Goal: Task Accomplishment & Management: Use online tool/utility

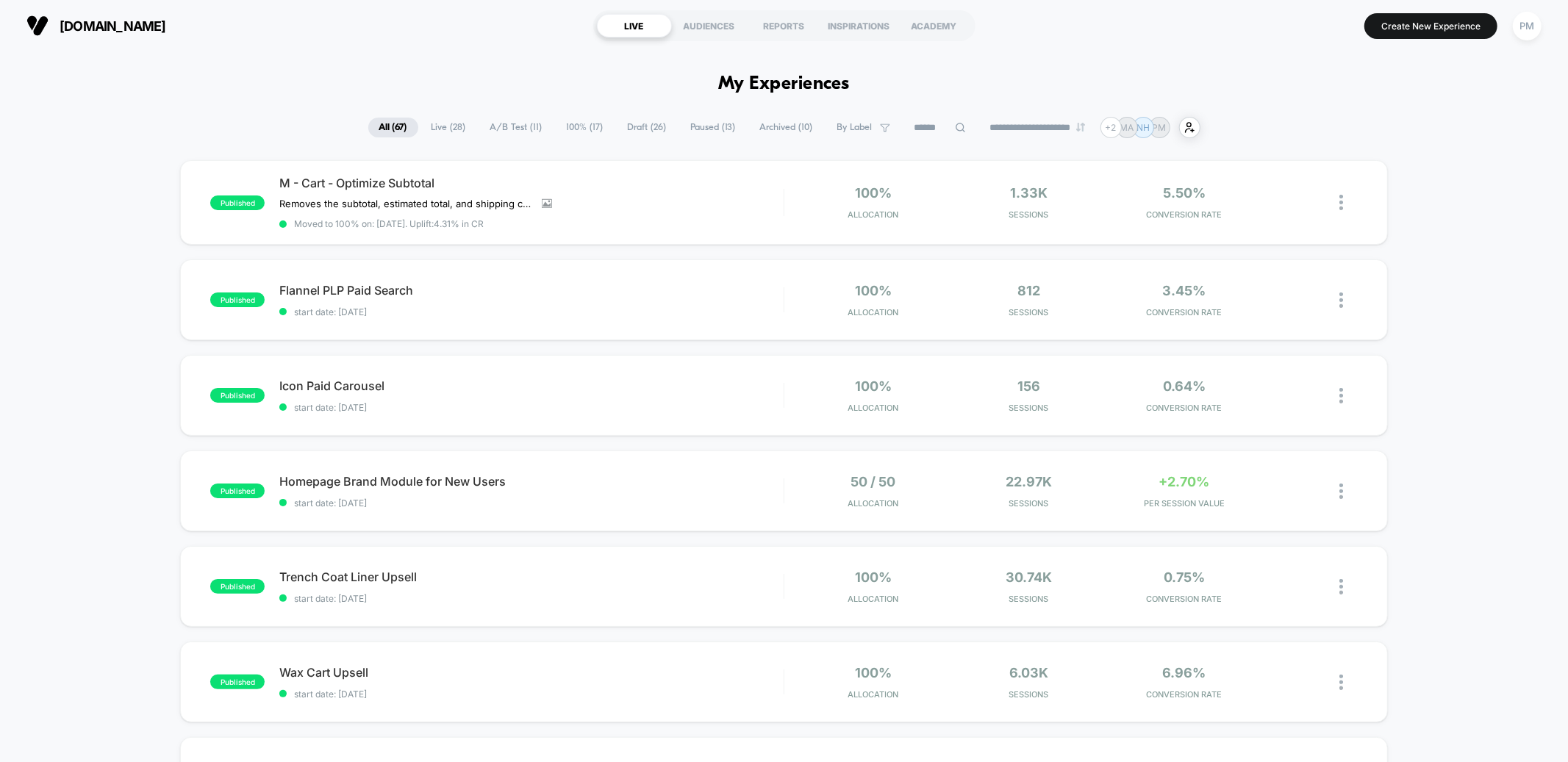
click at [583, 131] on span "100% ( 17 )" at bounding box center [585, 128] width 59 height 20
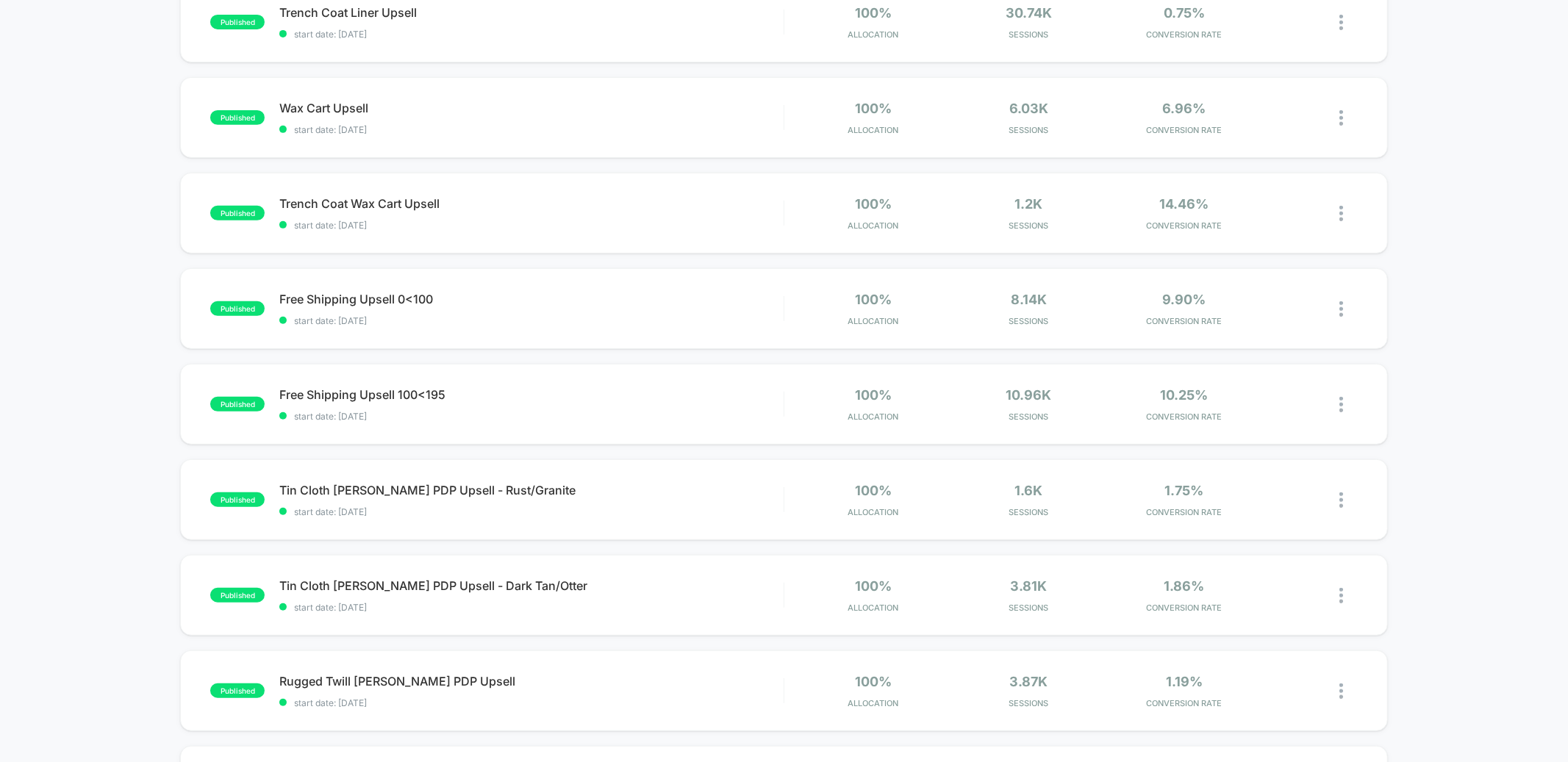
scroll to position [472, 0]
click at [1514, 283] on div "published M - Cart - Optimize Subtotal Removes the subtotal, estimated total, a…" at bounding box center [784, 293] width 1568 height 1209
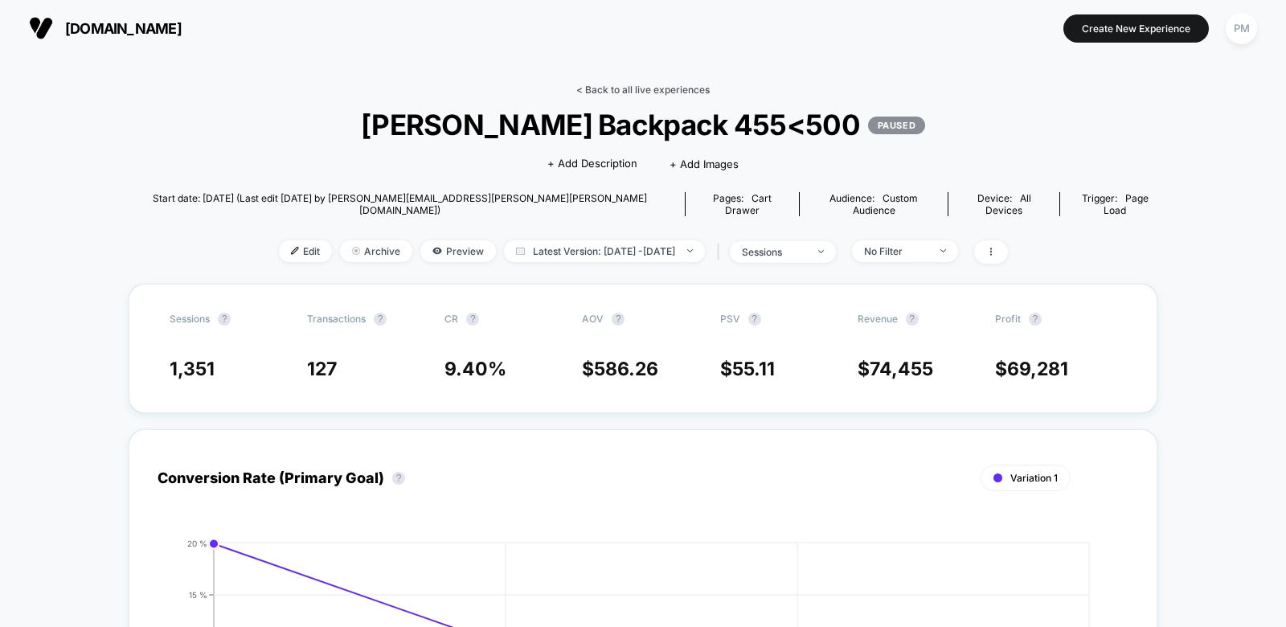
click at [641, 84] on link "< Back to all live experiences" at bounding box center [642, 90] width 133 height 12
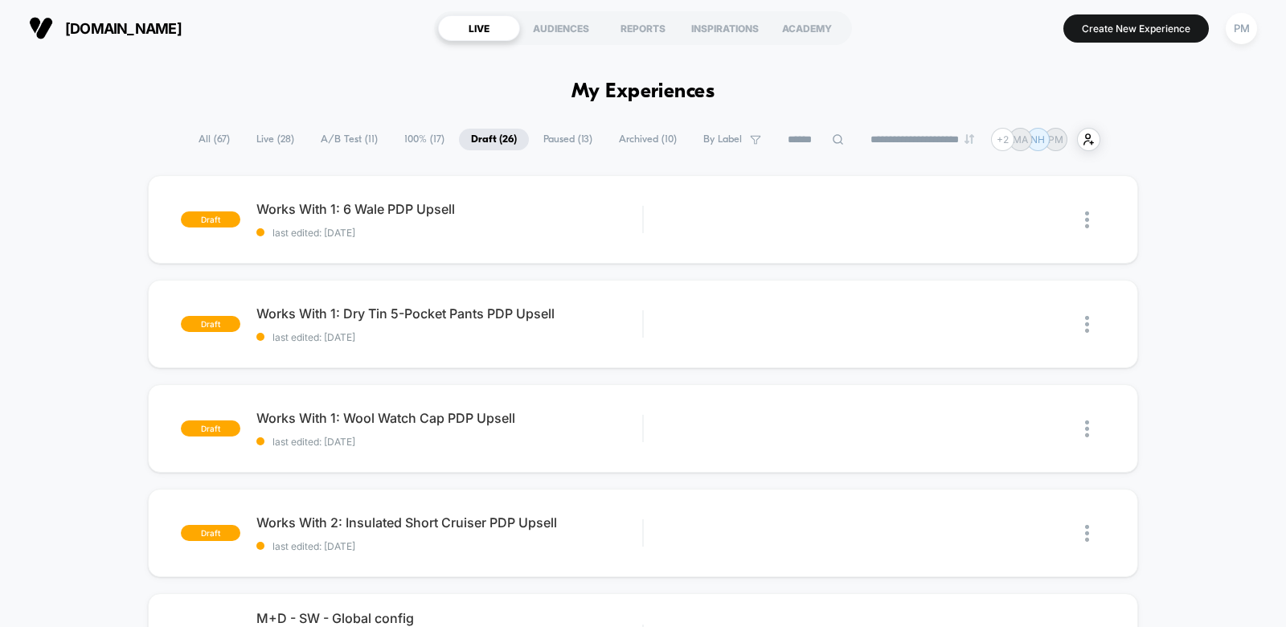
click at [409, 141] on span "100% ( 17 )" at bounding box center [424, 140] width 64 height 22
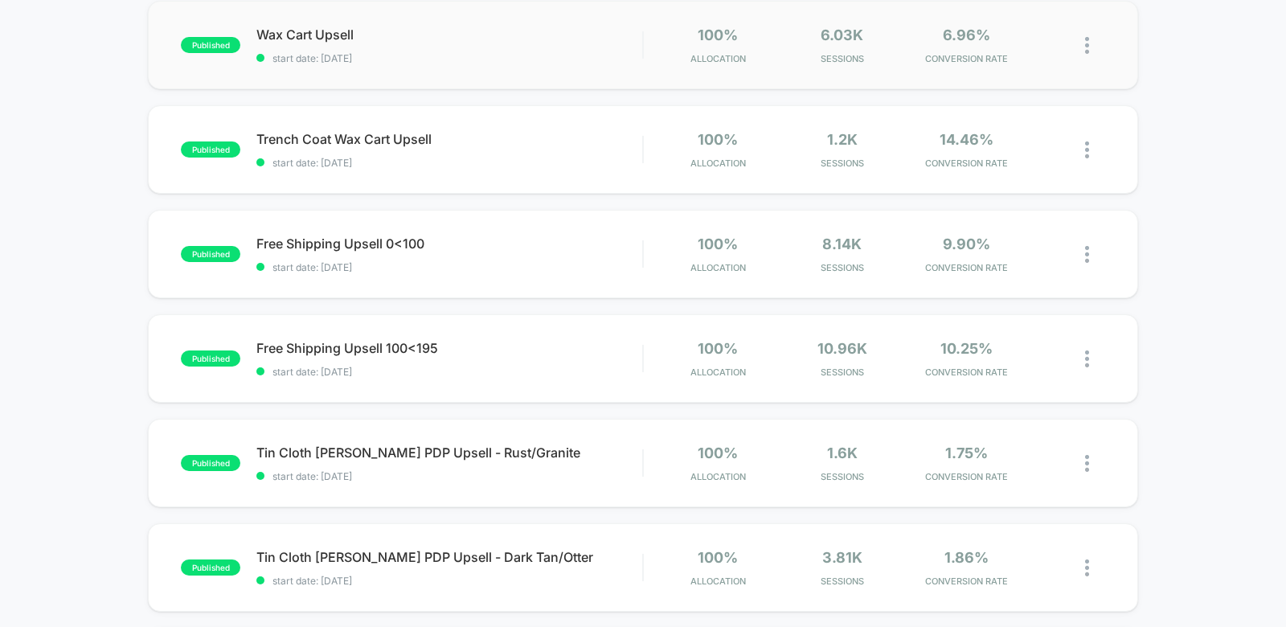
scroll to position [616, 0]
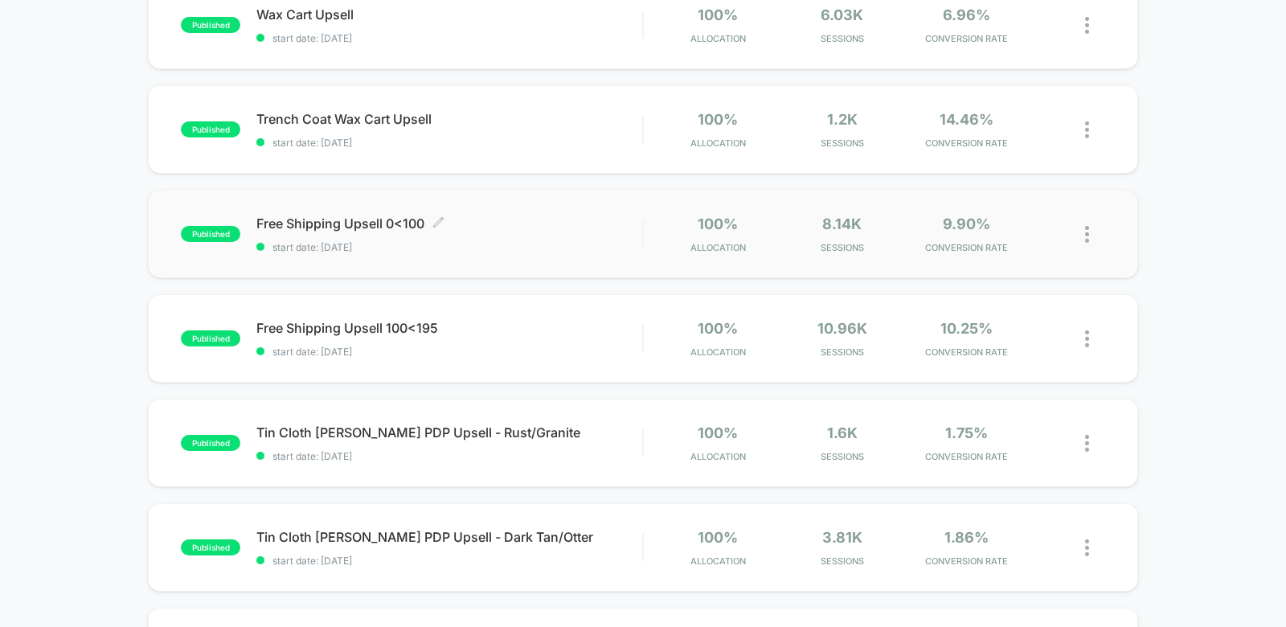
click at [543, 244] on span "start date: [DATE]" at bounding box center [449, 247] width 386 height 12
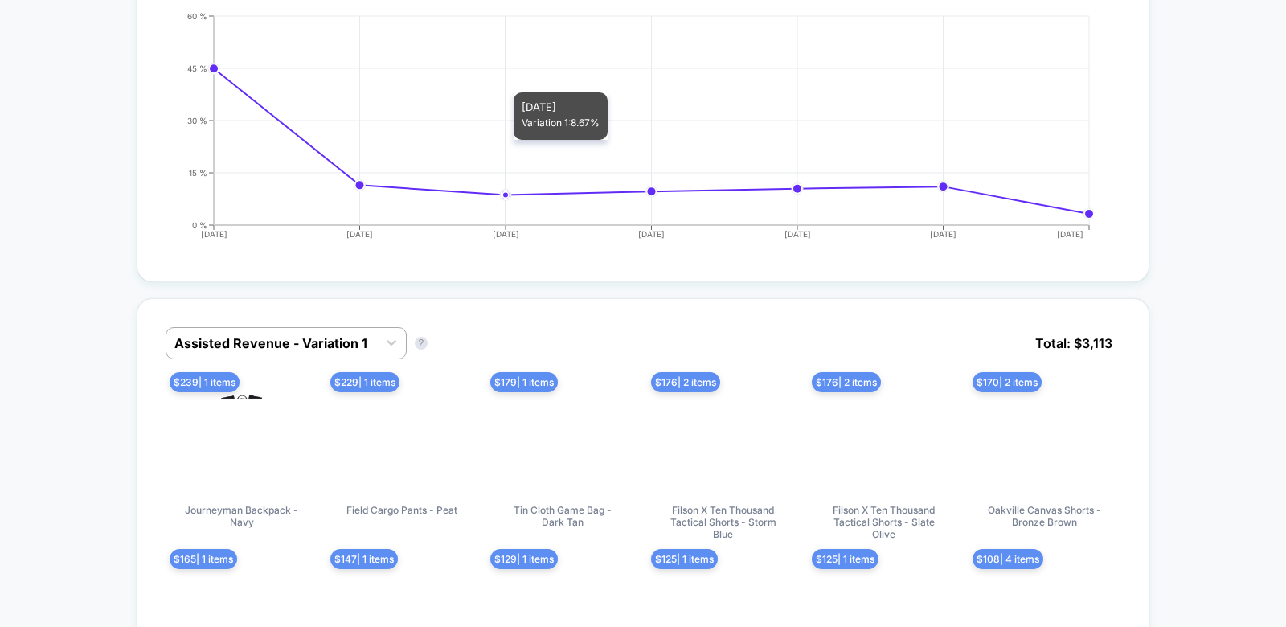
scroll to position [536, 0]
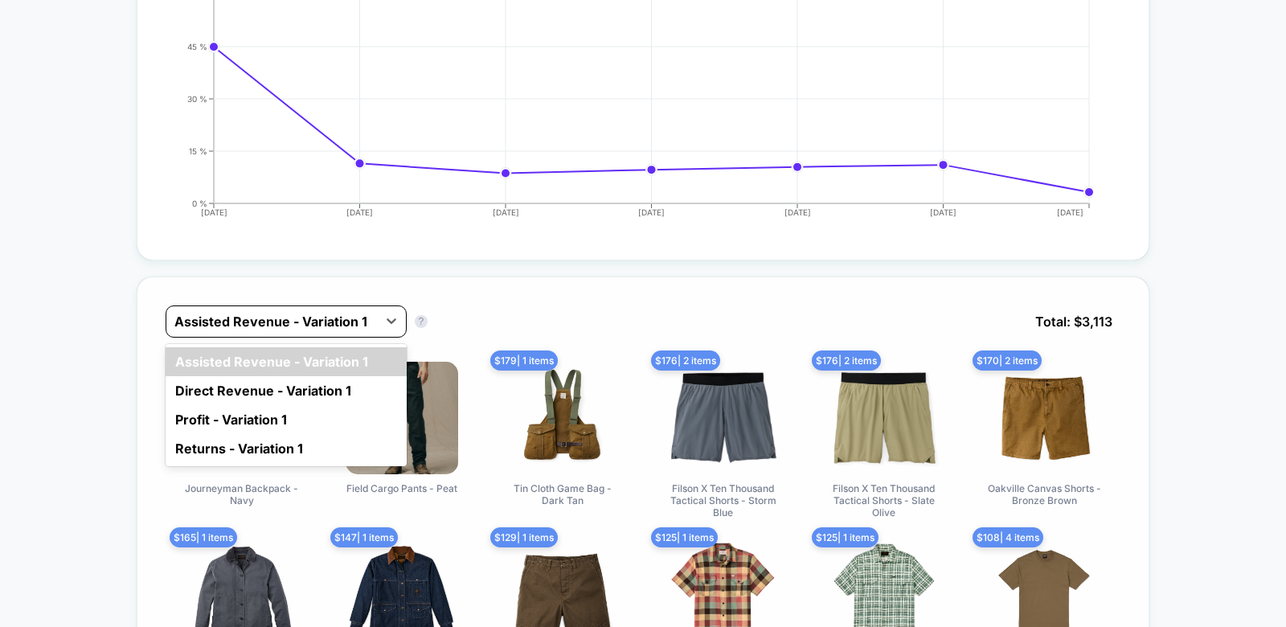
click at [331, 323] on div at bounding box center [271, 321] width 195 height 19
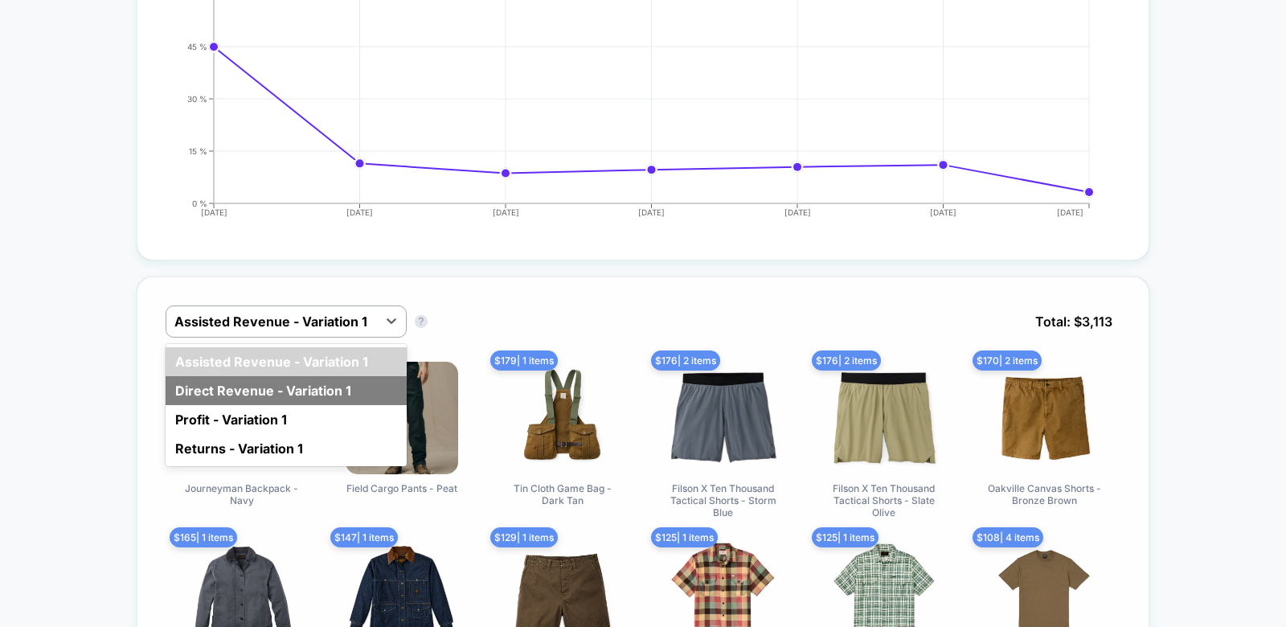
click at [285, 384] on div "Direct Revenue - Variation 1" at bounding box center [286, 390] width 241 height 29
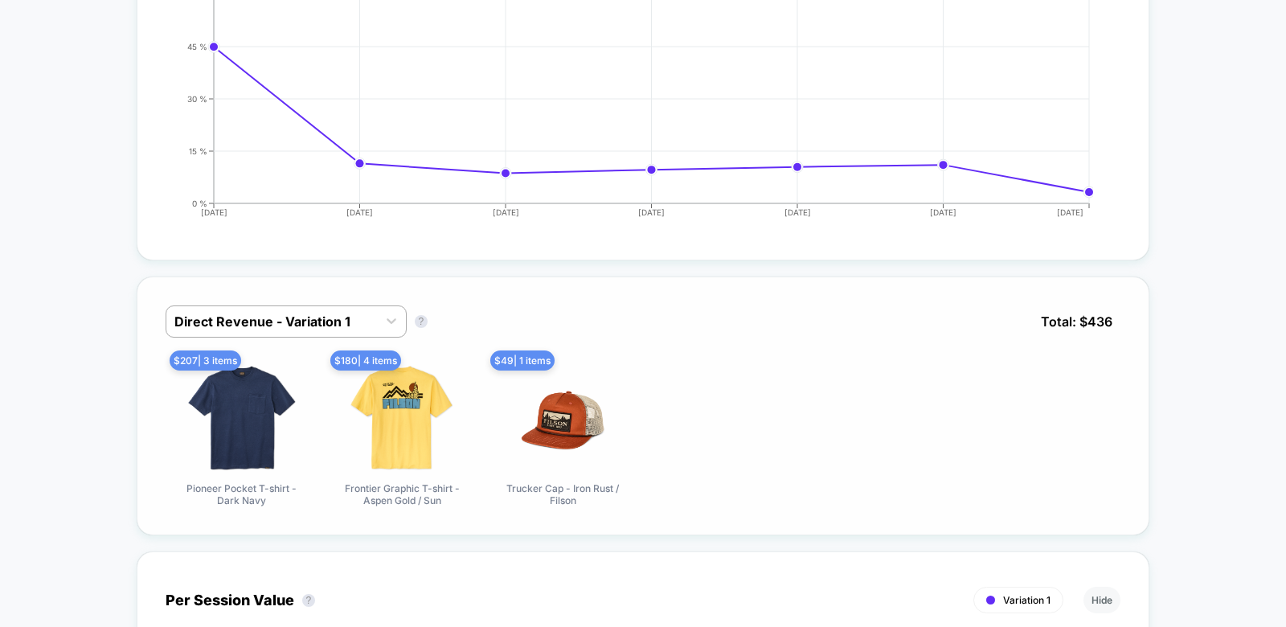
scroll to position [0, 0]
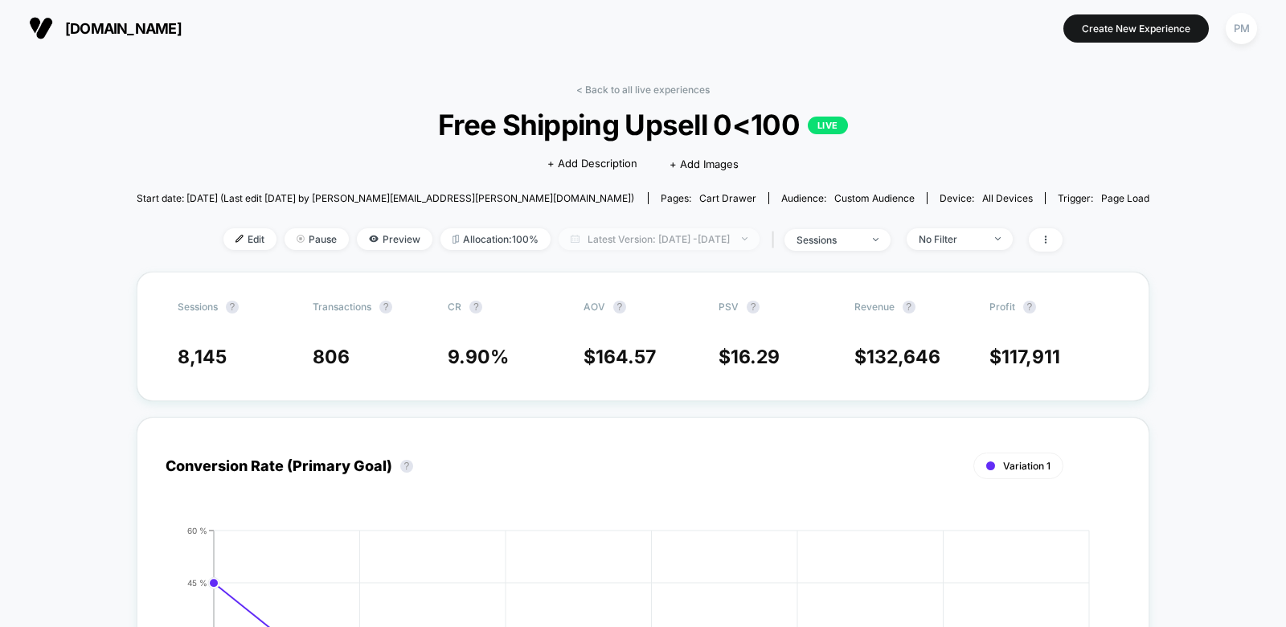
click at [598, 242] on span "Latest Version: [DATE] - [DATE]" at bounding box center [659, 239] width 201 height 22
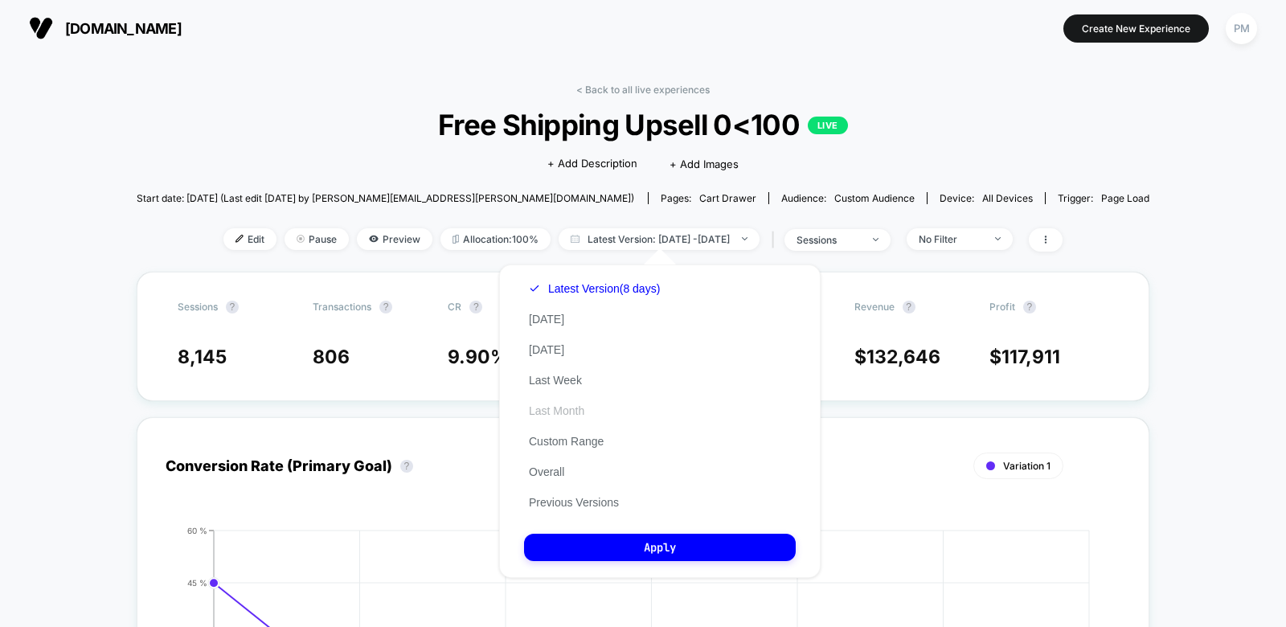
click at [559, 410] on button "Last Month" at bounding box center [556, 410] width 65 height 14
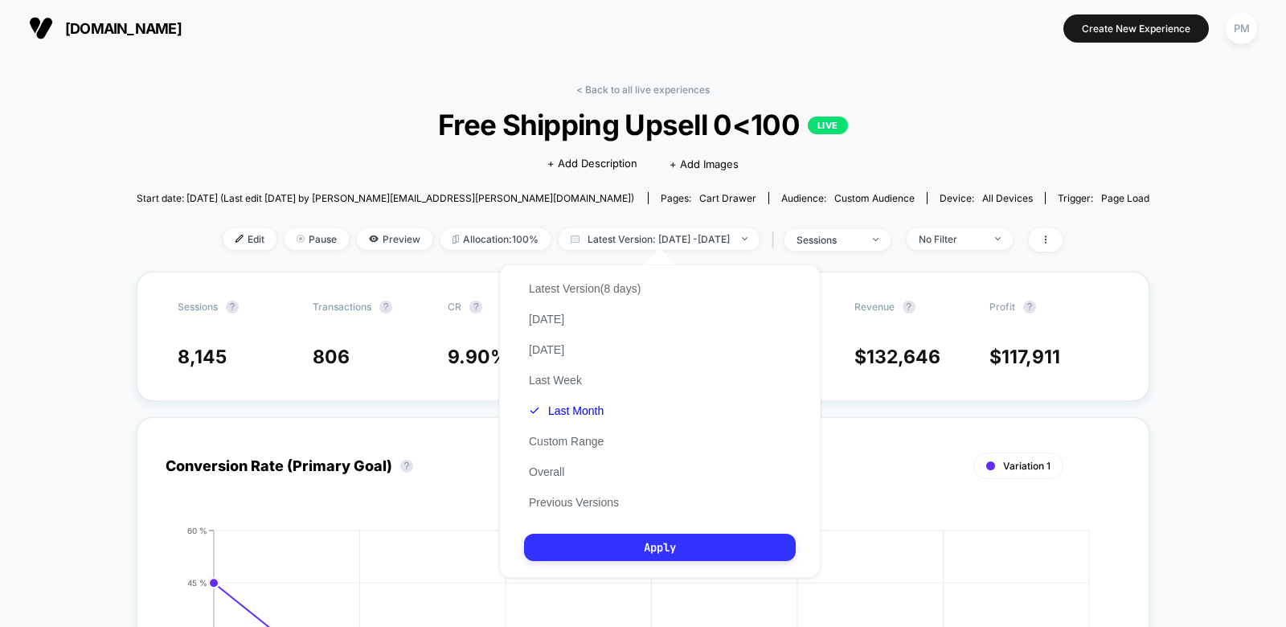
click at [599, 545] on button "Apply" at bounding box center [660, 547] width 272 height 27
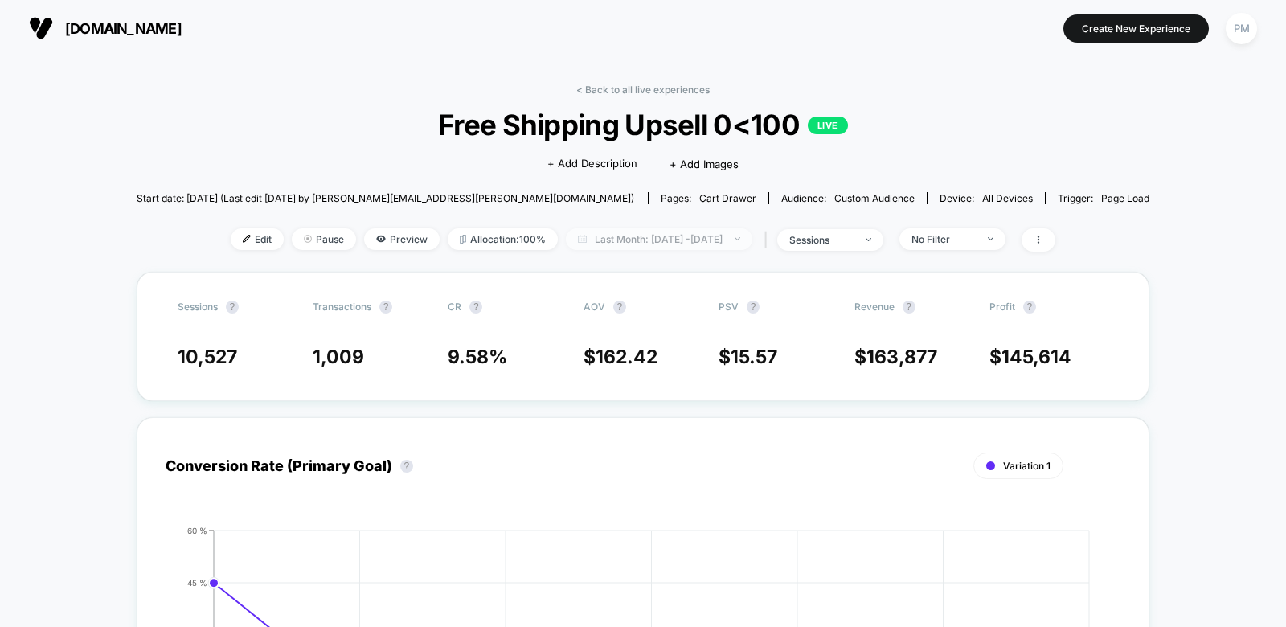
click at [614, 231] on span "Last Month: [DATE] - [DATE]" at bounding box center [659, 239] width 186 height 22
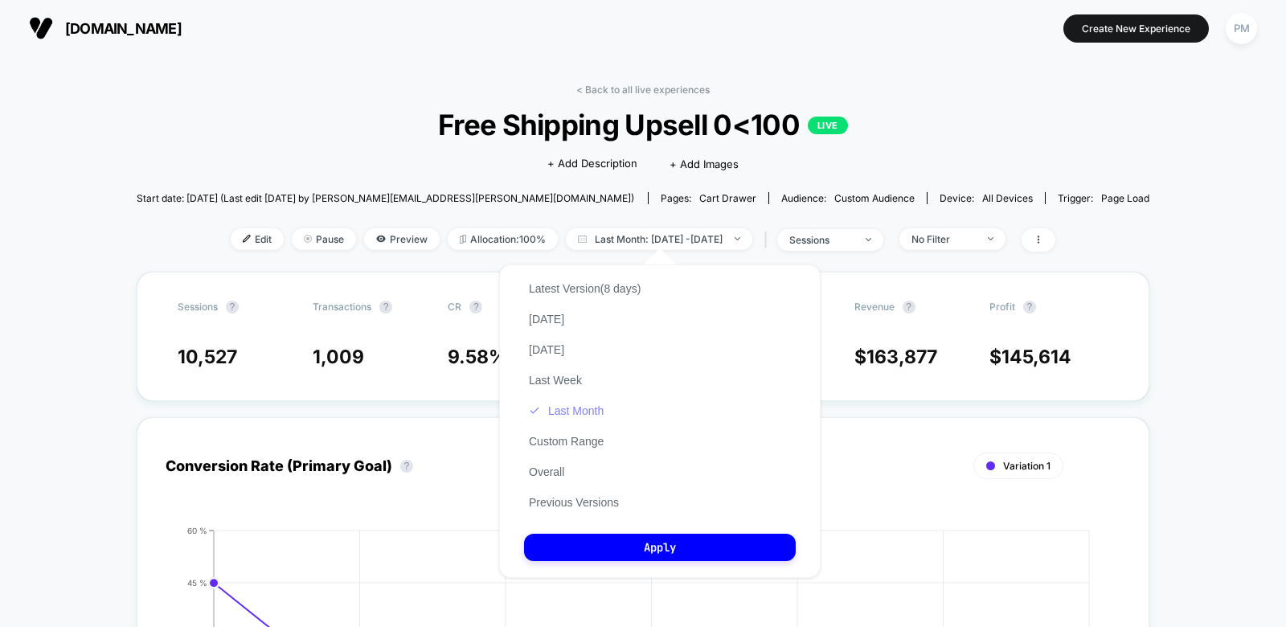
click at [563, 417] on button "Last Month" at bounding box center [566, 410] width 84 height 14
click at [589, 548] on button "Apply" at bounding box center [660, 547] width 272 height 27
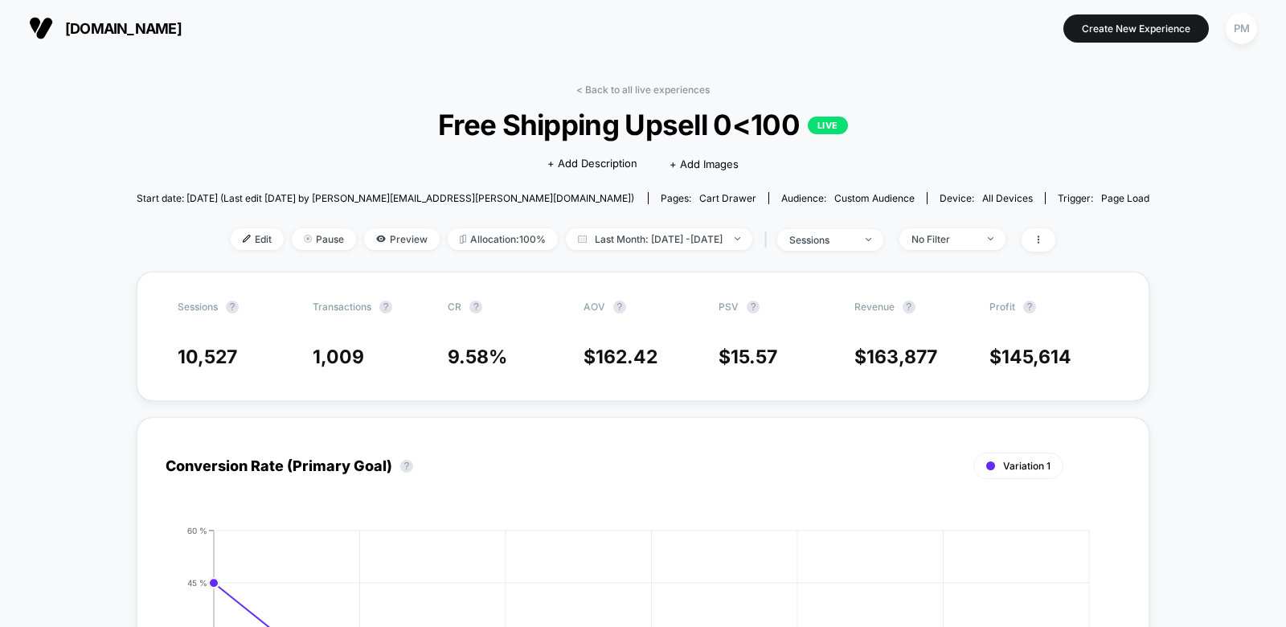
click at [633, 225] on div "< Back to all live experiences Free Shipping Upsell 0<100 LIVE Click to edit ex…" at bounding box center [643, 178] width 1013 height 188
click at [610, 240] on span "Last Month: [DATE] - [DATE]" at bounding box center [659, 239] width 186 height 22
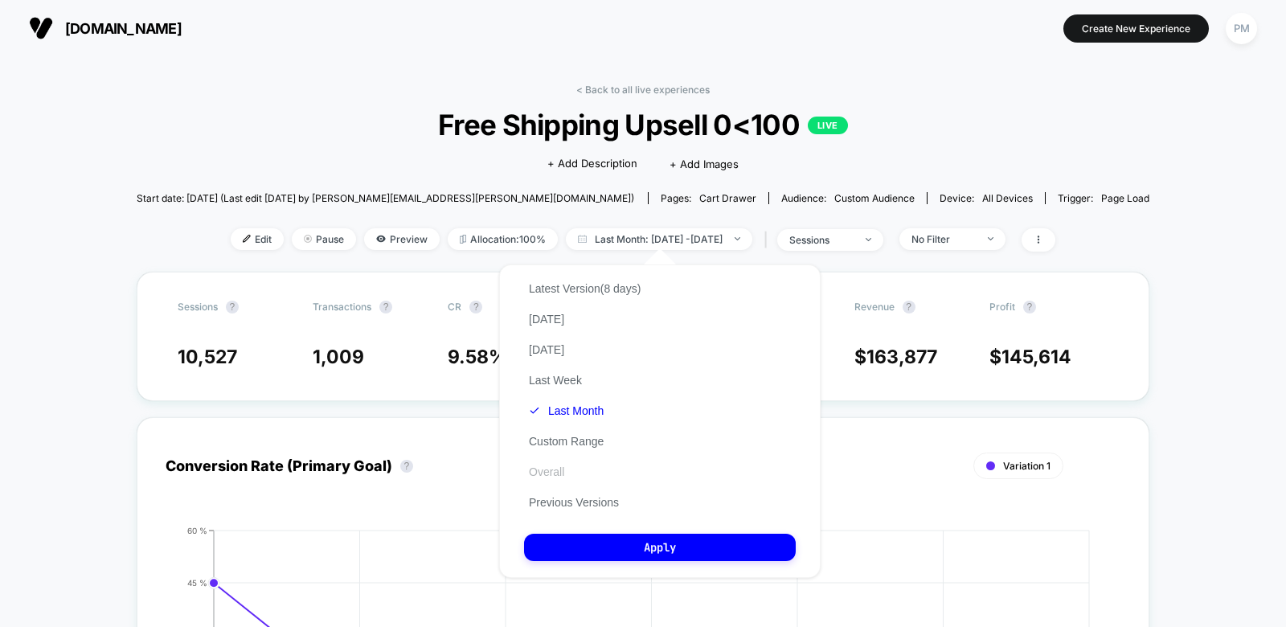
click at [543, 469] on button "Overall" at bounding box center [546, 472] width 45 height 14
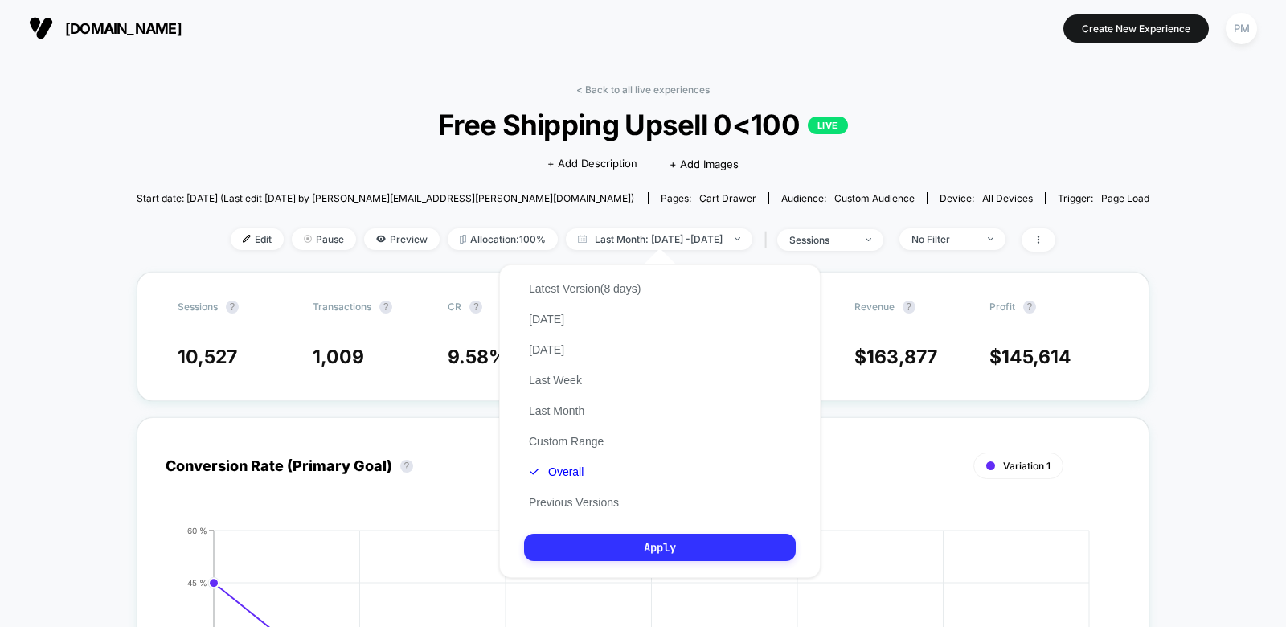
click at [604, 557] on button "Apply" at bounding box center [660, 547] width 272 height 27
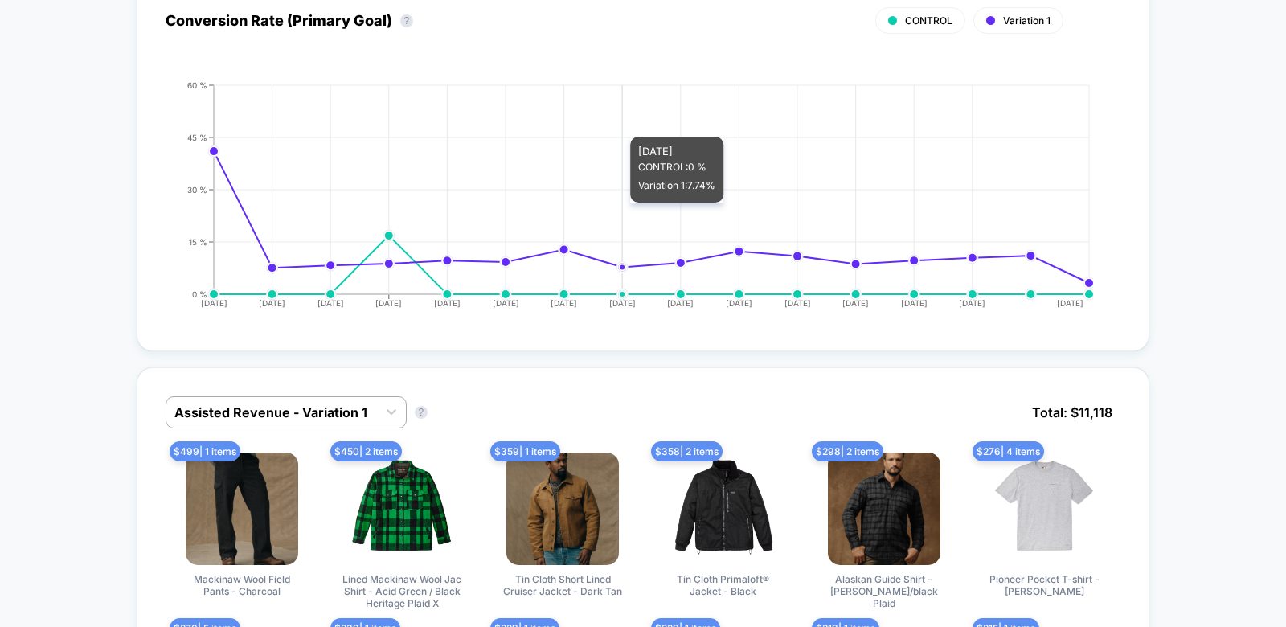
scroll to position [681, 0]
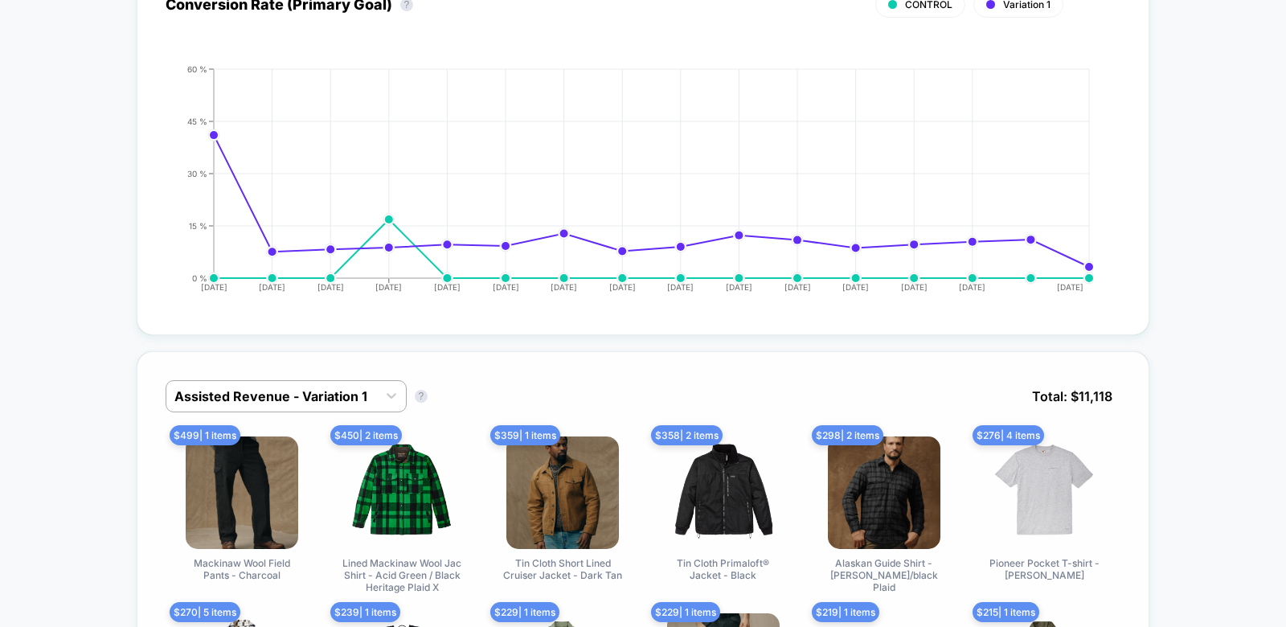
click at [348, 408] on div "Assisted Revenue - Variation 1 Assisted Revenue - Variation 1 ? Total: $ 11,118" at bounding box center [644, 408] width 956 height 56
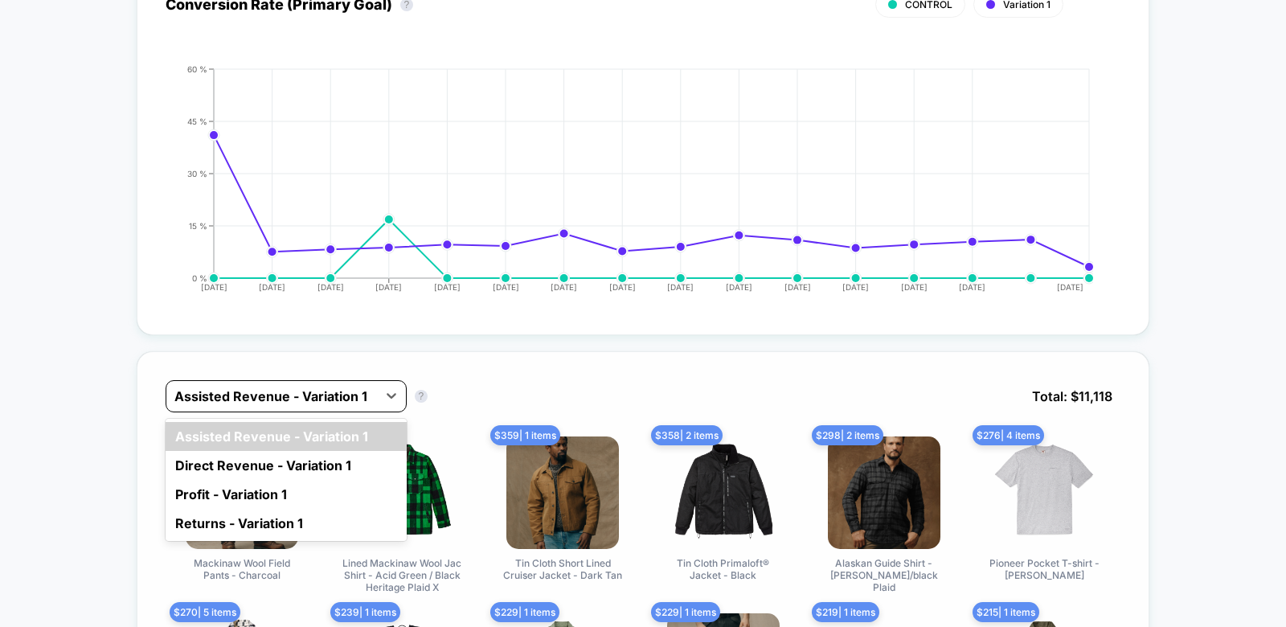
click at [348, 399] on div at bounding box center [271, 396] width 195 height 19
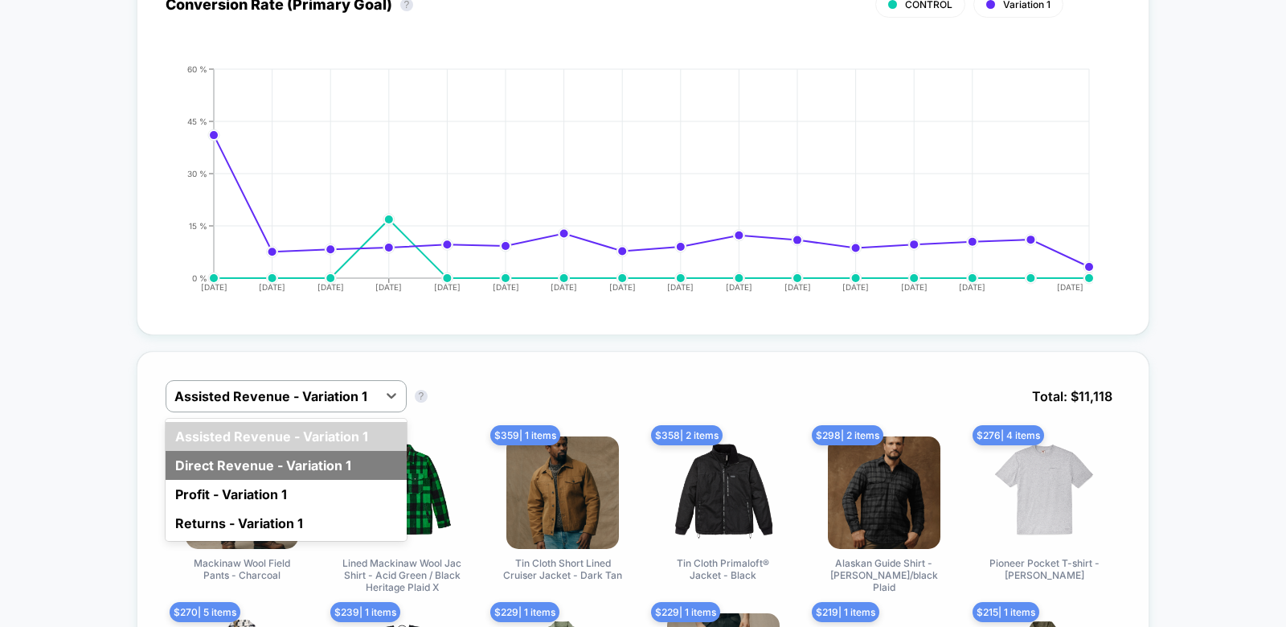
click at [305, 451] on div "Direct Revenue - Variation 1" at bounding box center [286, 465] width 241 height 29
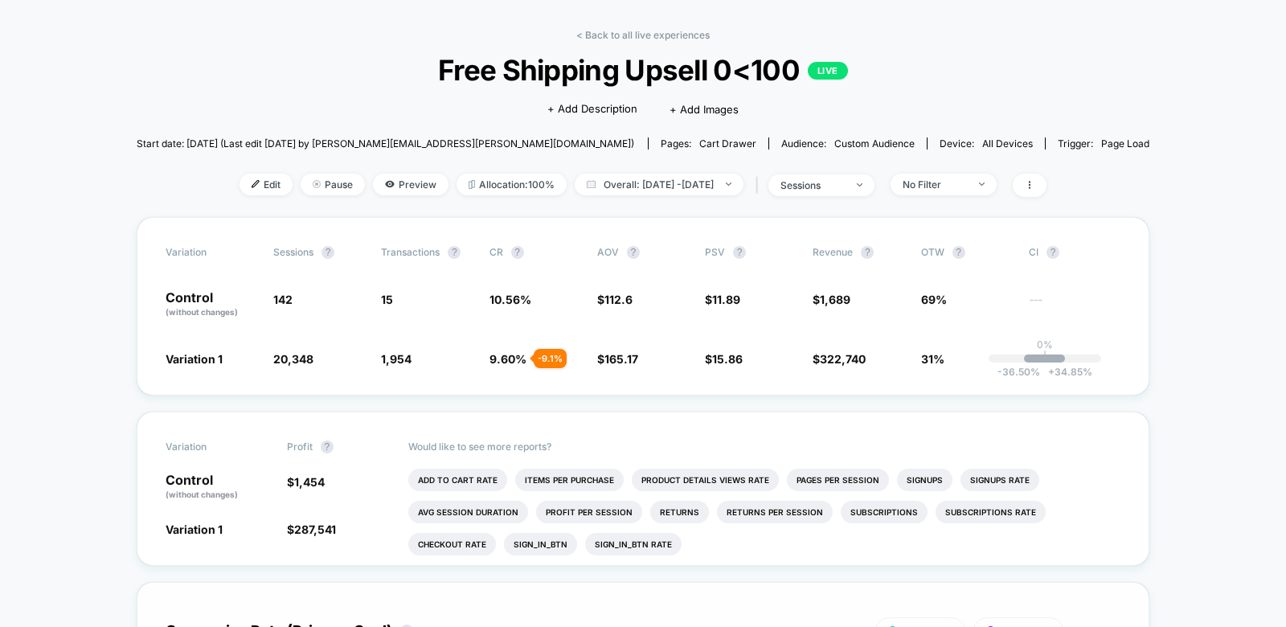
scroll to position [0, 0]
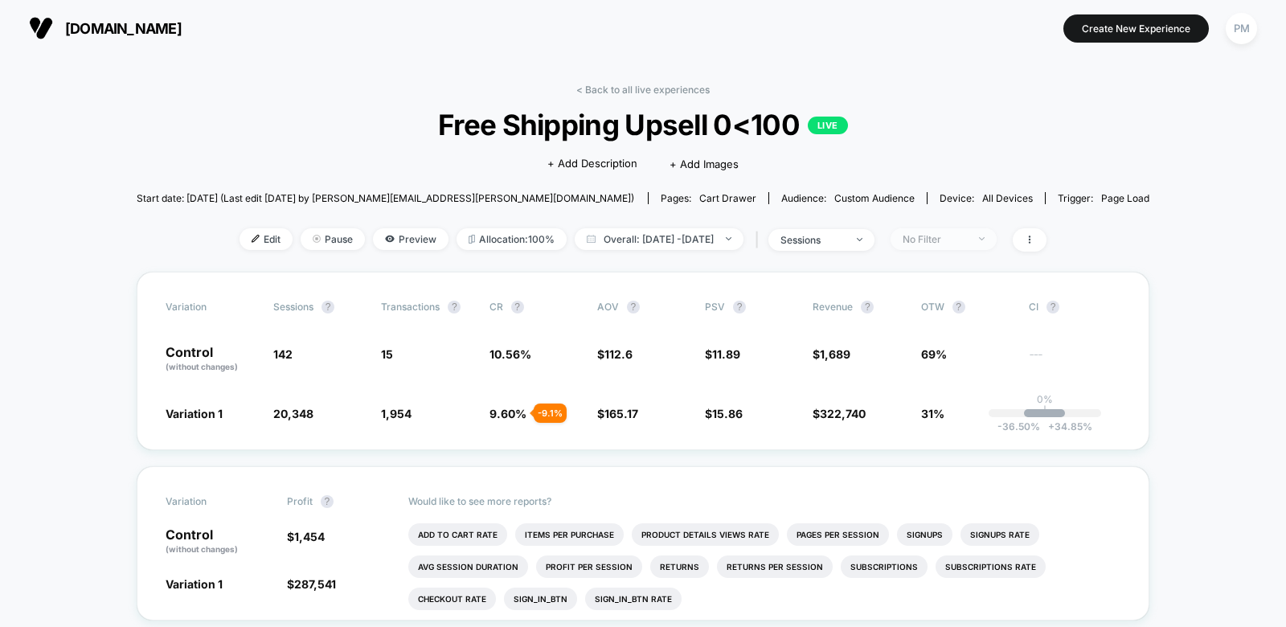
click at [967, 237] on div "No Filter" at bounding box center [935, 239] width 64 height 12
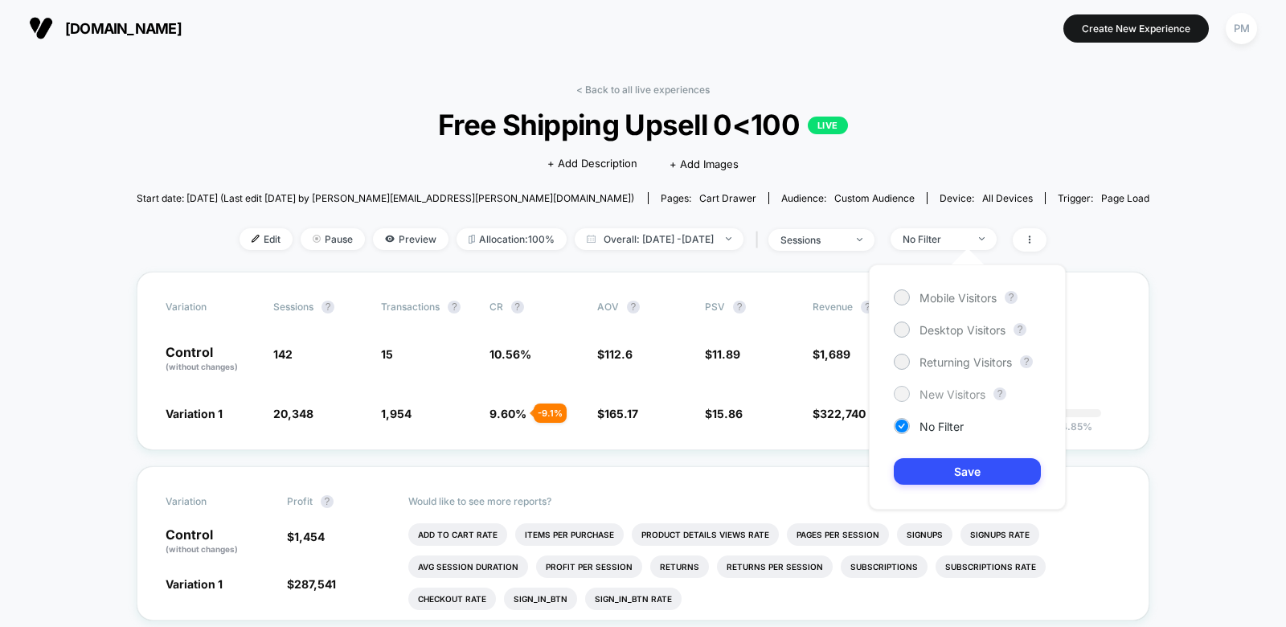
click at [921, 393] on span "New Visitors" at bounding box center [952, 394] width 66 height 14
click at [919, 450] on div "Mobile Visitors ? Desktop Visitors ? Returning Visitors ? New Visitors ? No Fil…" at bounding box center [967, 386] width 197 height 245
click at [919, 456] on div "Mobile Visitors ? Desktop Visitors ? Returning Visitors ? New Visitors ? No Fil…" at bounding box center [967, 386] width 197 height 245
click at [955, 478] on button "Save" at bounding box center [967, 471] width 147 height 27
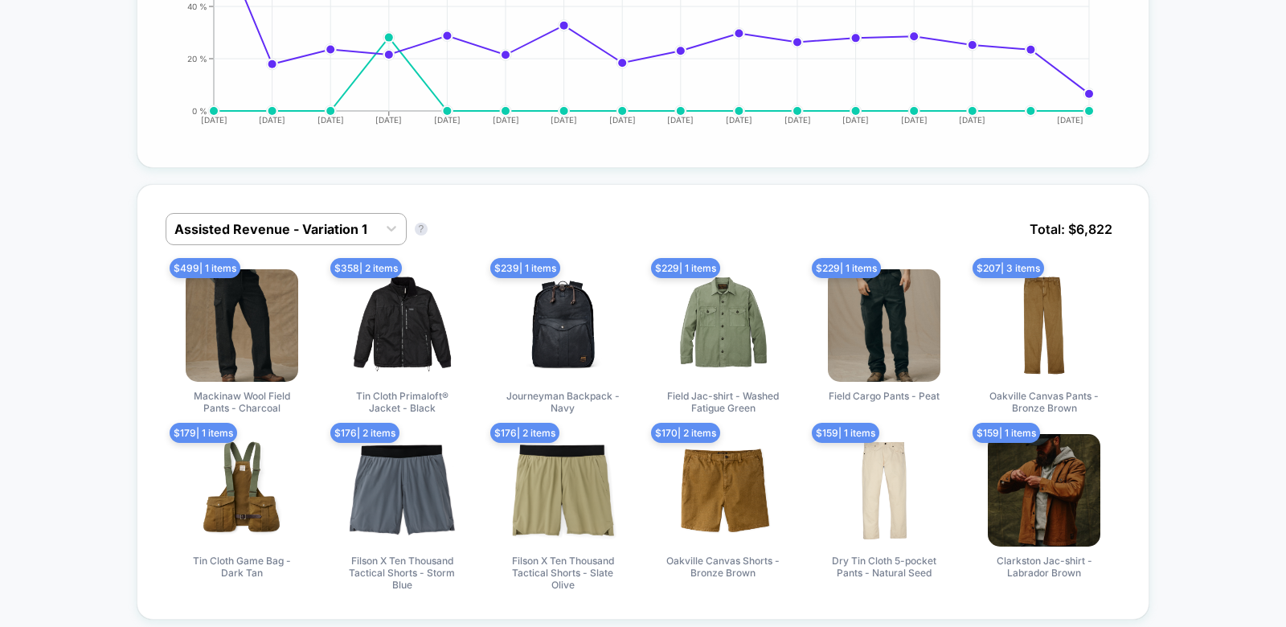
scroll to position [846, 0]
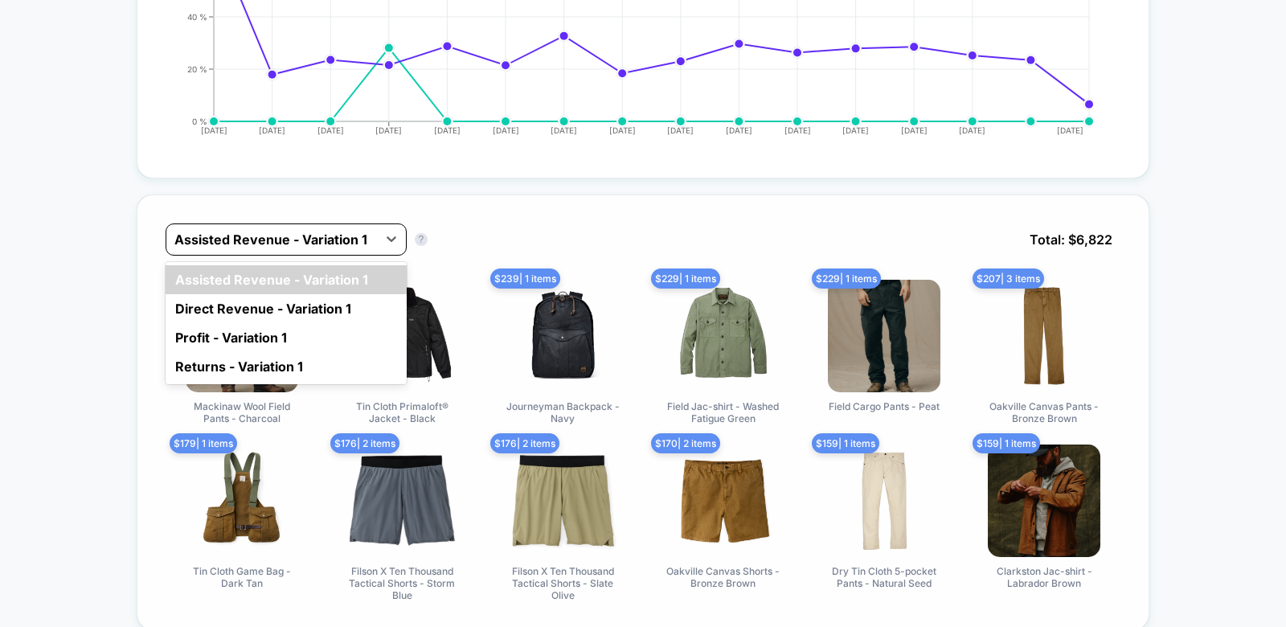
click at [324, 235] on div at bounding box center [271, 239] width 195 height 19
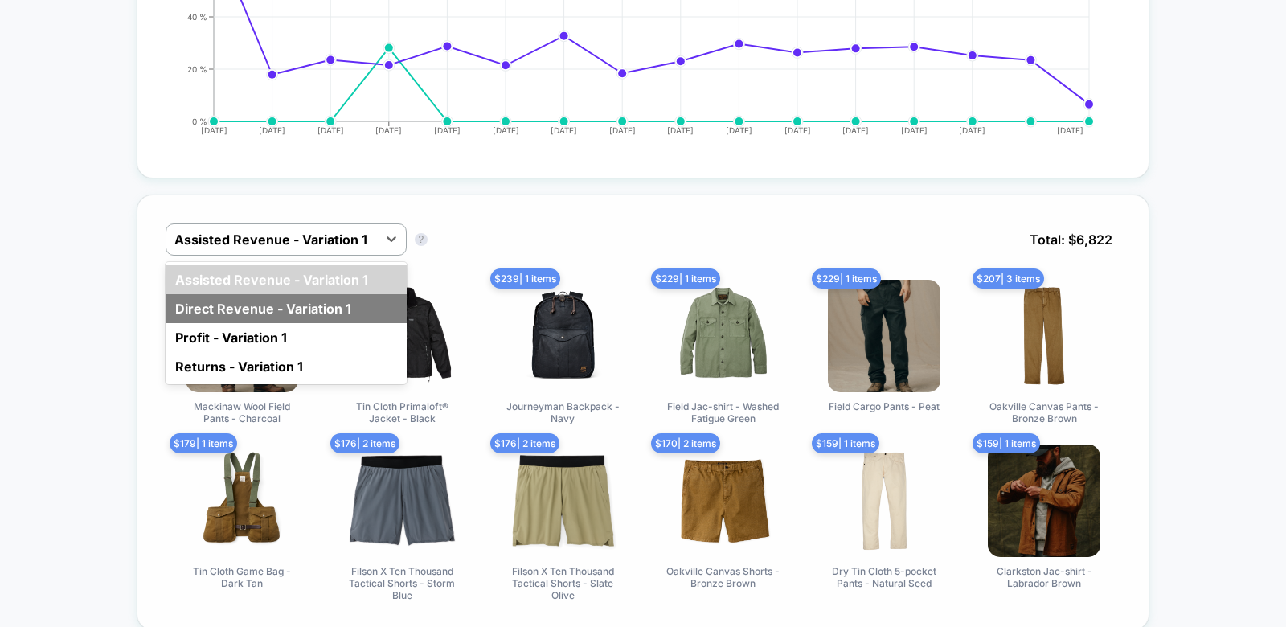
click at [268, 309] on div "Direct Revenue - Variation 1" at bounding box center [286, 308] width 241 height 29
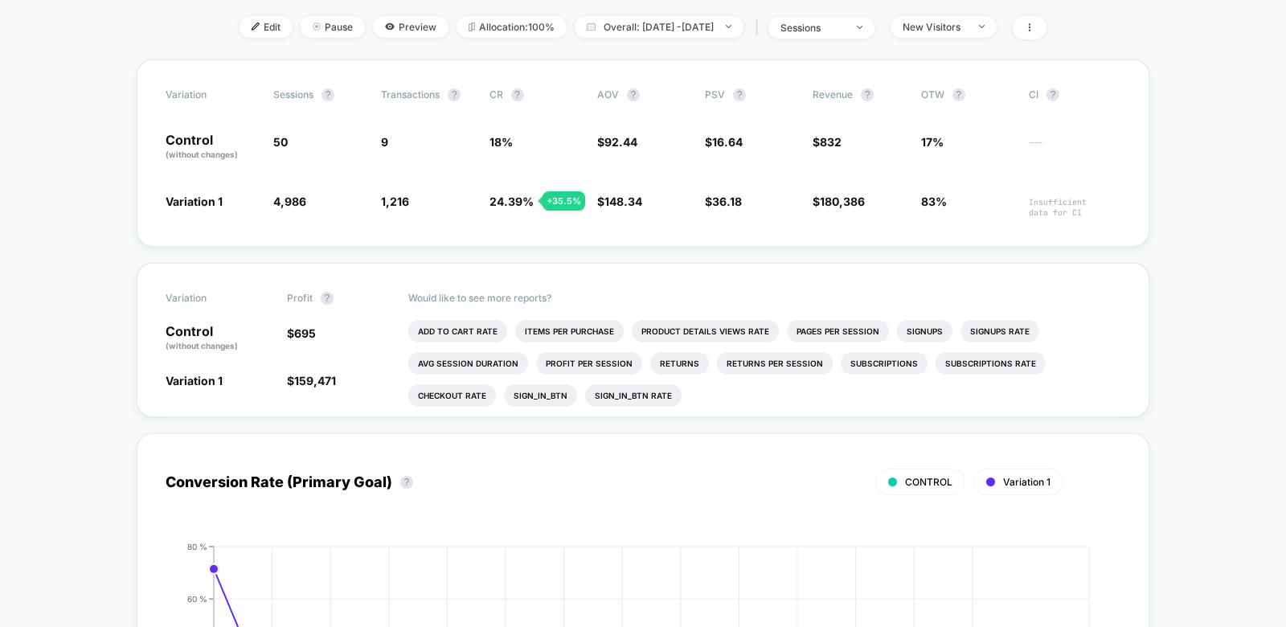
scroll to position [0, 0]
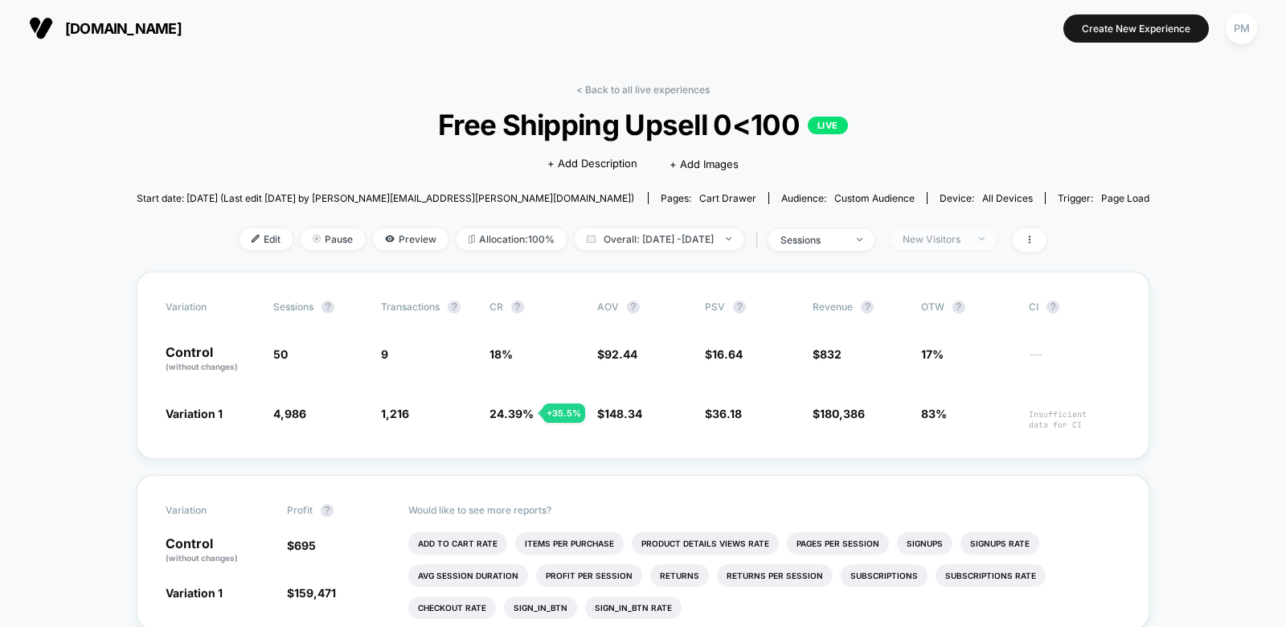
click at [953, 238] on div "New Visitors" at bounding box center [935, 239] width 64 height 12
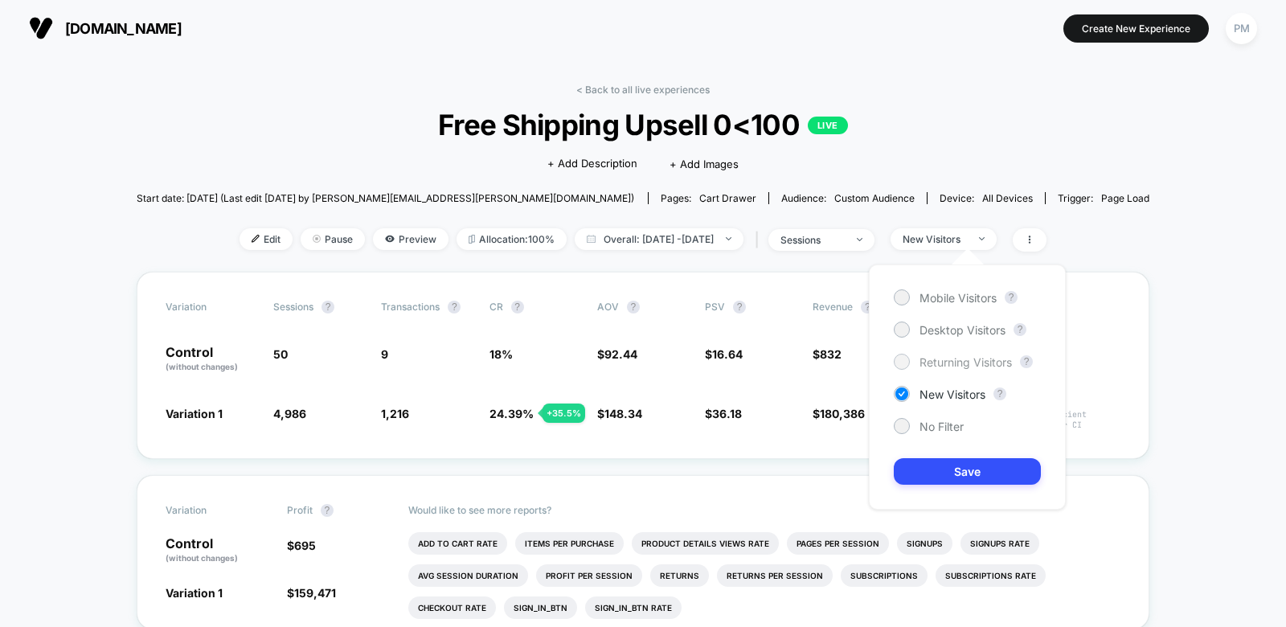
click at [931, 359] on span "Returning Visitors" at bounding box center [965, 362] width 92 height 14
click at [928, 463] on button "Save" at bounding box center [967, 471] width 147 height 27
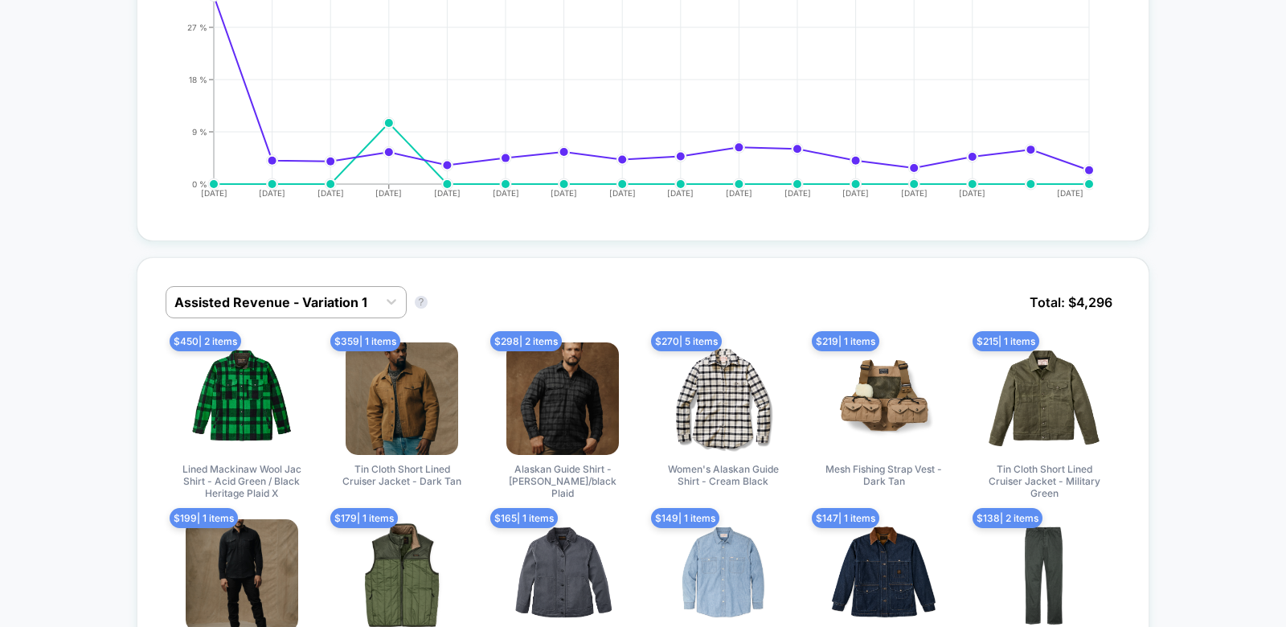
scroll to position [886, 0]
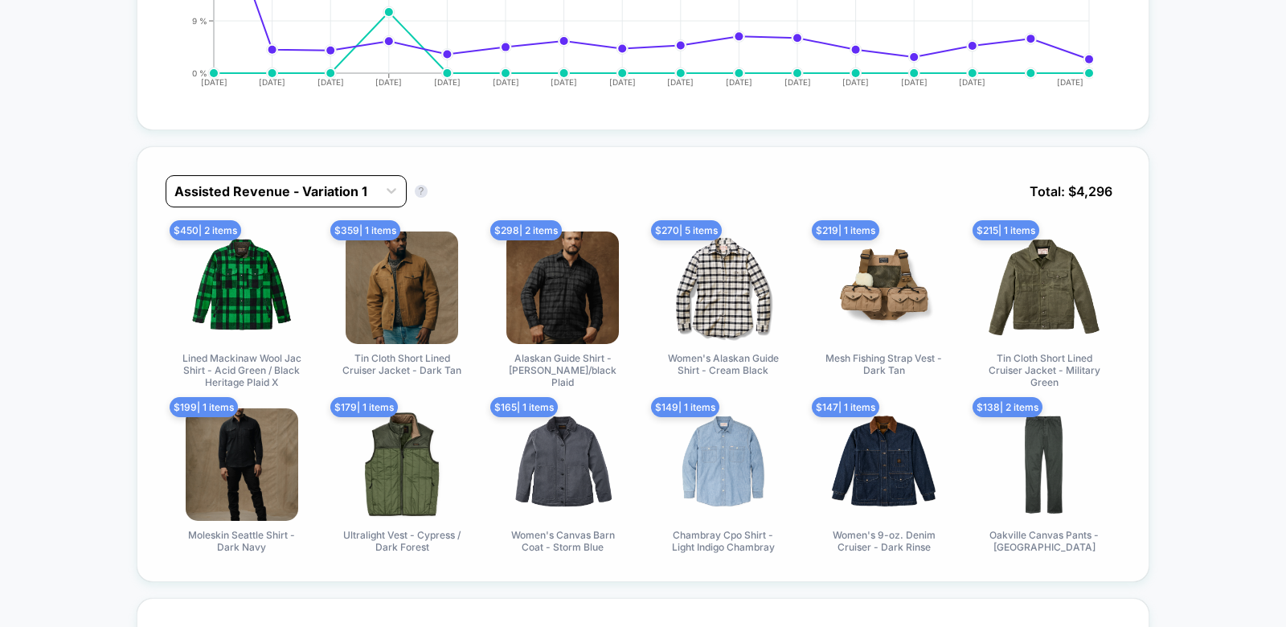
click at [361, 199] on div "Assisted Revenue - Variation 1" at bounding box center [286, 191] width 241 height 32
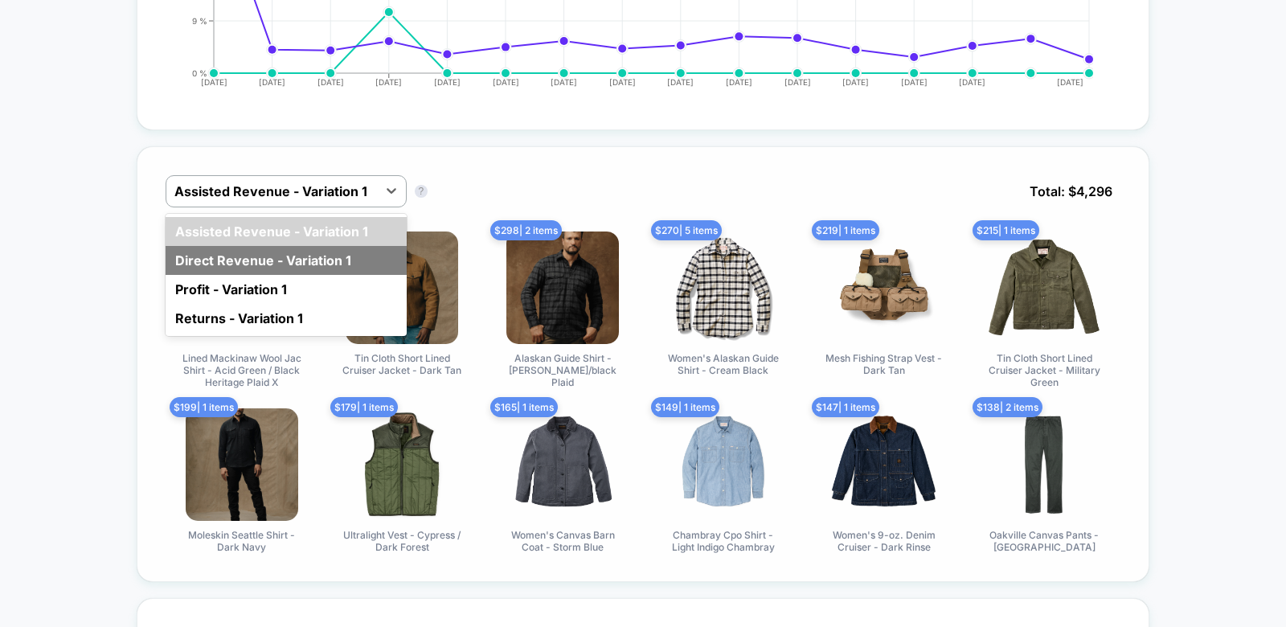
click at [313, 251] on div "Direct Revenue - Variation 1" at bounding box center [286, 260] width 241 height 29
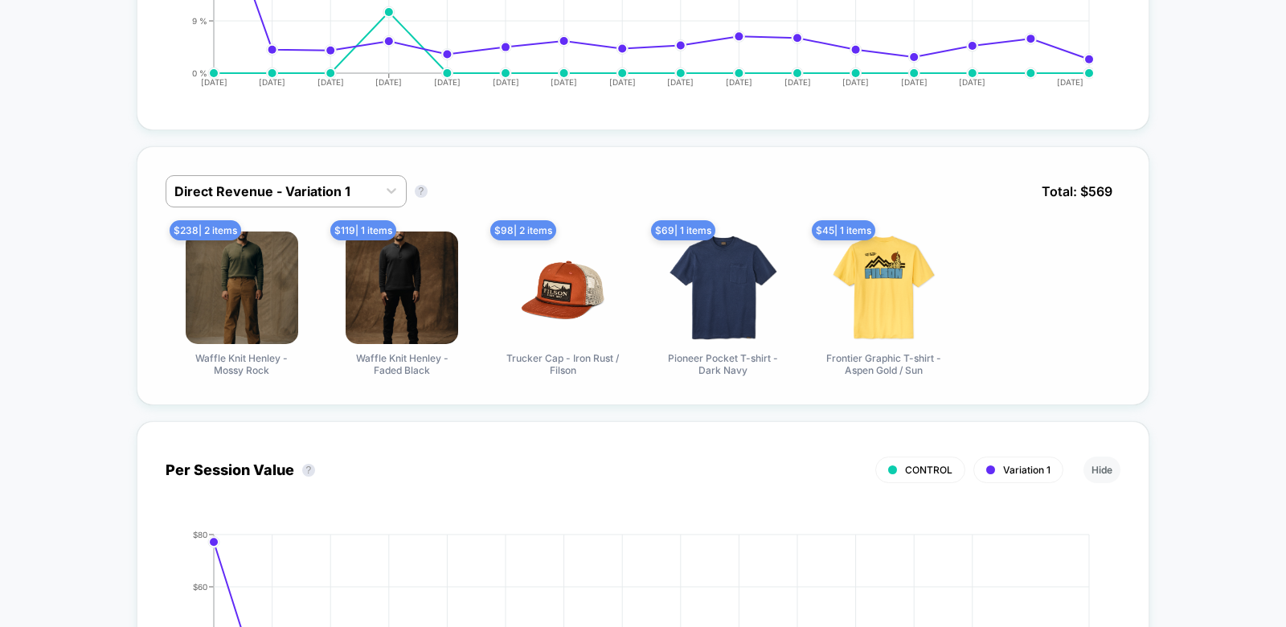
scroll to position [0, 0]
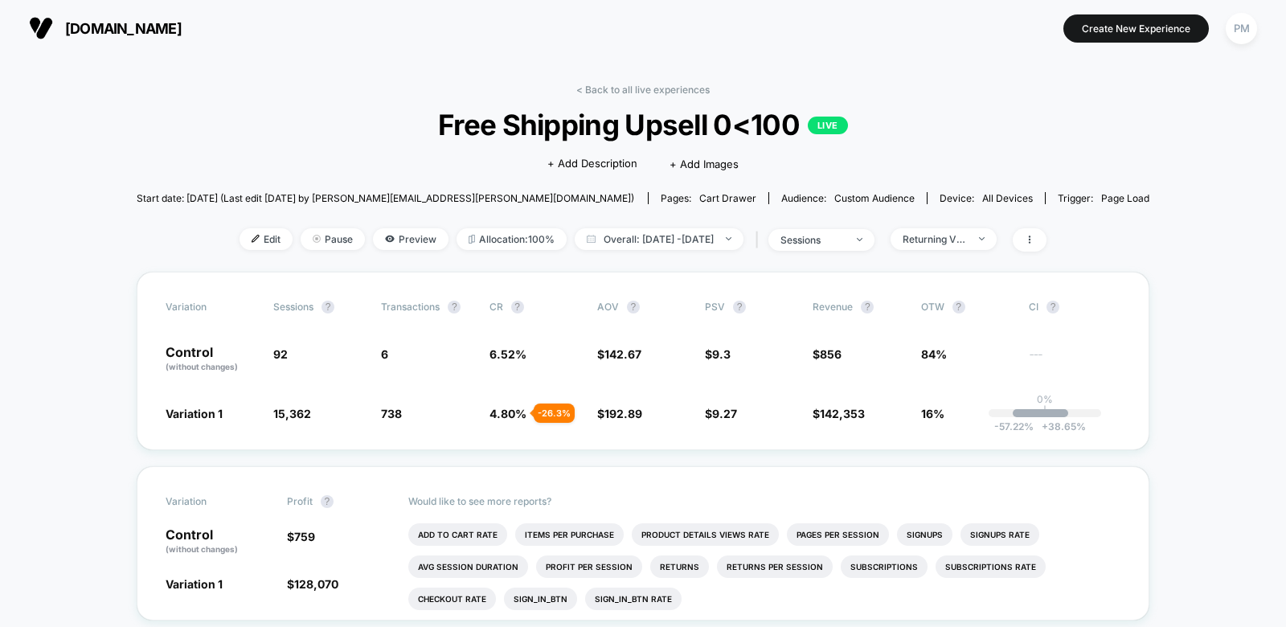
click at [882, 223] on div "< Back to all live experiences Free Shipping Upsell 0<100 LIVE Click to edit ex…" at bounding box center [643, 178] width 1013 height 188
click at [857, 240] on div at bounding box center [851, 240] width 12 height 1
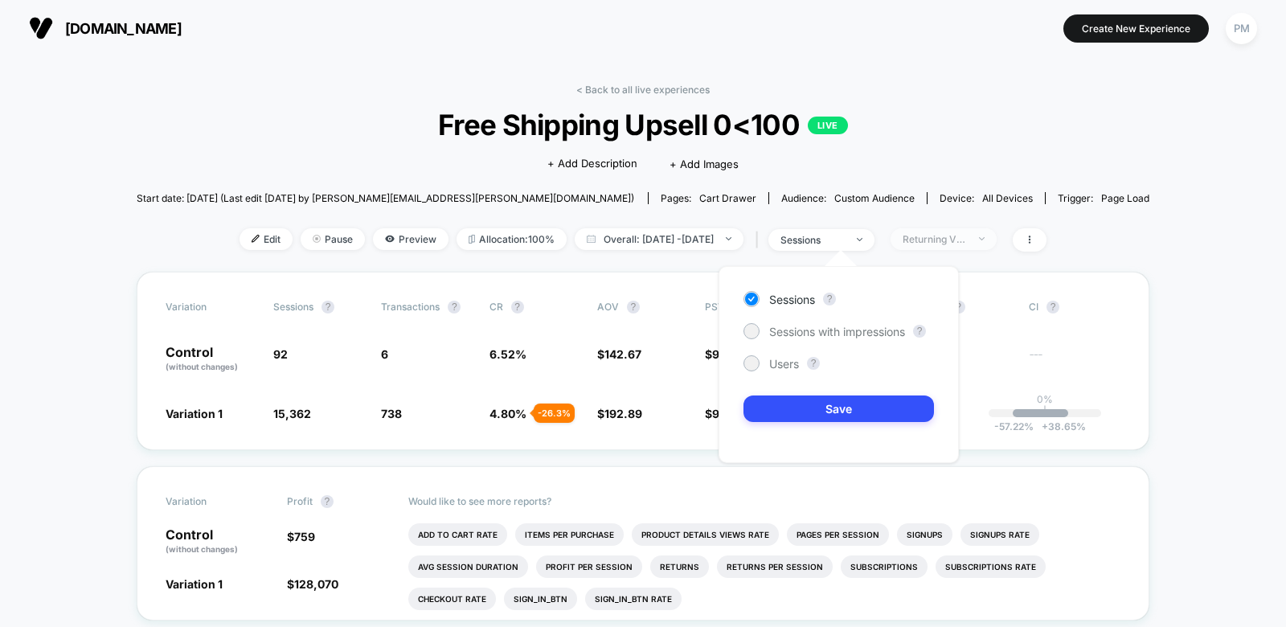
click at [997, 233] on span "Returning Visitors" at bounding box center [944, 239] width 106 height 22
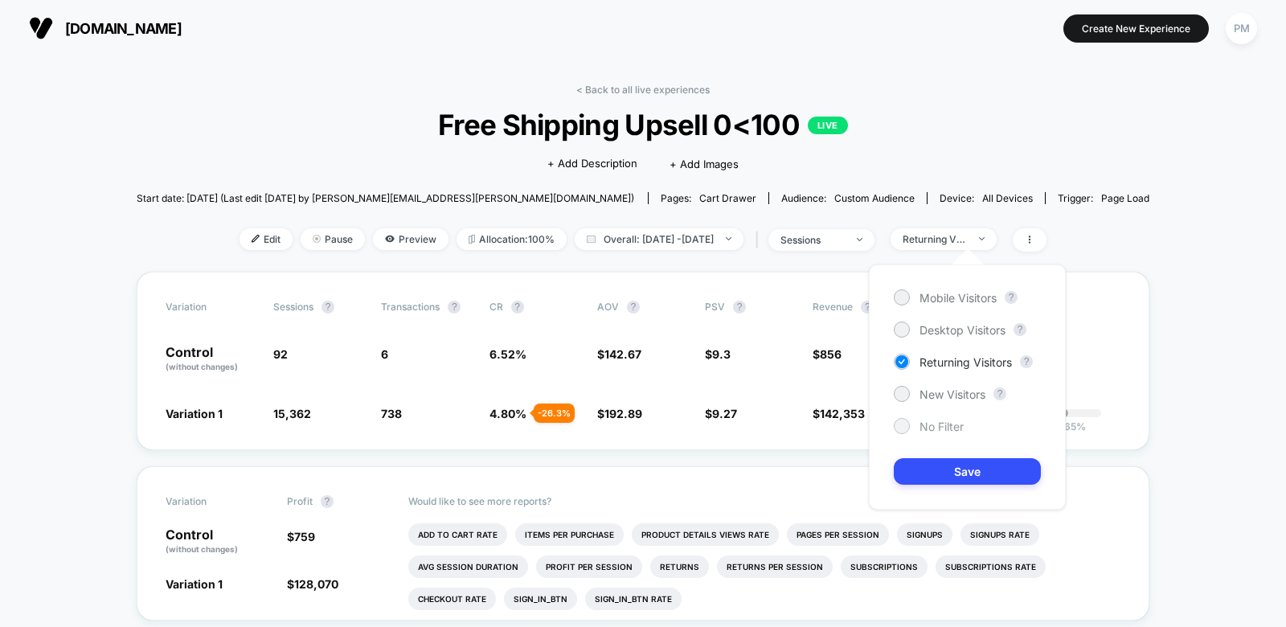
click at [914, 432] on div "No Filter" at bounding box center [929, 426] width 70 height 16
click at [922, 479] on button "Save" at bounding box center [967, 471] width 147 height 27
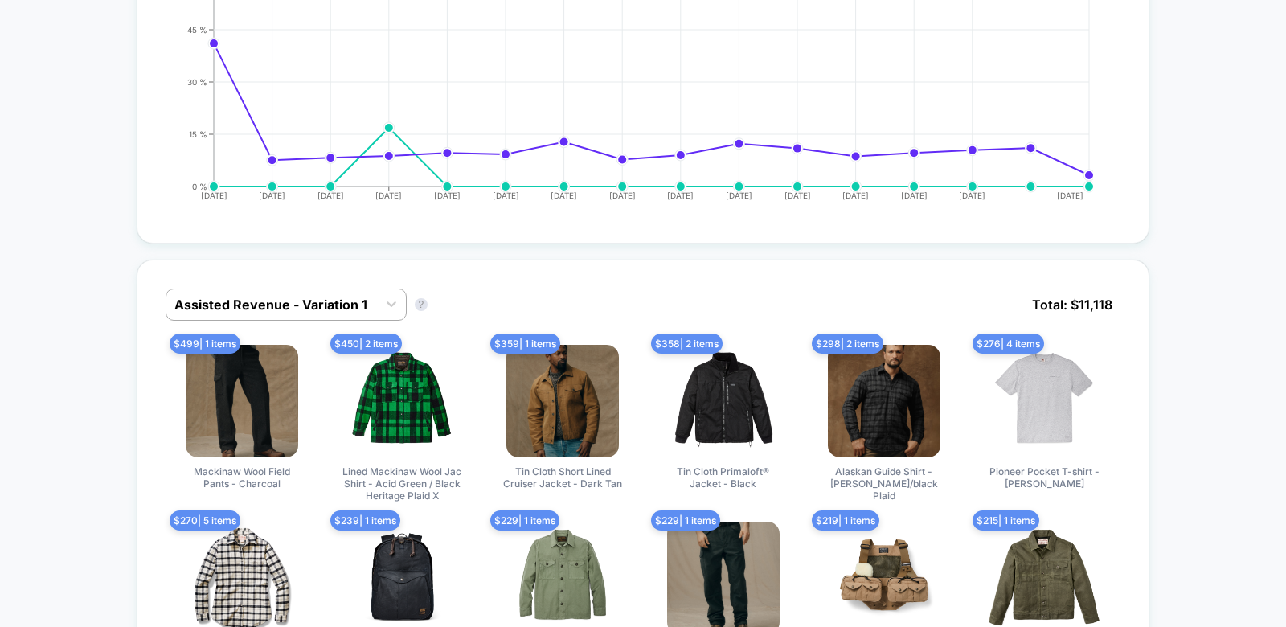
scroll to position [772, 0]
click at [305, 319] on div "Assisted Revenue - Variation 1 Assisted Revenue - Variation 1 ? Total: $ 11,118" at bounding box center [644, 317] width 956 height 56
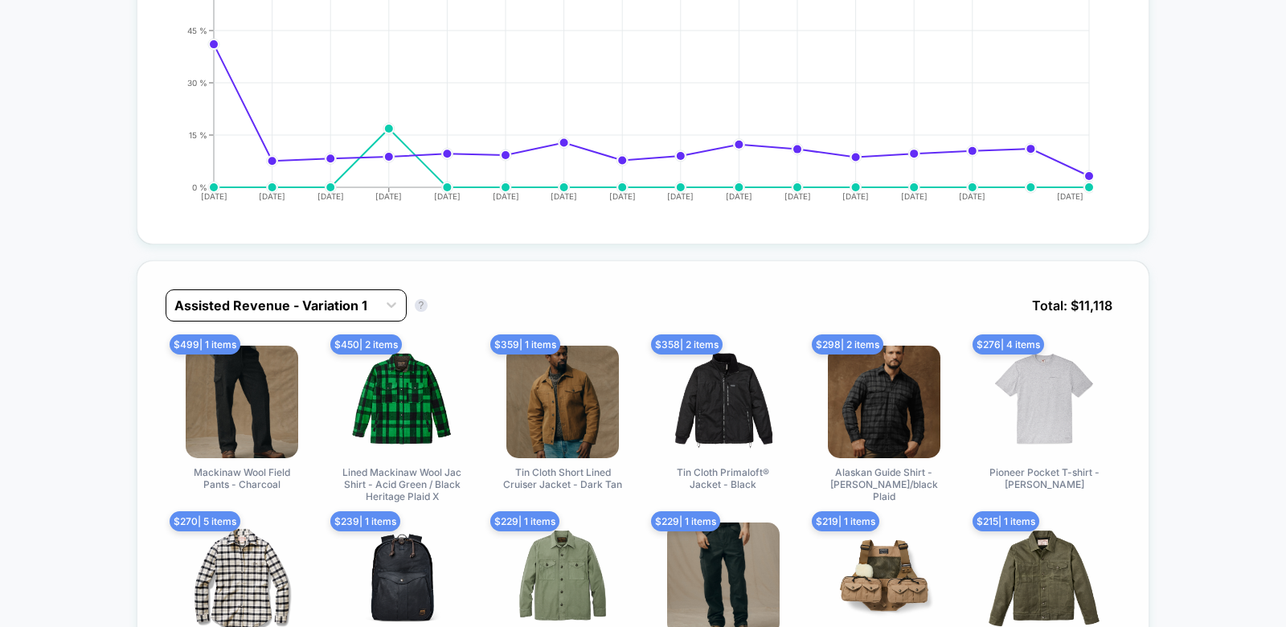
click at [290, 309] on div at bounding box center [271, 305] width 195 height 19
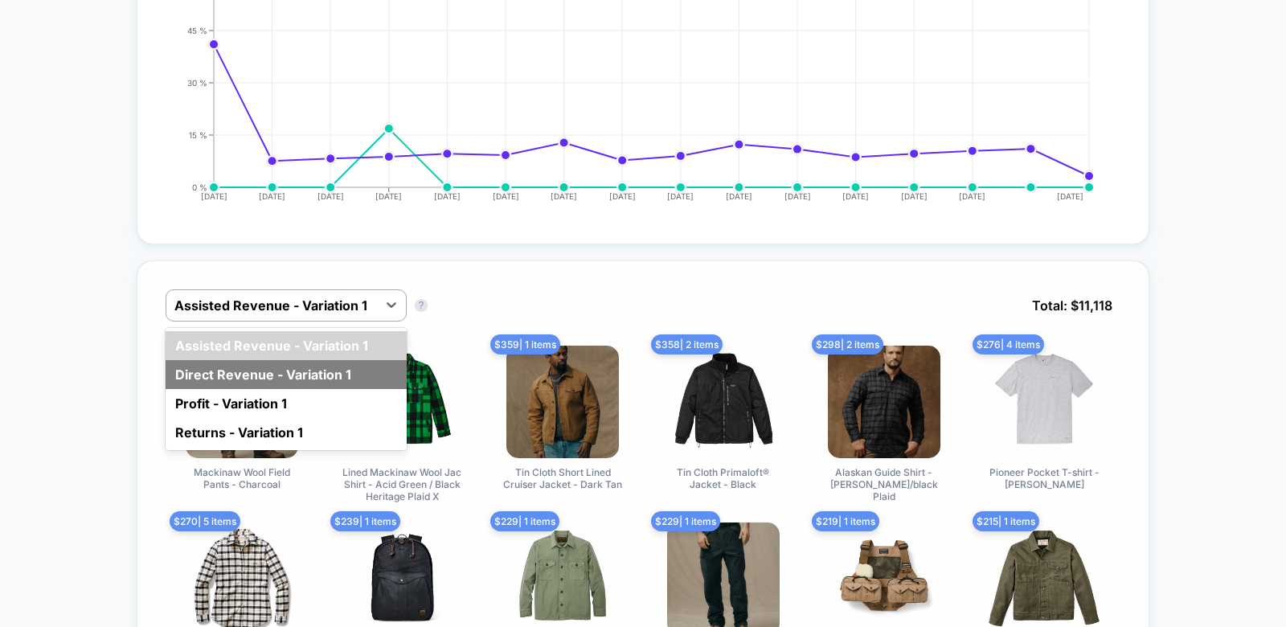
click at [270, 372] on div "Direct Revenue - Variation 1" at bounding box center [286, 374] width 241 height 29
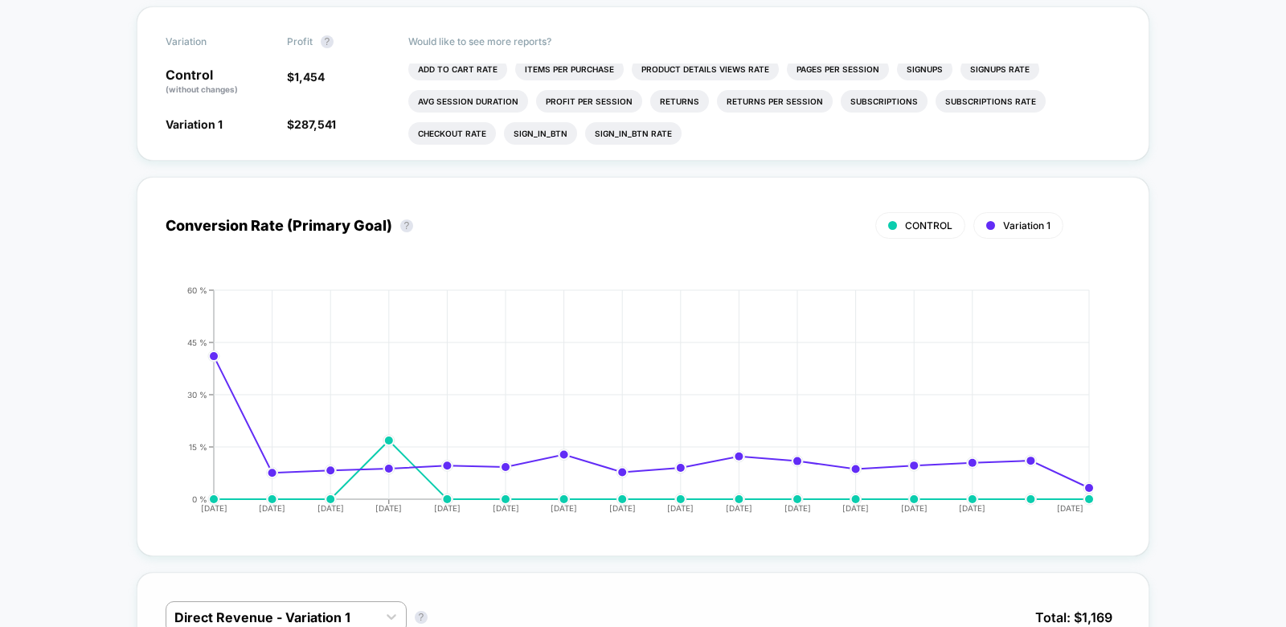
scroll to position [0, 0]
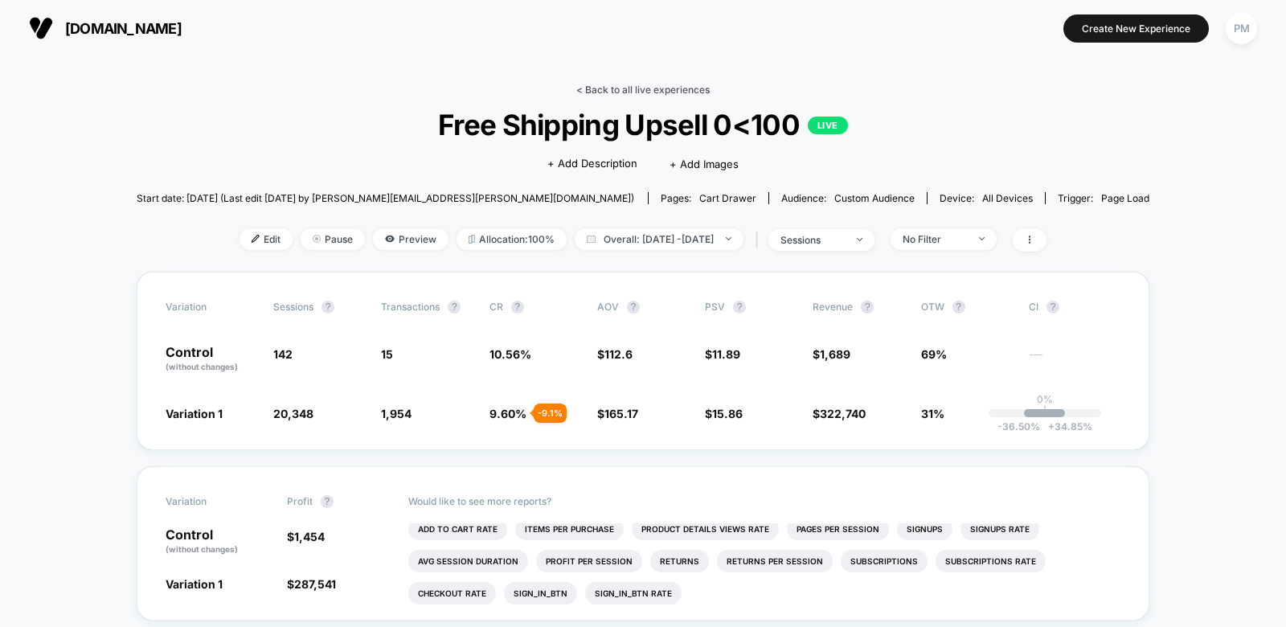
click at [620, 91] on link "< Back to all live experiences" at bounding box center [642, 90] width 133 height 12
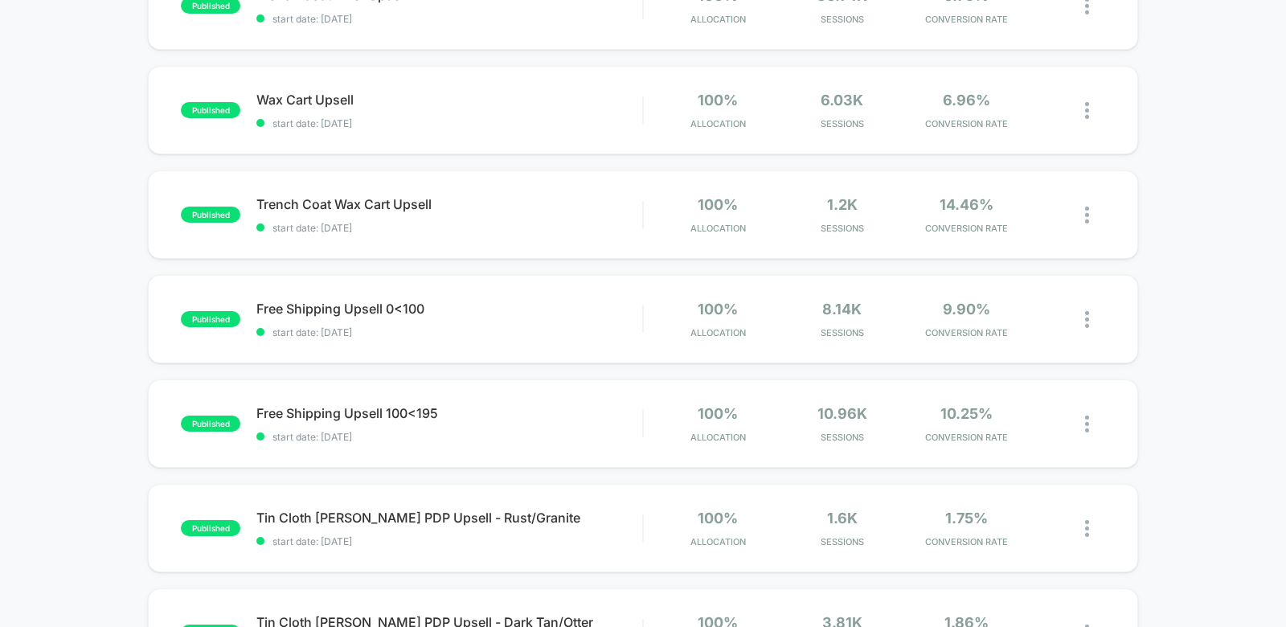
scroll to position [550, 0]
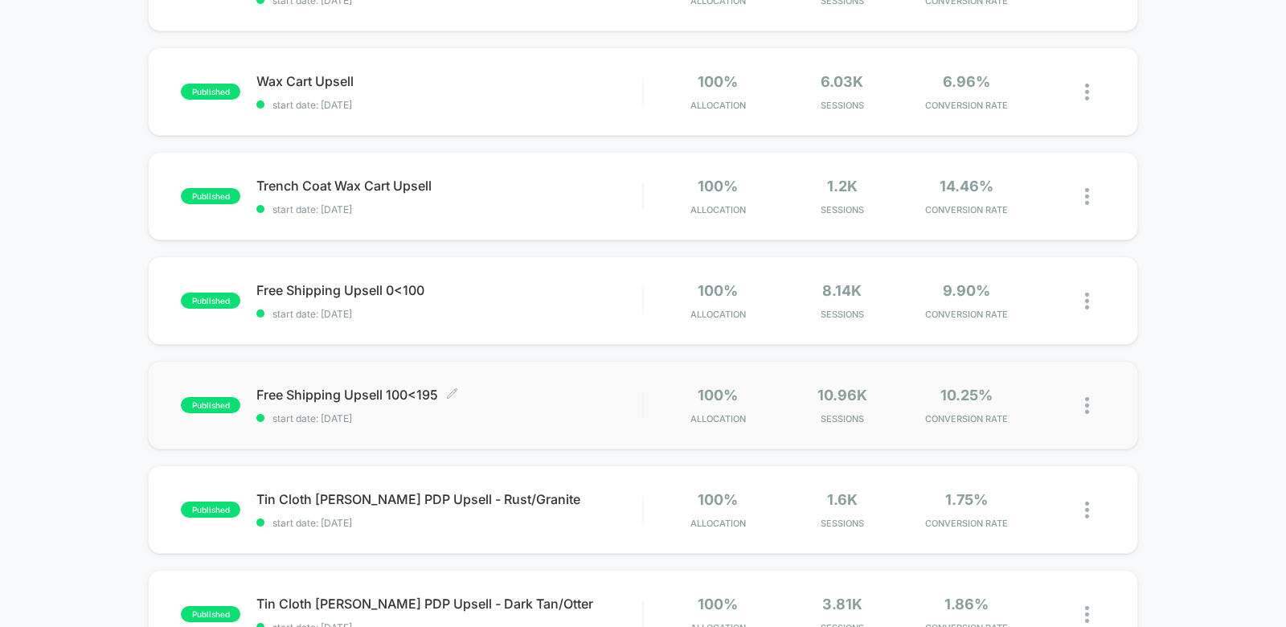
click at [536, 416] on span "start date: [DATE]" at bounding box center [449, 418] width 386 height 12
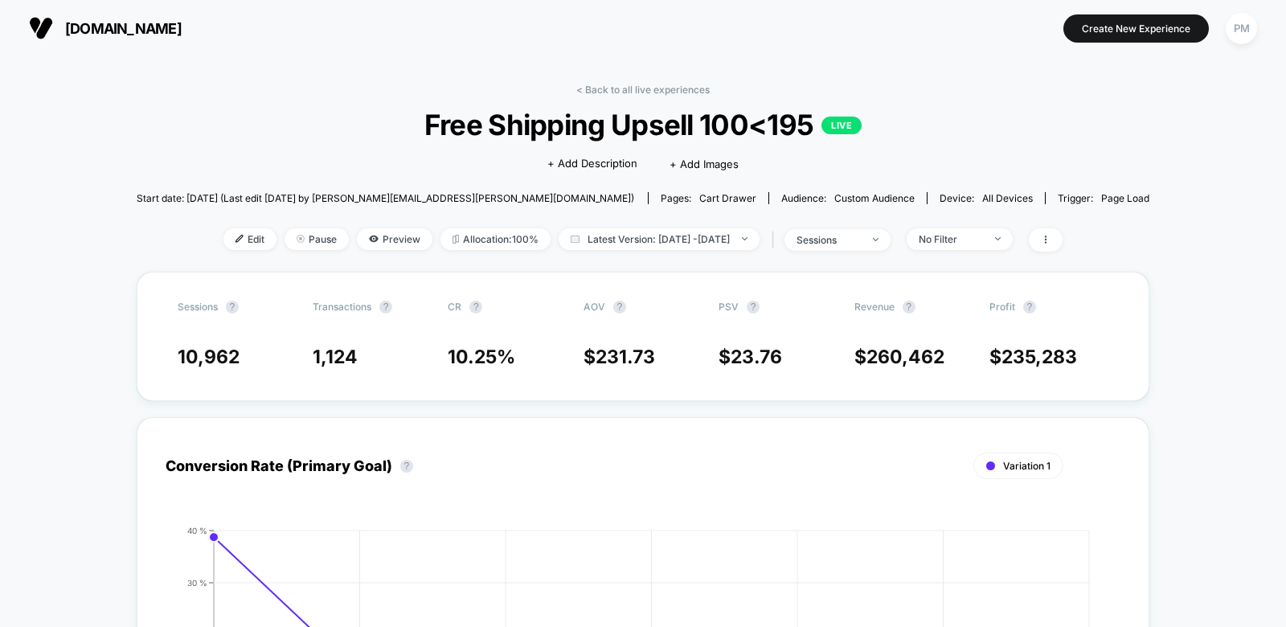
scroll to position [638, 0]
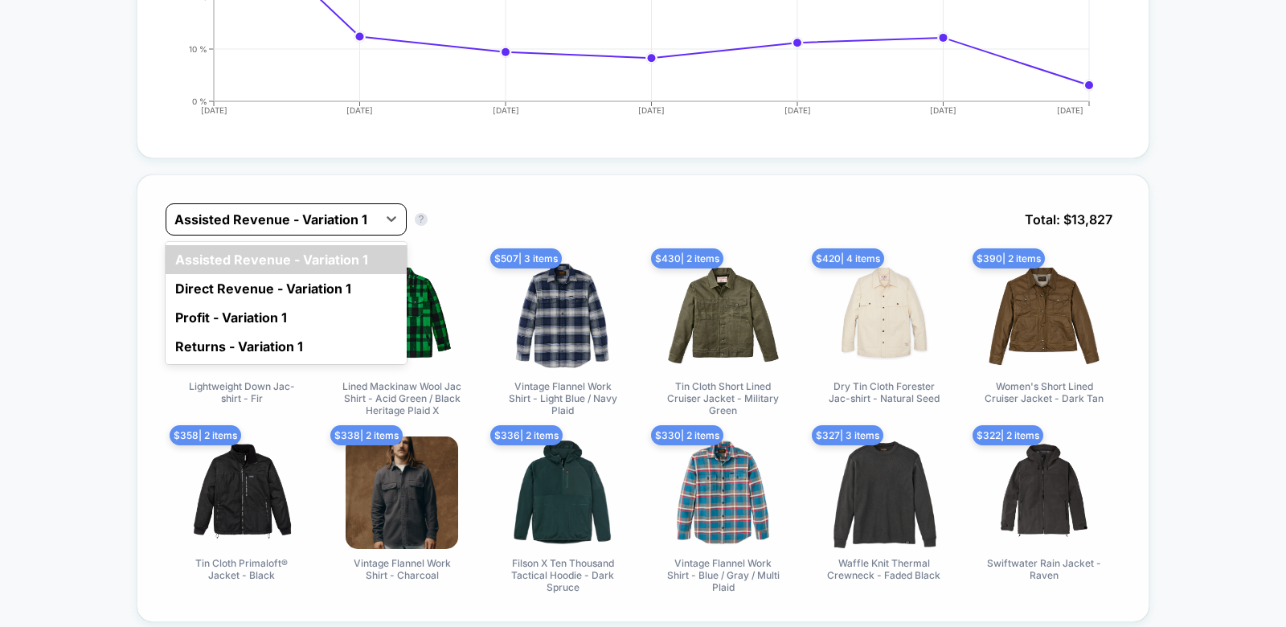
click at [354, 223] on div at bounding box center [271, 219] width 195 height 19
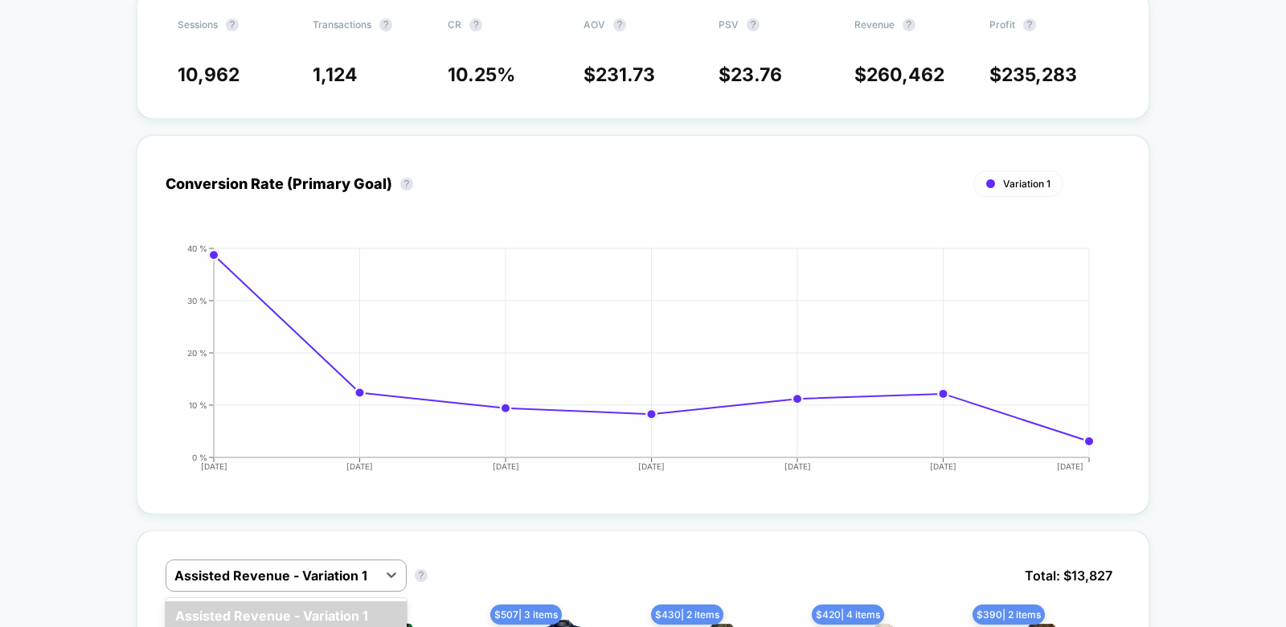
scroll to position [0, 0]
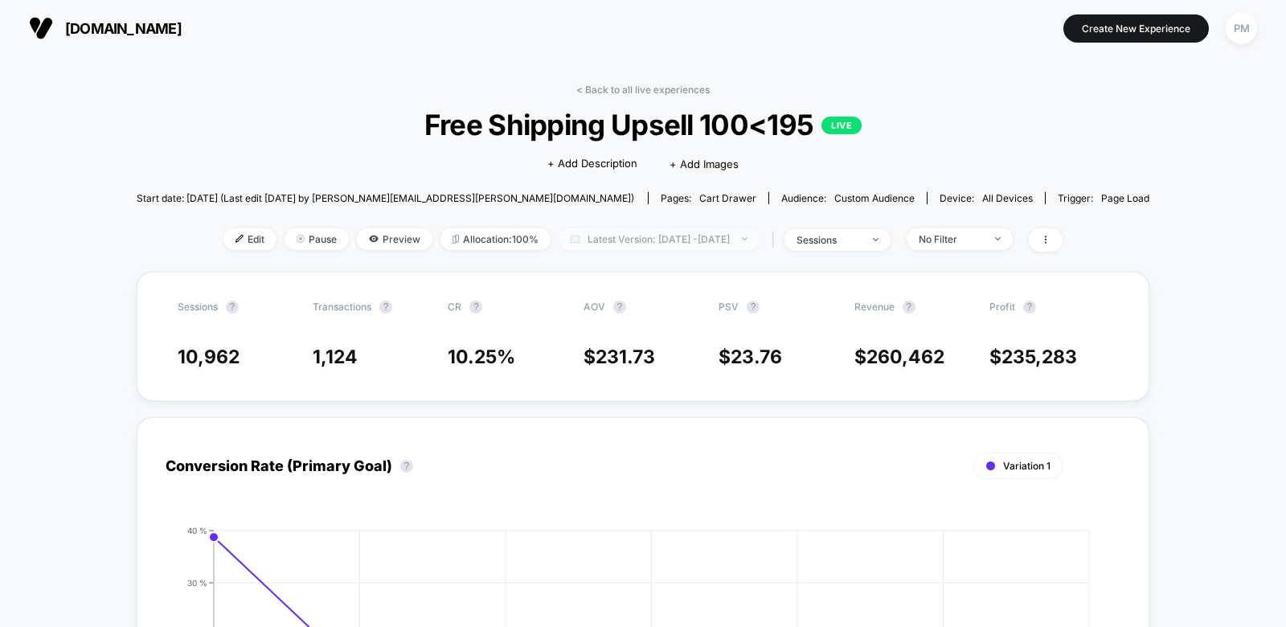
click at [629, 235] on span "Latest Version: [DATE] - [DATE]" at bounding box center [659, 239] width 201 height 22
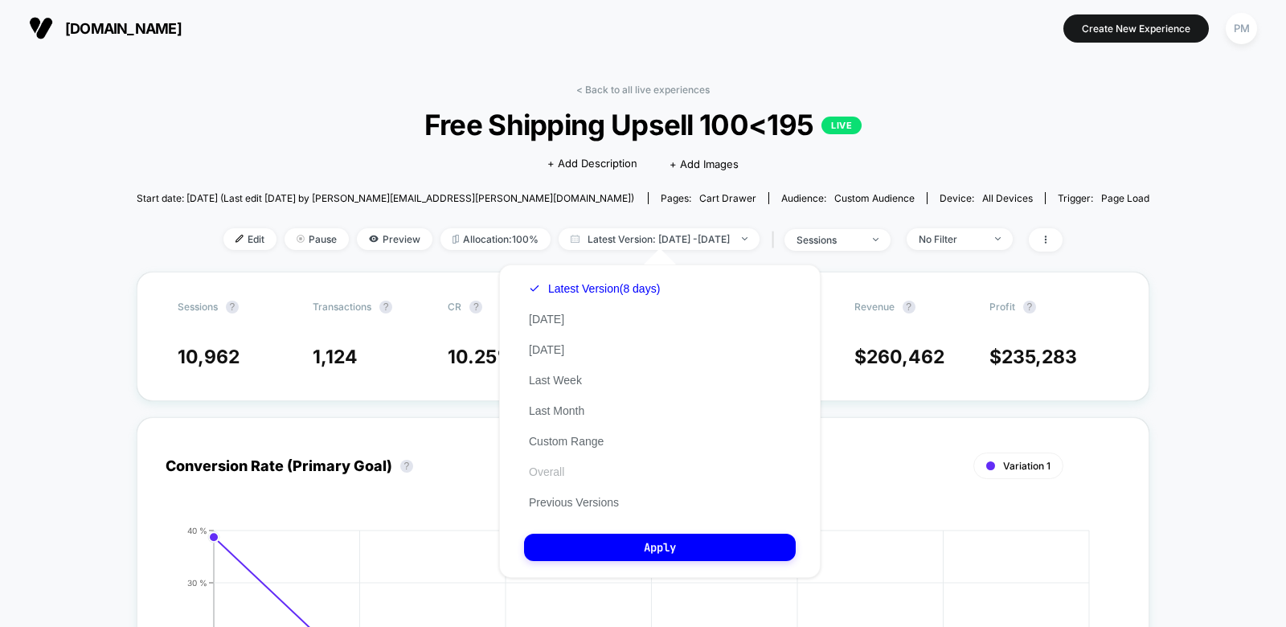
click at [551, 473] on button "Overall" at bounding box center [546, 472] width 45 height 14
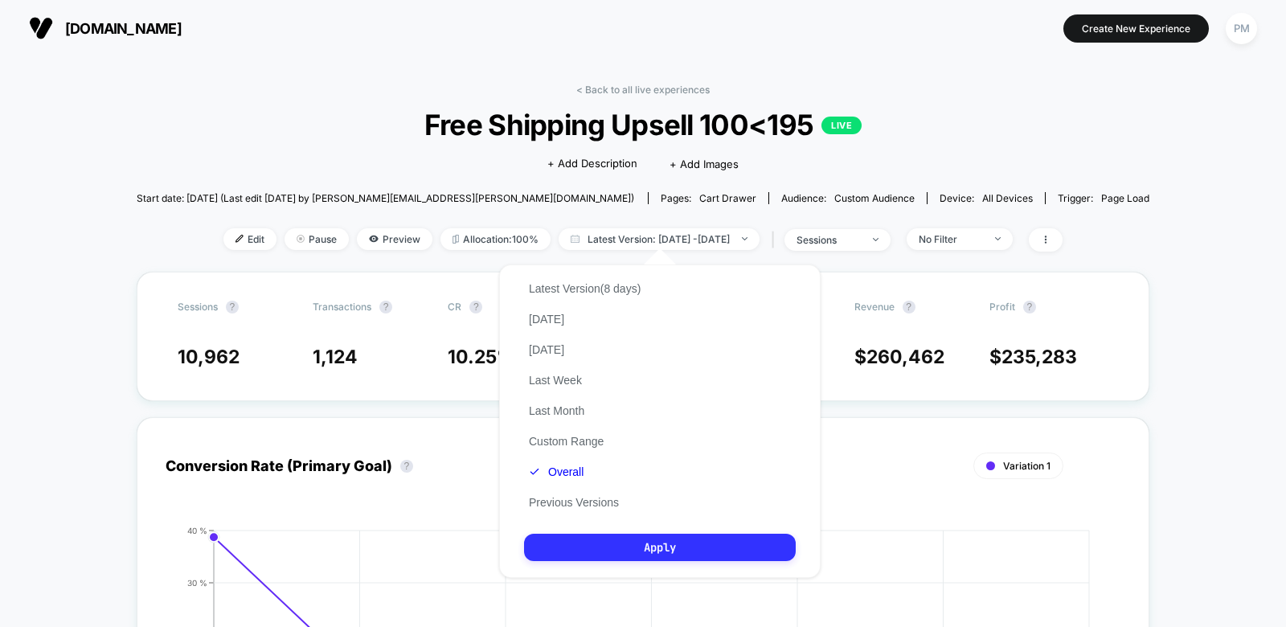
click at [572, 552] on button "Apply" at bounding box center [660, 547] width 272 height 27
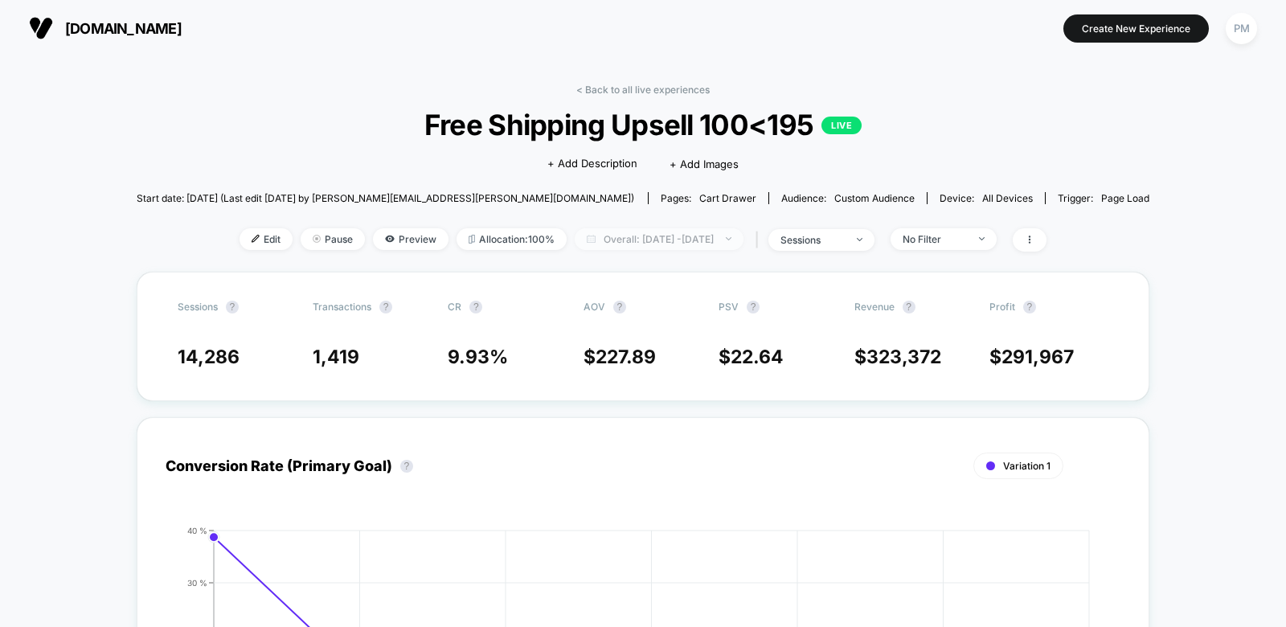
click at [651, 235] on span "Overall: [DATE] - [DATE]" at bounding box center [659, 239] width 169 height 22
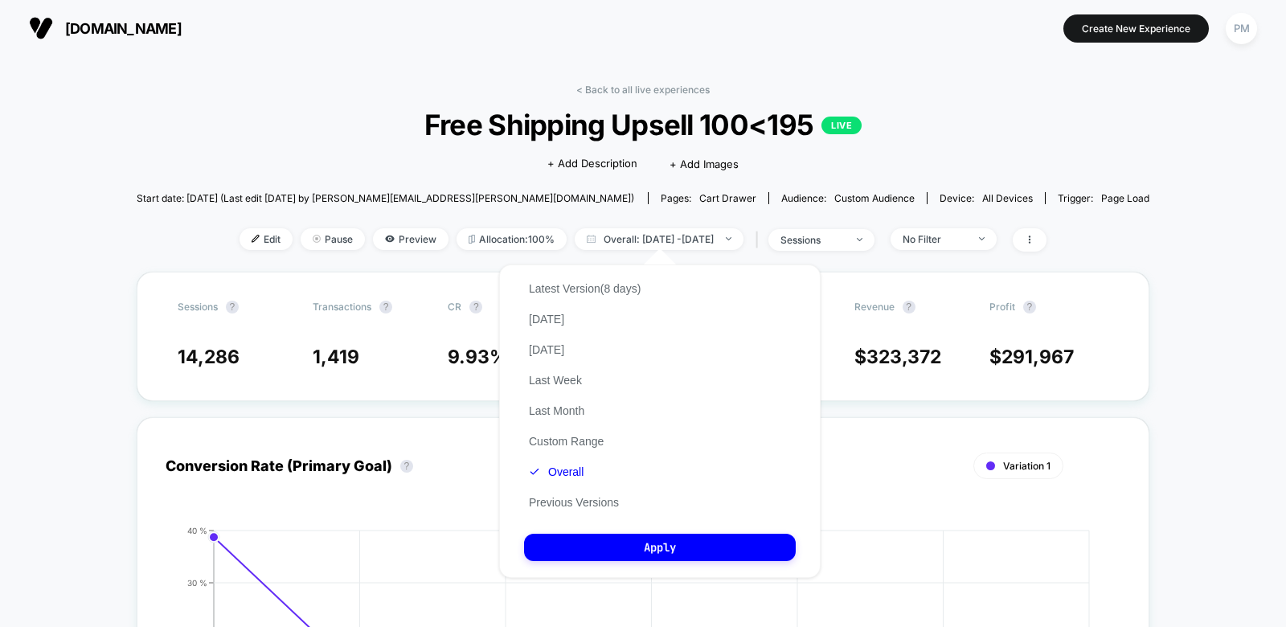
click at [580, 516] on div "Latest Version (8 days) [DATE] [DATE] Last Week Last Month Custom Range Overall…" at bounding box center [584, 395] width 121 height 244
click at [580, 504] on button "Previous Versions" at bounding box center [574, 502] width 100 height 14
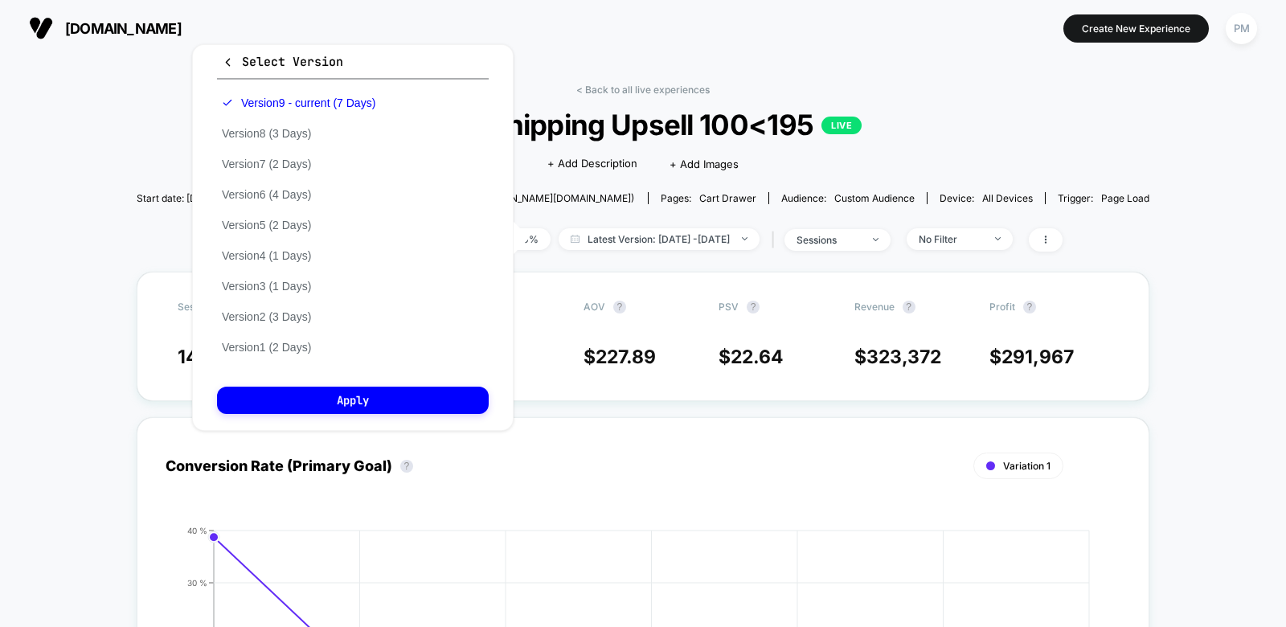
click at [297, 273] on div "Version 9 - current (7 Days) Version 8 (3 Days) Version 7 (2 Days) Version 6 (4…" at bounding box center [298, 225] width 163 height 275
click at [294, 289] on button "Version 3 (1 Days)" at bounding box center [266, 286] width 99 height 14
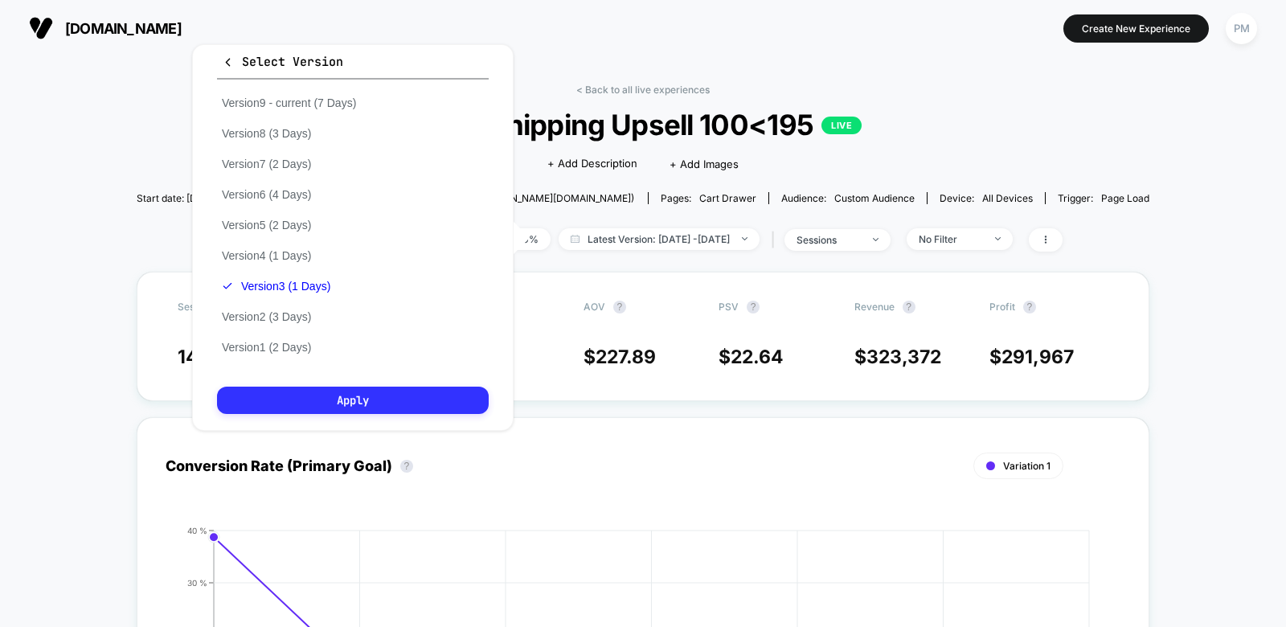
click at [315, 405] on button "Apply" at bounding box center [353, 400] width 272 height 27
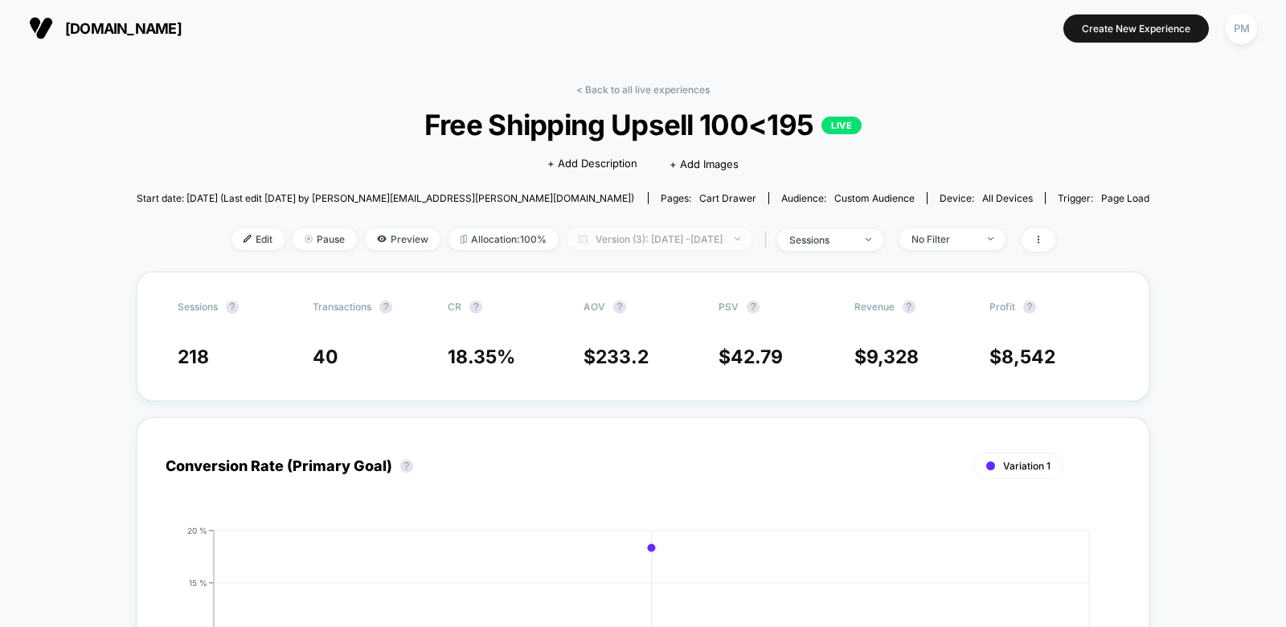
click at [662, 235] on span "Version (3): [DATE] - [DATE]" at bounding box center [660, 239] width 186 height 22
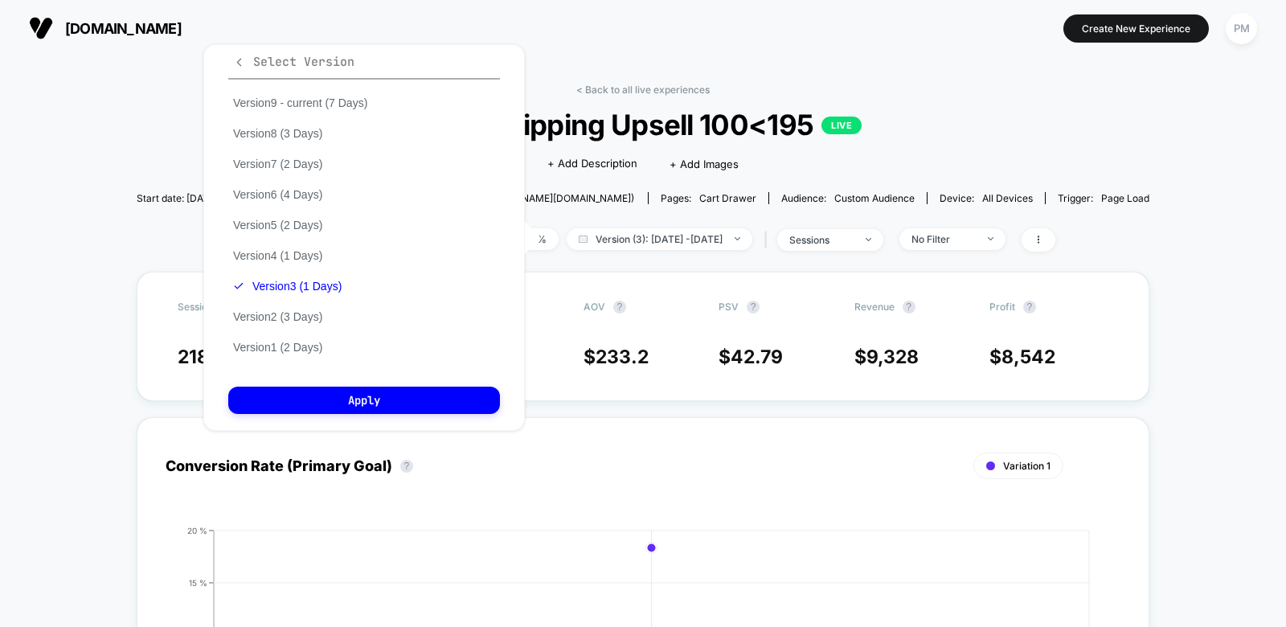
click at [303, 63] on span "Select Version" at bounding box center [293, 62] width 121 height 16
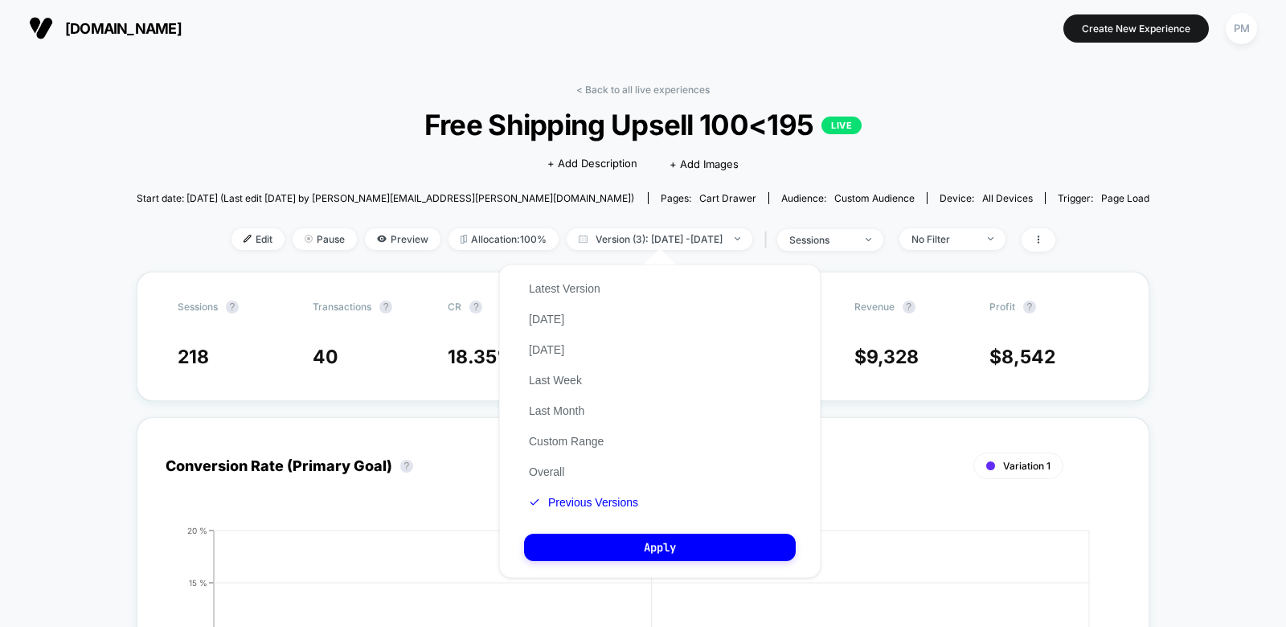
click at [550, 459] on div "Latest Version [DATE] [DATE] Last Week Last Month Custom Range Overall Previous…" at bounding box center [583, 395] width 119 height 244
click at [550, 484] on div "Latest Version [DATE] [DATE] Last Week Last Month Custom Range Overall Previous…" at bounding box center [583, 395] width 119 height 244
click at [550, 468] on button "Overall" at bounding box center [546, 472] width 45 height 14
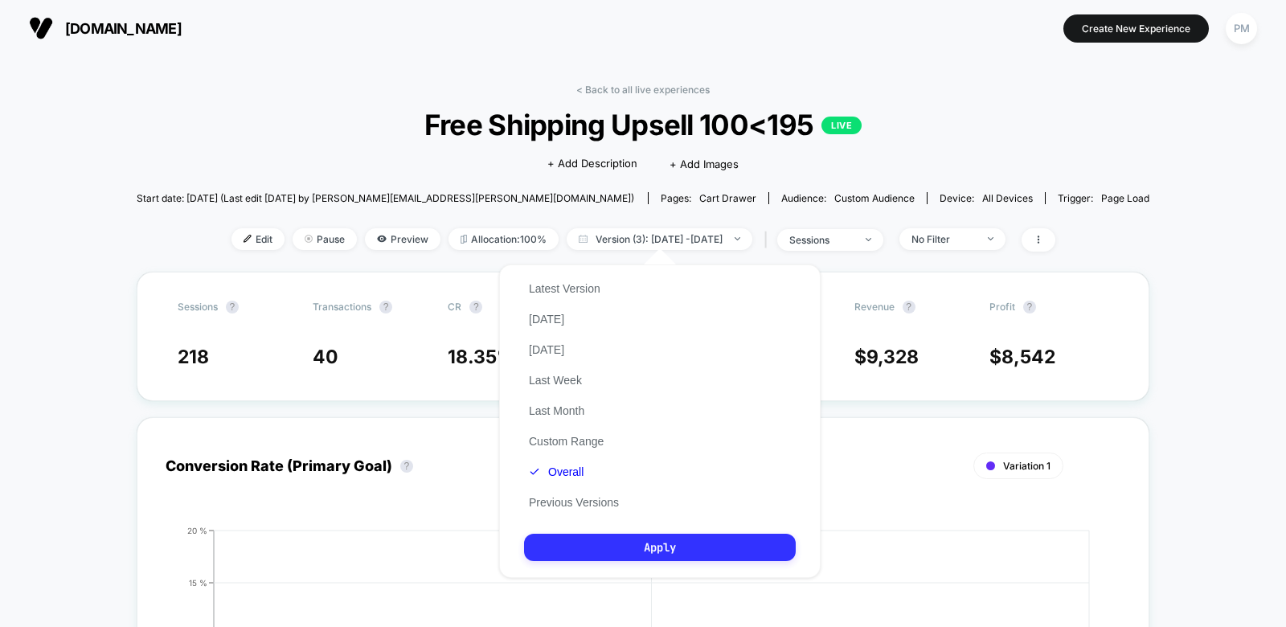
click at [627, 553] on button "Apply" at bounding box center [660, 547] width 272 height 27
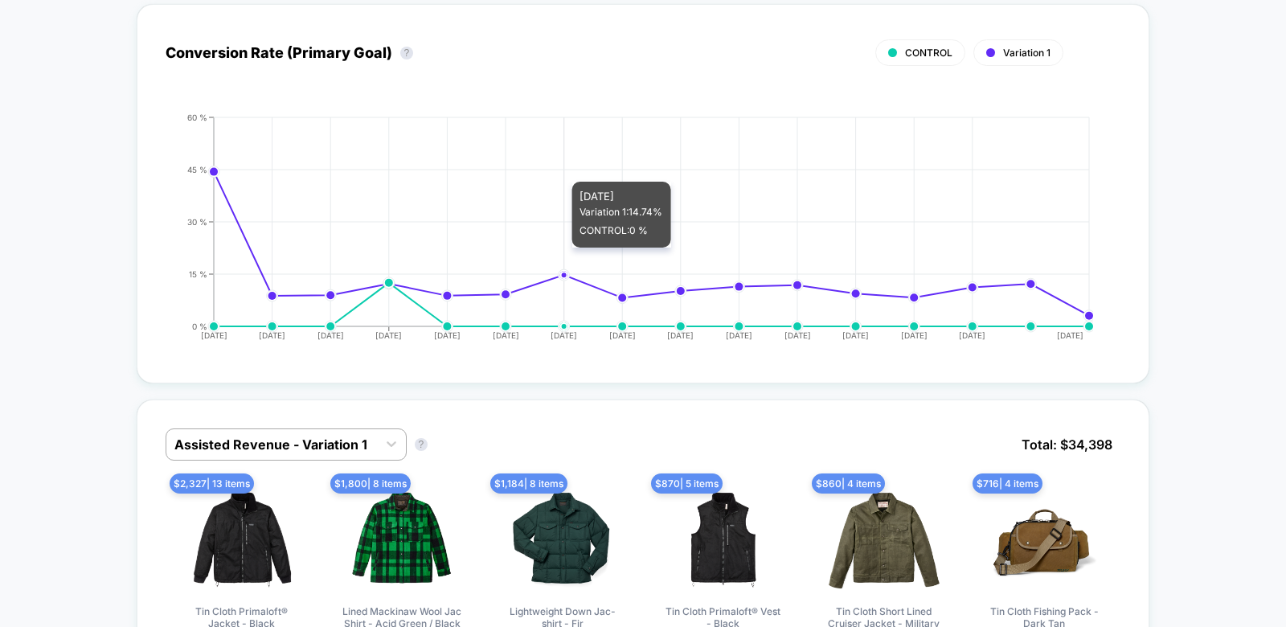
scroll to position [893, 0]
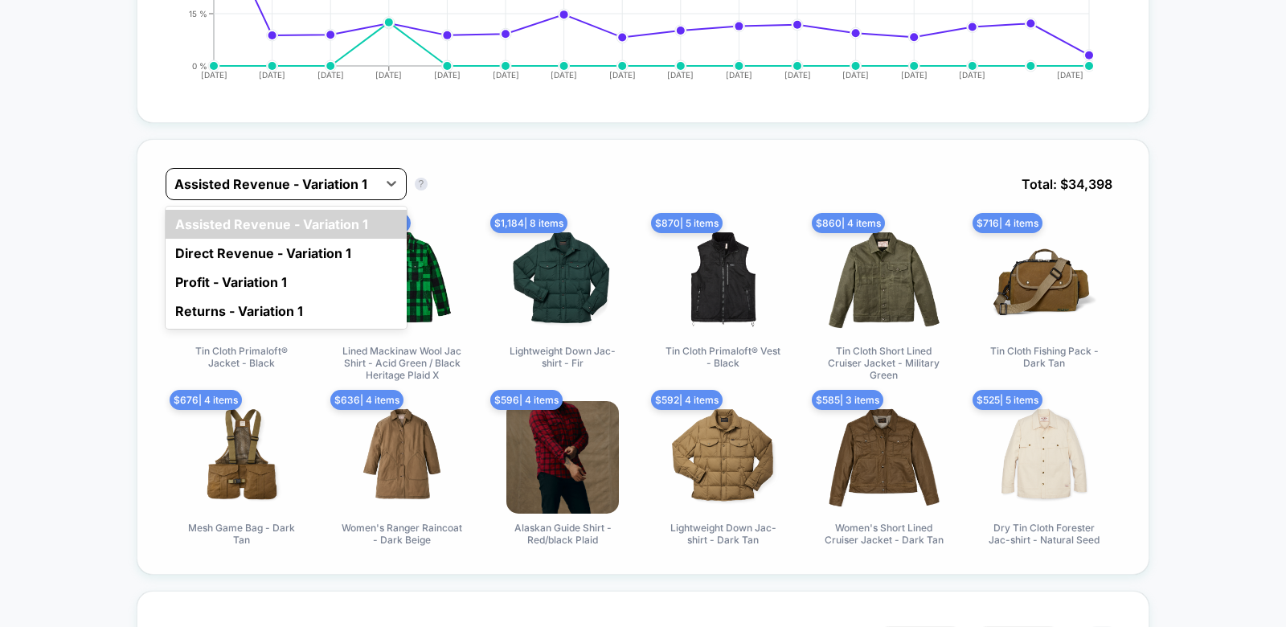
click at [260, 174] on div at bounding box center [271, 183] width 195 height 19
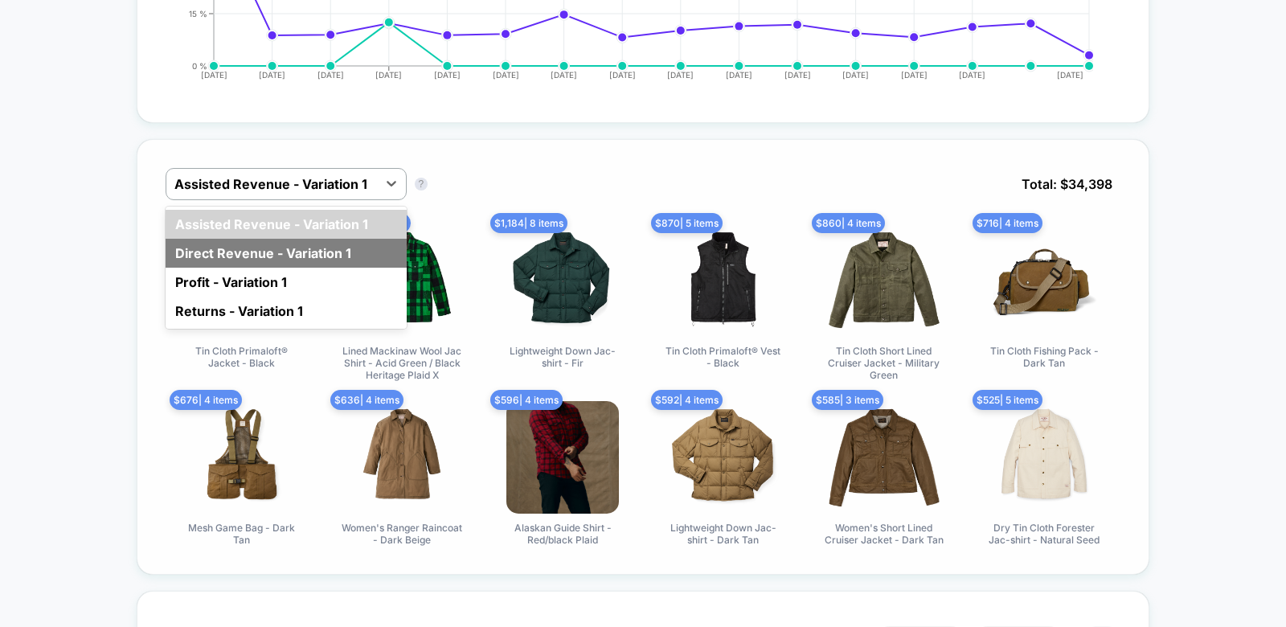
click at [254, 252] on div "Direct Revenue - Variation 1" at bounding box center [286, 253] width 241 height 29
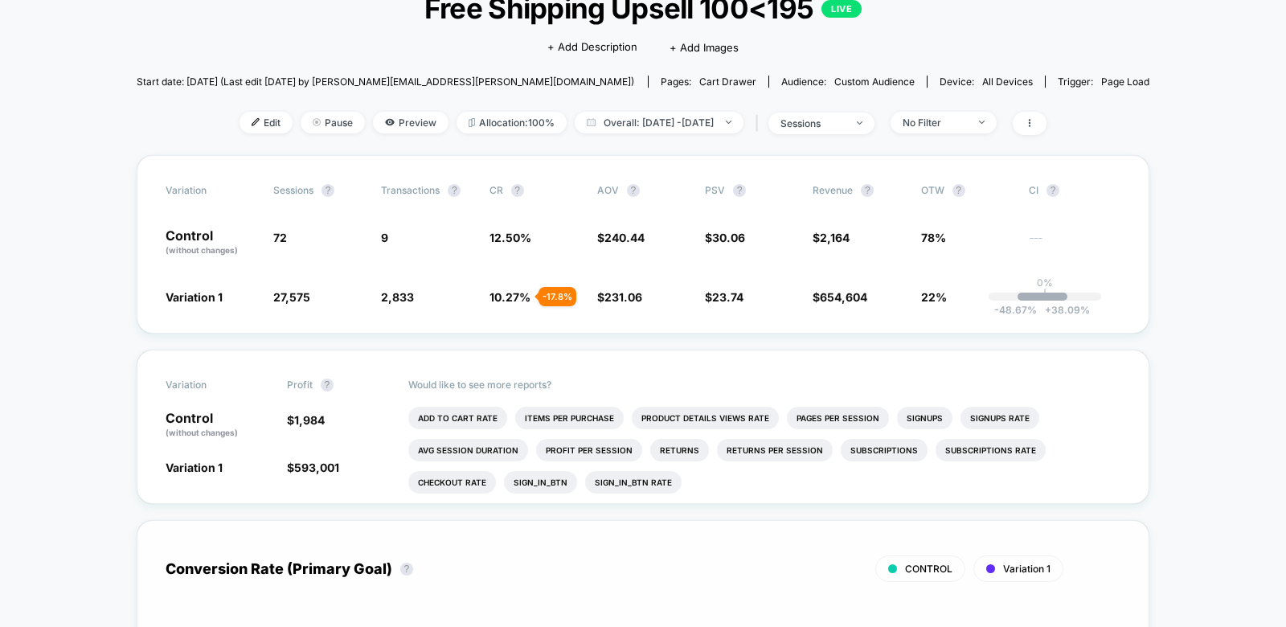
scroll to position [0, 0]
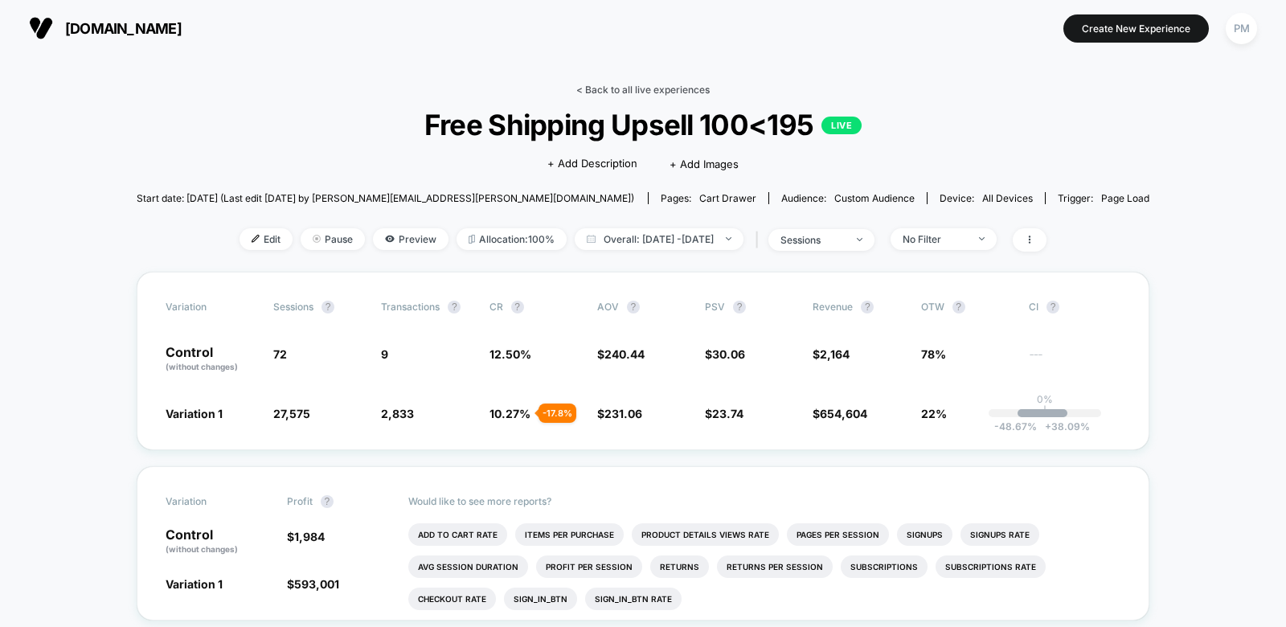
click at [639, 87] on link "< Back to all live experiences" at bounding box center [642, 90] width 133 height 12
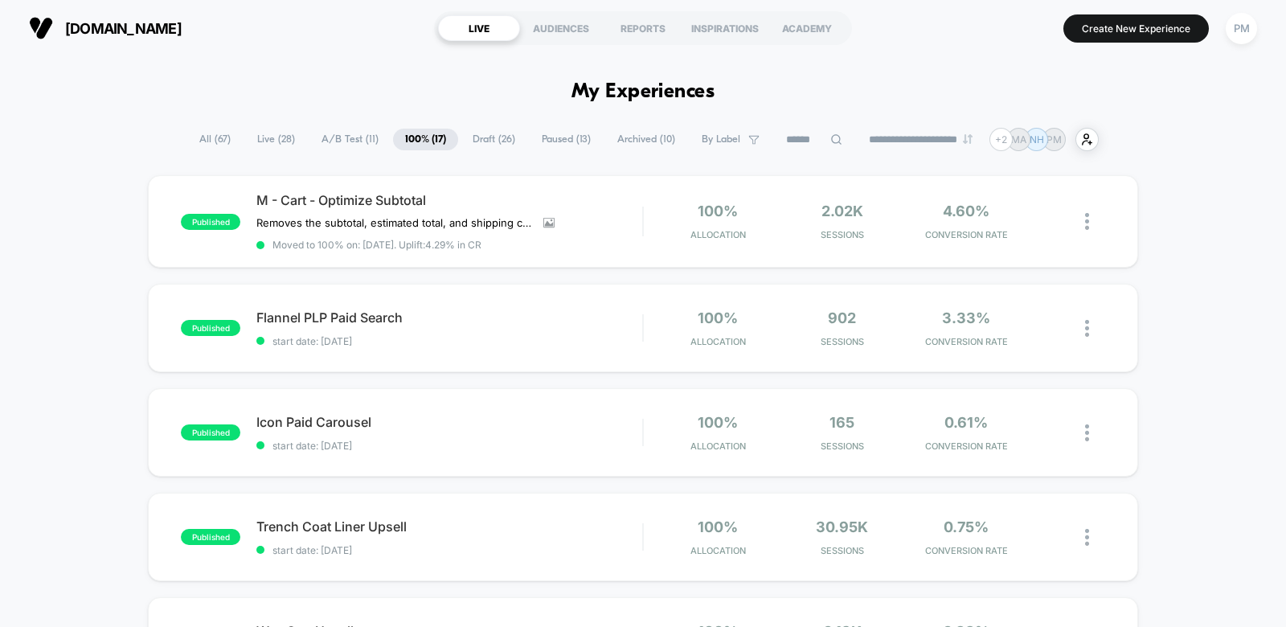
click at [630, 10] on section "LIVE AUDIENCES REPORTS INSPIRATIONS ACADEMY" at bounding box center [643, 28] width 418 height 40
click at [631, 23] on div "REPORTS" at bounding box center [643, 28] width 82 height 26
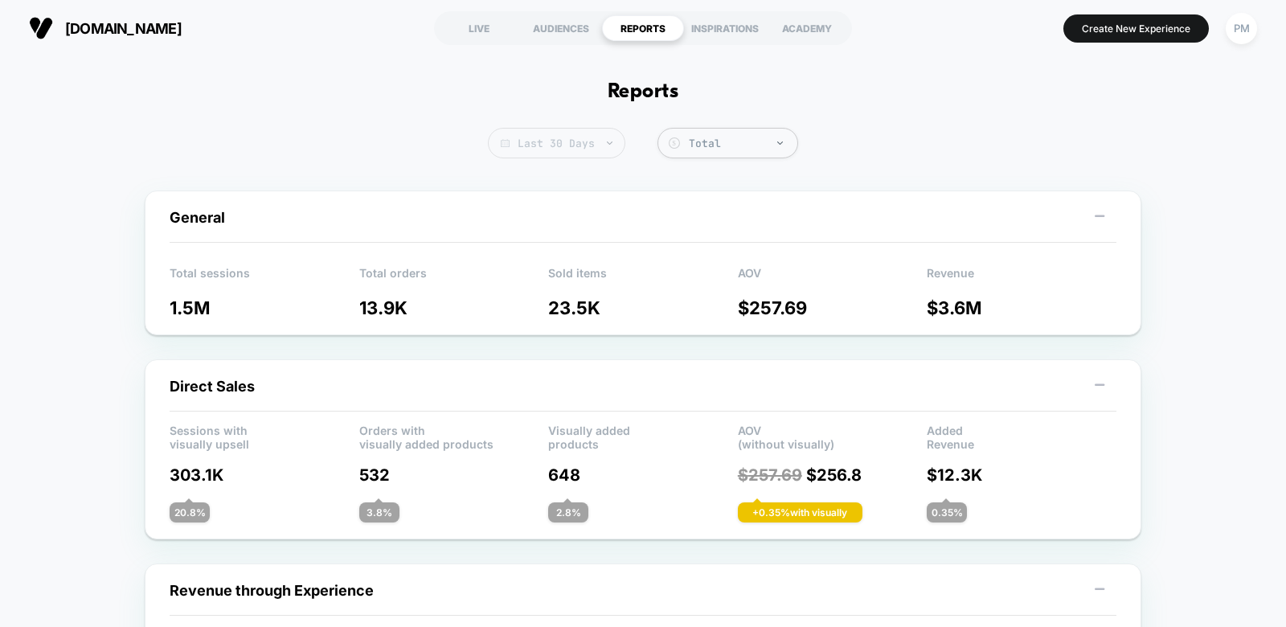
click at [560, 153] on span "Last 30 Days" at bounding box center [556, 143] width 137 height 31
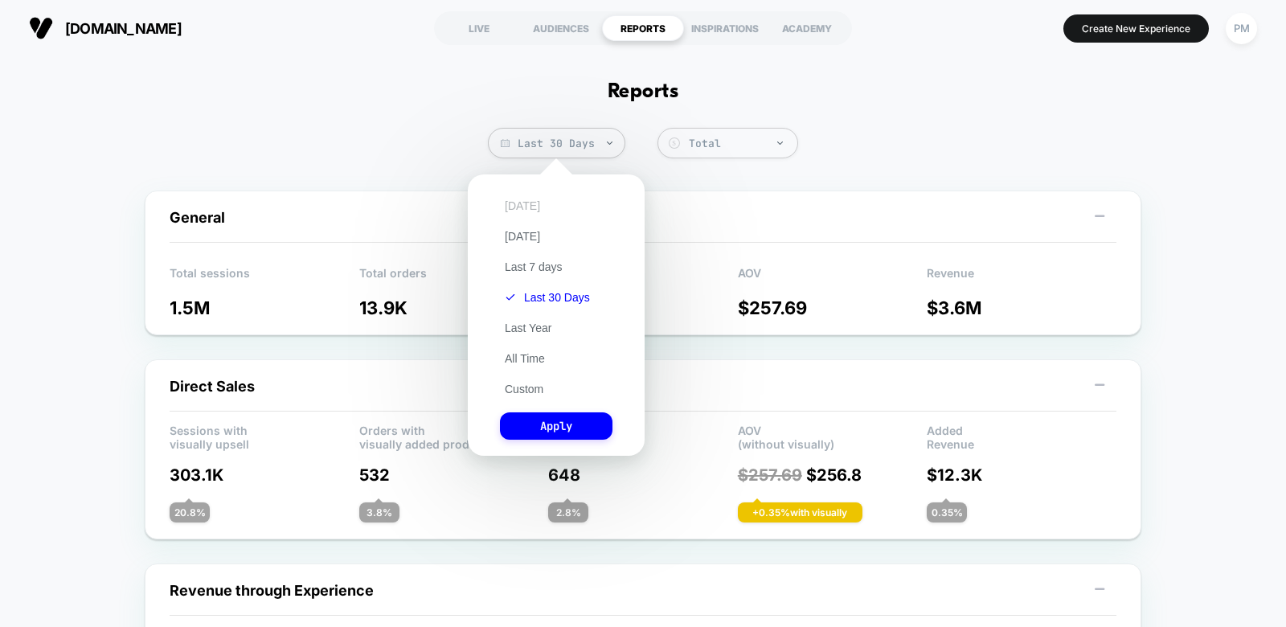
click at [526, 208] on button "[DATE]" at bounding box center [522, 206] width 45 height 14
click at [564, 424] on button "Apply" at bounding box center [556, 425] width 113 height 27
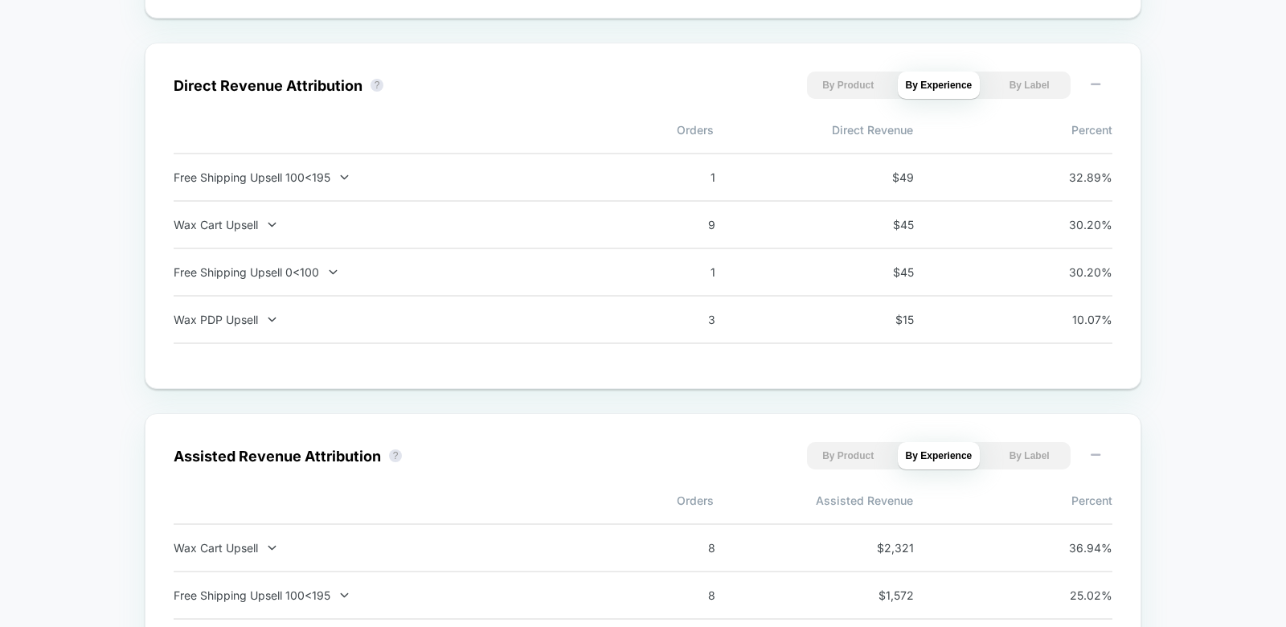
scroll to position [1104, 0]
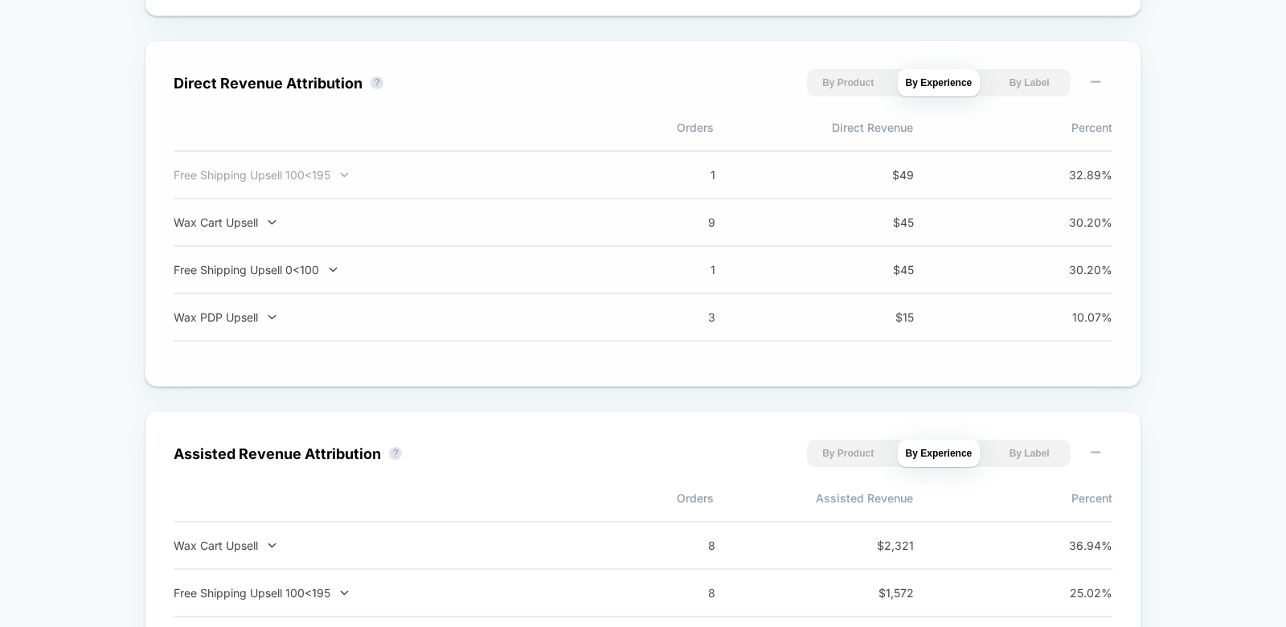
click at [330, 174] on div at bounding box center [334, 174] width 8 height 1
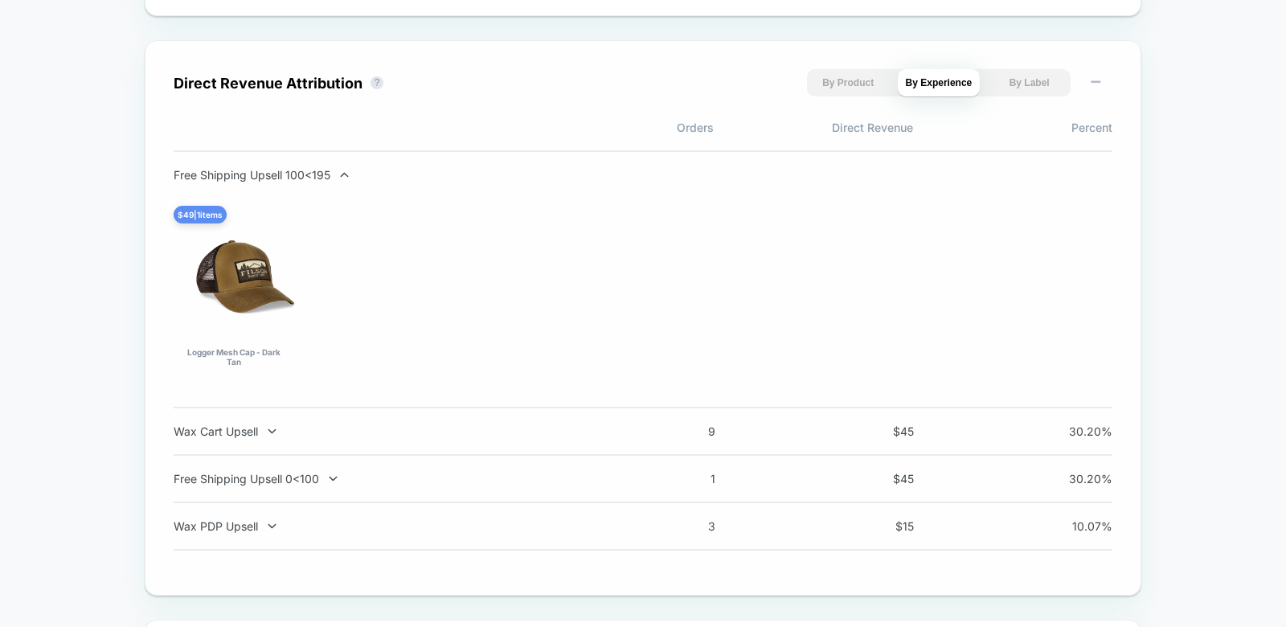
click at [330, 174] on div at bounding box center [334, 174] width 8 height 1
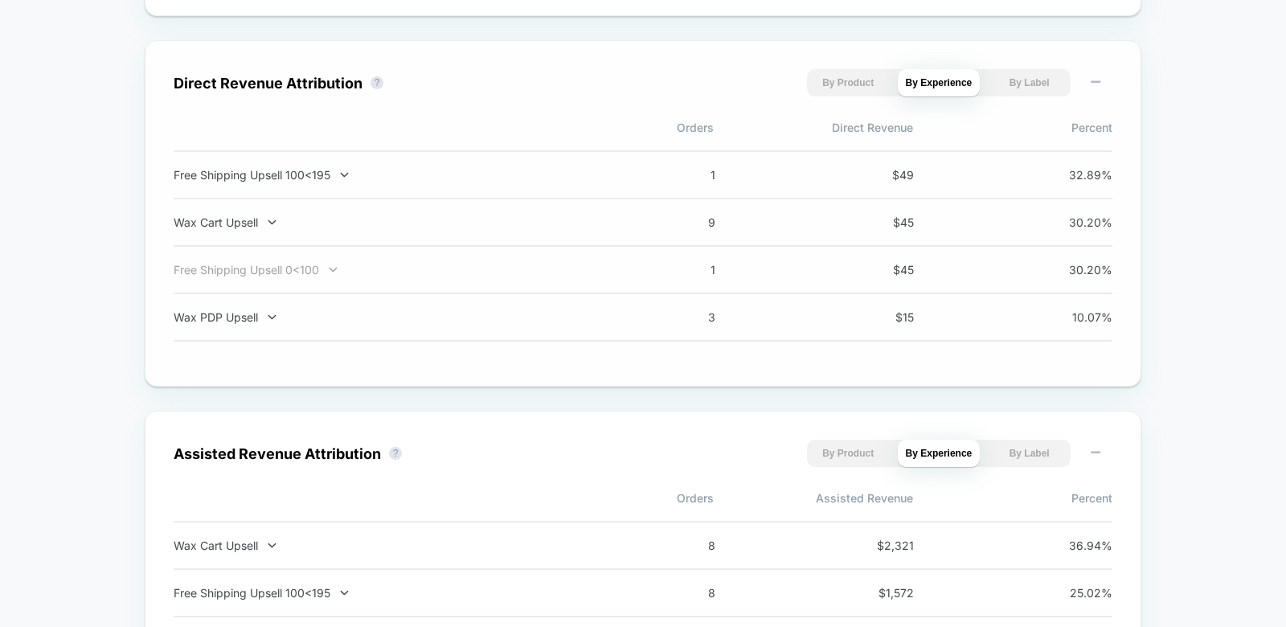
click at [285, 273] on div "Free Shipping Upsell 0<100" at bounding box center [385, 270] width 423 height 14
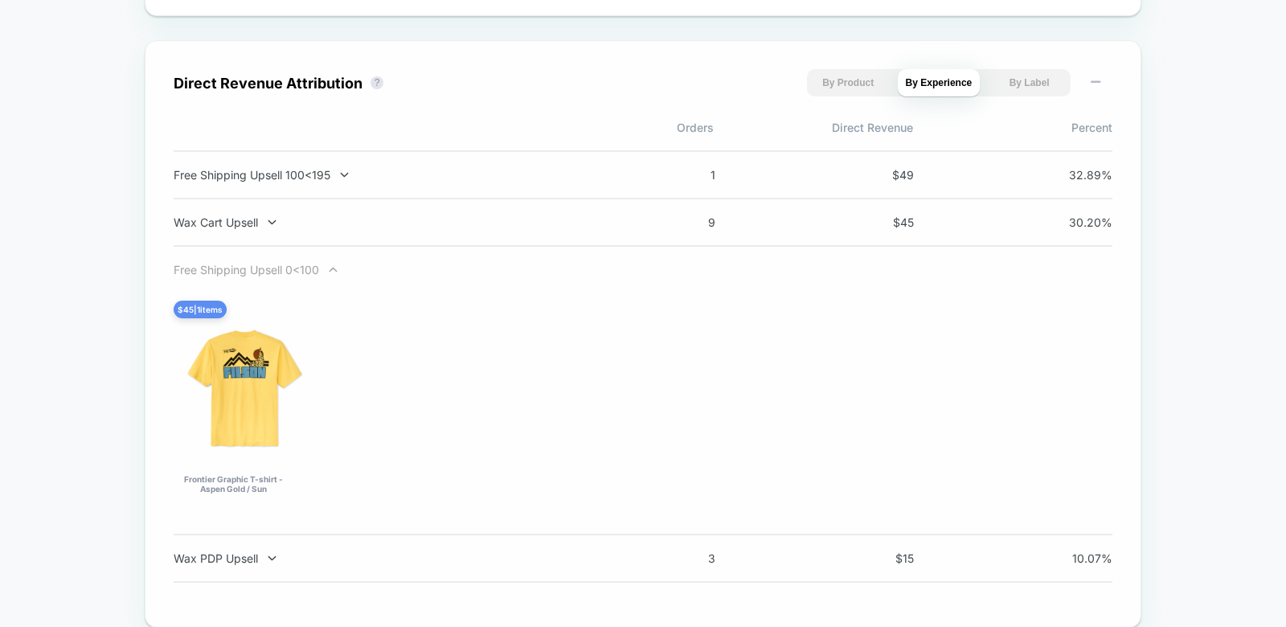
click at [276, 272] on div "Free Shipping Upsell 0<100" at bounding box center [385, 270] width 423 height 14
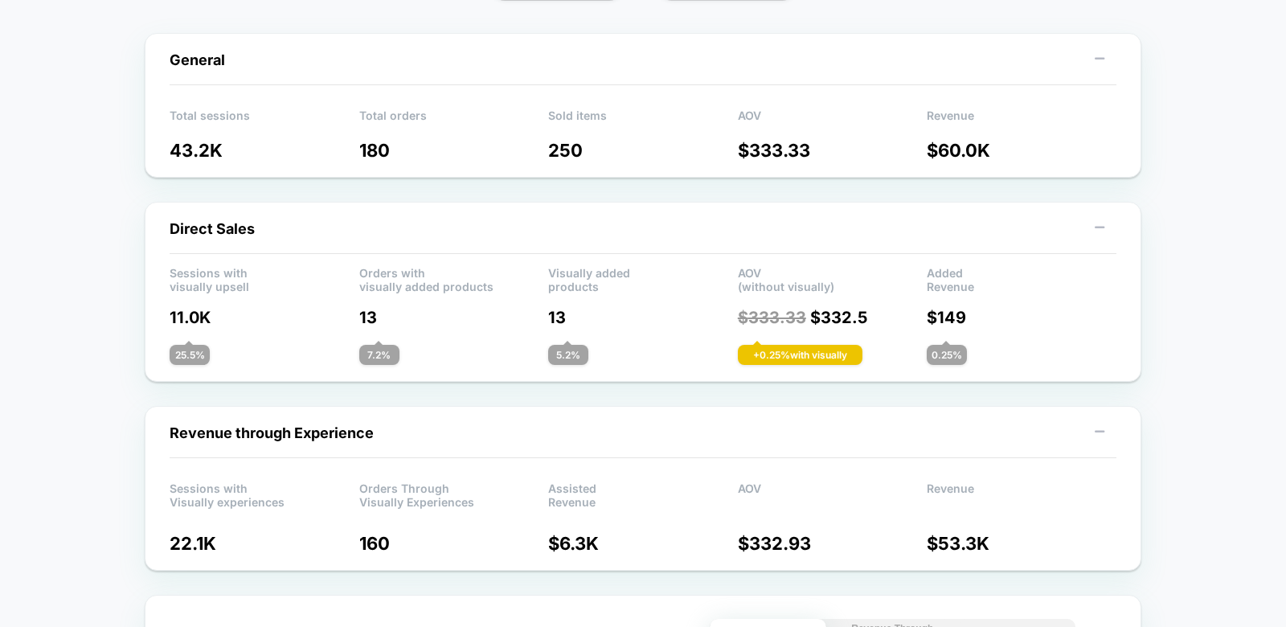
scroll to position [0, 0]
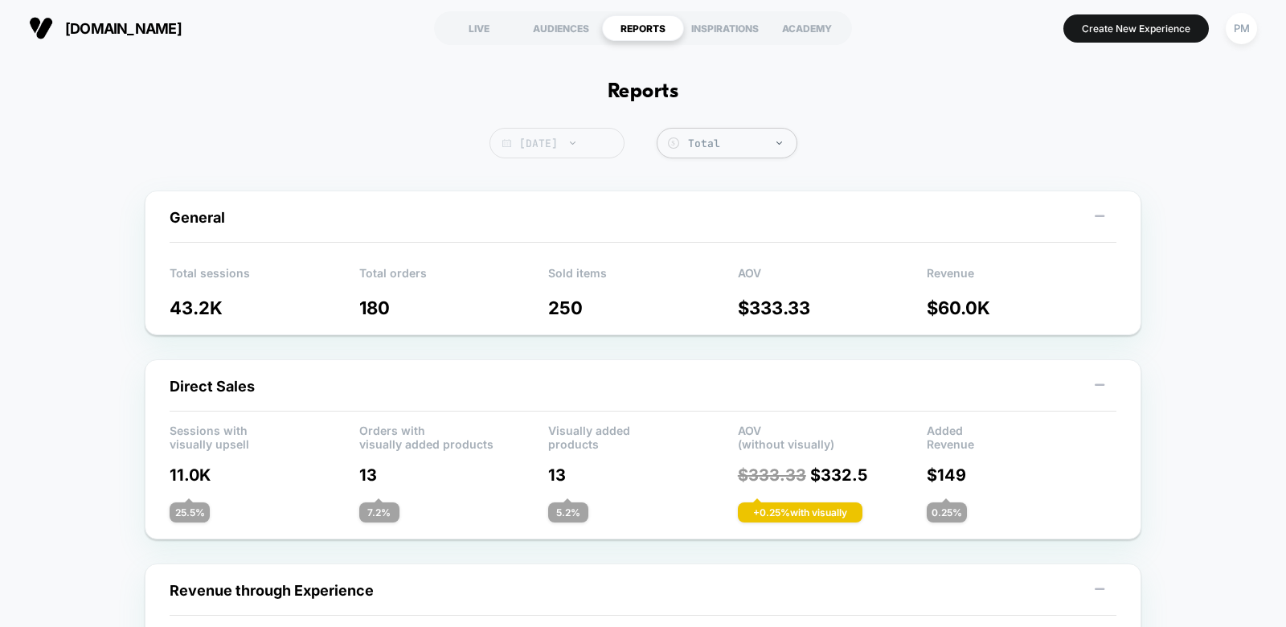
click at [591, 149] on span "[DATE]" at bounding box center [556, 143] width 135 height 31
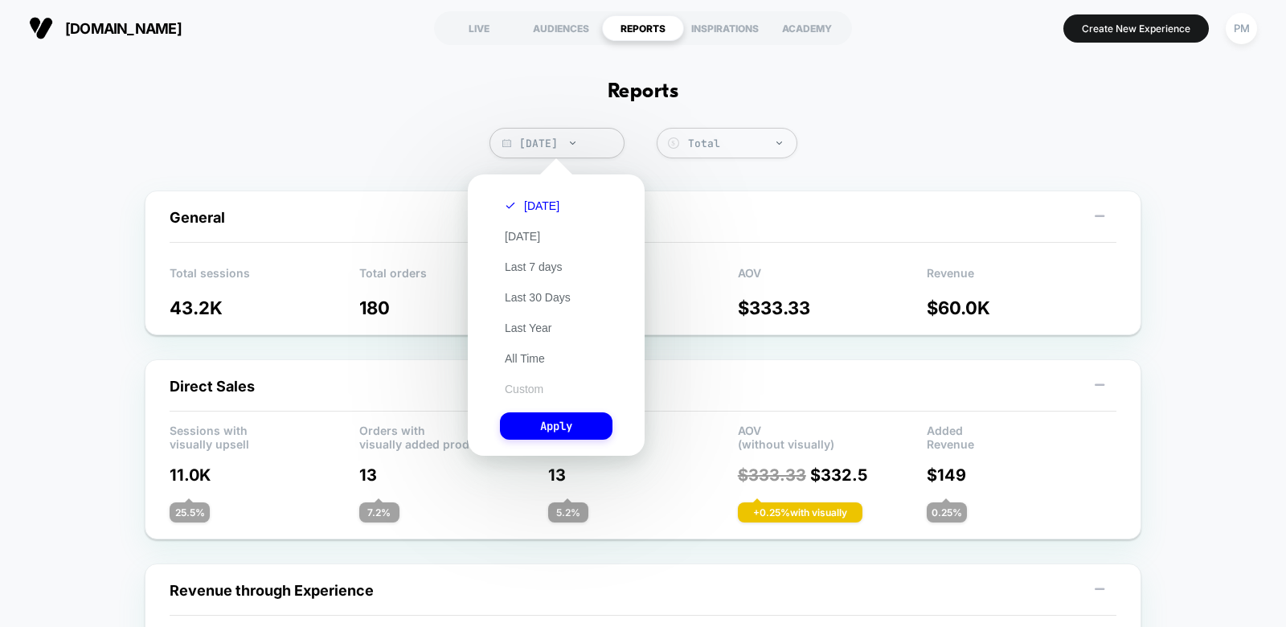
click at [518, 389] on button "Custom" at bounding box center [524, 389] width 48 height 14
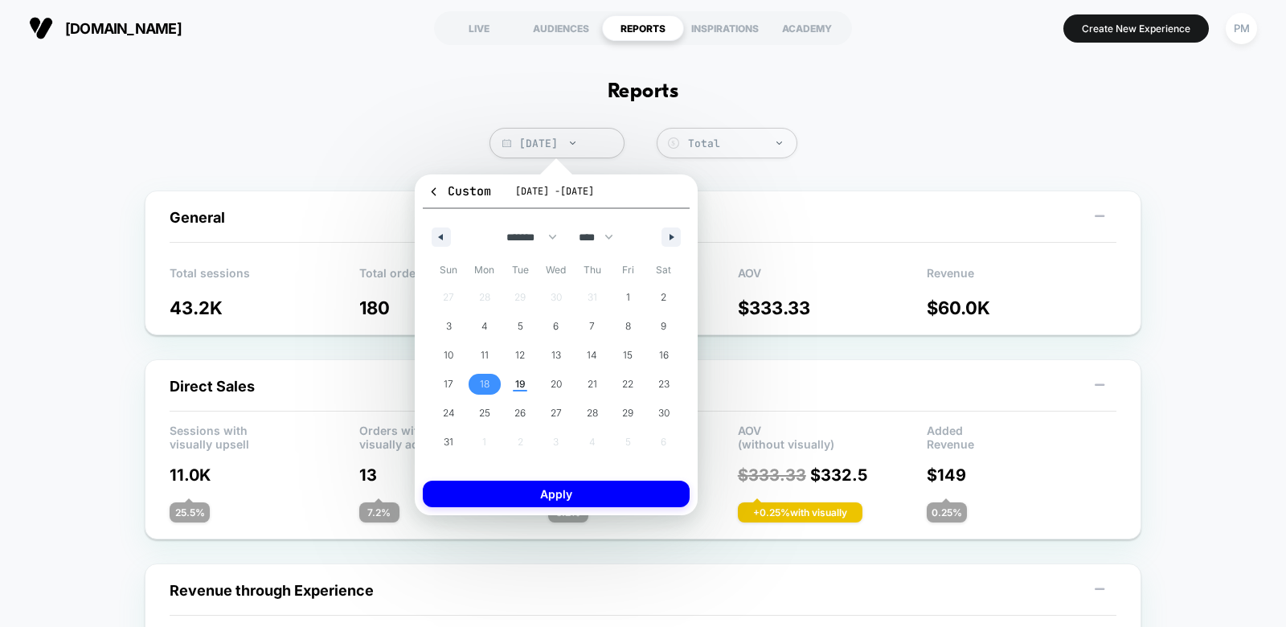
click at [477, 388] on span "18" at bounding box center [485, 384] width 36 height 21
click at [534, 388] on span "19" at bounding box center [520, 384] width 36 height 21
click at [547, 481] on button "Apply" at bounding box center [556, 494] width 267 height 27
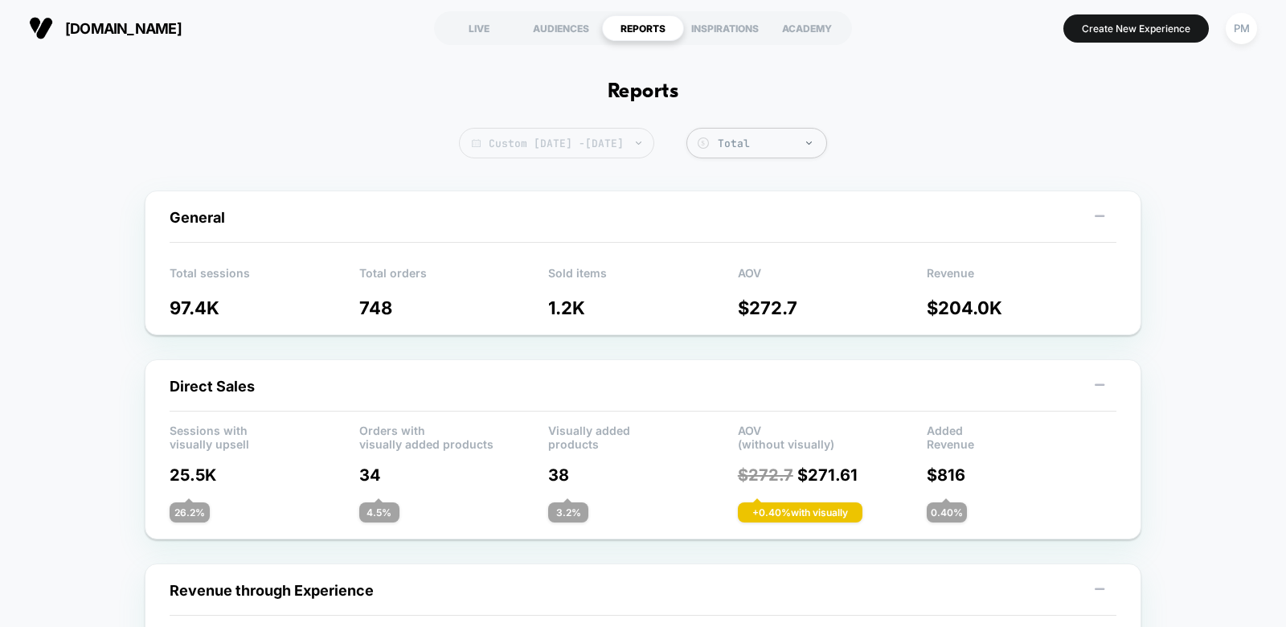
click at [557, 134] on span "Custom [DATE] - [DATE]" at bounding box center [556, 143] width 195 height 31
select select "*"
select select "****"
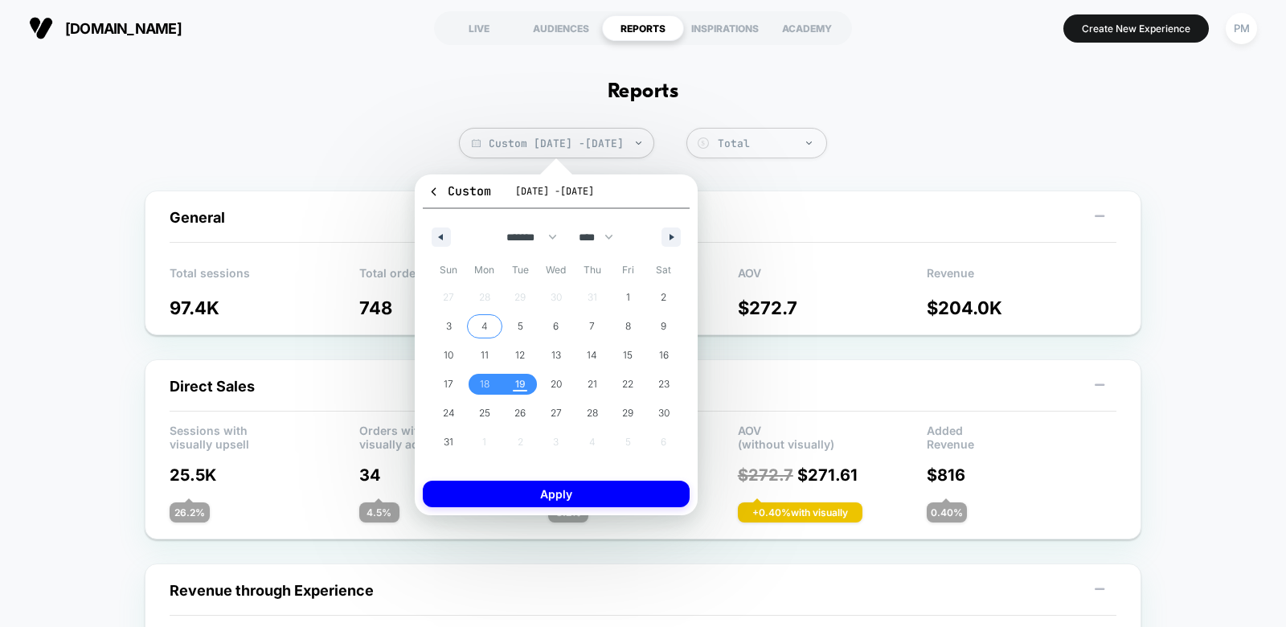
click at [488, 319] on span "4" at bounding box center [485, 326] width 36 height 21
click at [518, 319] on span "5" at bounding box center [521, 326] width 6 height 29
click at [473, 346] on span "11" at bounding box center [485, 355] width 36 height 21
click at [525, 350] on span "12" at bounding box center [520, 355] width 36 height 21
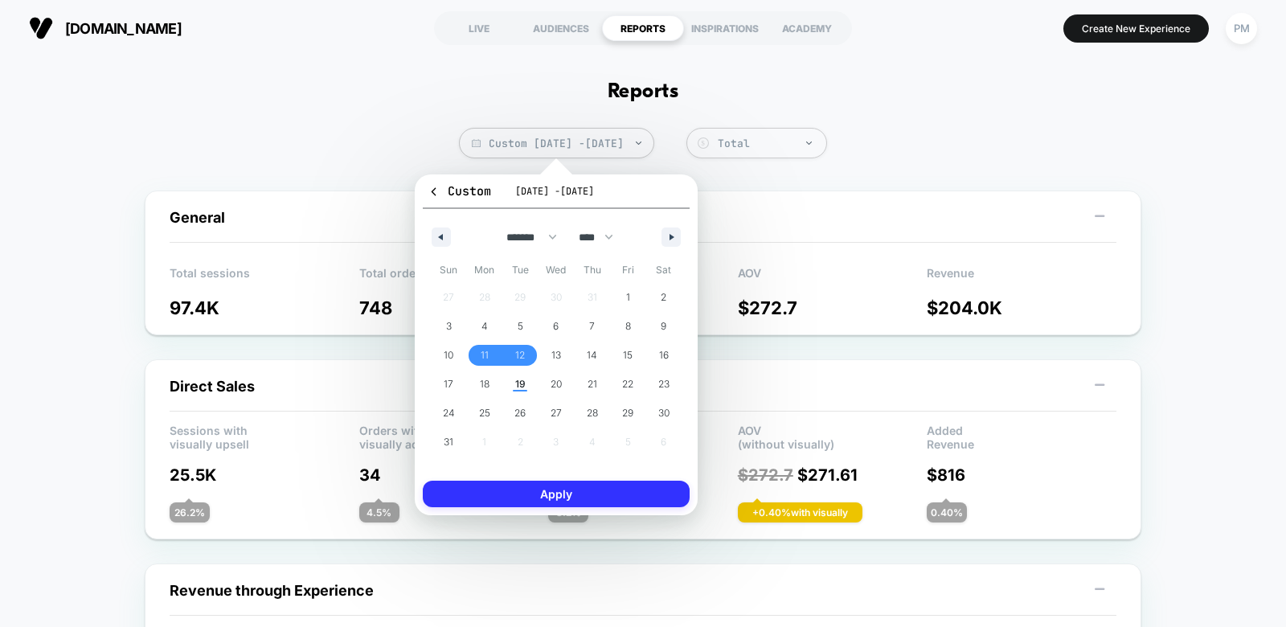
click at [518, 490] on button "Apply" at bounding box center [556, 494] width 267 height 27
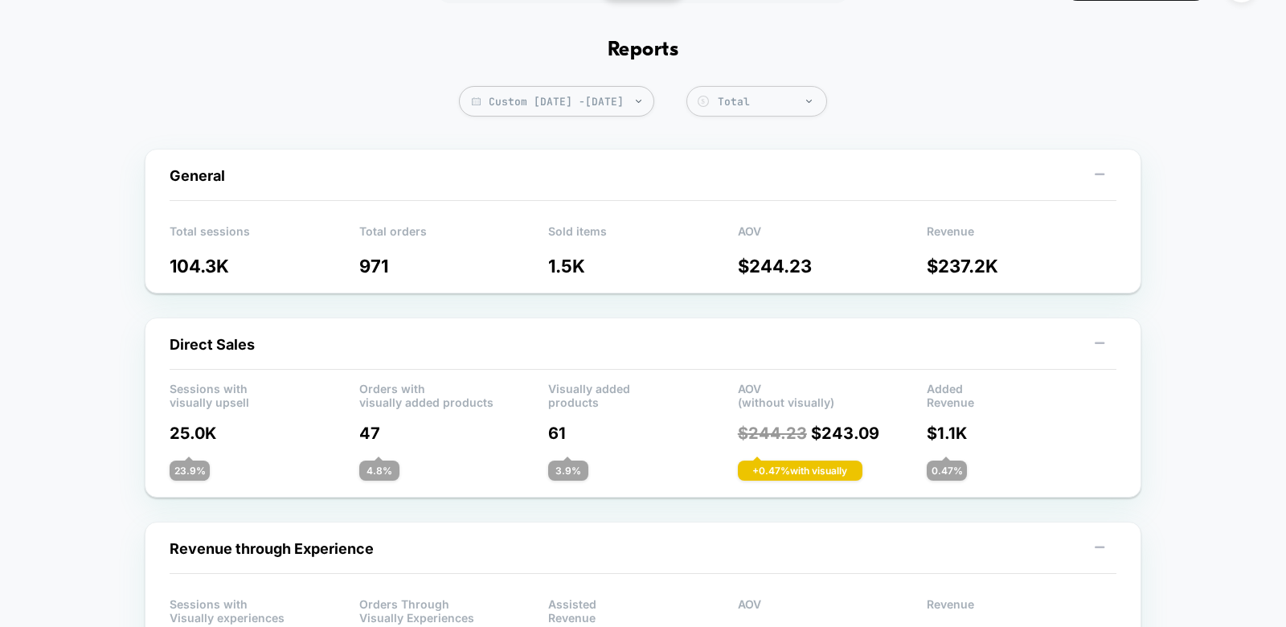
scroll to position [43, 0]
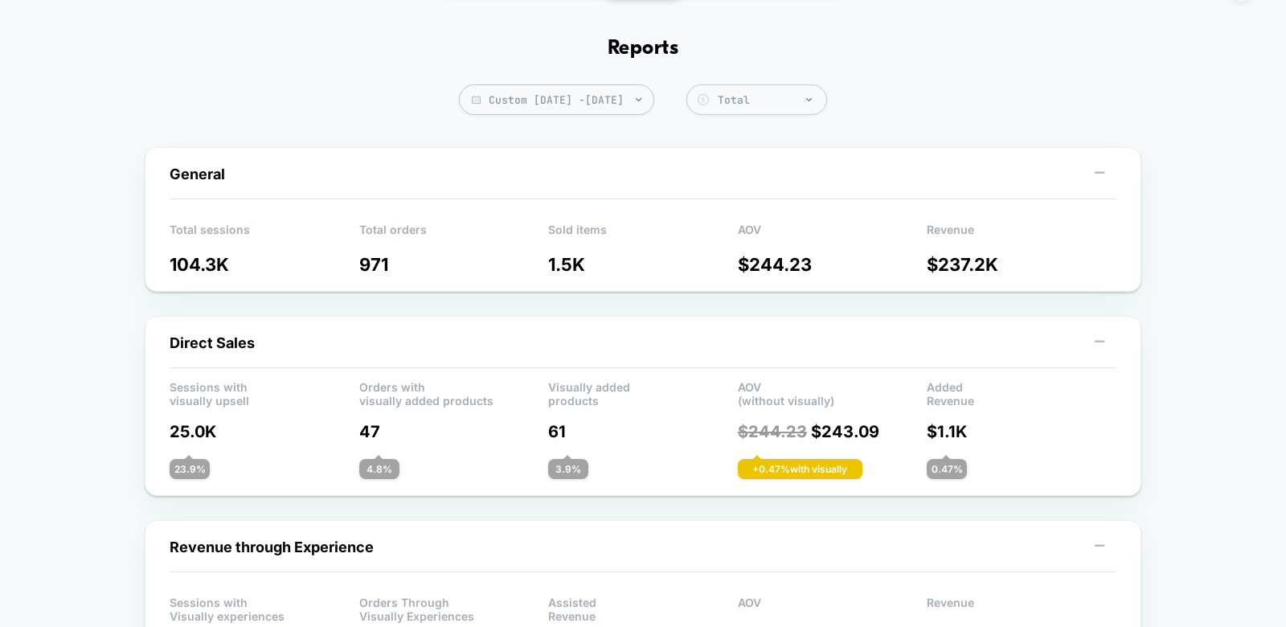
click at [566, 88] on span "Custom [DATE] - [DATE]" at bounding box center [556, 99] width 195 height 31
select select "*"
select select "****"
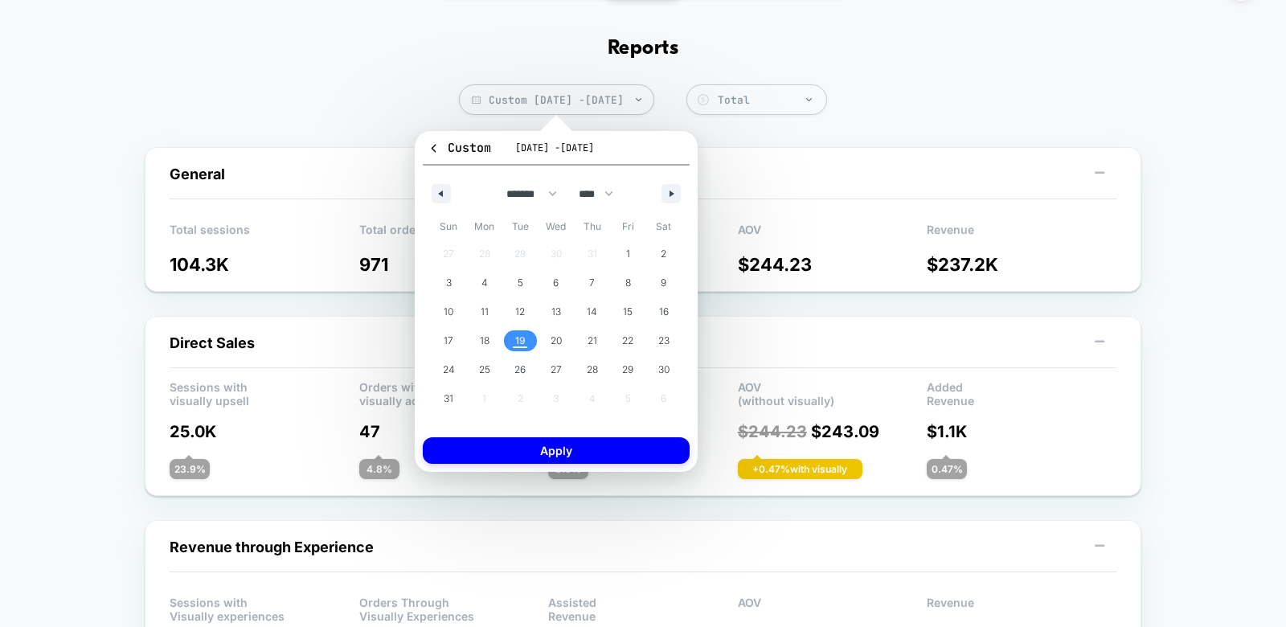
click at [517, 348] on span "19" at bounding box center [520, 340] width 10 height 29
click at [535, 440] on button "Apply" at bounding box center [556, 450] width 267 height 27
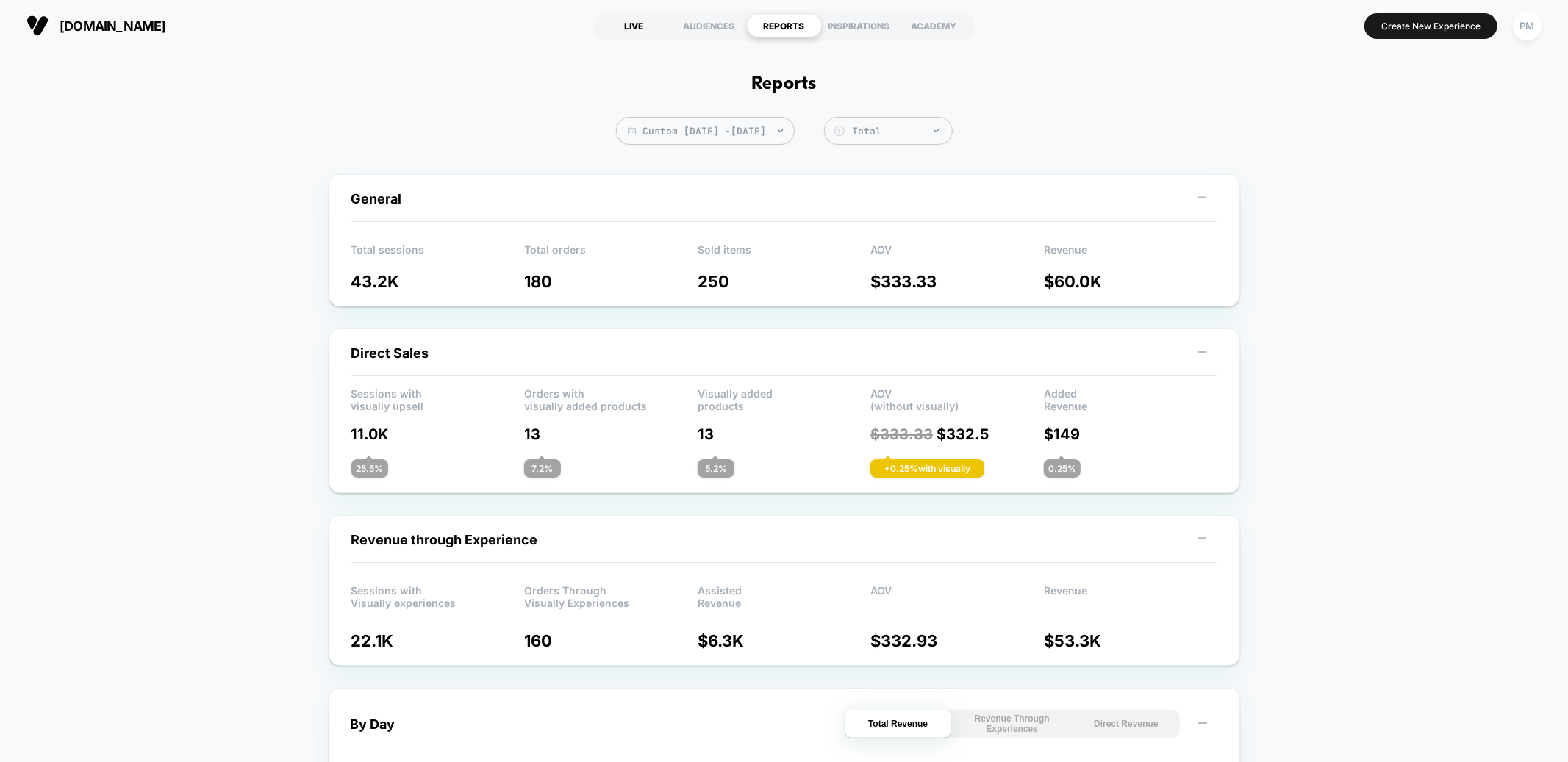
click at [632, 24] on div "LIVE" at bounding box center [635, 26] width 75 height 24
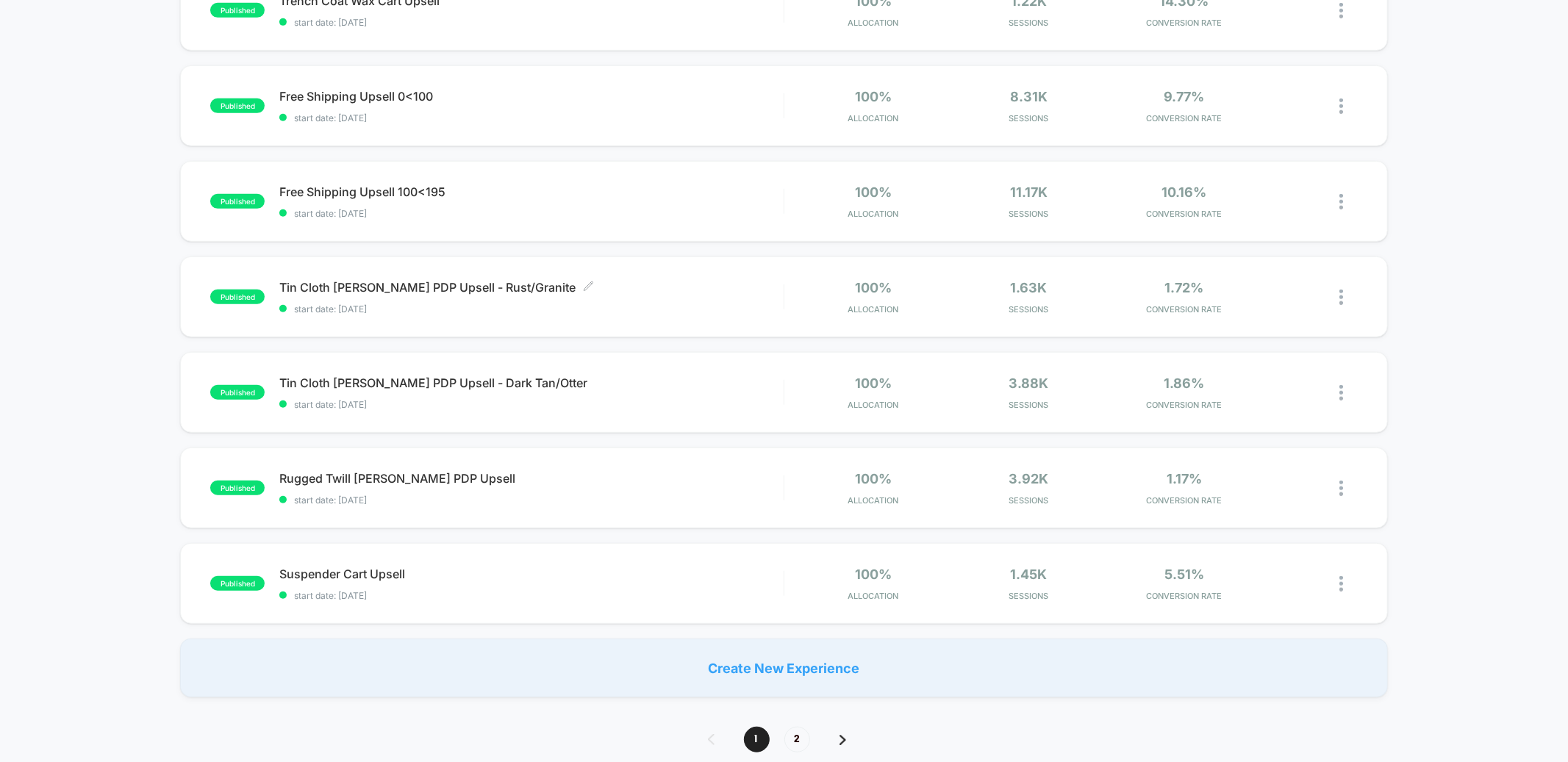
scroll to position [673, 0]
click at [525, 493] on span "start date: [DATE]" at bounding box center [531, 499] width 504 height 11
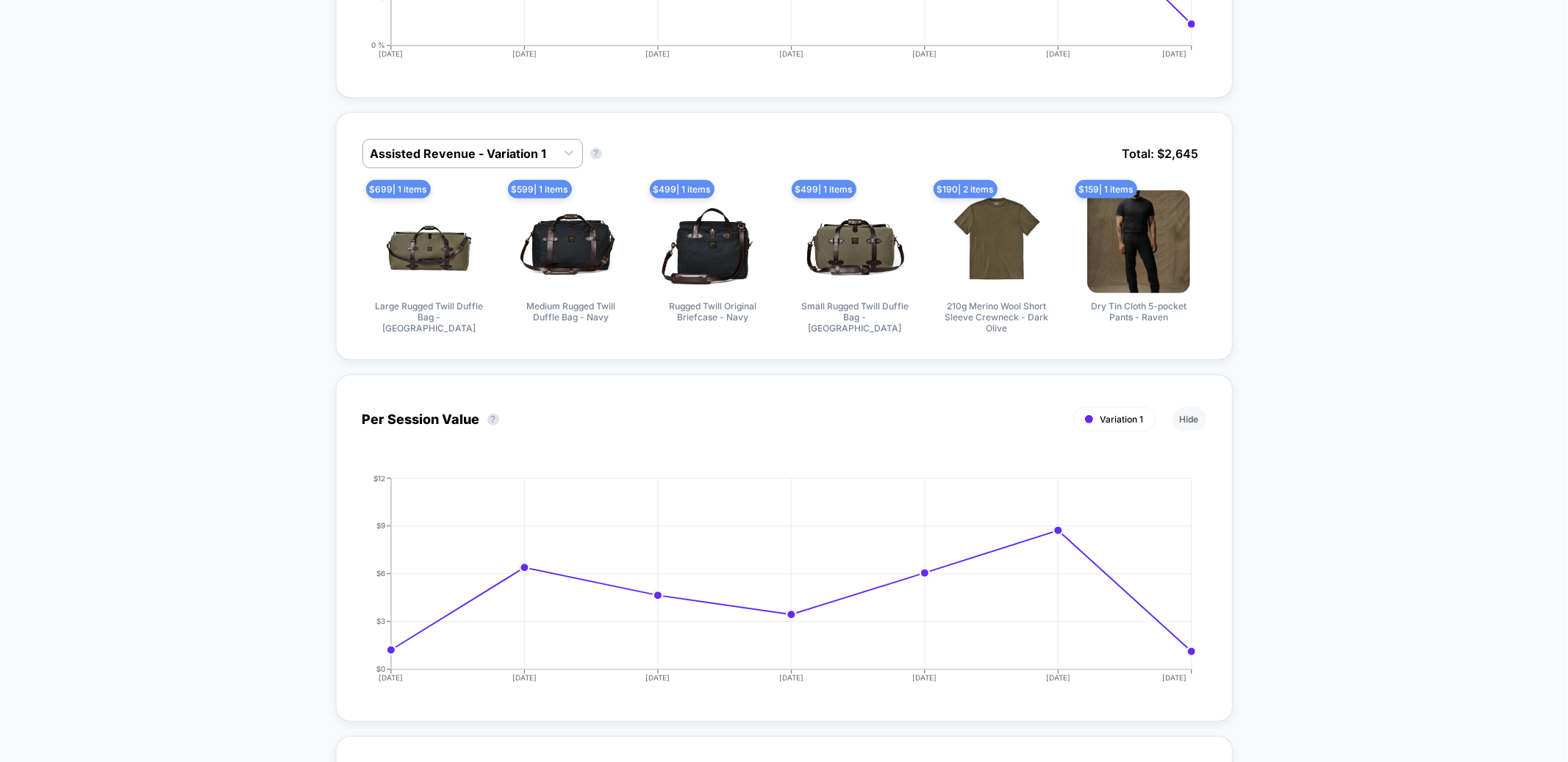
scroll to position [664, 0]
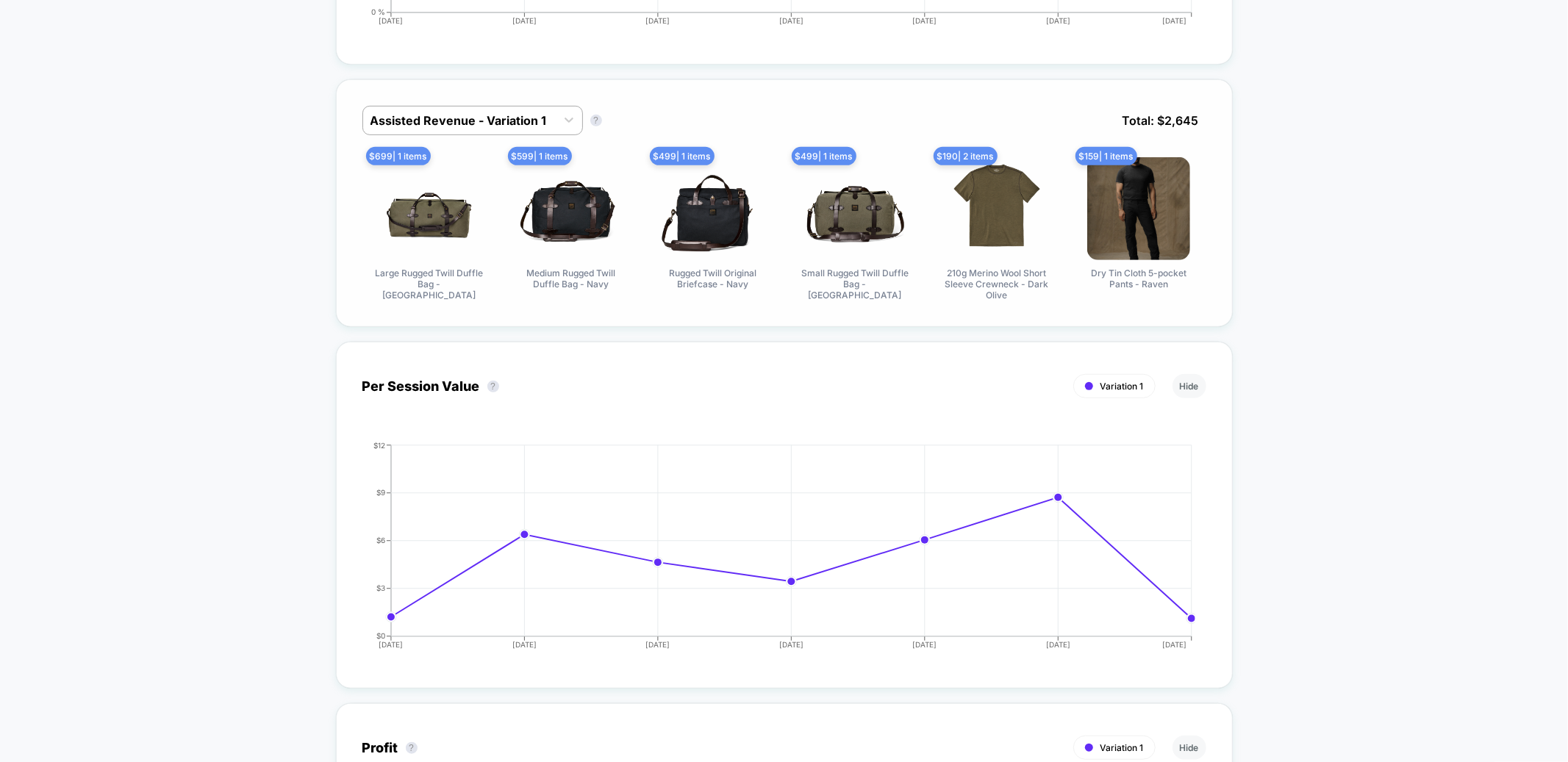
click at [571, 136] on div "Assisted Revenue - Variation 1 Assisted Revenue - Variation 1 ? Total: $ 2,645" at bounding box center [784, 132] width 844 height 51
click at [533, 123] on div at bounding box center [459, 120] width 178 height 17
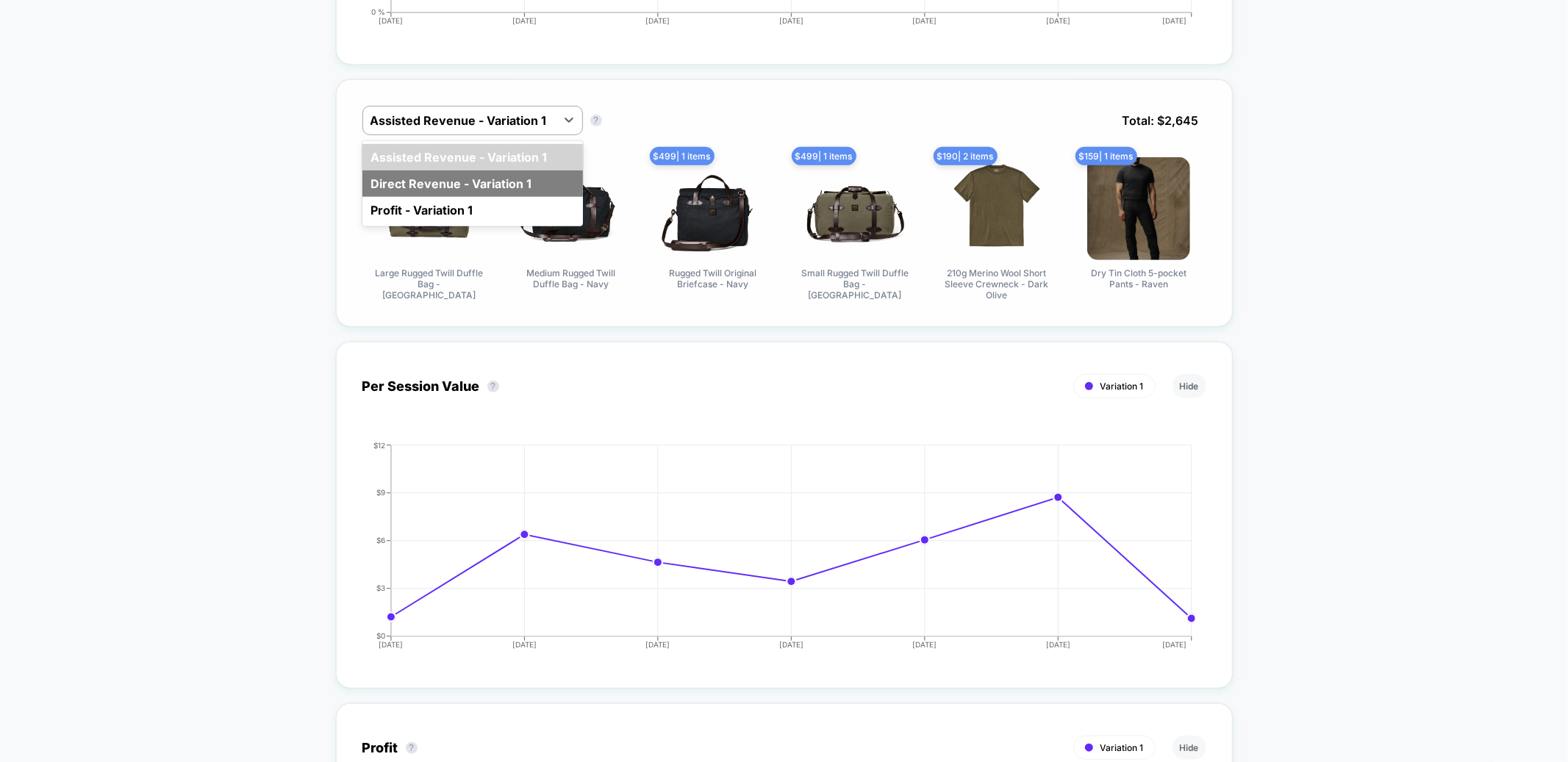
click at [484, 182] on div "Direct Revenue - Variation 1" at bounding box center [472, 183] width 220 height 27
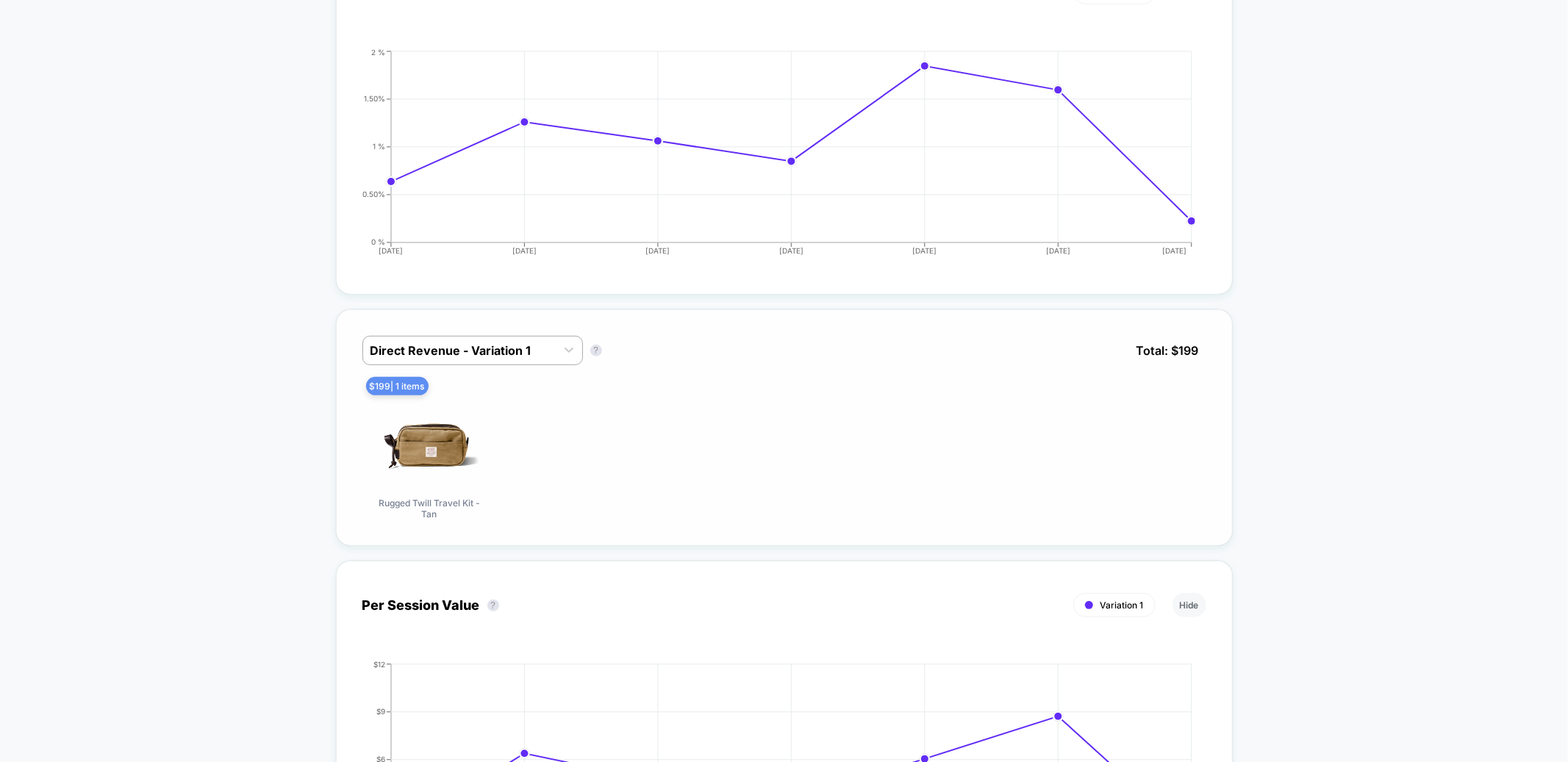
scroll to position [0, 0]
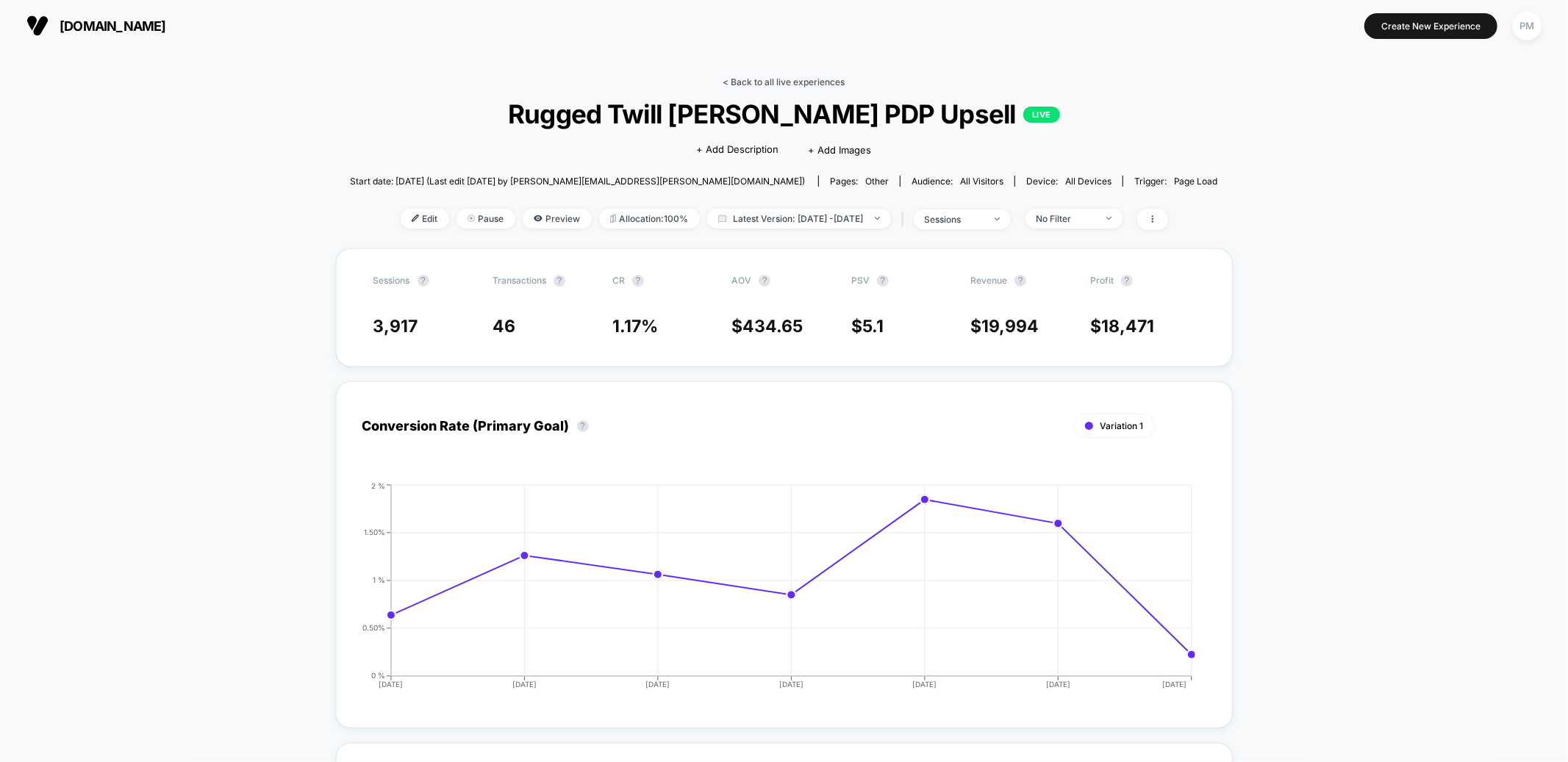
click at [789, 78] on link "< Back to all live experiences" at bounding box center [784, 82] width 122 height 11
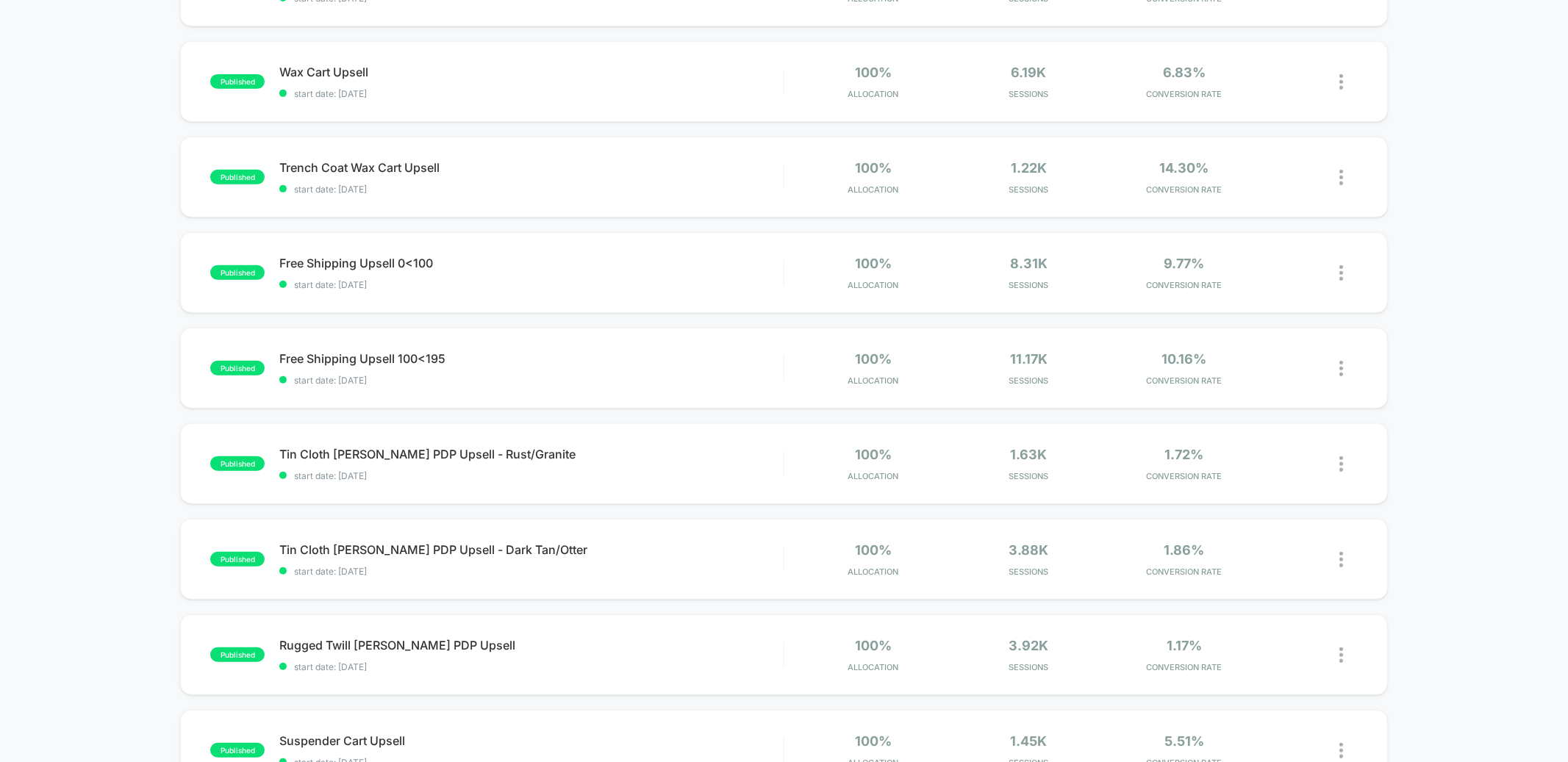
scroll to position [682, 0]
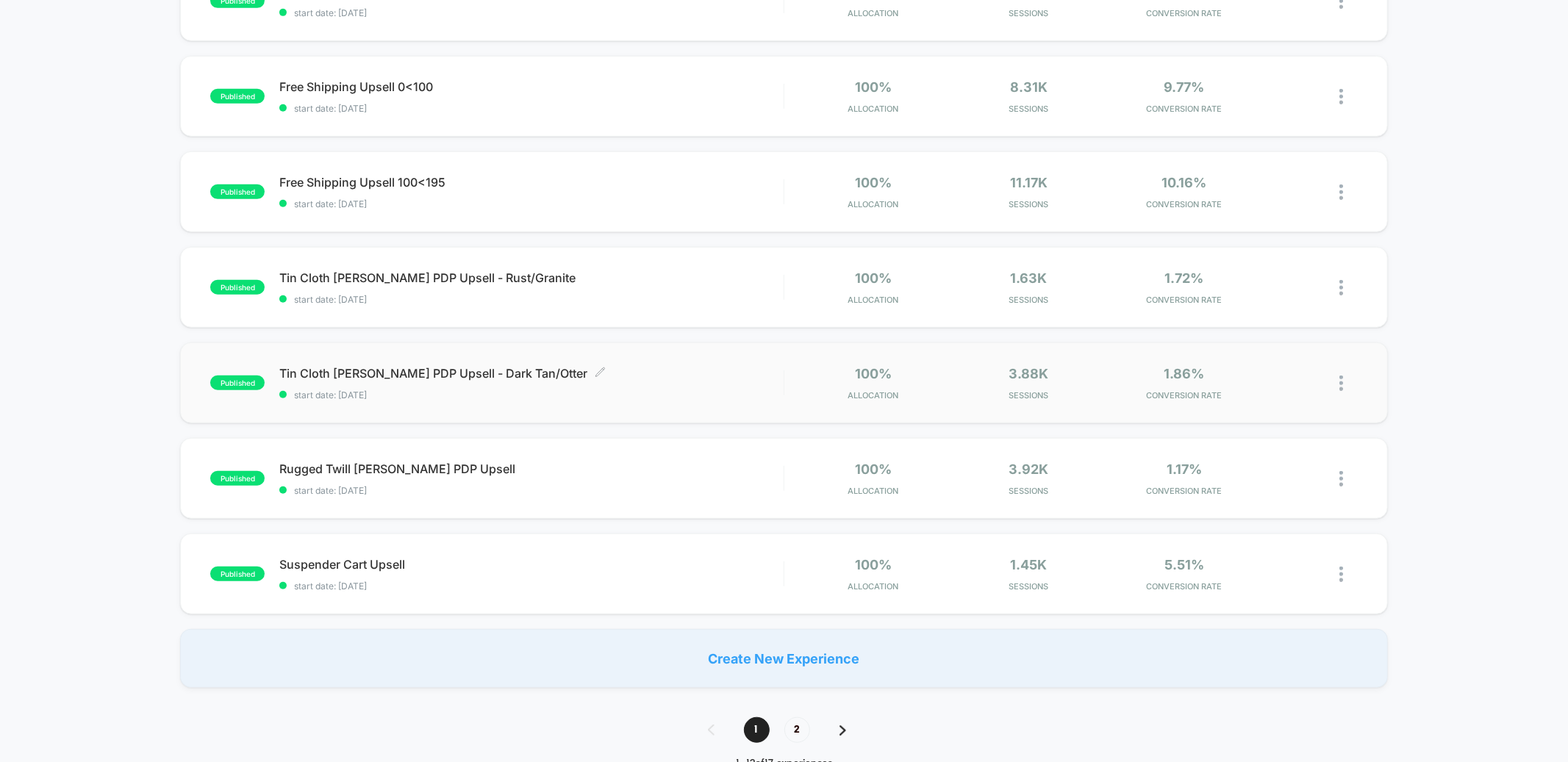
click at [614, 381] on div "Tin Cloth [PERSON_NAME] PDP Upsell - Dark Tan/Otter Click to edit experience de…" at bounding box center [531, 383] width 504 height 35
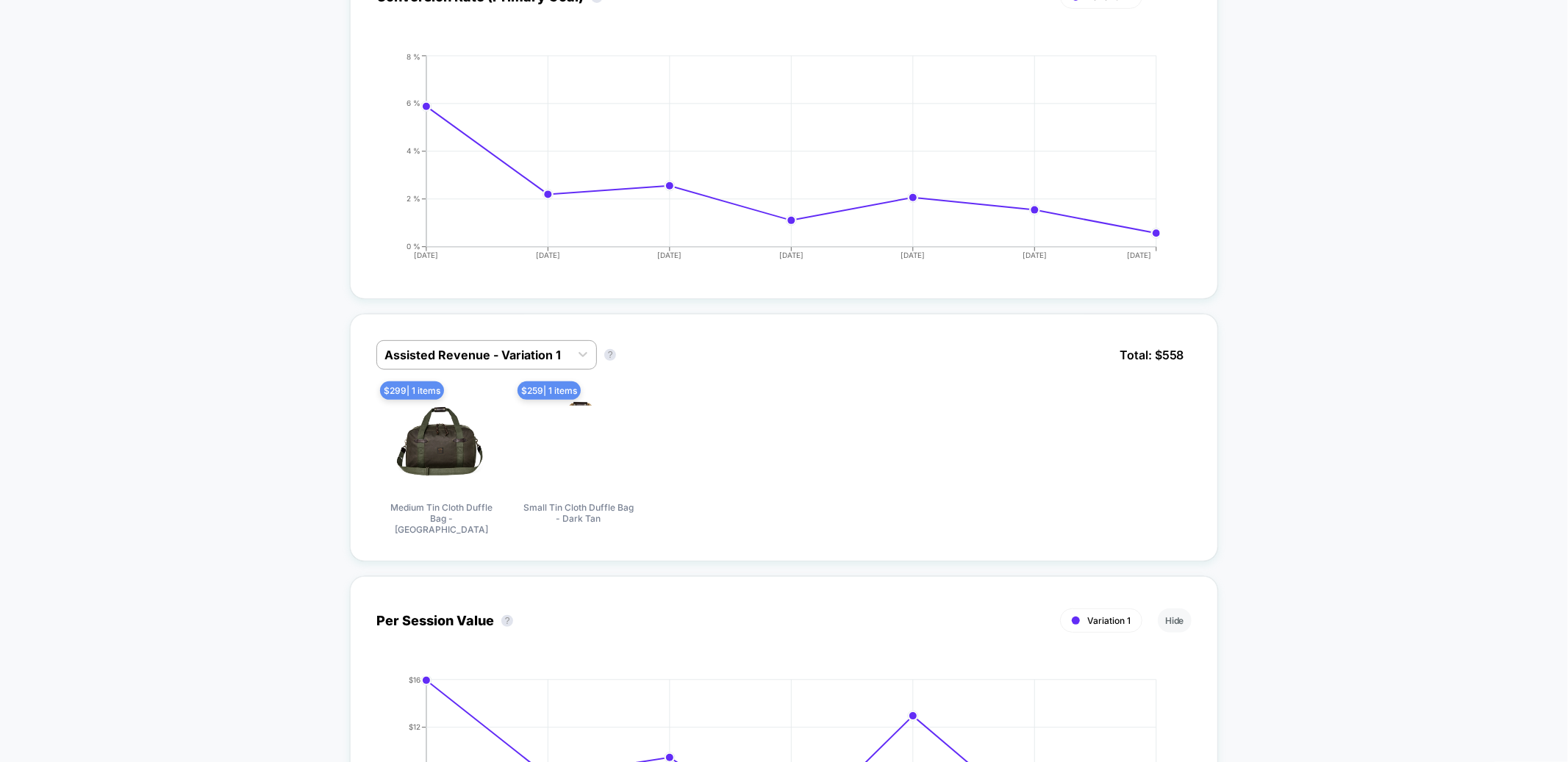
scroll to position [458, 0]
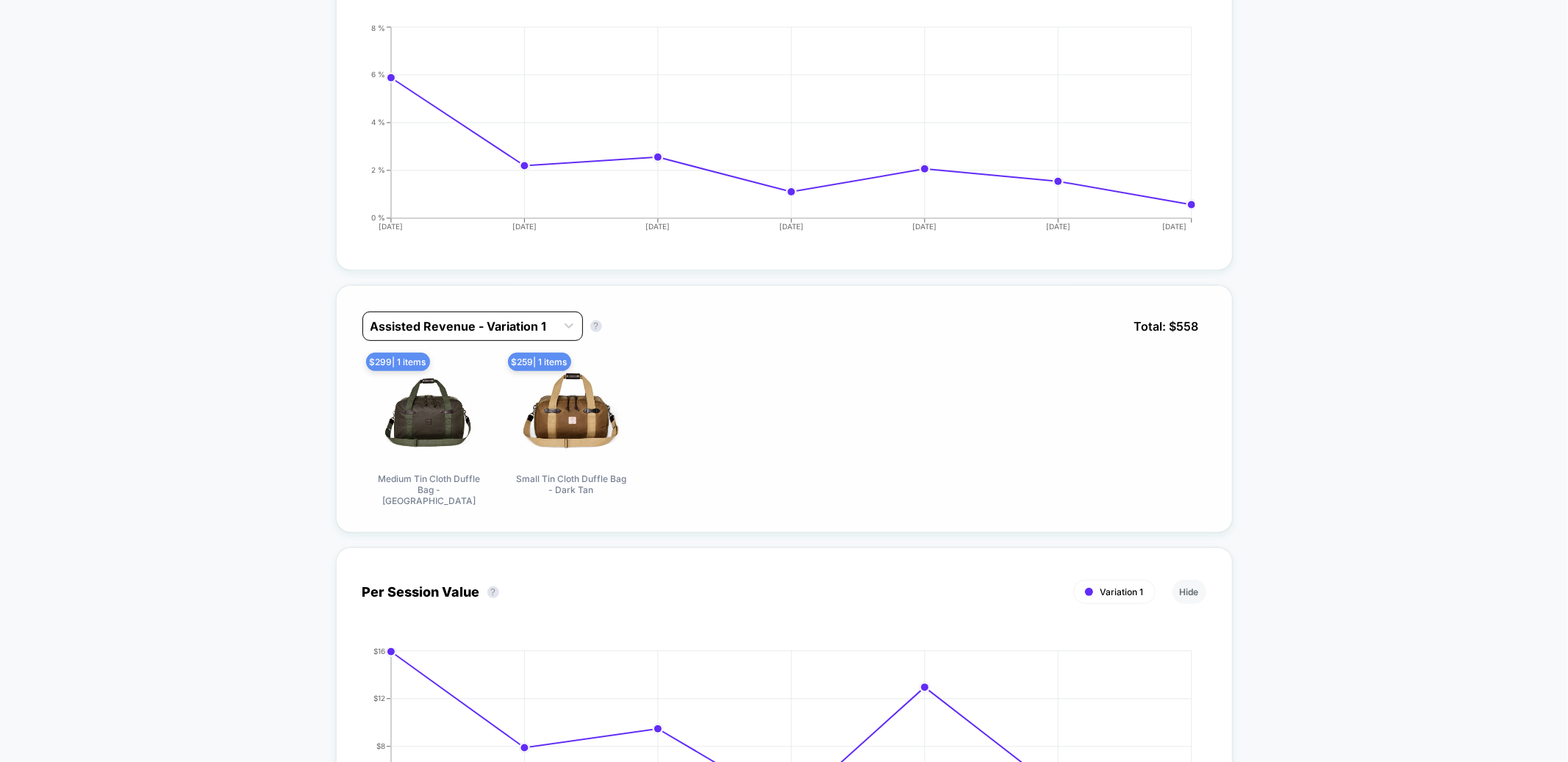
click at [492, 327] on div at bounding box center [459, 326] width 178 height 17
click at [675, 282] on div "Assisted Revenue - Variation 1 Assisted Revenue - Variation 1 ? Total: $ 558 $ …" at bounding box center [784, 583] width 897 height 624
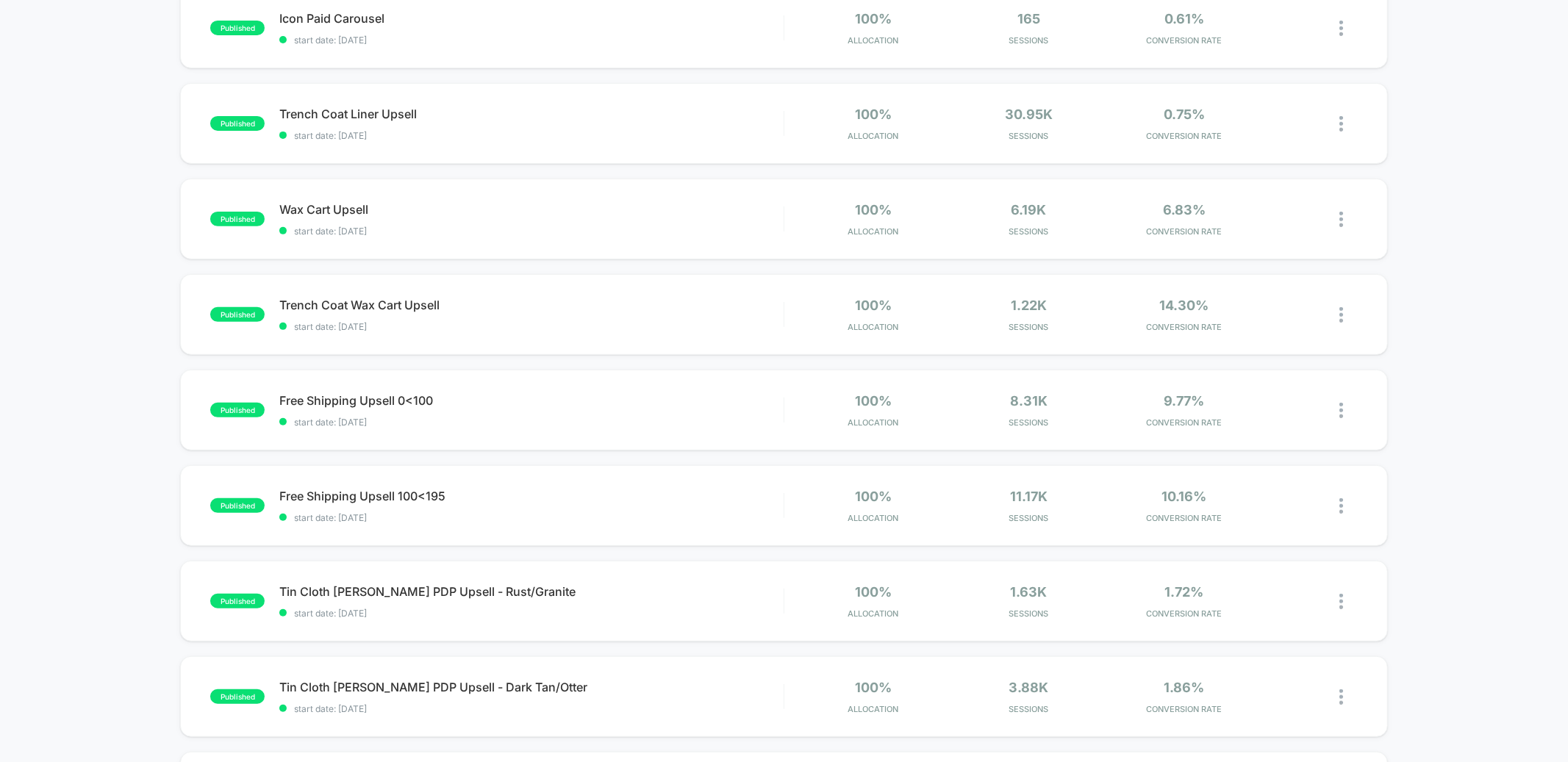
scroll to position [365, 0]
click at [551, 205] on span "Wax Cart Upsell Click to edit experience details" at bounding box center [531, 211] width 504 height 15
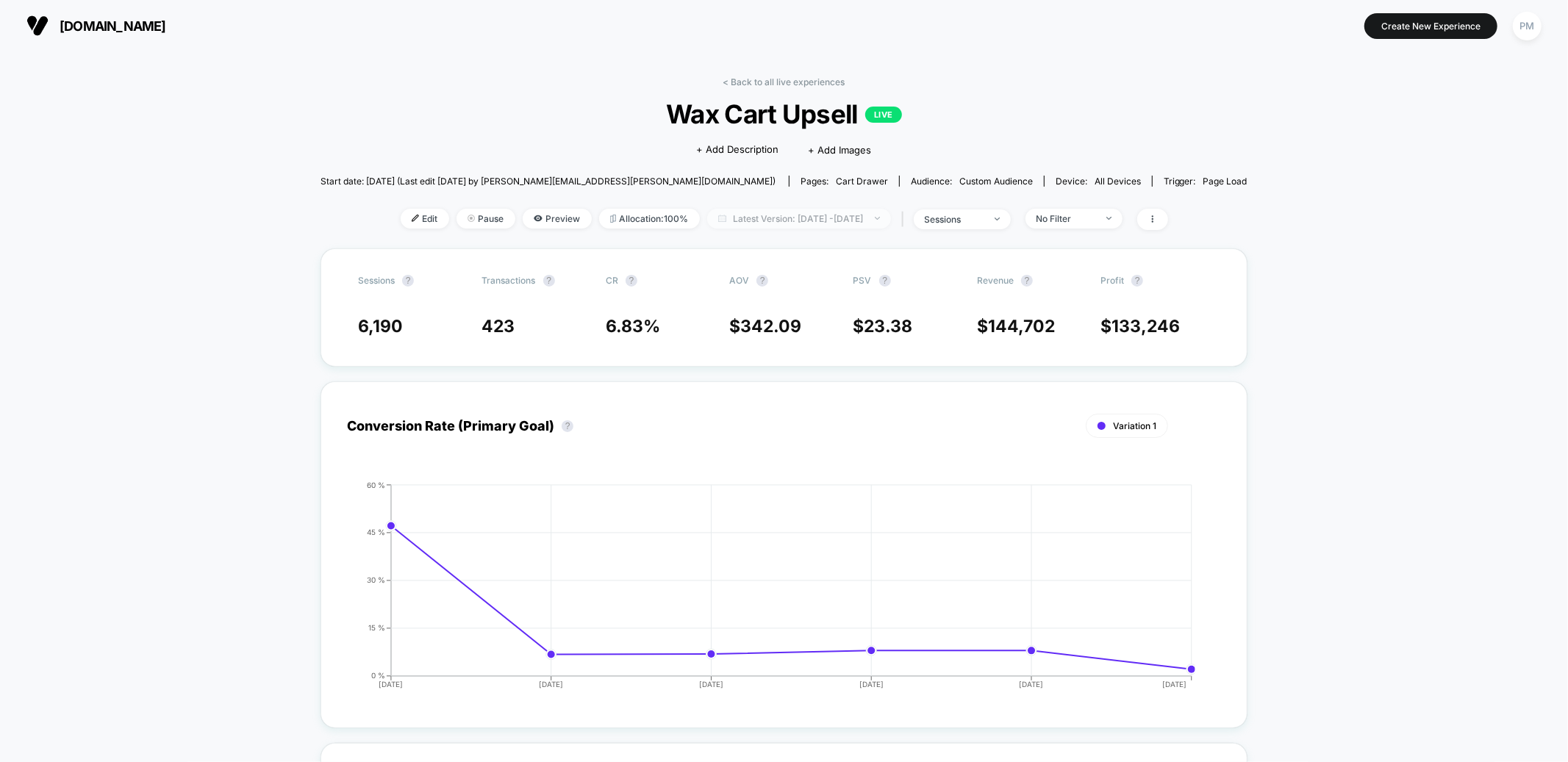
click at [710, 215] on span "Latest Version: [DATE] - [DATE]" at bounding box center [799, 219] width 184 height 20
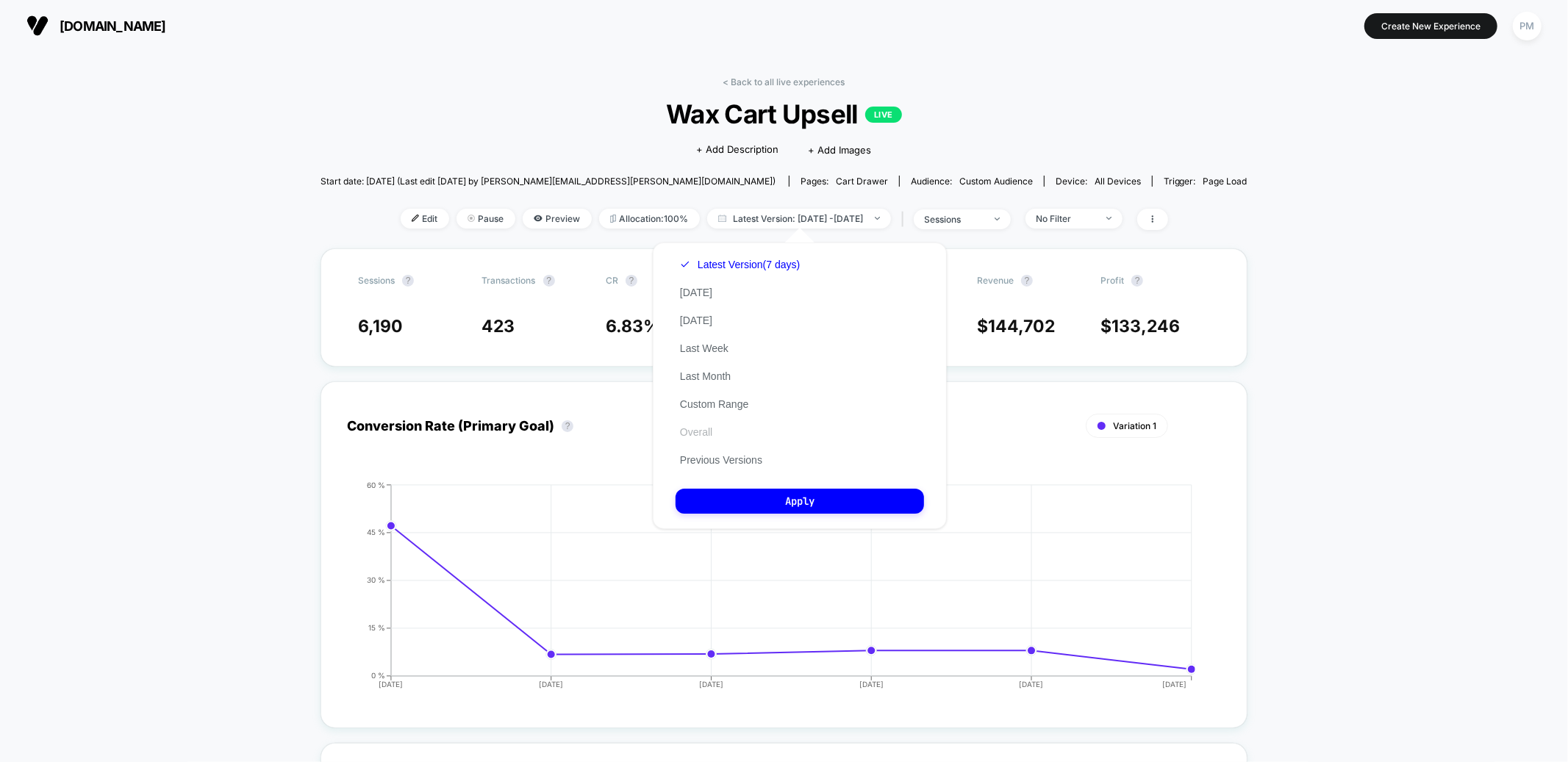
click at [698, 425] on button "Overall" at bounding box center [696, 432] width 41 height 13
click at [722, 497] on button "Apply" at bounding box center [800, 500] width 249 height 25
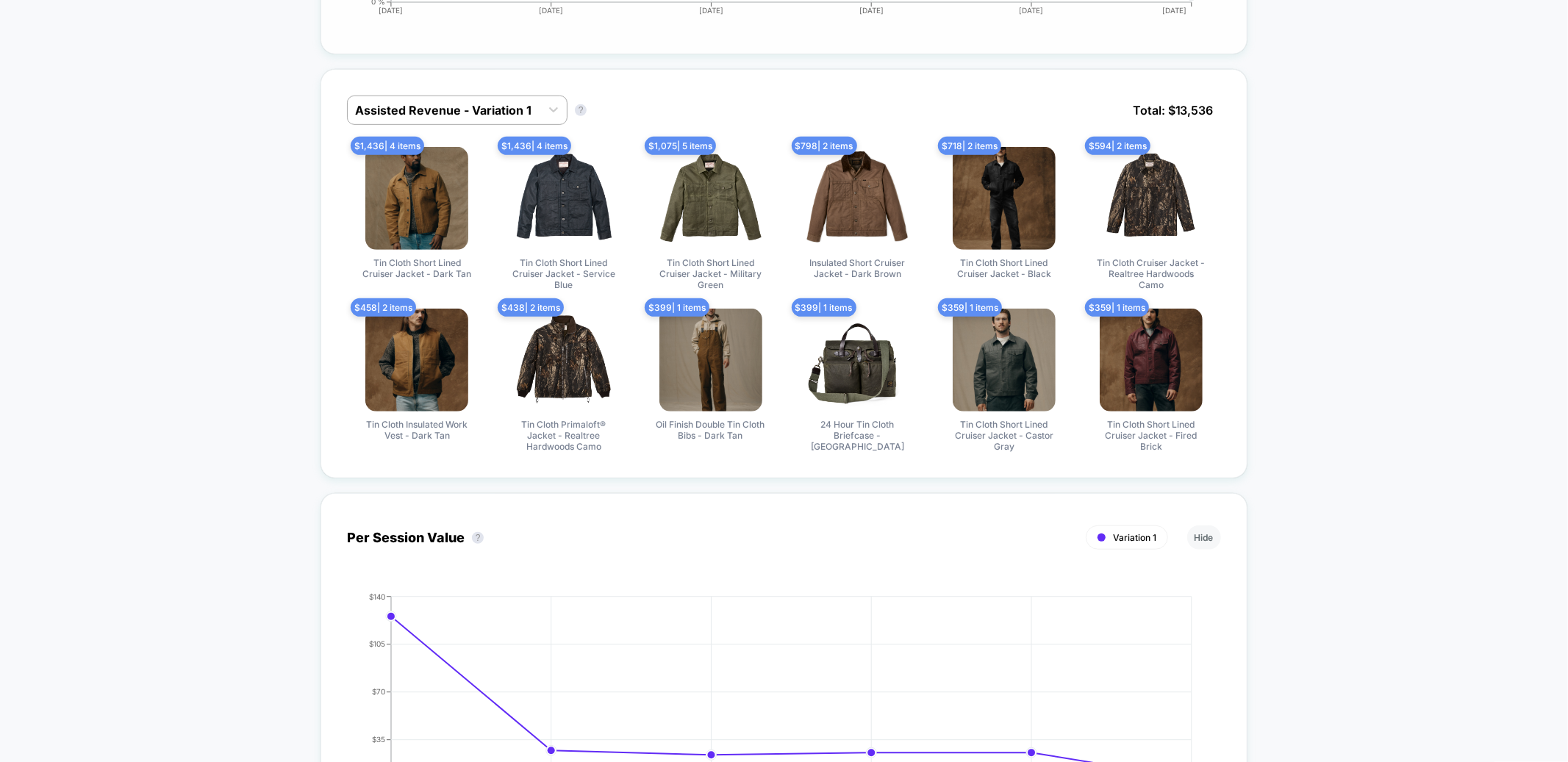
scroll to position [679, 0]
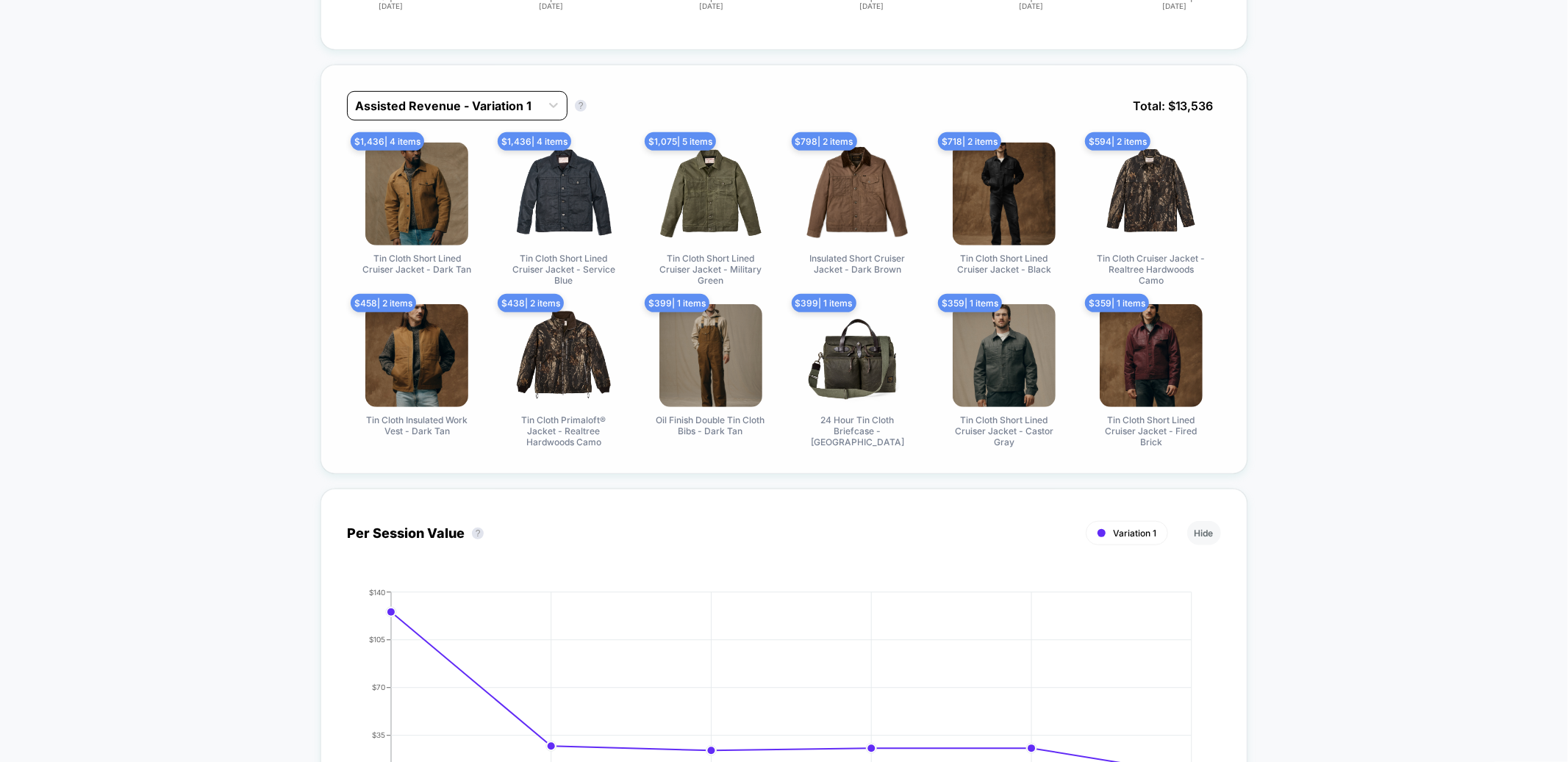
click at [447, 102] on div at bounding box center [444, 105] width 178 height 17
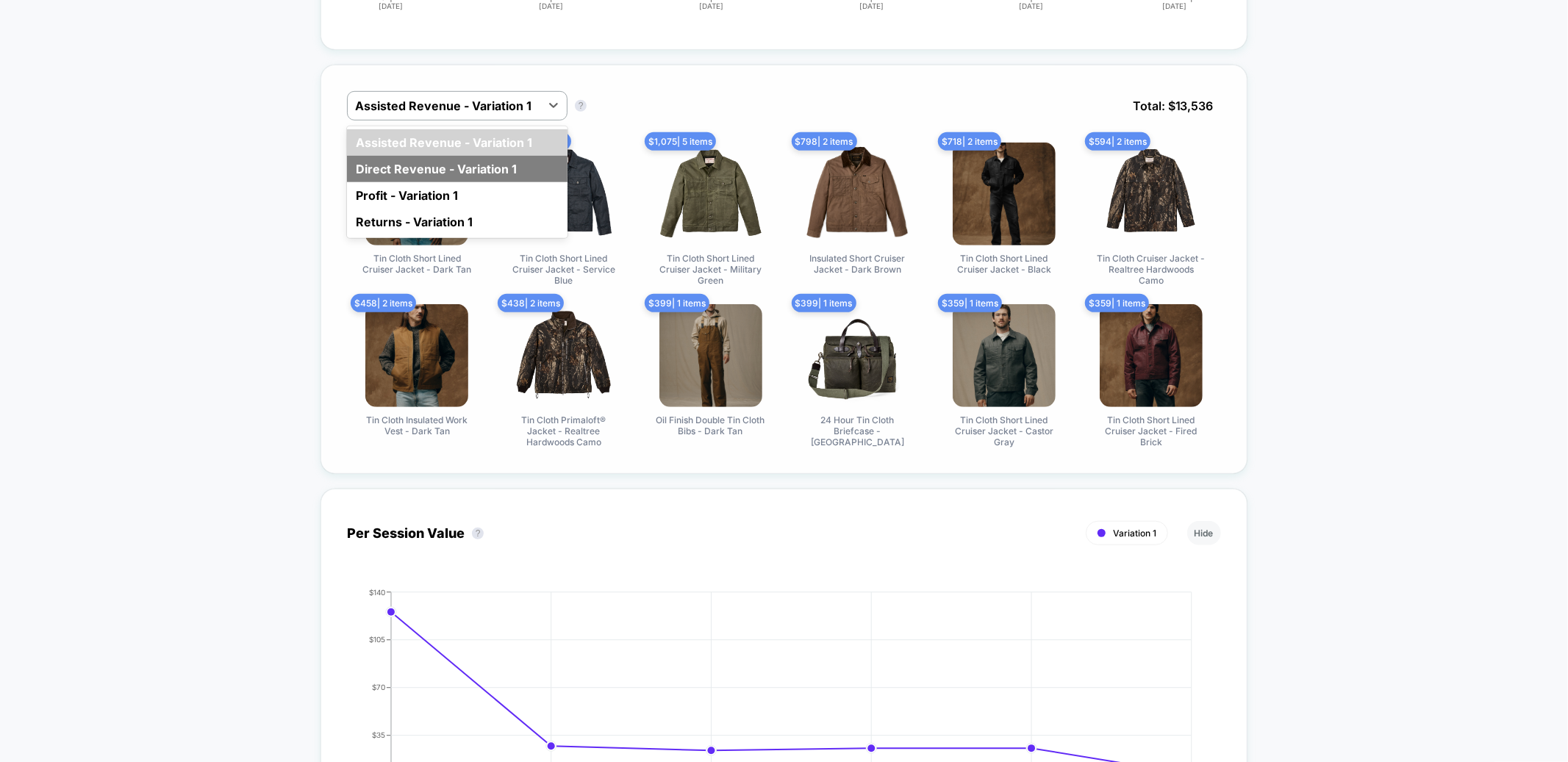
click at [426, 163] on div "Direct Revenue - Variation 1" at bounding box center [456, 168] width 220 height 27
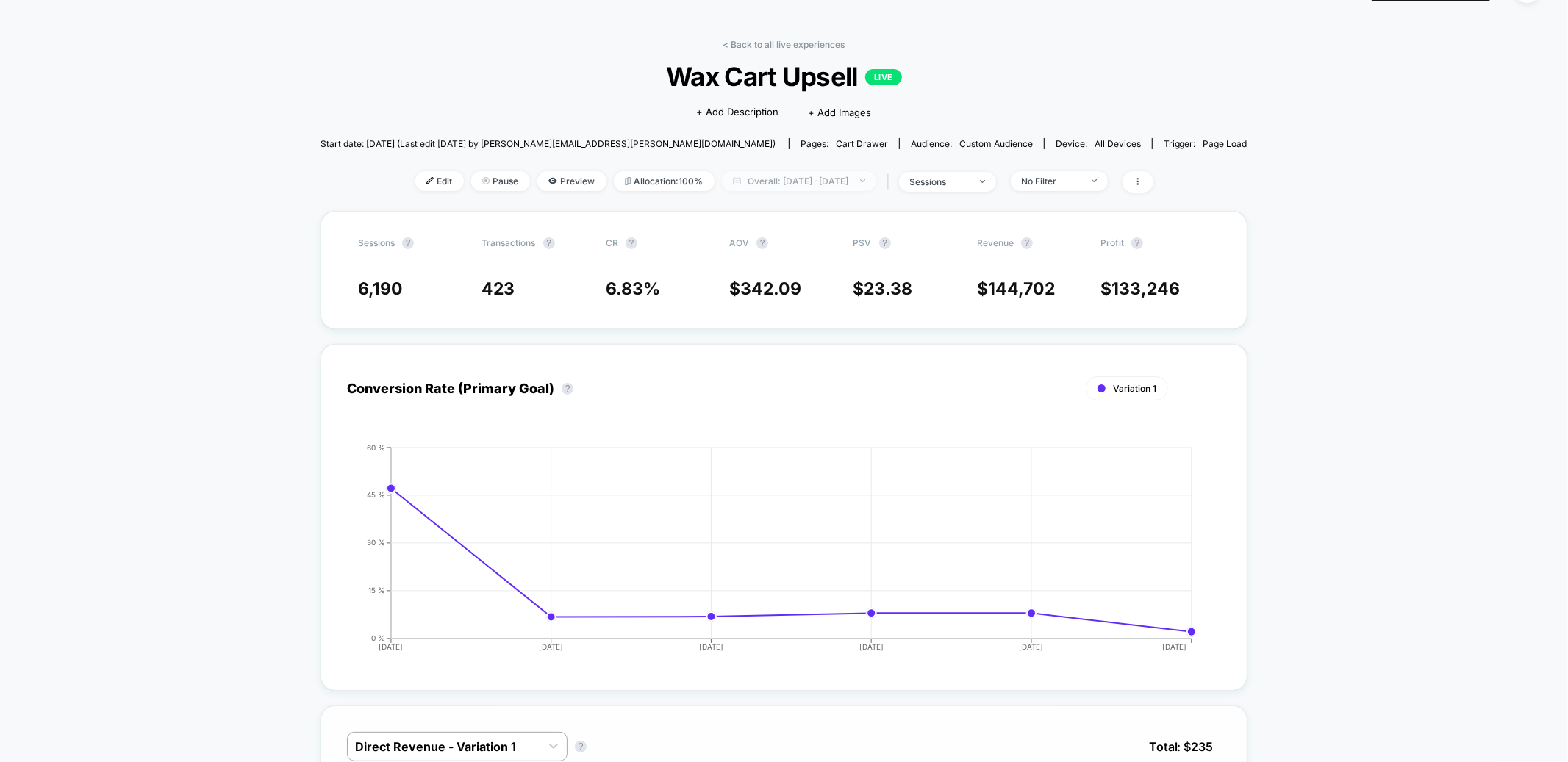
scroll to position [0, 0]
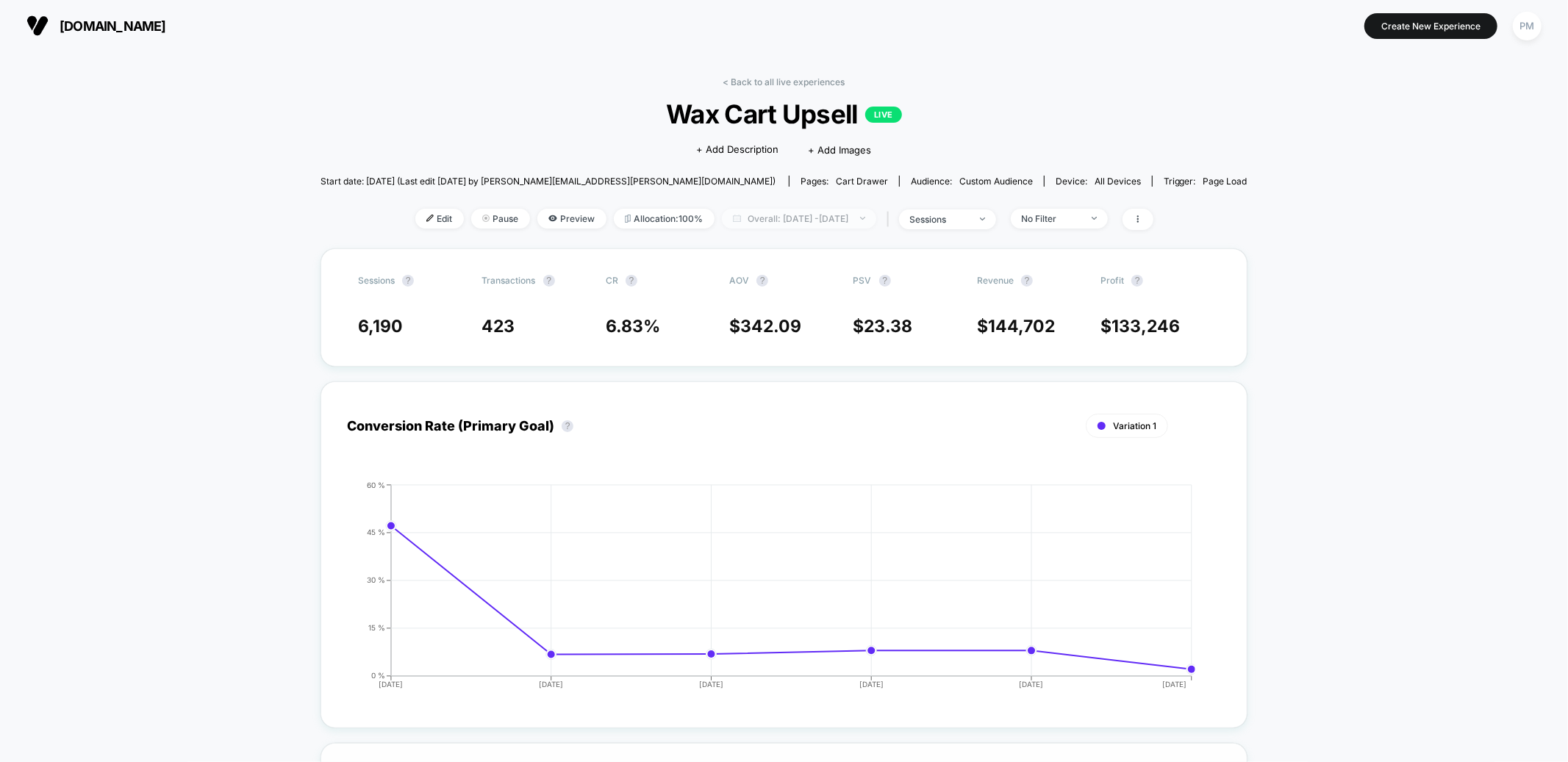
click at [778, 215] on span "Overall: [DATE] - [DATE]" at bounding box center [799, 219] width 155 height 20
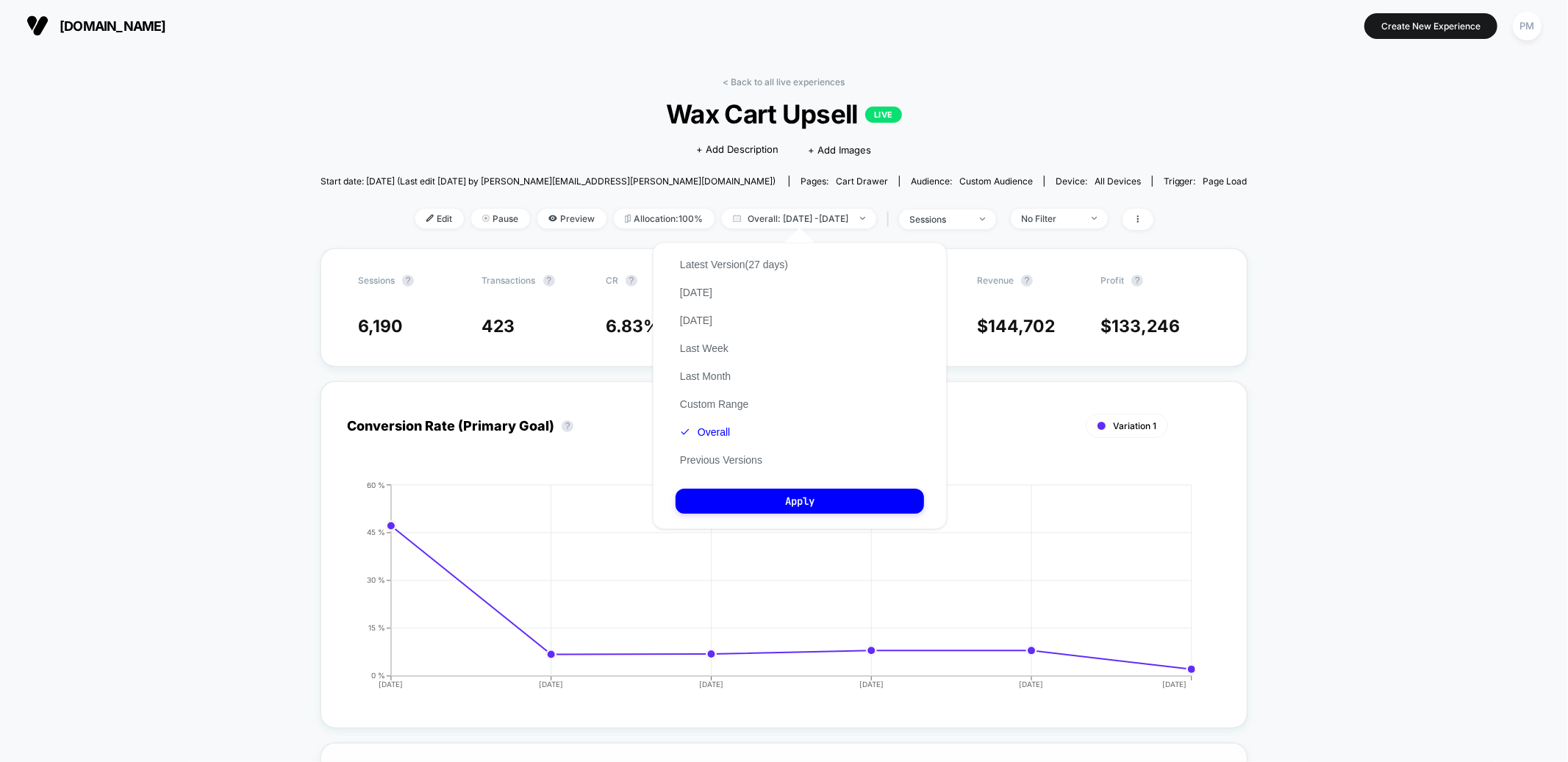
click at [734, 465] on div "Latest Version (27 days) [DATE] [DATE] Last Week Last Month Custom Range Overal…" at bounding box center [735, 362] width 117 height 223
click at [734, 445] on div "Latest Version (27 days) [DATE] [DATE] Last Week Last Month Custom Range Overal…" at bounding box center [735, 362] width 117 height 223
click at [734, 454] on button "Previous Versions" at bounding box center [722, 460] width 91 height 13
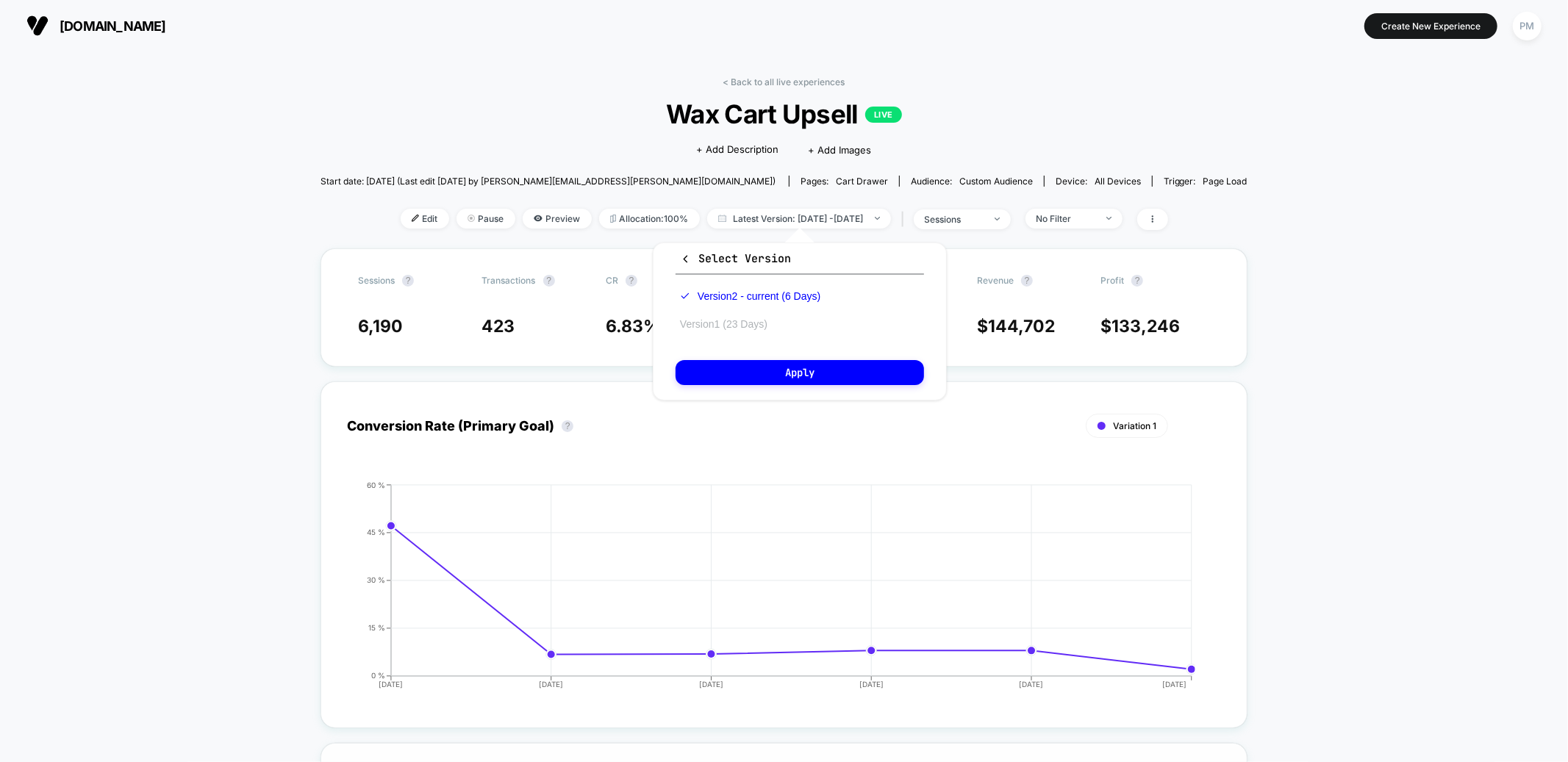
click at [751, 324] on button "Version 1 (23 Days)" at bounding box center [724, 324] width 96 height 13
click at [758, 373] on button "Apply" at bounding box center [800, 372] width 249 height 25
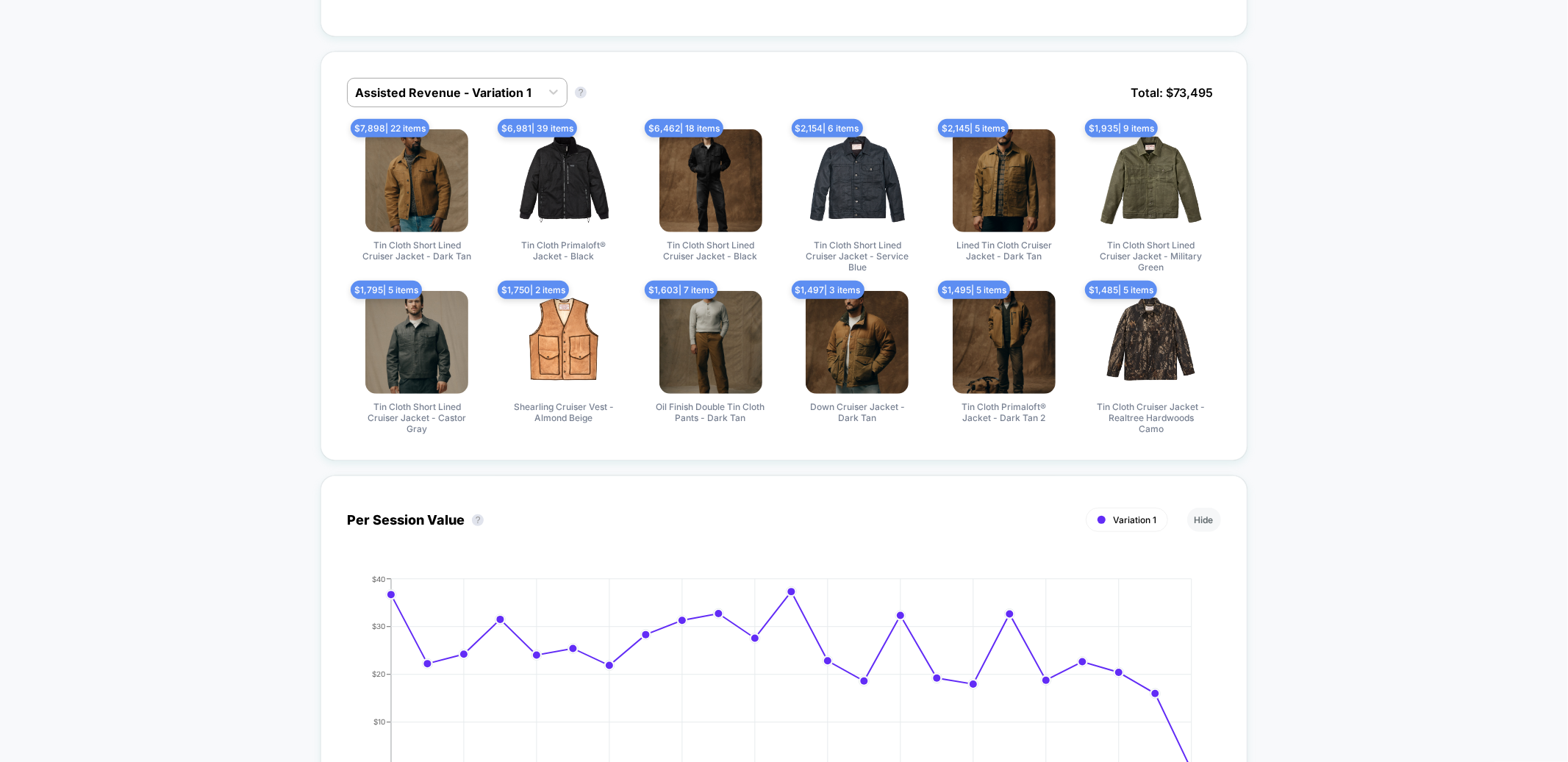
scroll to position [628, 0]
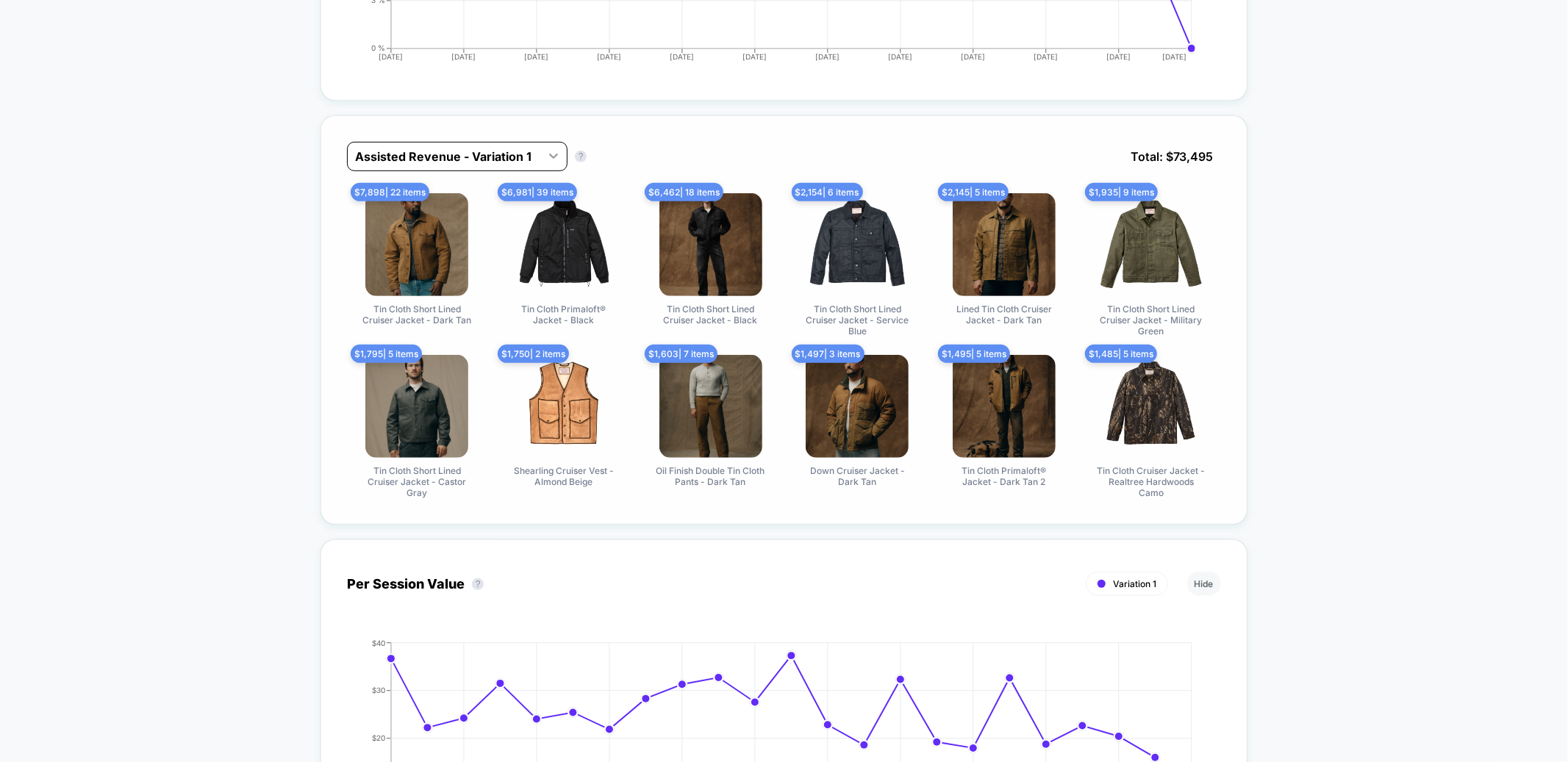
click at [561, 145] on div at bounding box center [553, 156] width 27 height 27
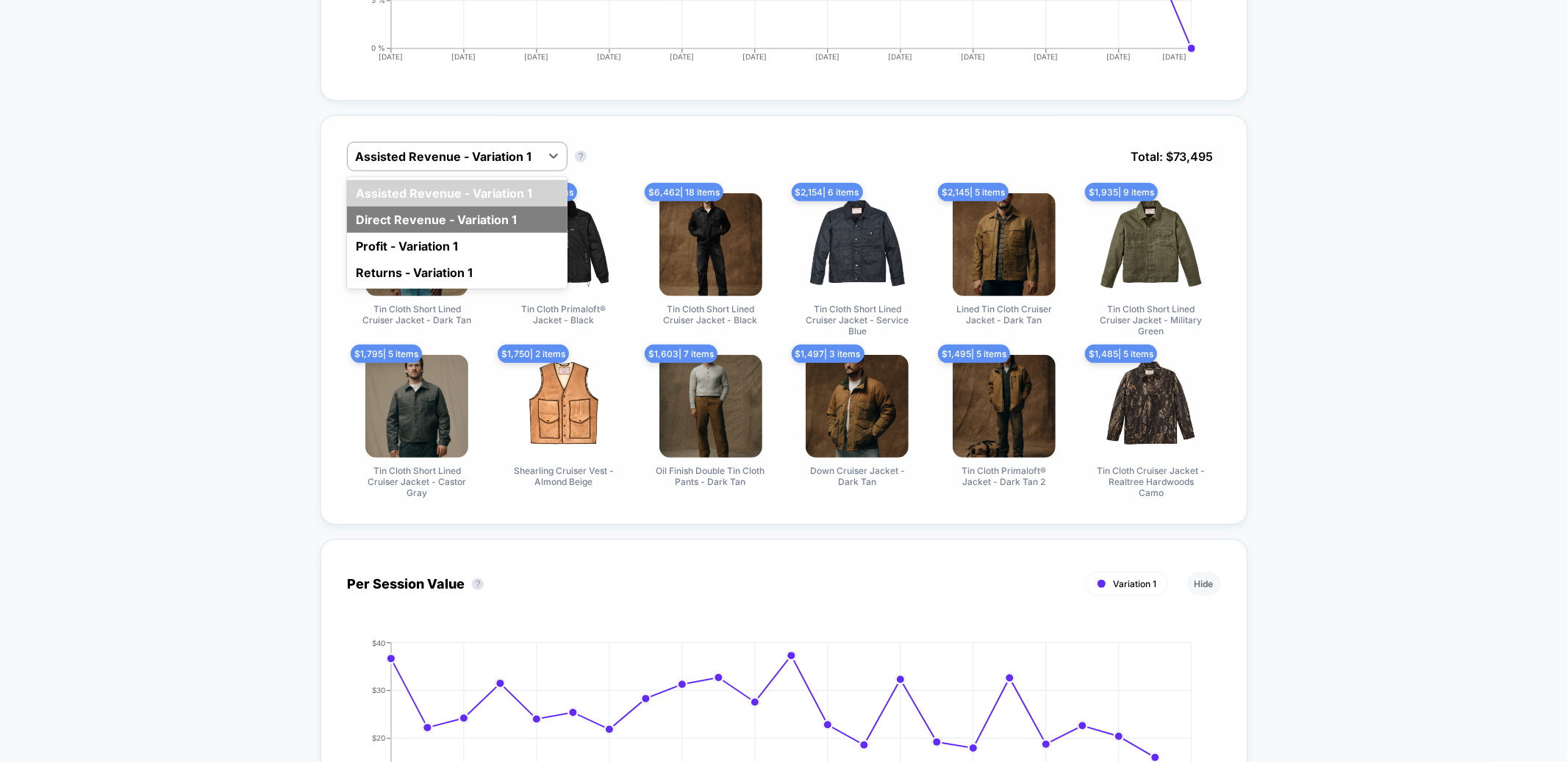
click at [492, 221] on div "Direct Revenue - Variation 1" at bounding box center [456, 220] width 220 height 27
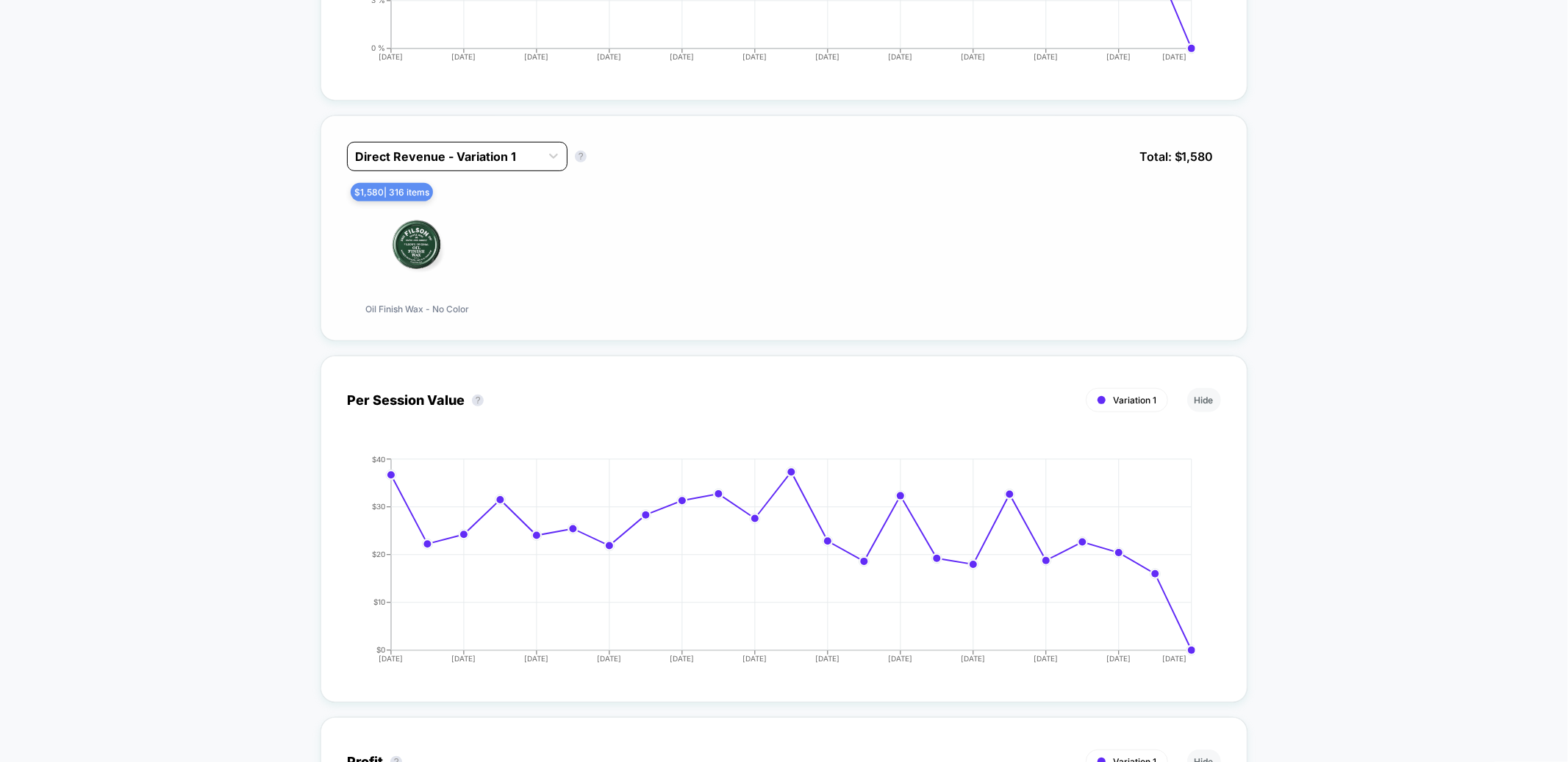
scroll to position [0, 0]
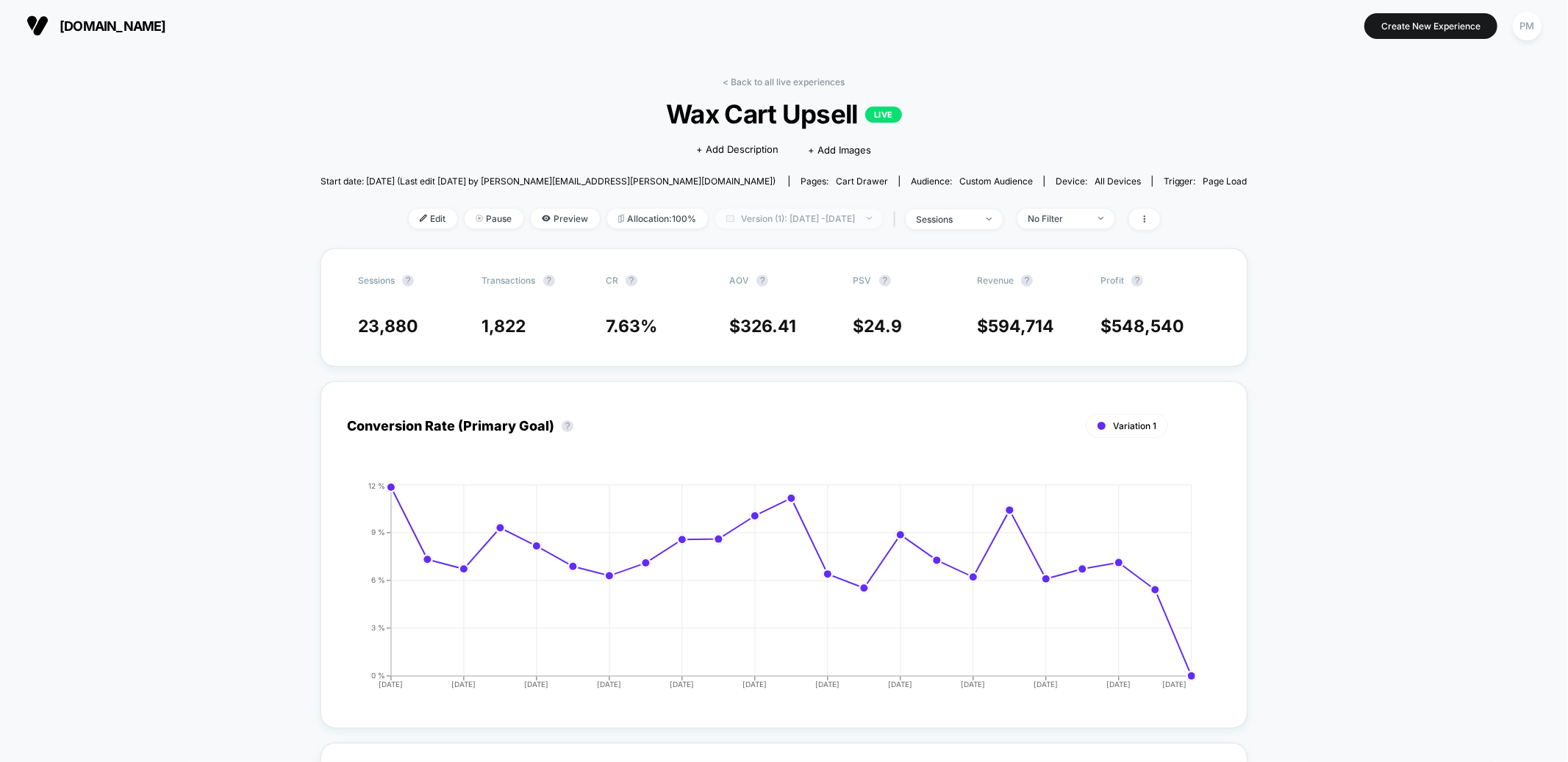
click at [755, 222] on span "Version (1): [DATE] - [DATE]" at bounding box center [799, 219] width 167 height 20
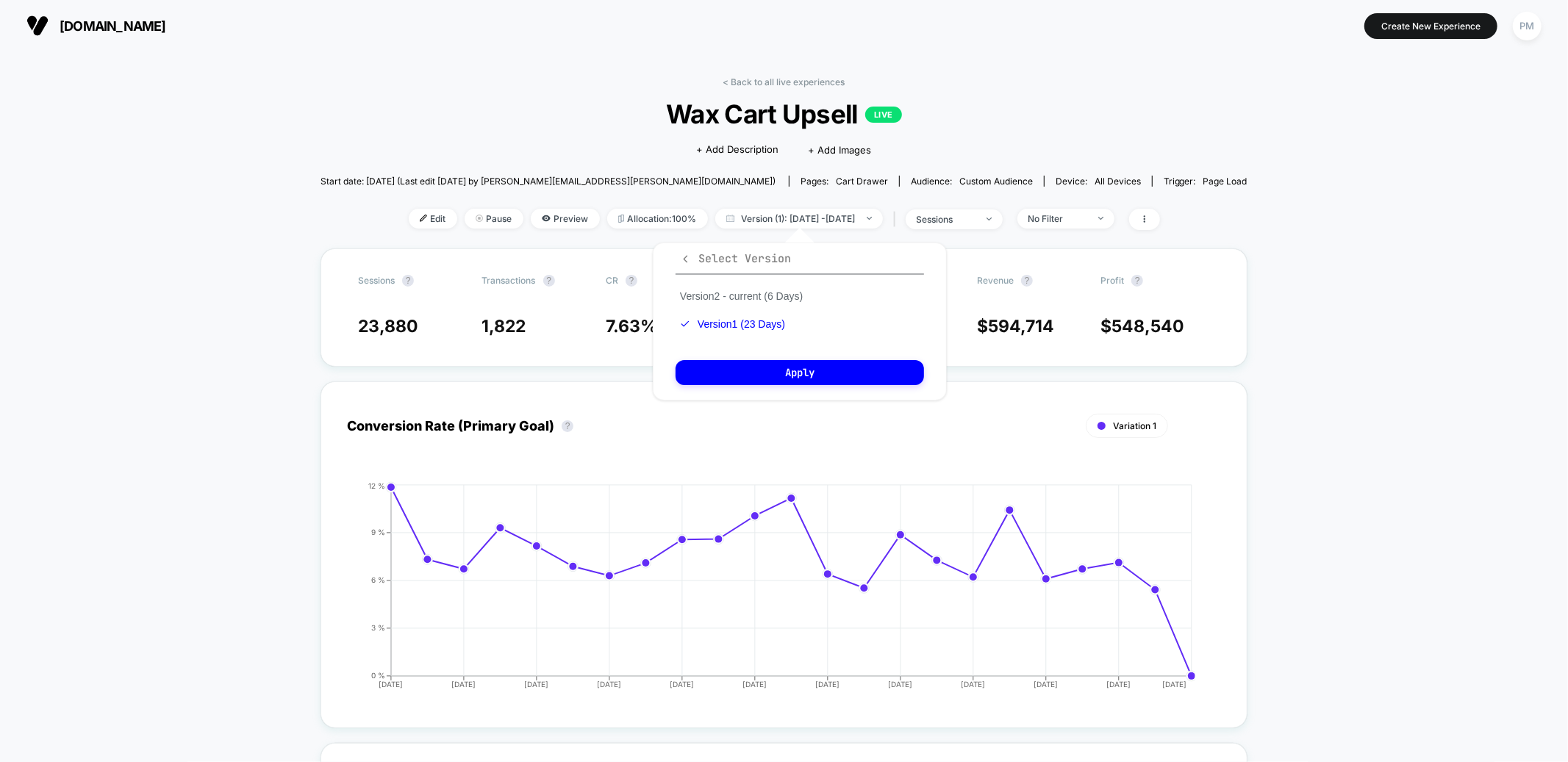
click at [736, 258] on span "Select Version" at bounding box center [735, 259] width 111 height 15
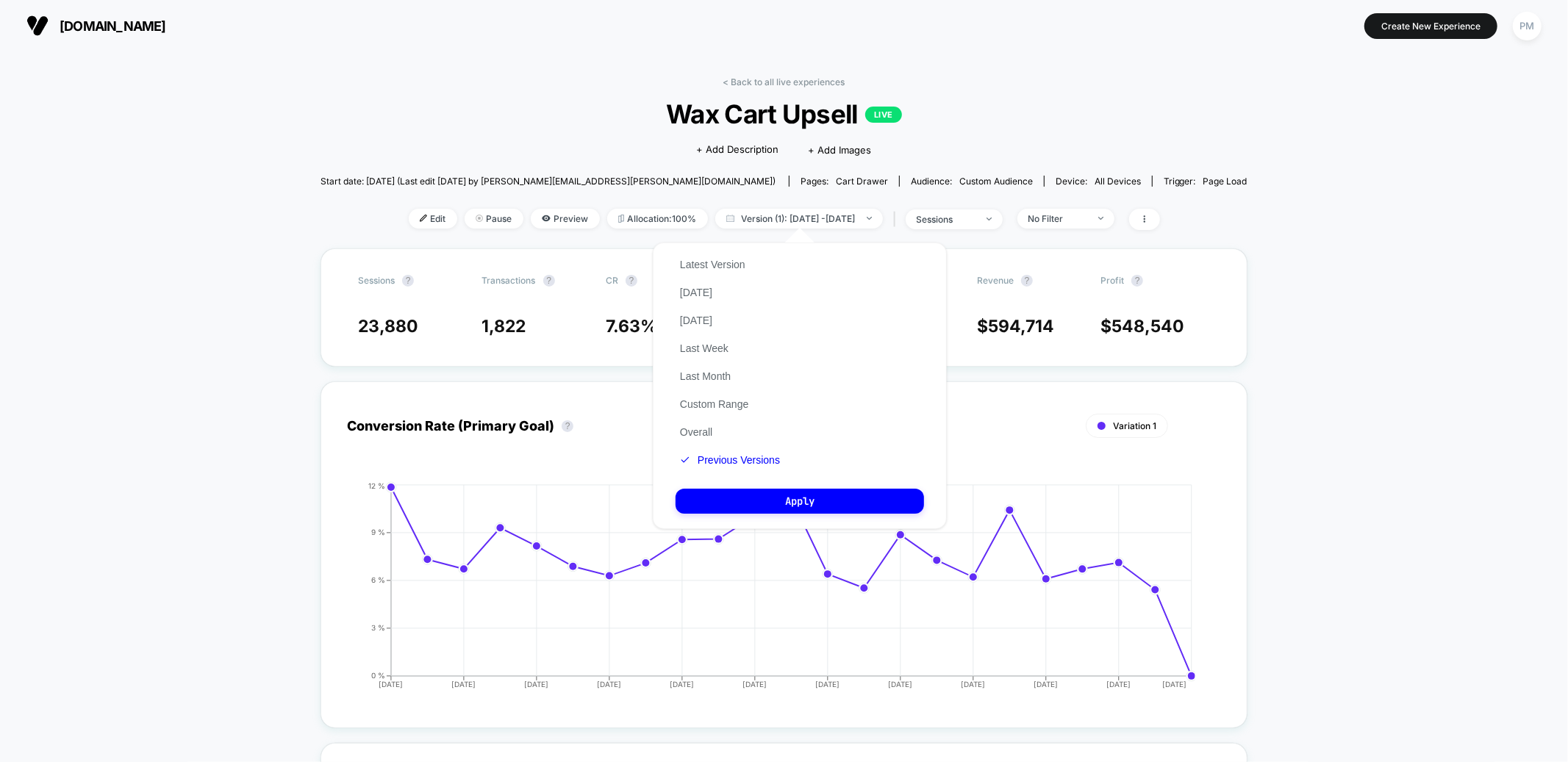
click at [703, 422] on div "Latest Version [DATE] [DATE] Last Week Last Month Custom Range Overall Previous…" at bounding box center [730, 362] width 109 height 223
click at [703, 436] on button "Overall" at bounding box center [696, 432] width 41 height 13
click at [742, 501] on button "Apply" at bounding box center [800, 500] width 249 height 25
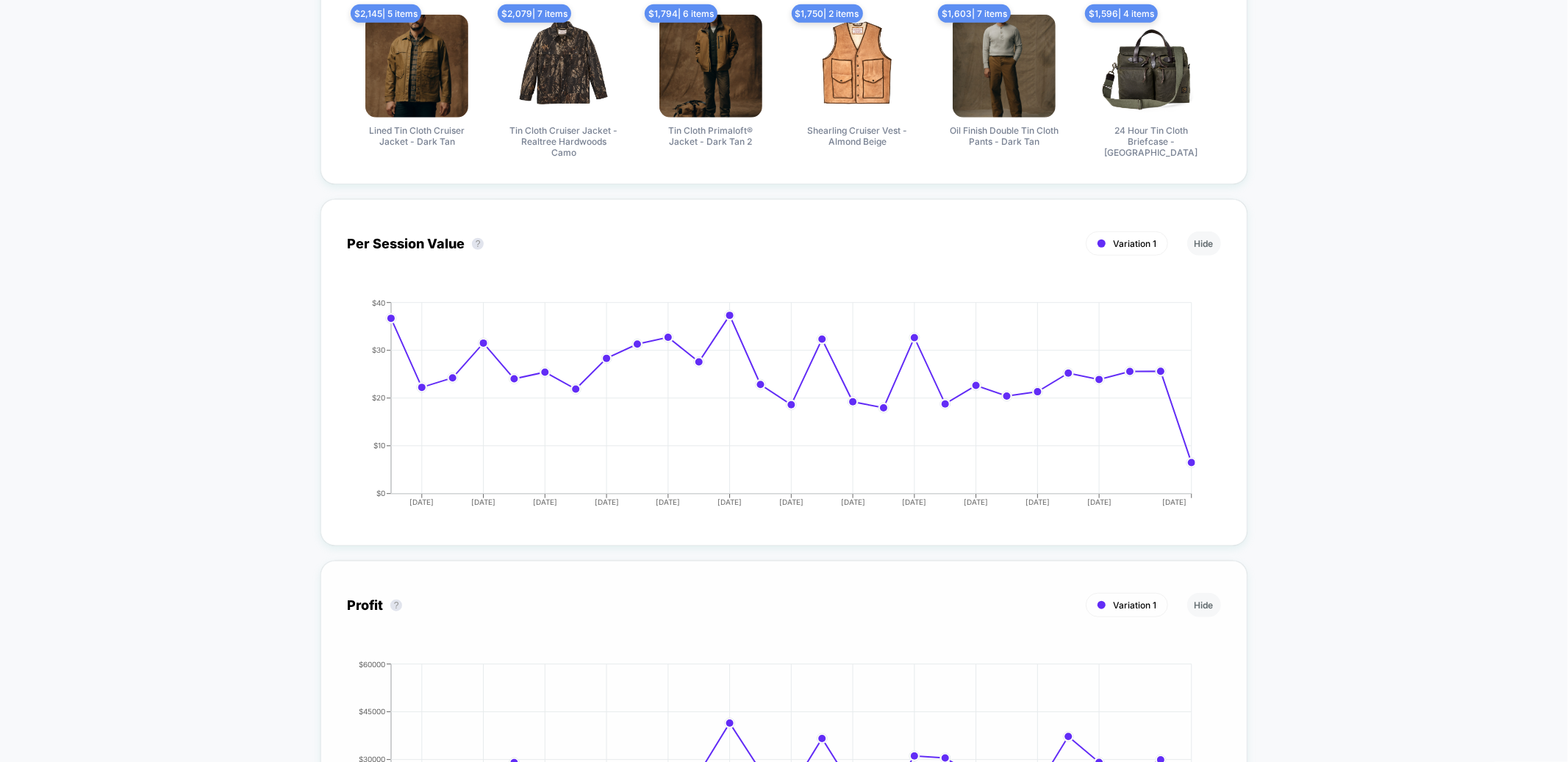
scroll to position [669, 0]
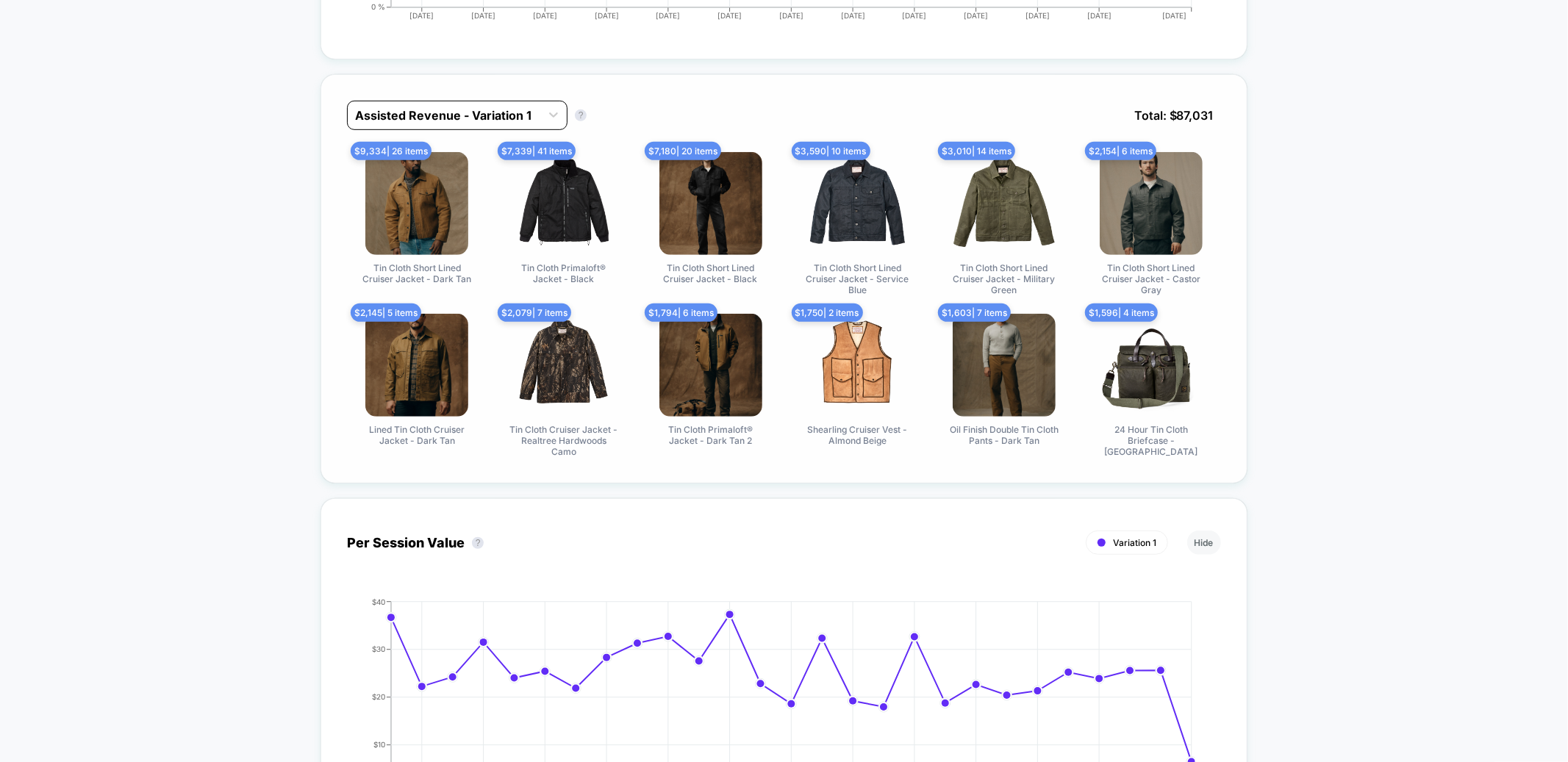
click at [497, 122] on div at bounding box center [444, 115] width 178 height 17
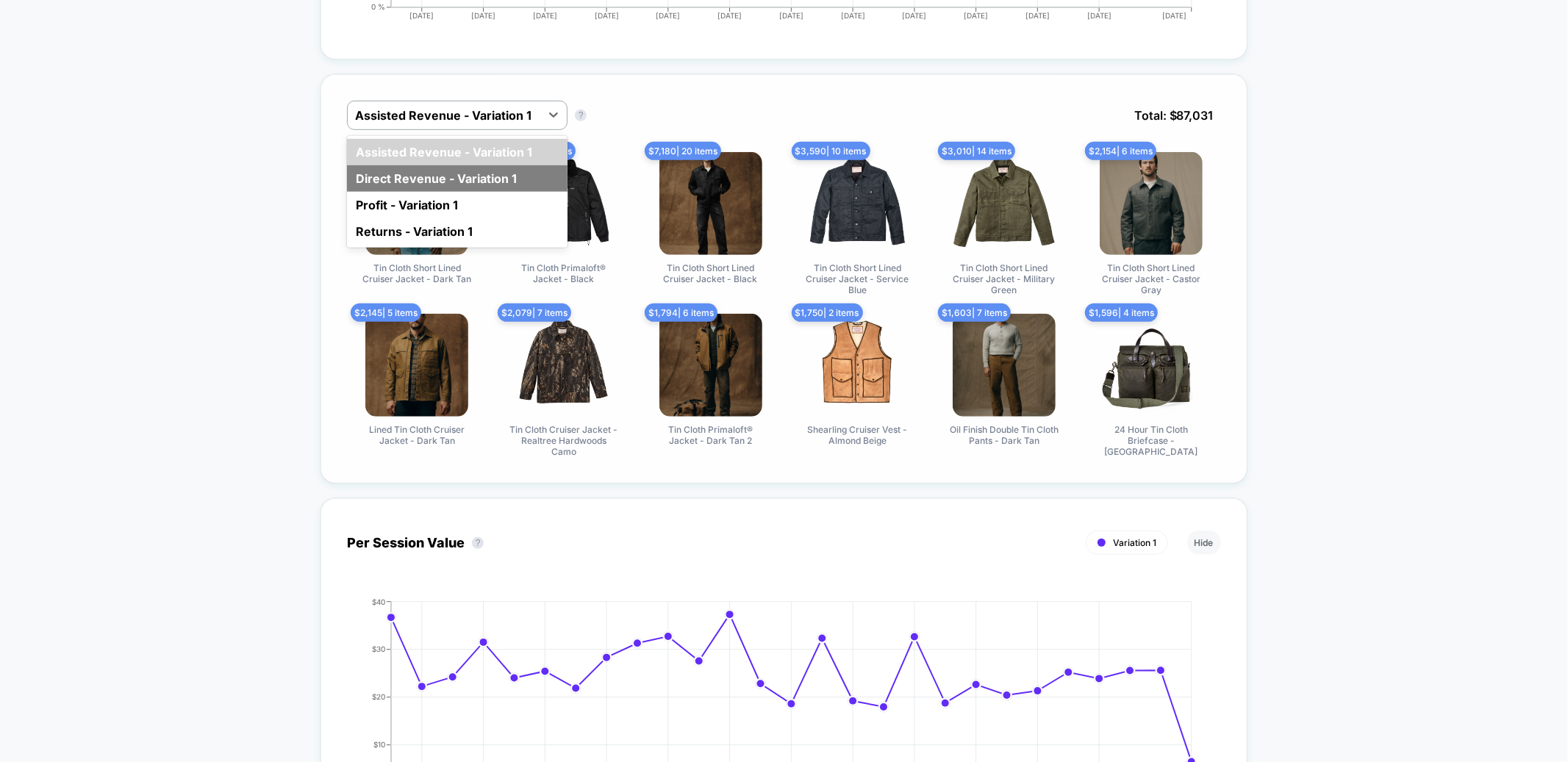
click at [443, 184] on div "Direct Revenue - Variation 1" at bounding box center [456, 178] width 220 height 27
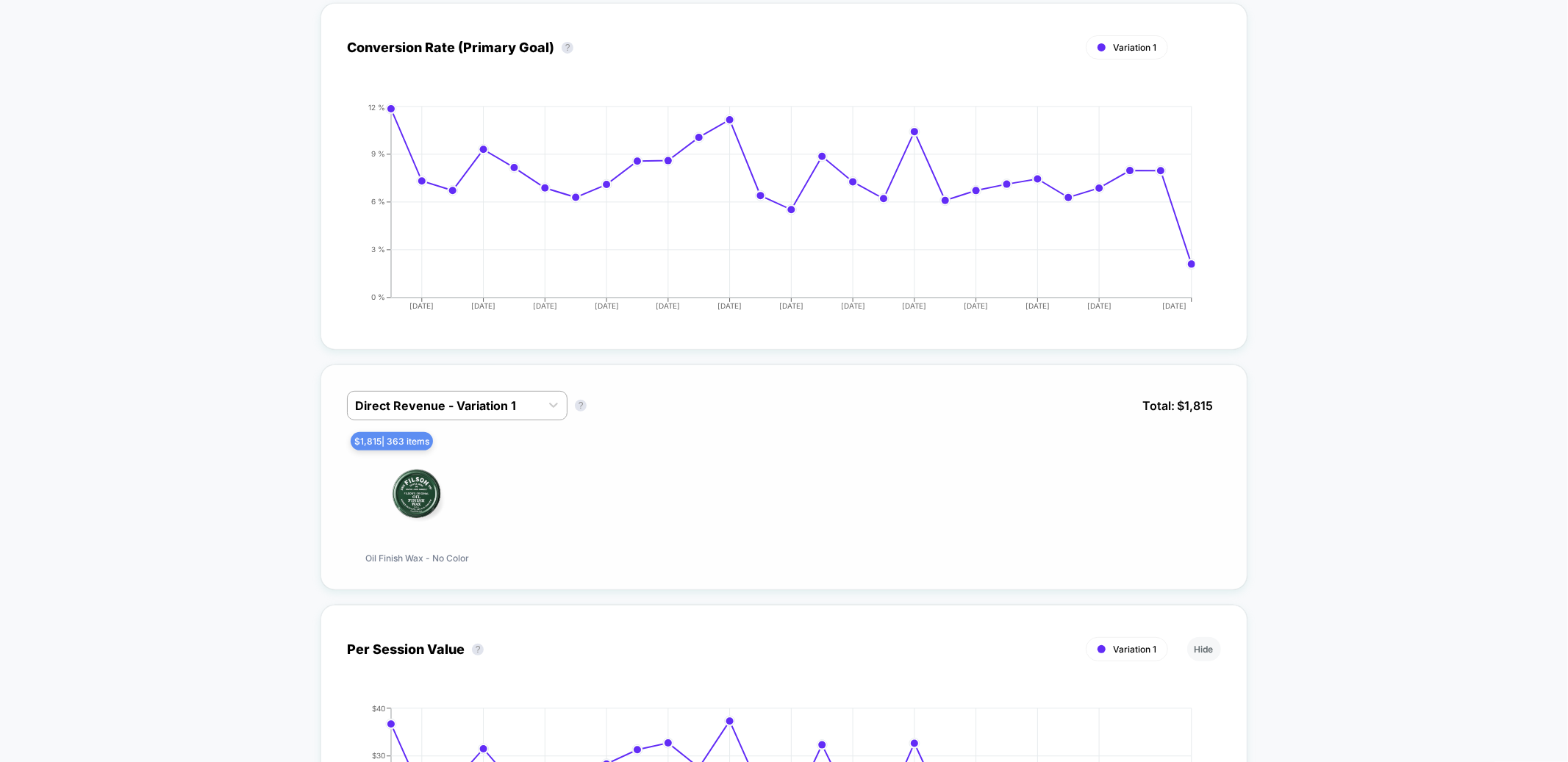
scroll to position [0, 0]
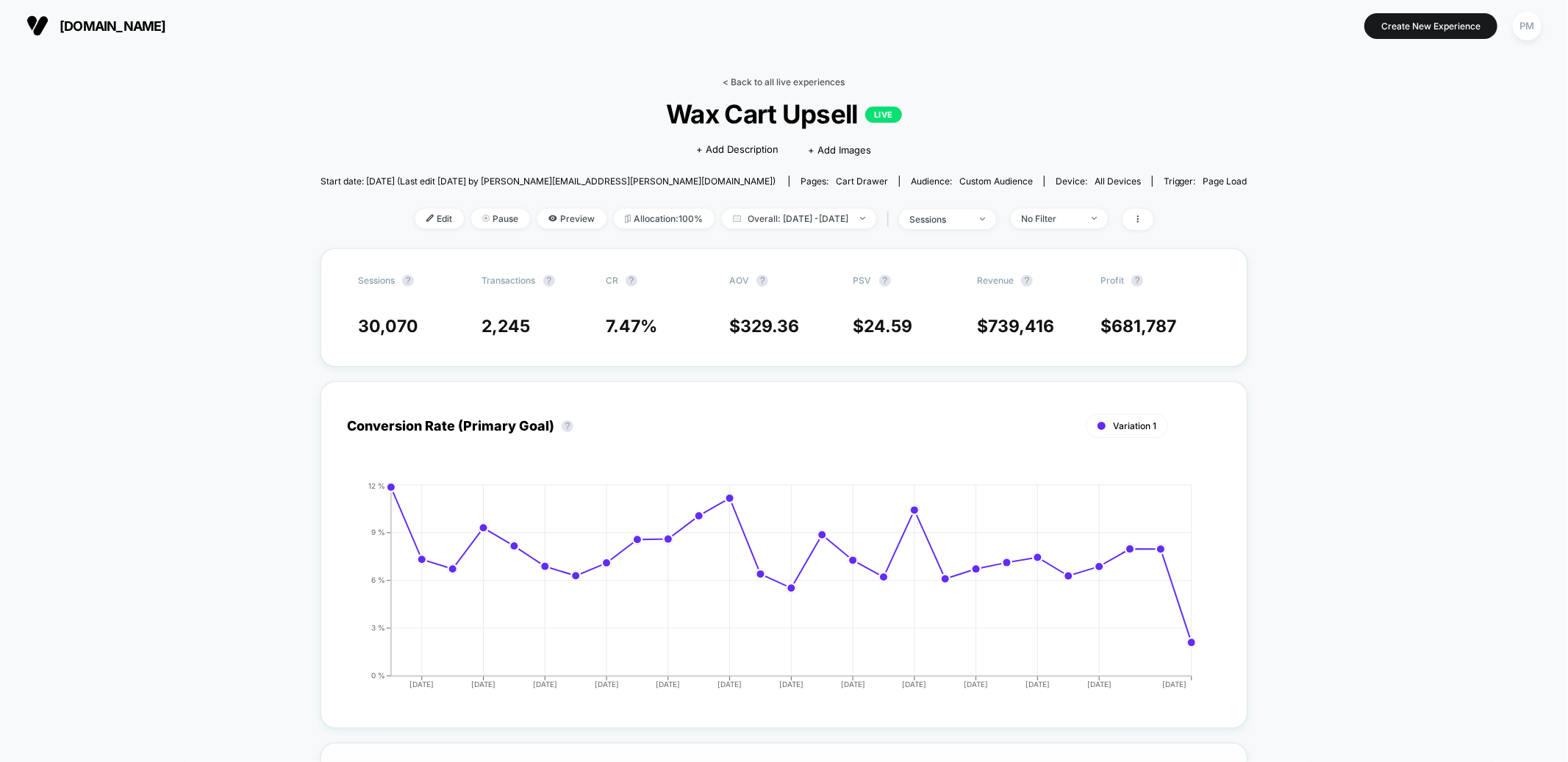
click at [760, 83] on link "< Back to all live experiences" at bounding box center [784, 82] width 122 height 11
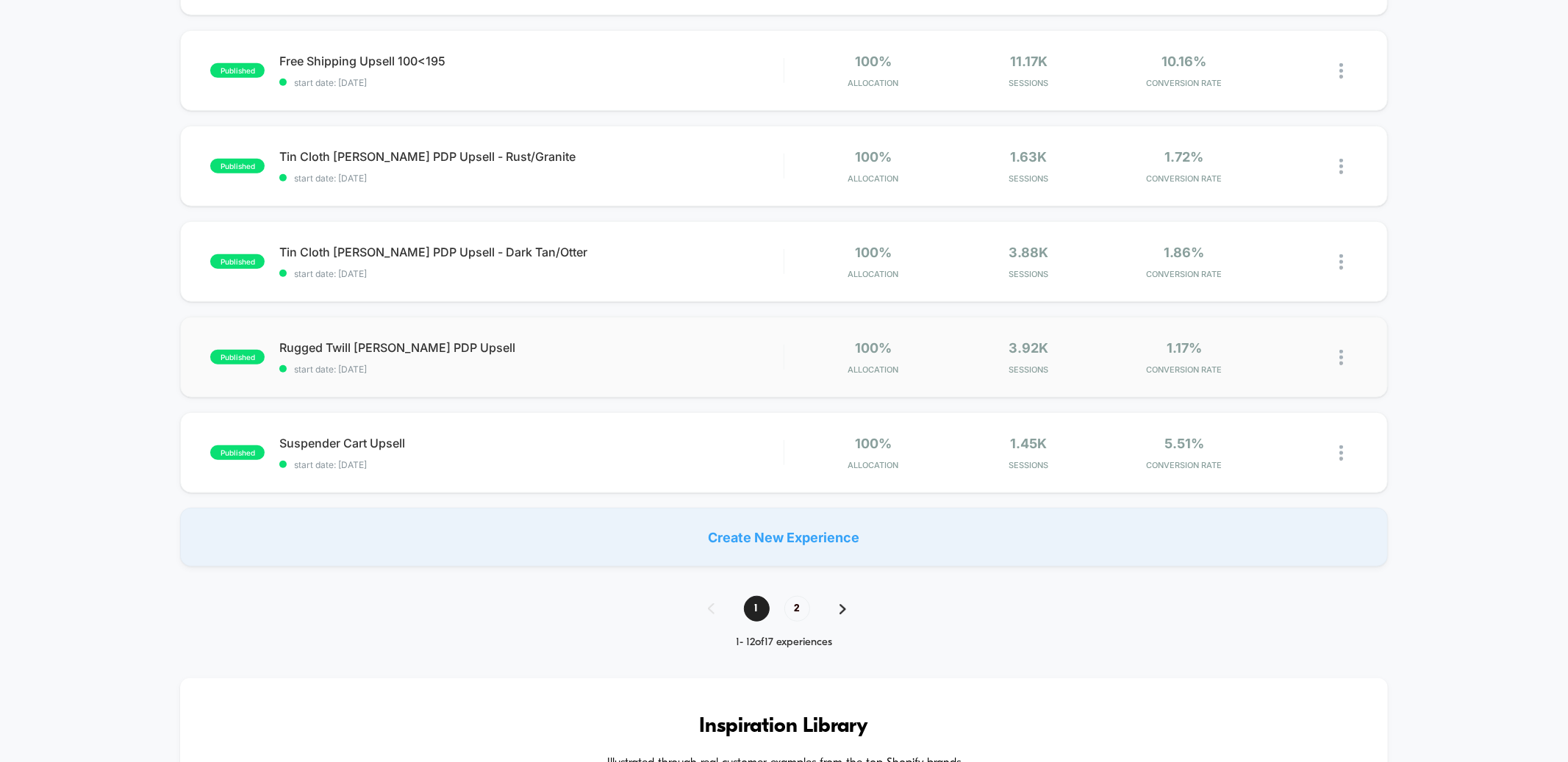
scroll to position [806, 0]
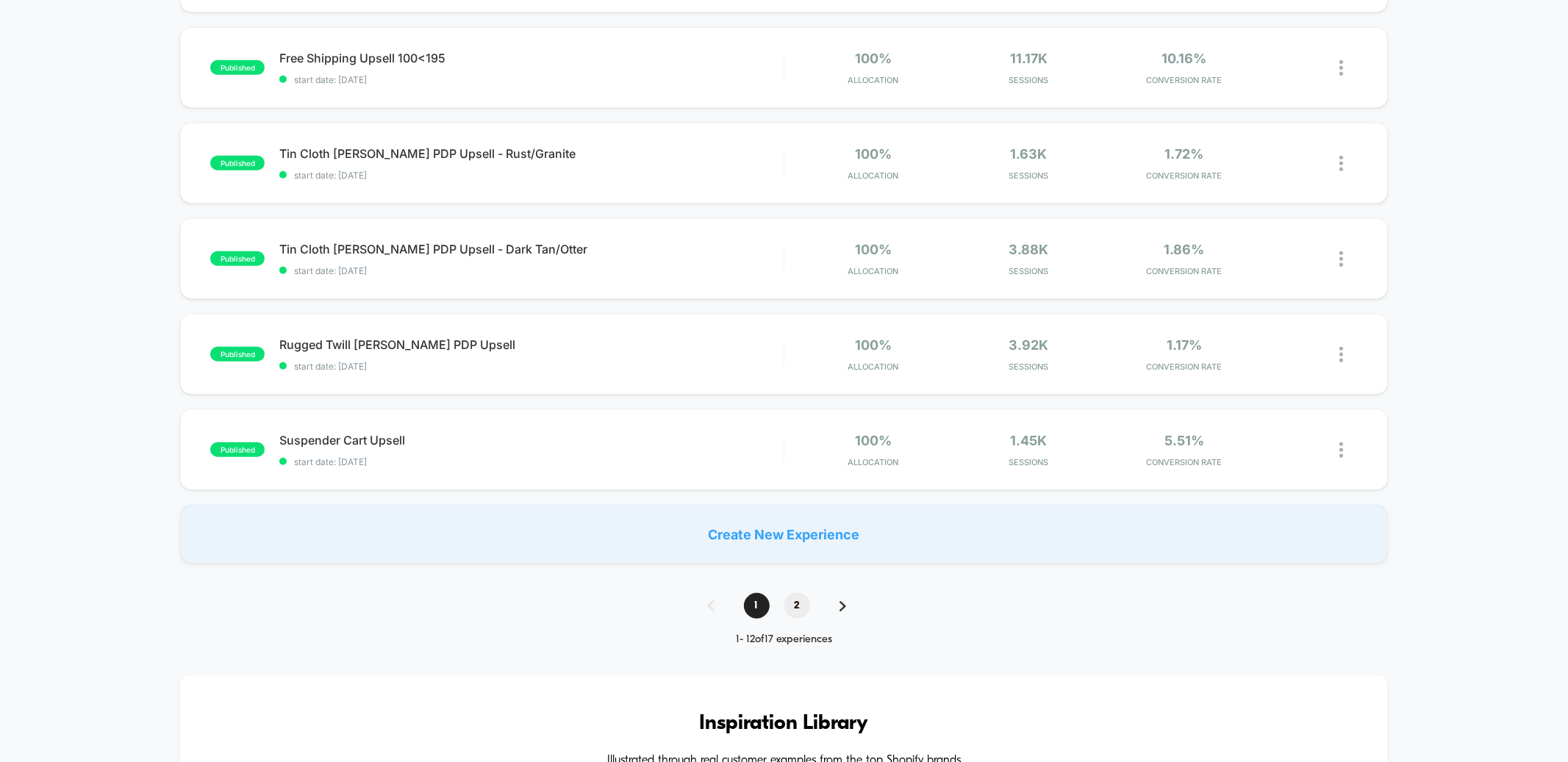
click at [799, 573] on span "2" at bounding box center [798, 606] width 26 height 26
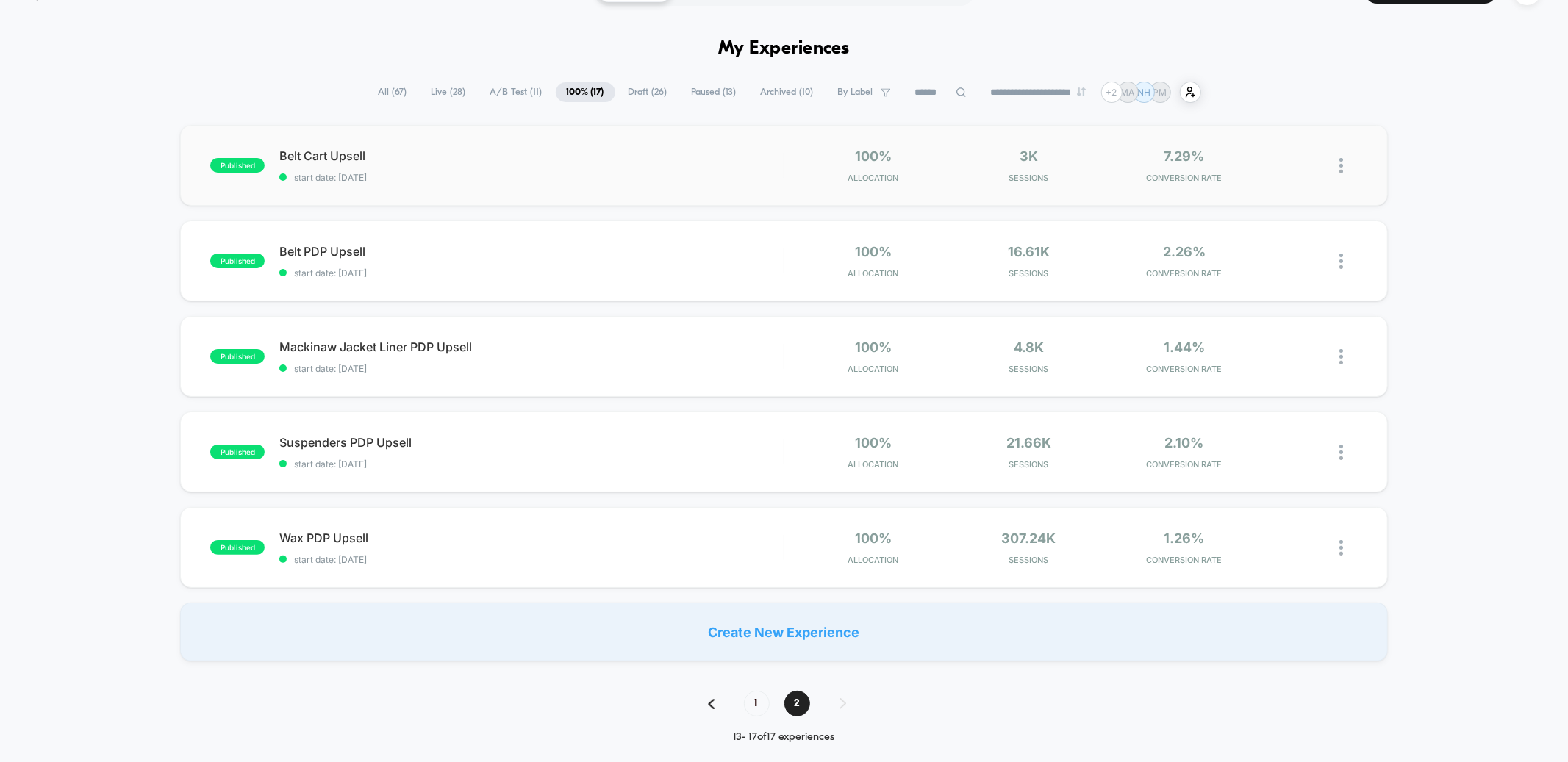
scroll to position [51, 0]
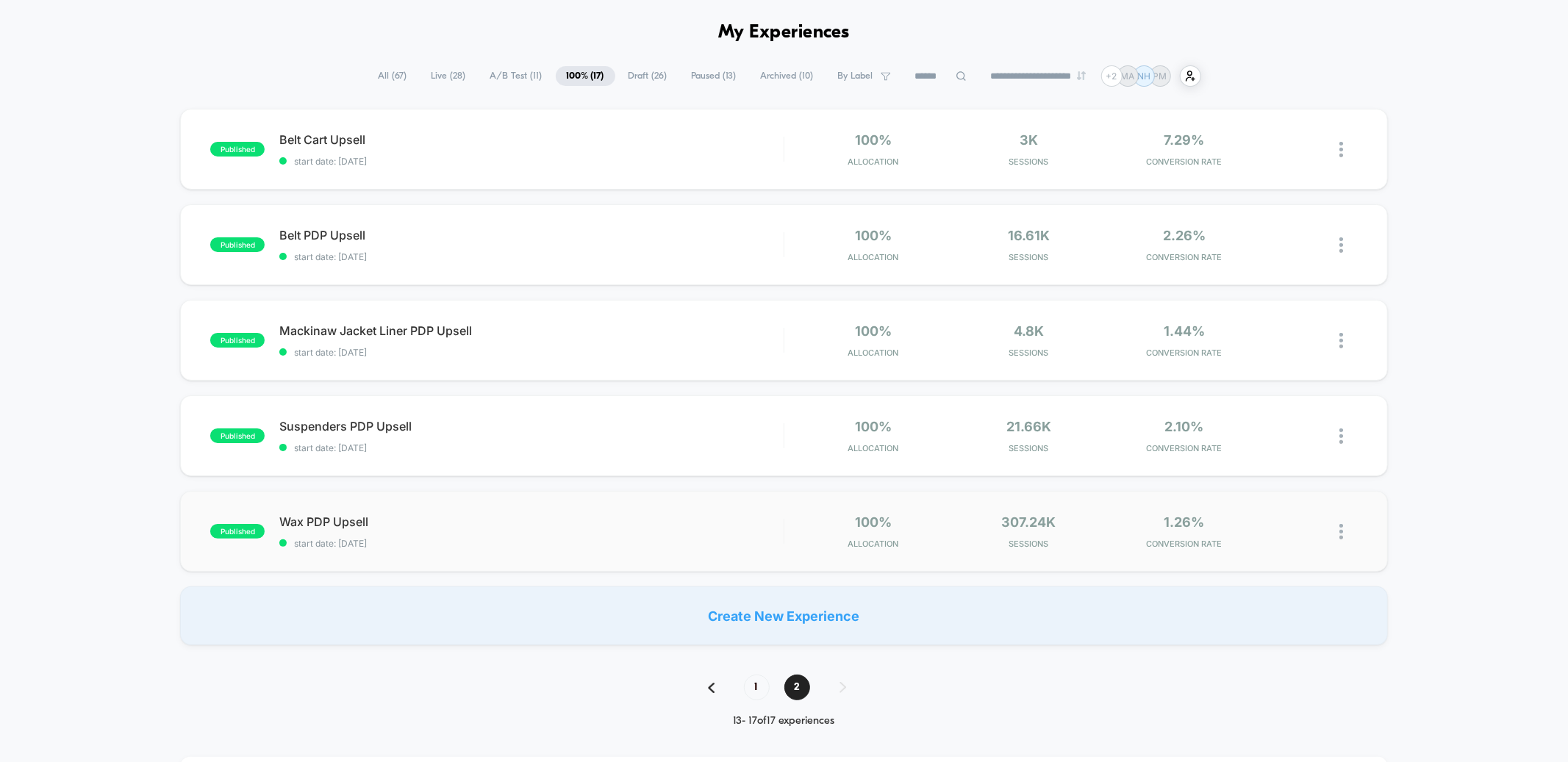
click at [508, 507] on div "published Wax PDP Upsell start date: [DATE] 100% Allocation 307.24k Sessions 1.…" at bounding box center [784, 531] width 1208 height 80
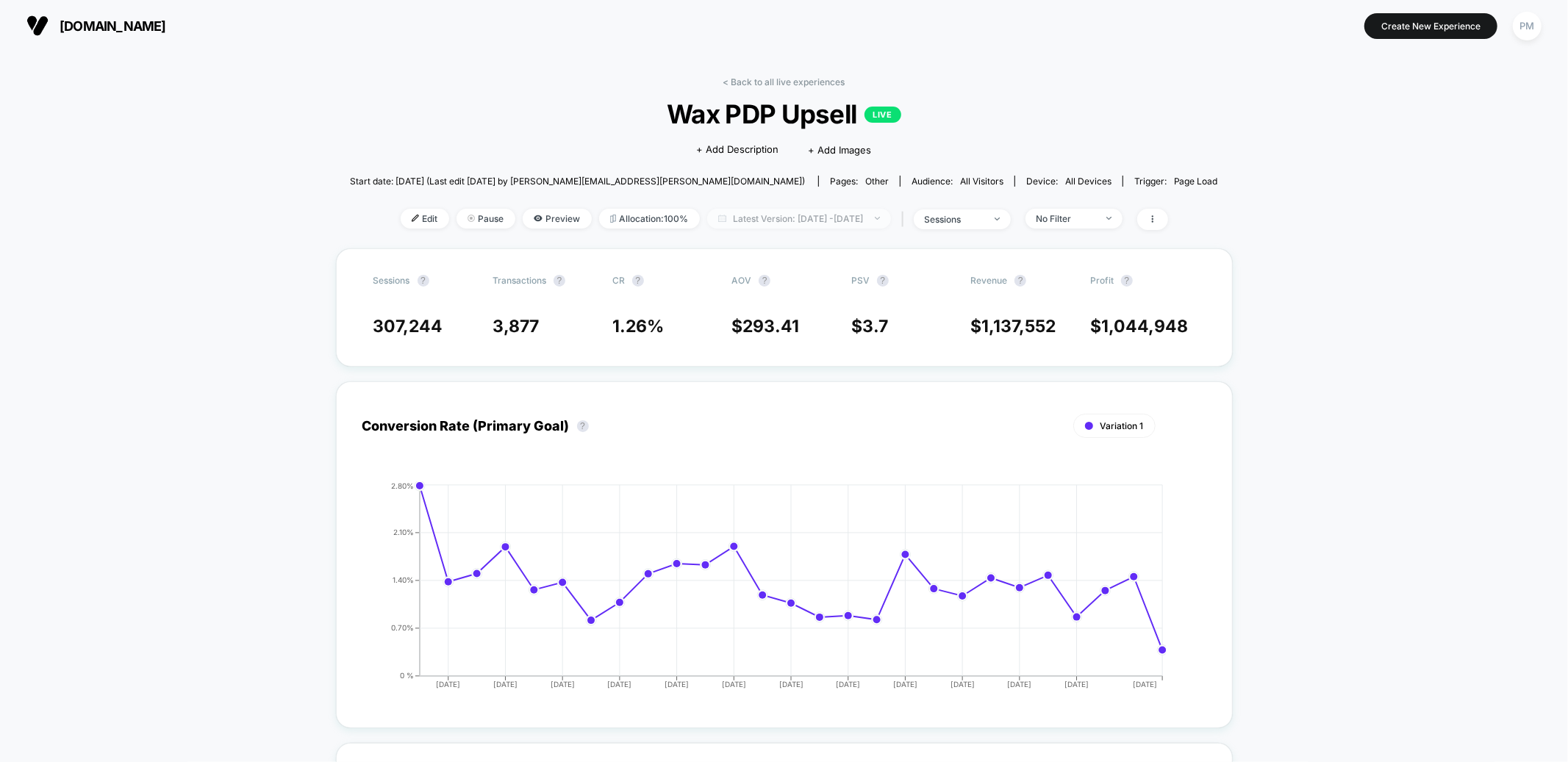
click at [802, 215] on span "Latest Version: [DATE] - [DATE]" at bounding box center [799, 219] width 184 height 20
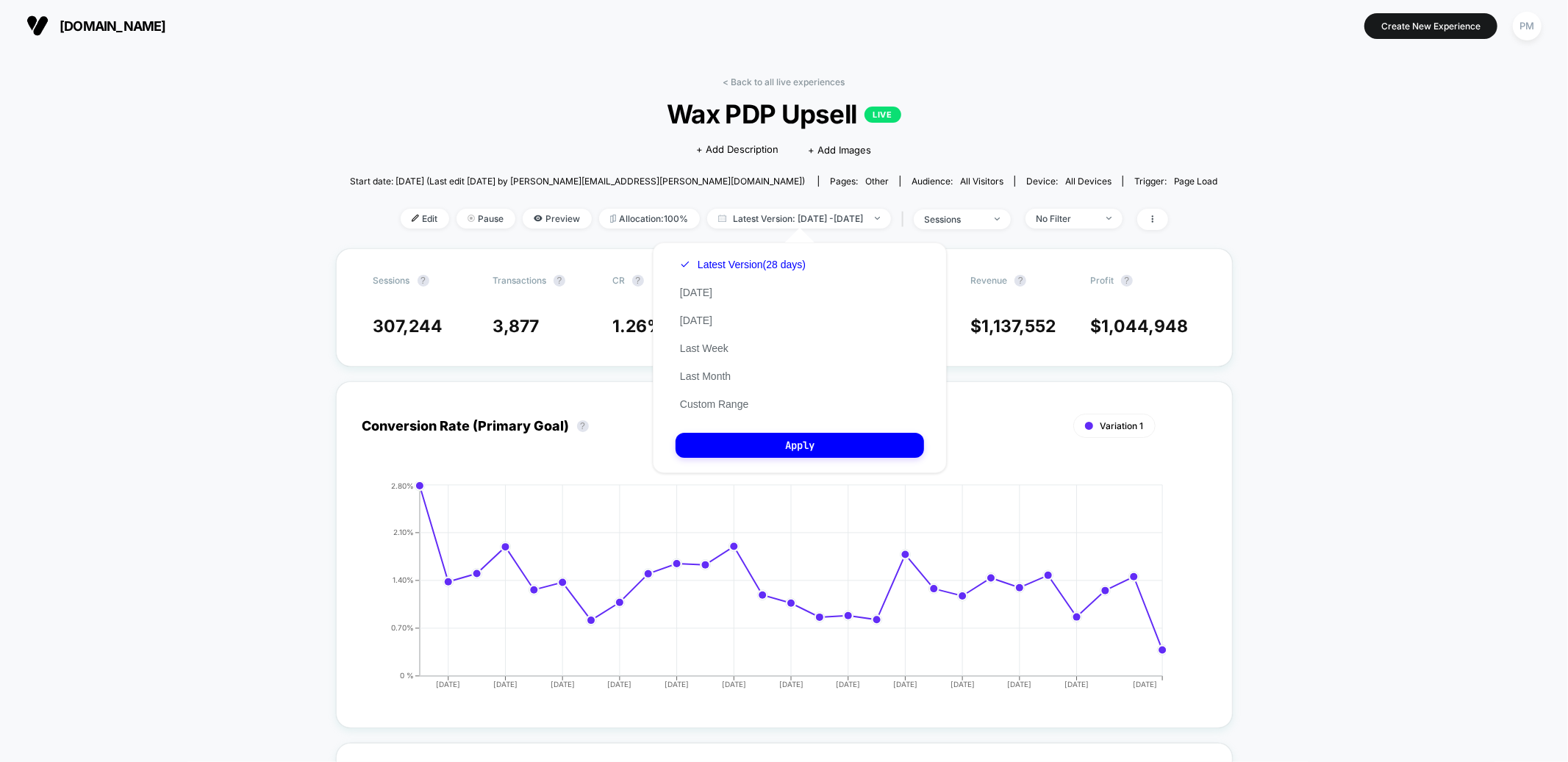
click at [676, 135] on div "Click to edit experience details + Add Description + Add Images" at bounding box center [783, 148] width 521 height 39
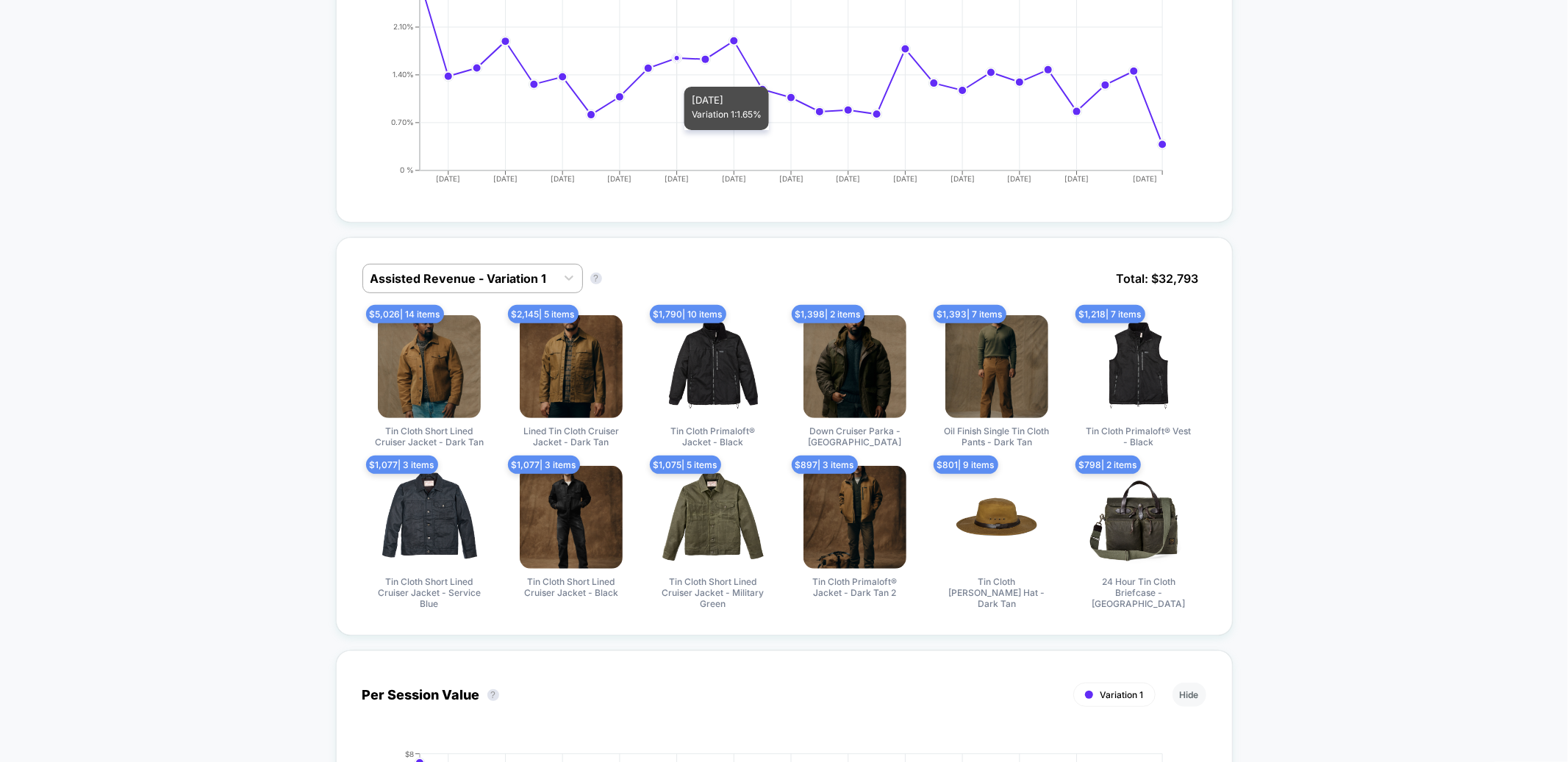
scroll to position [509, 0]
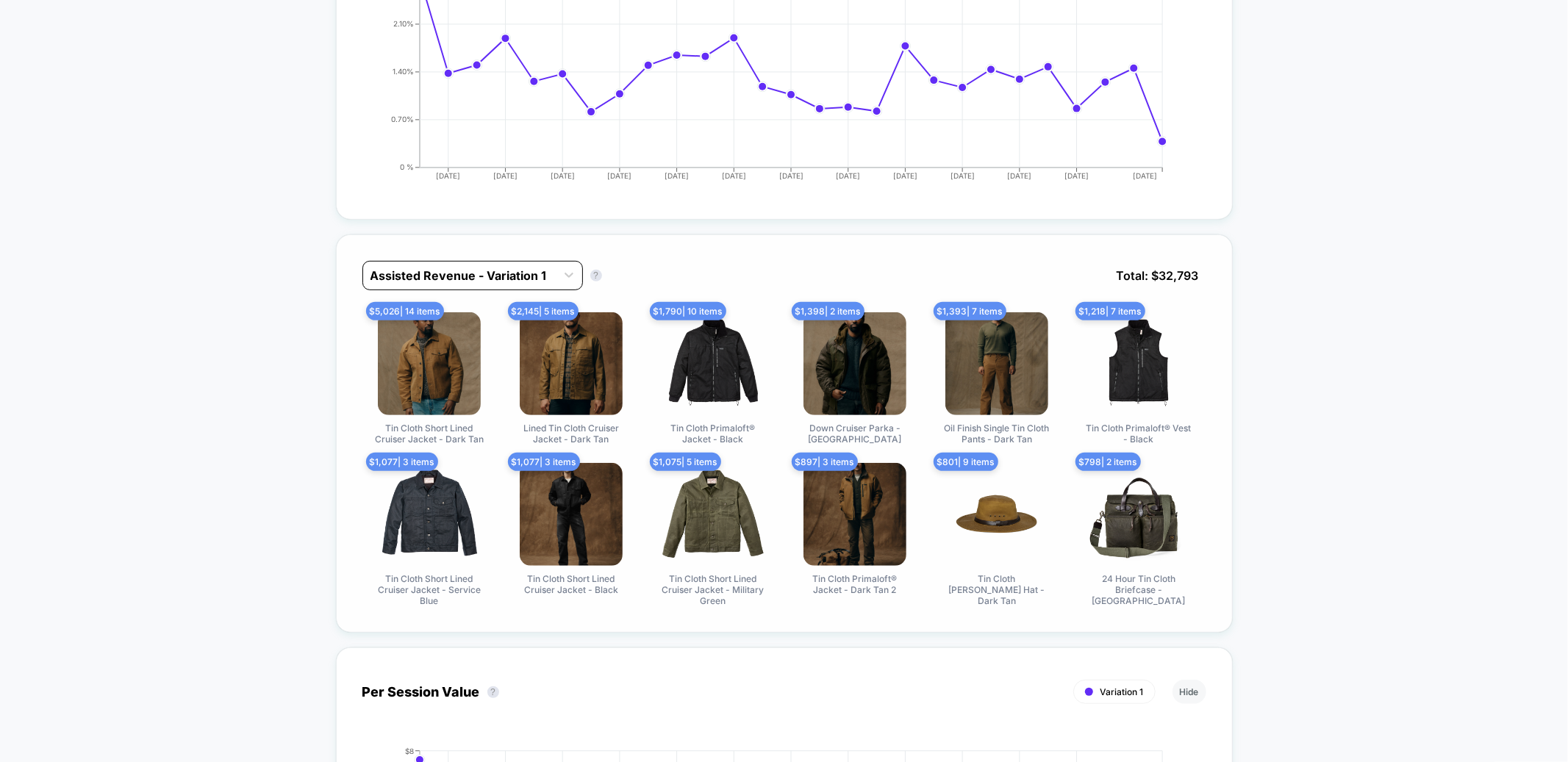
click at [512, 270] on div at bounding box center [459, 275] width 178 height 17
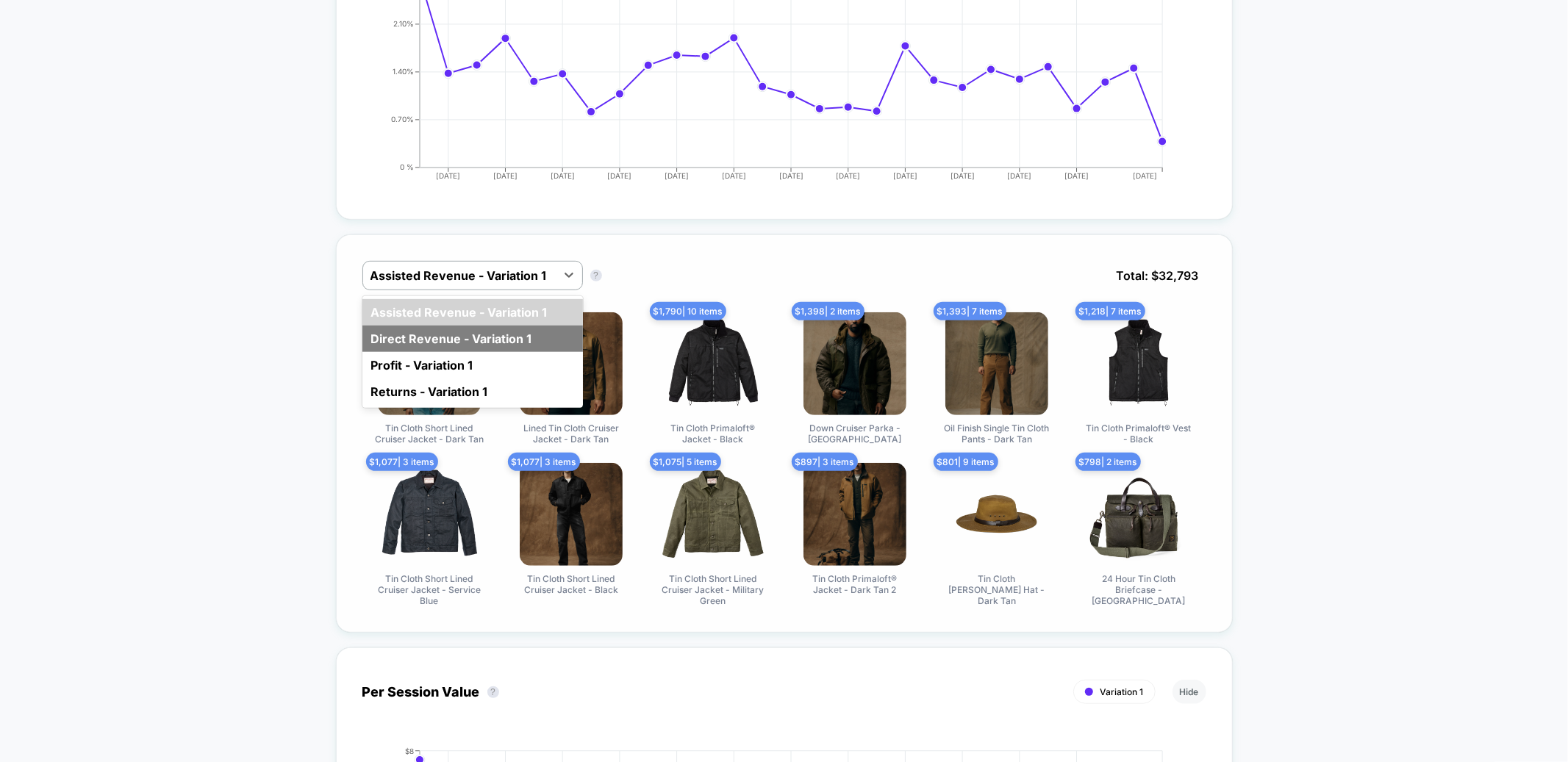
click at [456, 338] on div "Direct Revenue - Variation 1" at bounding box center [472, 338] width 220 height 27
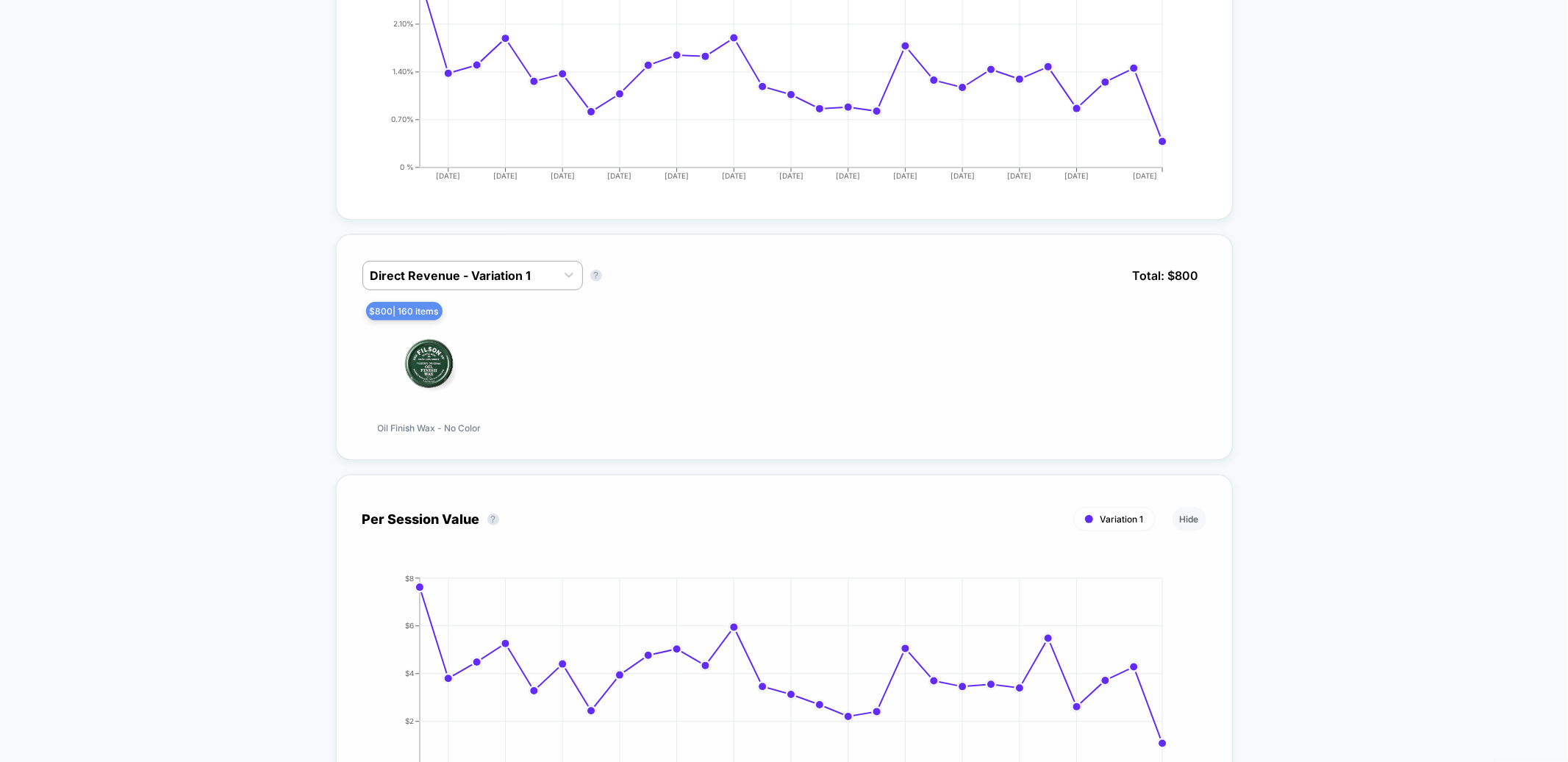
scroll to position [0, 0]
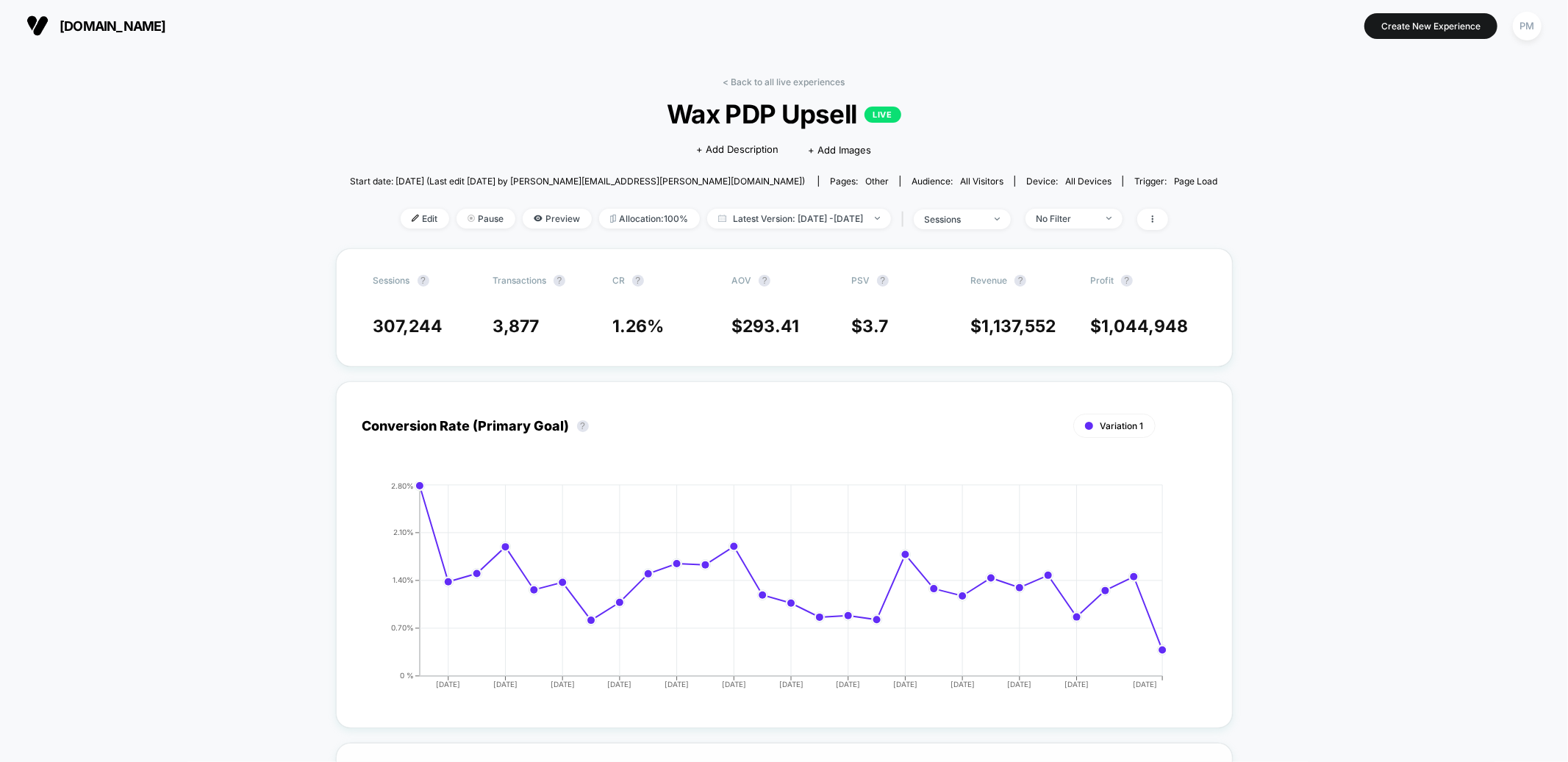
click at [758, 77] on link "< Back to all live experiences" at bounding box center [784, 82] width 122 height 11
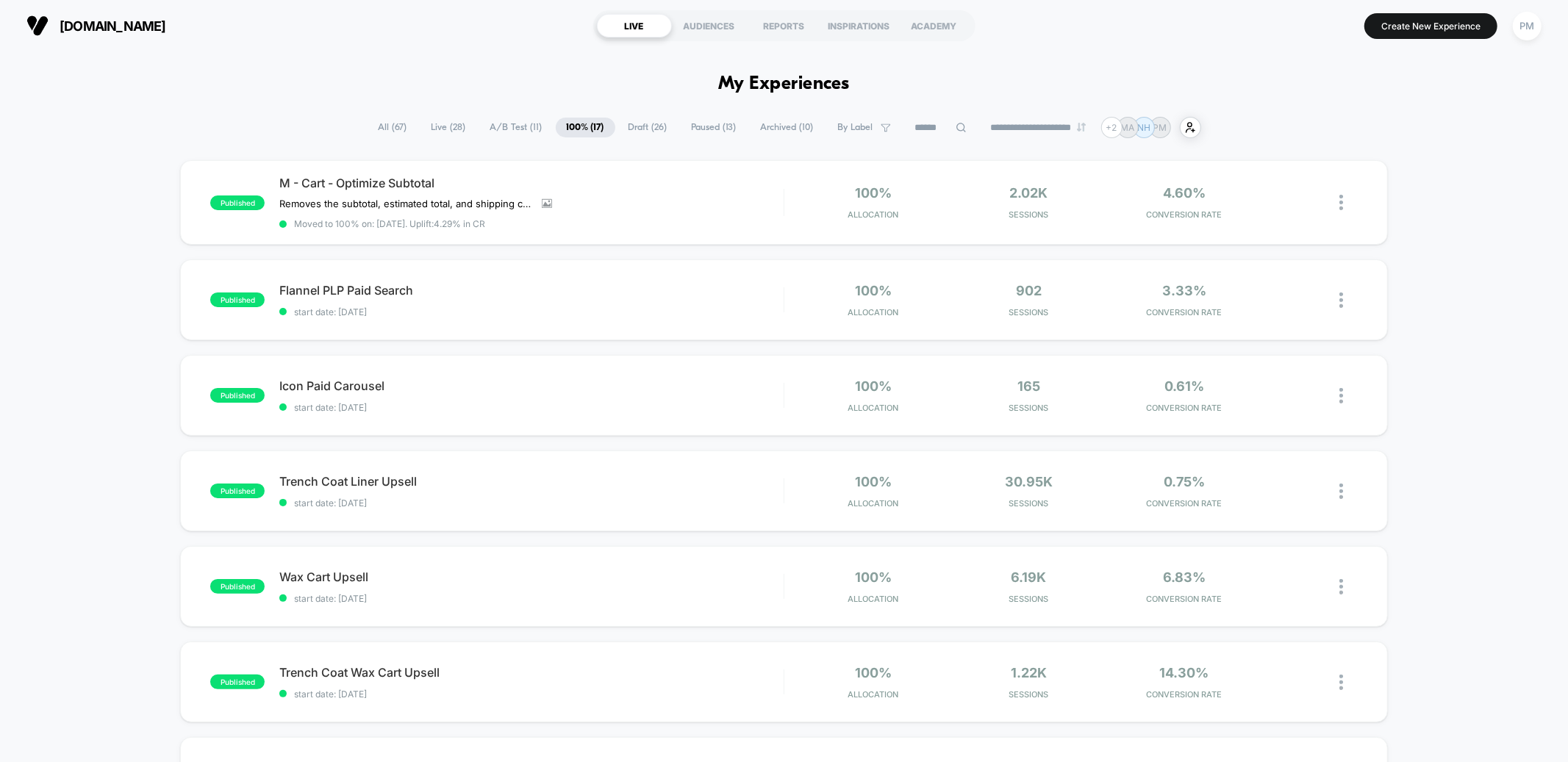
click at [688, 118] on span "Paused ( 13 )" at bounding box center [714, 128] width 67 height 20
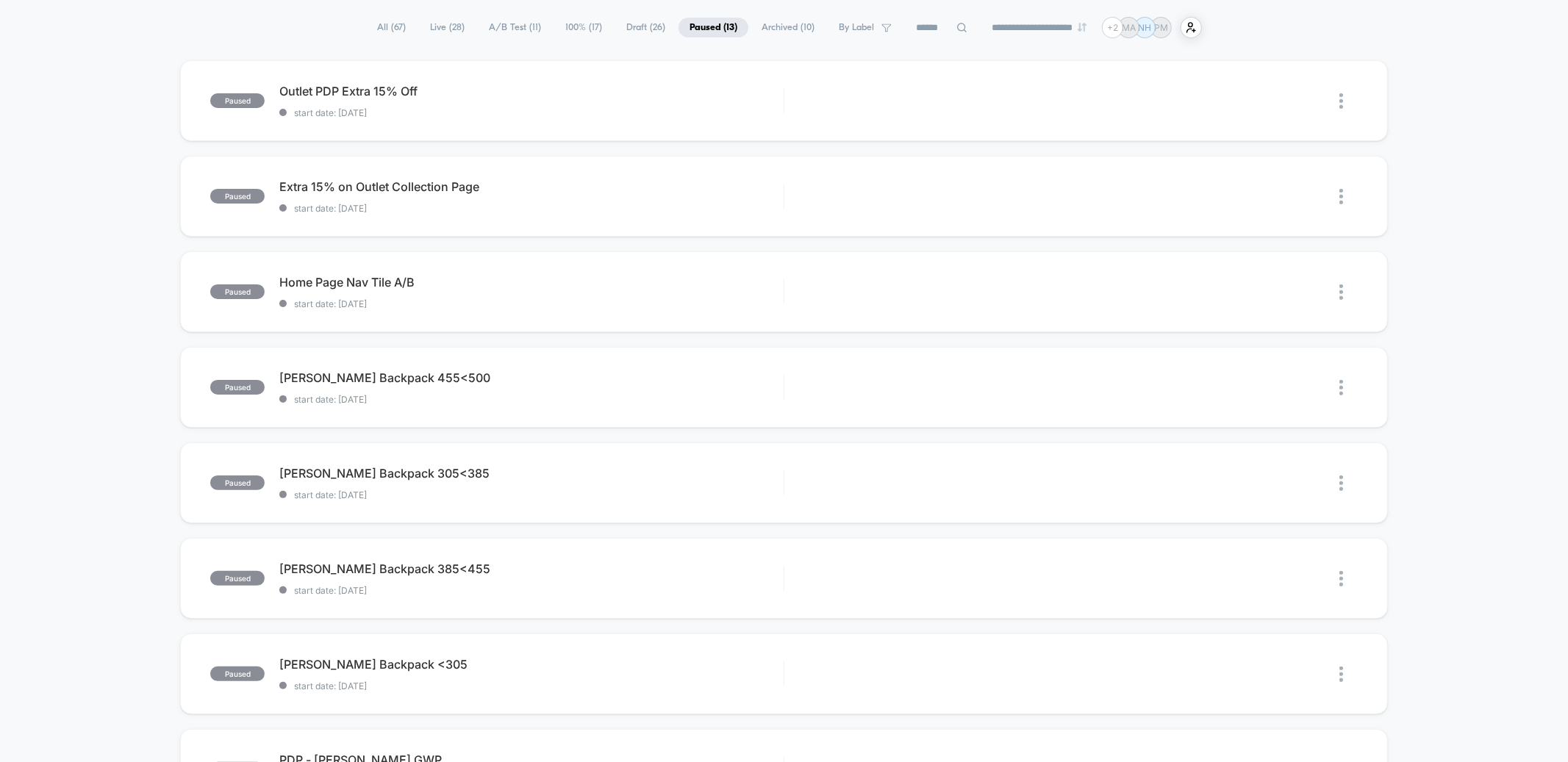
scroll to position [220, 0]
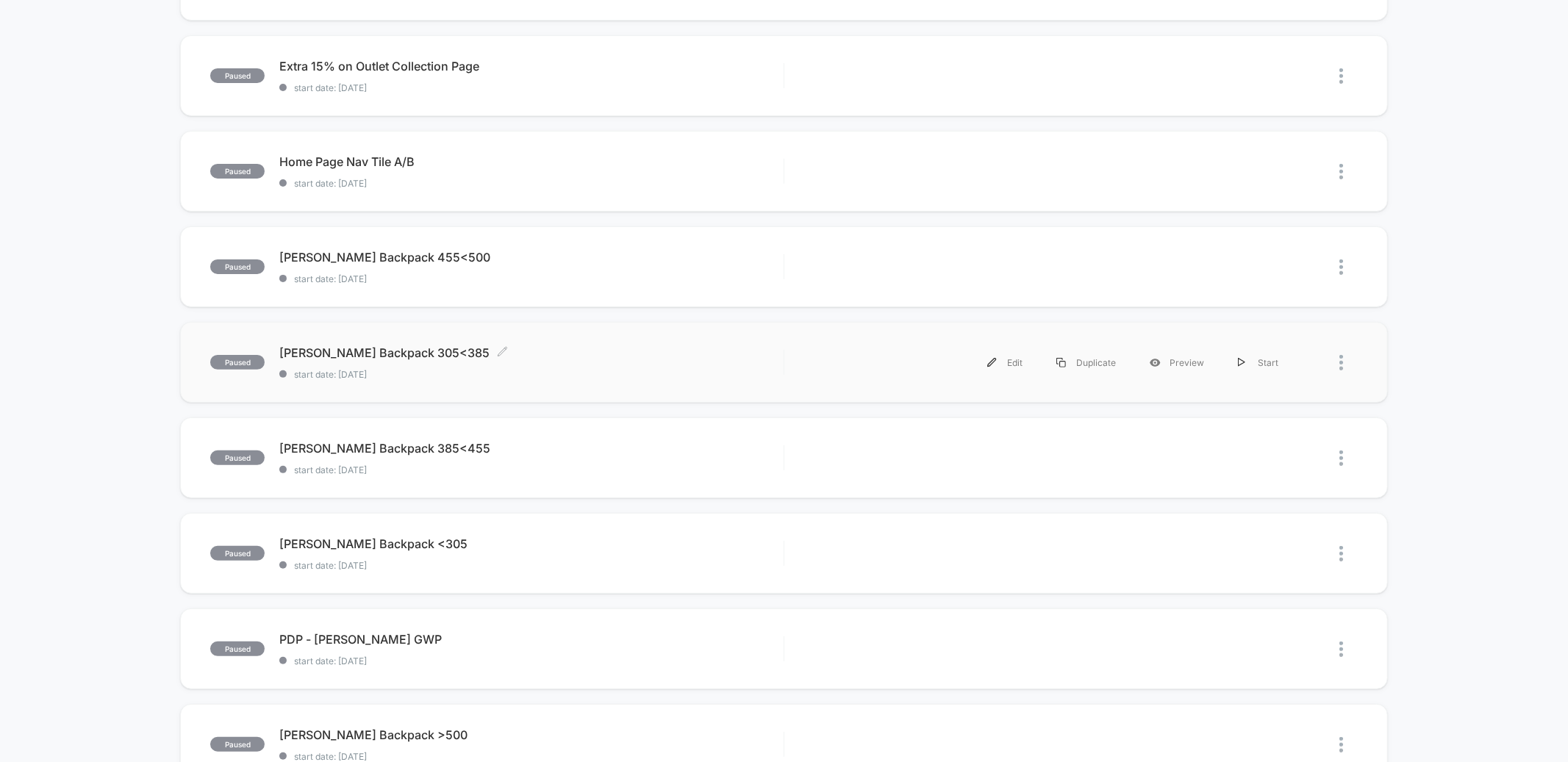
click at [528, 370] on span "start date: [DATE]" at bounding box center [531, 374] width 504 height 11
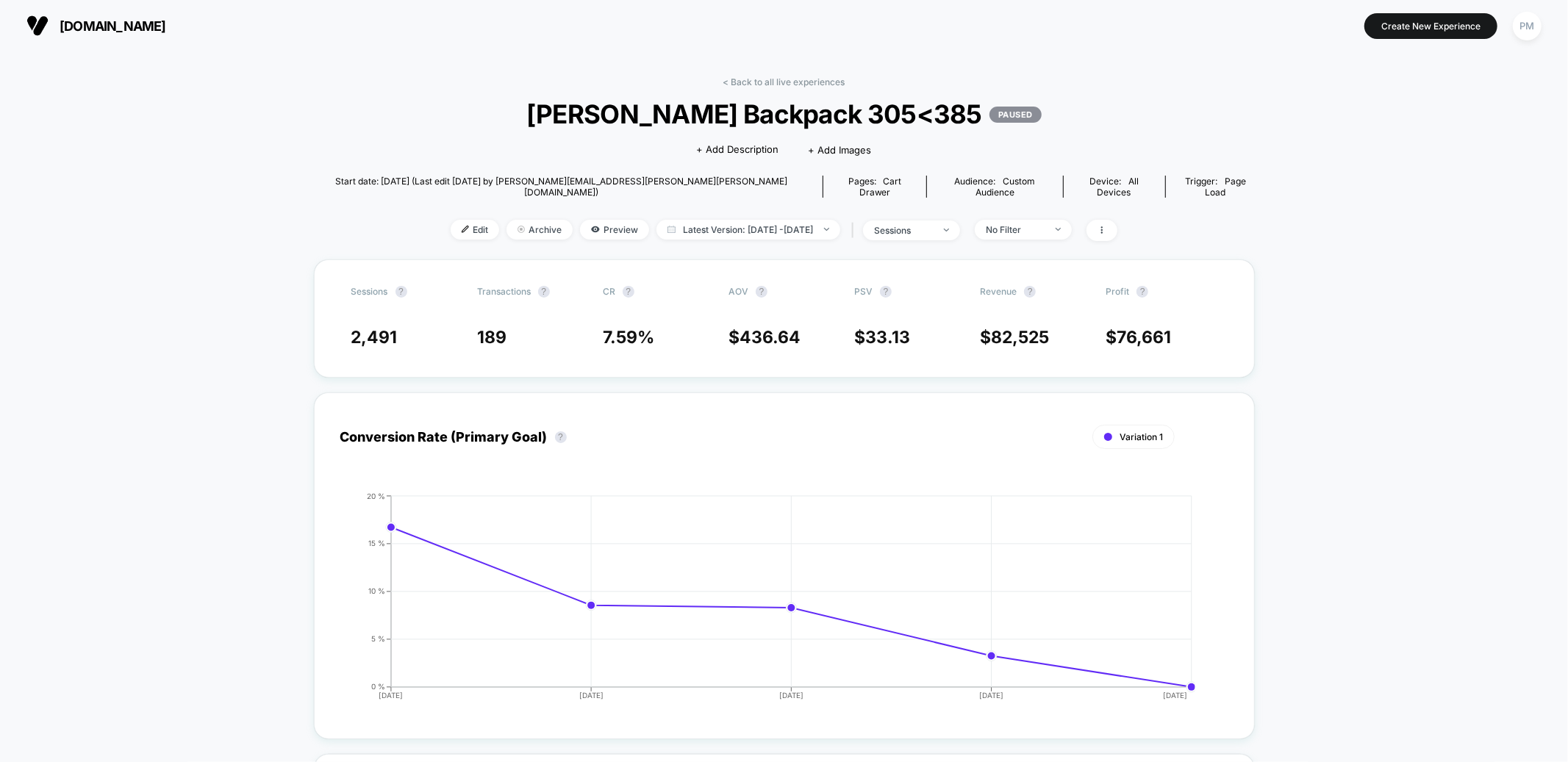
click at [763, 88] on div "< Back to all live experiences [PERSON_NAME] Backpack 305<385 PAUSED Click to e…" at bounding box center [784, 168] width 941 height 183
click at [757, 80] on link "< Back to all live experiences" at bounding box center [784, 82] width 122 height 11
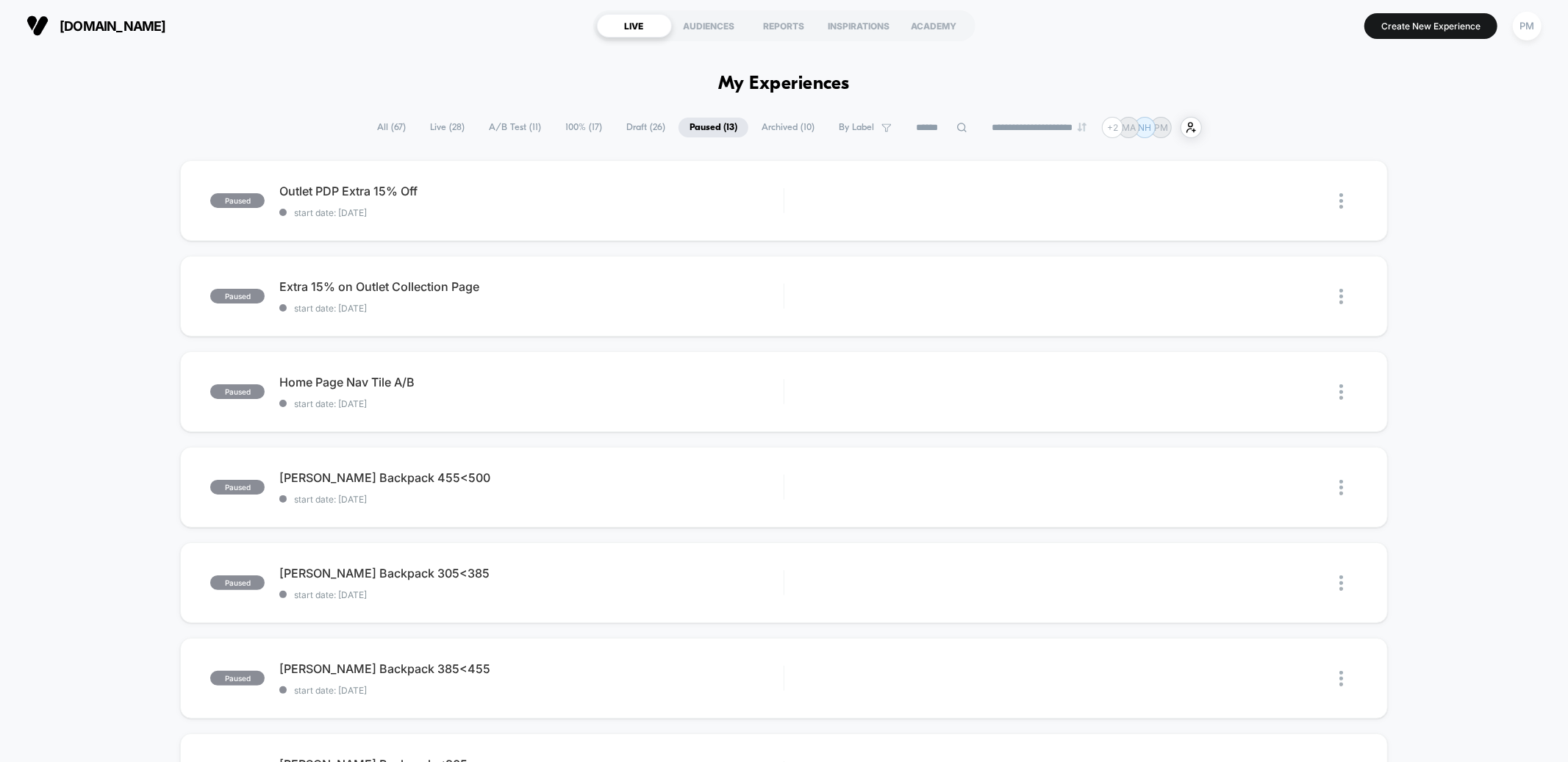
click at [444, 129] on span "Live ( 28 )" at bounding box center [447, 128] width 57 height 20
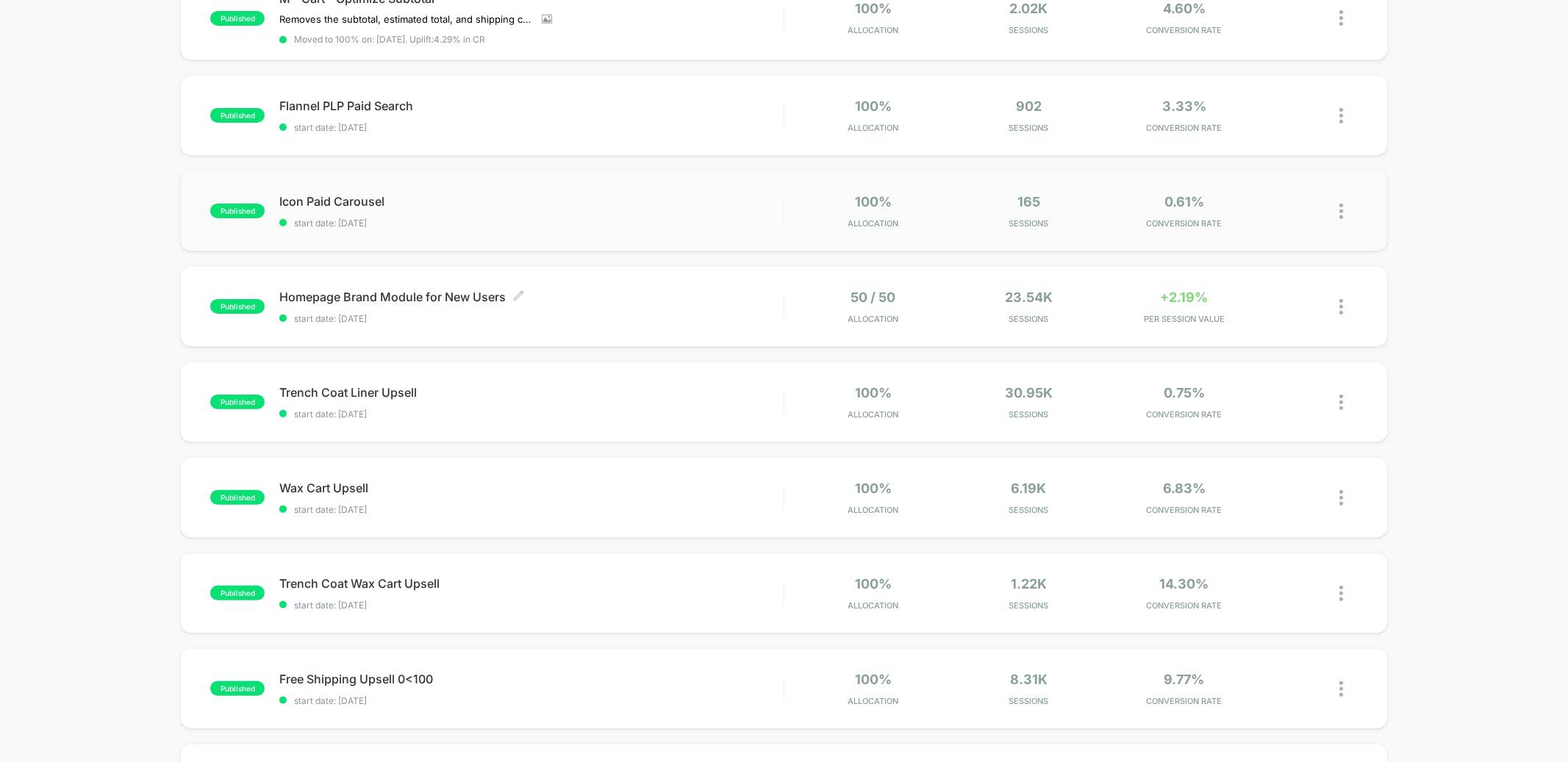
scroll to position [189, 0]
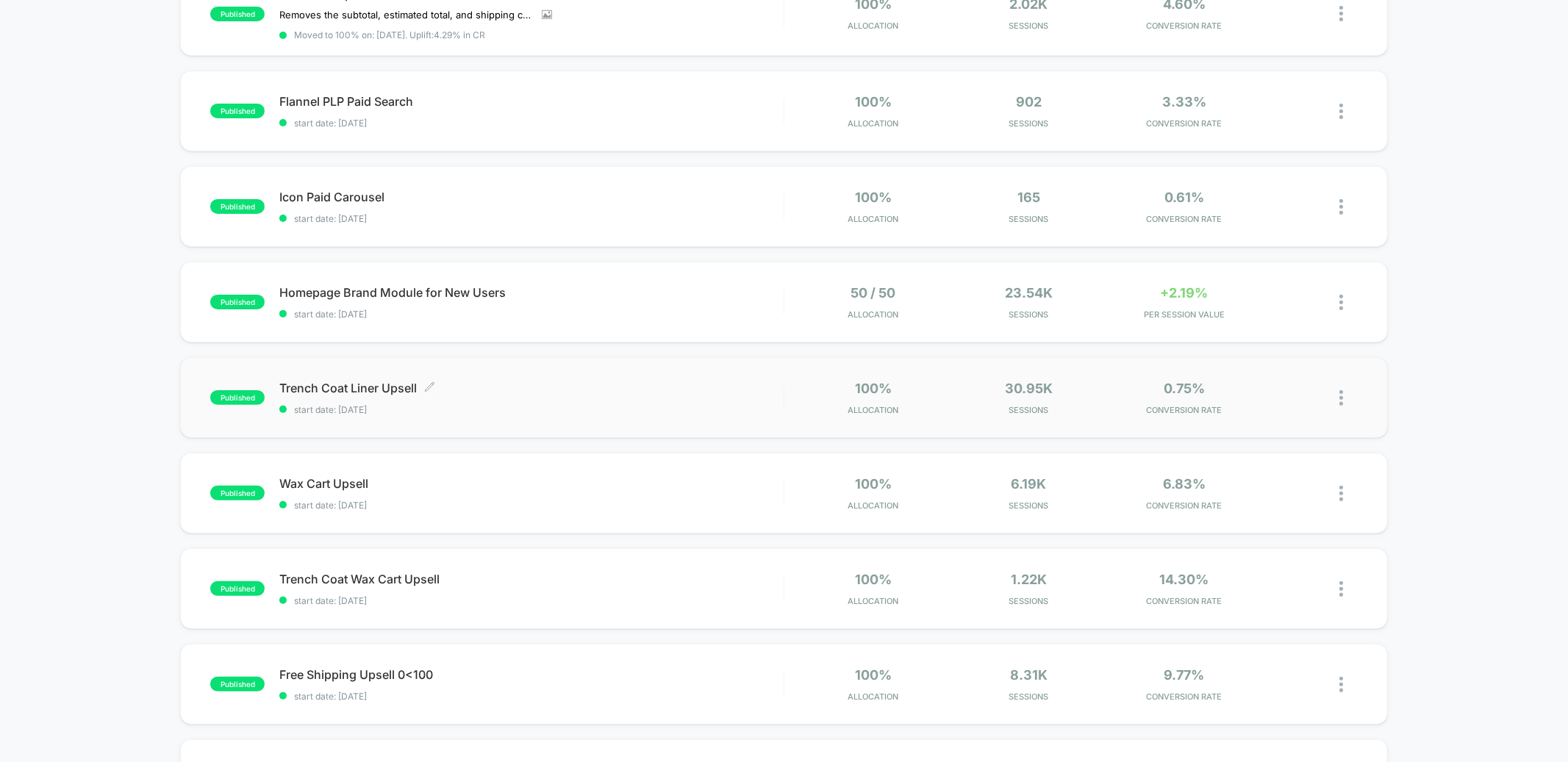
click at [586, 395] on div "Trench Coat Liner Upsell Click to edit experience details Click to edit experie…" at bounding box center [531, 398] width 504 height 35
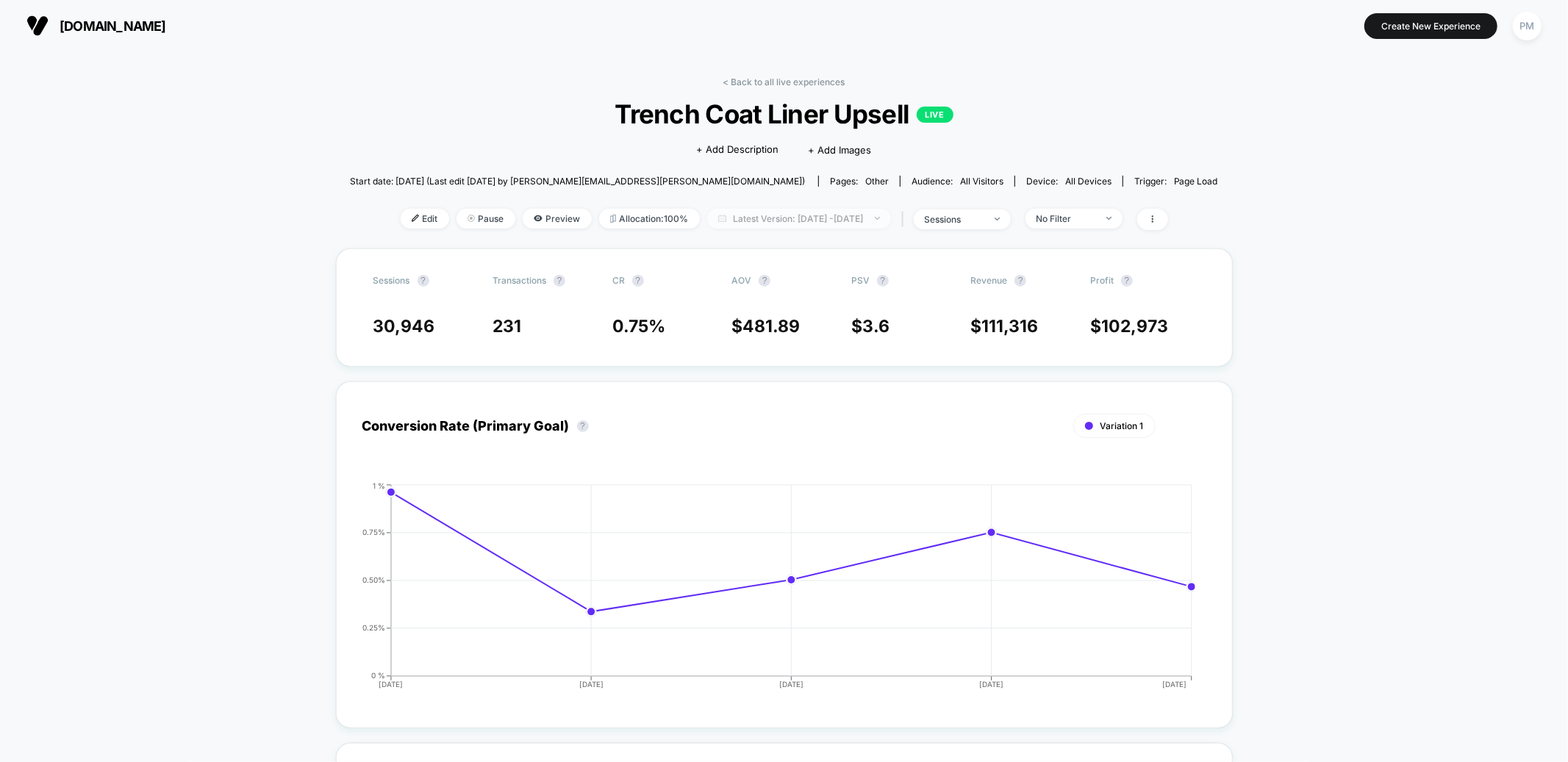
click at [788, 219] on span "Latest Version: [DATE] - [DATE]" at bounding box center [799, 219] width 184 height 20
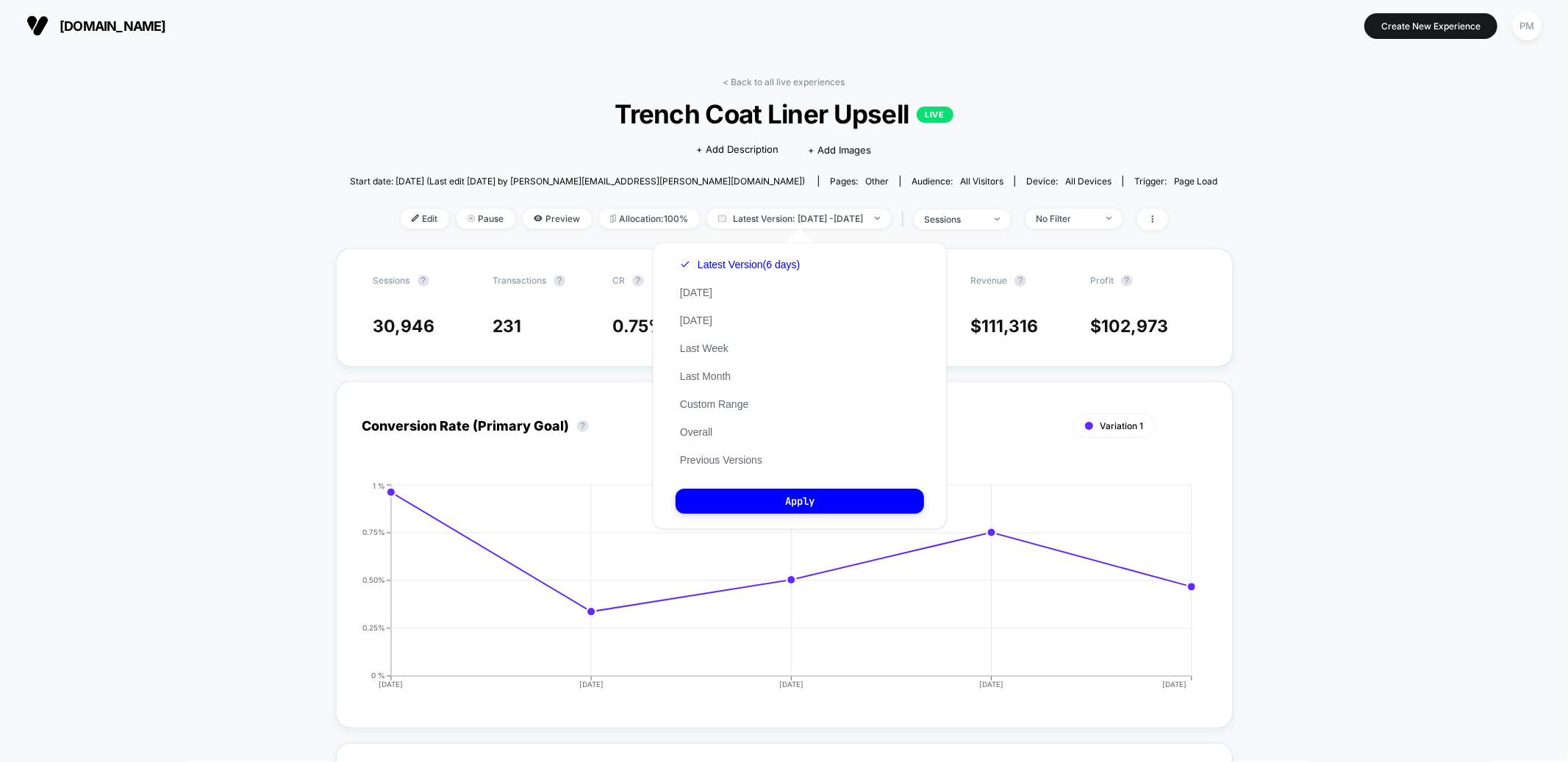
click at [1111, 169] on div "Start date: [DATE] (Last edit [DATE] by [PERSON_NAME][EMAIL_ADDRESS][PERSON_NAM…" at bounding box center [784, 181] width 868 height 26
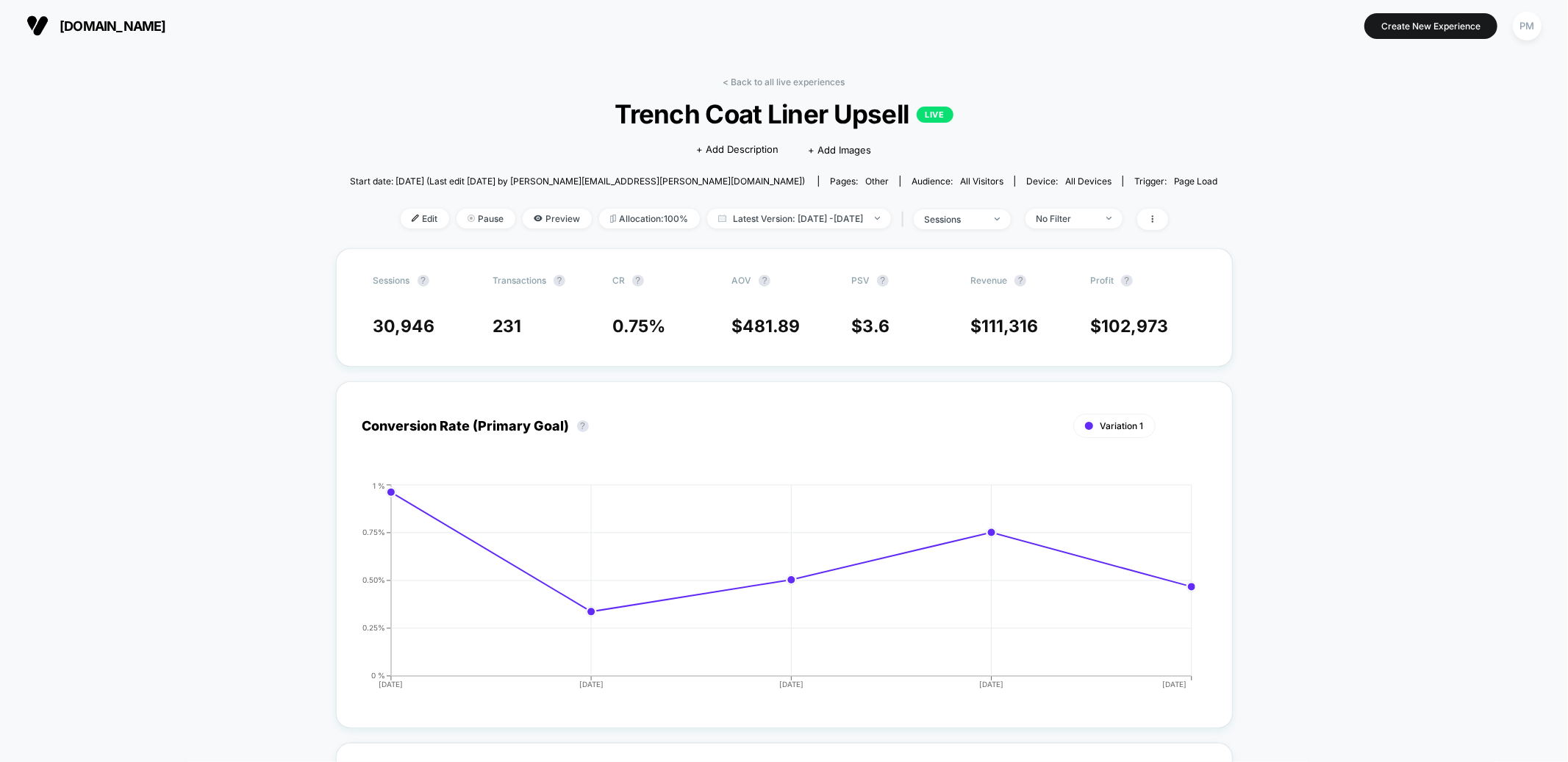
scroll to position [508, 0]
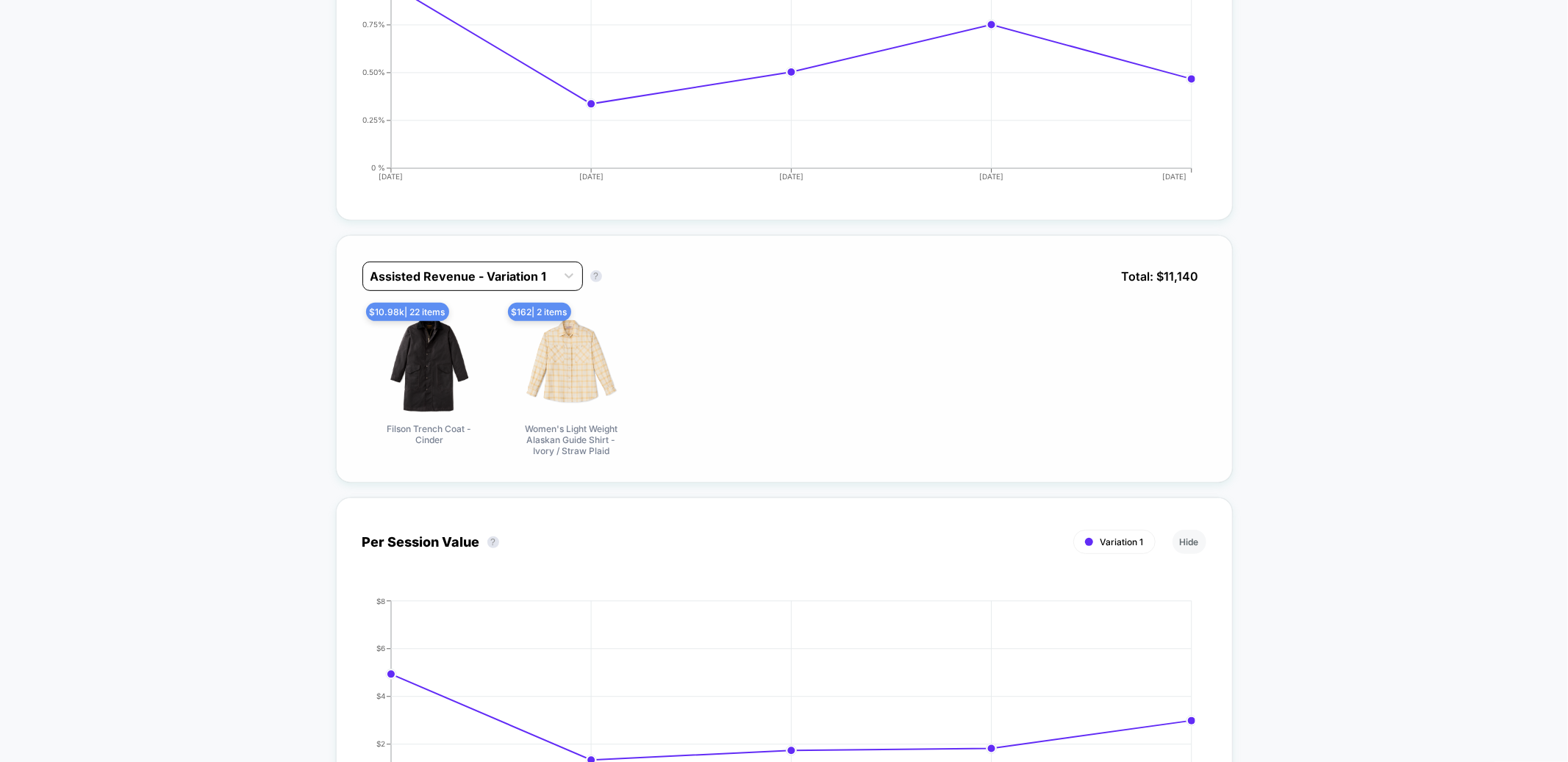
click at [489, 284] on div at bounding box center [459, 276] width 178 height 17
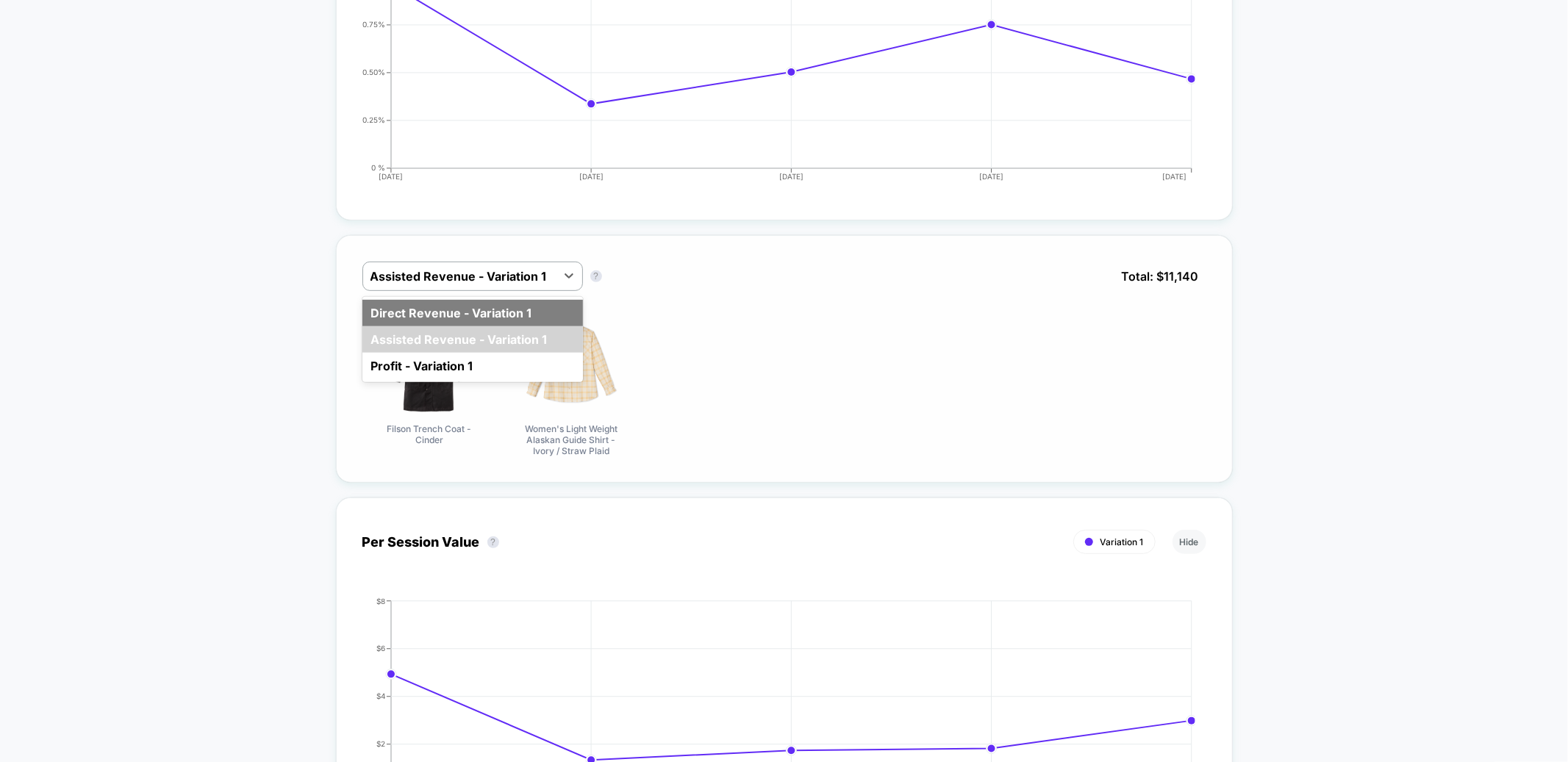
click at [415, 320] on div "Direct Revenue - Variation 1" at bounding box center [472, 313] width 220 height 27
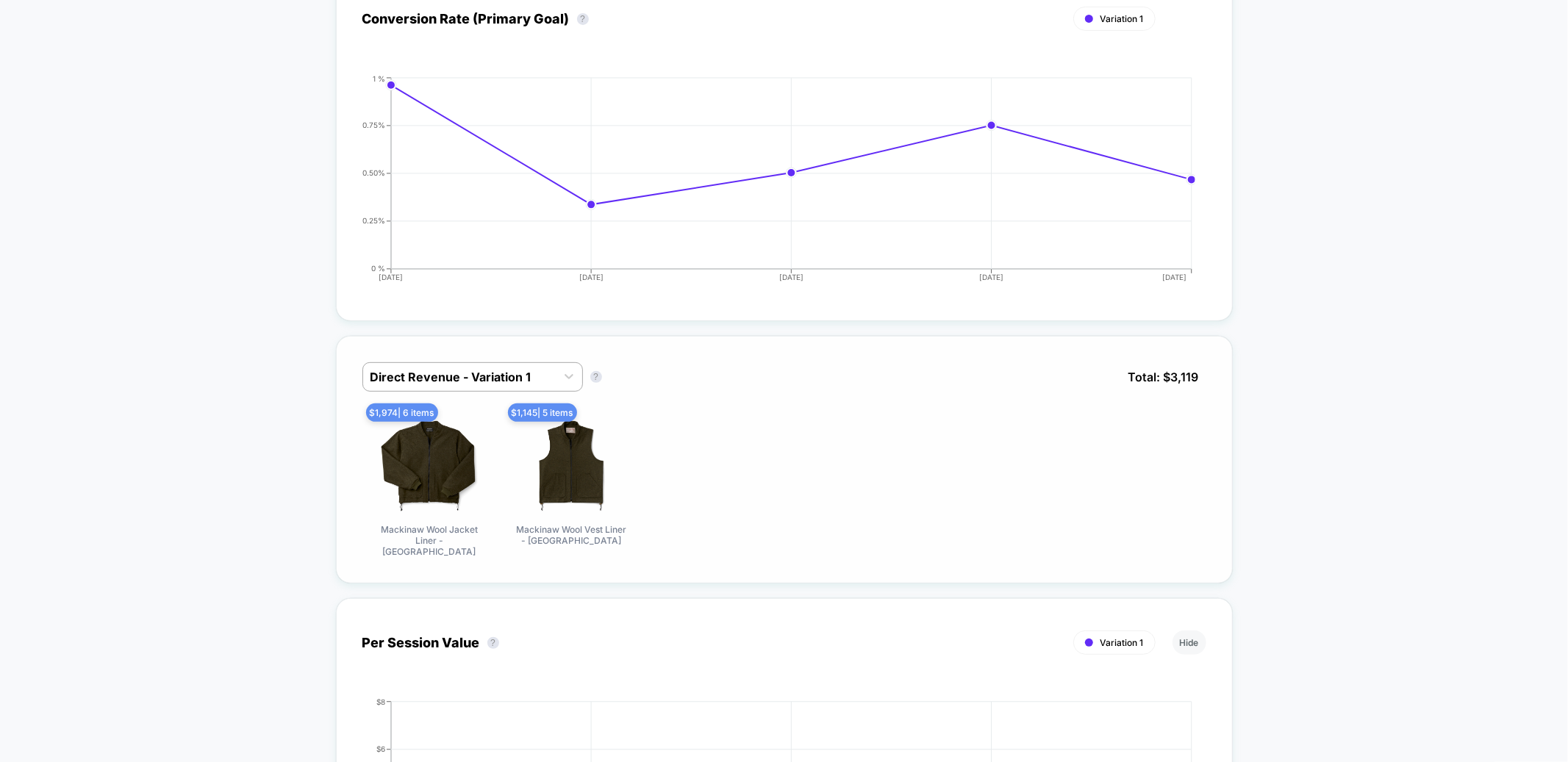
scroll to position [0, 0]
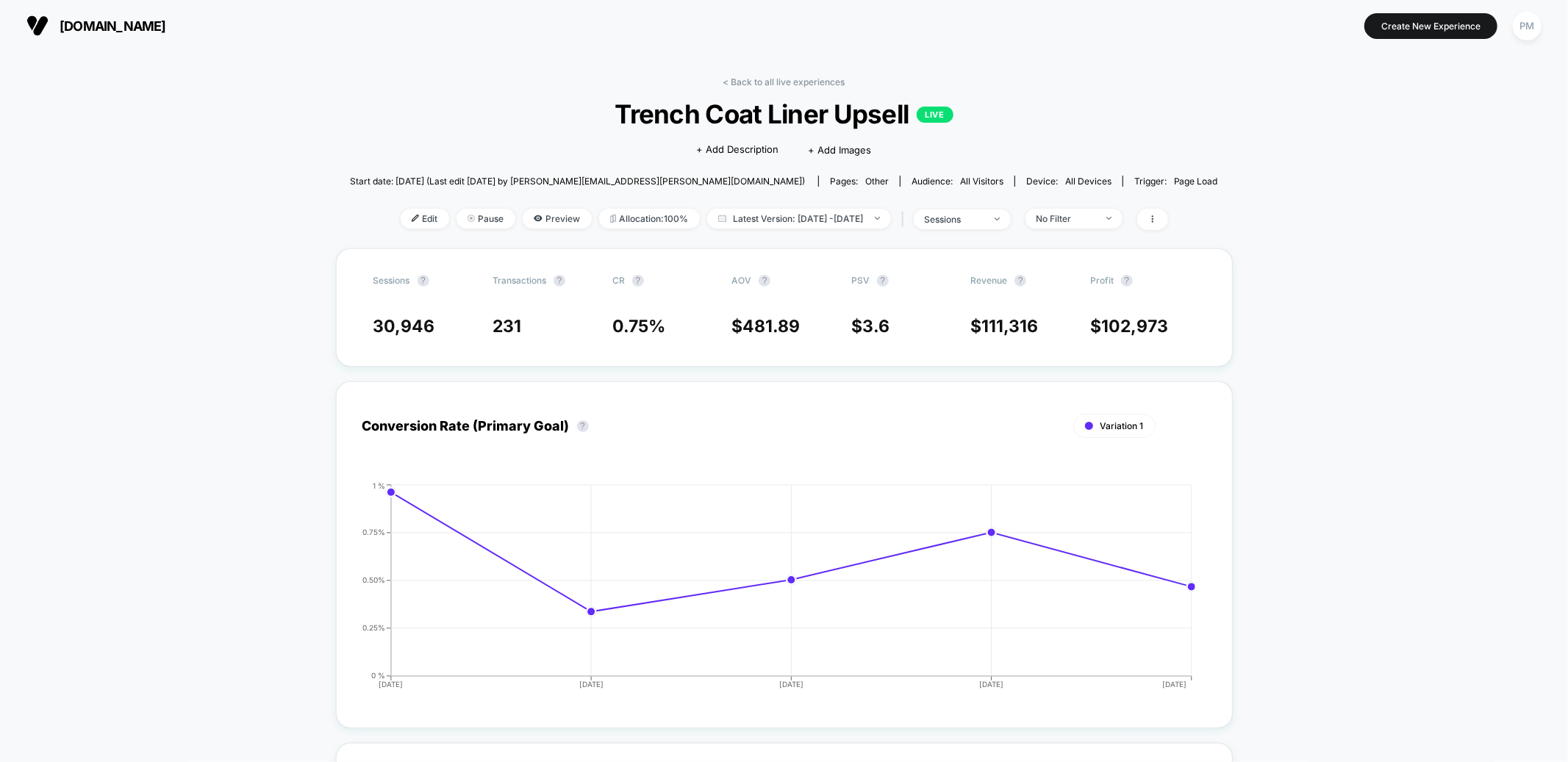
click at [768, 78] on link "< Back to all live experiences" at bounding box center [784, 82] width 122 height 11
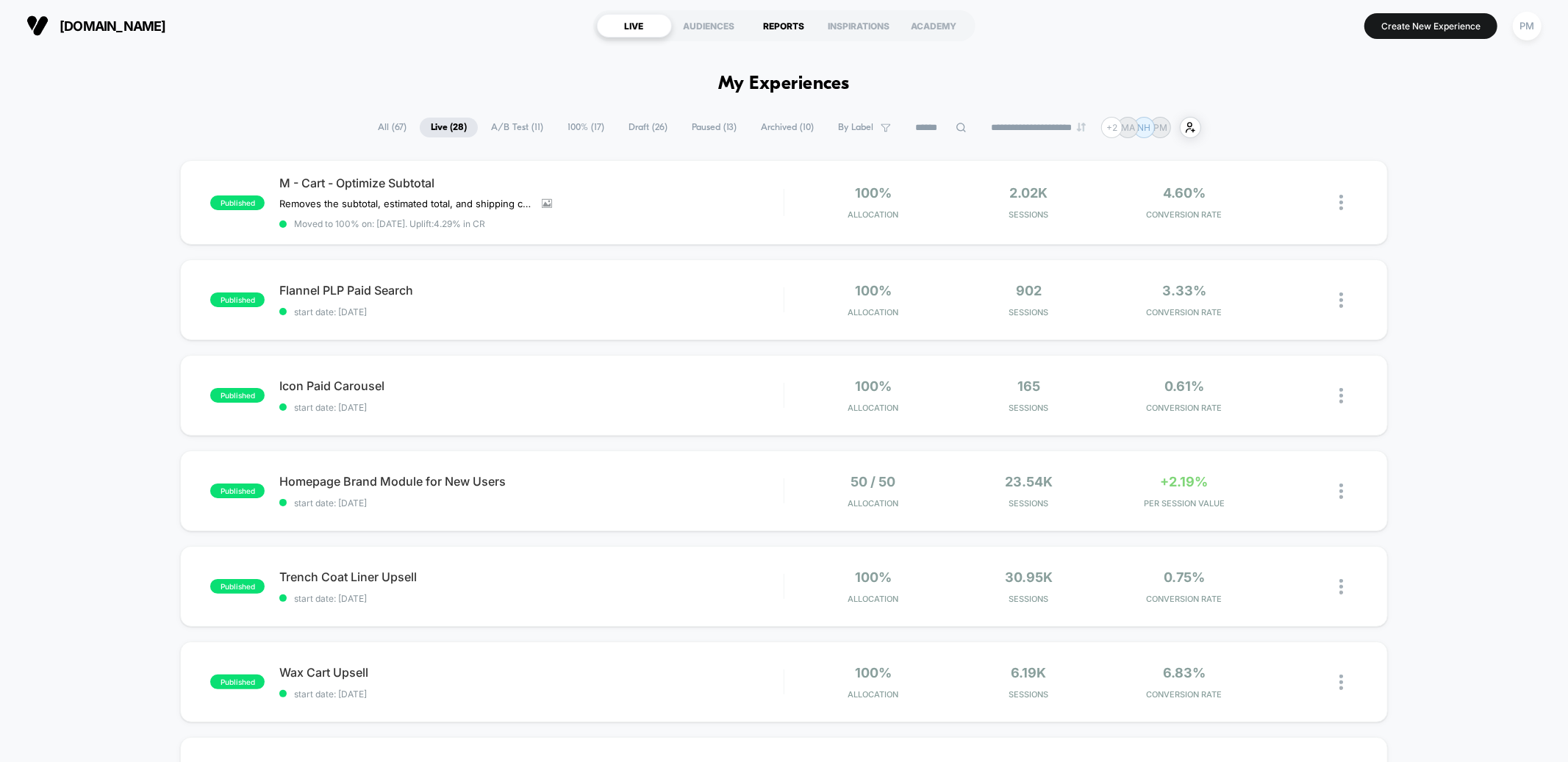
click at [782, 22] on div "REPORTS" at bounding box center [785, 26] width 75 height 24
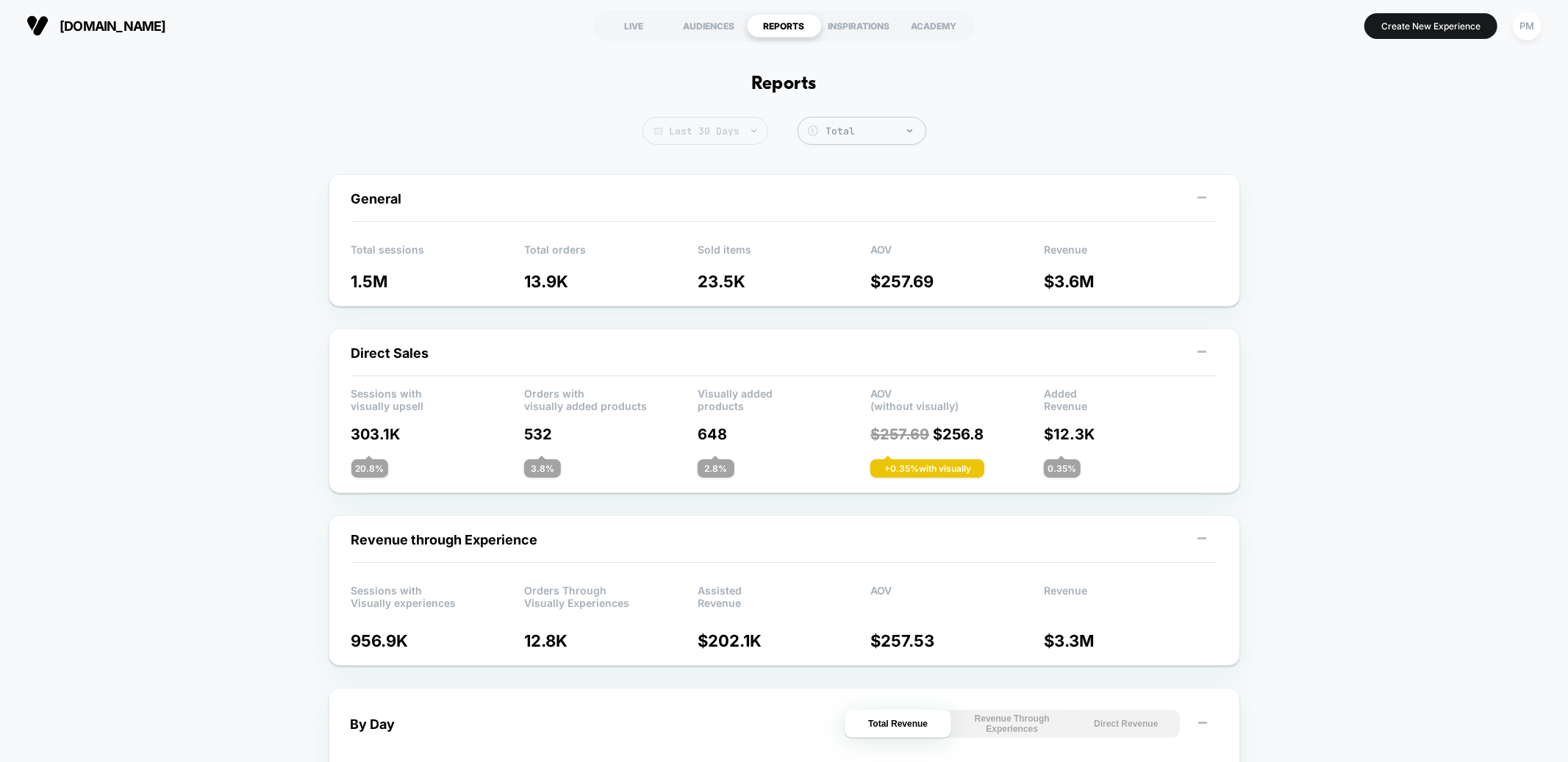
click at [713, 122] on span "Last 30 Days" at bounding box center [704, 131] width 125 height 28
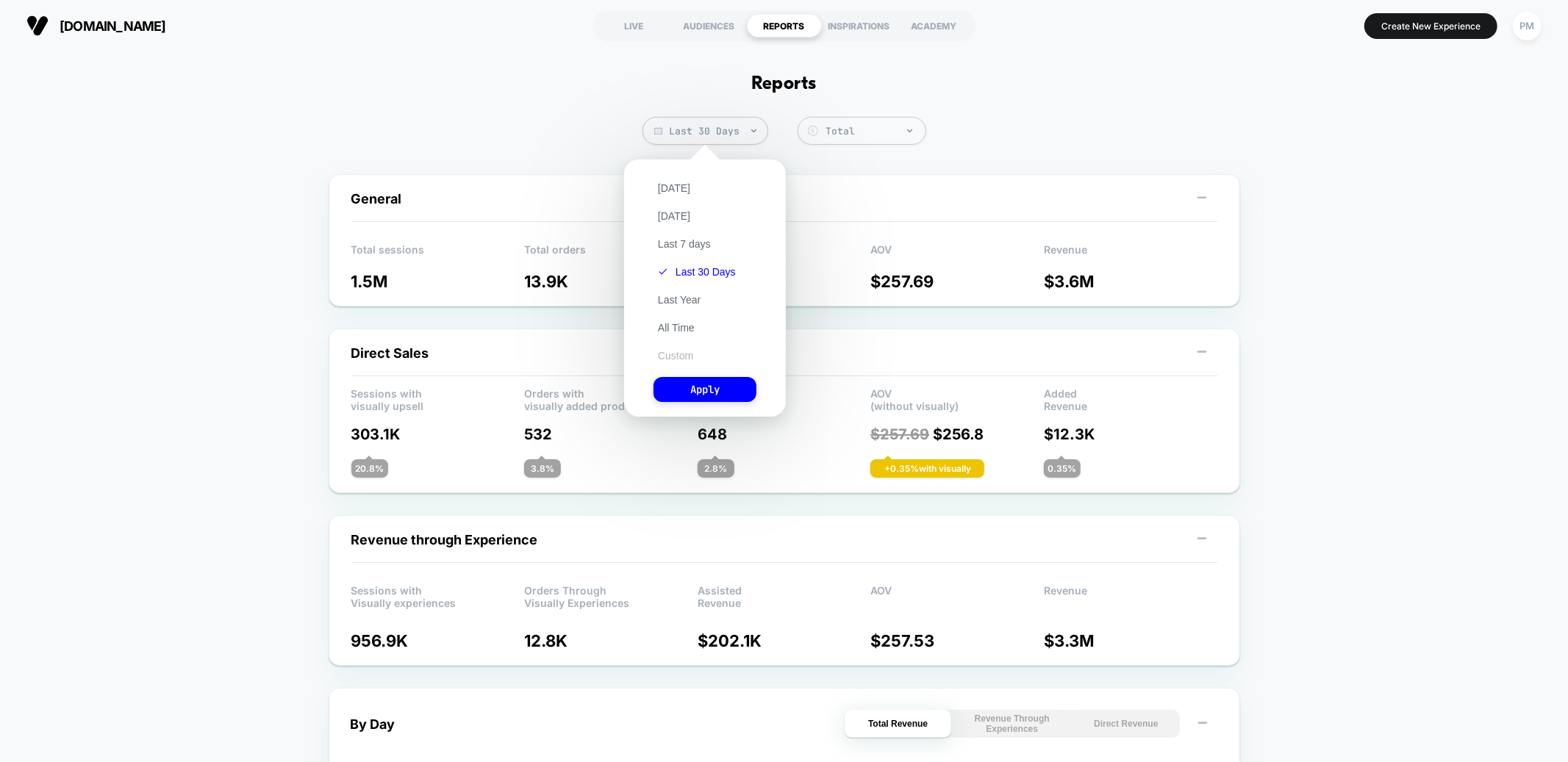
click at [680, 359] on button "Custom" at bounding box center [676, 356] width 44 height 13
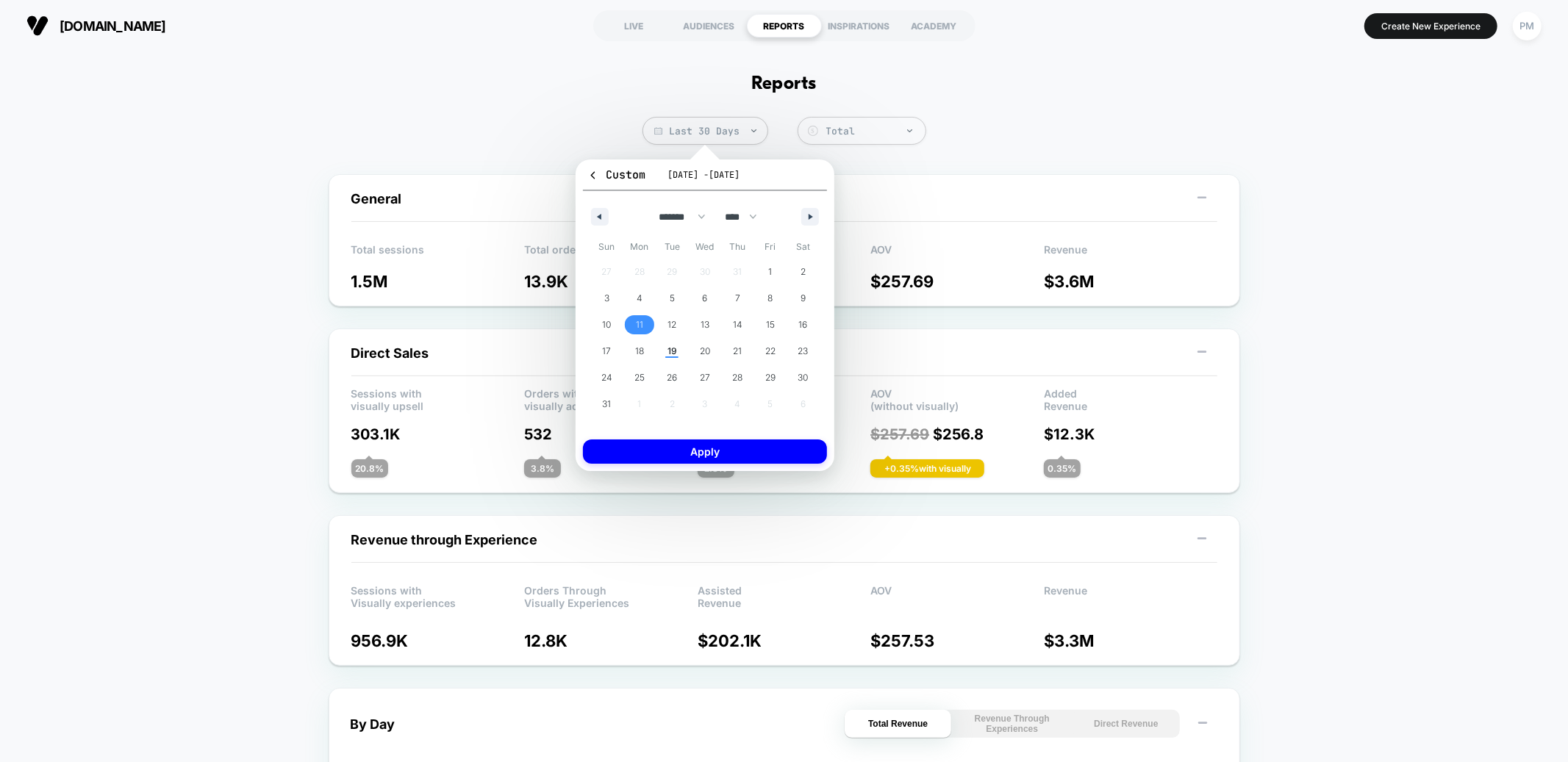
click at [641, 324] on span "11" at bounding box center [639, 325] width 7 height 27
click at [608, 348] on span "17" at bounding box center [607, 351] width 9 height 27
click at [639, 451] on button "Apply" at bounding box center [704, 452] width 244 height 25
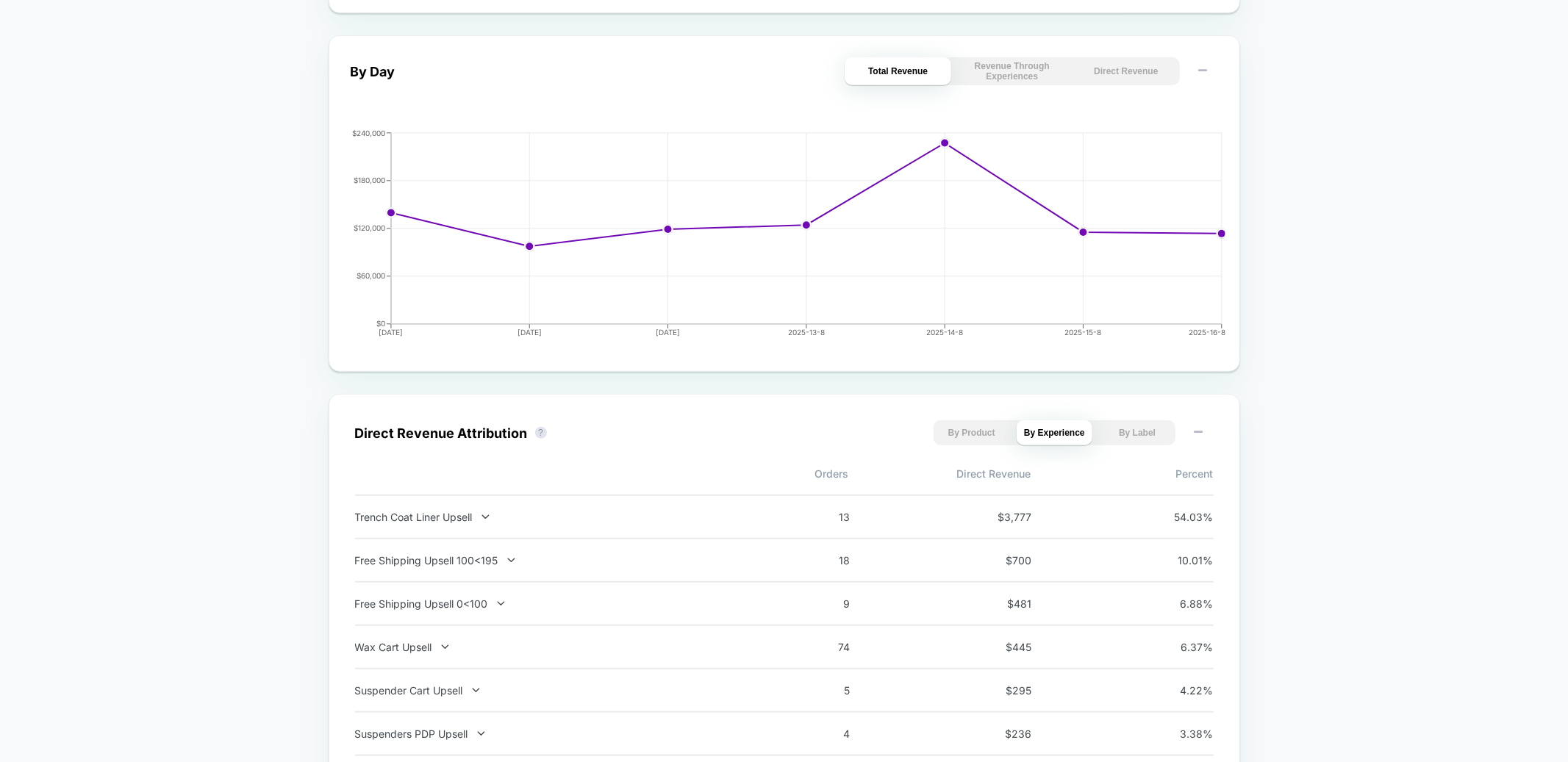
scroll to position [787, 0]
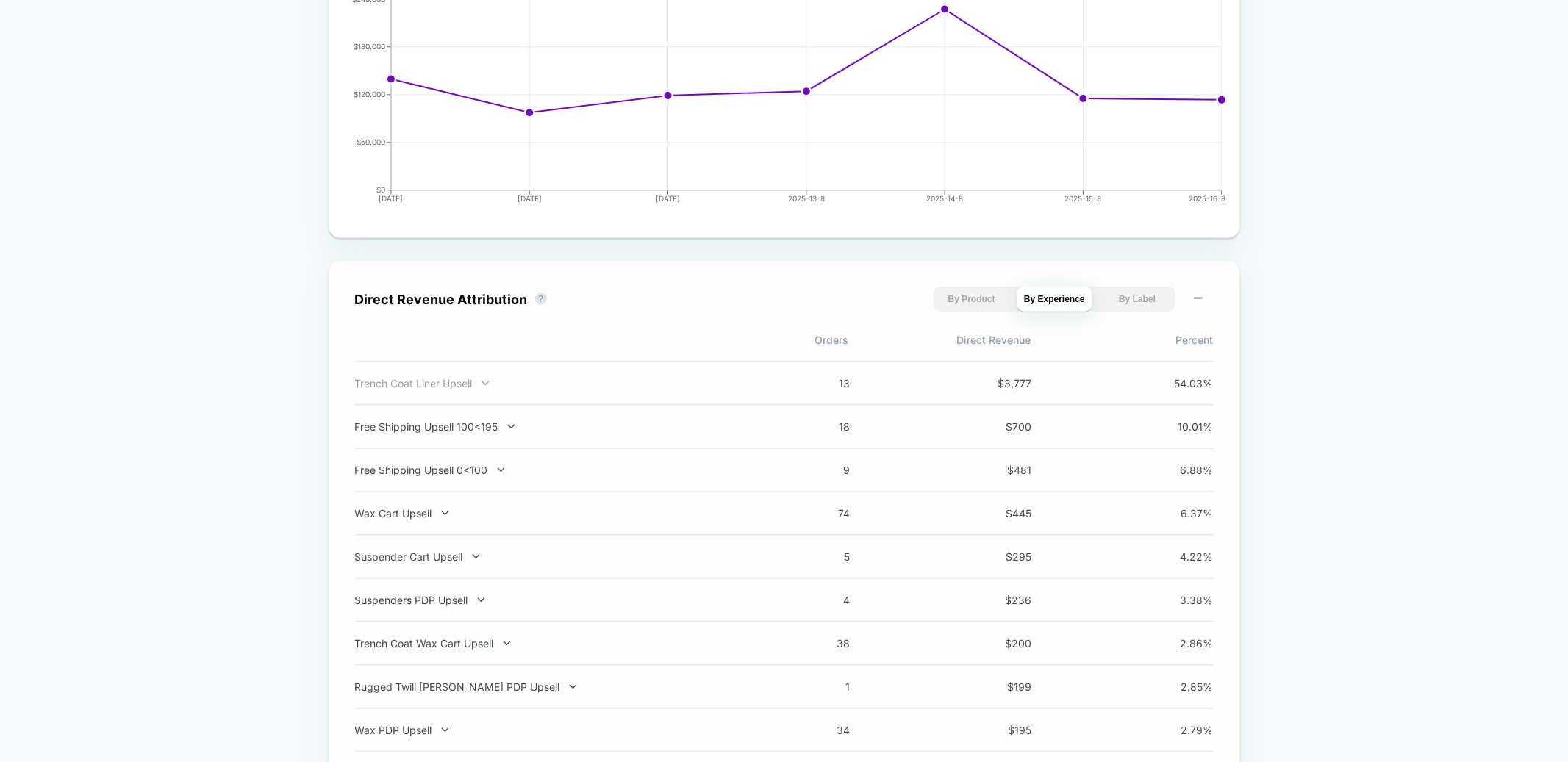
click at [488, 381] on icon at bounding box center [486, 383] width 11 height 11
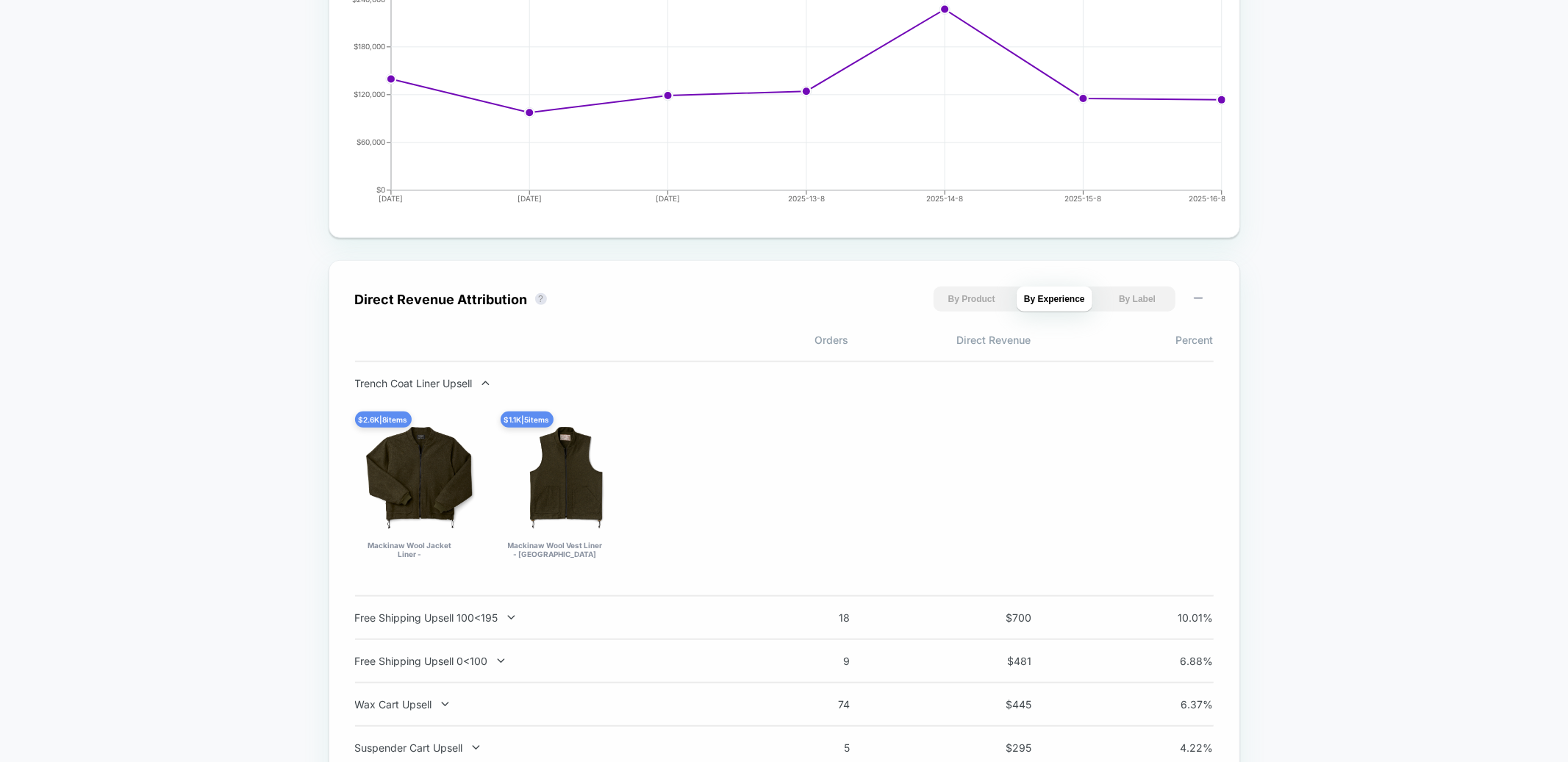
click at [488, 381] on icon at bounding box center [486, 383] width 11 height 11
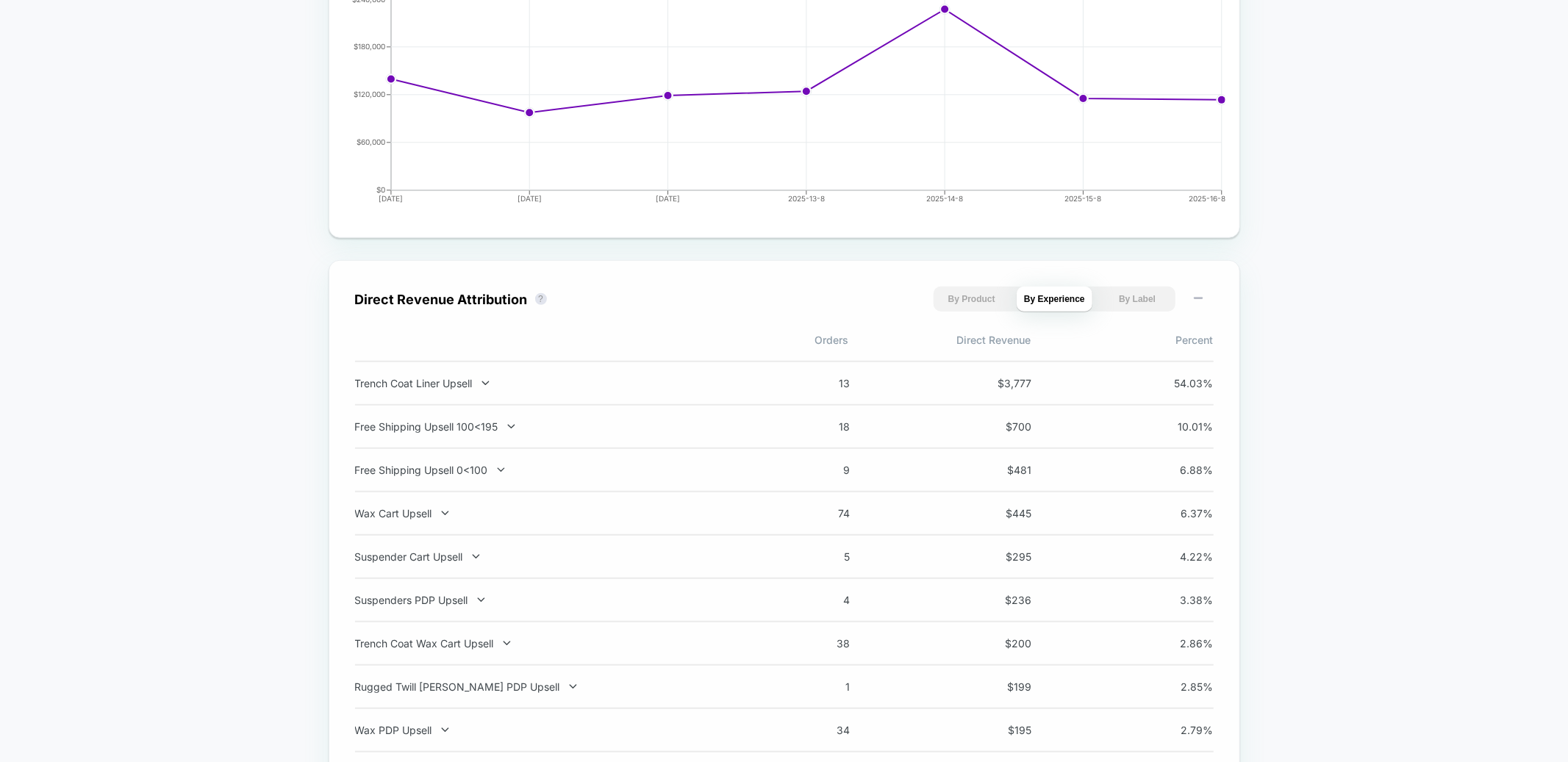
scroll to position [0, 0]
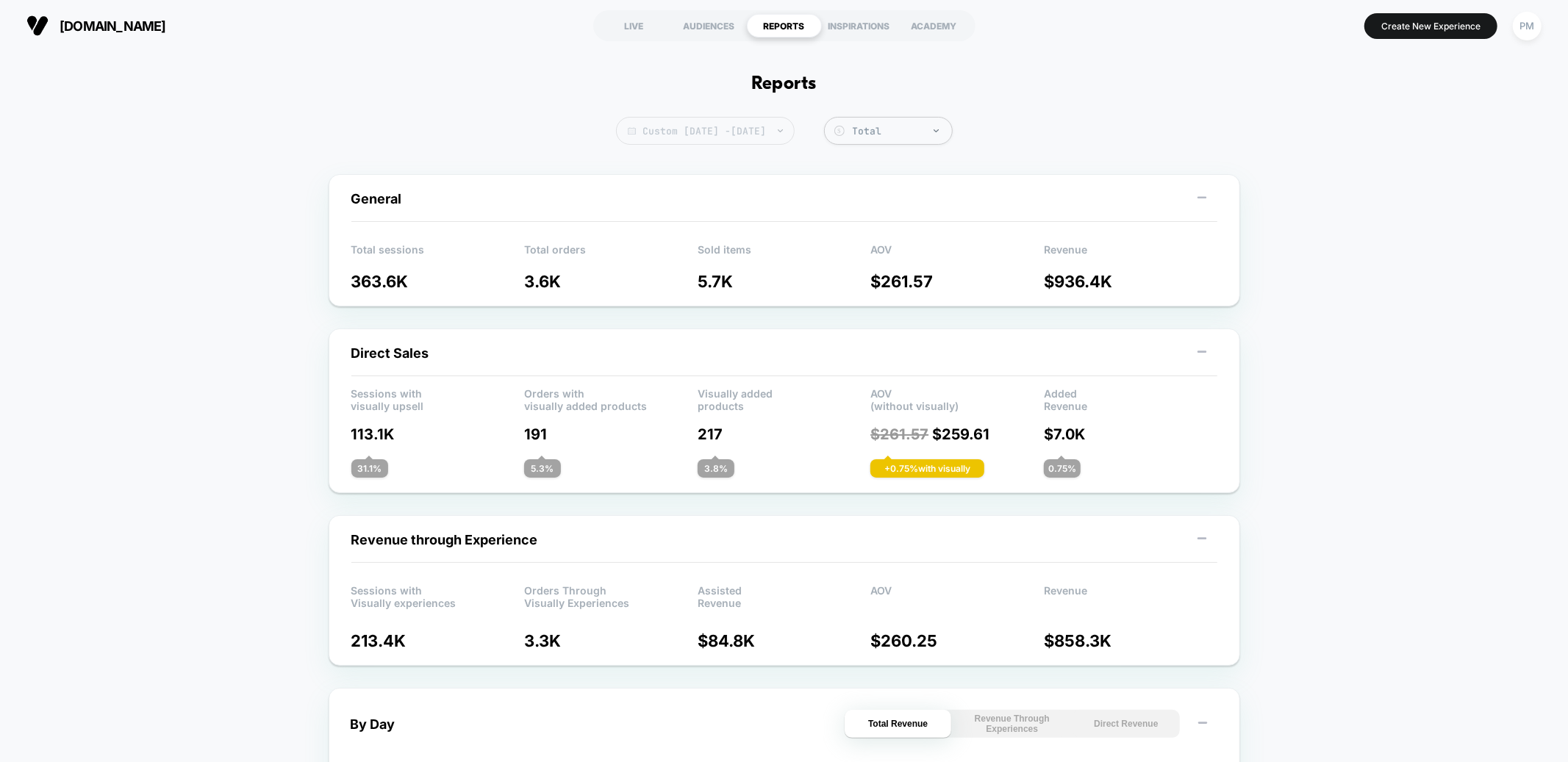
click at [670, 134] on span "Custom [DATE] - [DATE]" at bounding box center [705, 131] width 178 height 28
select select "*"
select select "****"
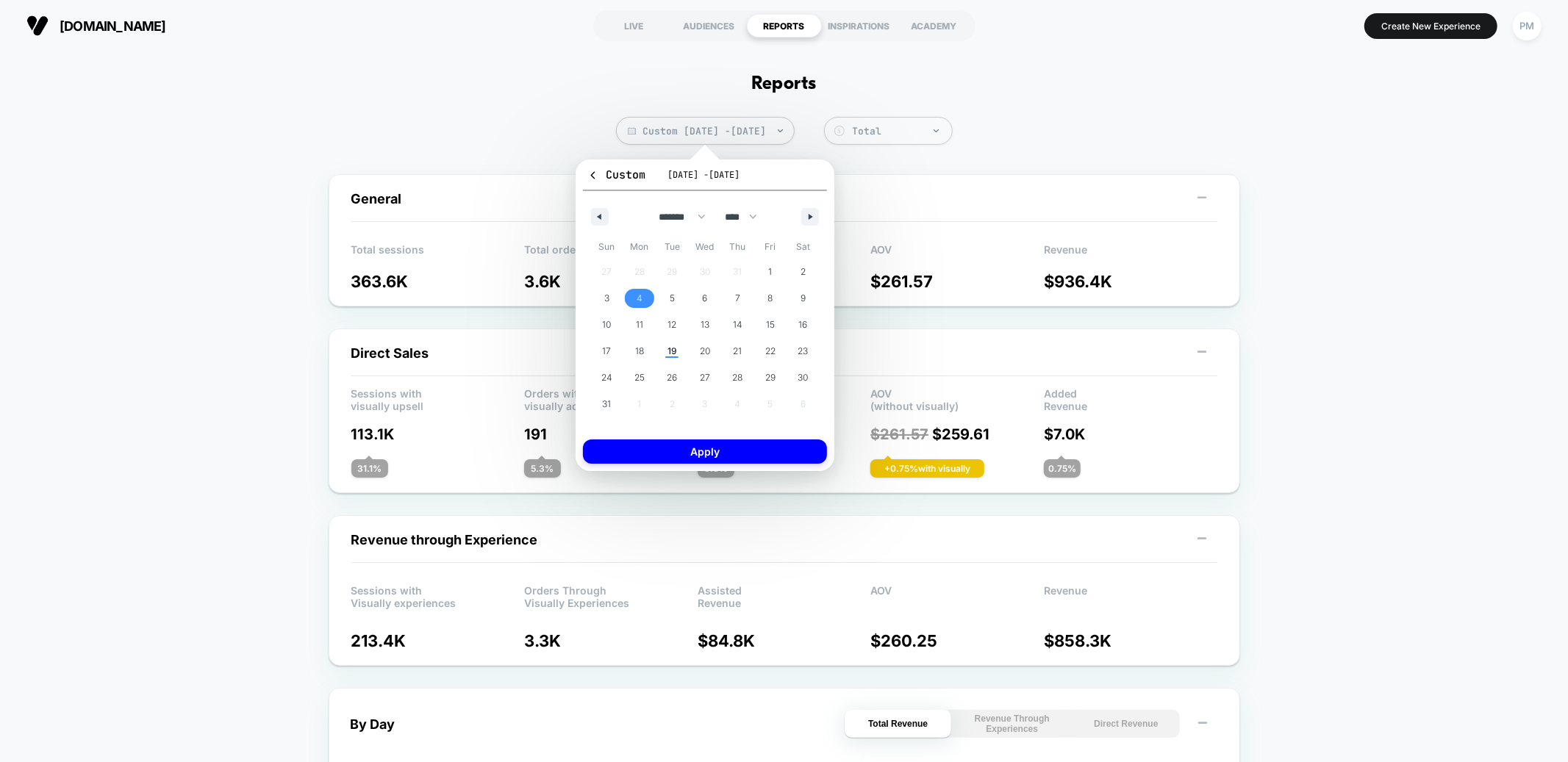
click at [642, 297] on span "4" at bounding box center [640, 298] width 33 height 19
click at [608, 354] on span "17" at bounding box center [607, 351] width 9 height 27
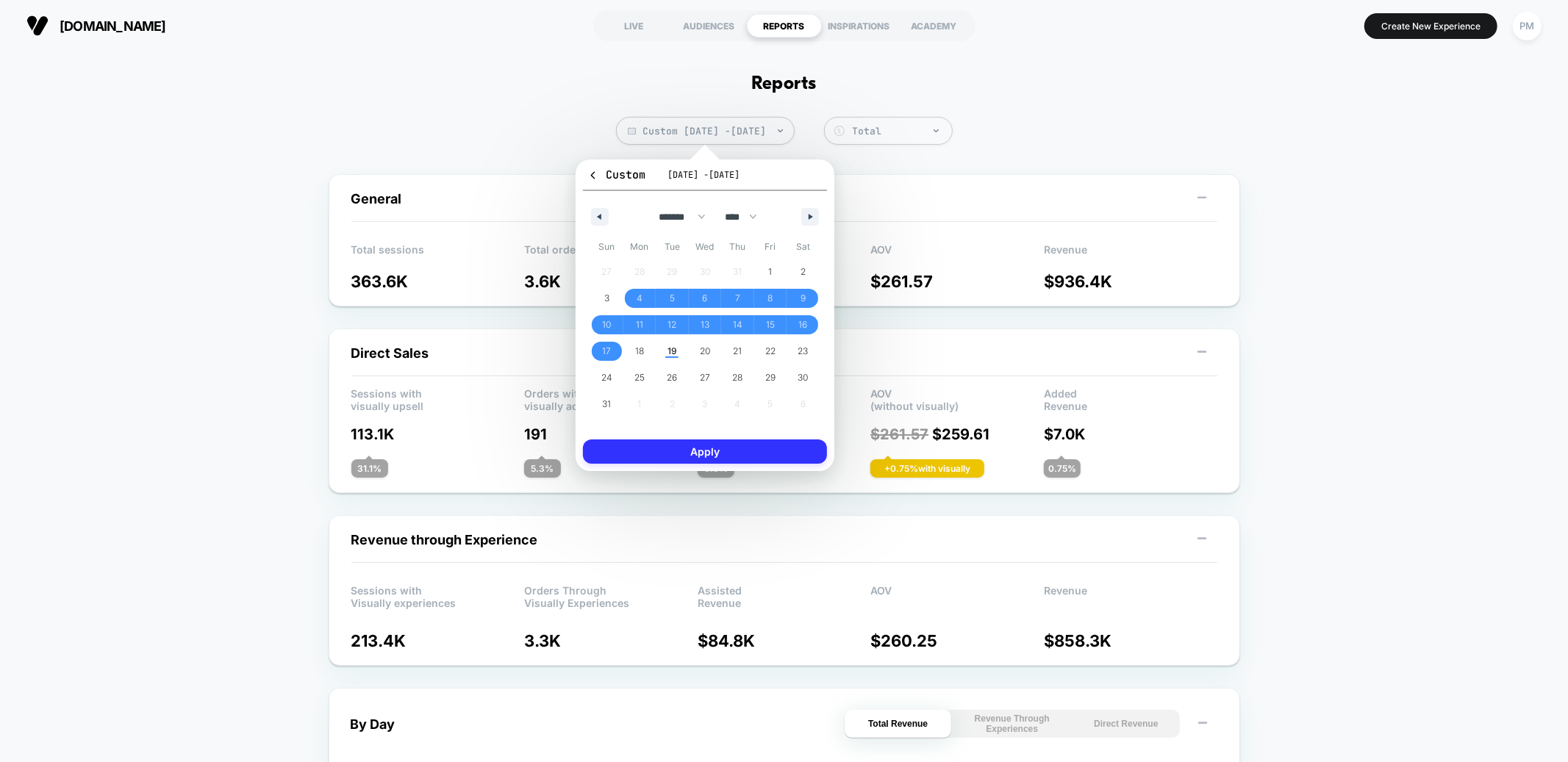
click at [669, 456] on button "Apply" at bounding box center [704, 452] width 244 height 25
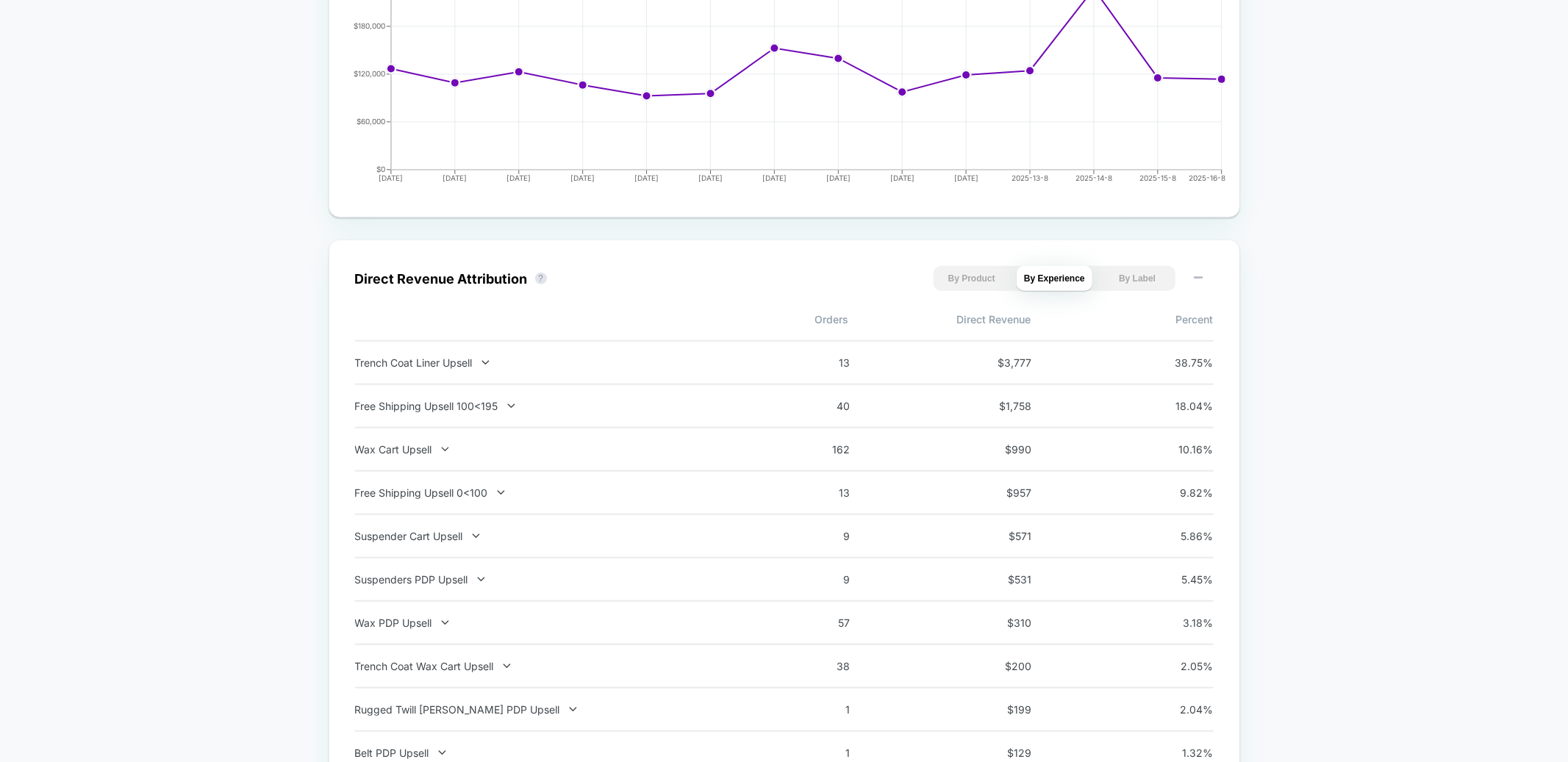
scroll to position [810, 0]
click at [561, 408] on div "Free Shipping Upsell 100<195" at bounding box center [548, 403] width 387 height 13
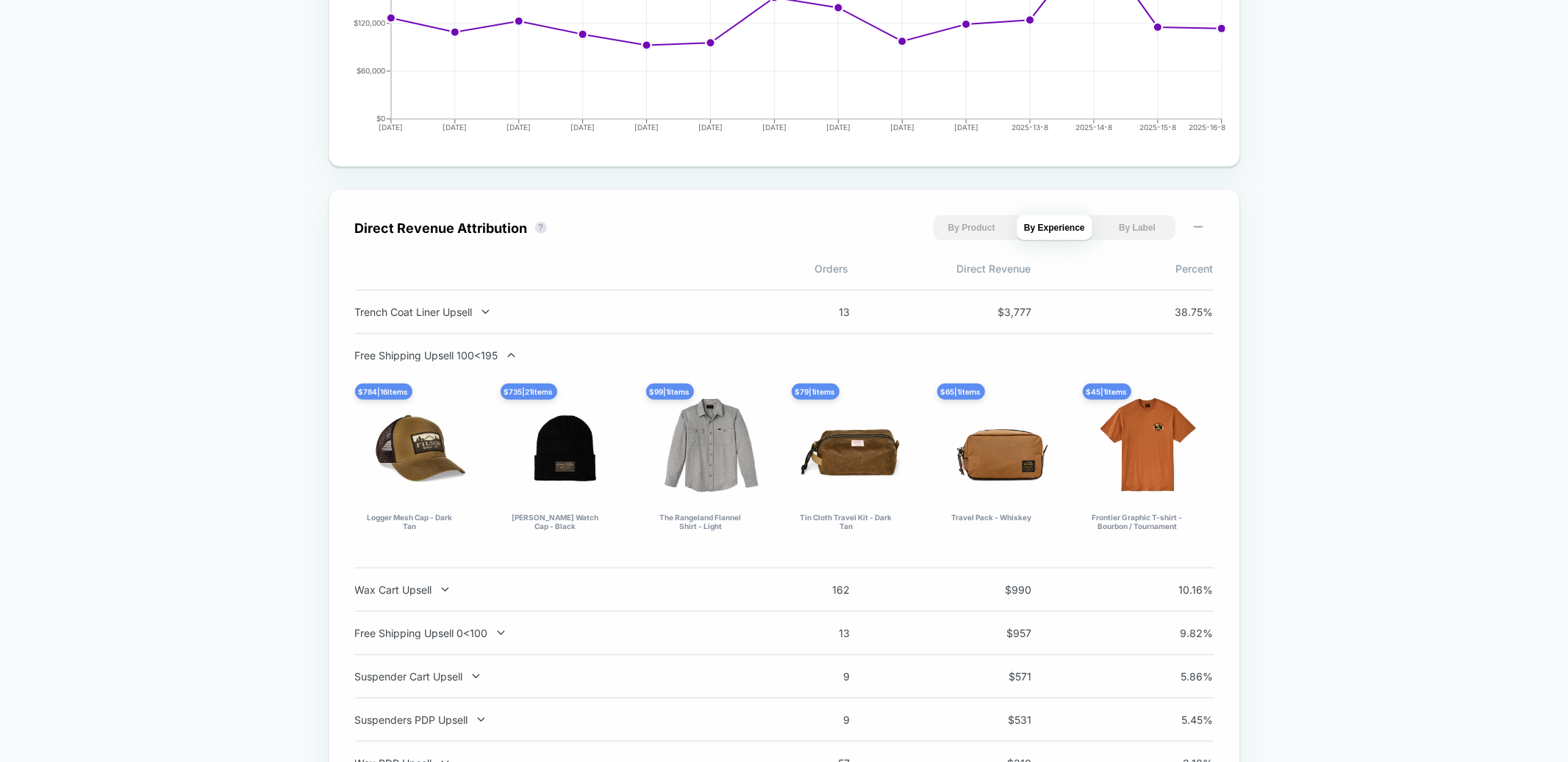
scroll to position [856, 0]
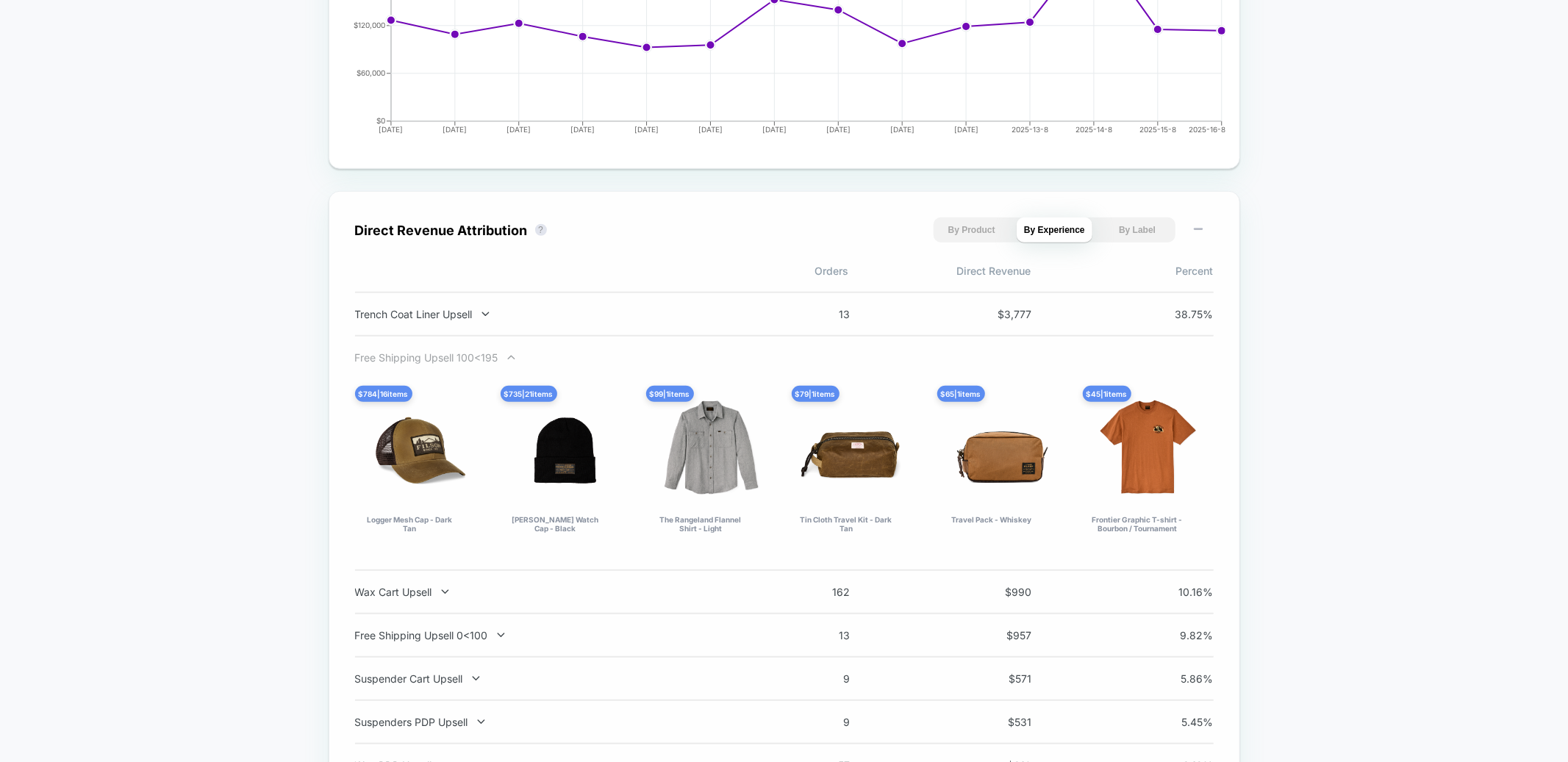
click at [471, 361] on div "Free Shipping Upsell 100<195" at bounding box center [548, 358] width 387 height 13
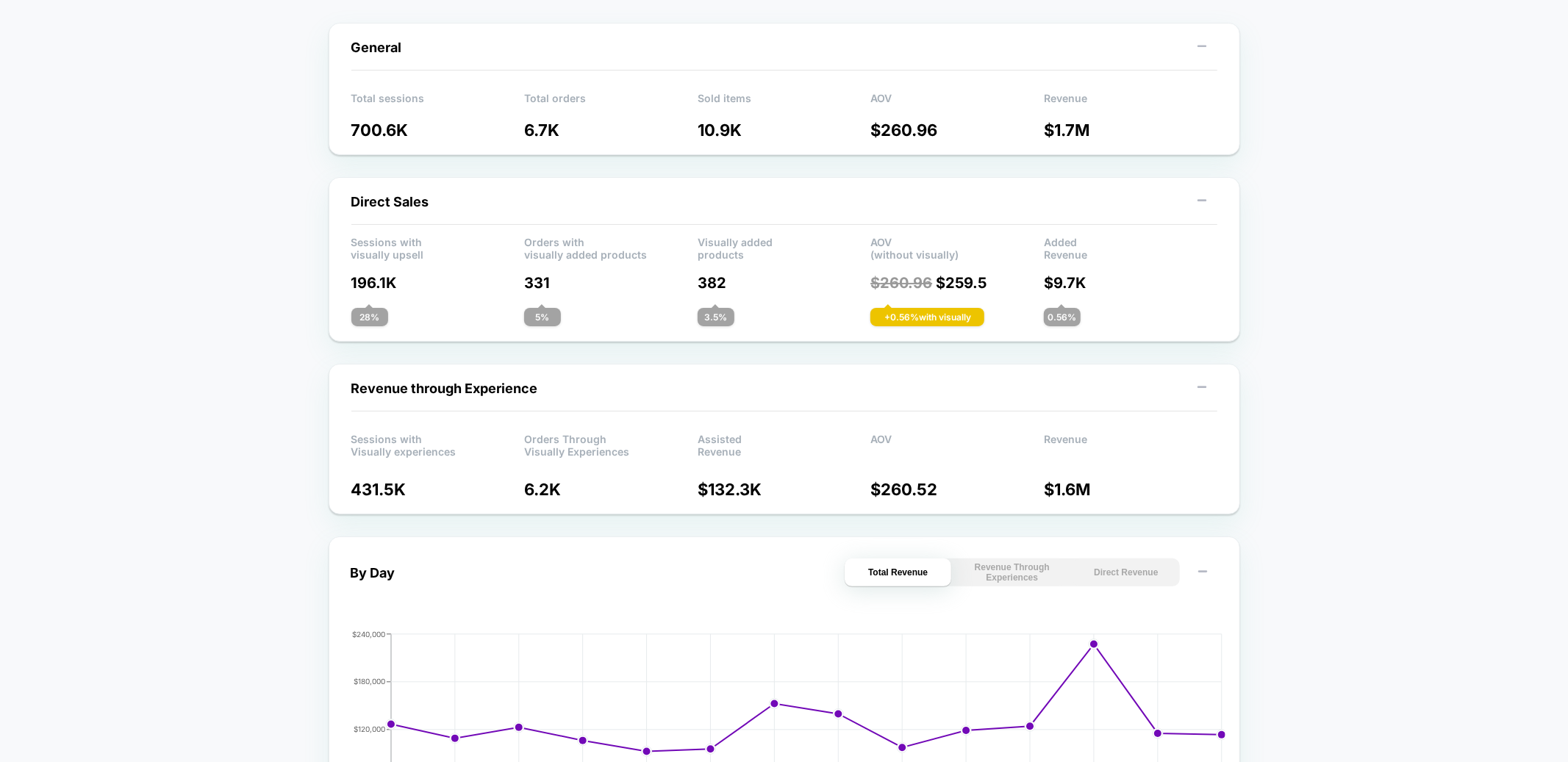
scroll to position [0, 0]
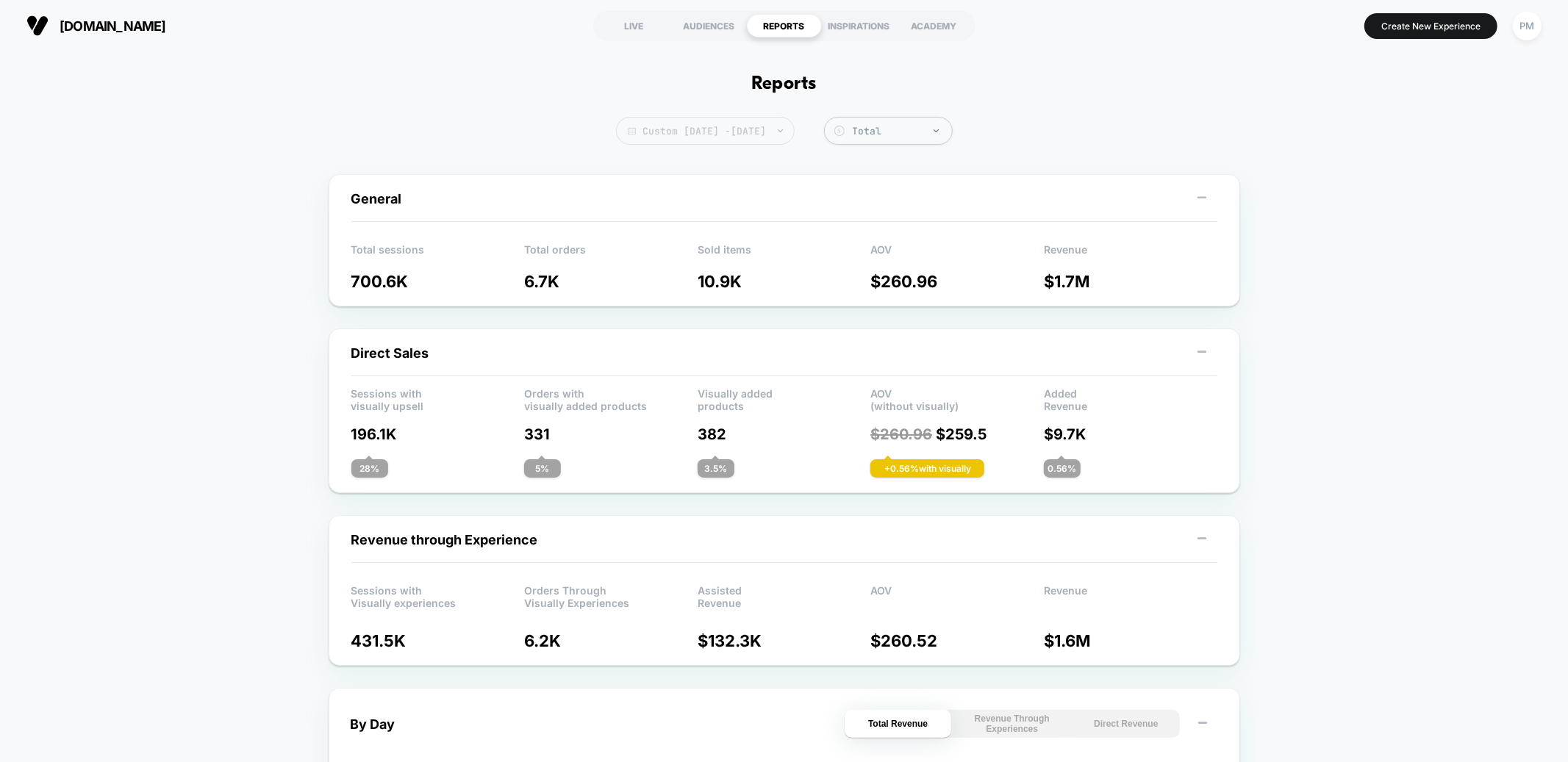
click at [646, 134] on span "Custom [DATE] - [DATE]" at bounding box center [705, 131] width 178 height 28
select select "*"
select select "****"
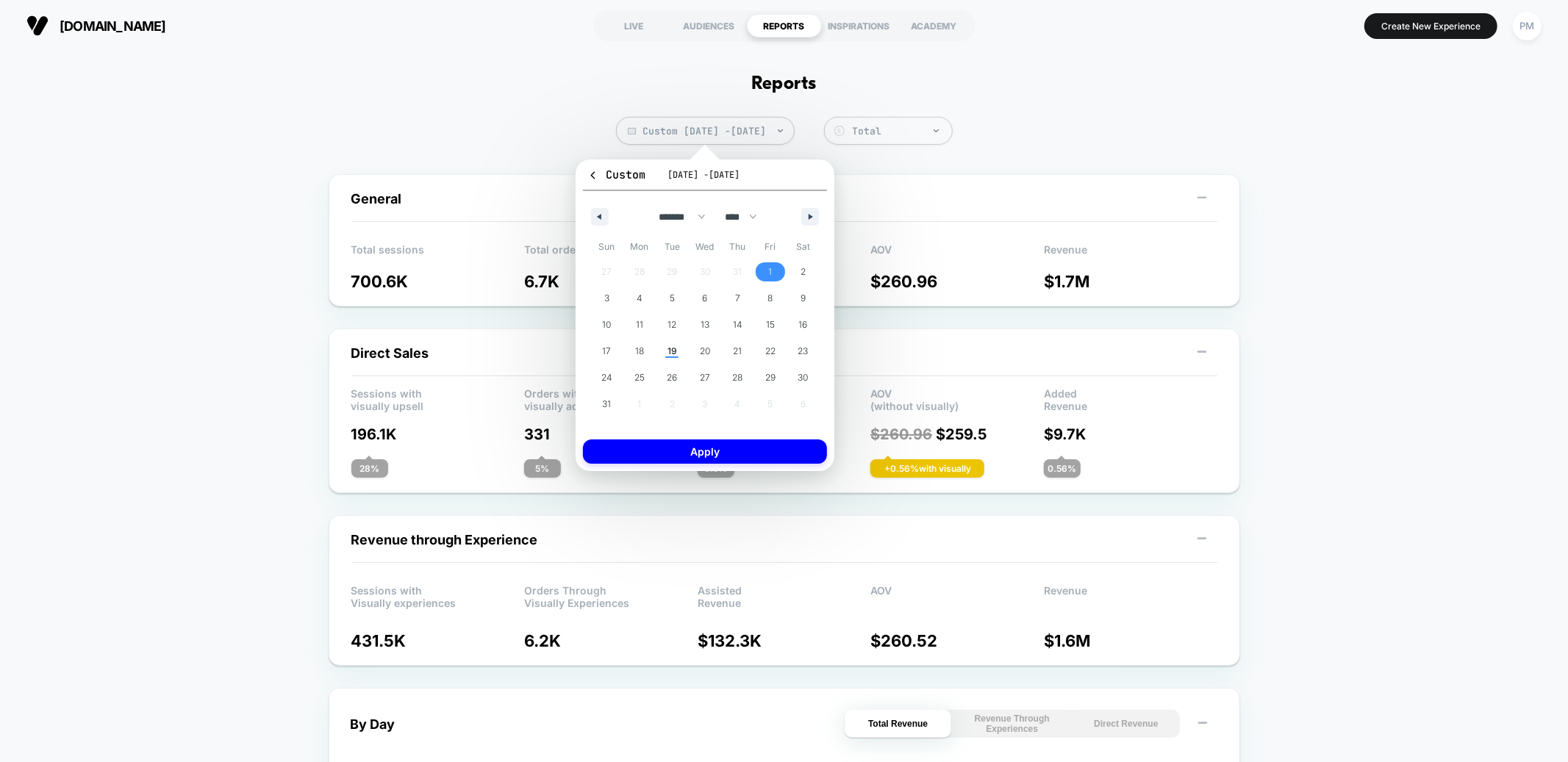
click at [767, 272] on span "1" at bounding box center [771, 272] width 33 height 19
click at [671, 344] on span "19" at bounding box center [672, 351] width 9 height 27
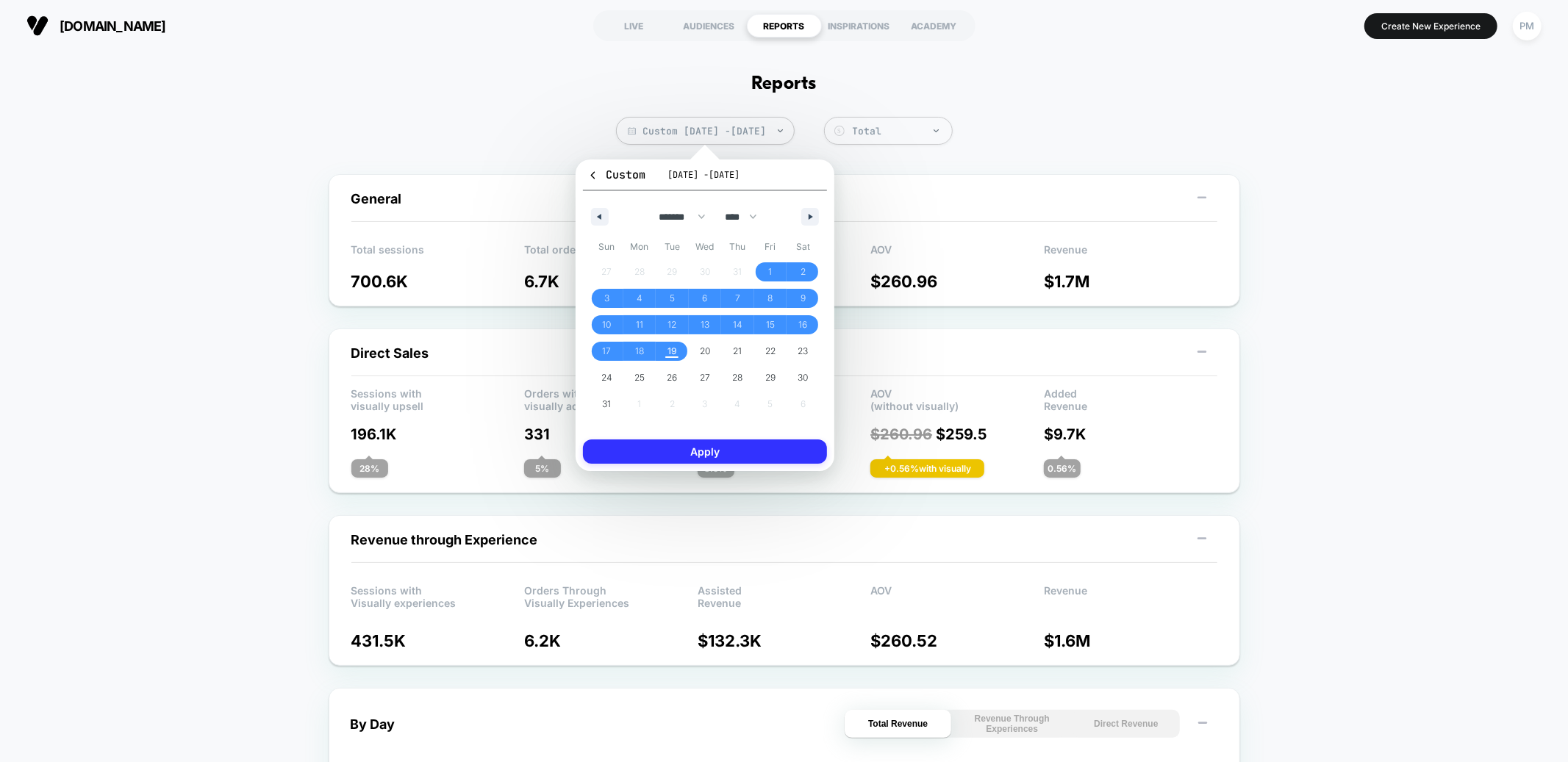
click at [686, 451] on button "Apply" at bounding box center [704, 452] width 244 height 25
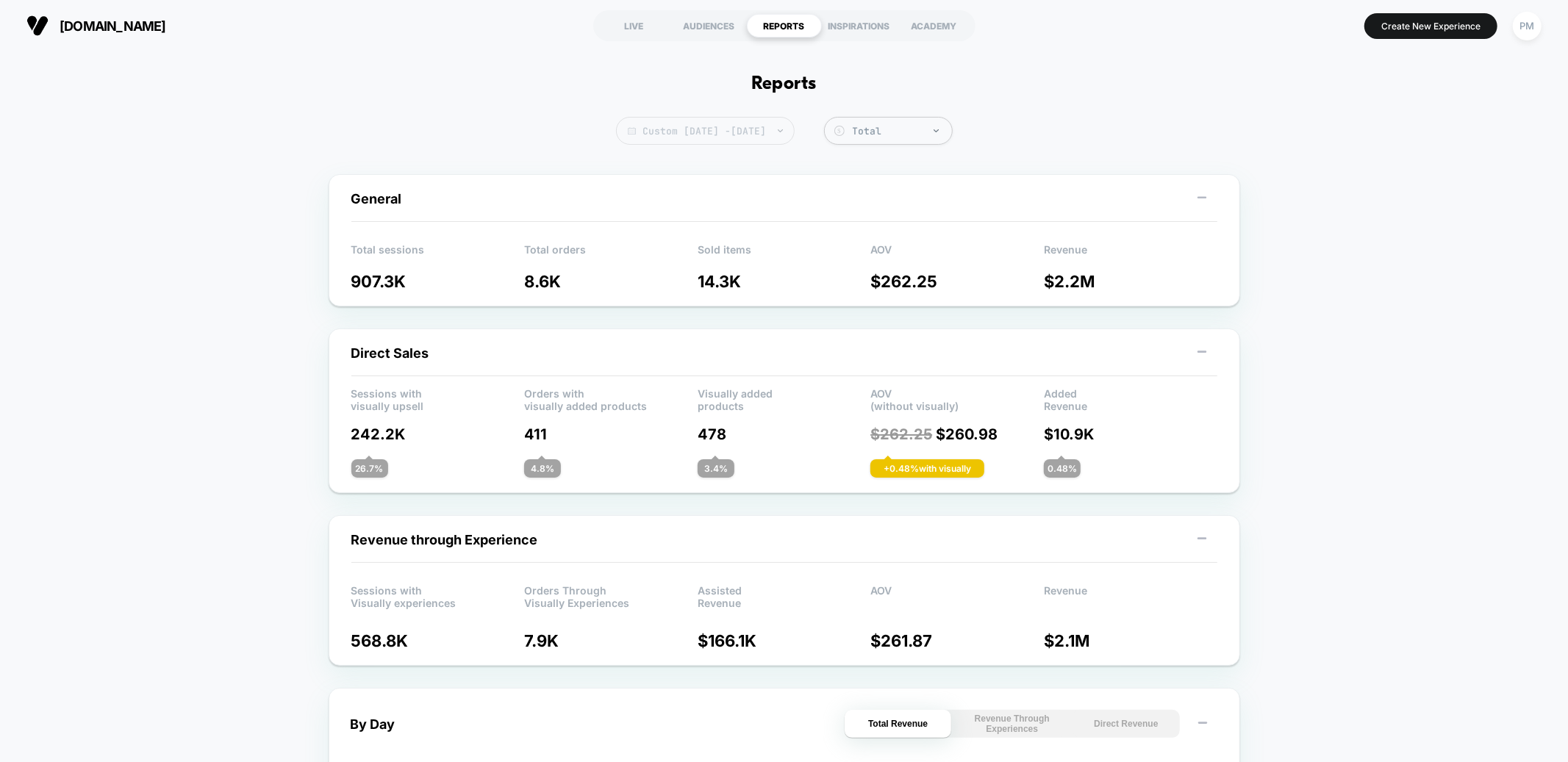
click at [679, 133] on span "Custom [DATE] - [DATE]" at bounding box center [705, 131] width 178 height 28
select select "*"
select select "****"
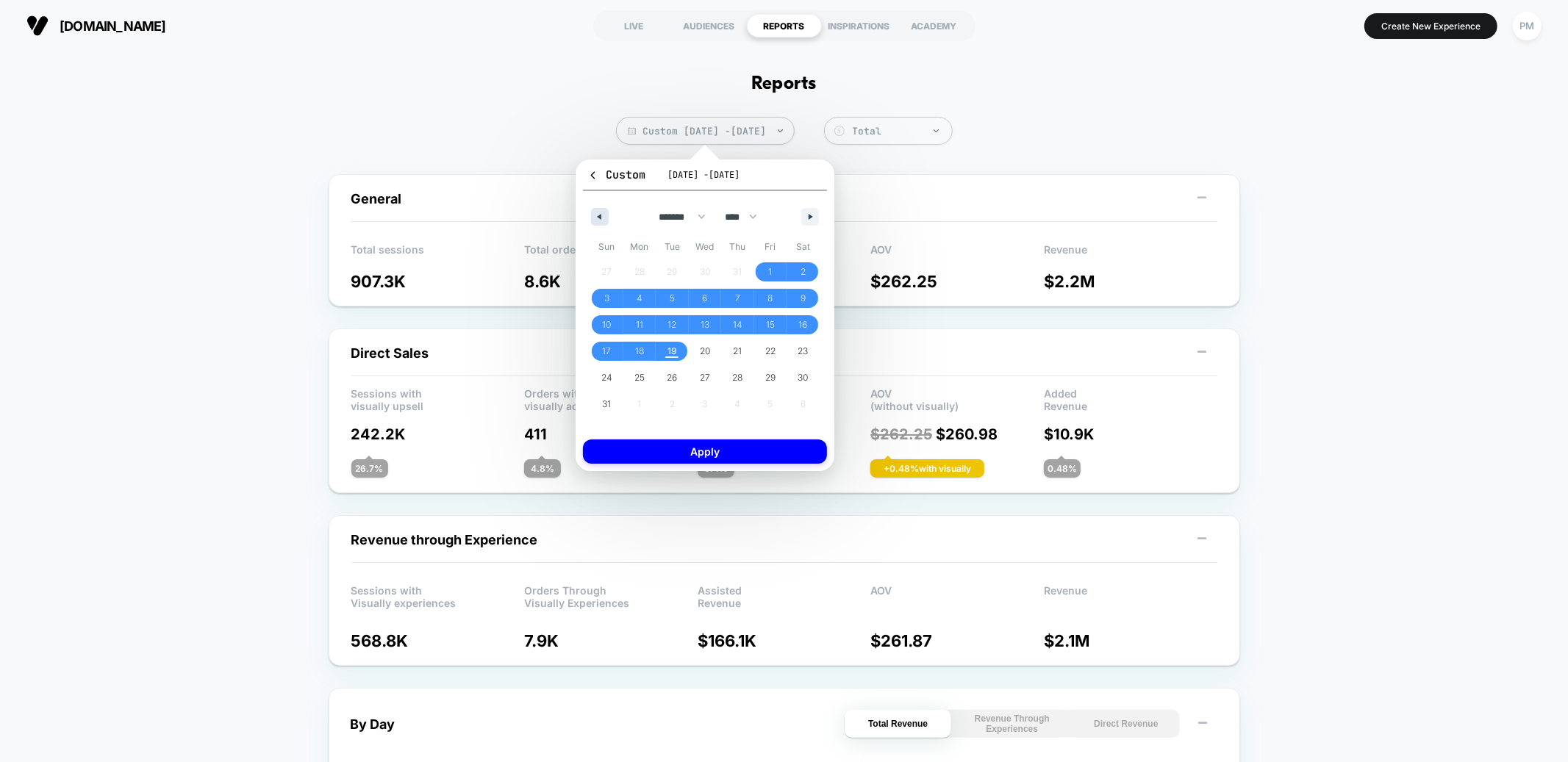
click at [597, 223] on button "button" at bounding box center [599, 216] width 17 height 17
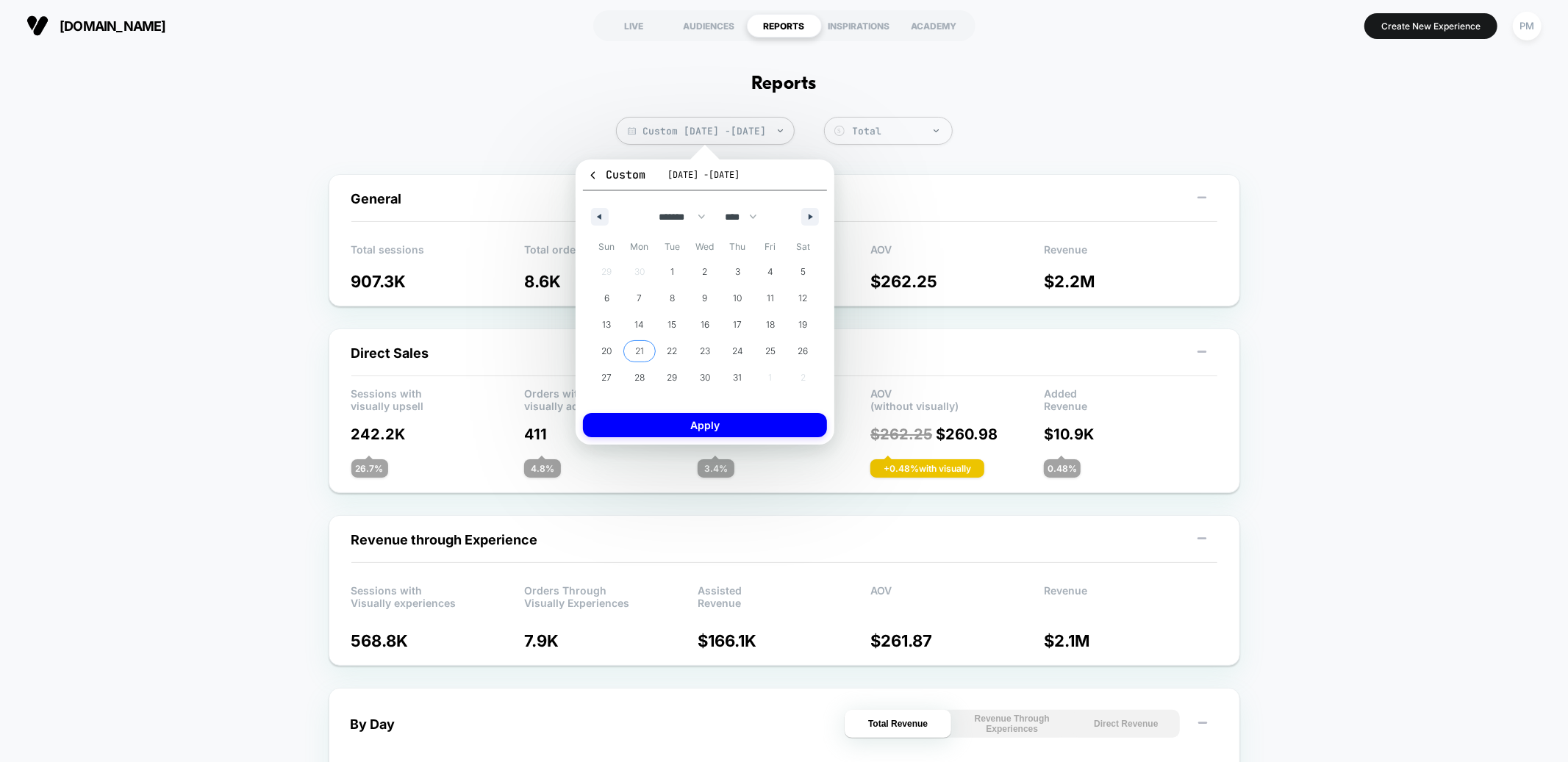
click at [644, 345] on span "21" at bounding box center [640, 351] width 33 height 19
click at [812, 215] on icon "button" at bounding box center [812, 217] width 7 height 5
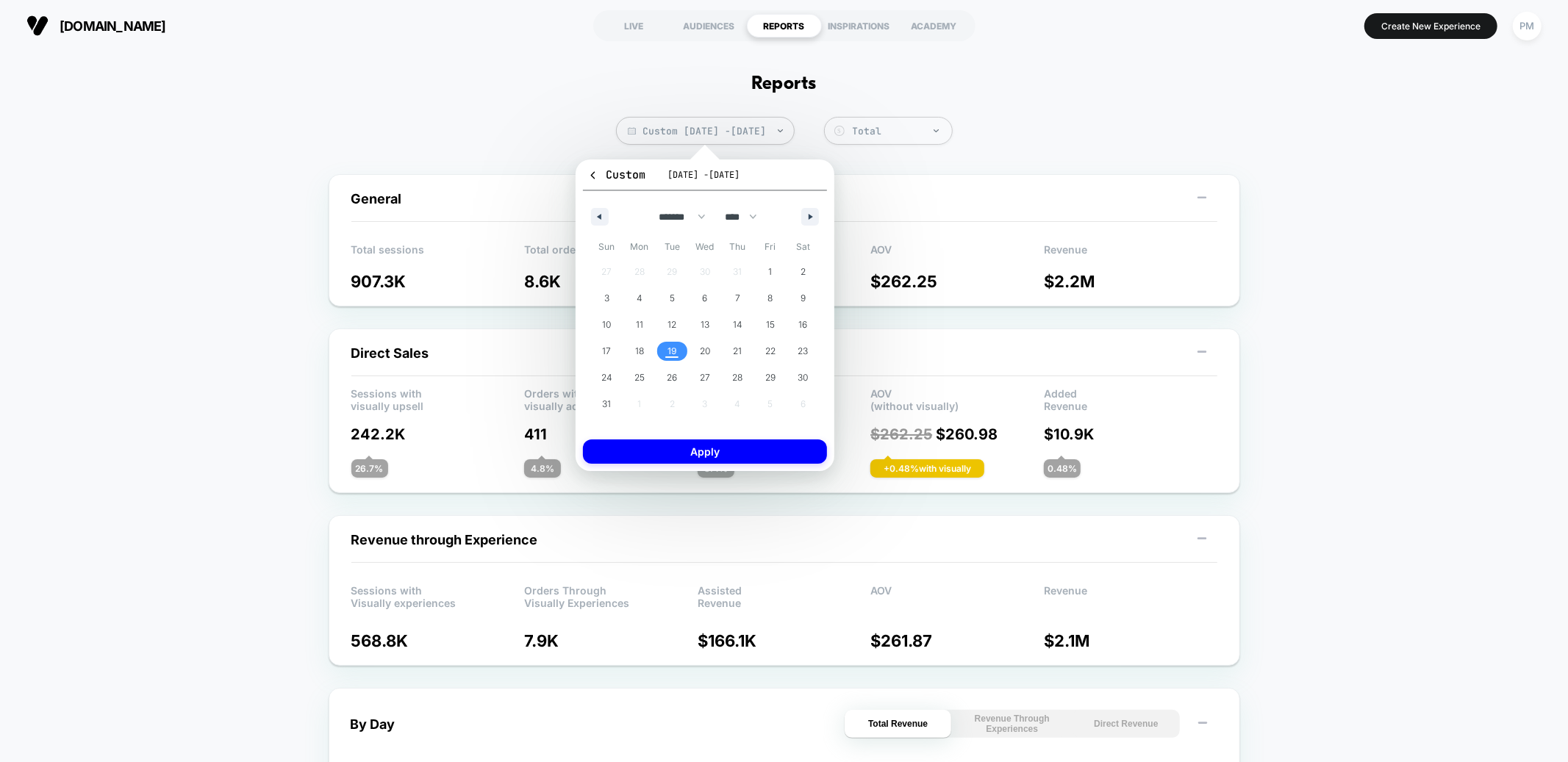
click at [671, 349] on span "19" at bounding box center [672, 351] width 9 height 27
select select "*"
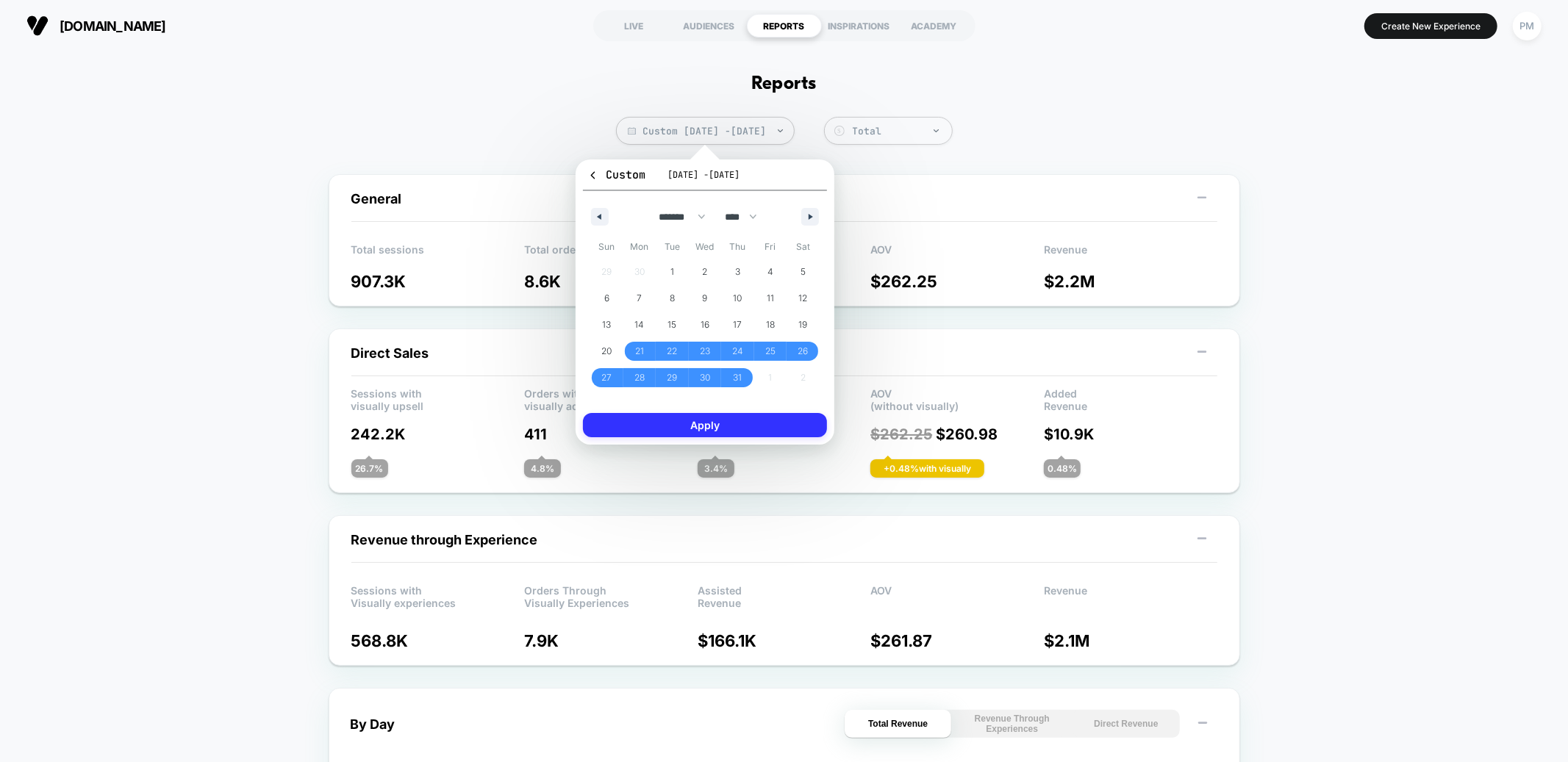
click at [669, 421] on button "Apply" at bounding box center [704, 425] width 244 height 25
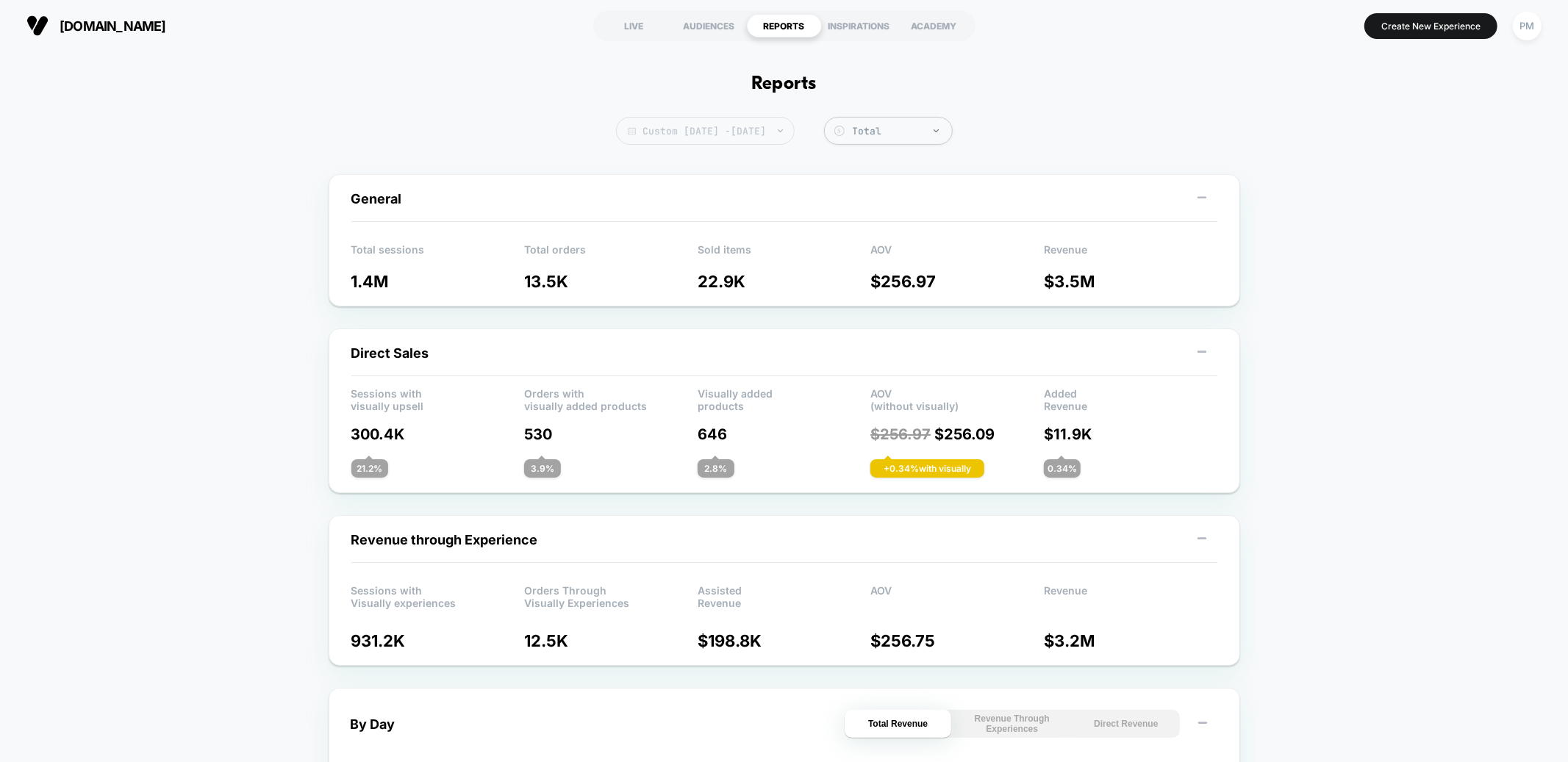
click at [739, 130] on span "Custom [DATE] - [DATE]" at bounding box center [705, 131] width 178 height 28
select select "*"
select select "****"
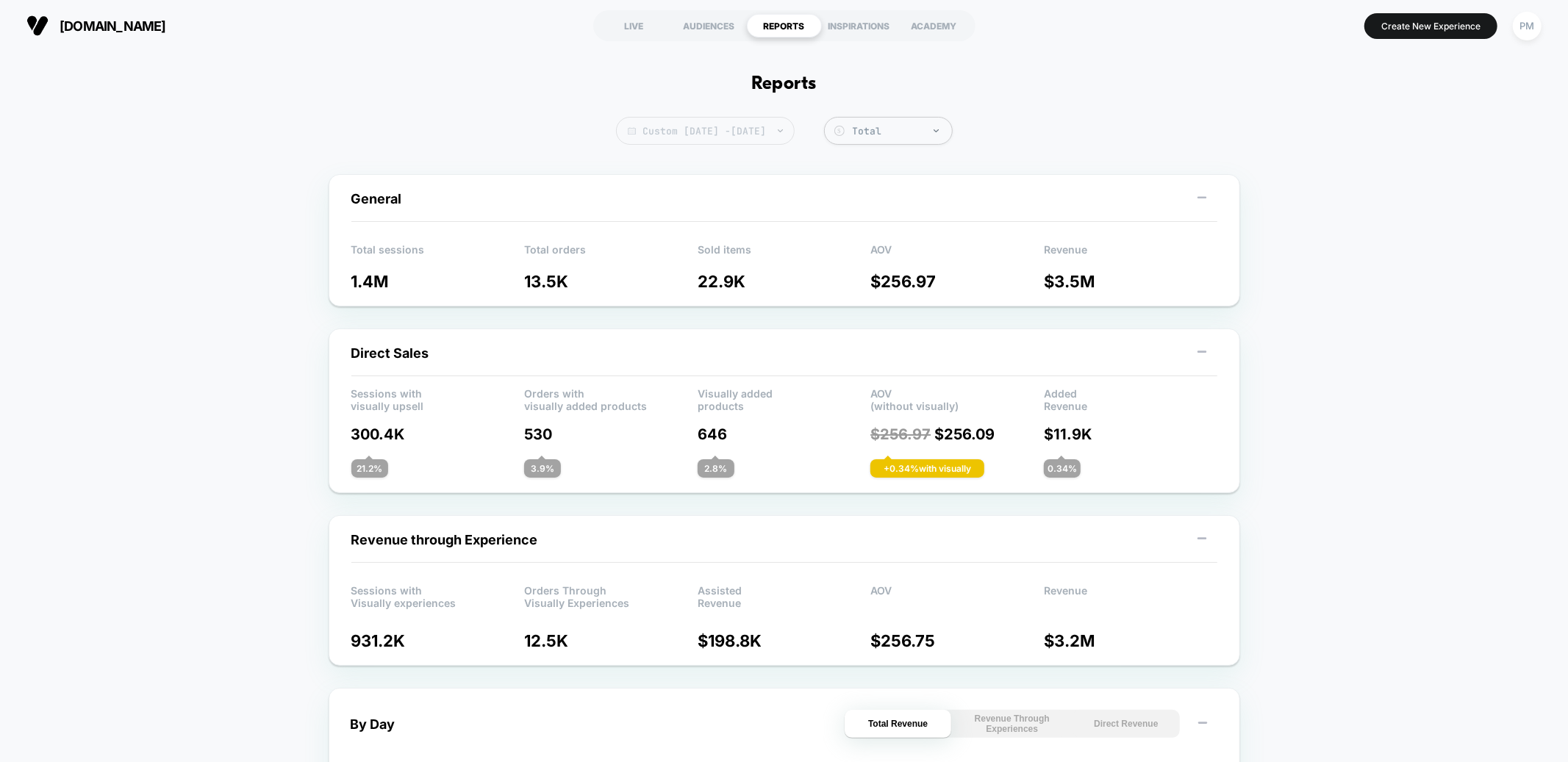
click at [762, 133] on span "Custom [DATE] - [DATE]" at bounding box center [705, 131] width 178 height 28
select select "*"
select select "****"
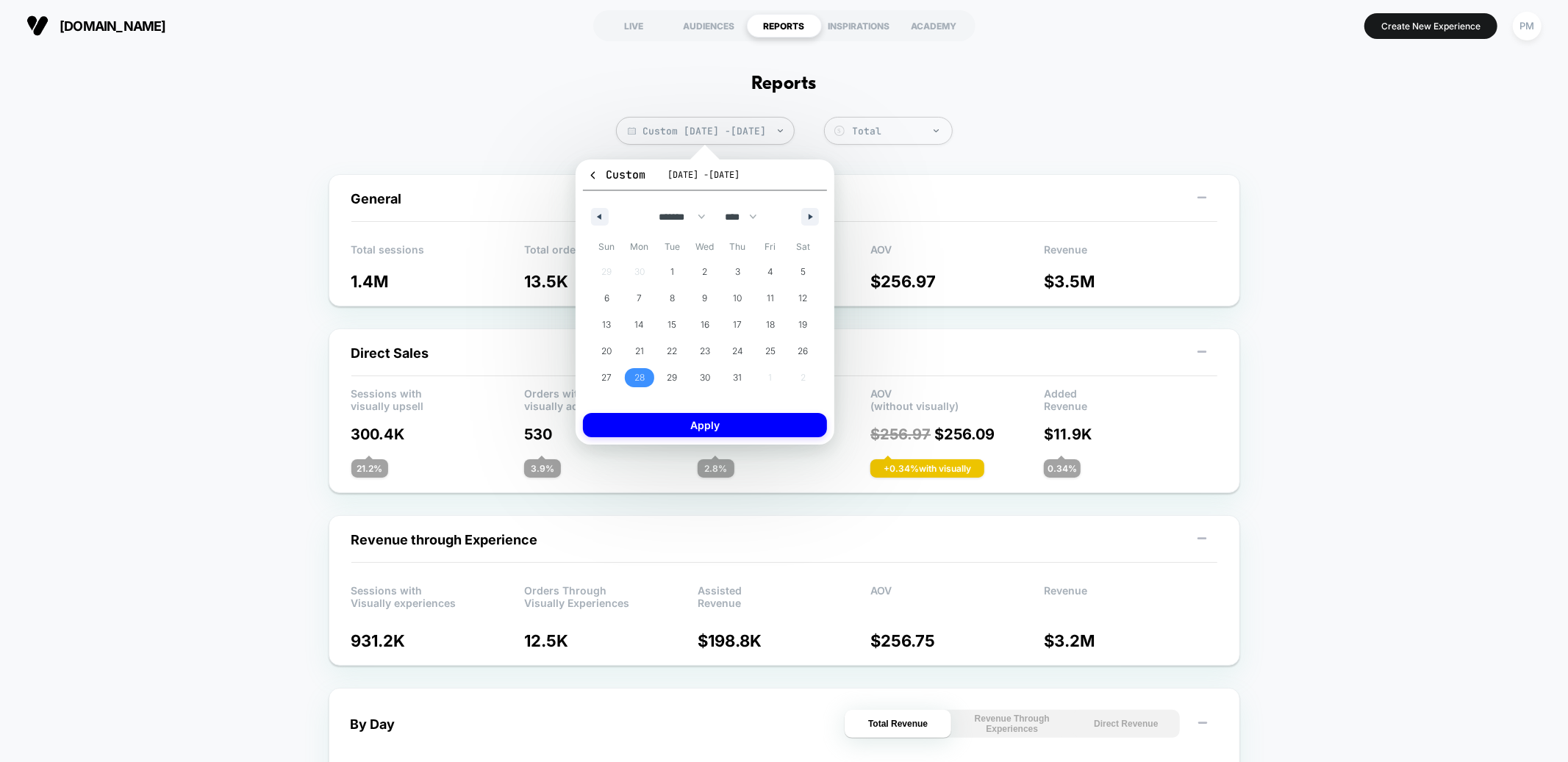
click at [642, 374] on span "28" at bounding box center [639, 378] width 10 height 27
click at [809, 215] on icon "button" at bounding box center [812, 217] width 7 height 5
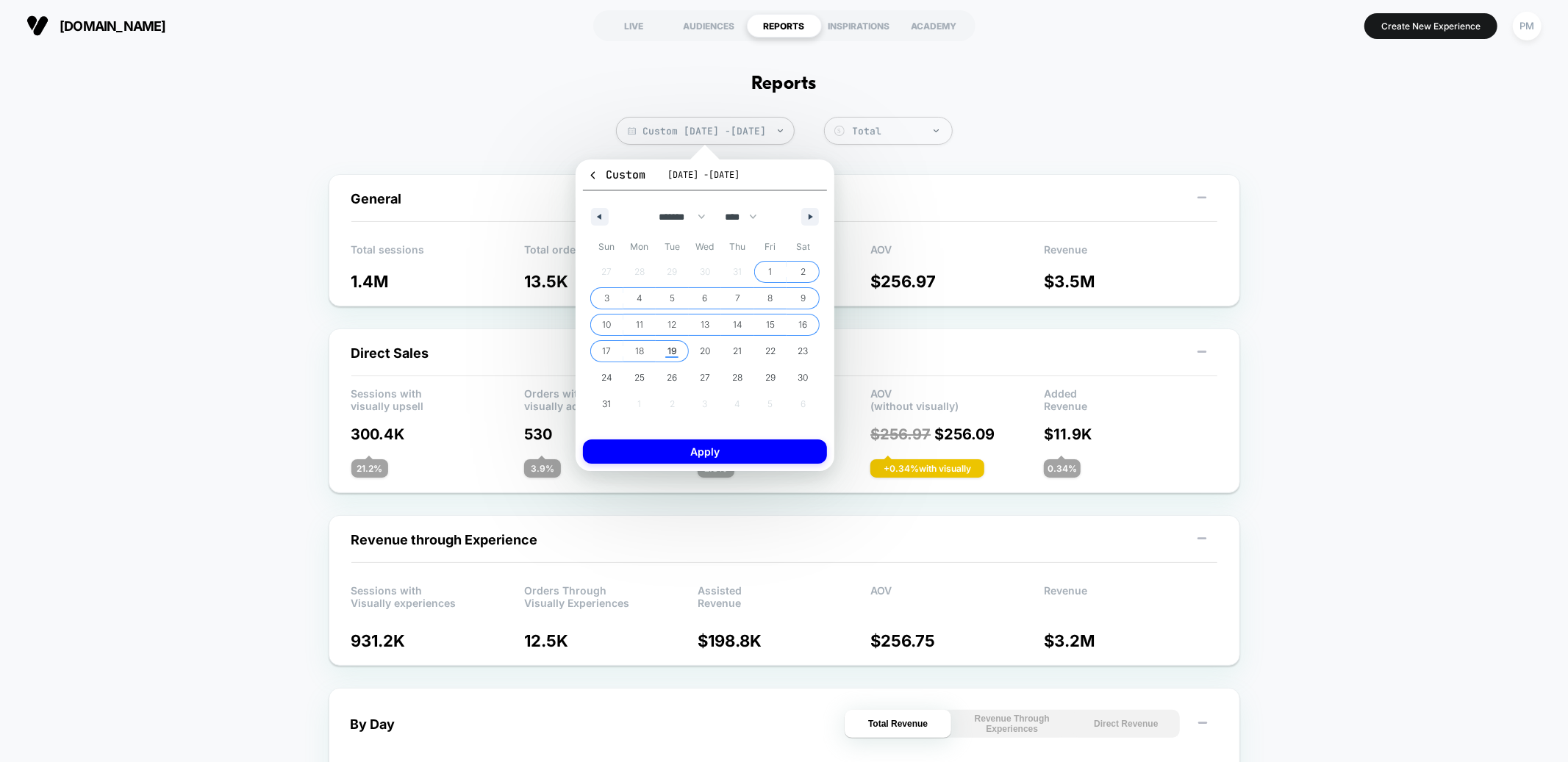
click at [670, 348] on span "19" at bounding box center [672, 351] width 9 height 27
select select "*"
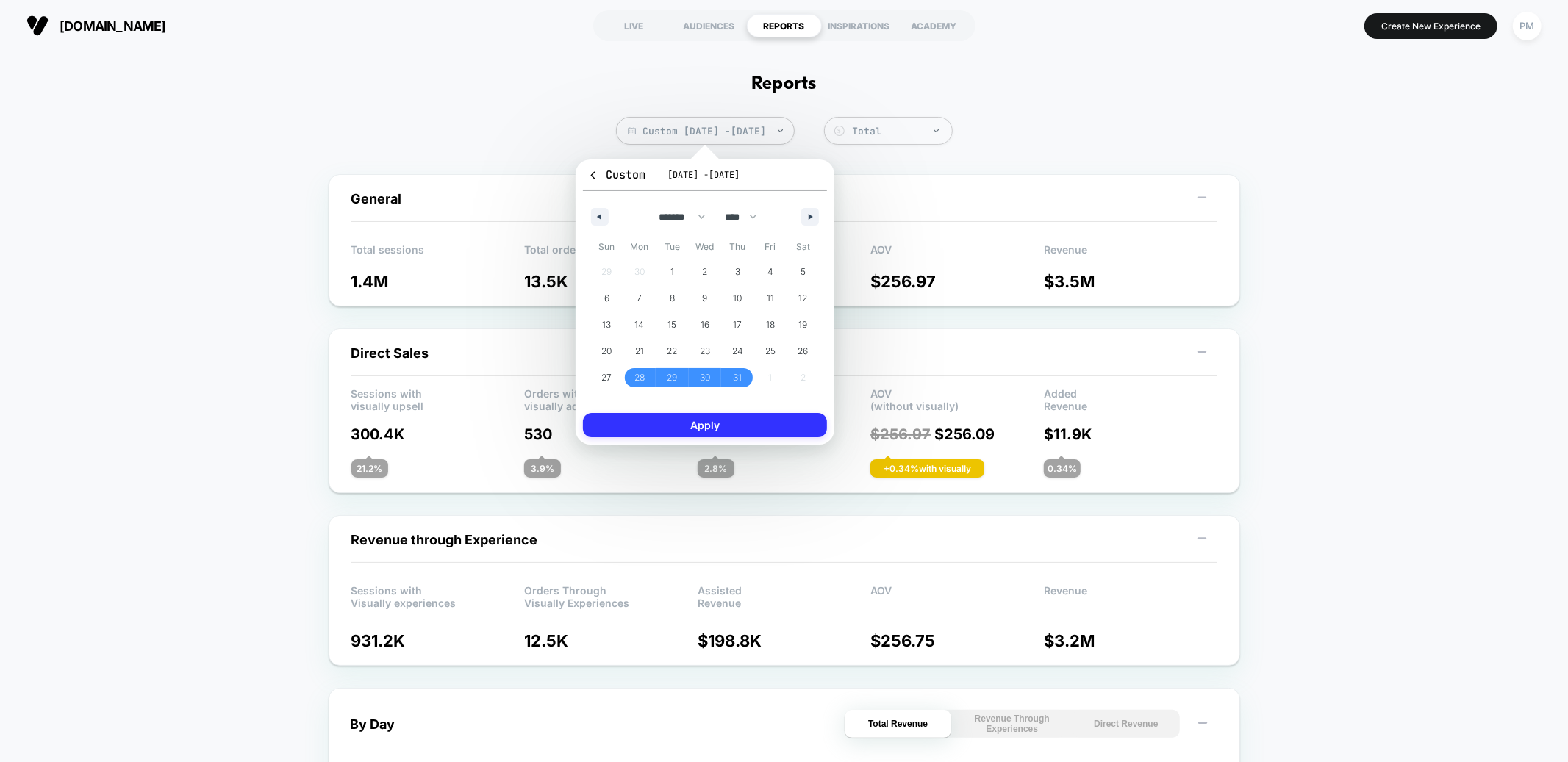
click at [691, 424] on button "Apply" at bounding box center [704, 425] width 244 height 25
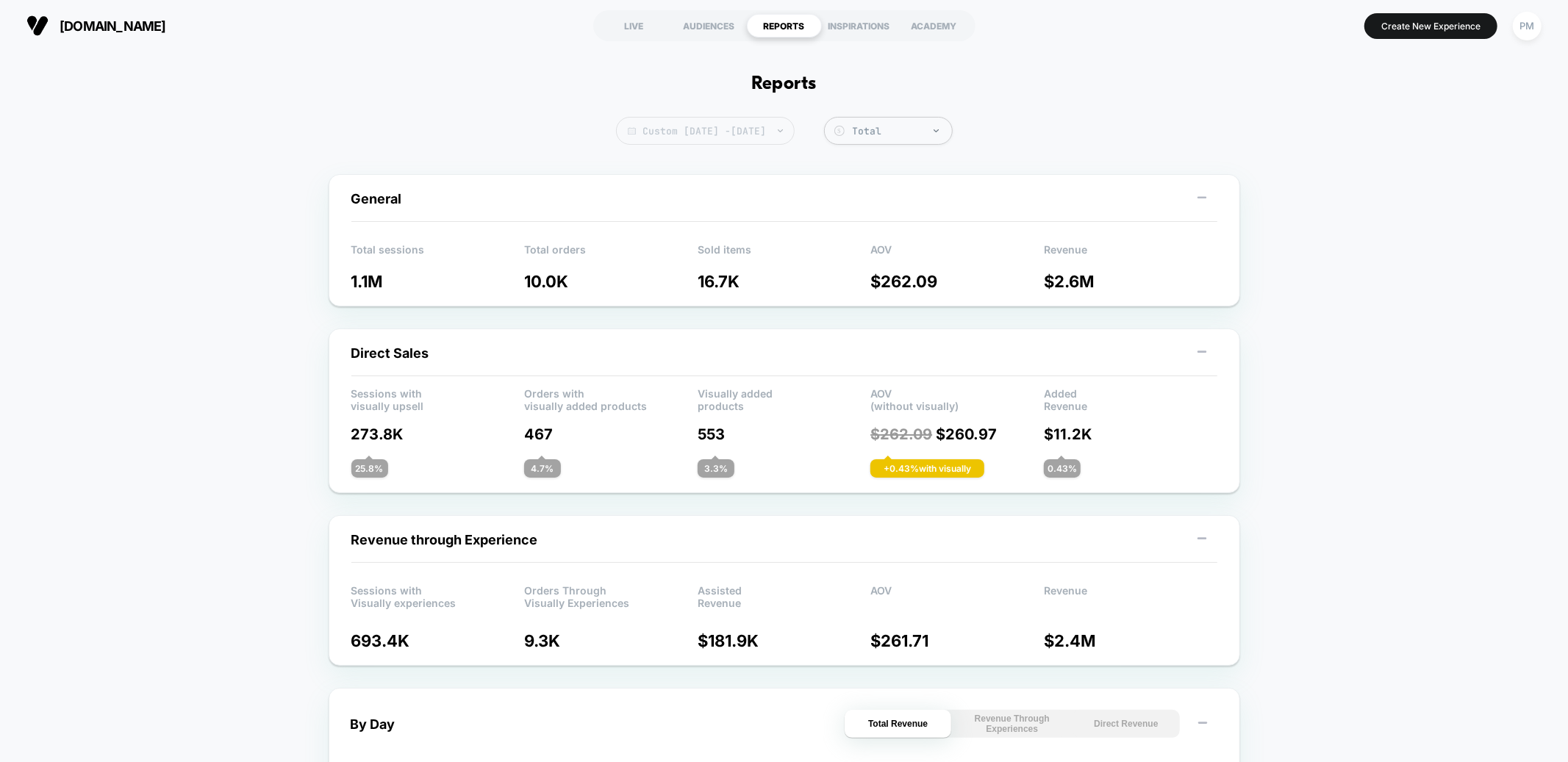
click at [743, 127] on span "Custom [DATE] - [DATE]" at bounding box center [705, 131] width 178 height 28
select select "*"
select select "****"
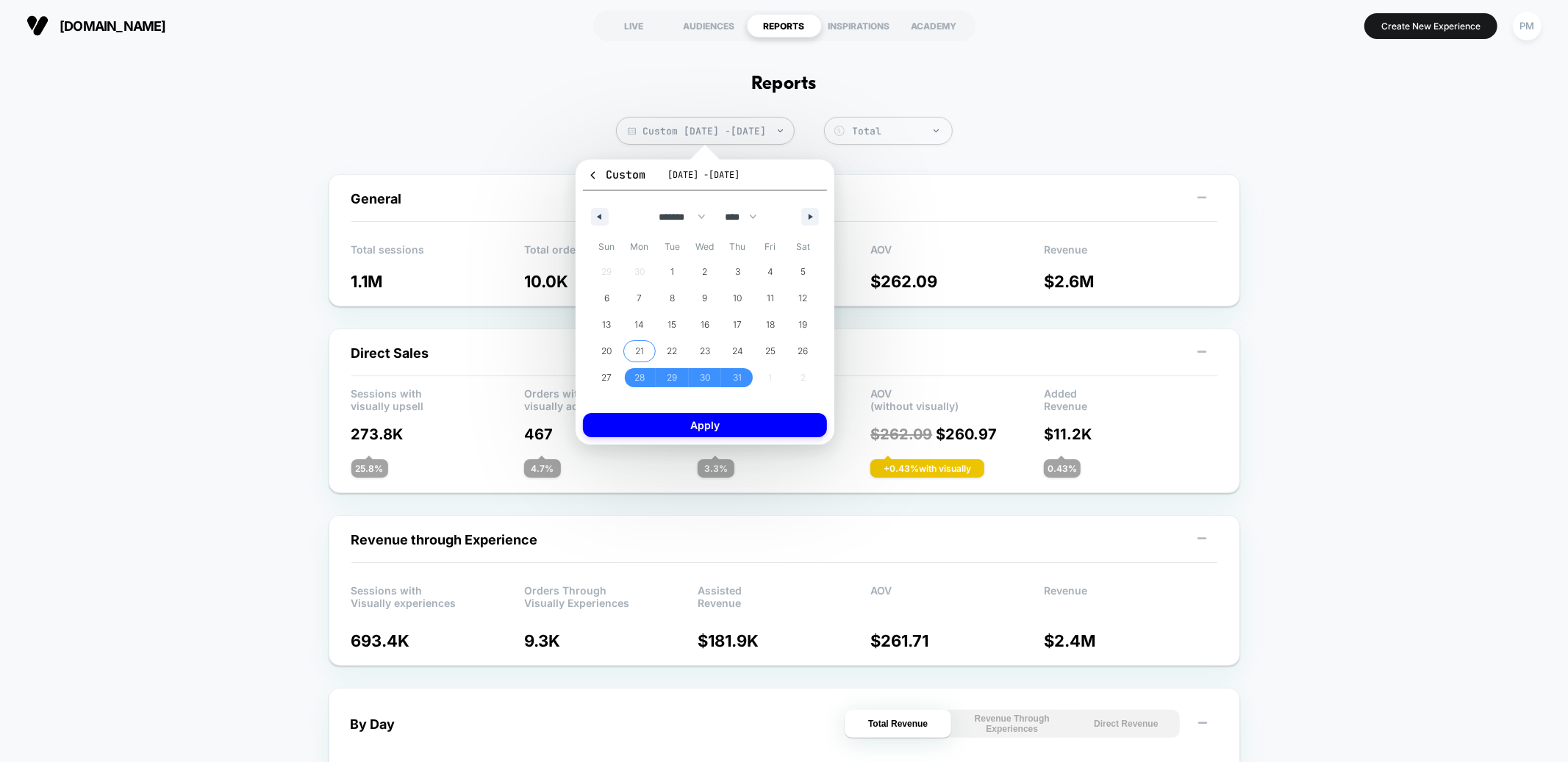
click at [642, 347] on span "21" at bounding box center [639, 351] width 9 height 27
click at [641, 323] on span "14" at bounding box center [639, 325] width 9 height 27
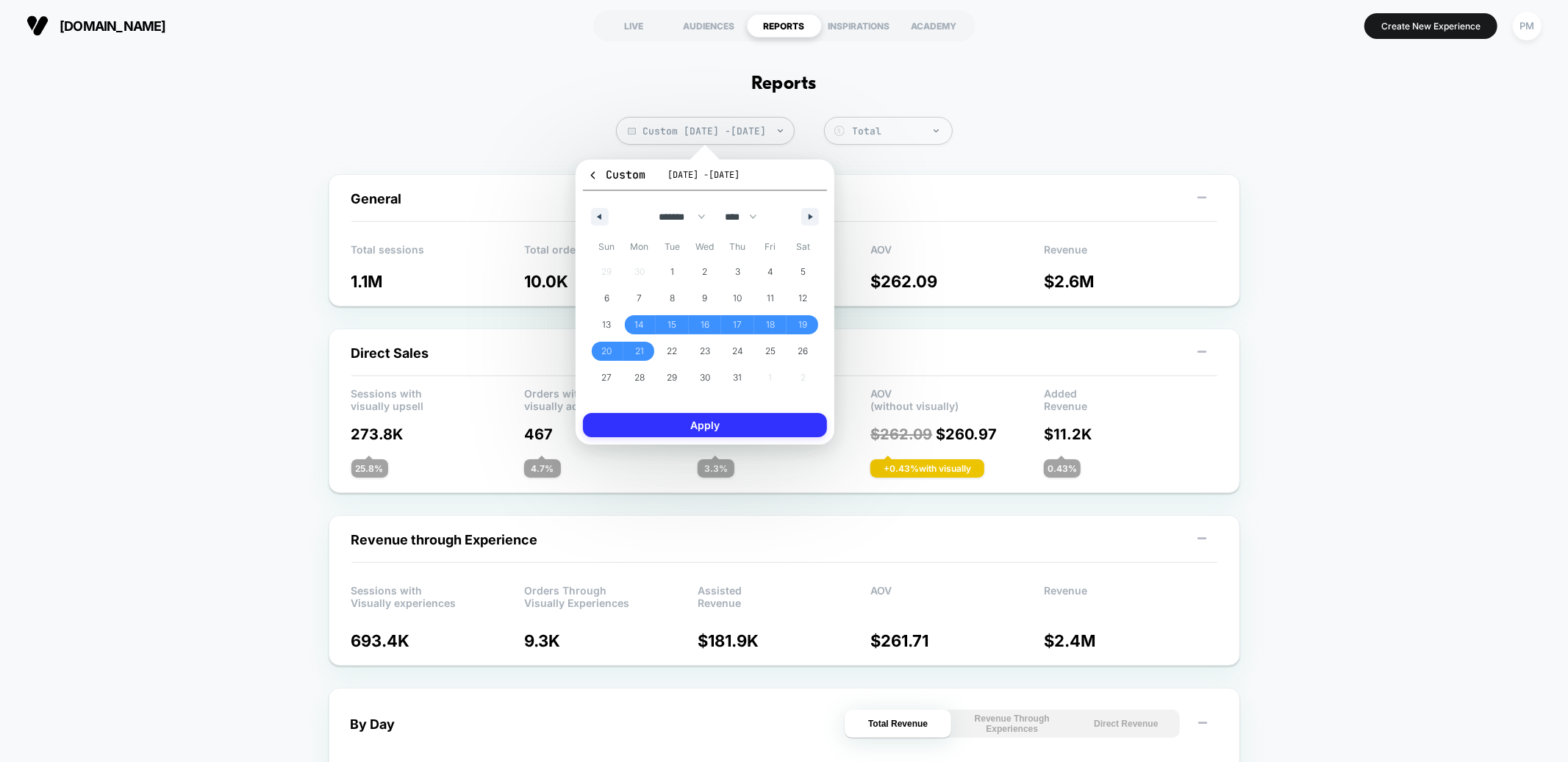
click at [682, 427] on button "Apply" at bounding box center [704, 425] width 244 height 25
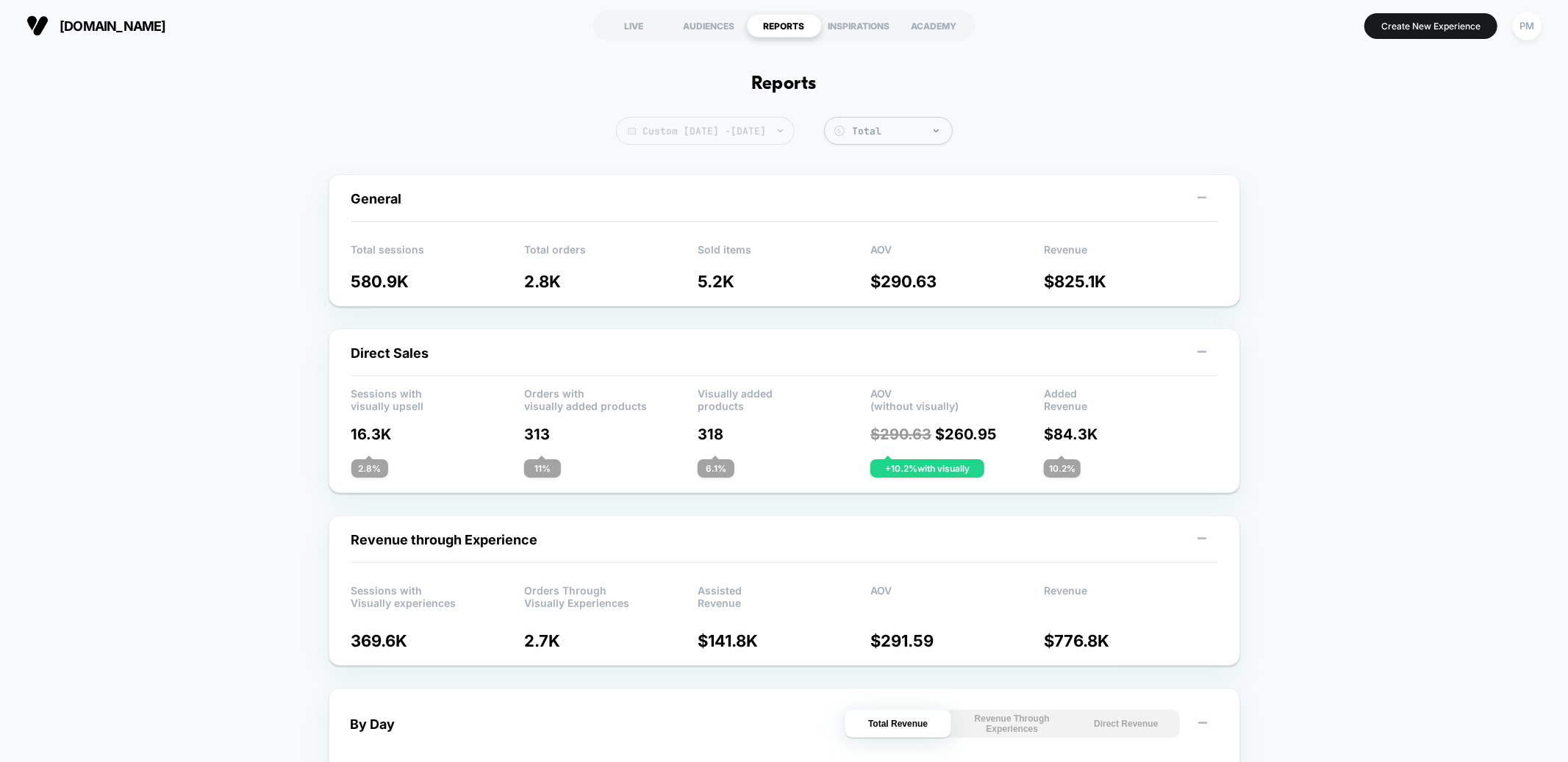
click at [738, 117] on span "Custom [DATE] - [DATE]" at bounding box center [705, 131] width 178 height 28
select select "*"
select select "****"
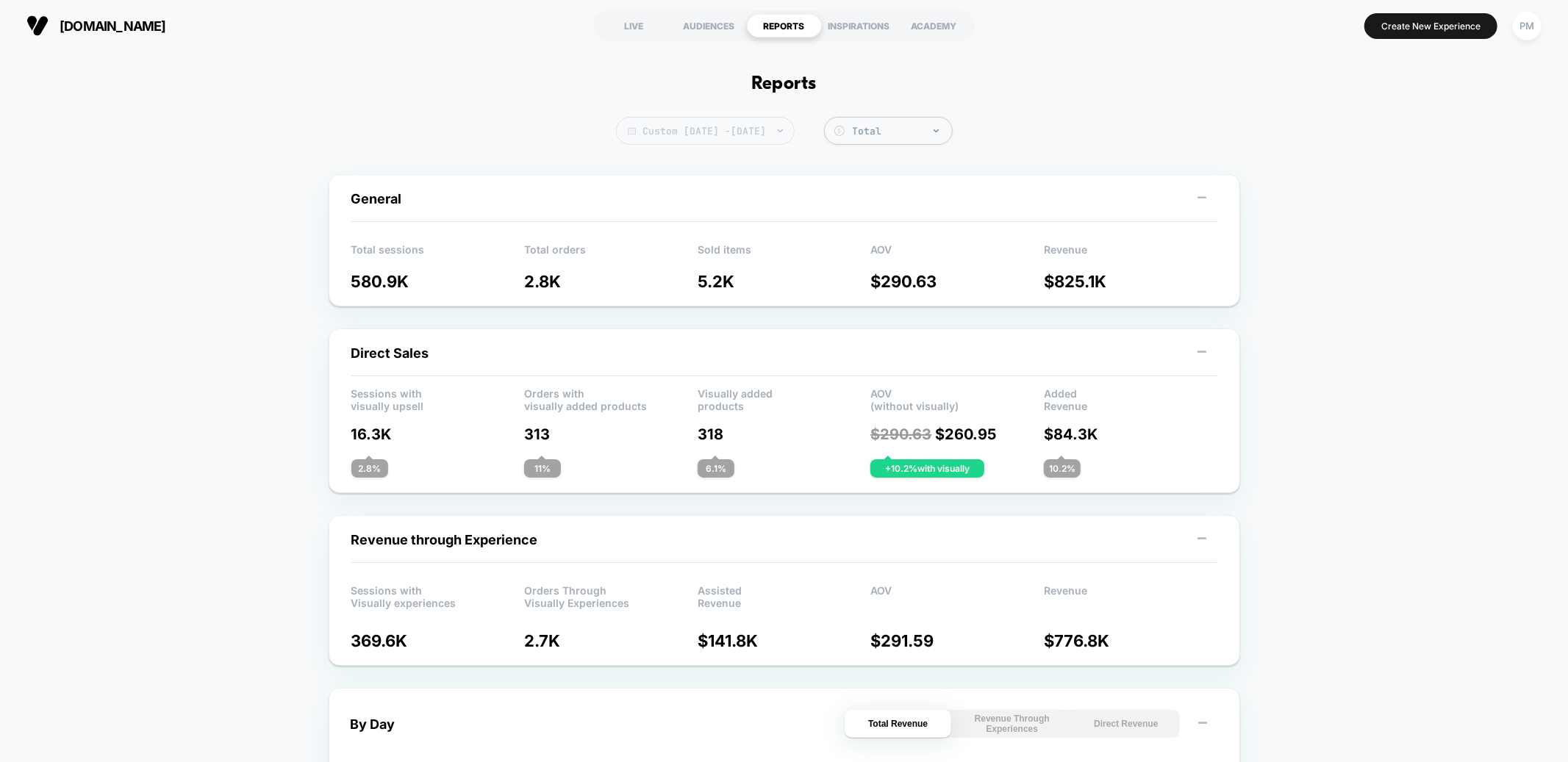
click at [781, 136] on span "Custom [DATE] - [DATE]" at bounding box center [705, 131] width 178 height 28
select select "*"
select select "****"
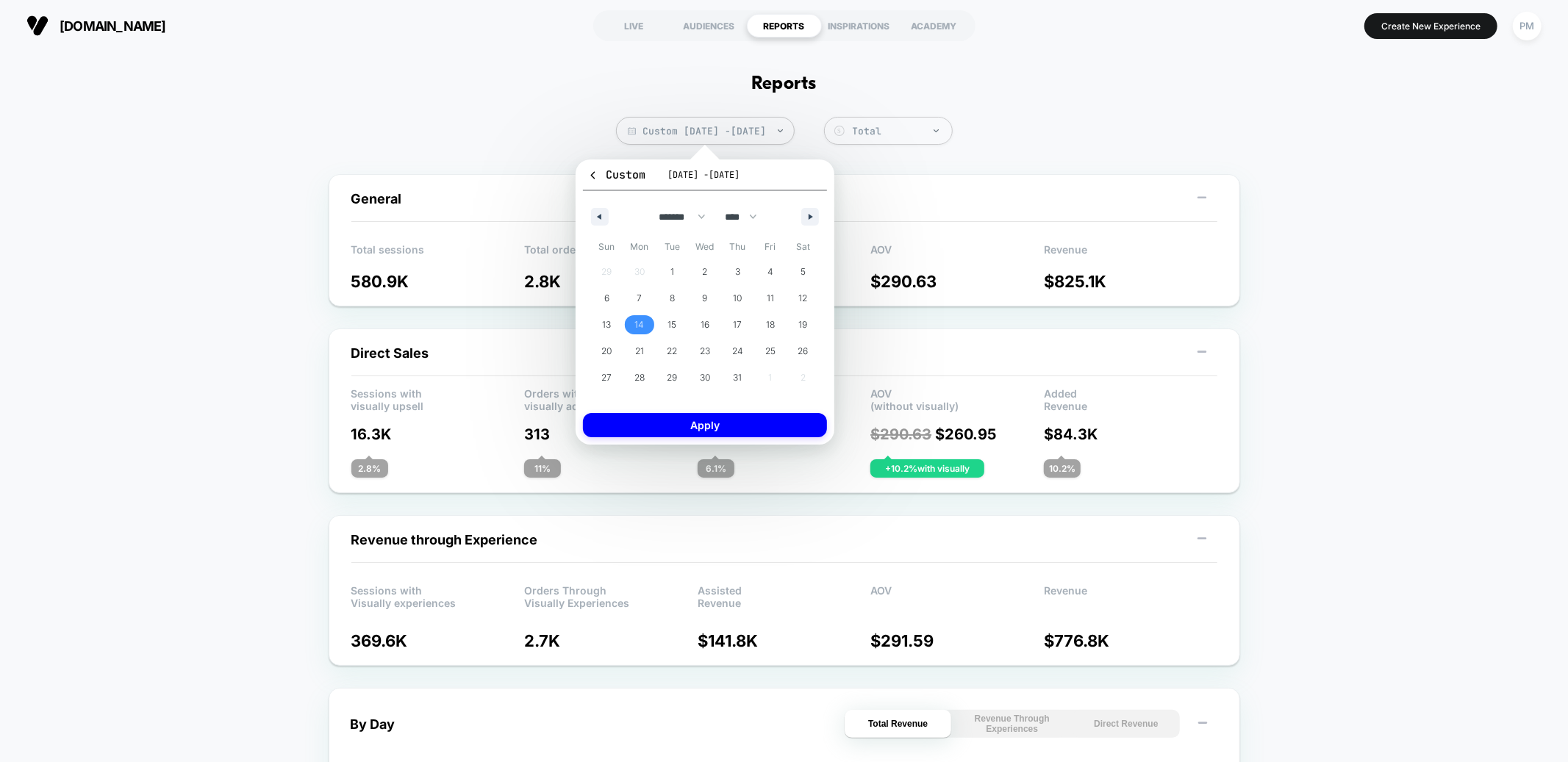
click at [644, 318] on span "14" at bounding box center [640, 325] width 33 height 19
click at [807, 216] on button "button" at bounding box center [810, 216] width 17 height 17
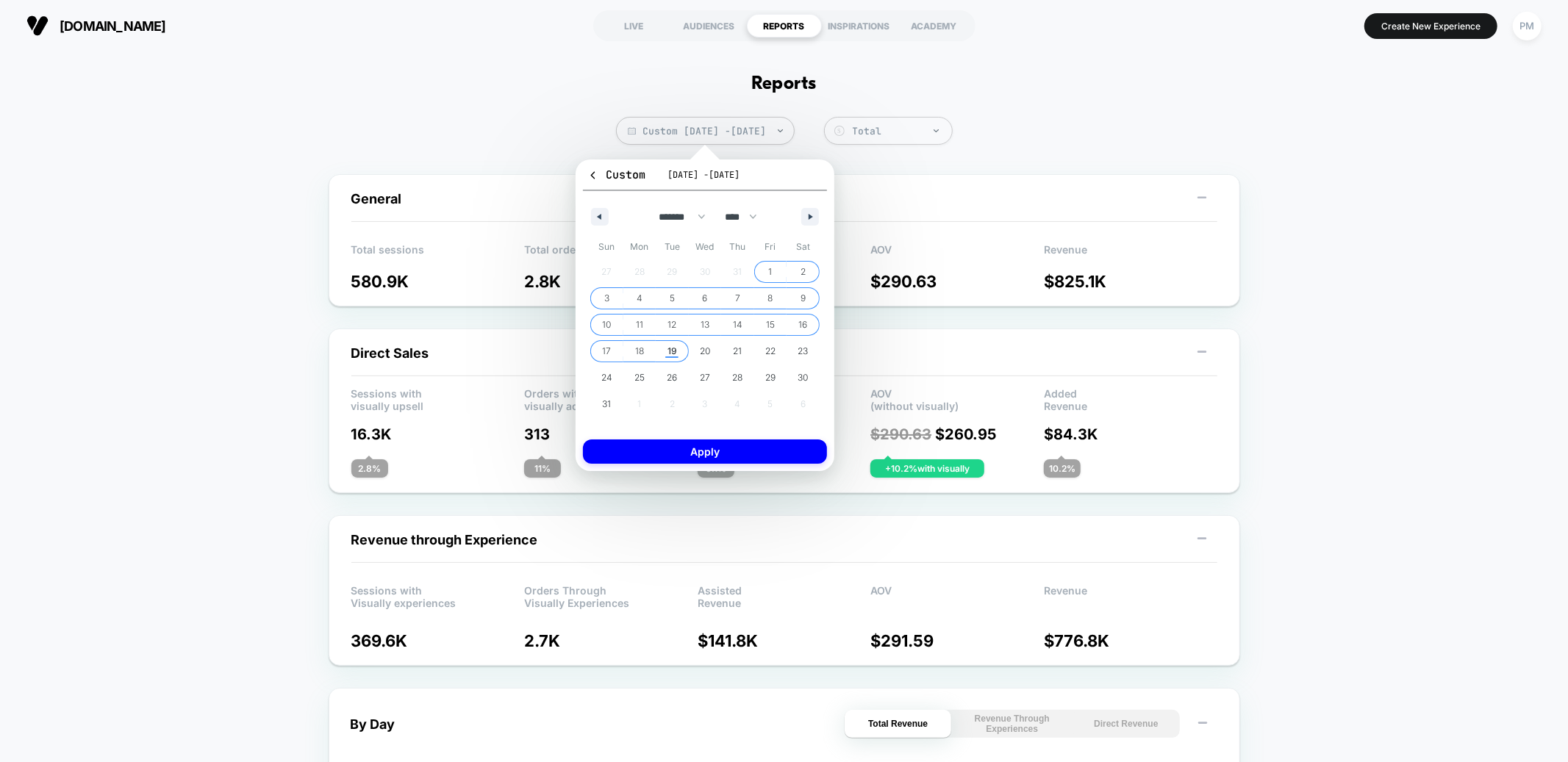
click at [674, 346] on span "19" at bounding box center [672, 351] width 9 height 27
select select "*"
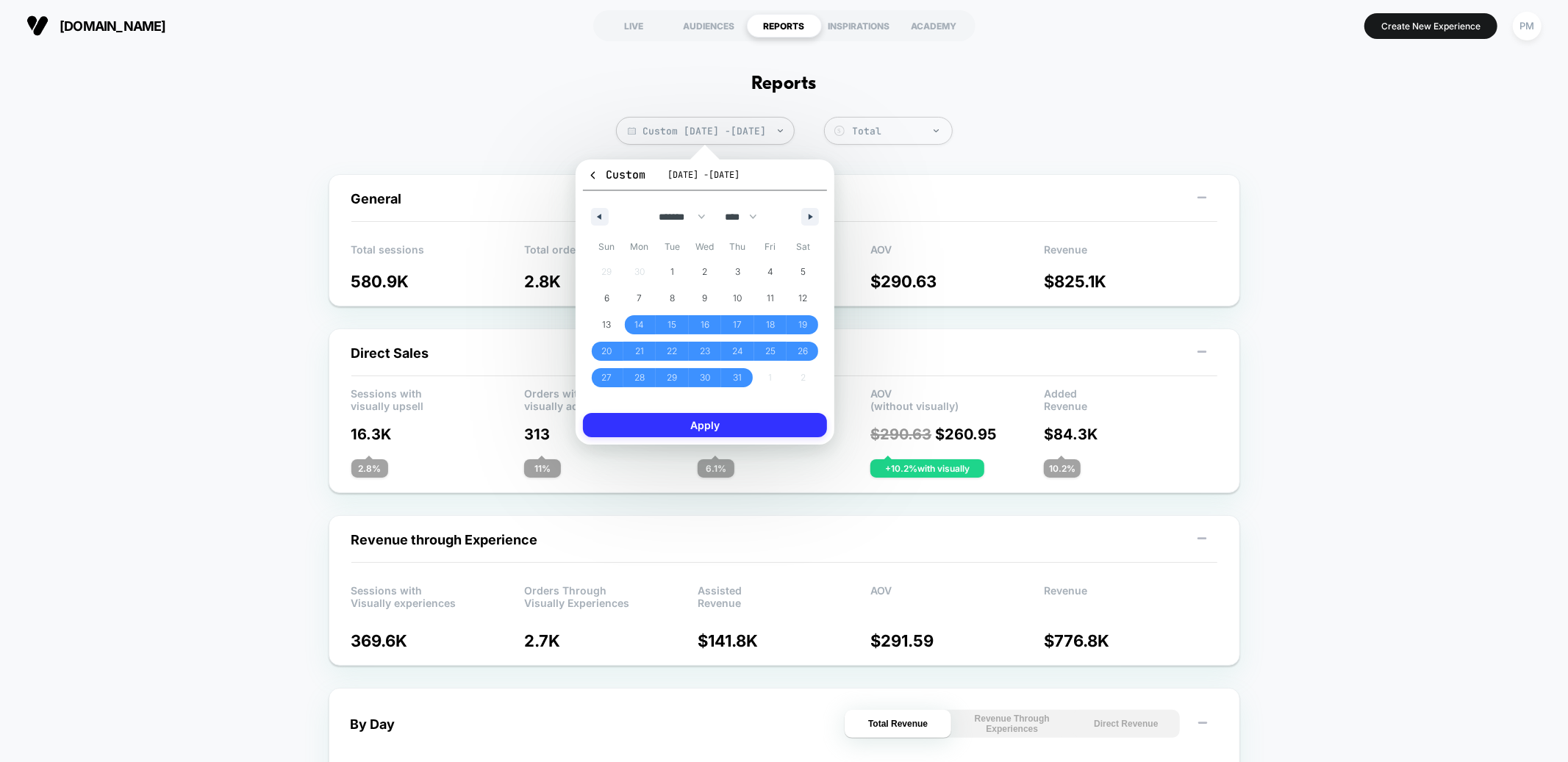
click at [685, 419] on button "Apply" at bounding box center [704, 425] width 244 height 25
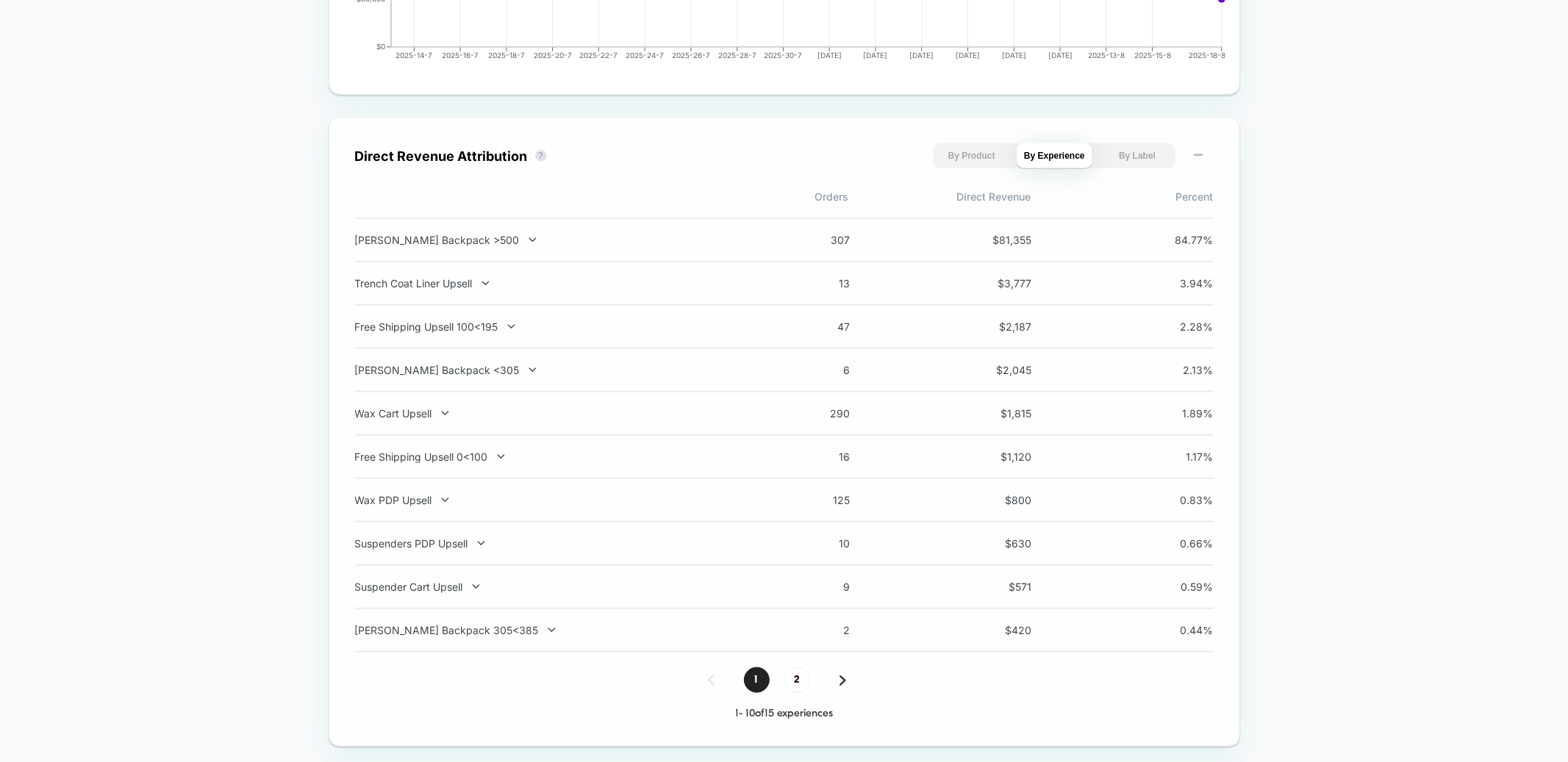
scroll to position [935, 0]
click at [800, 573] on span "2" at bounding box center [798, 676] width 26 height 26
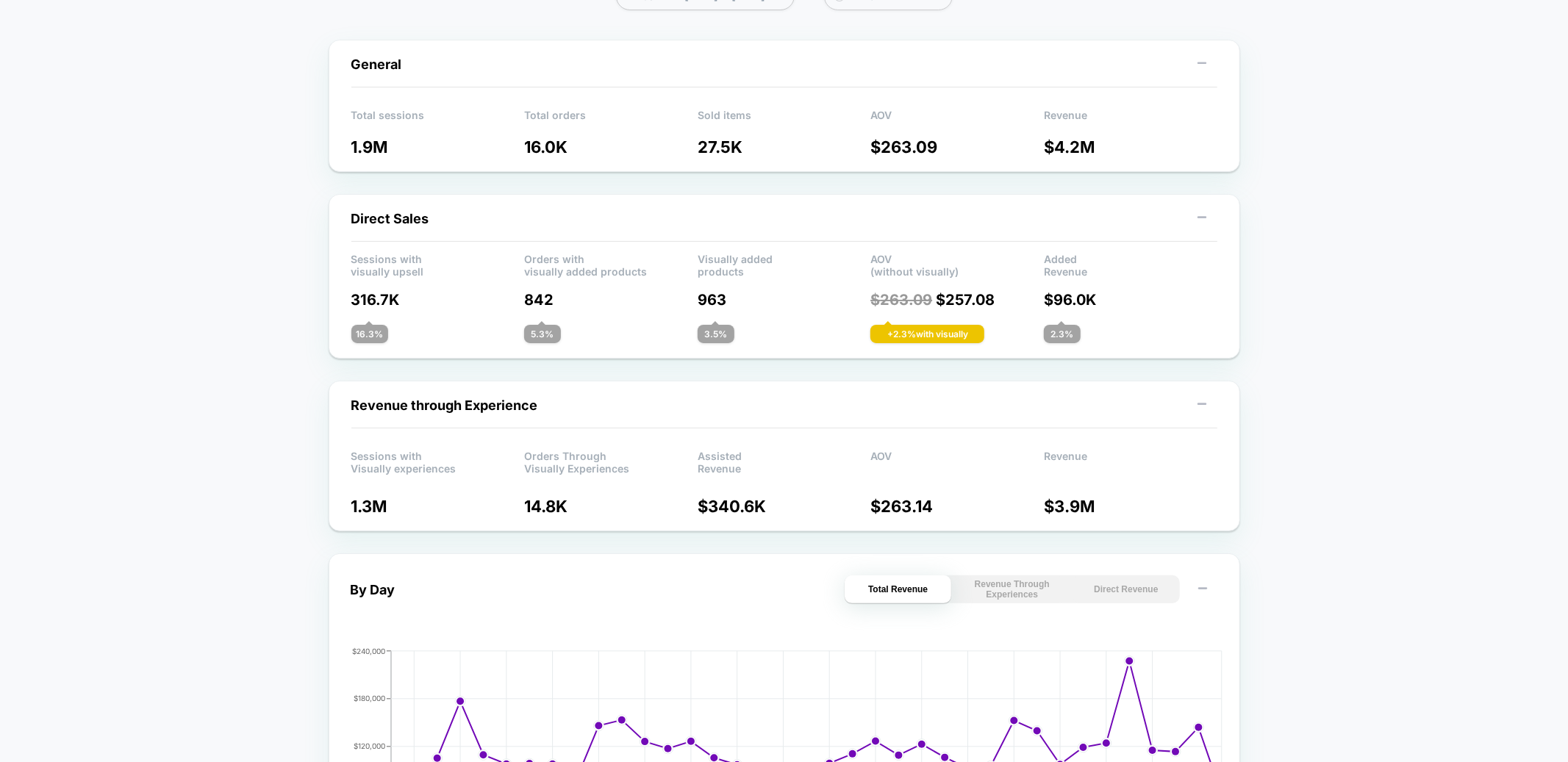
scroll to position [0, 0]
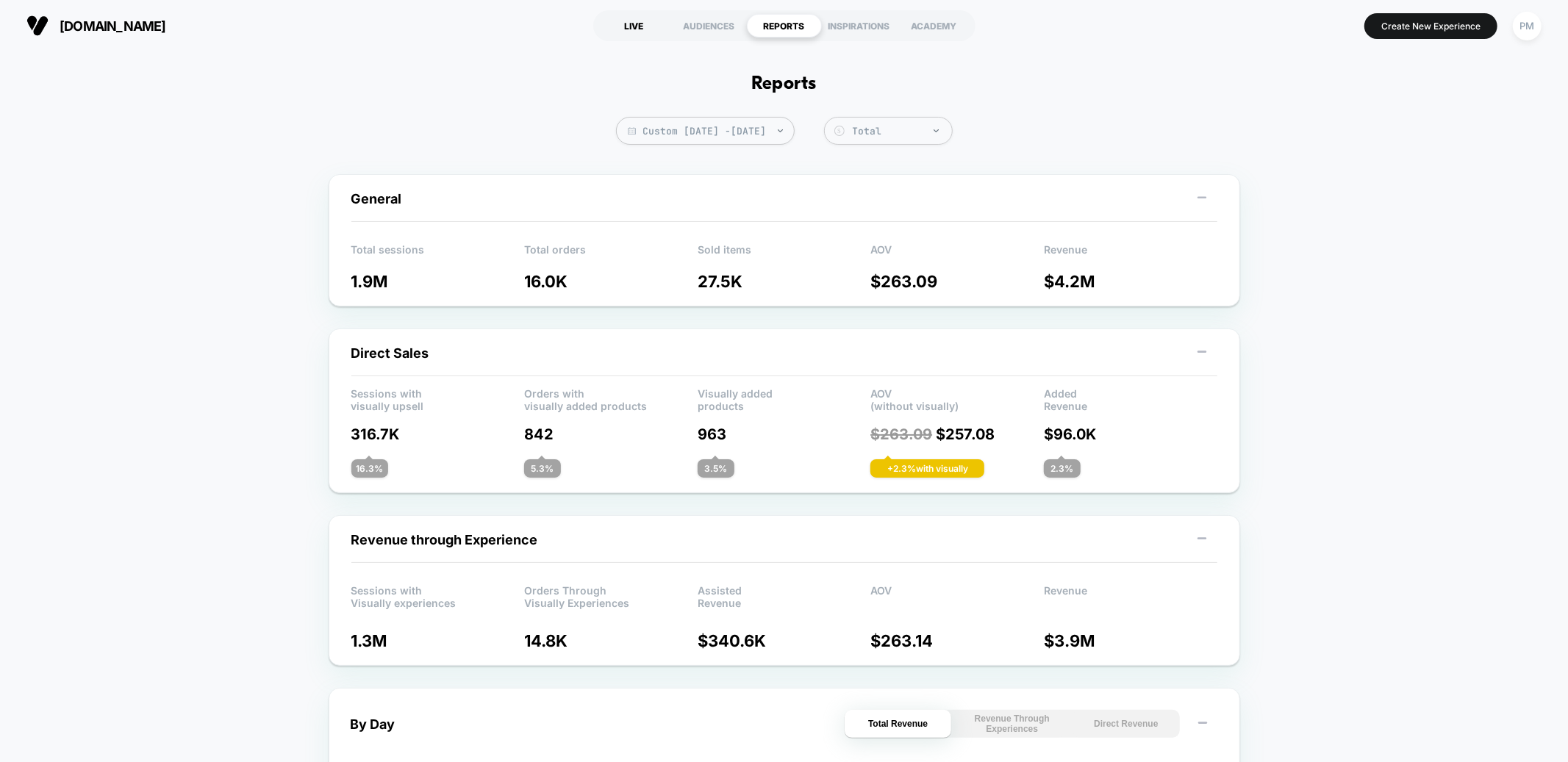
click at [630, 17] on div "LIVE" at bounding box center [635, 26] width 75 height 24
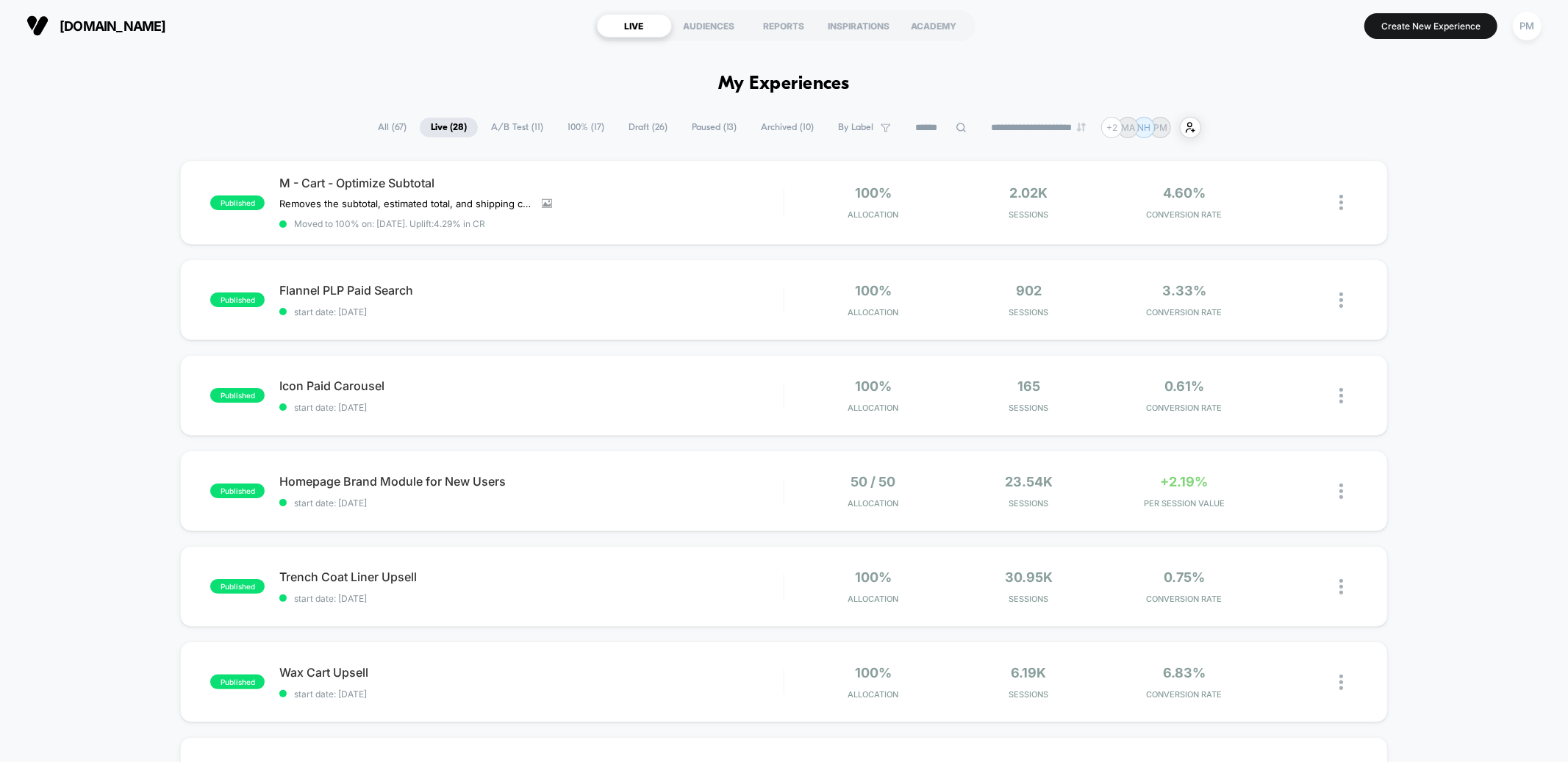
click at [582, 124] on span "100% ( 17 )" at bounding box center [585, 128] width 59 height 20
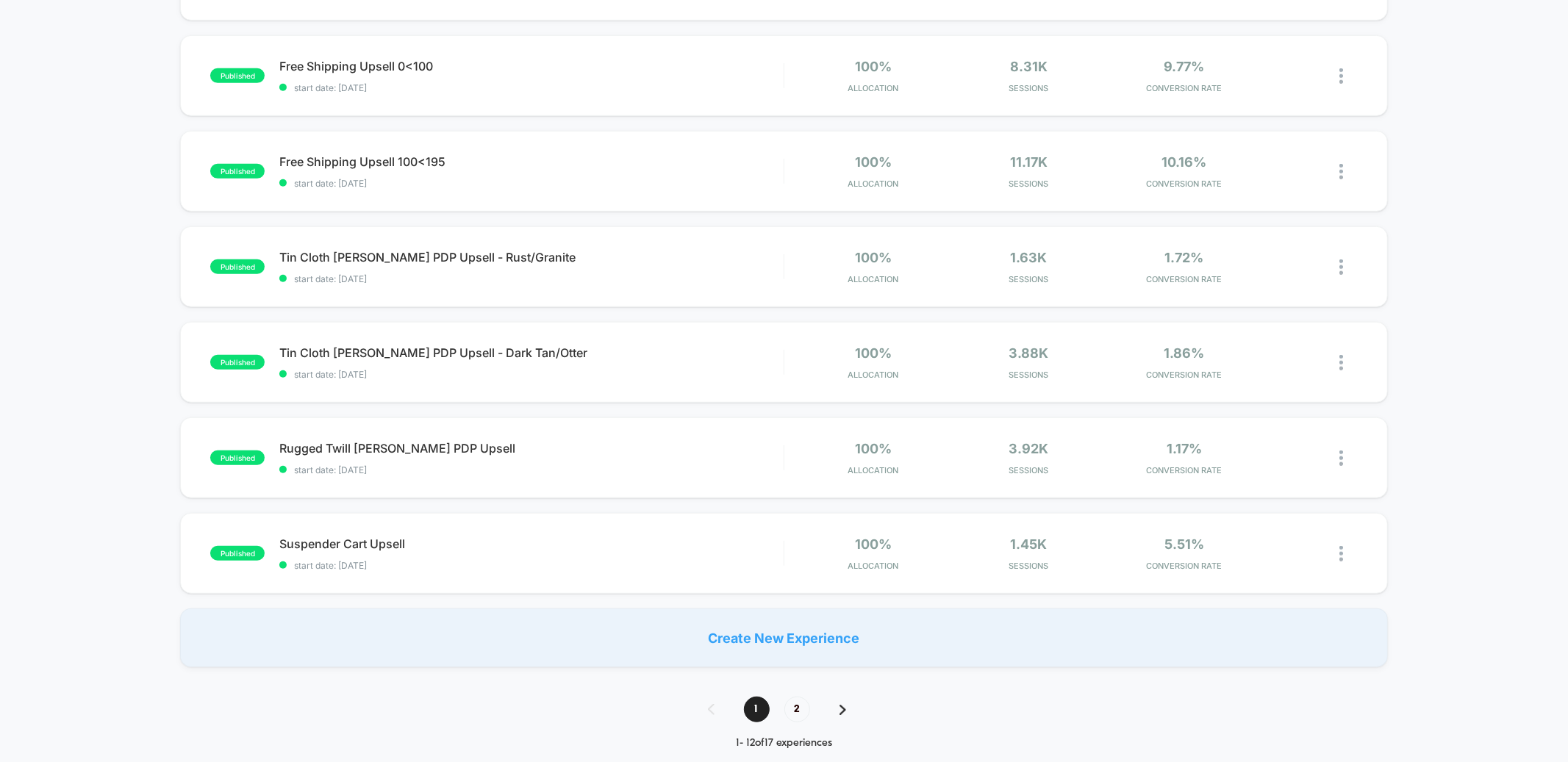
scroll to position [703, 0]
click at [797, 573] on span "2" at bounding box center [798, 710] width 26 height 26
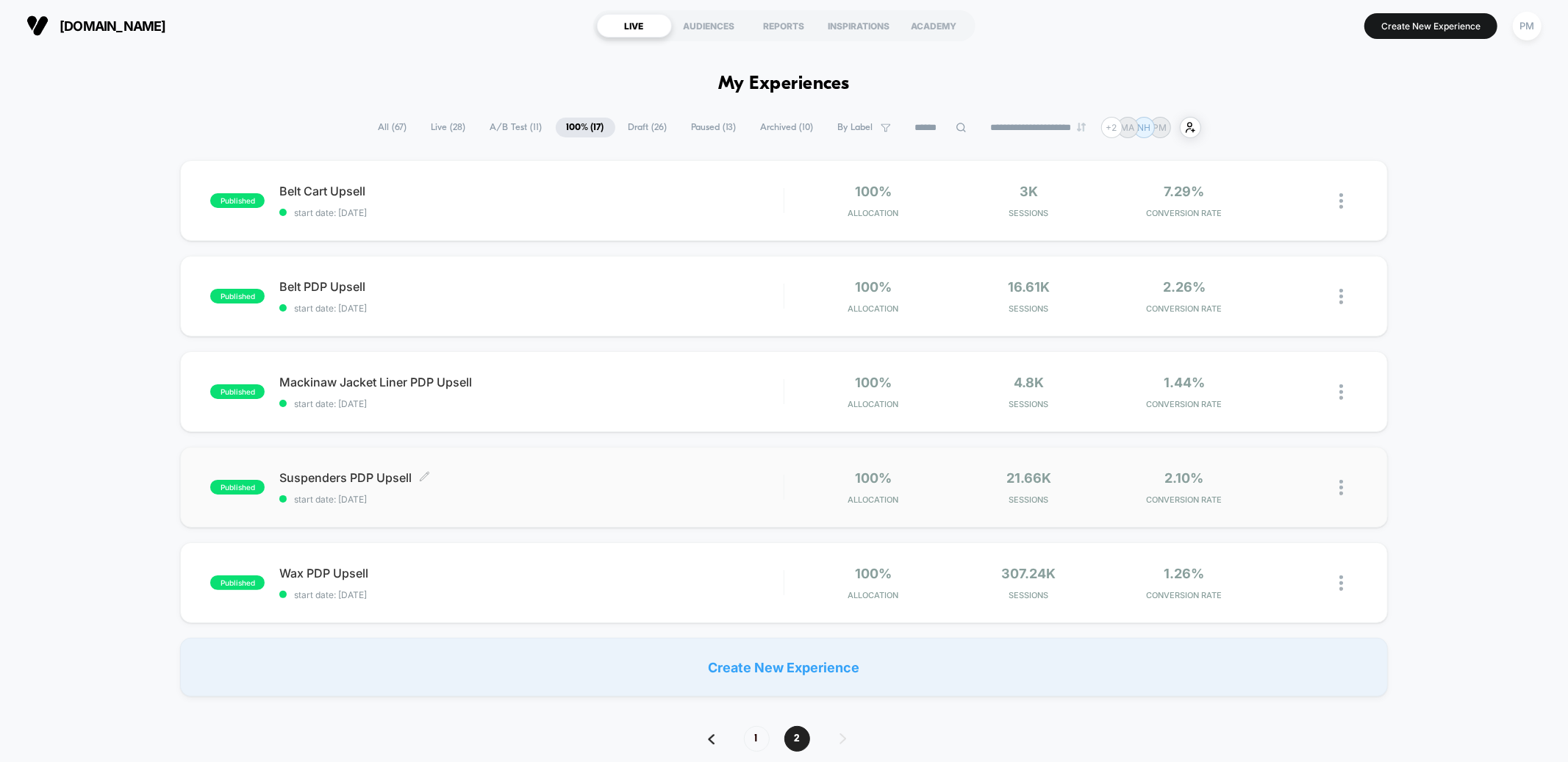
click at [587, 482] on span "Suspenders PDP Upsell Click to edit experience details" at bounding box center [531, 478] width 504 height 15
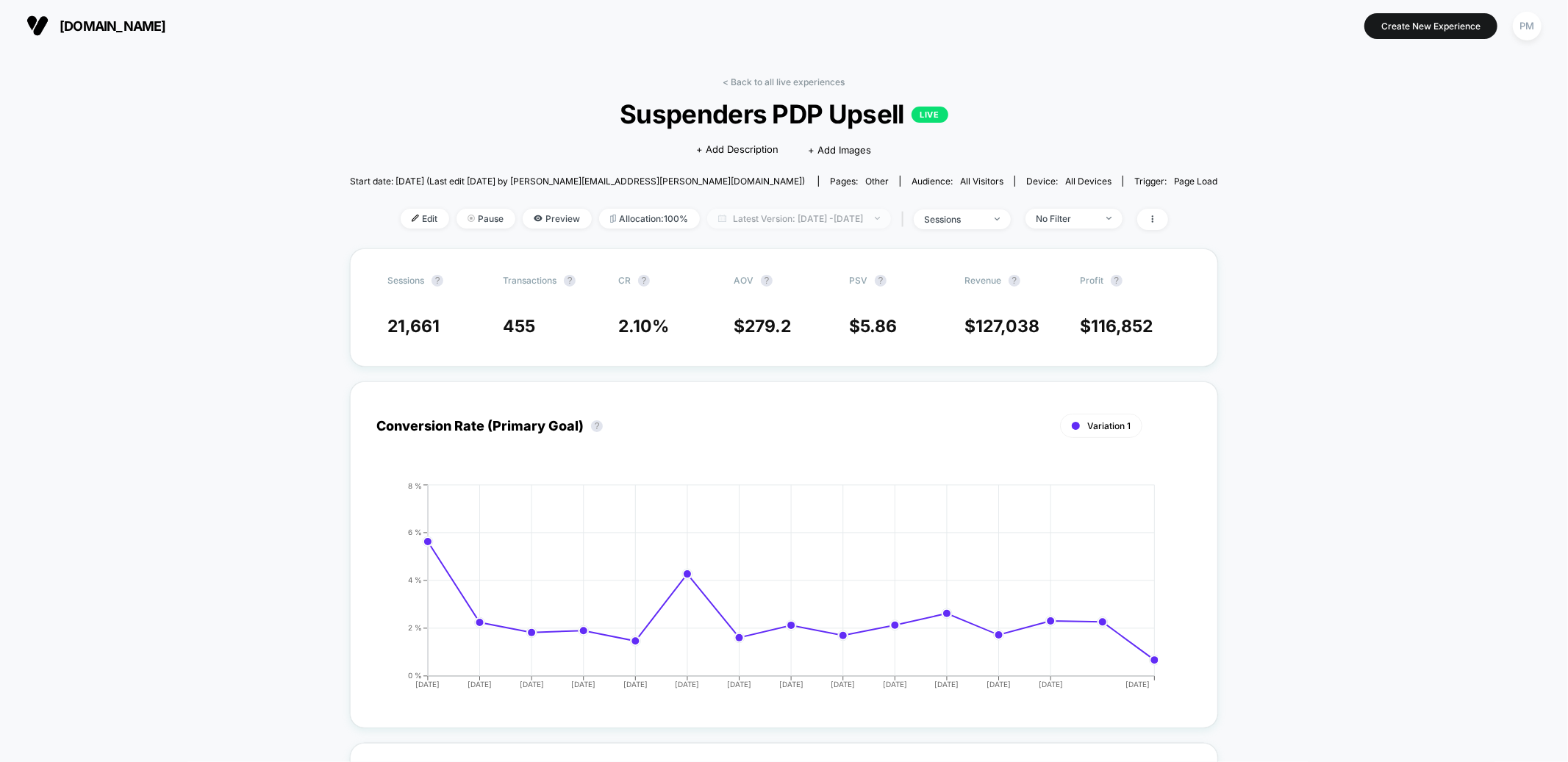
click at [733, 218] on span "Latest Version: [DATE] - [DATE]" at bounding box center [799, 219] width 184 height 20
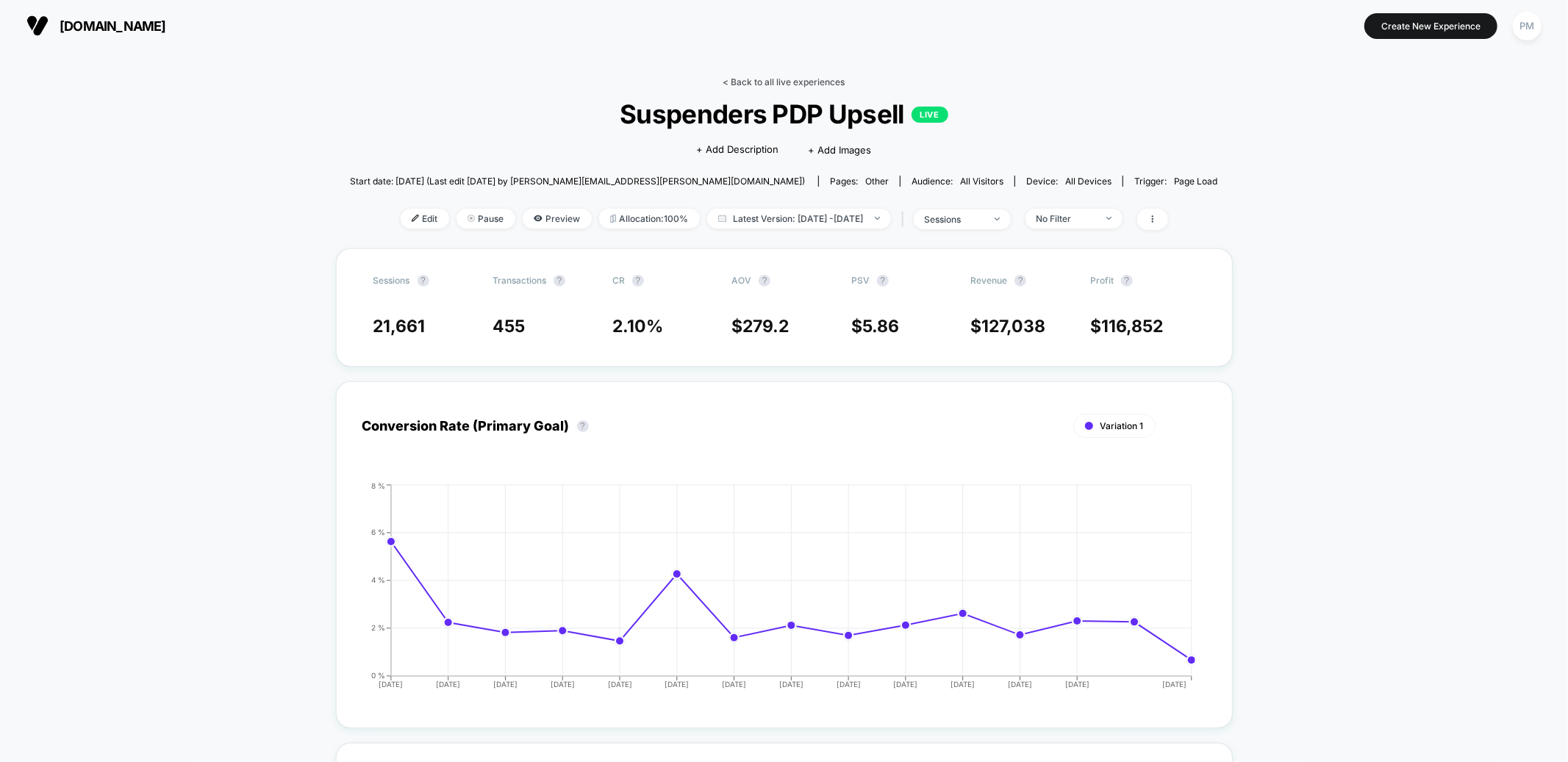
click at [751, 84] on link "< Back to all live experiences" at bounding box center [784, 82] width 122 height 11
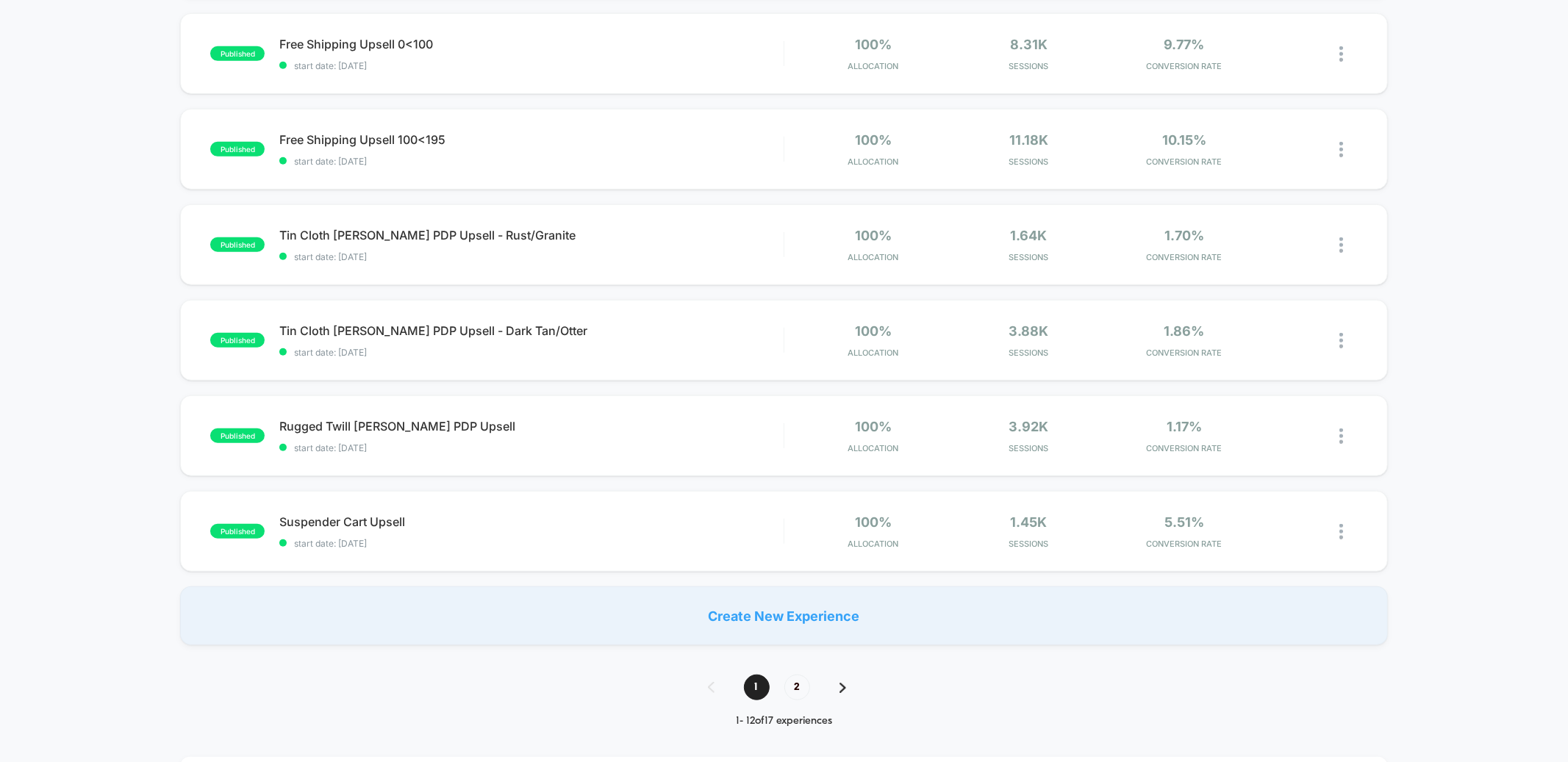
scroll to position [1001, 0]
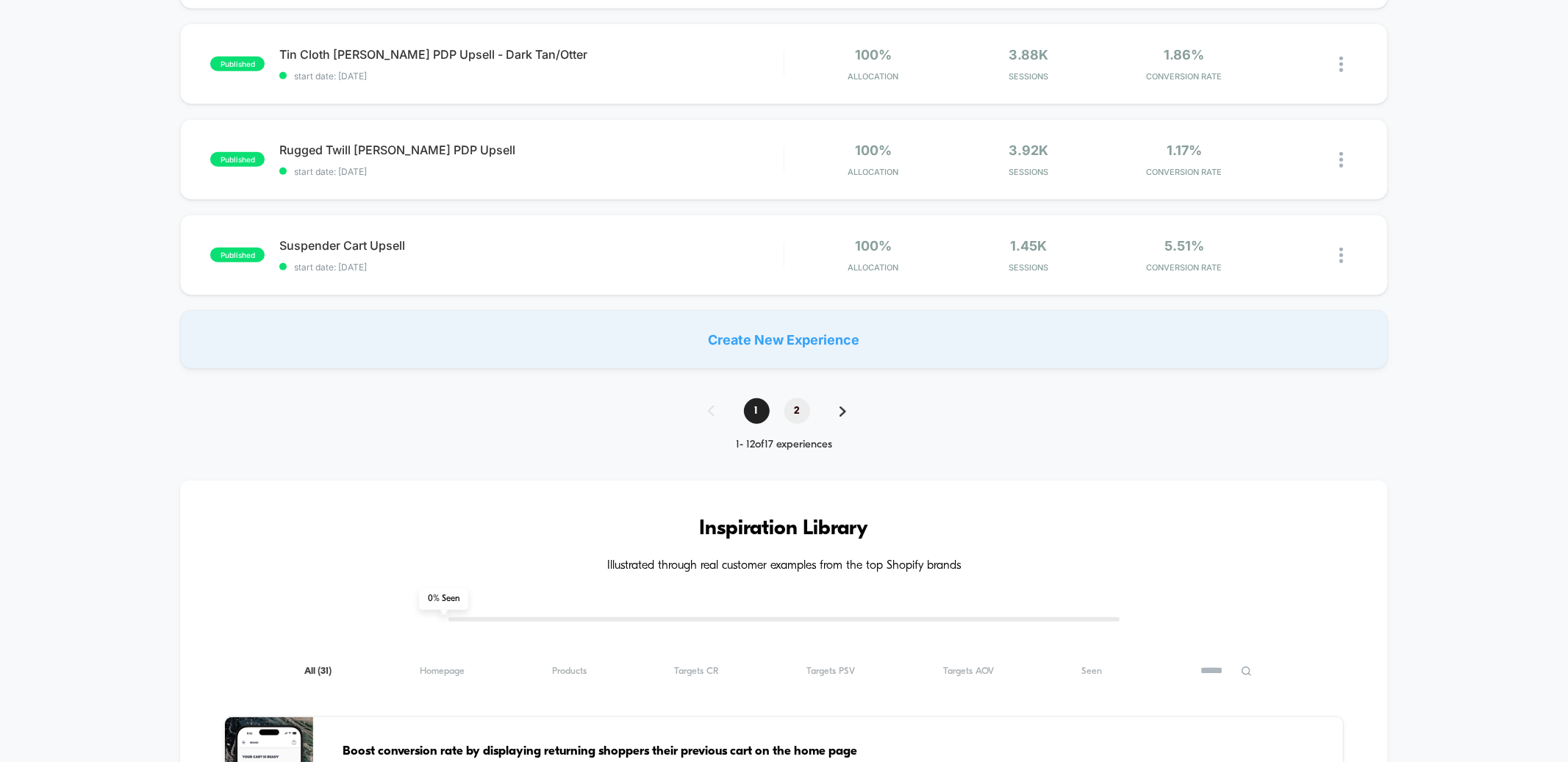
click at [803, 402] on span "2" at bounding box center [798, 412] width 26 height 26
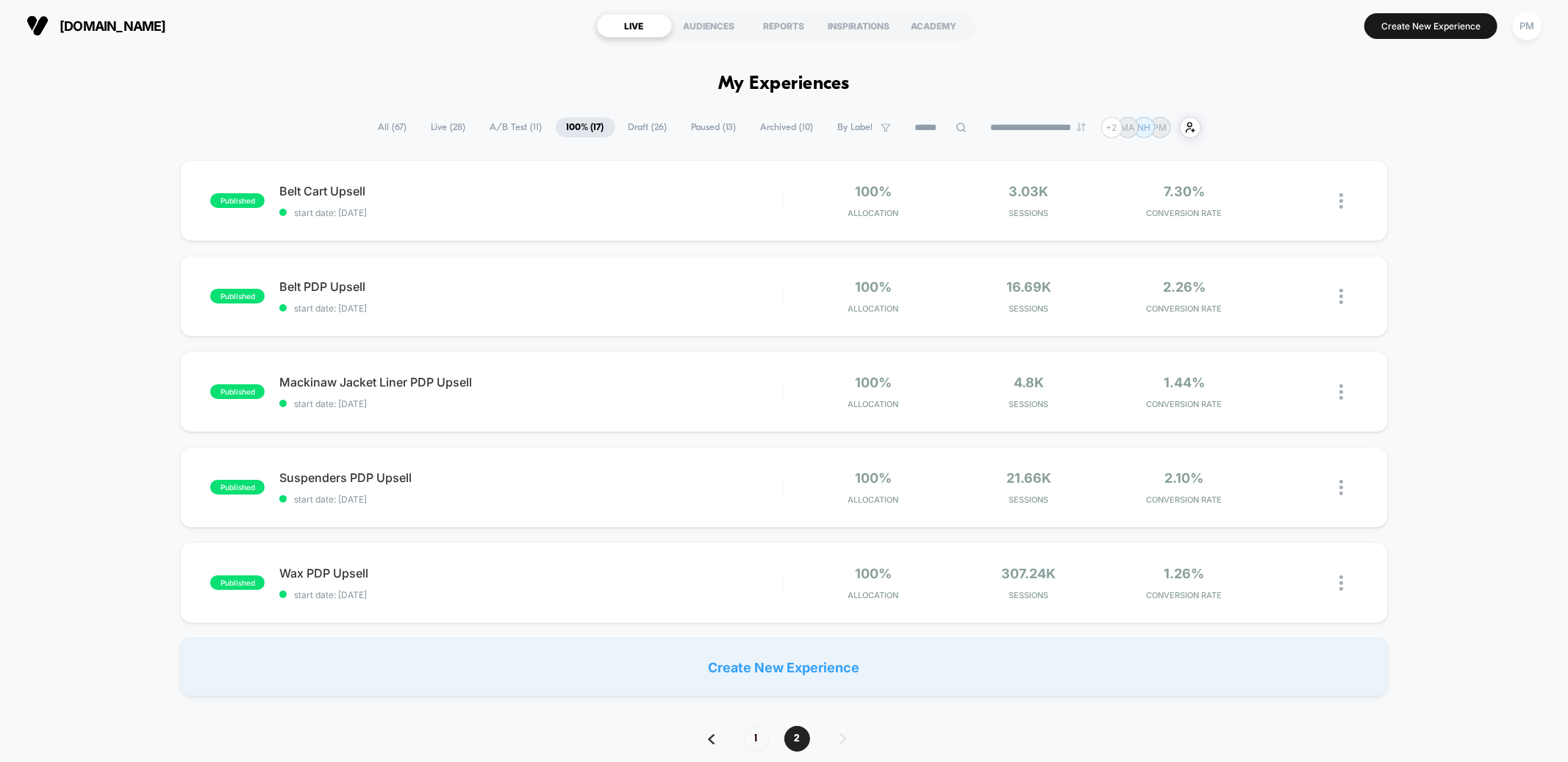
click at [589, 118] on span "100% ( 17 )" at bounding box center [585, 128] width 59 height 20
click at [758, 573] on span "1" at bounding box center [757, 739] width 26 height 26
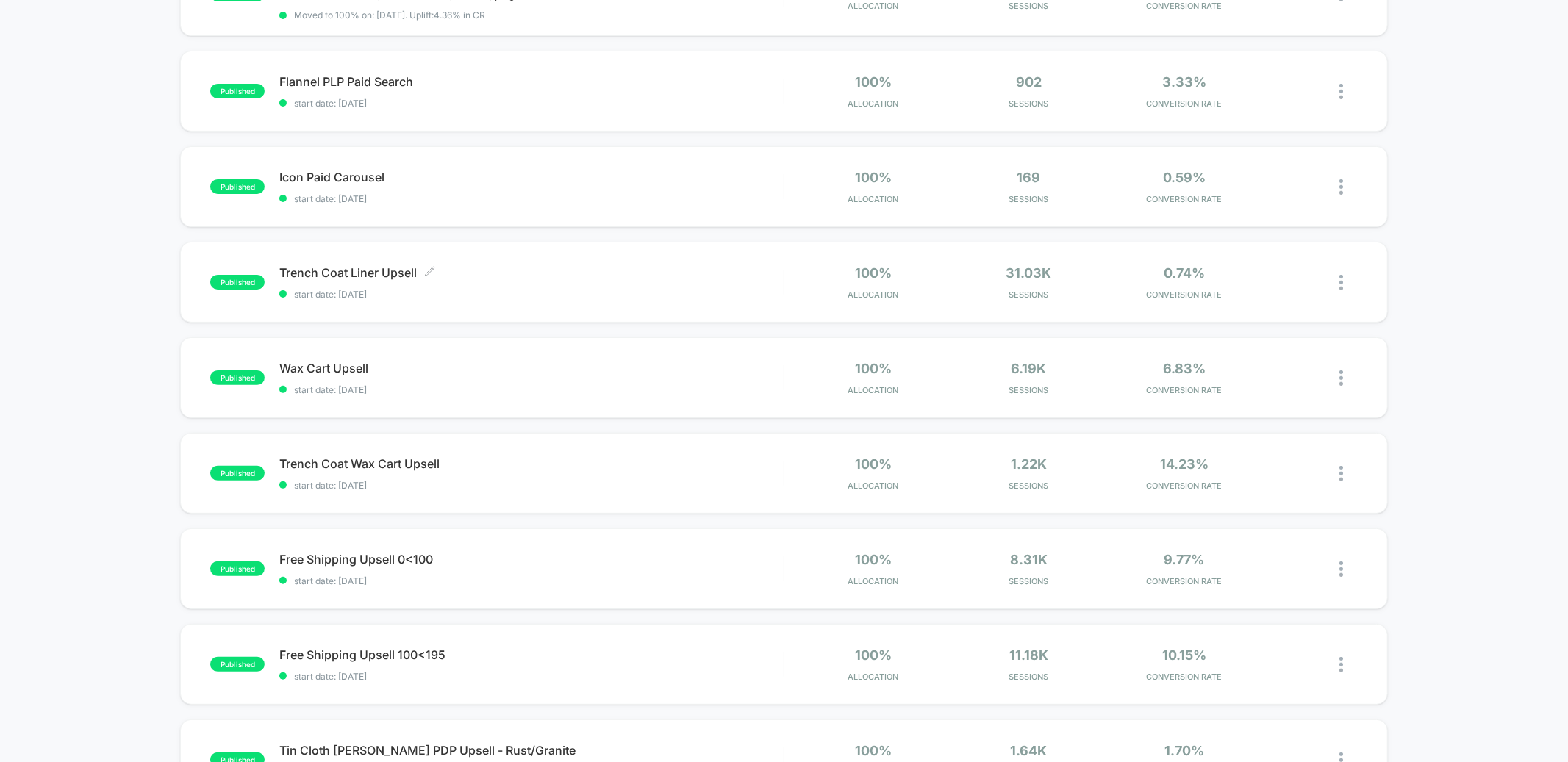
scroll to position [291, 0]
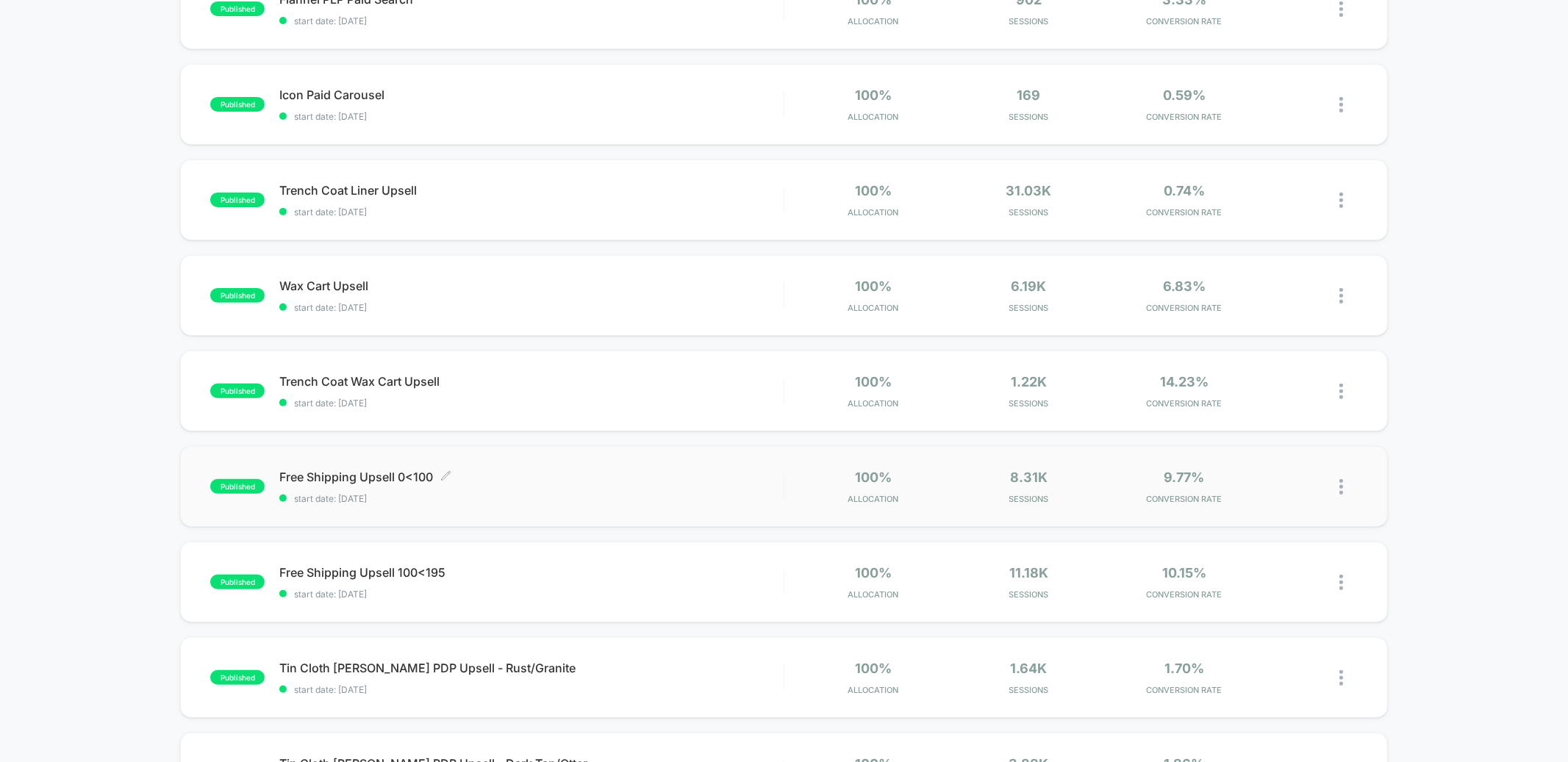
click at [557, 483] on div "Free Shipping Upsell 0<100 Click to edit experience details Click to edit exper…" at bounding box center [531, 488] width 504 height 35
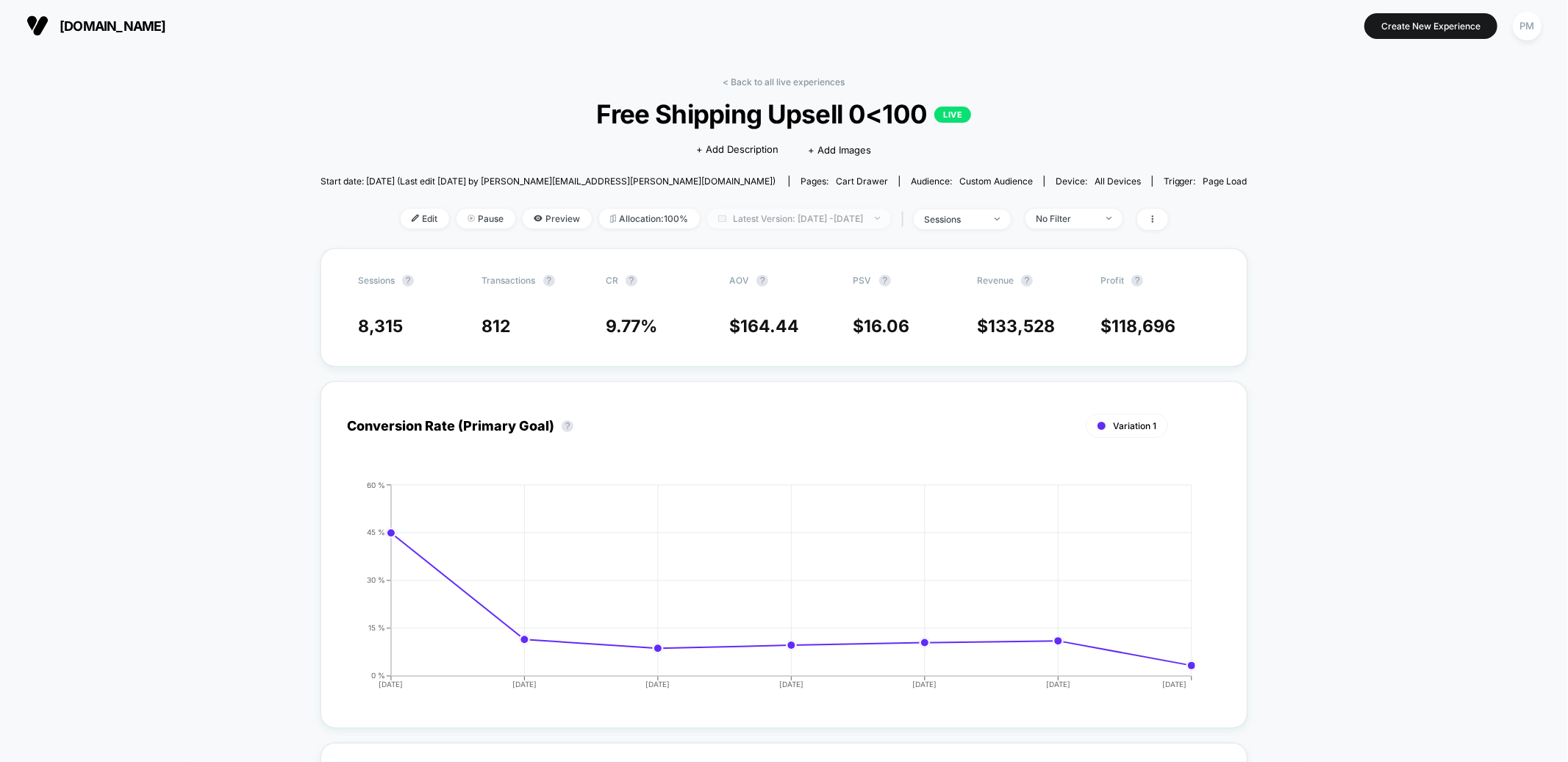
click at [733, 223] on span "Latest Version: [DATE] - [DATE]" at bounding box center [799, 219] width 184 height 20
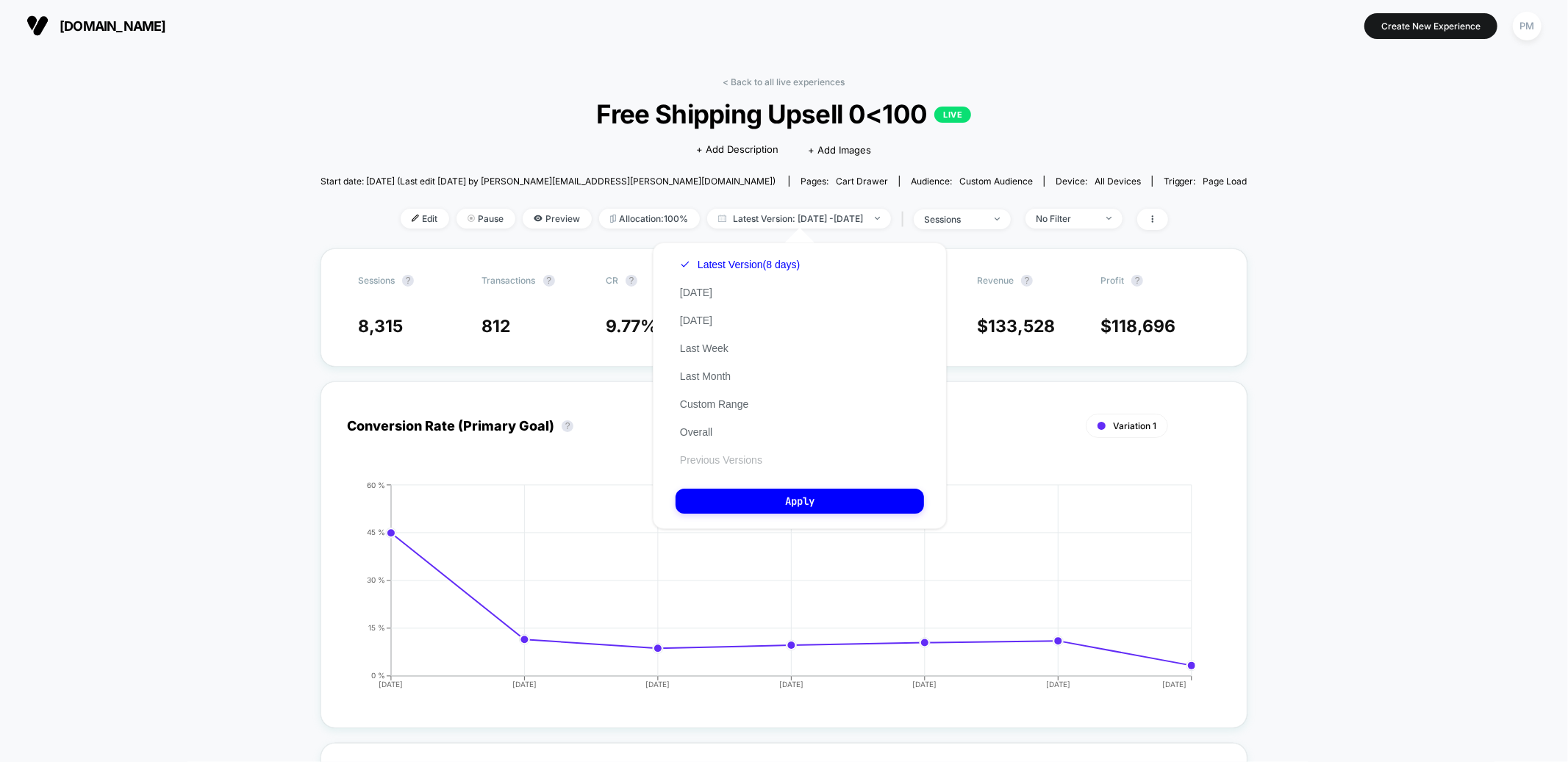
click at [703, 464] on button "Previous Versions" at bounding box center [722, 460] width 91 height 13
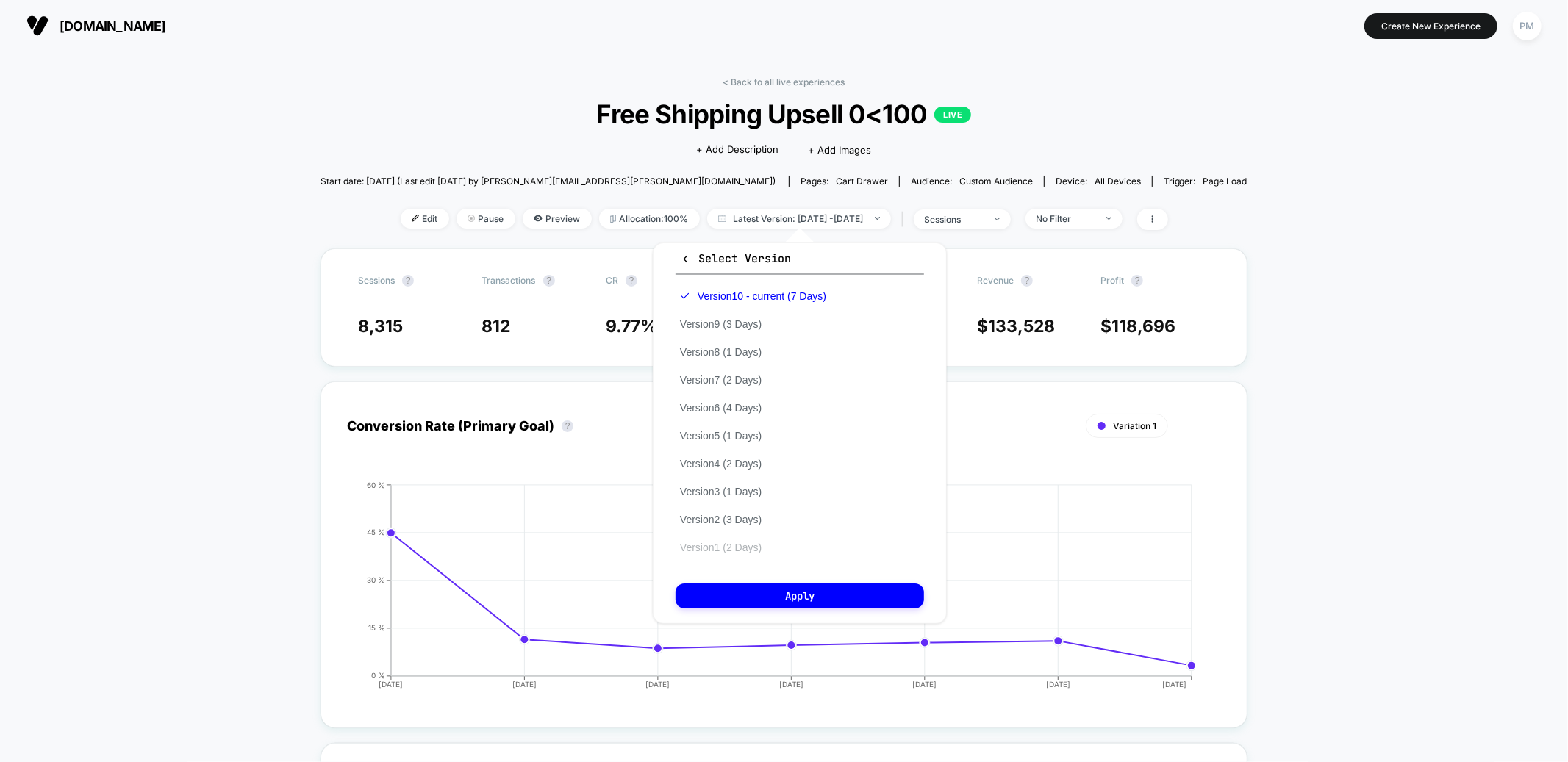
click at [747, 547] on button "Version 1 (2 Days)" at bounding box center [721, 548] width 91 height 13
click at [759, 573] on div "Select Version Version 10 - current (7 Days) Version 9 (3 Days) Version 8 (1 Da…" at bounding box center [800, 433] width 294 height 381
click at [759, 573] on button "Apply" at bounding box center [800, 596] width 249 height 25
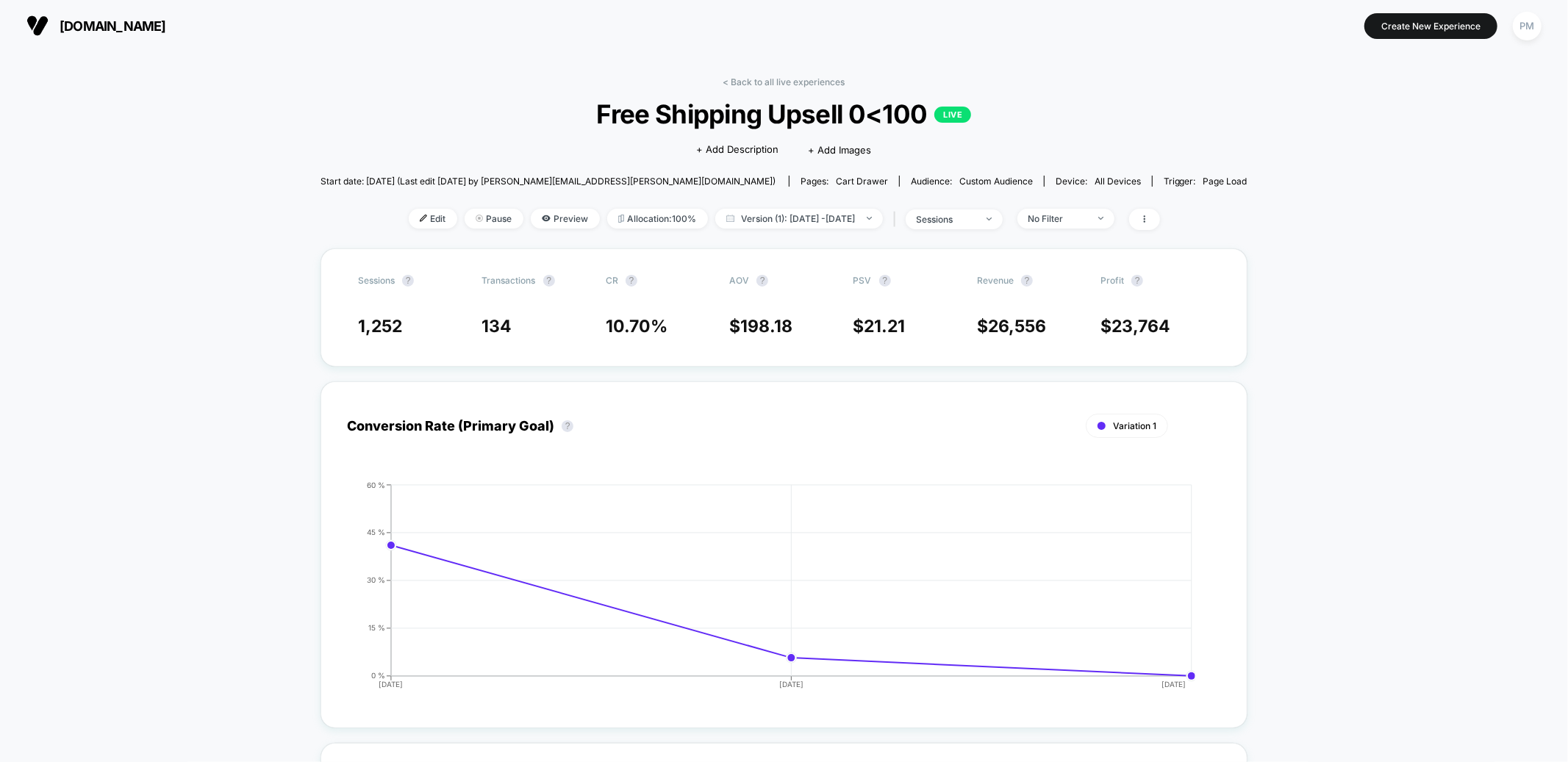
click at [762, 78] on link "< Back to all live experiences" at bounding box center [784, 82] width 122 height 11
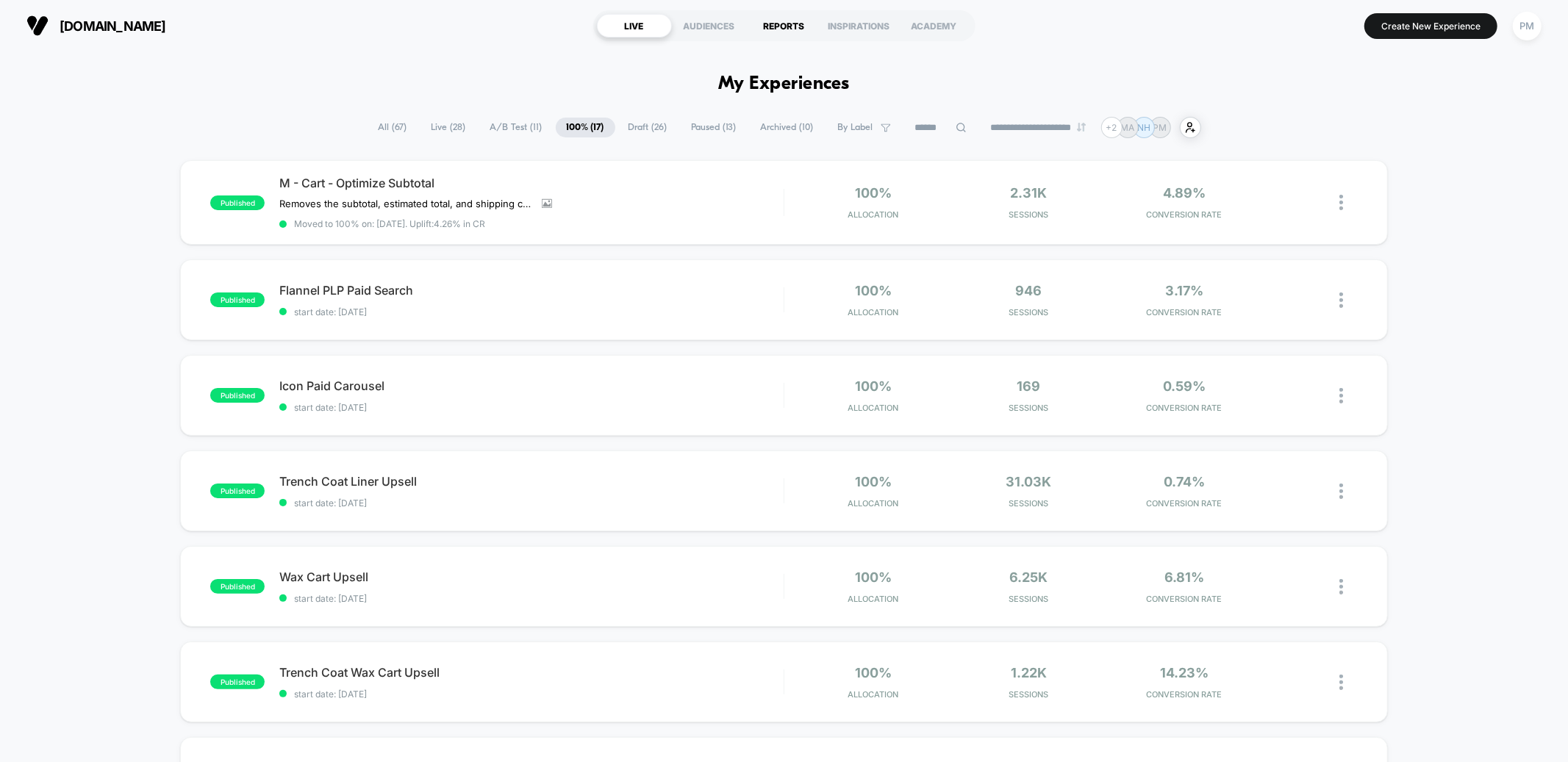
click at [769, 26] on div "REPORTS" at bounding box center [785, 26] width 75 height 24
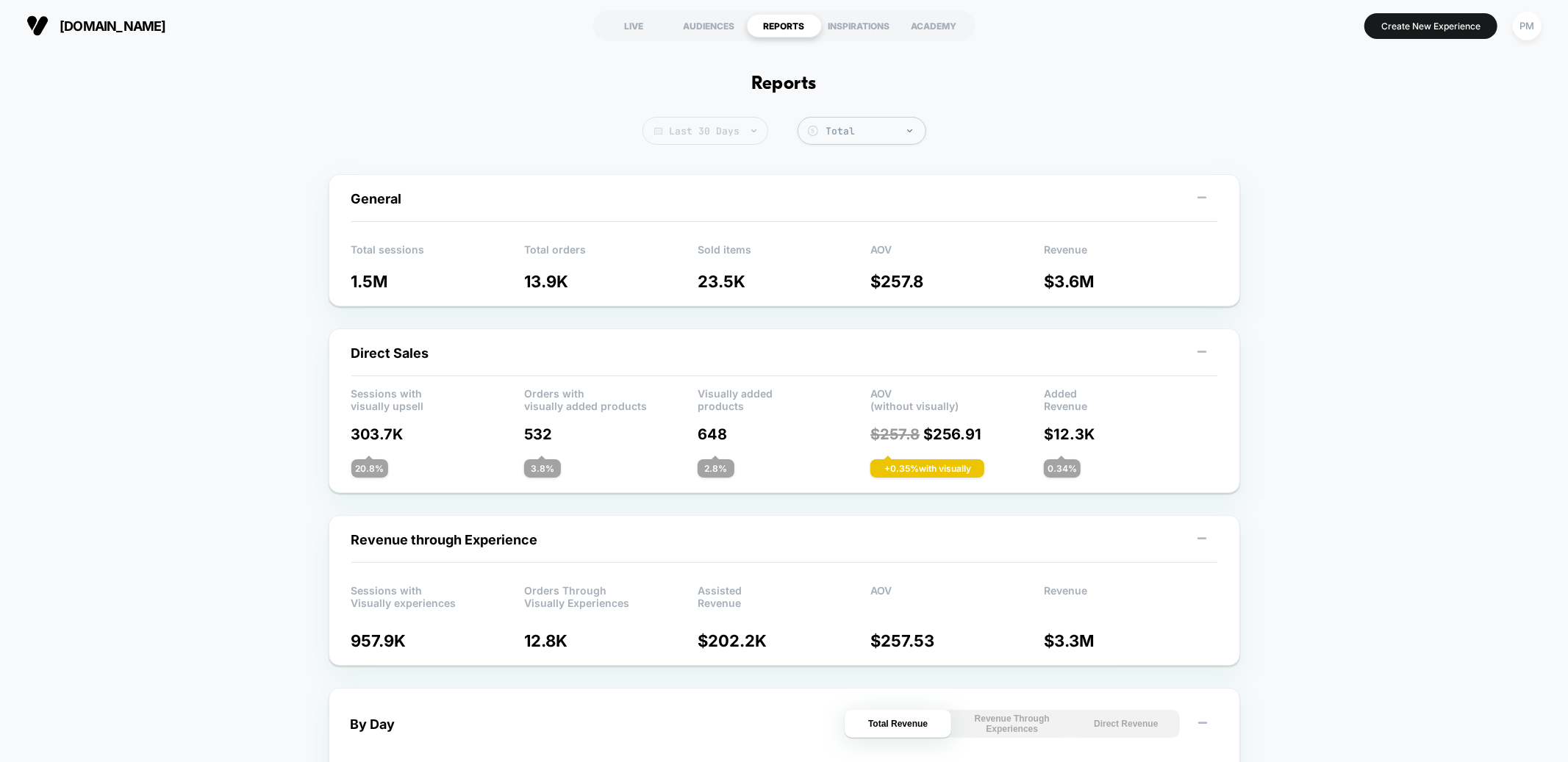
click at [734, 135] on span "Last 30 Days" at bounding box center [704, 131] width 125 height 28
select select "*"
select select "****"
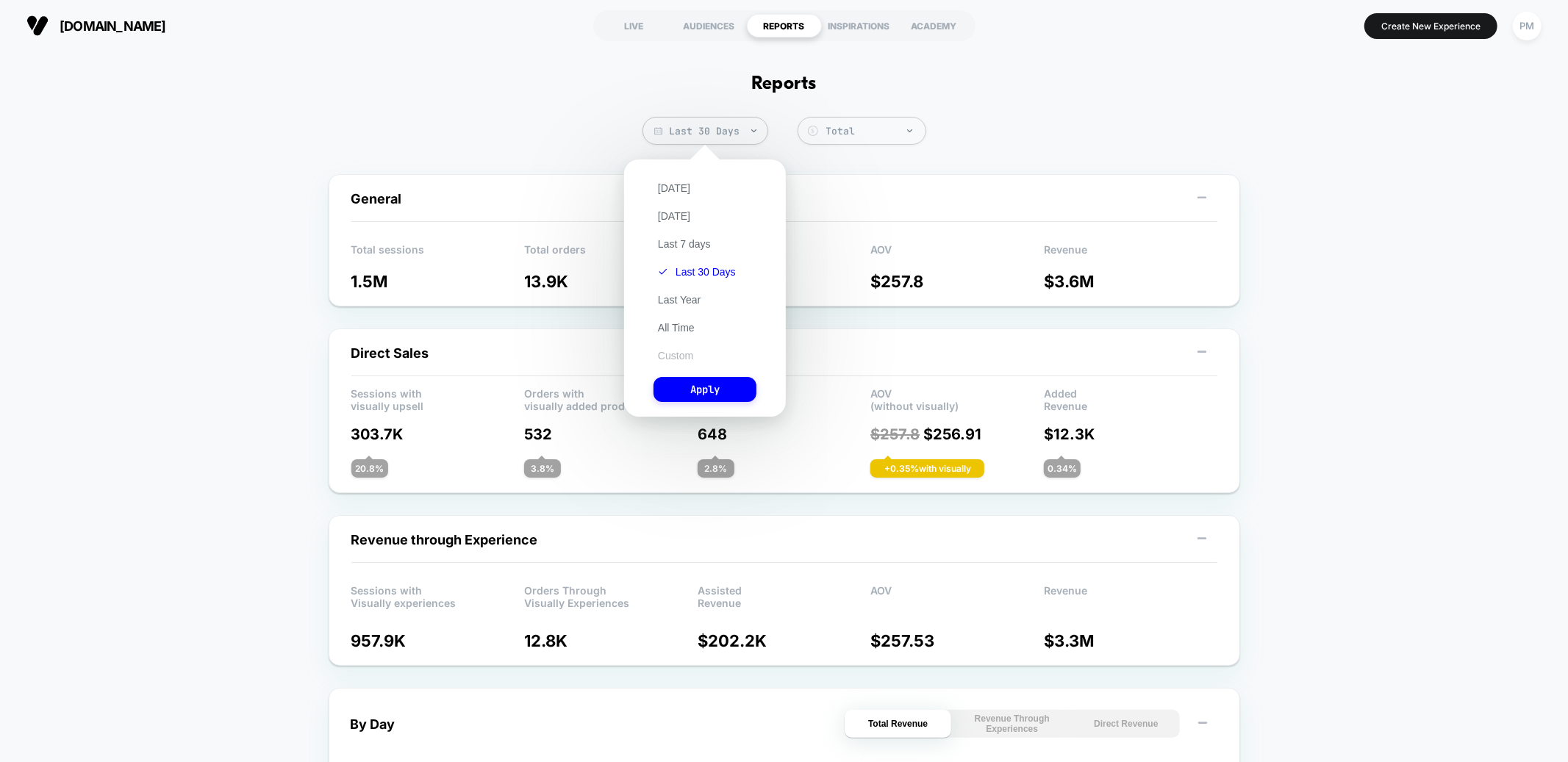
click at [684, 354] on button "Custom" at bounding box center [676, 356] width 44 height 13
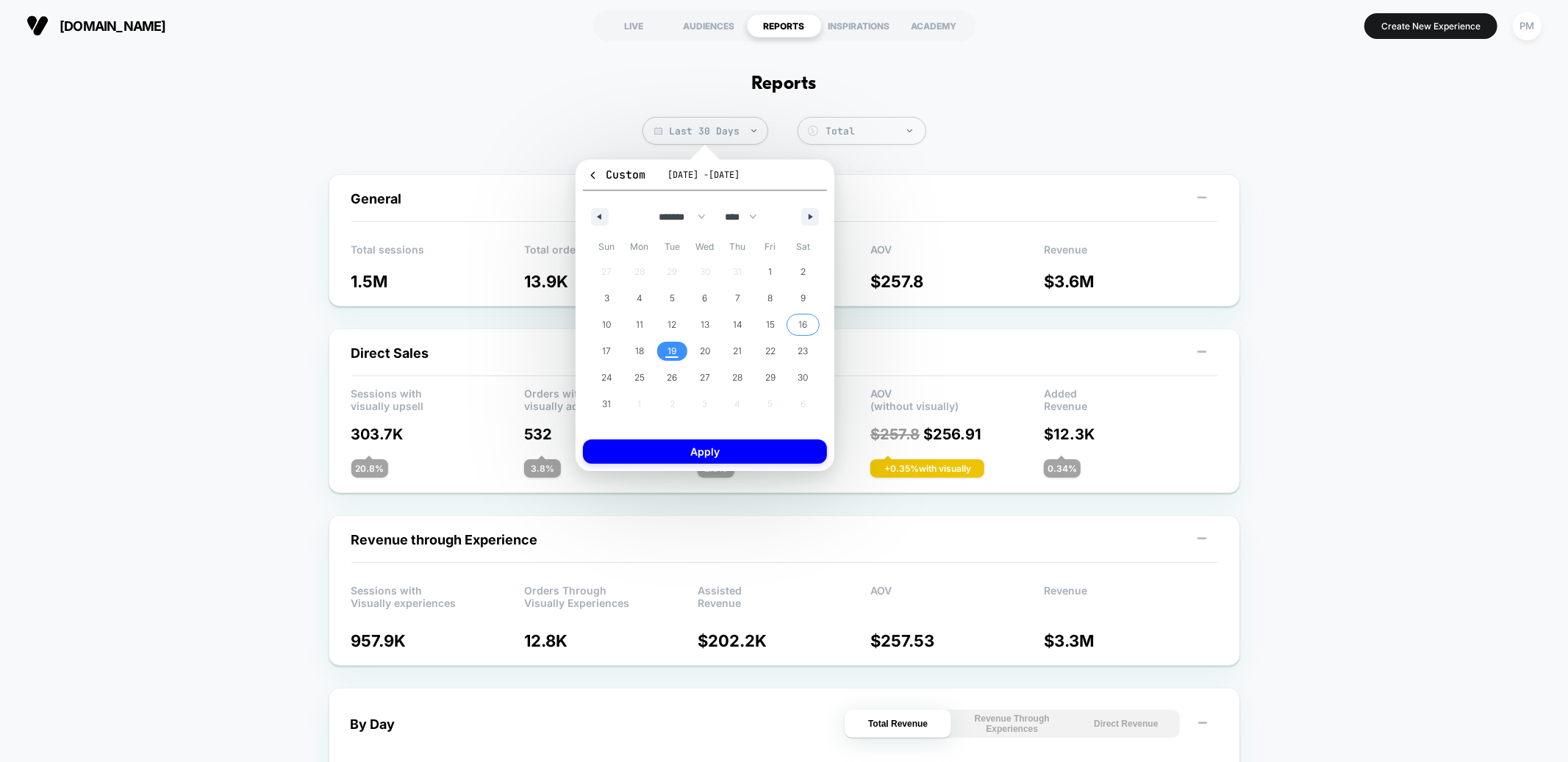
click at [795, 319] on span "16" at bounding box center [803, 325] width 33 height 19
click at [753, 450] on button "Apply" at bounding box center [704, 452] width 244 height 25
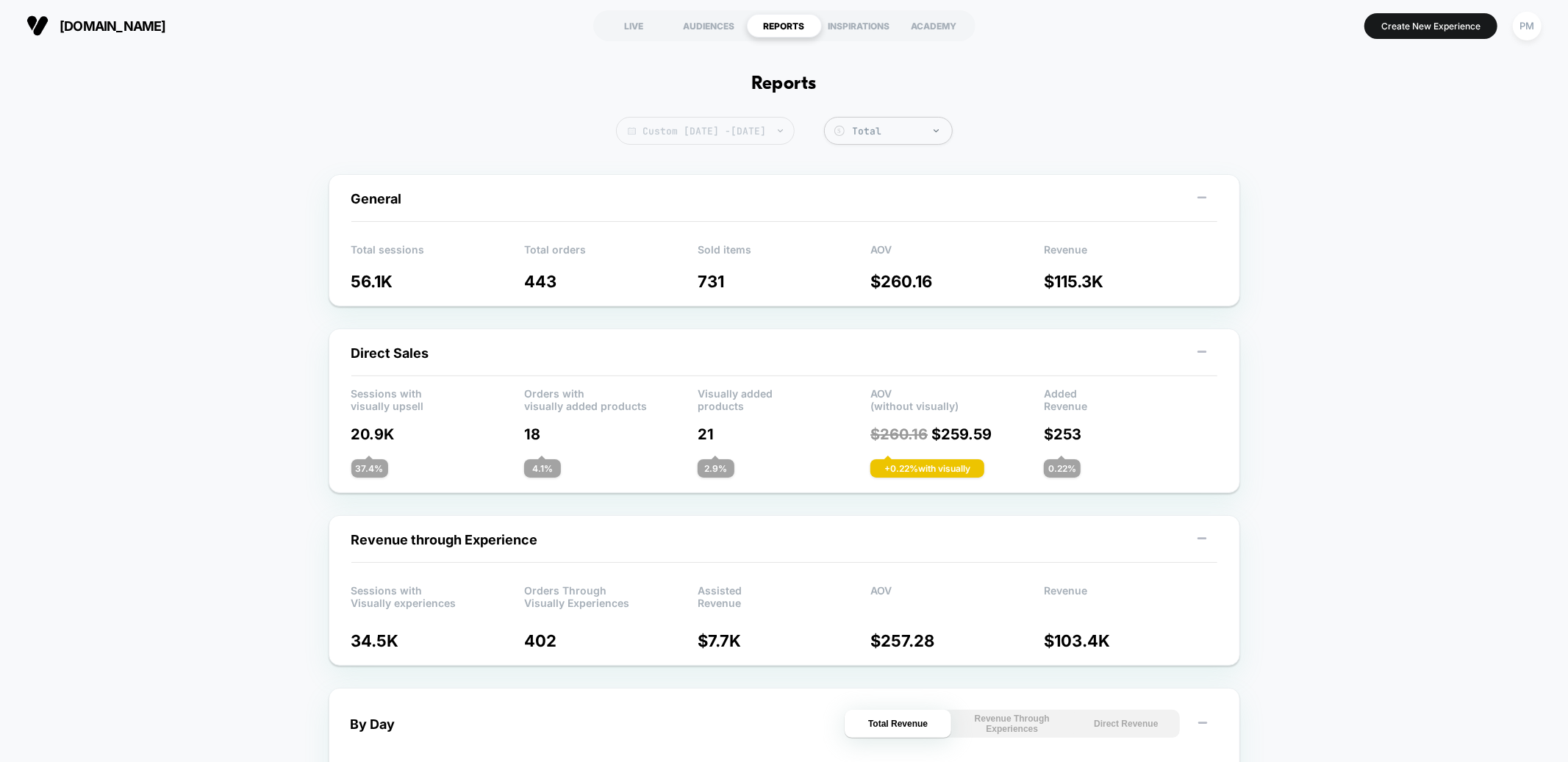
click at [751, 132] on span "Custom [DATE] - [DATE]" at bounding box center [705, 131] width 178 height 28
select select "*"
select select "****"
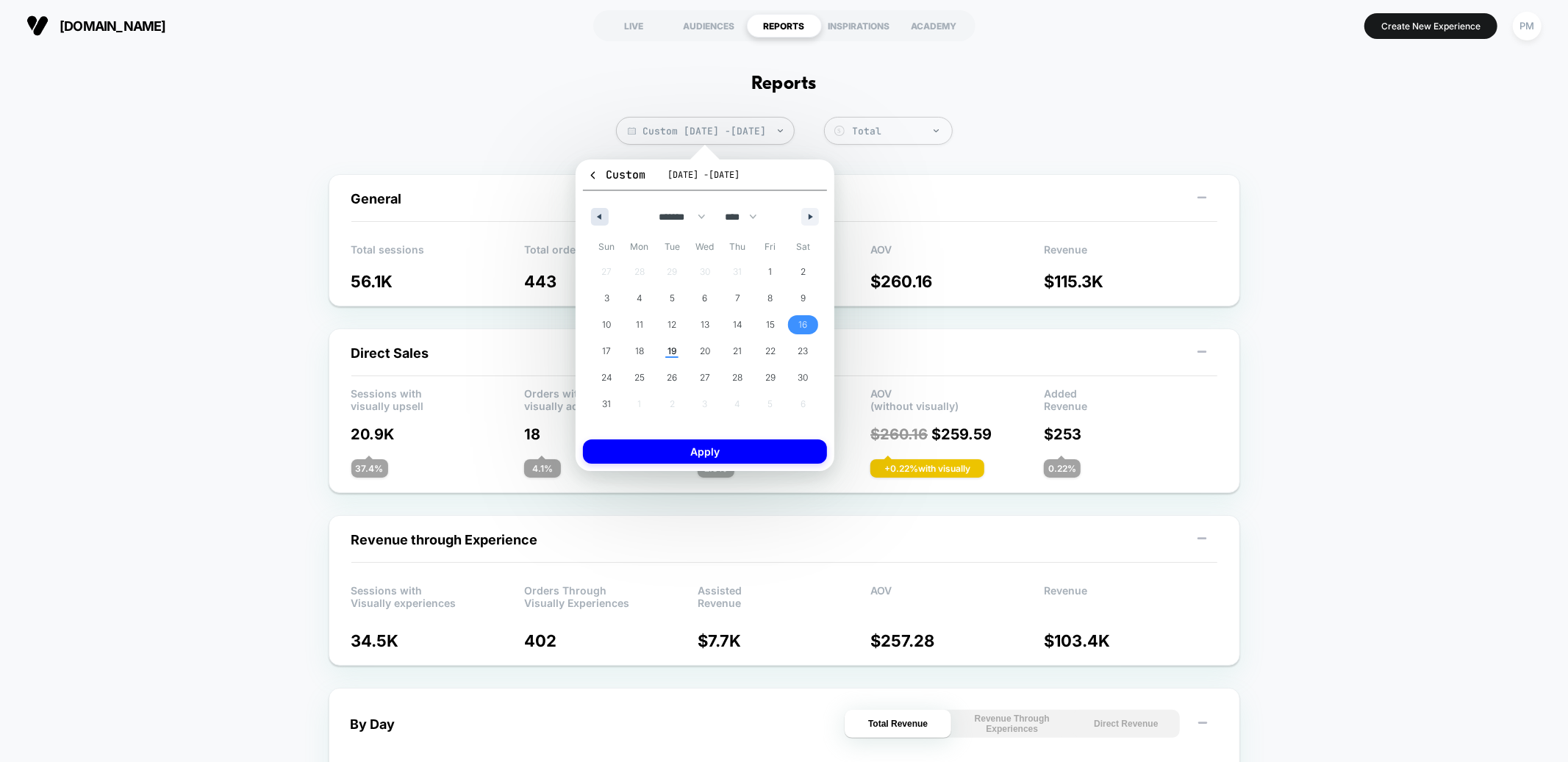
click at [604, 216] on button "button" at bounding box center [599, 216] width 17 height 17
select select "*"
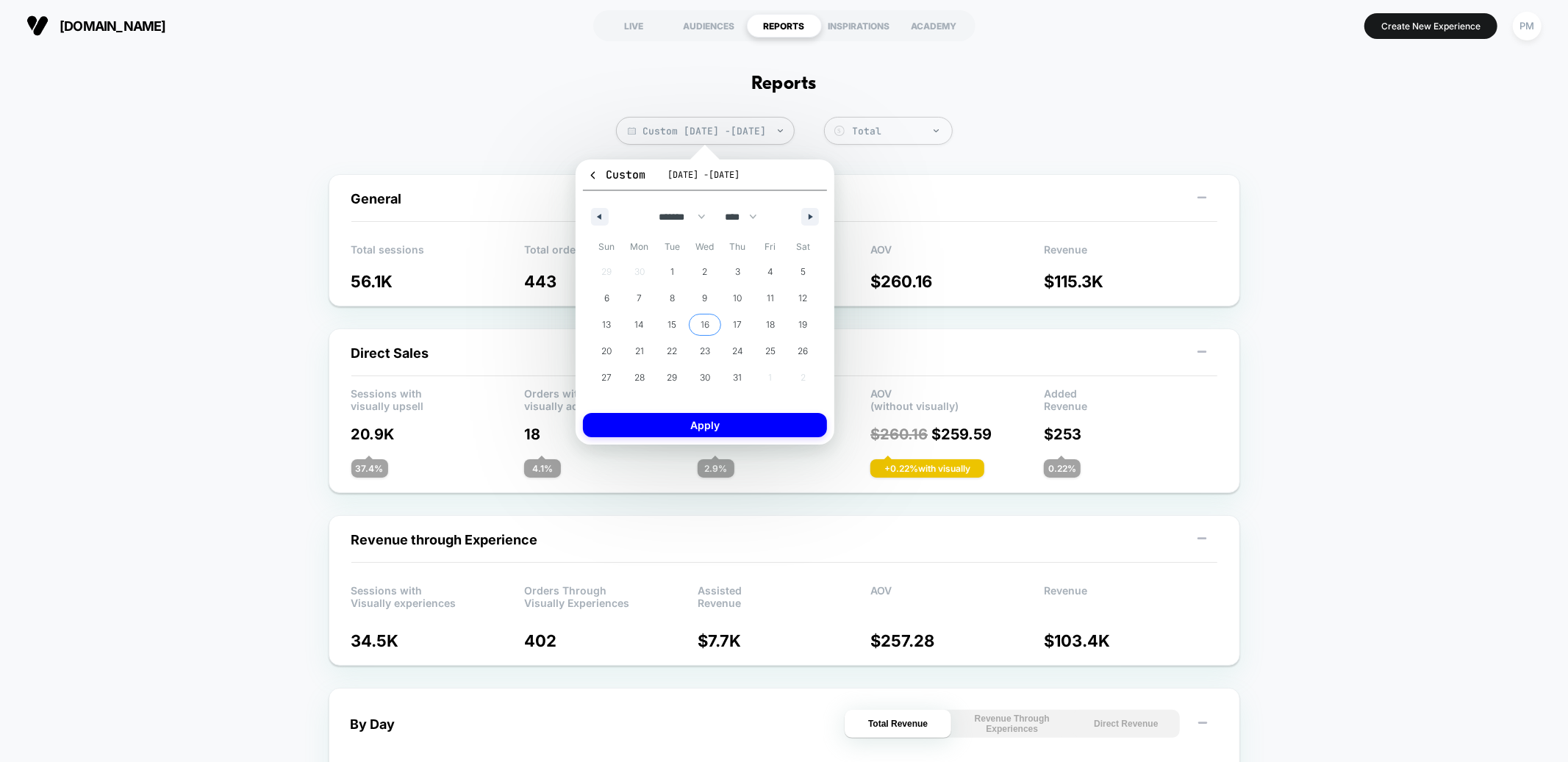
click at [708, 325] on span "16" at bounding box center [705, 325] width 9 height 27
click at [720, 418] on button "Apply" at bounding box center [704, 425] width 244 height 25
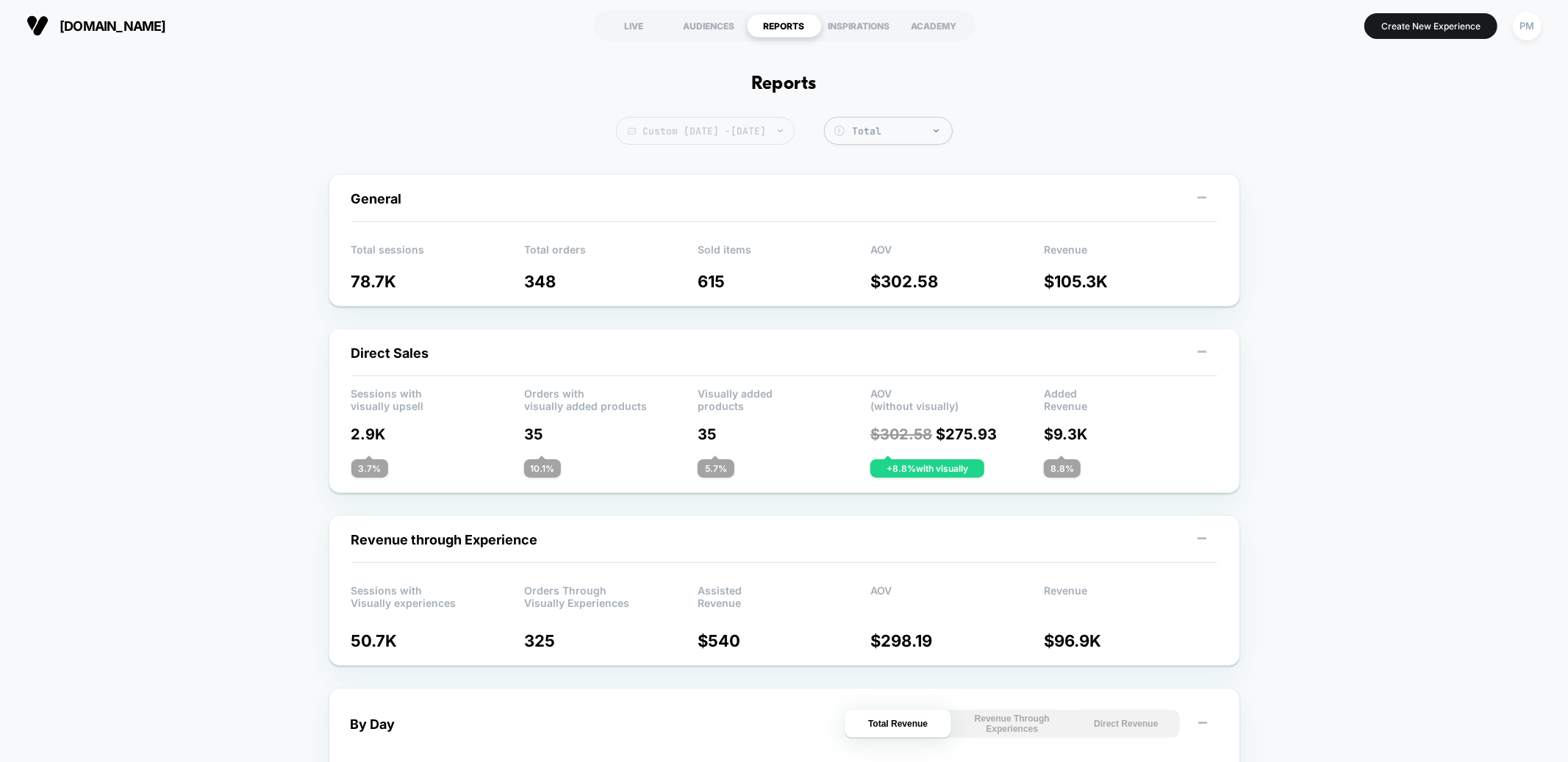
click at [703, 134] on span "Custom [DATE] - [DATE]" at bounding box center [705, 131] width 178 height 28
select select "*"
select select "****"
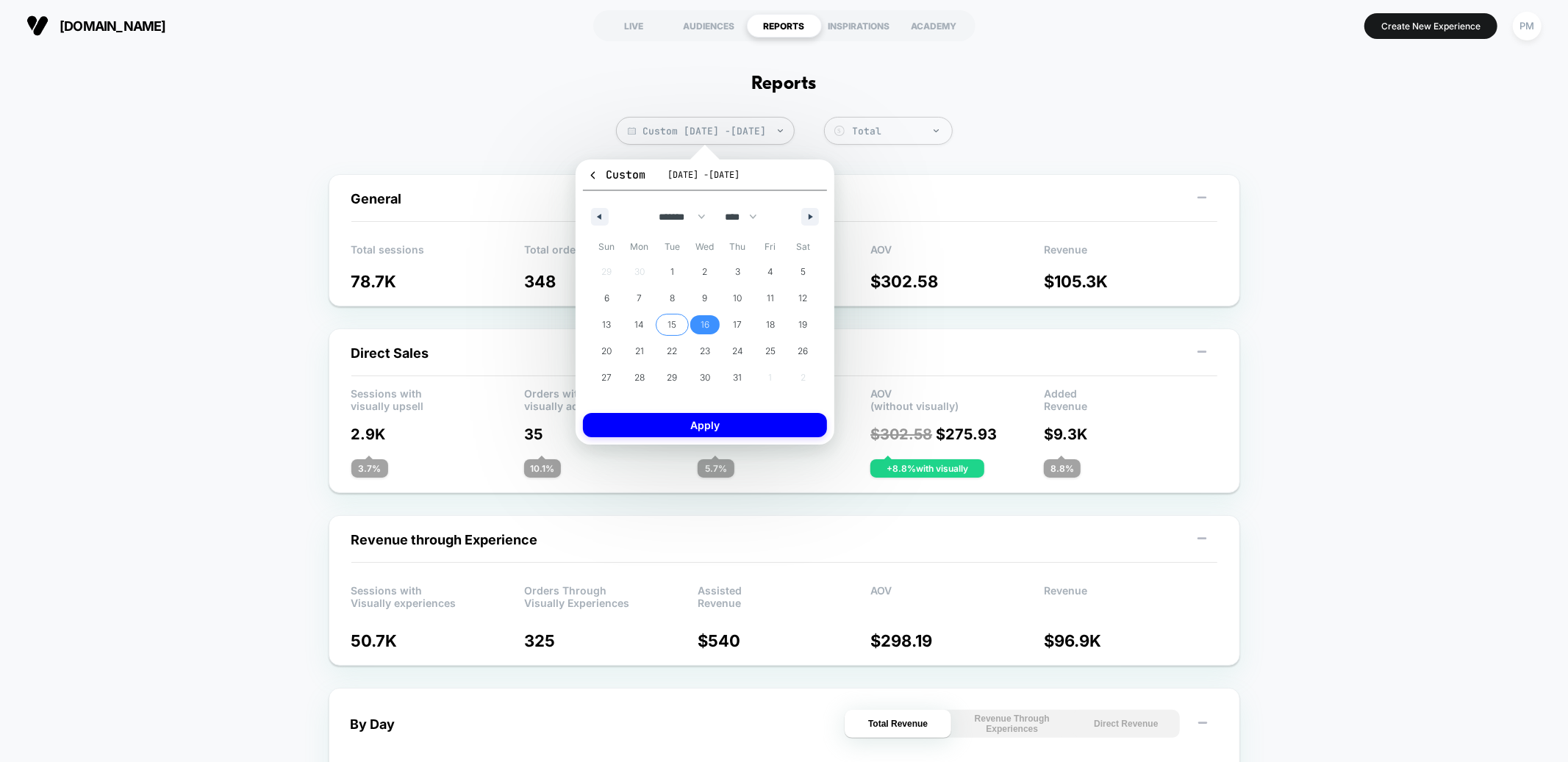
click at [674, 327] on span "15" at bounding box center [672, 325] width 9 height 27
click at [674, 323] on span "15" at bounding box center [672, 325] width 9 height 27
click at [699, 425] on button "Apply" at bounding box center [704, 425] width 244 height 25
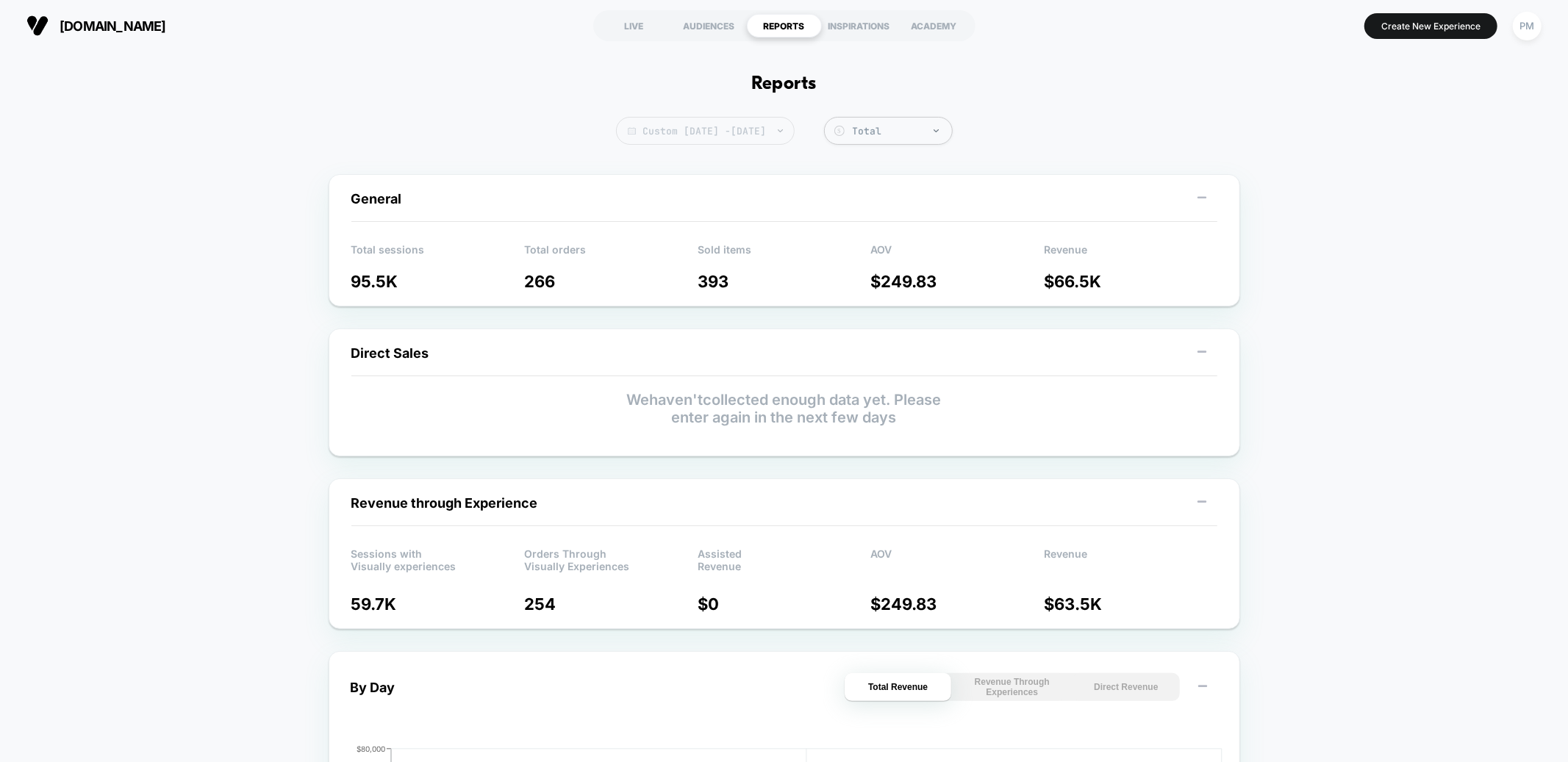
click at [716, 141] on span "Custom [DATE] - [DATE]" at bounding box center [705, 131] width 178 height 28
select select "*"
select select "****"
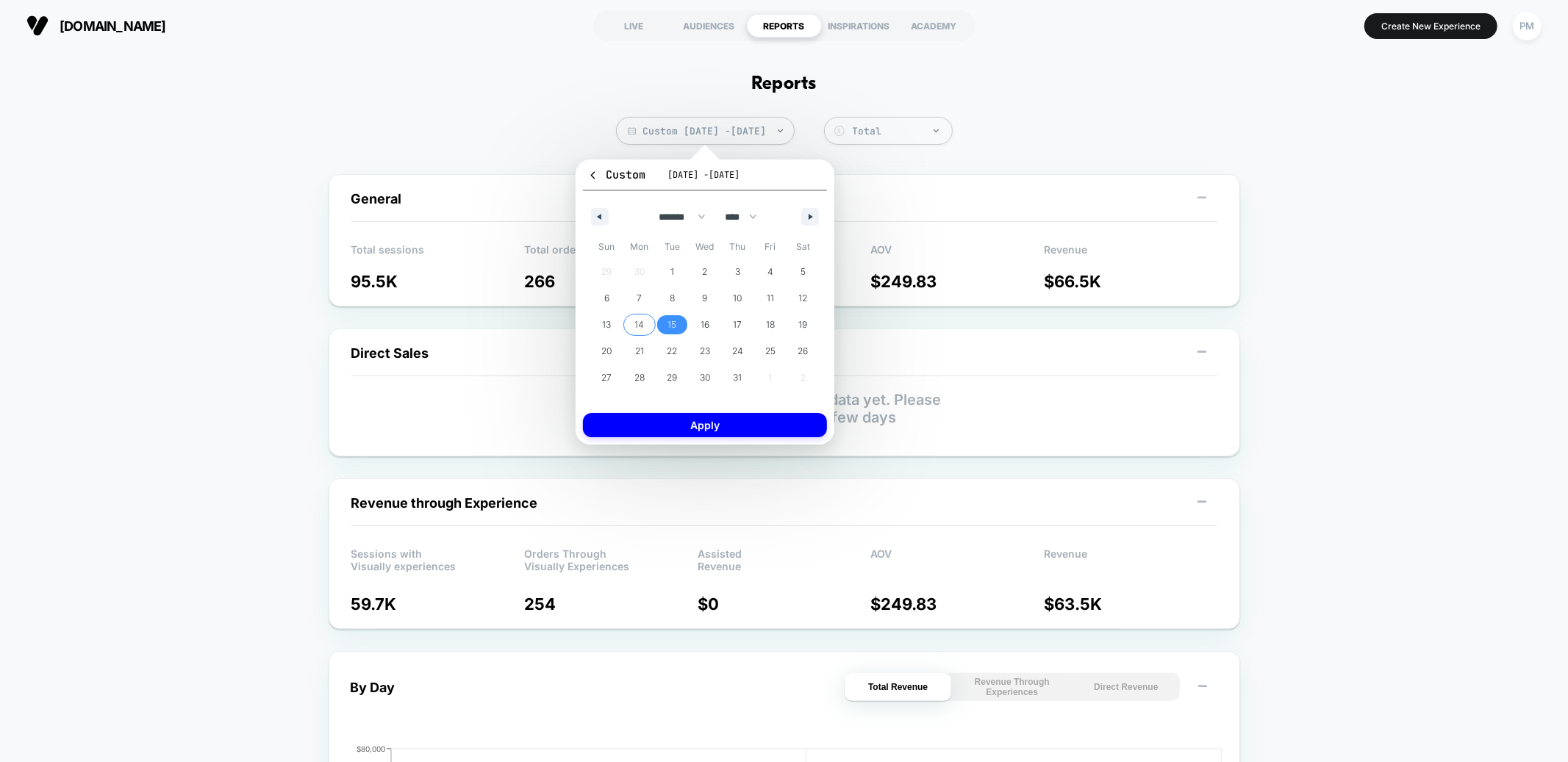
click at [639, 324] on span "14" at bounding box center [639, 325] width 9 height 27
click at [654, 420] on button "Apply" at bounding box center [704, 425] width 244 height 25
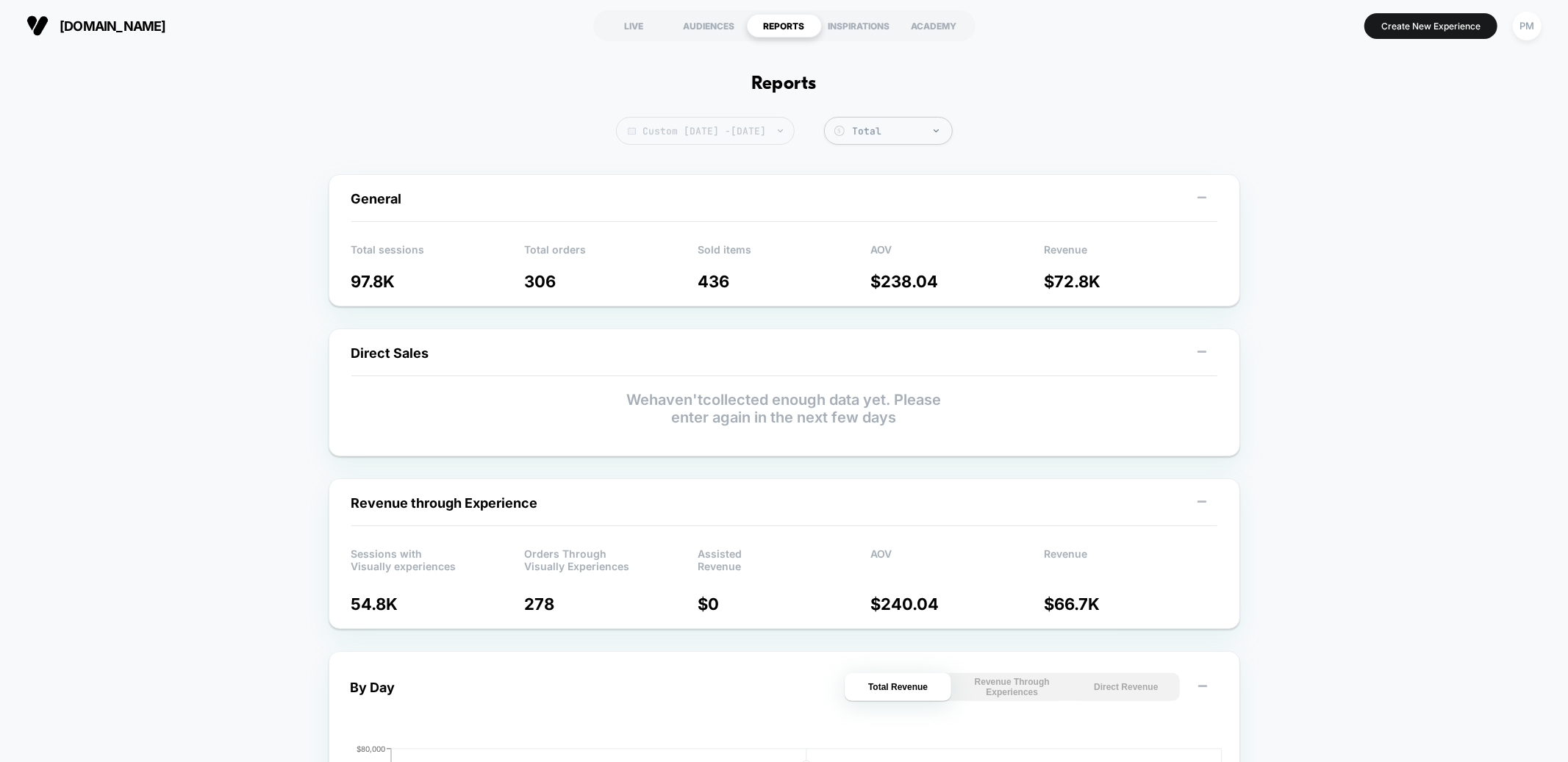
click at [699, 132] on span "Custom [DATE] - [DATE]" at bounding box center [705, 131] width 178 height 28
select select "*"
select select "****"
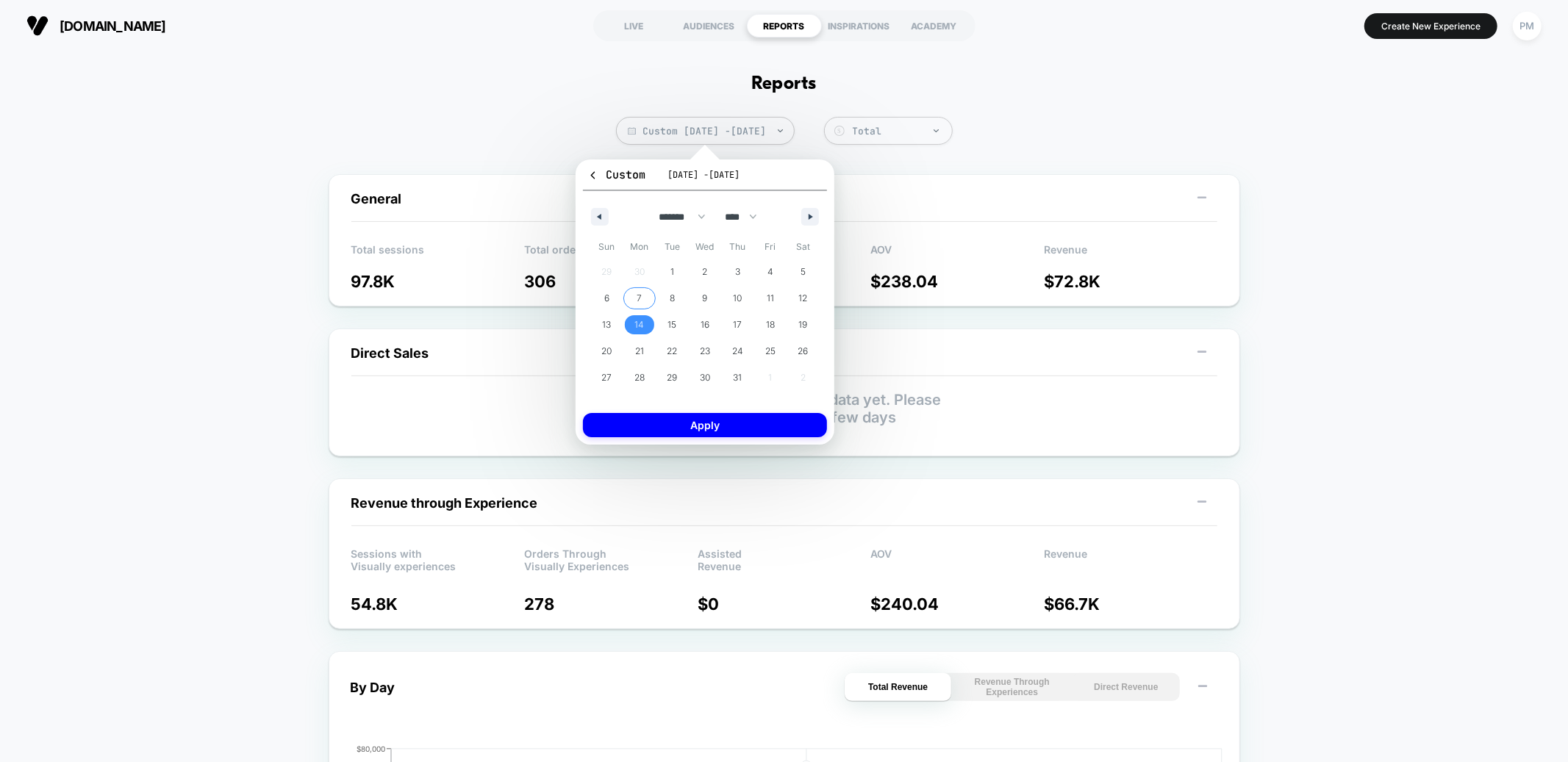
click at [642, 293] on span "7" at bounding box center [640, 298] width 33 height 19
click at [642, 327] on span "14" at bounding box center [639, 325] width 9 height 27
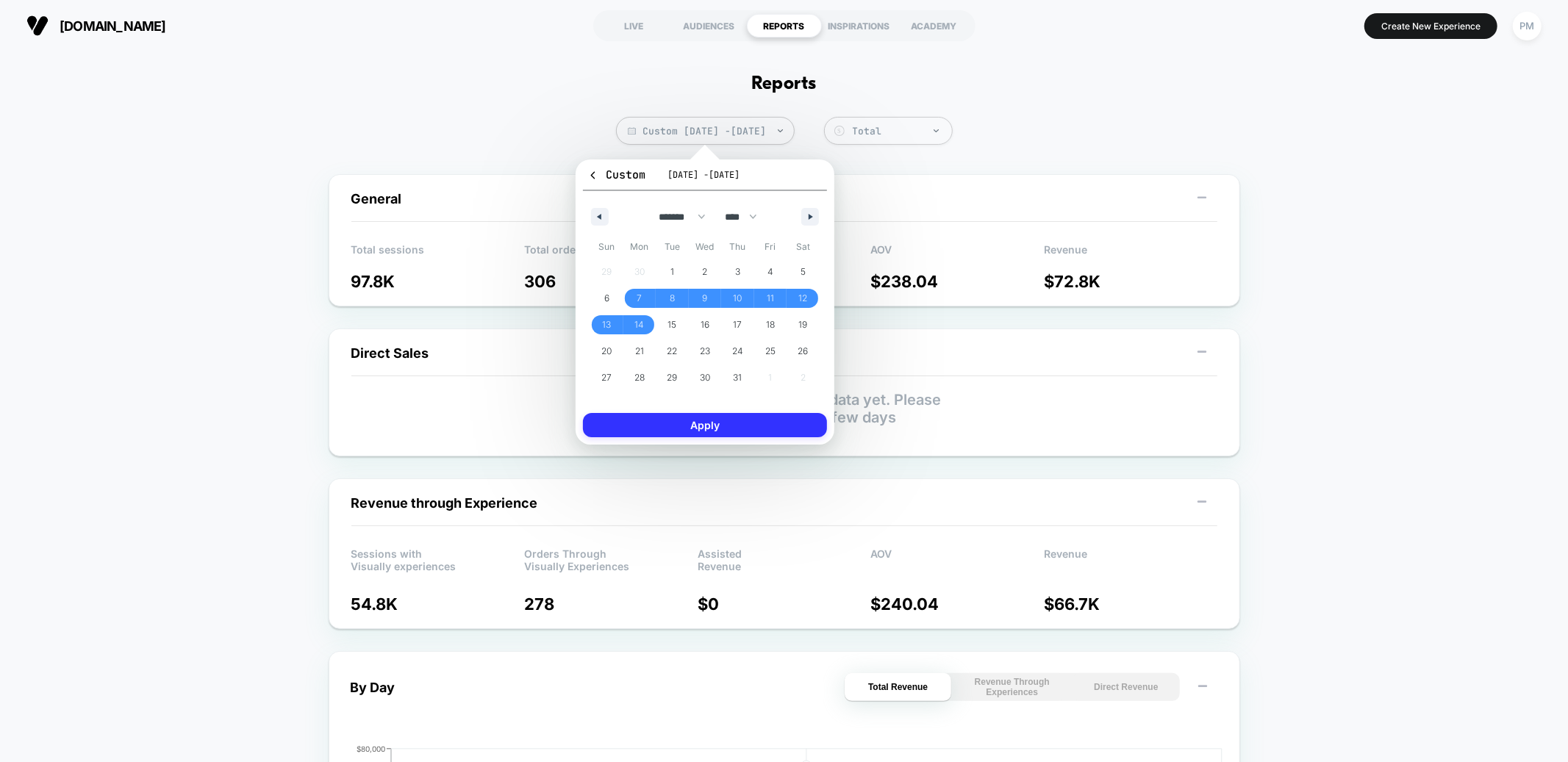
click at [664, 422] on button "Apply" at bounding box center [704, 425] width 244 height 25
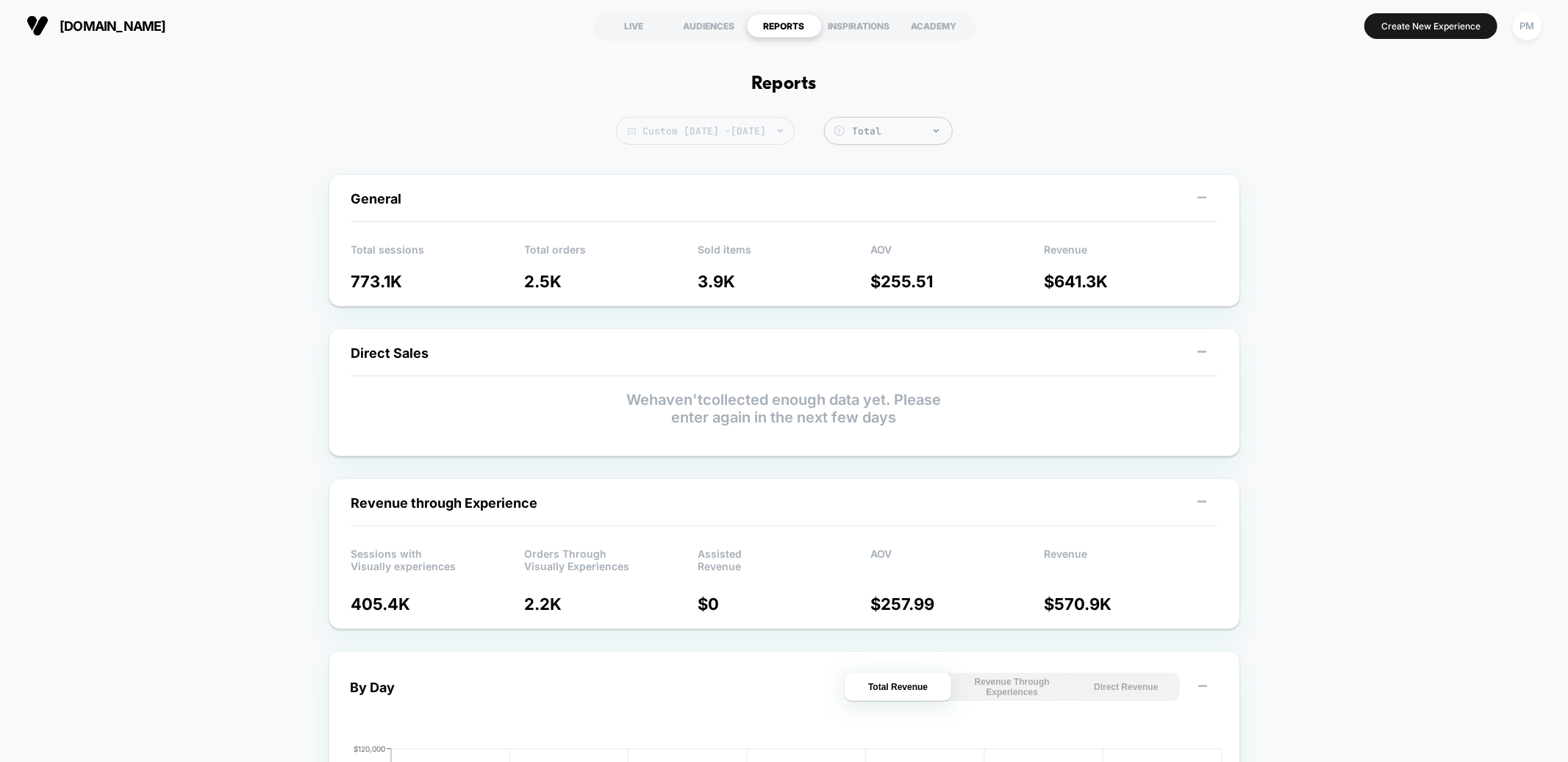
click at [726, 137] on span "Custom [DATE] - [DATE]" at bounding box center [705, 131] width 178 height 28
select select "*"
select select "****"
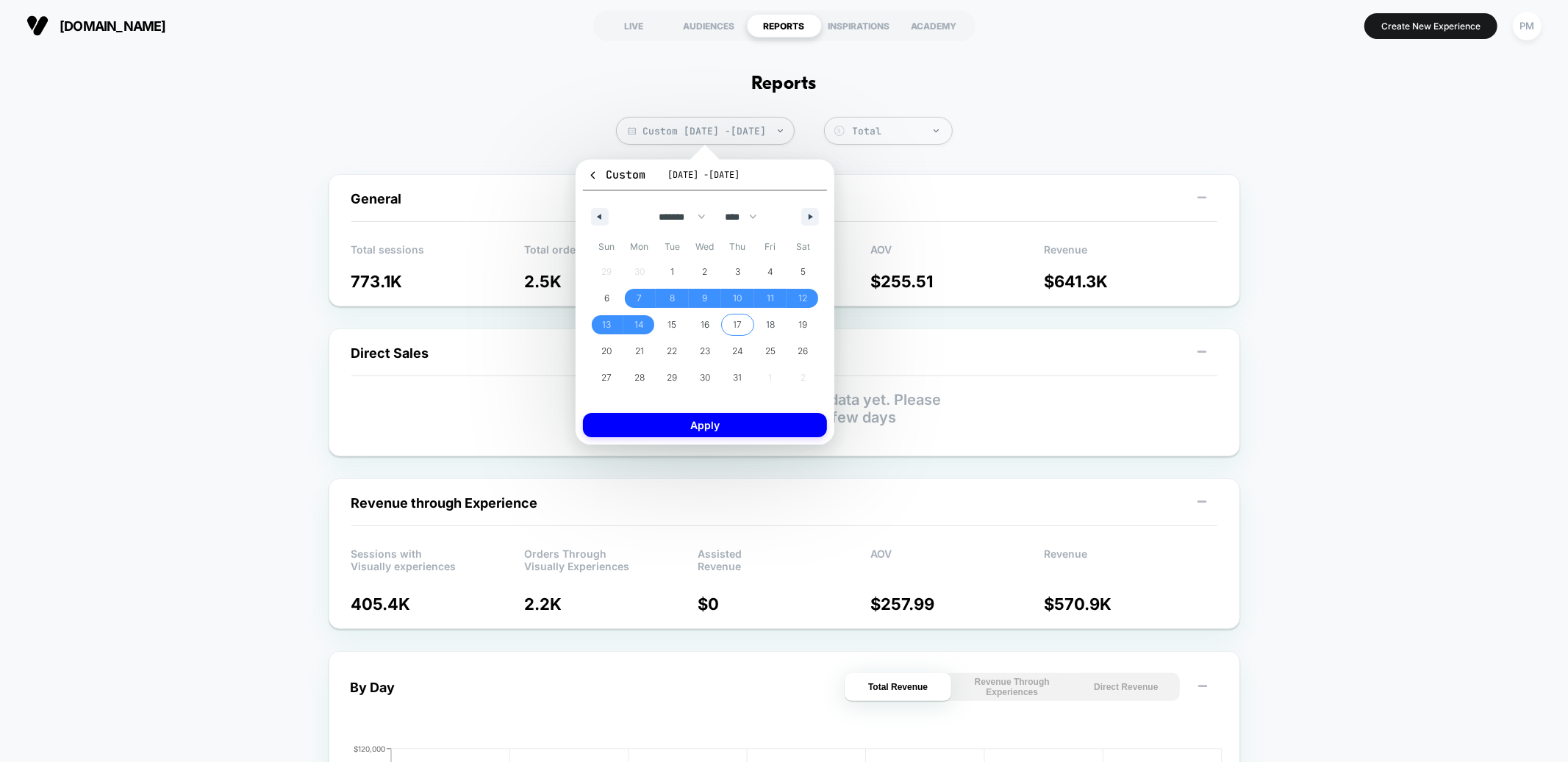
click at [731, 323] on span "17" at bounding box center [737, 325] width 33 height 19
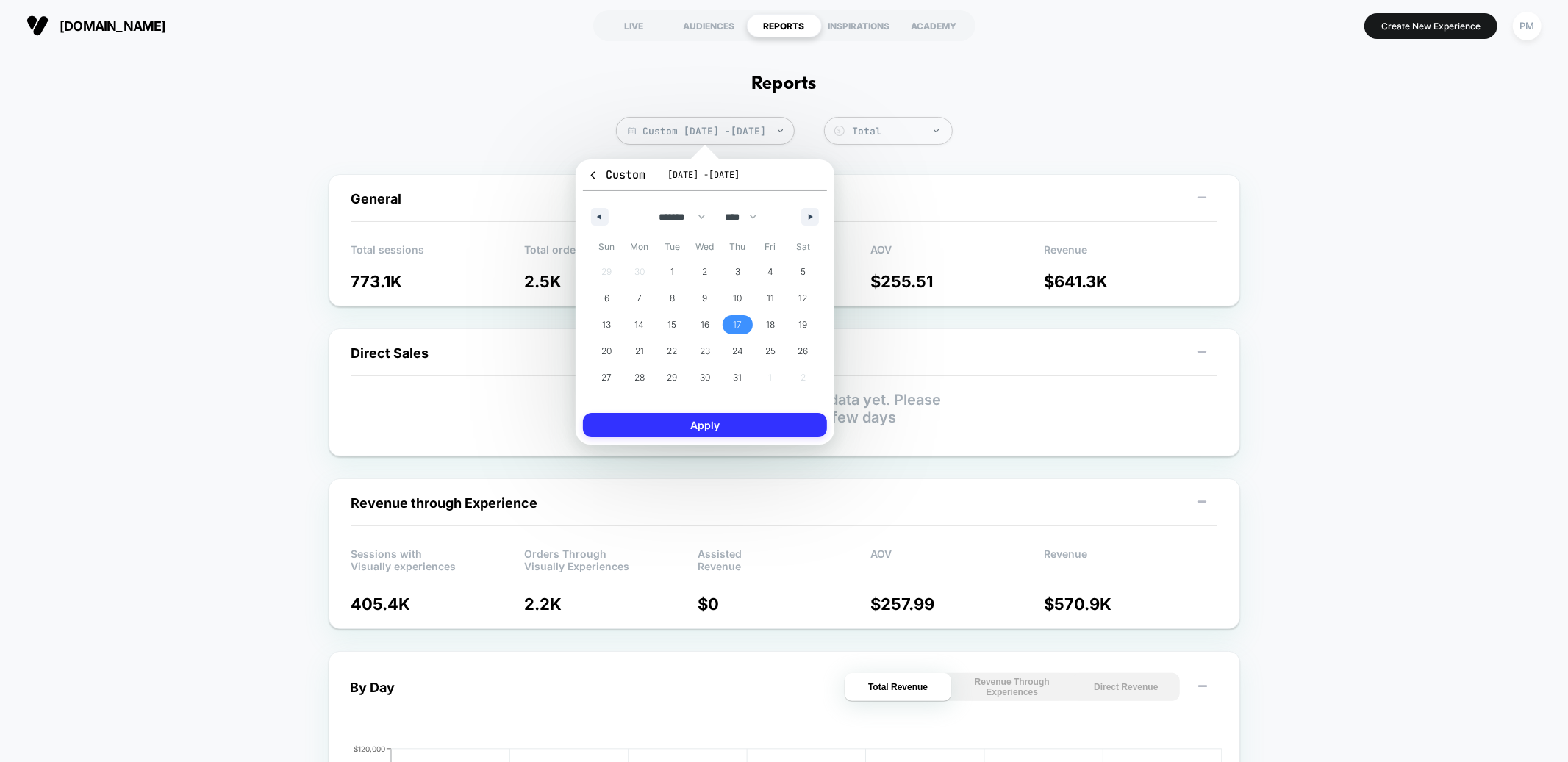
click at [725, 433] on button "Apply" at bounding box center [704, 425] width 244 height 25
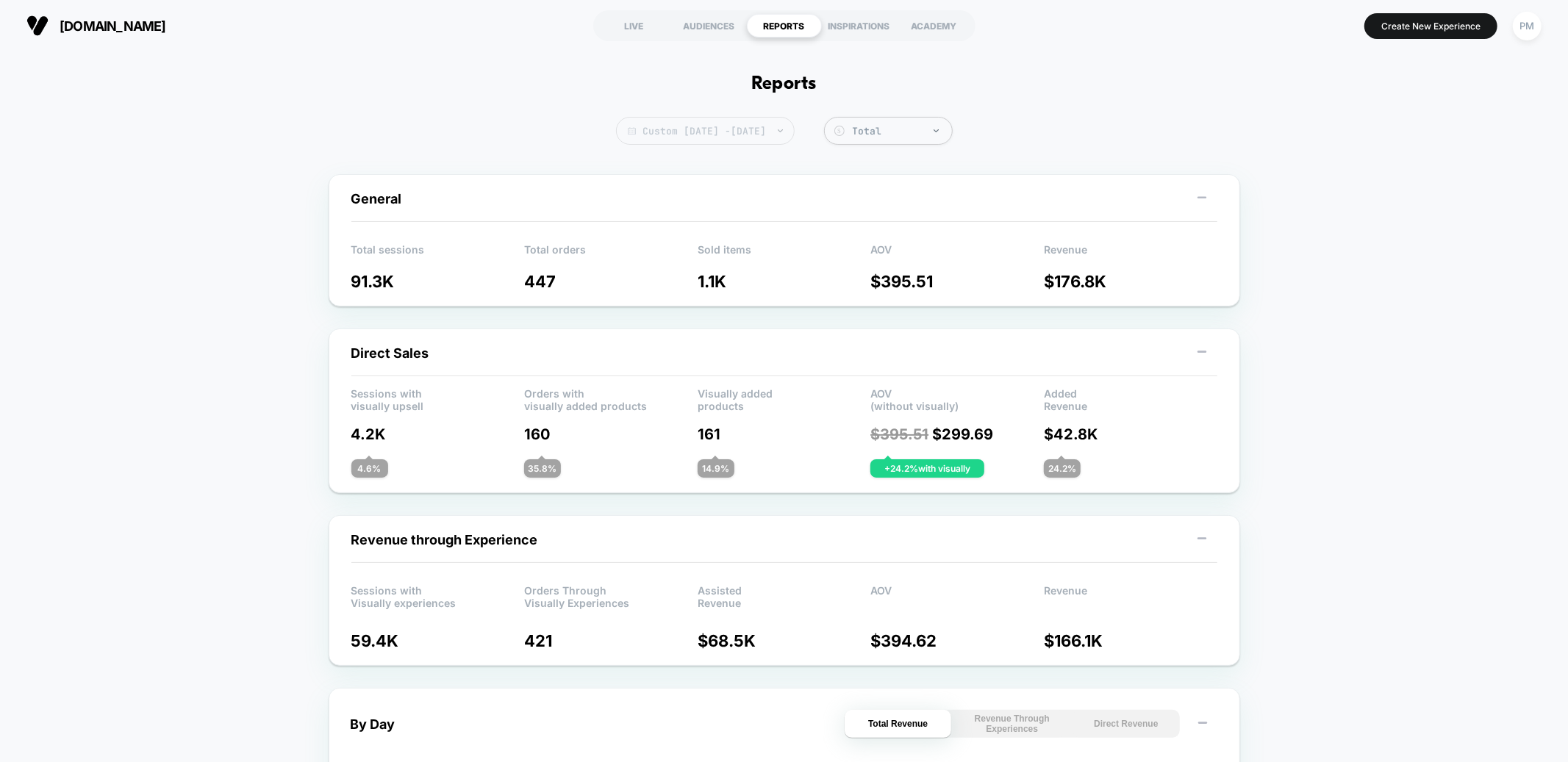
click at [744, 123] on span "Custom [DATE] - [DATE]" at bounding box center [705, 131] width 178 height 28
select select "*"
select select "****"
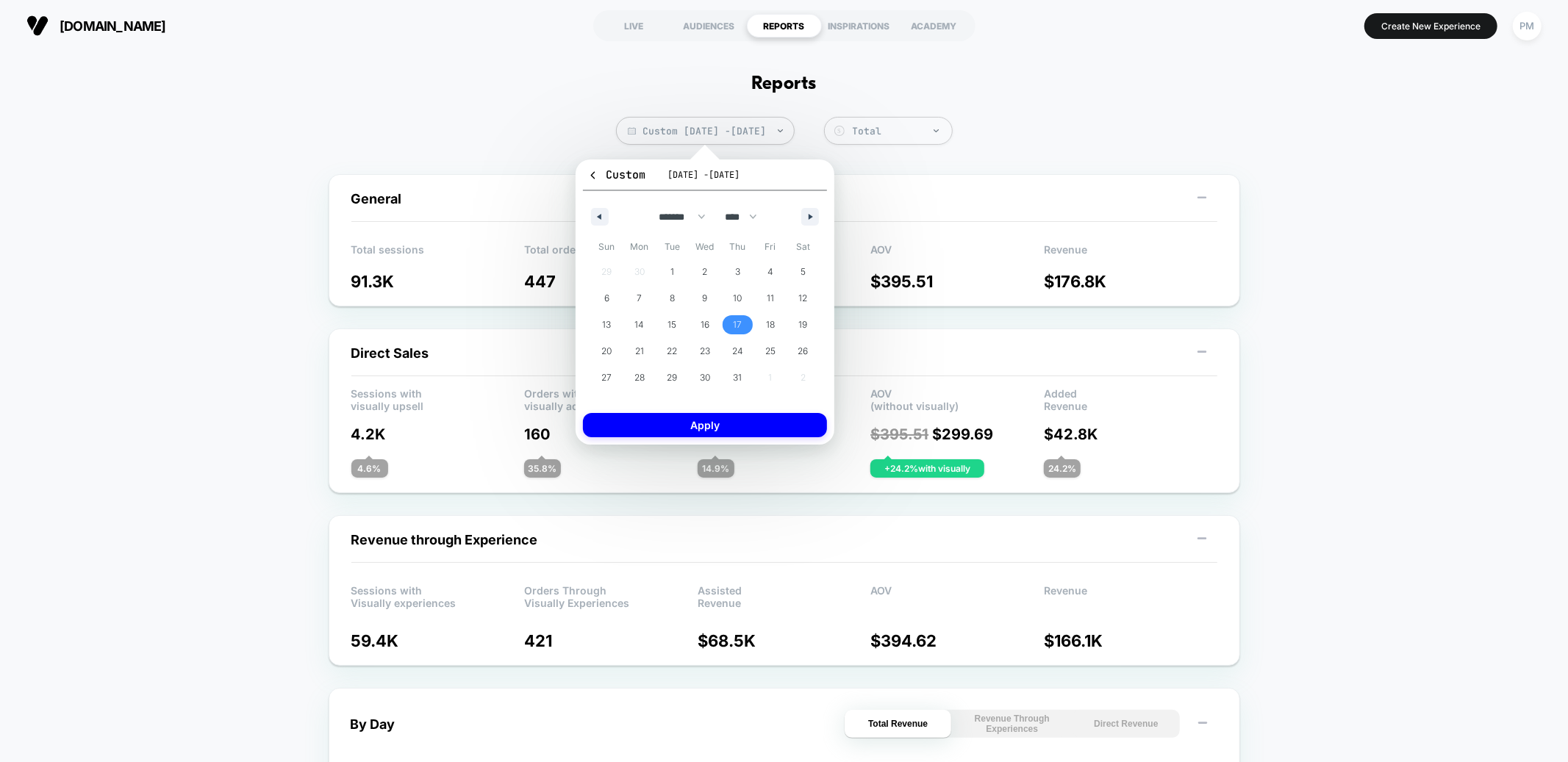
click at [811, 204] on div "******* ******** ***** ***** *** **** **** ****** ********* ******* ******** **…" at bounding box center [704, 213] width 244 height 44
click at [811, 218] on icon "button" at bounding box center [812, 217] width 7 height 5
select select "*"
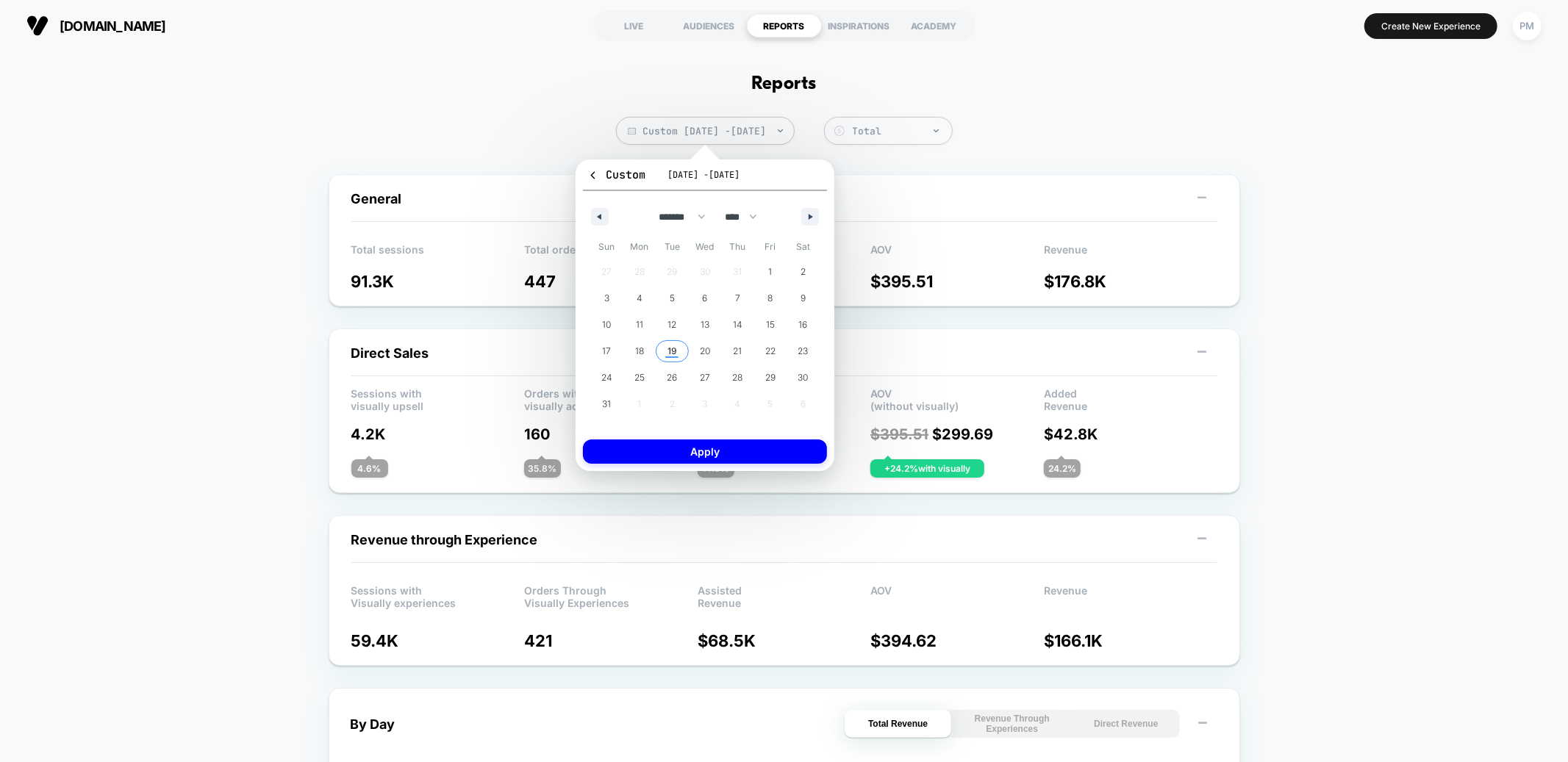
click at [669, 353] on span "19" at bounding box center [672, 351] width 9 height 27
click at [695, 455] on button "Apply" at bounding box center [704, 452] width 244 height 25
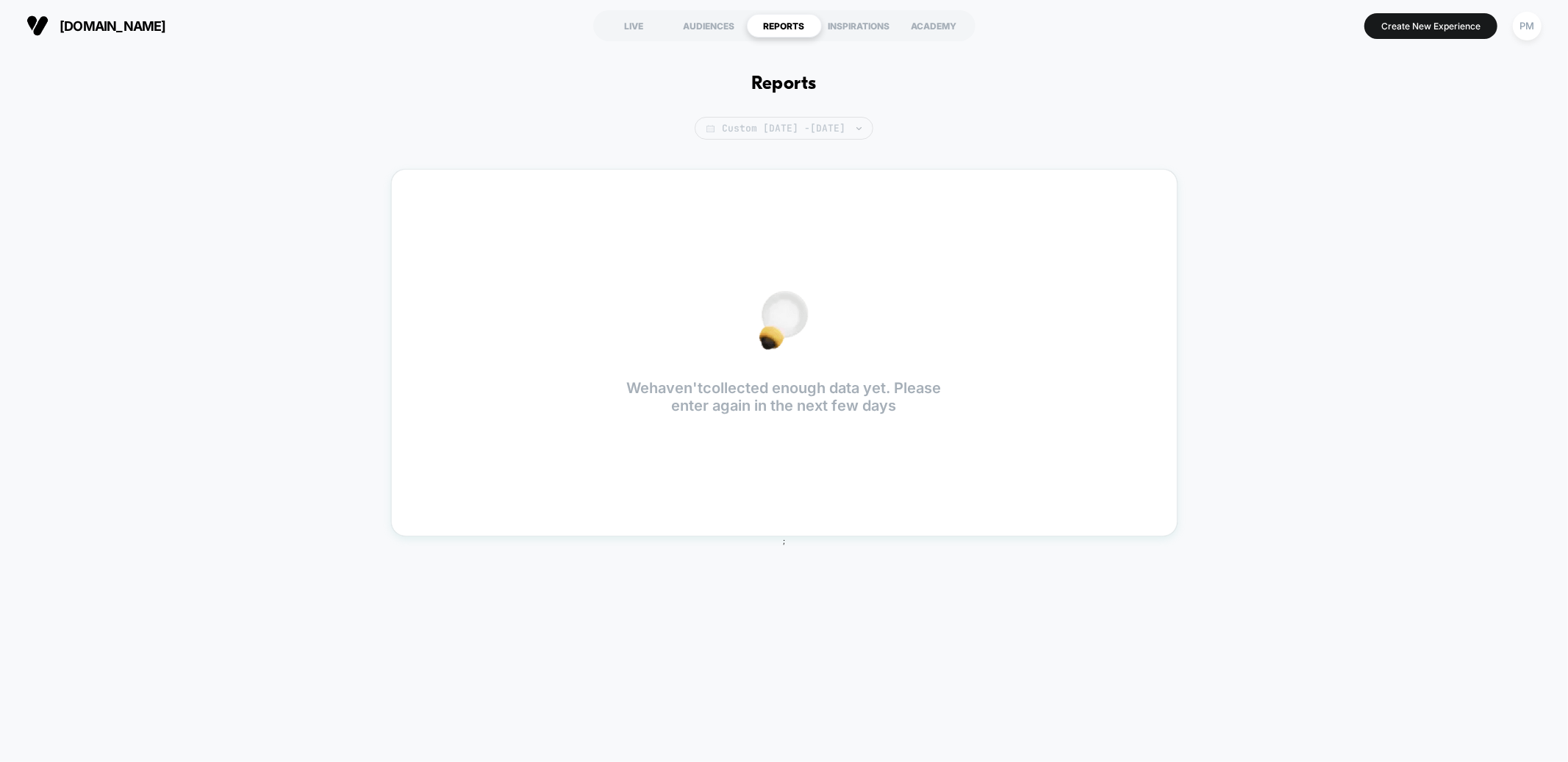
click at [736, 138] on span "Custom [DATE] - [DATE]" at bounding box center [784, 128] width 178 height 23
select select "*"
select select "****"
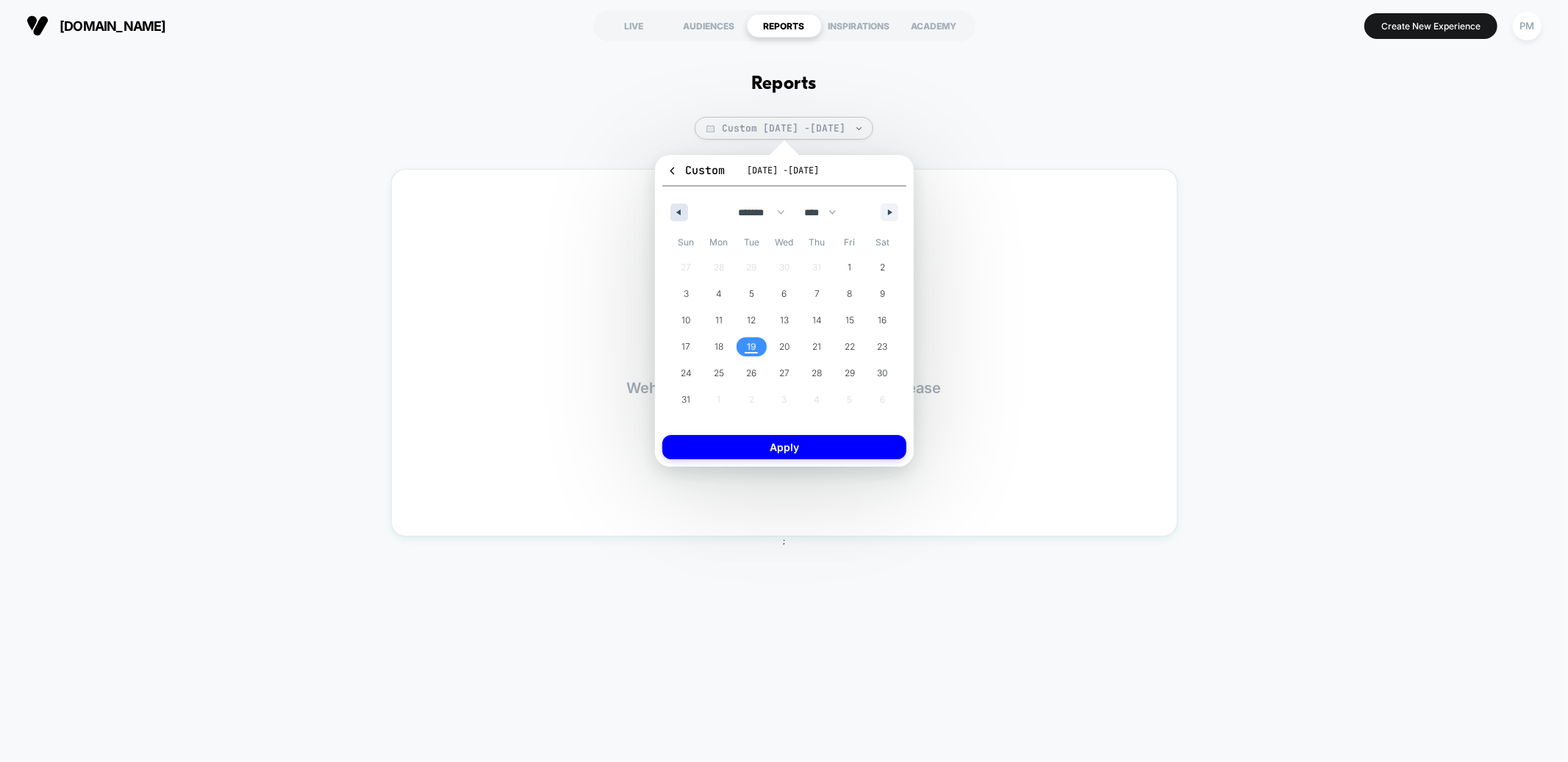
click at [679, 211] on icon "button" at bounding box center [677, 212] width 7 height 5
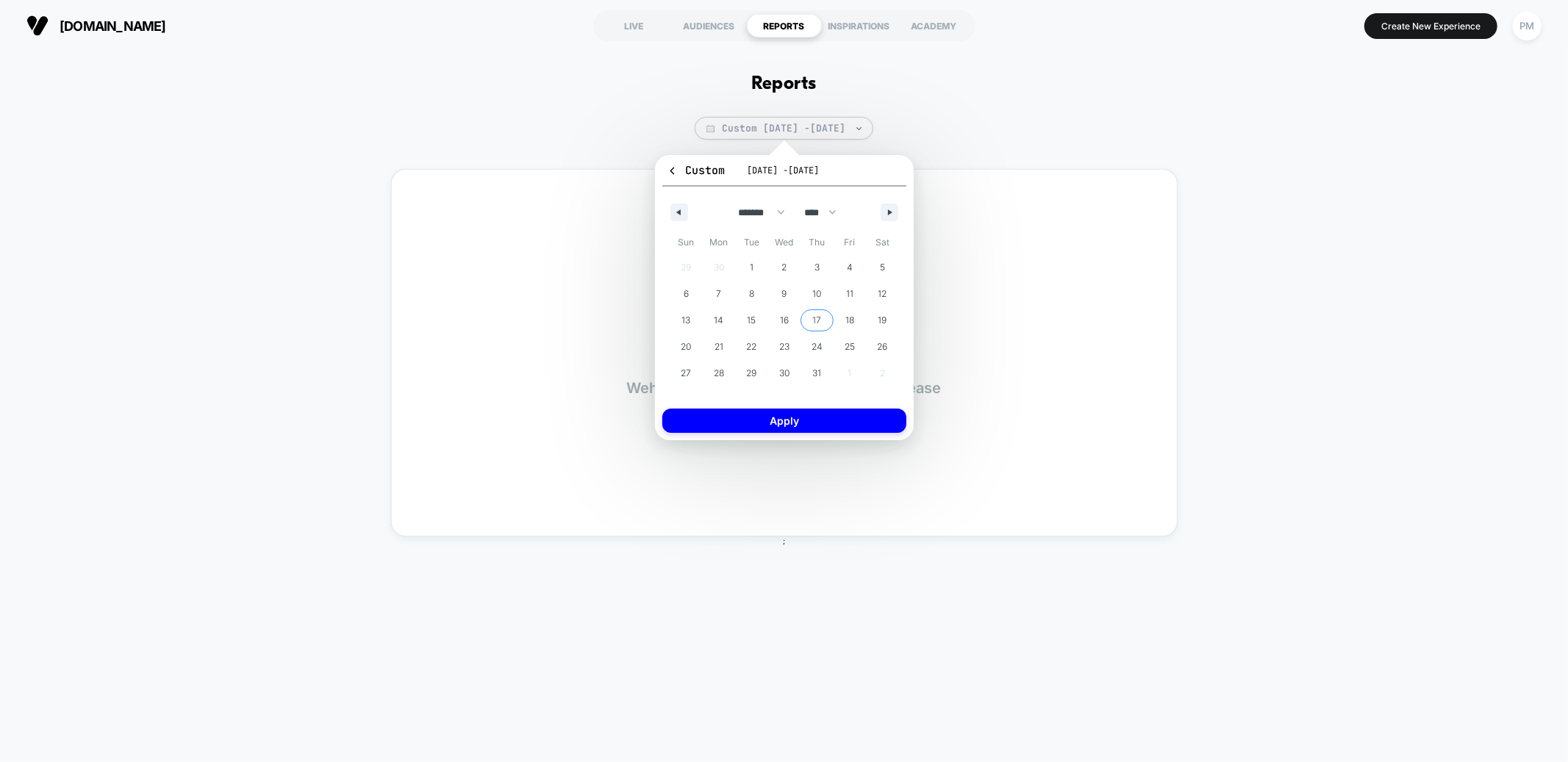
click at [818, 312] on span "17" at bounding box center [818, 320] width 9 height 27
click at [891, 216] on button "button" at bounding box center [889, 212] width 17 height 17
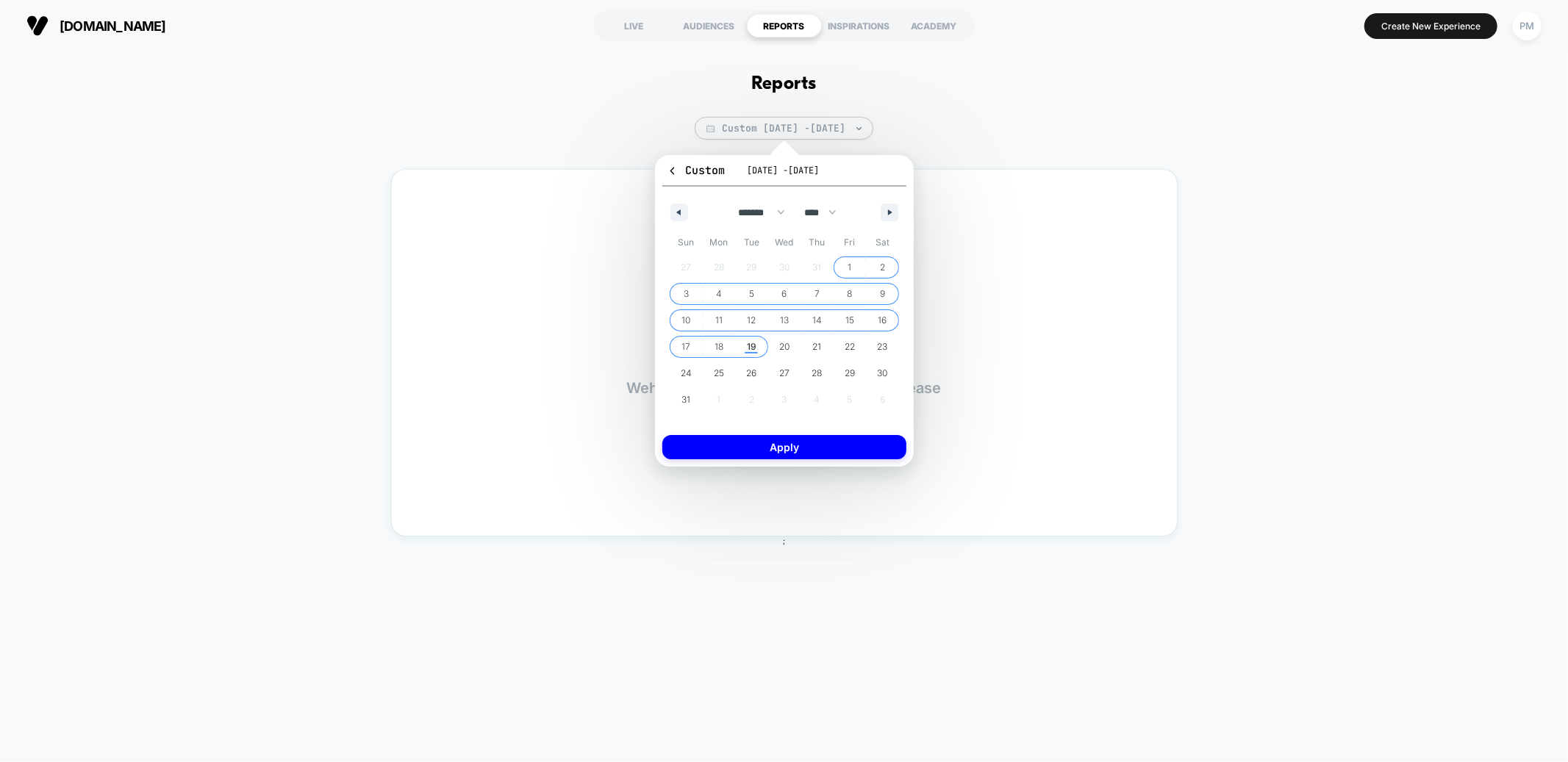
click at [751, 348] on span "19" at bounding box center [752, 347] width 9 height 27
select select "*"
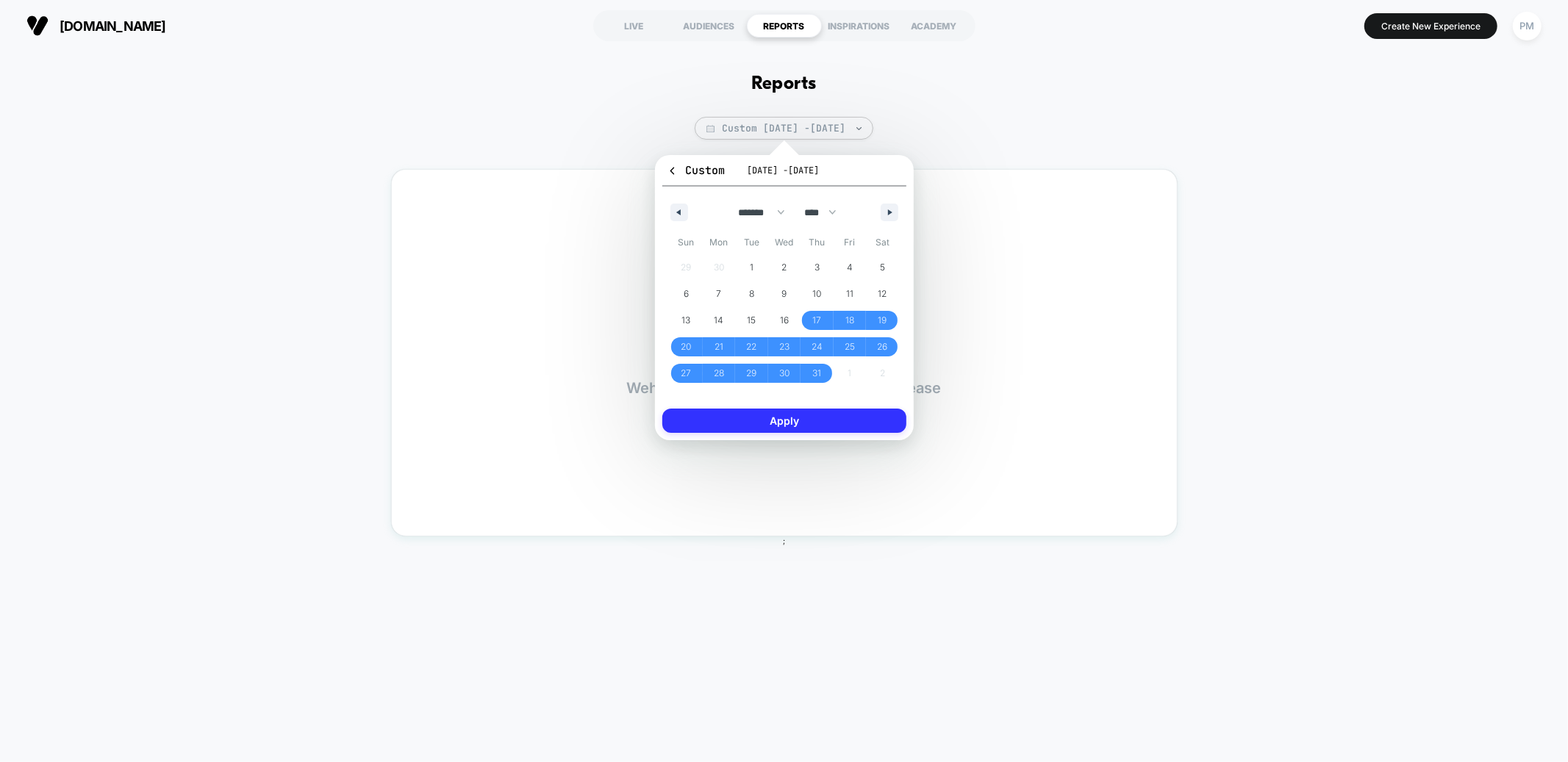
click at [765, 422] on button "Apply" at bounding box center [784, 421] width 244 height 25
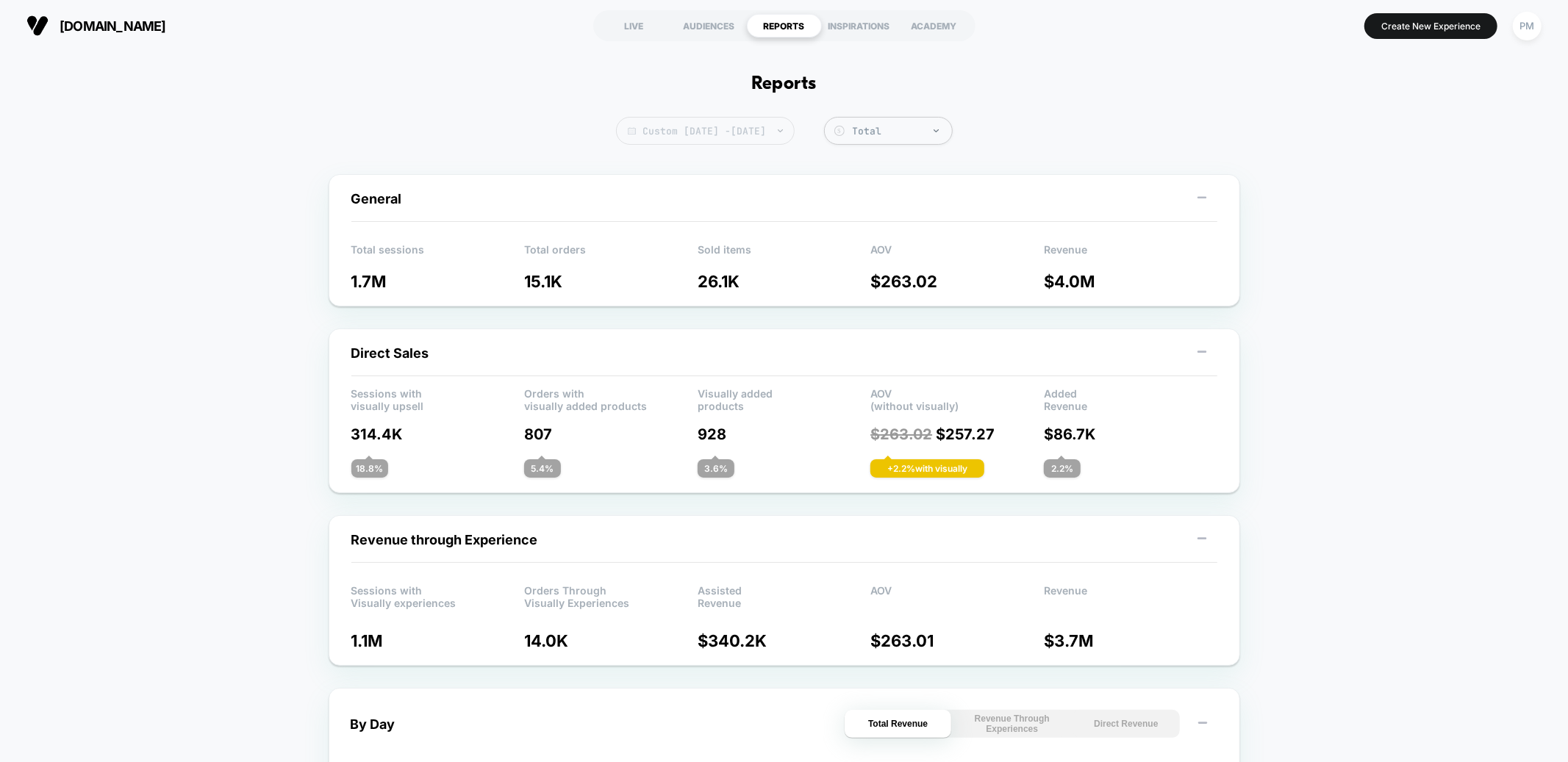
click at [785, 136] on span "Custom [DATE] - [DATE]" at bounding box center [705, 131] width 178 height 28
select select "*"
select select "****"
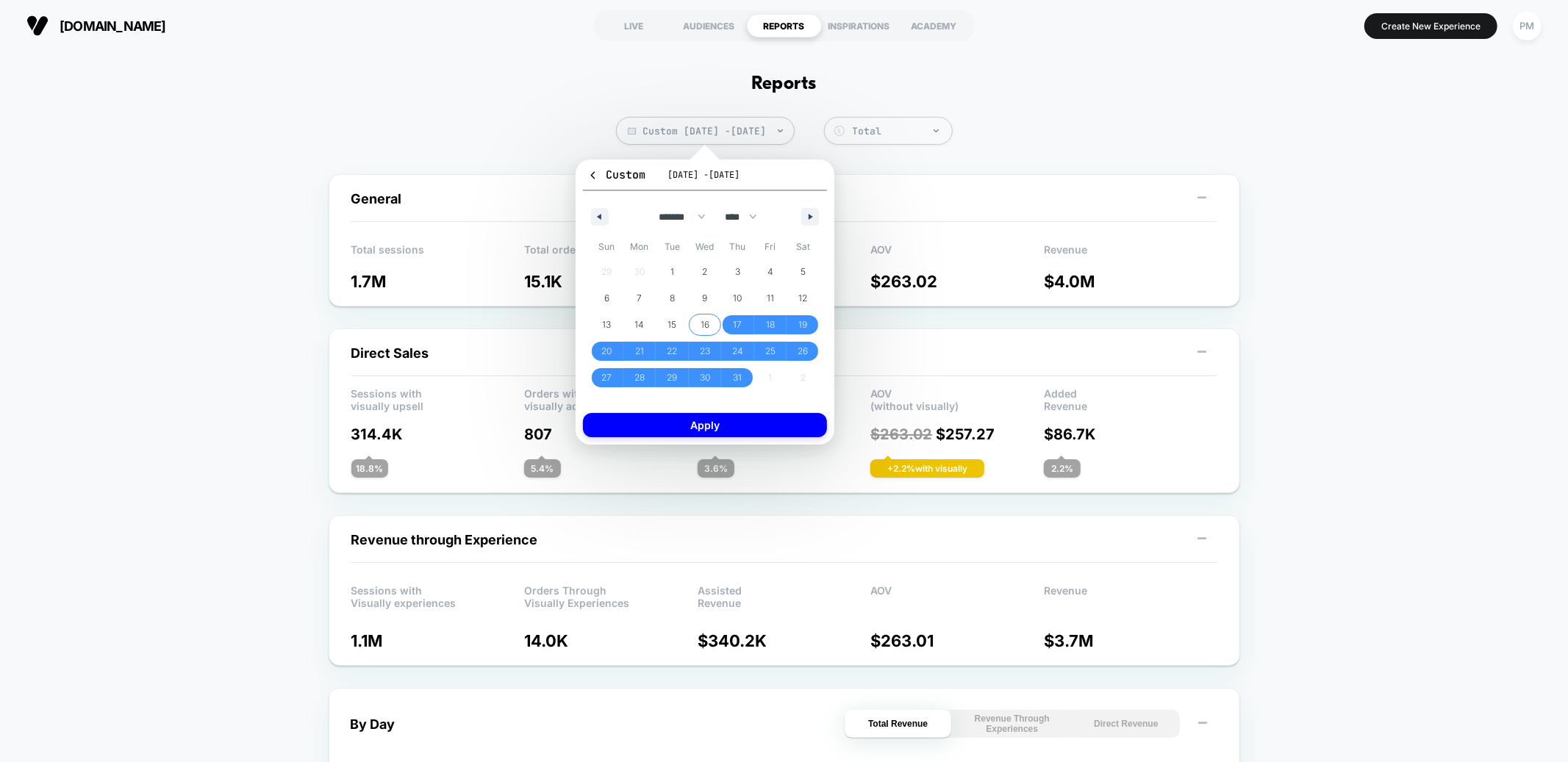
click at [710, 323] on span "16" at bounding box center [705, 325] width 33 height 19
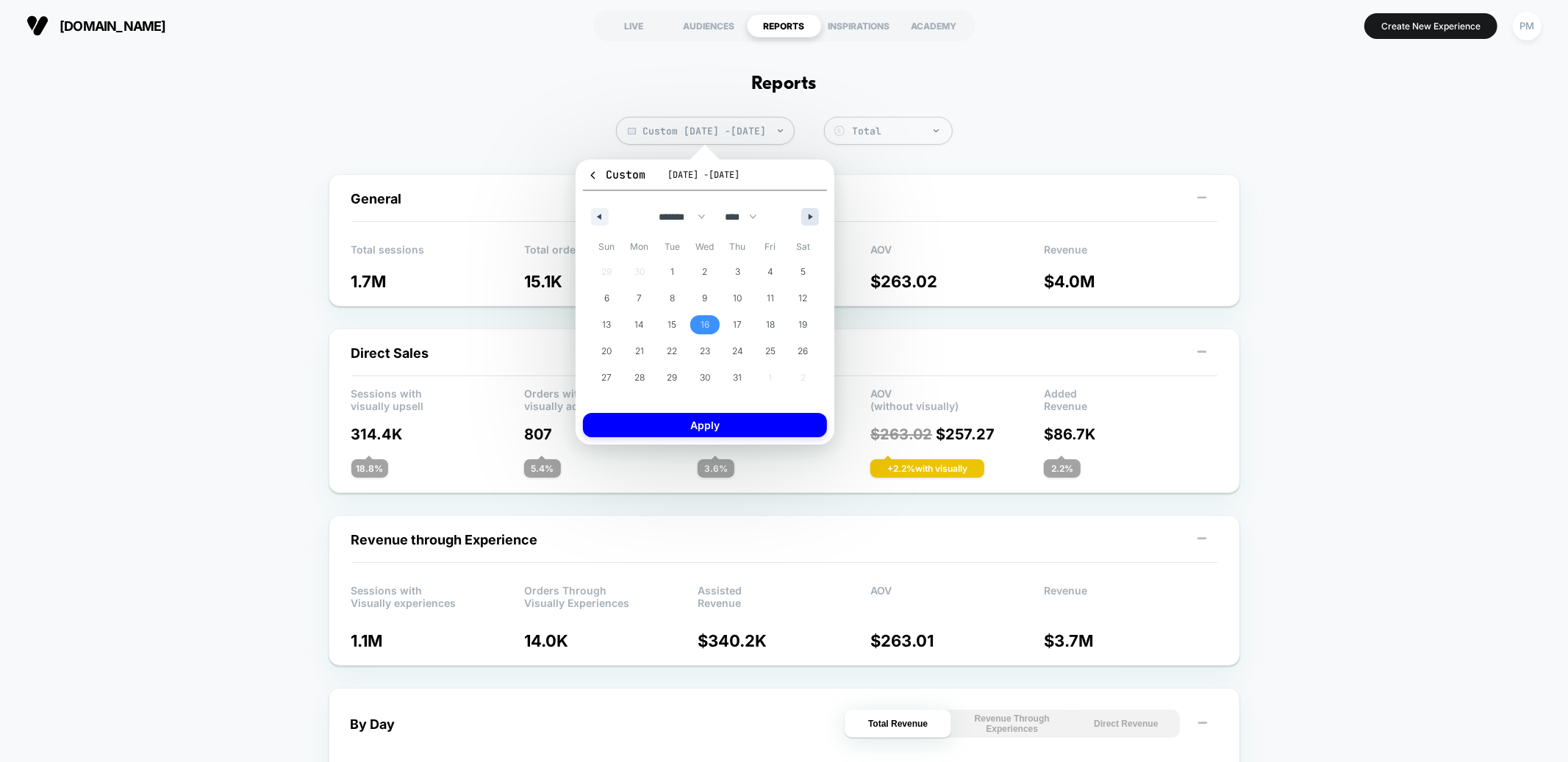
click at [811, 214] on icon "button" at bounding box center [812, 217] width 7 height 5
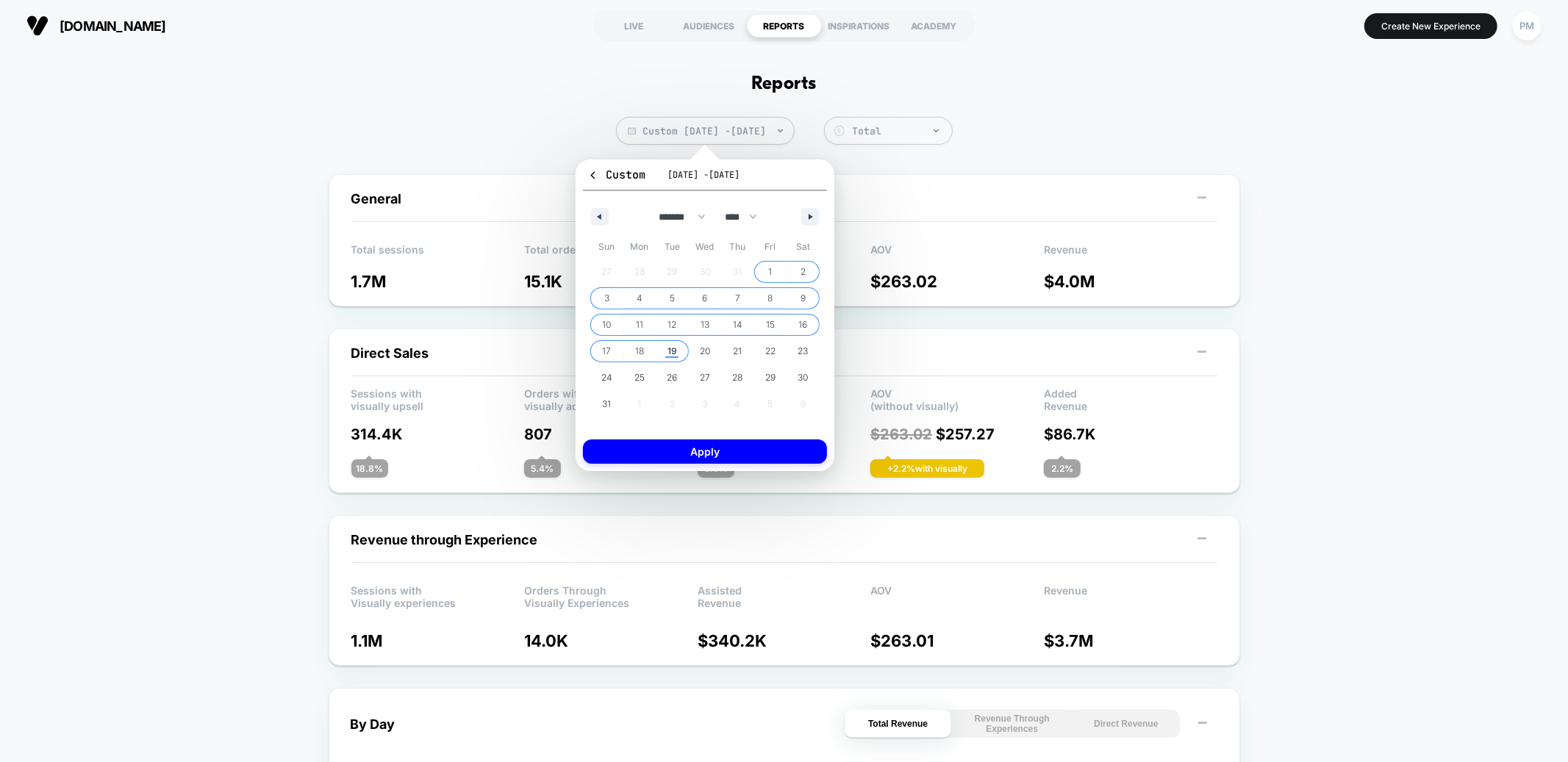
click at [669, 350] on span "19" at bounding box center [672, 351] width 9 height 27
select select "*"
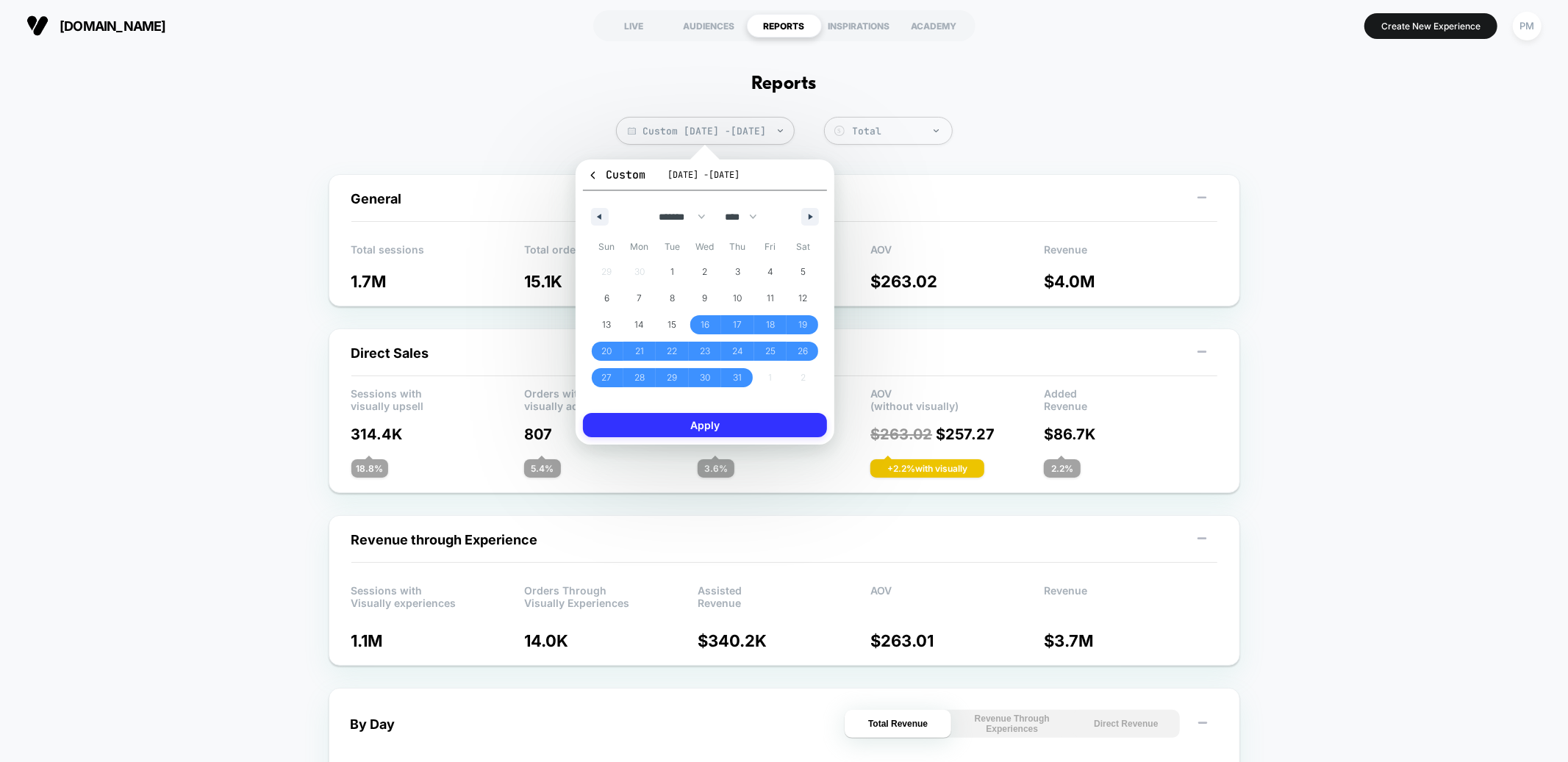
click at [684, 425] on button "Apply" at bounding box center [704, 425] width 244 height 25
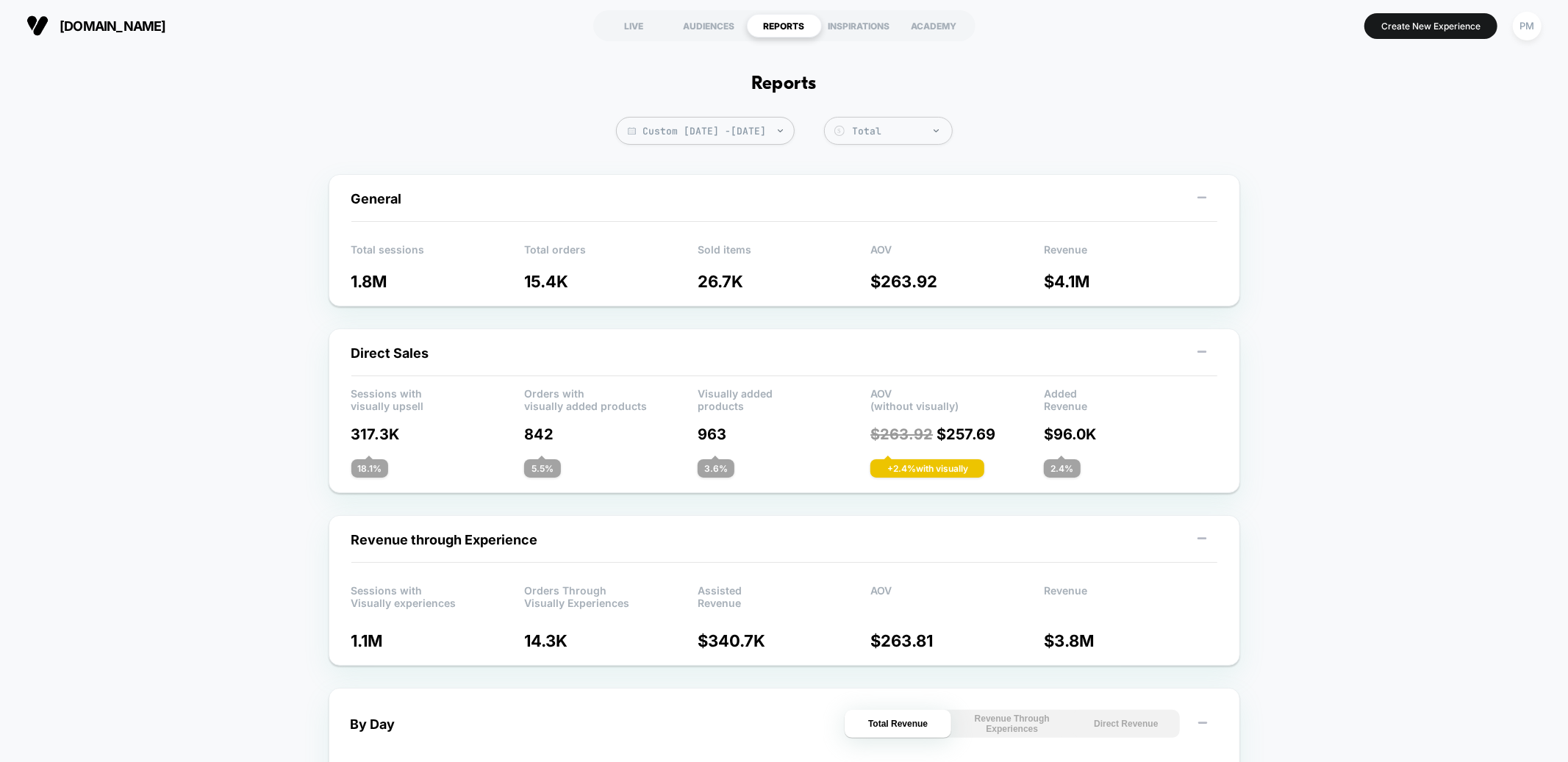
click at [751, 133] on span "Custom [DATE] - [DATE]" at bounding box center [705, 131] width 178 height 28
select select "*"
select select "****"
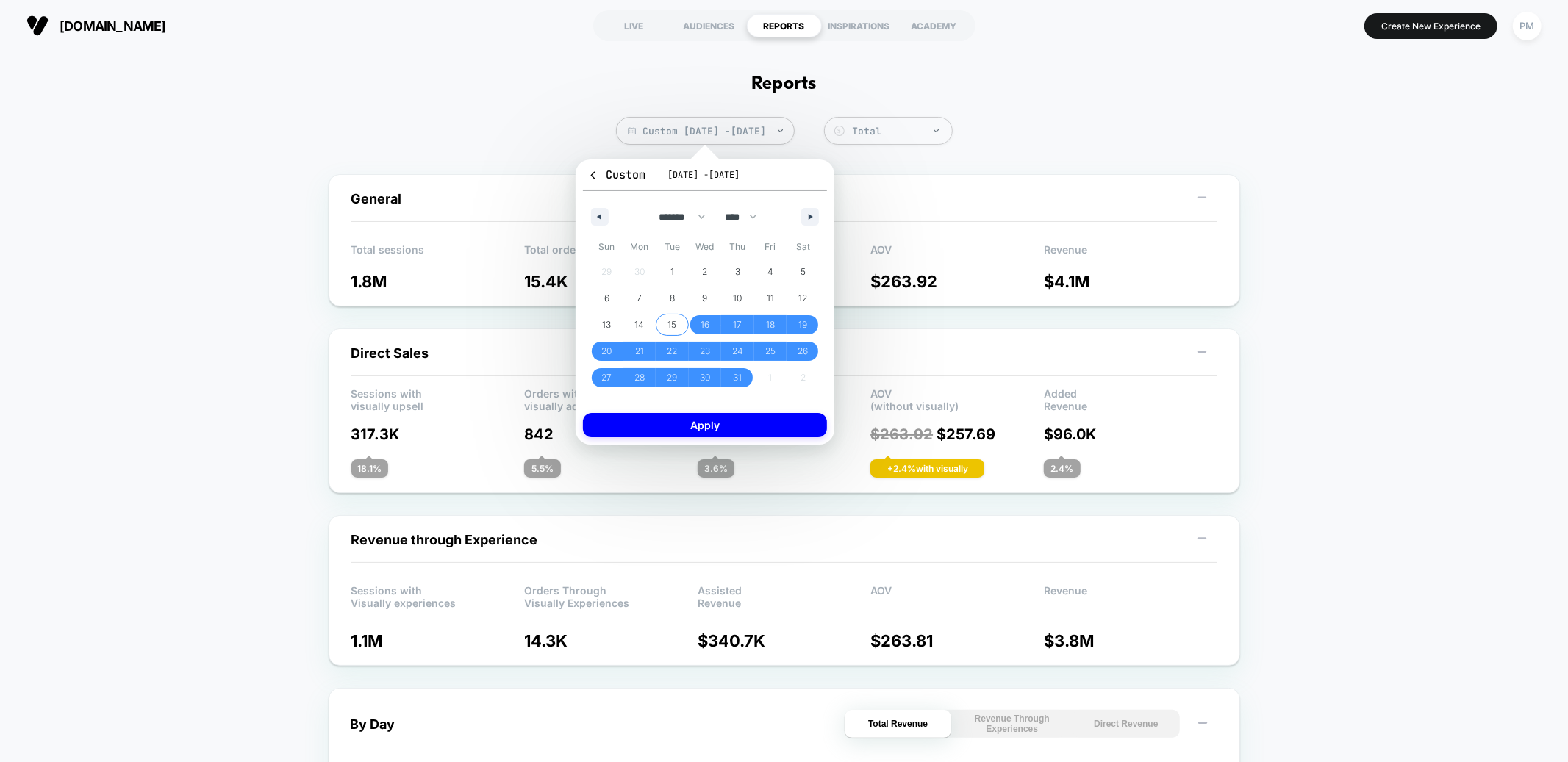
click at [680, 320] on span "15" at bounding box center [672, 325] width 33 height 19
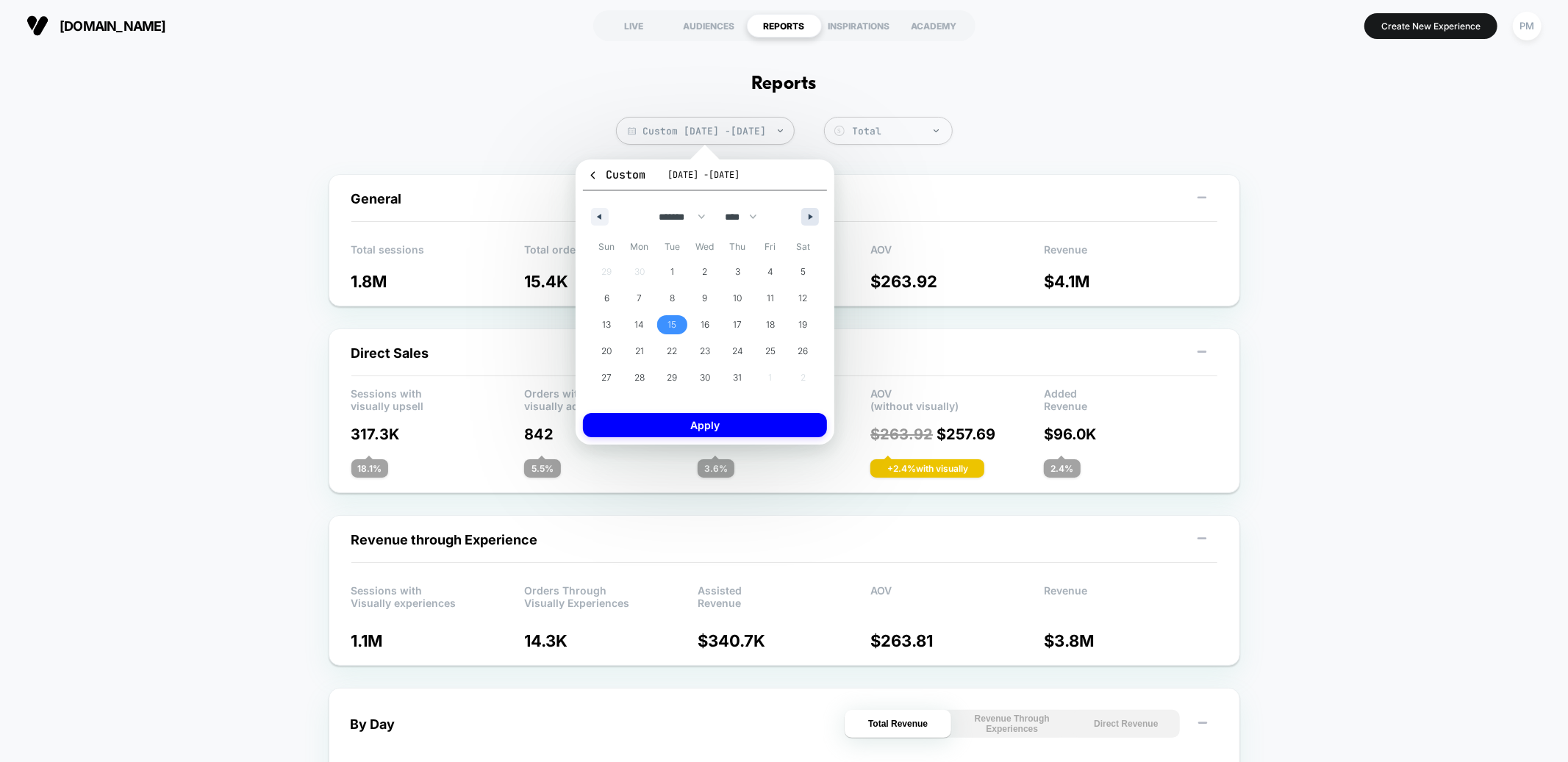
click at [811, 214] on icon "button" at bounding box center [812, 217] width 7 height 5
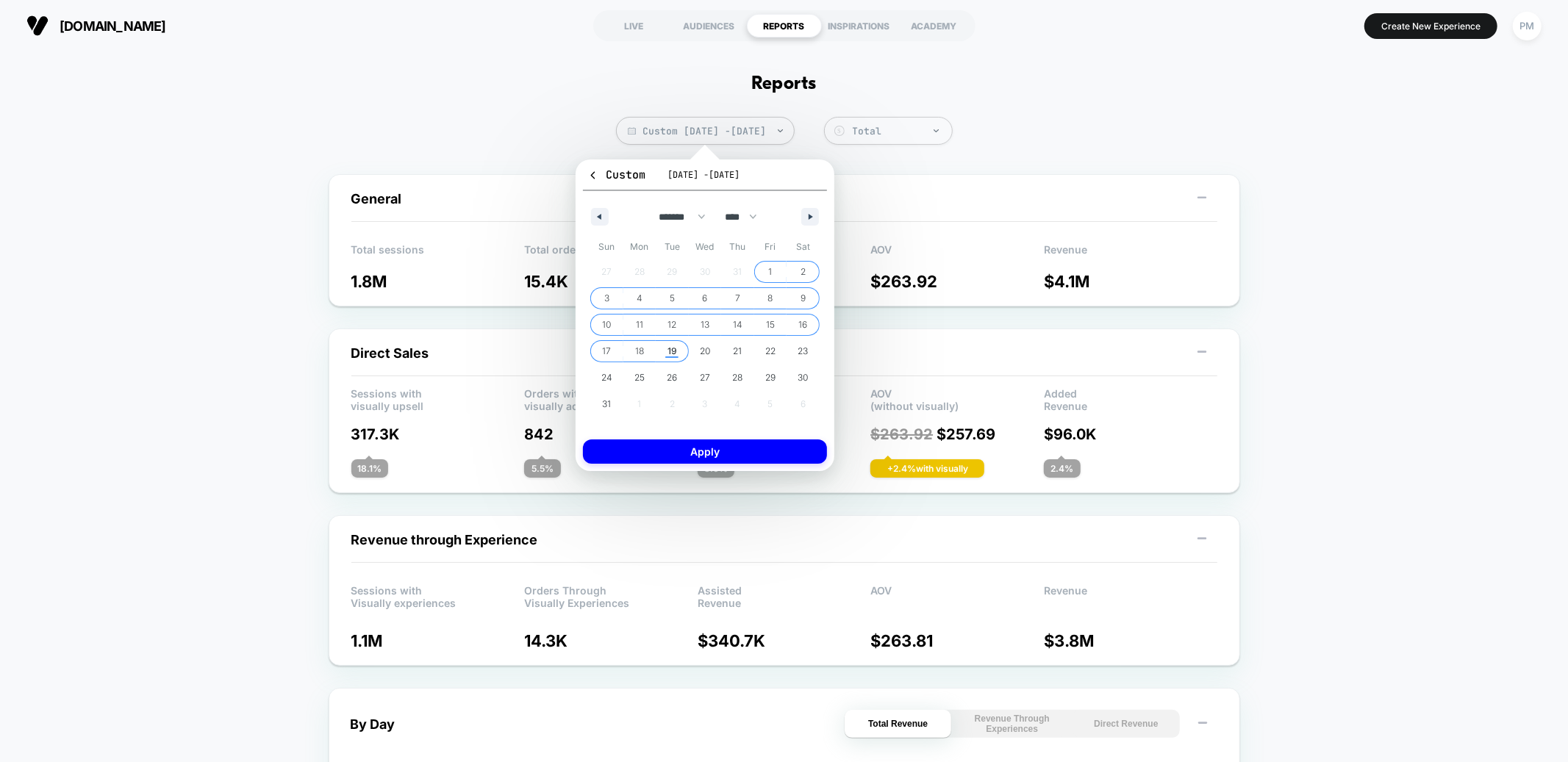
click at [671, 351] on span "19" at bounding box center [672, 351] width 9 height 27
select select "*"
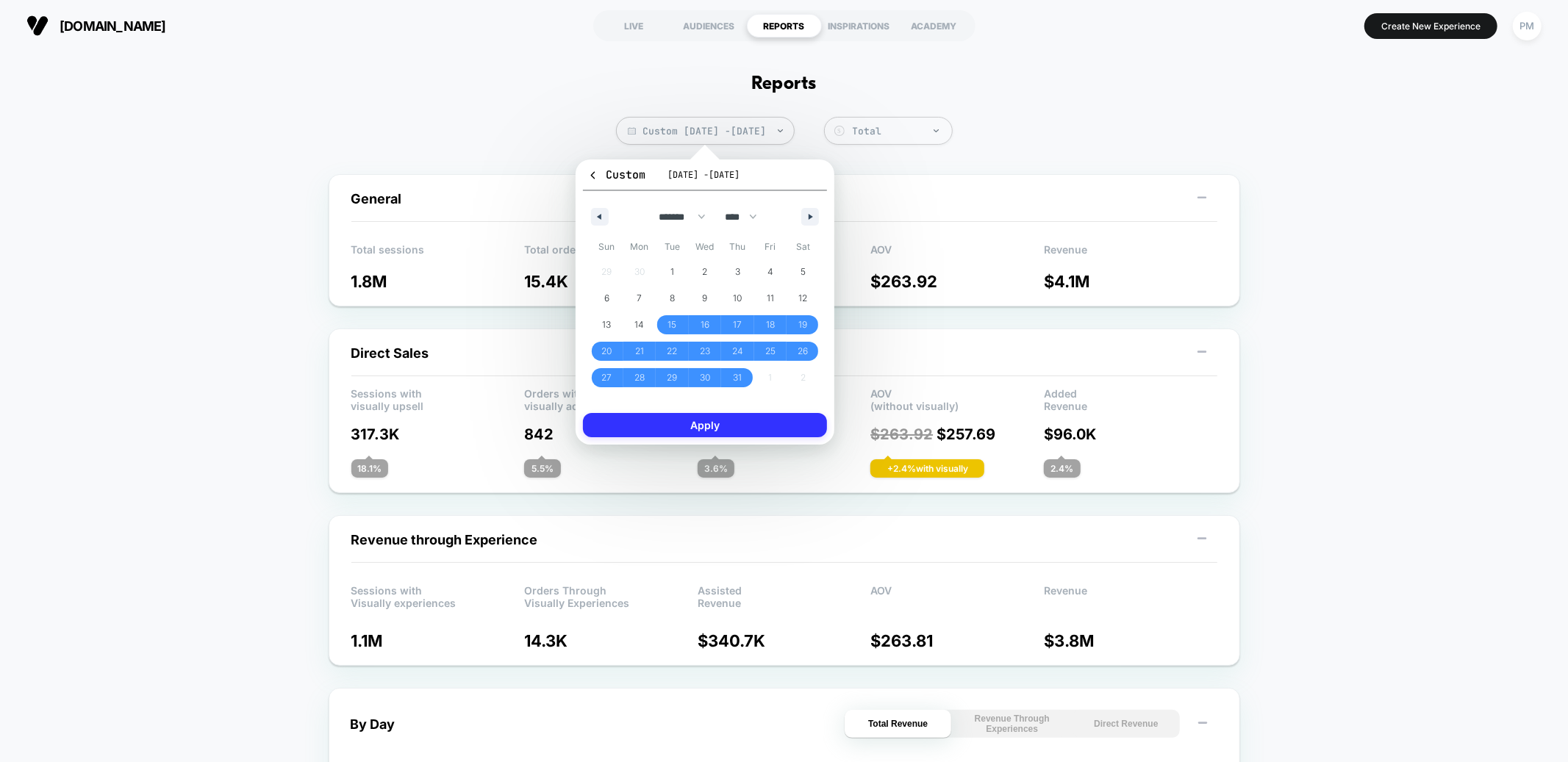
click at [695, 433] on button "Apply" at bounding box center [704, 425] width 244 height 25
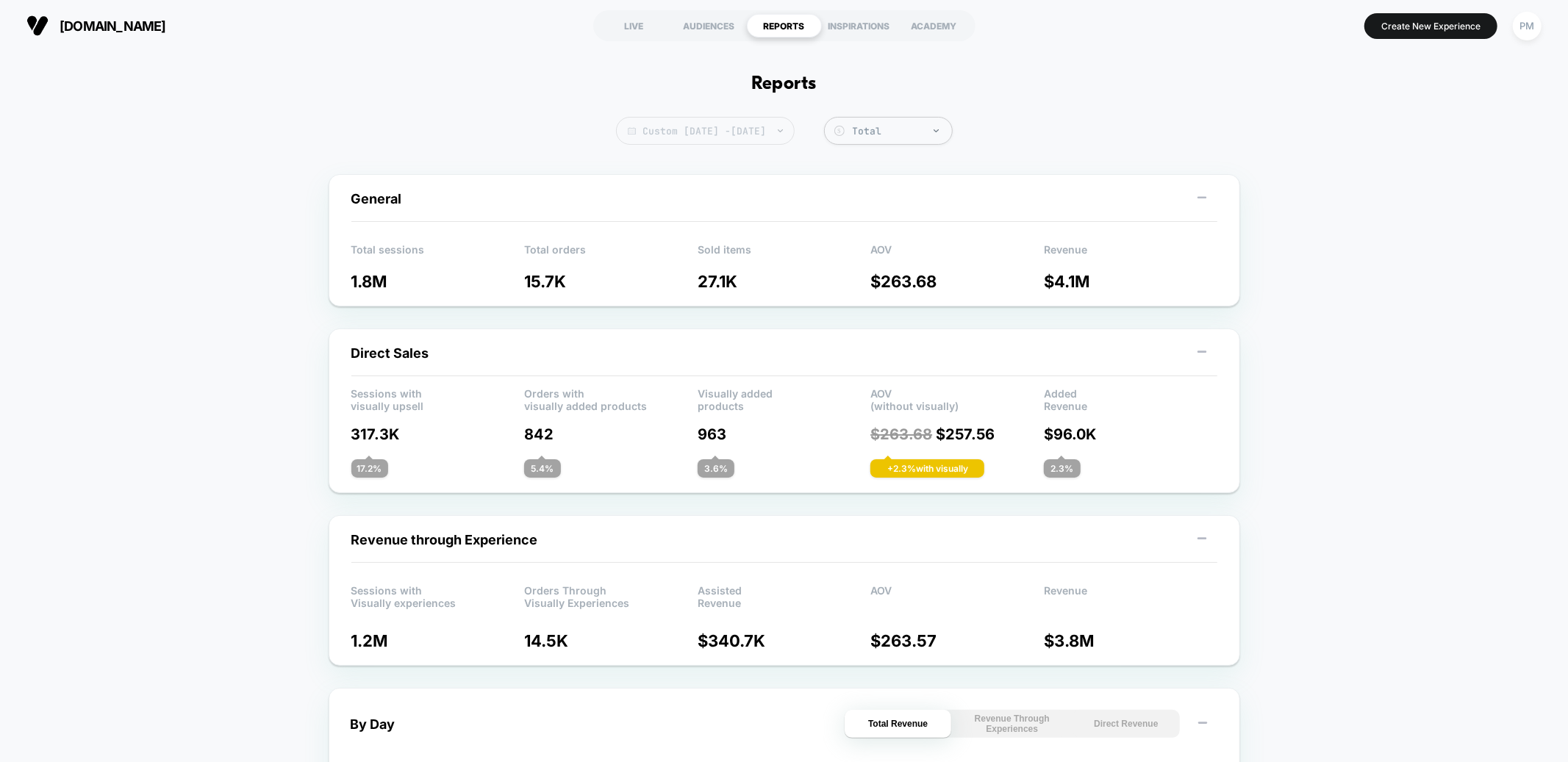
click at [736, 122] on span "Custom [DATE] - [DATE]" at bounding box center [705, 131] width 178 height 28
select select "*"
select select "****"
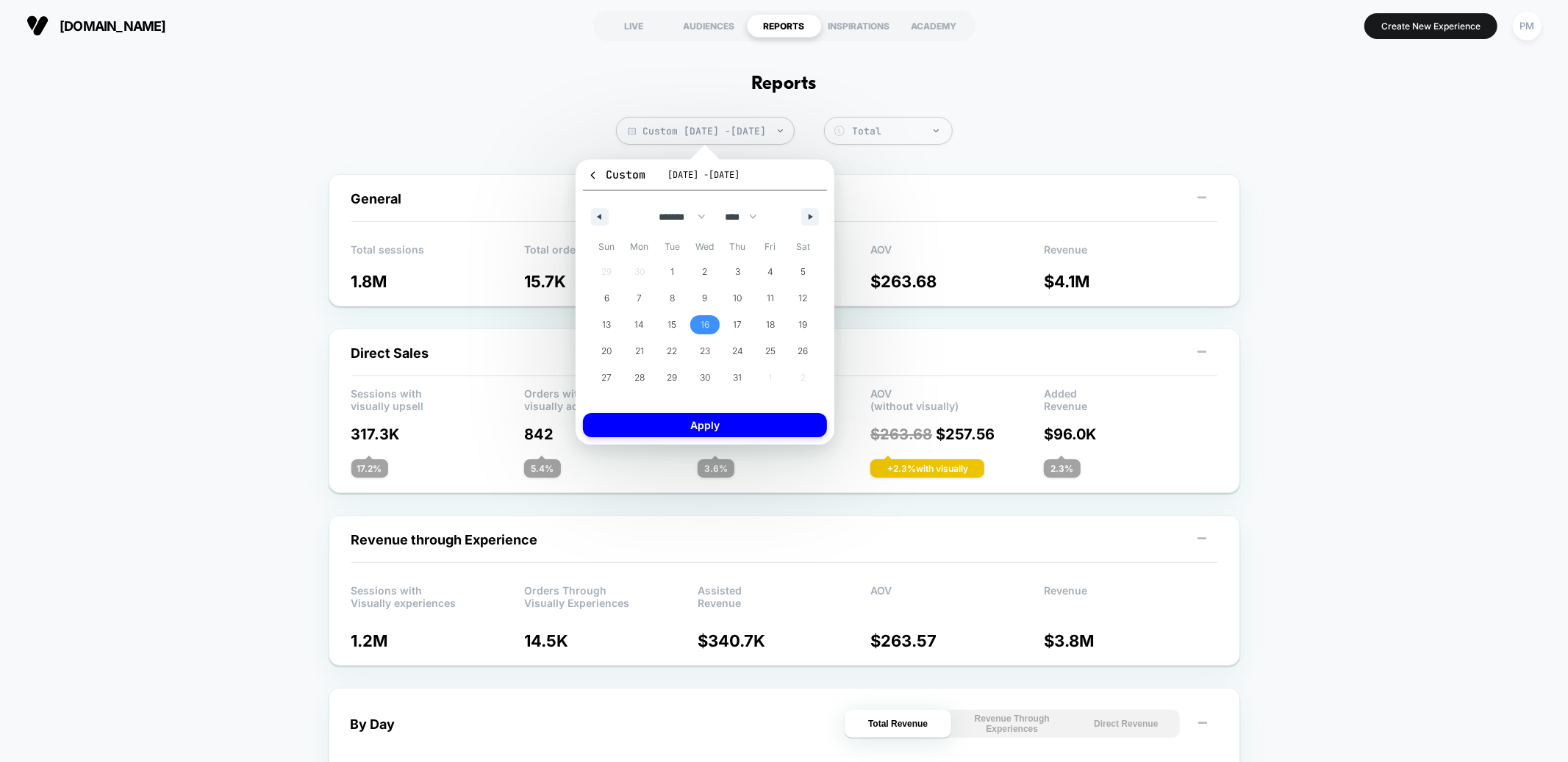
click at [709, 323] on span "16" at bounding box center [705, 325] width 9 height 27
click at [809, 214] on icon "button" at bounding box center [812, 217] width 7 height 5
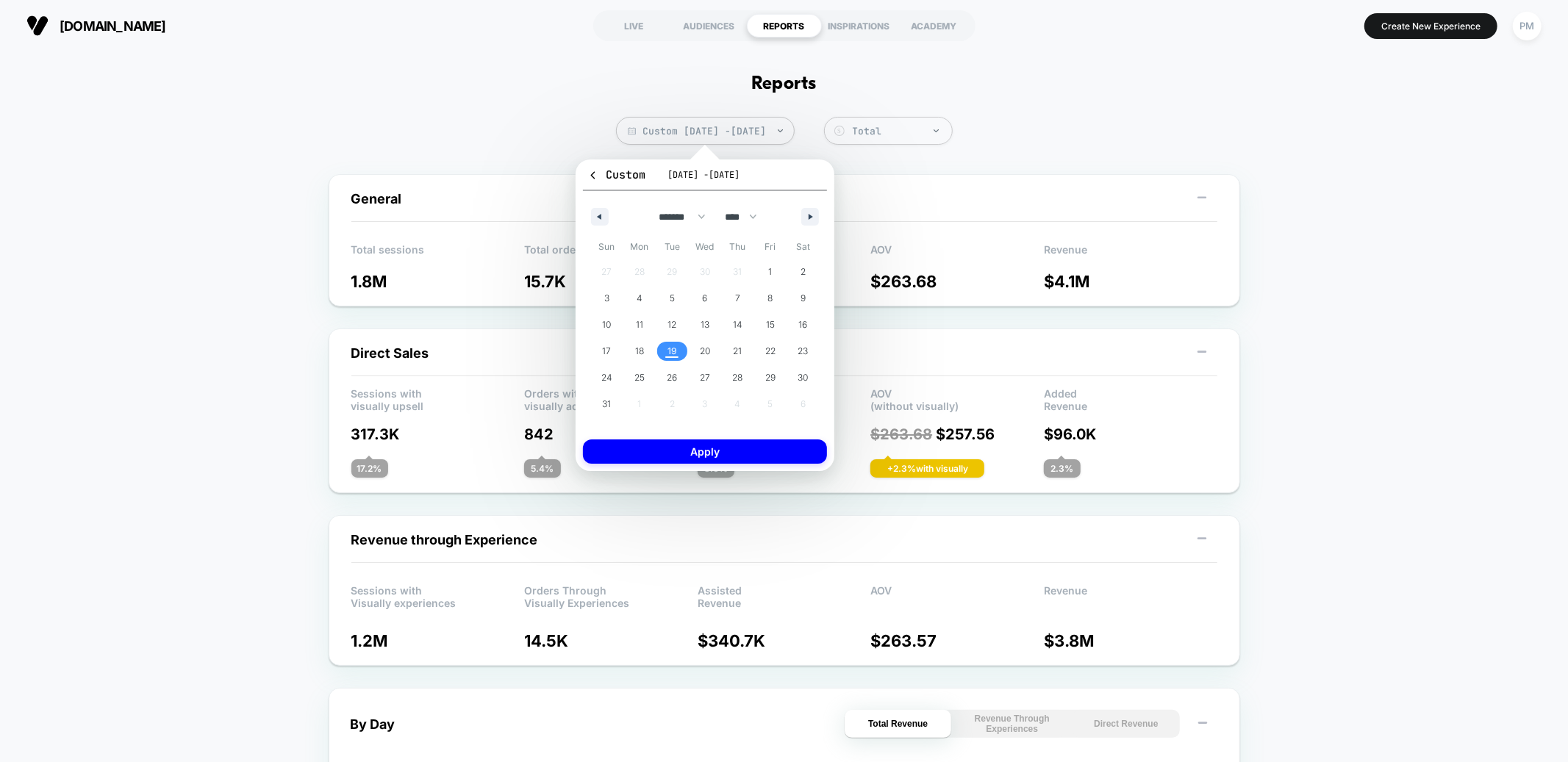
click at [666, 350] on span "19" at bounding box center [672, 351] width 33 height 19
select select "*"
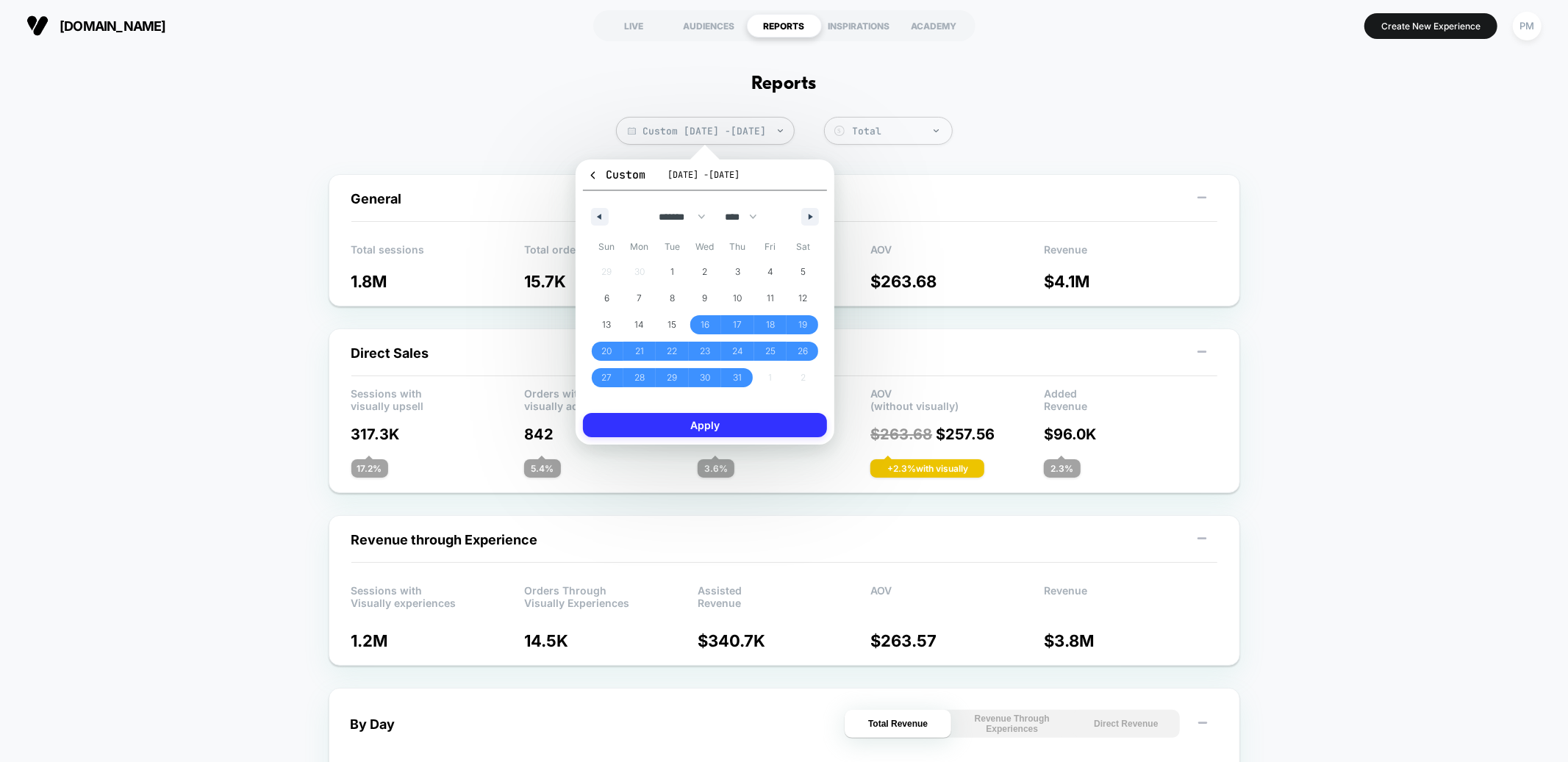
click at [694, 430] on button "Apply" at bounding box center [704, 425] width 244 height 25
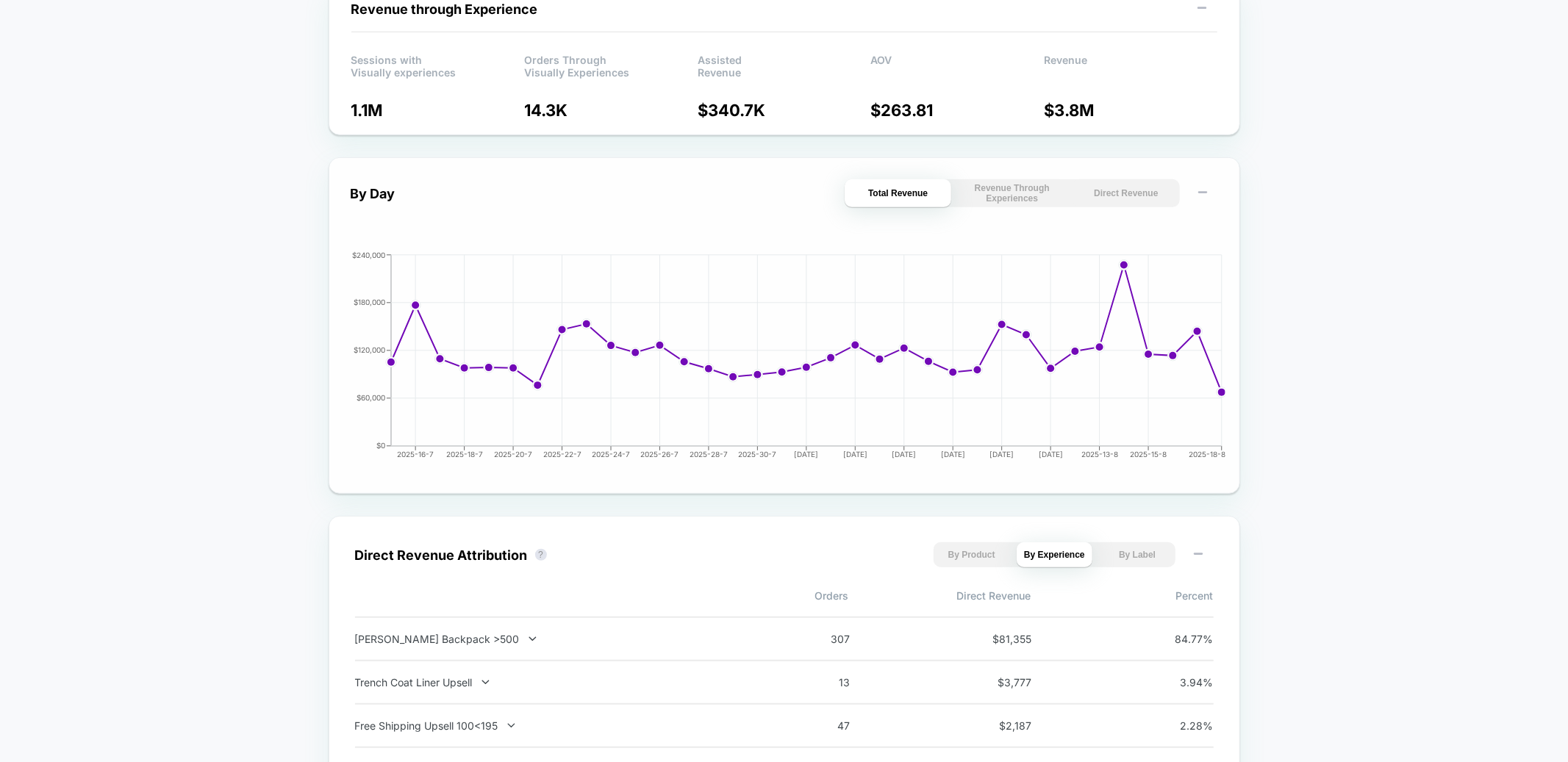
scroll to position [527, 0]
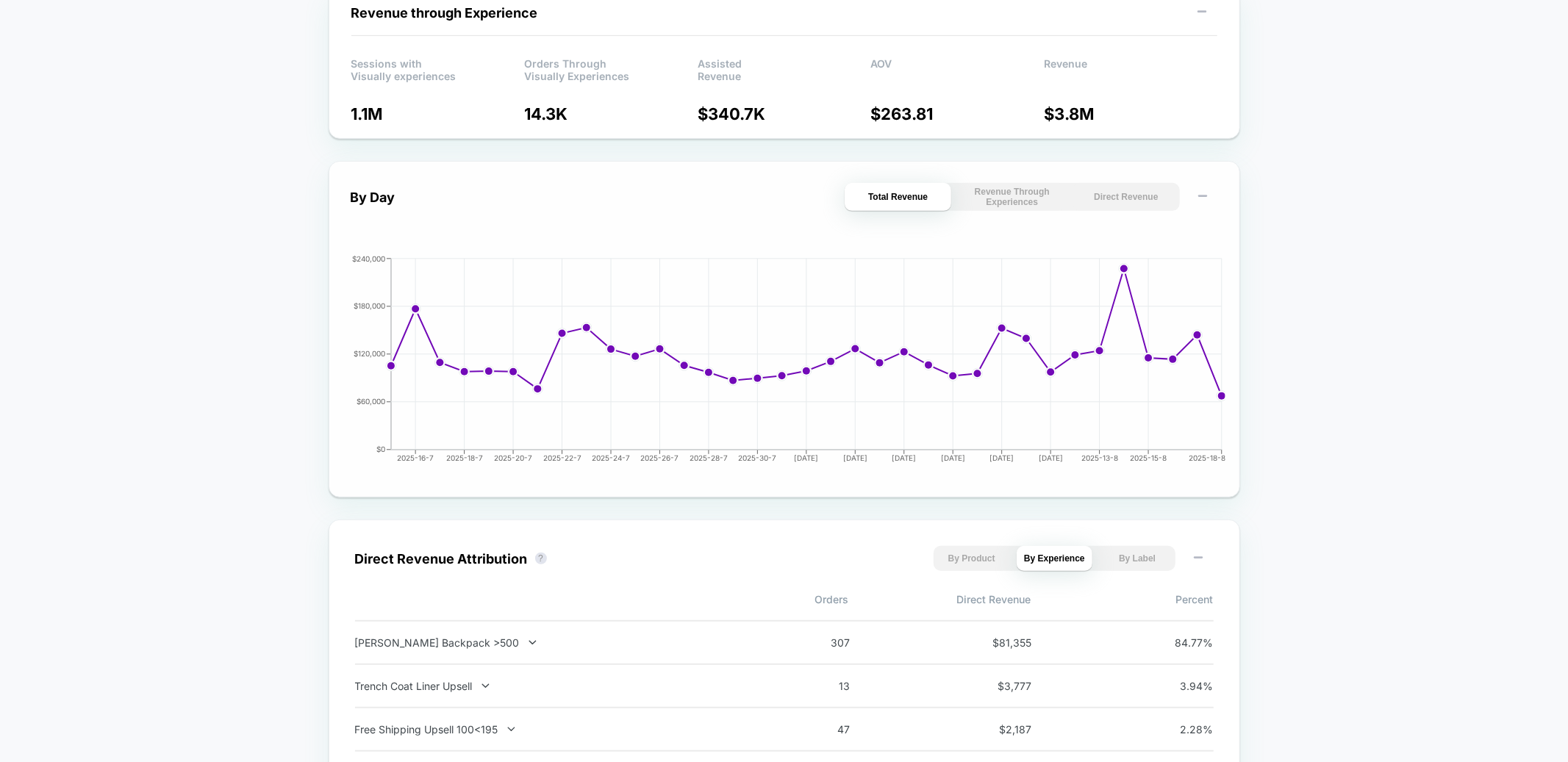
click at [1144, 203] on button "Direct Revenue" at bounding box center [1126, 197] width 107 height 28
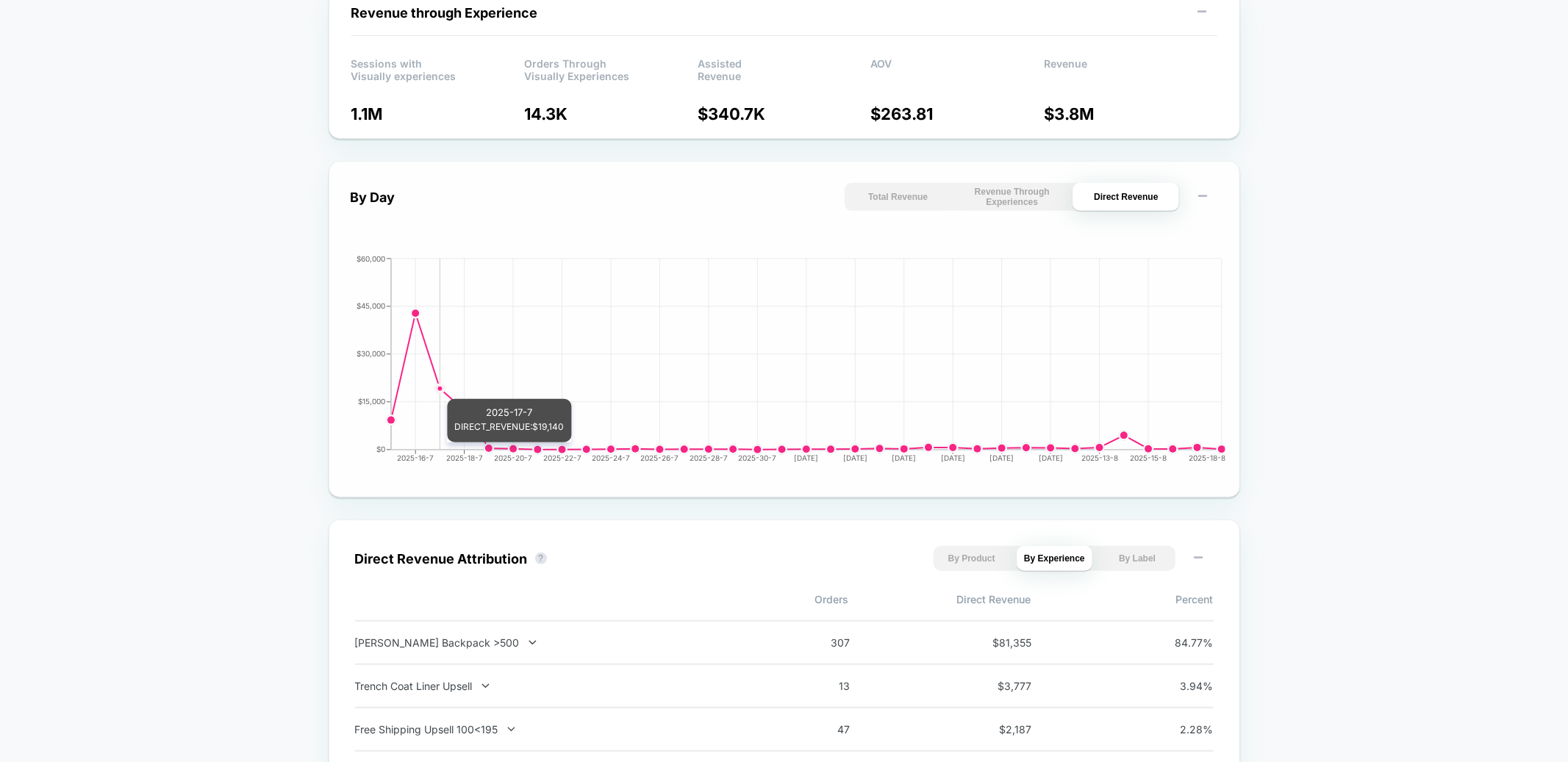
click at [441, 392] on circle at bounding box center [439, 389] width 5 height 5
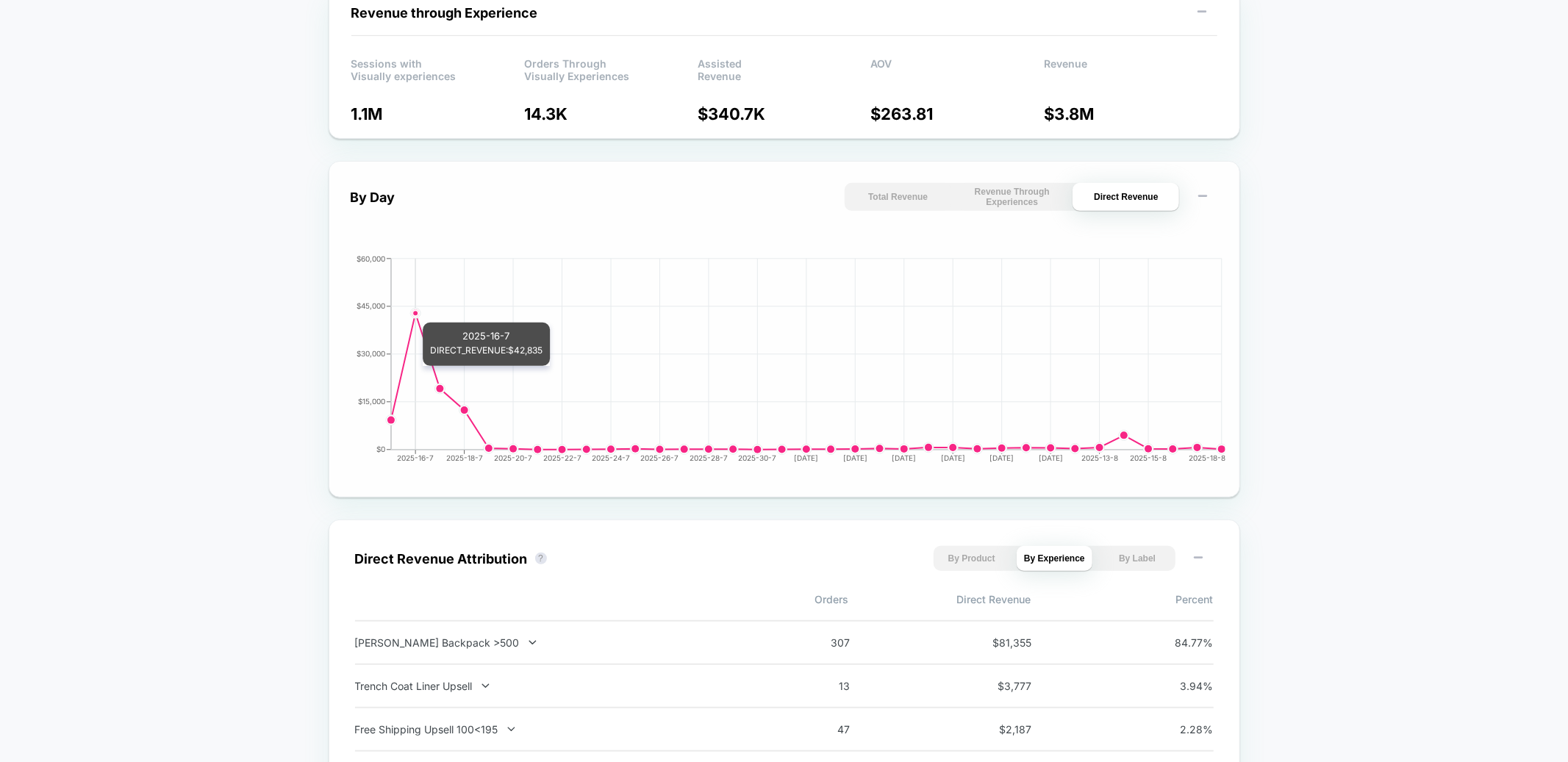
click at [415, 316] on circle at bounding box center [415, 313] width 5 height 5
click at [421, 319] on icon "2025-16-7 2025-18-7 2025-20-7 2025-22-7 2025-24-7 2025-26-7 2025-28-7 2025-30-7…" at bounding box center [784, 365] width 882 height 220
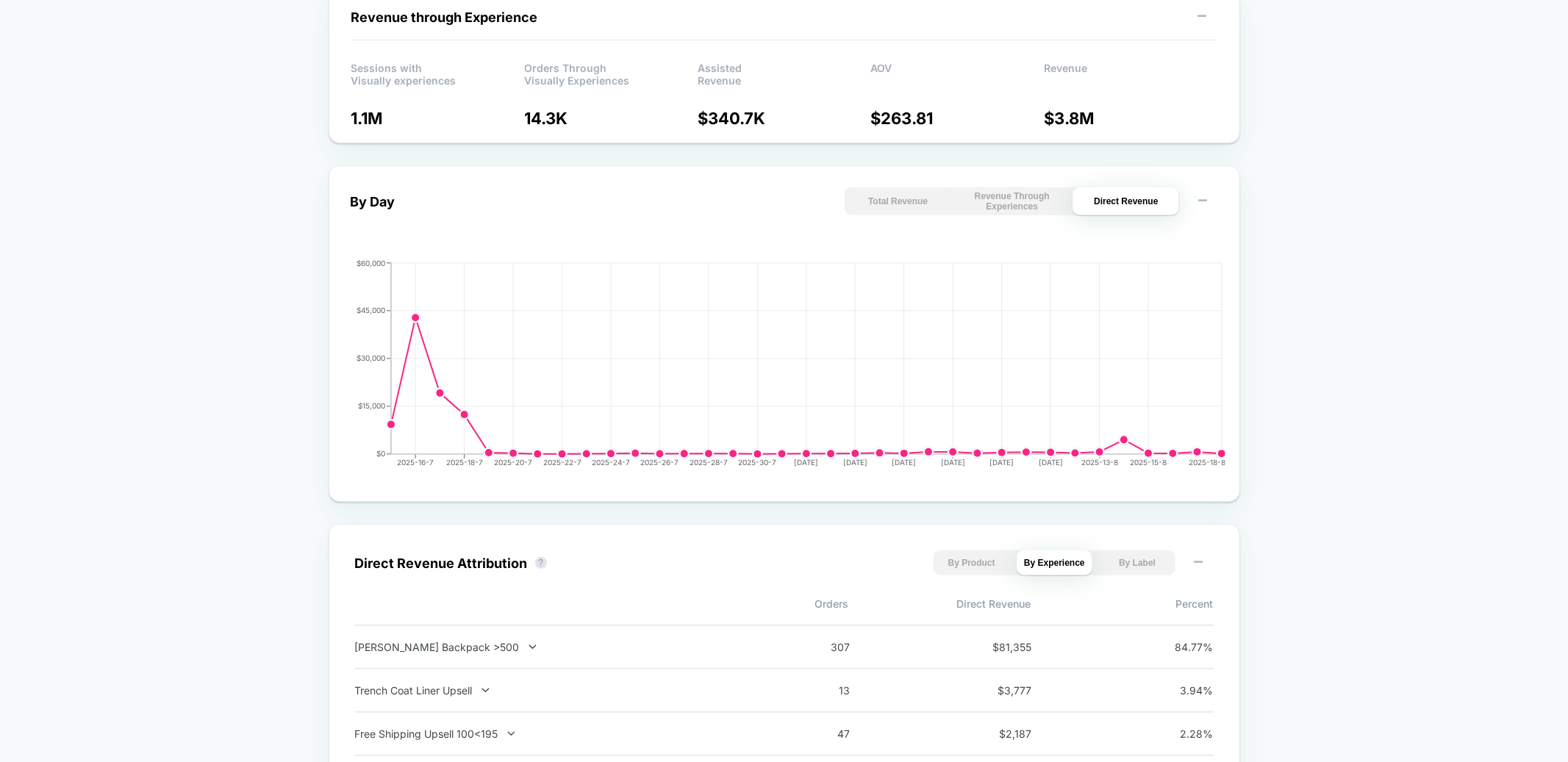
scroll to position [0, 0]
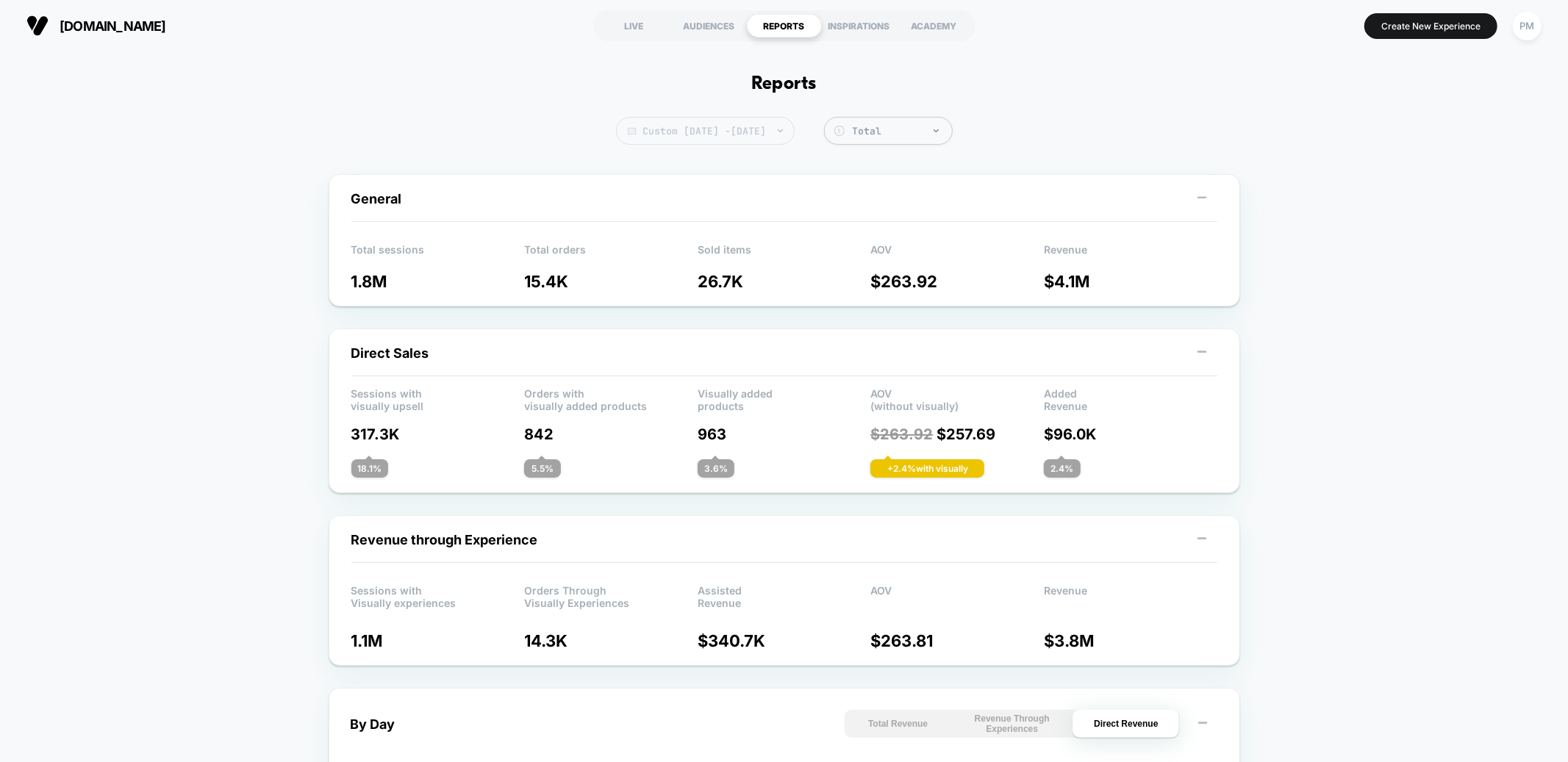
click at [737, 129] on span "Custom [DATE] - [DATE]" at bounding box center [705, 131] width 178 height 28
select select "*"
select select "****"
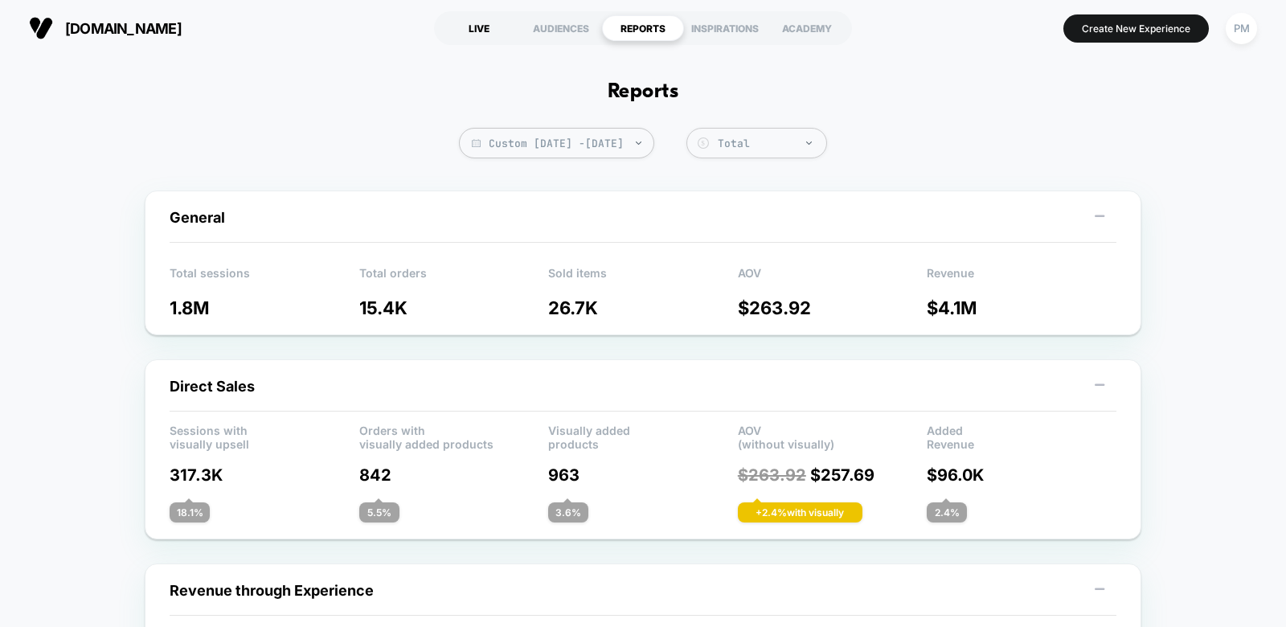
click at [480, 18] on div "LIVE" at bounding box center [479, 28] width 82 height 26
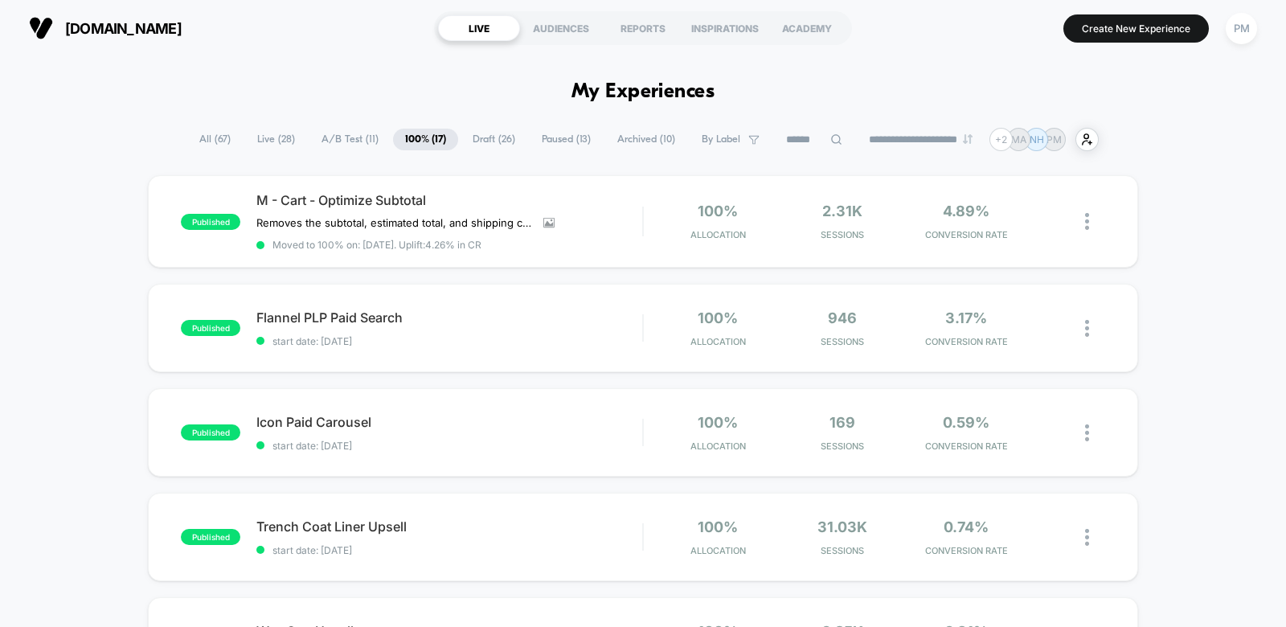
click at [275, 137] on span "Live ( 28 )" at bounding box center [276, 140] width 62 height 22
click at [416, 142] on span "100% ( 17 )" at bounding box center [427, 140] width 64 height 22
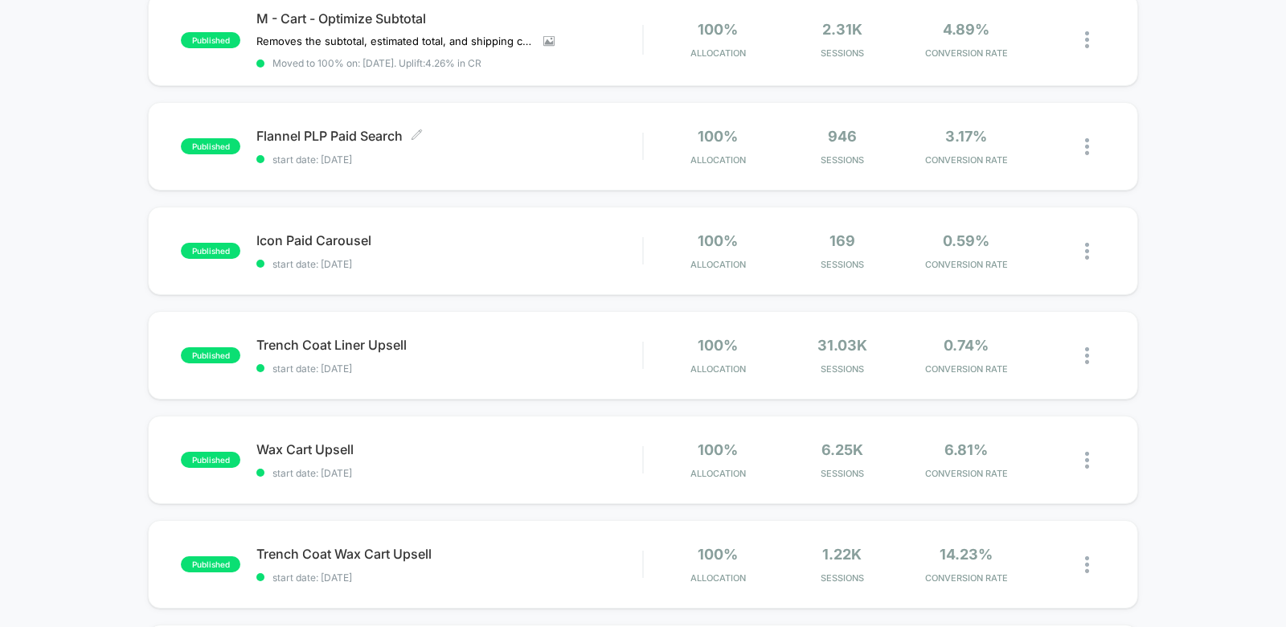
scroll to position [426, 0]
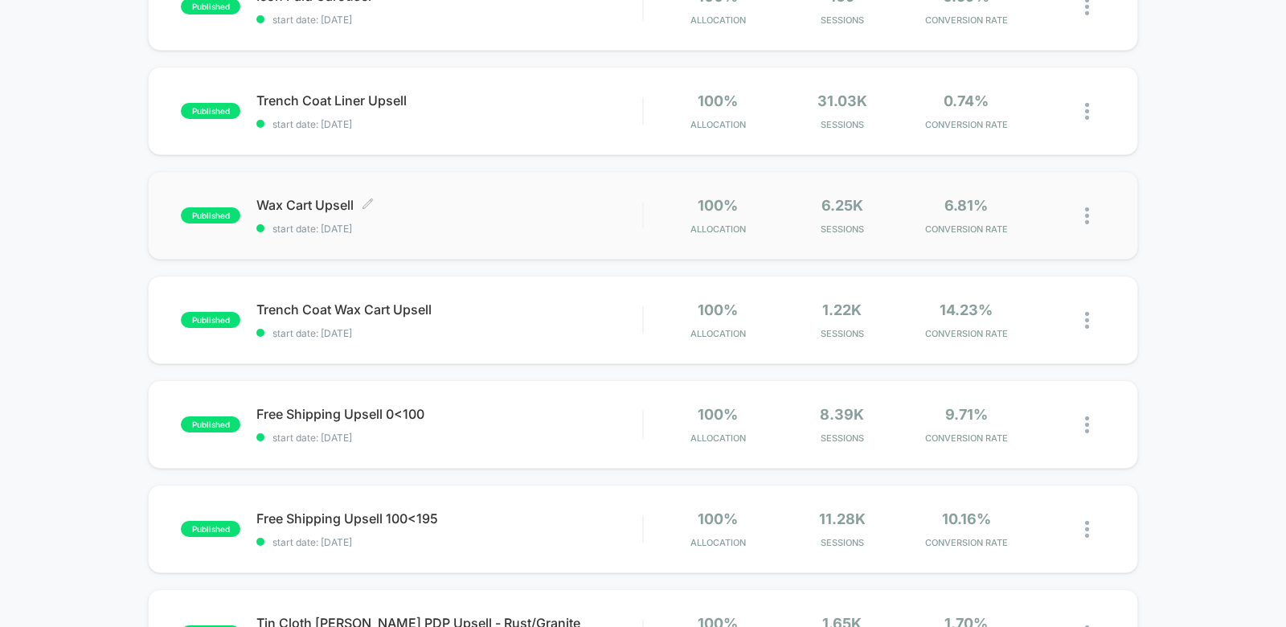
click at [441, 219] on div "Wax Cart Upsell Click to edit experience details Click to edit experience detai…" at bounding box center [449, 216] width 386 height 38
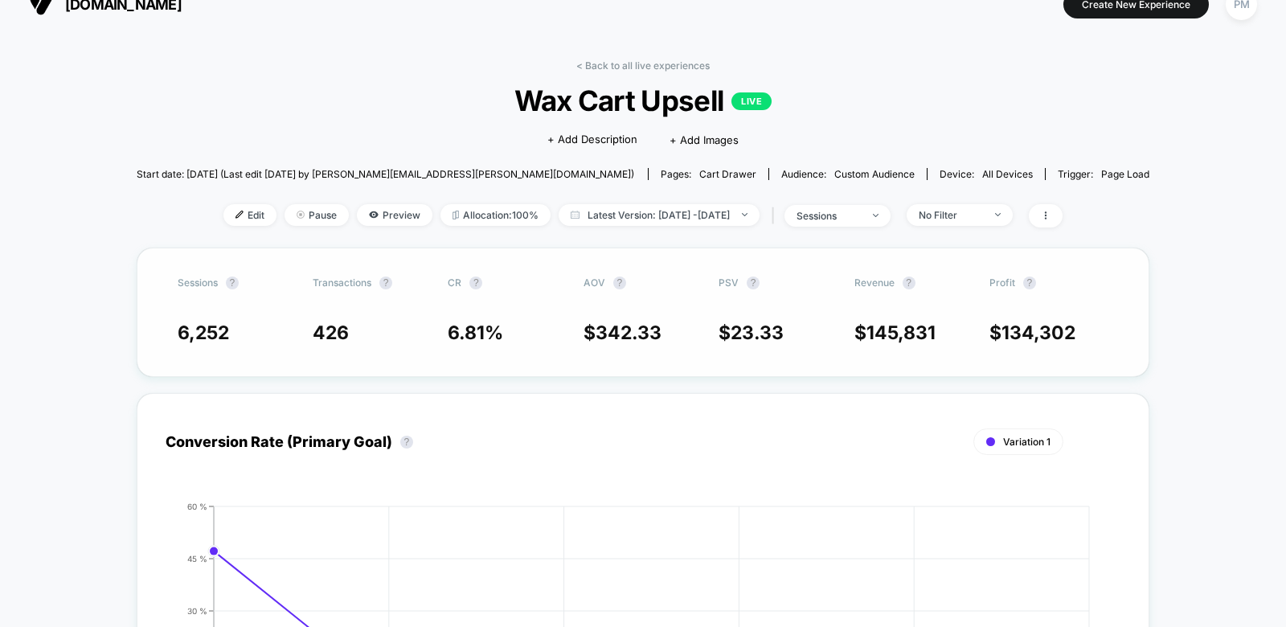
scroll to position [26, 0]
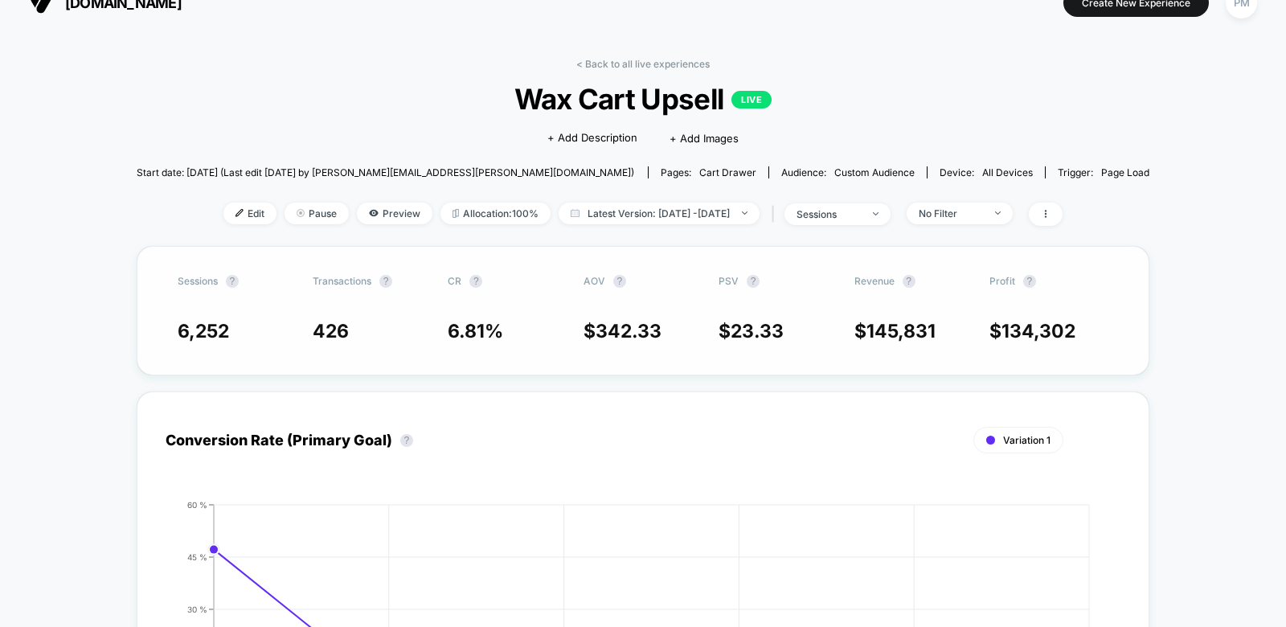
click at [506, 301] on div "Sessions ? Transactions ? CR ? AOV ? PSV ? Revenue ? Profit ? 6,252 426 6.81 % …" at bounding box center [643, 310] width 1013 height 129
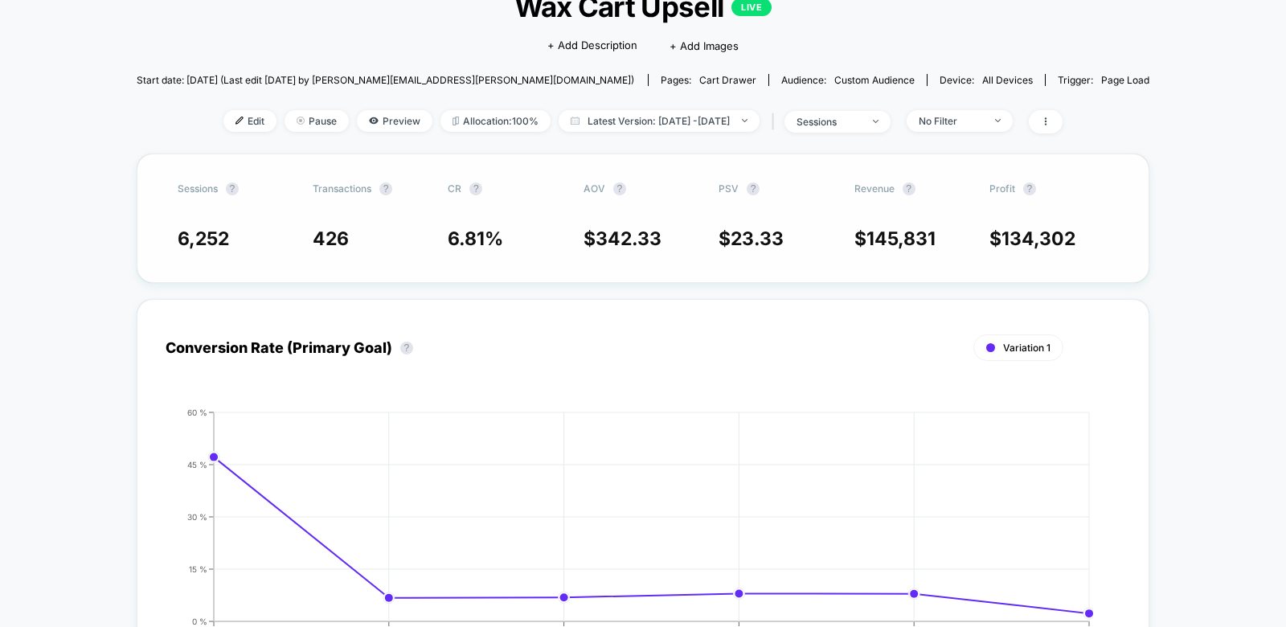
scroll to position [115, 0]
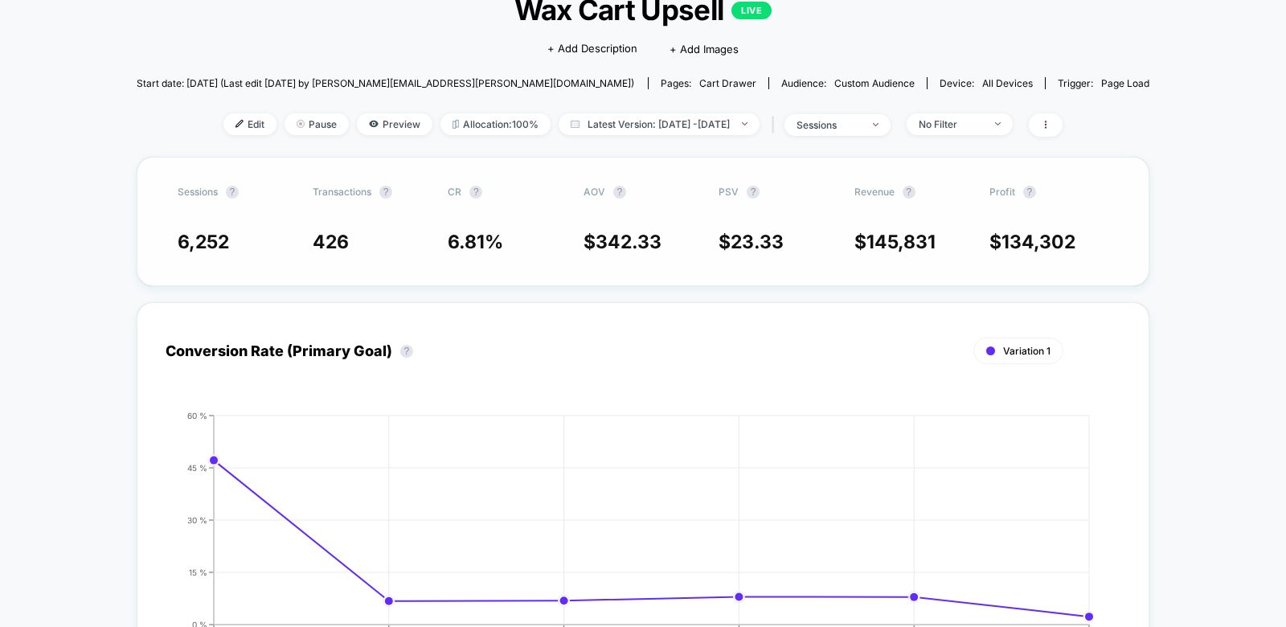
click at [505, 202] on div "Sessions ? Transactions ? CR ? AOV ? PSV ? Revenue ? Profit ? 6,252 426 6.81 % …" at bounding box center [643, 221] width 1013 height 129
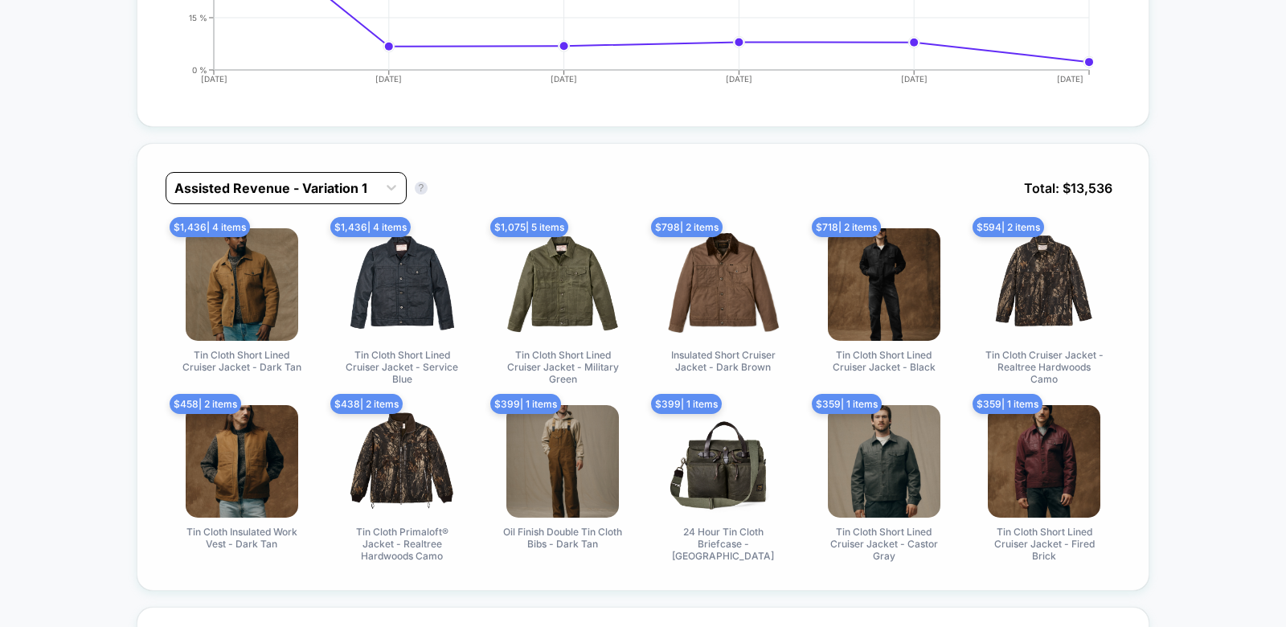
scroll to position [673, 0]
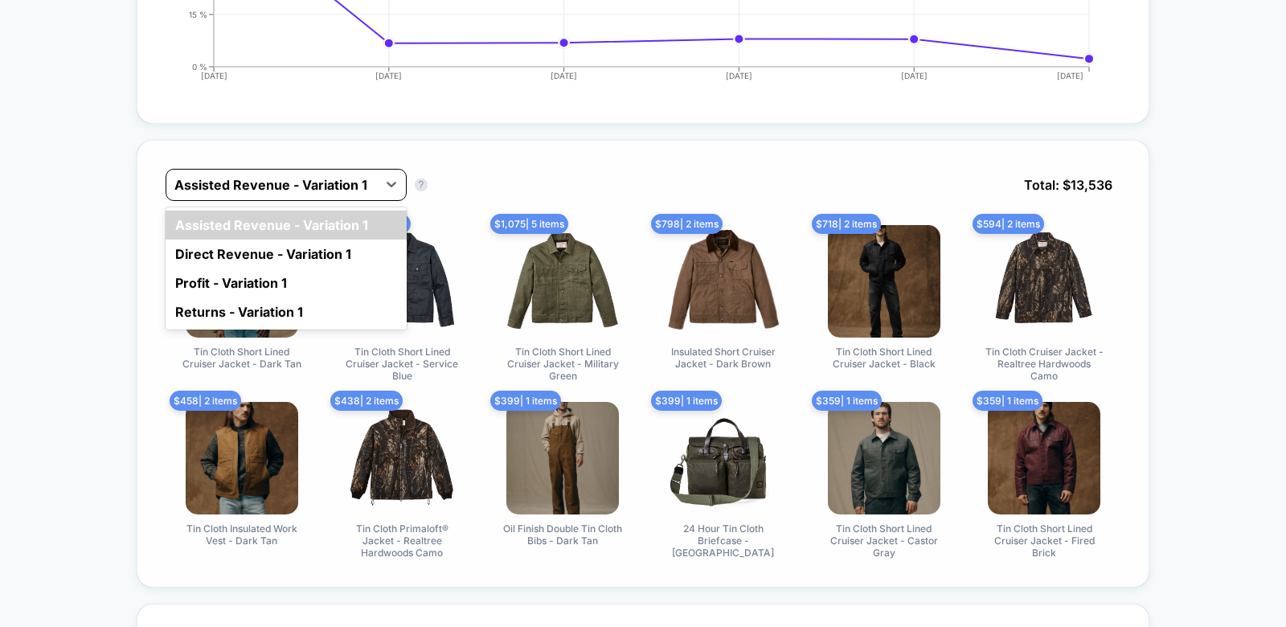
click at [294, 175] on div at bounding box center [271, 184] width 195 height 19
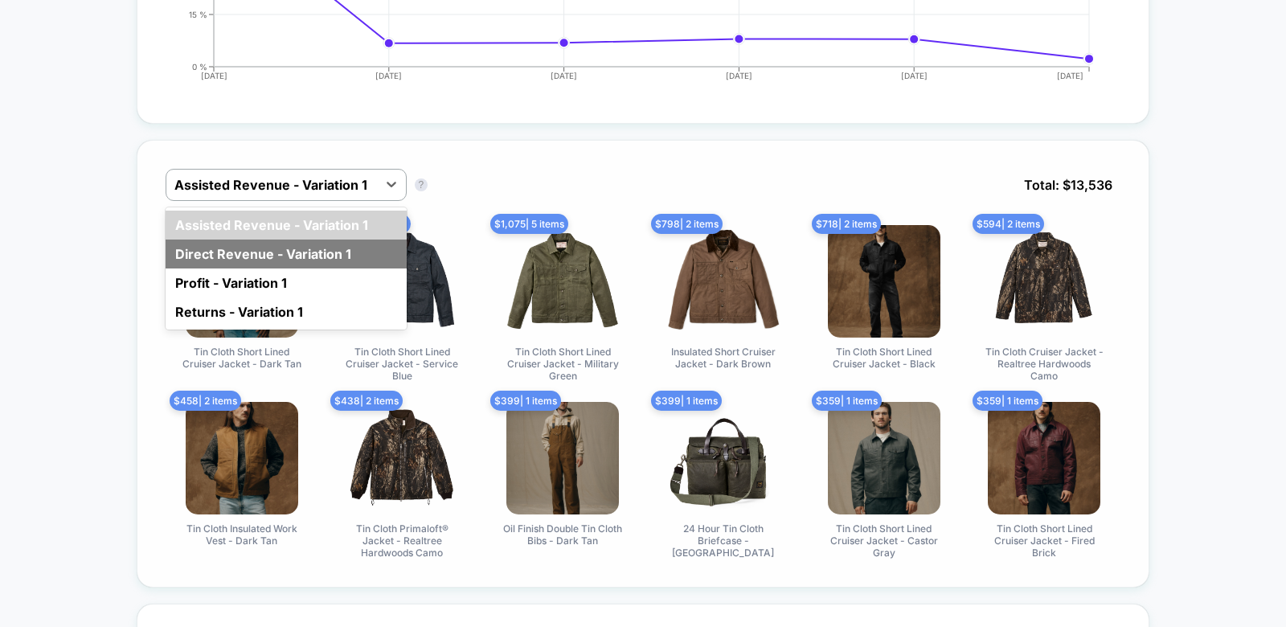
click at [266, 254] on div "Direct Revenue - Variation 1" at bounding box center [286, 254] width 241 height 29
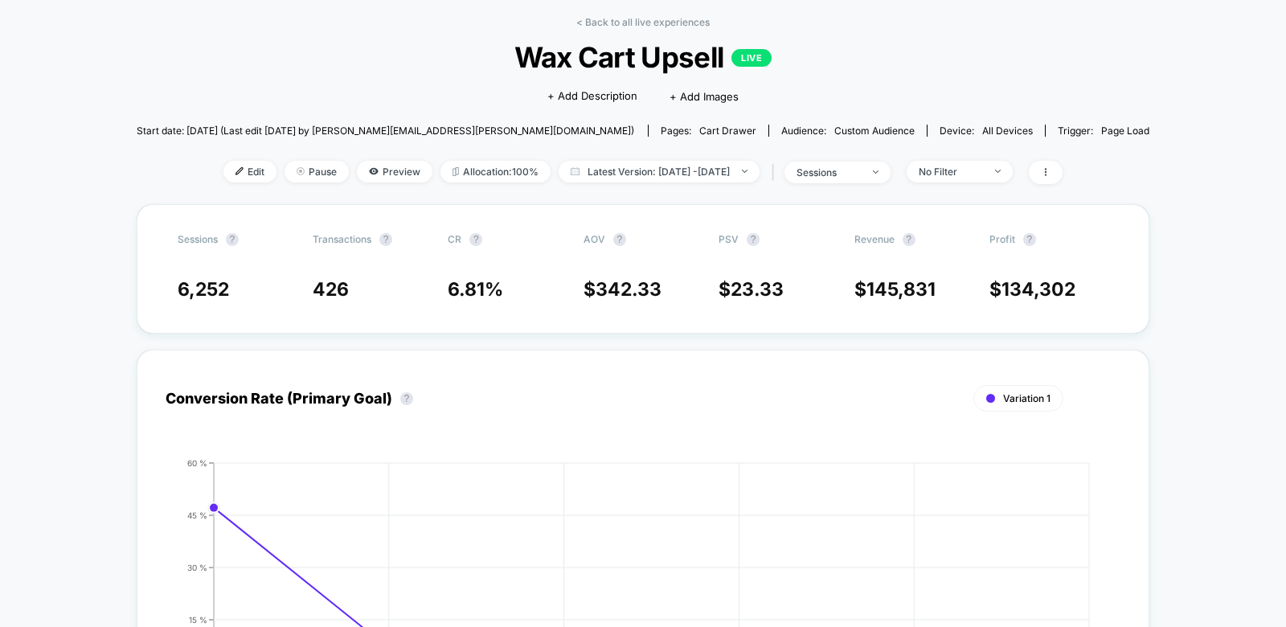
scroll to position [0, 0]
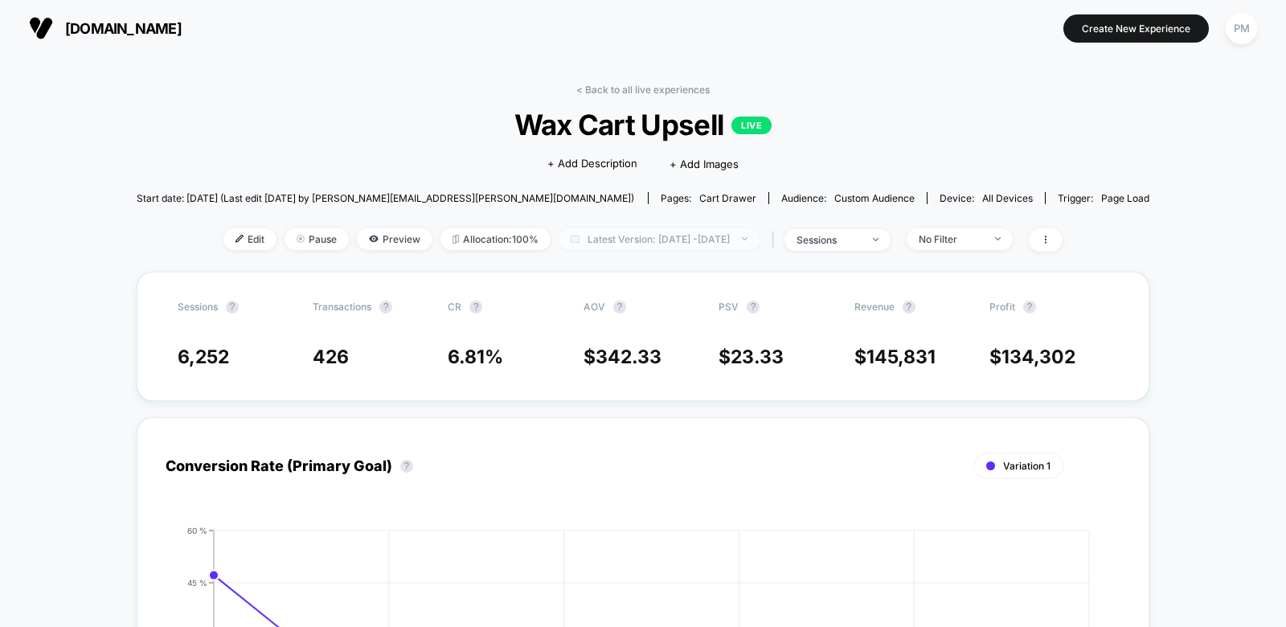
click at [610, 239] on span "Latest Version: [DATE] - [DATE]" at bounding box center [659, 239] width 201 height 22
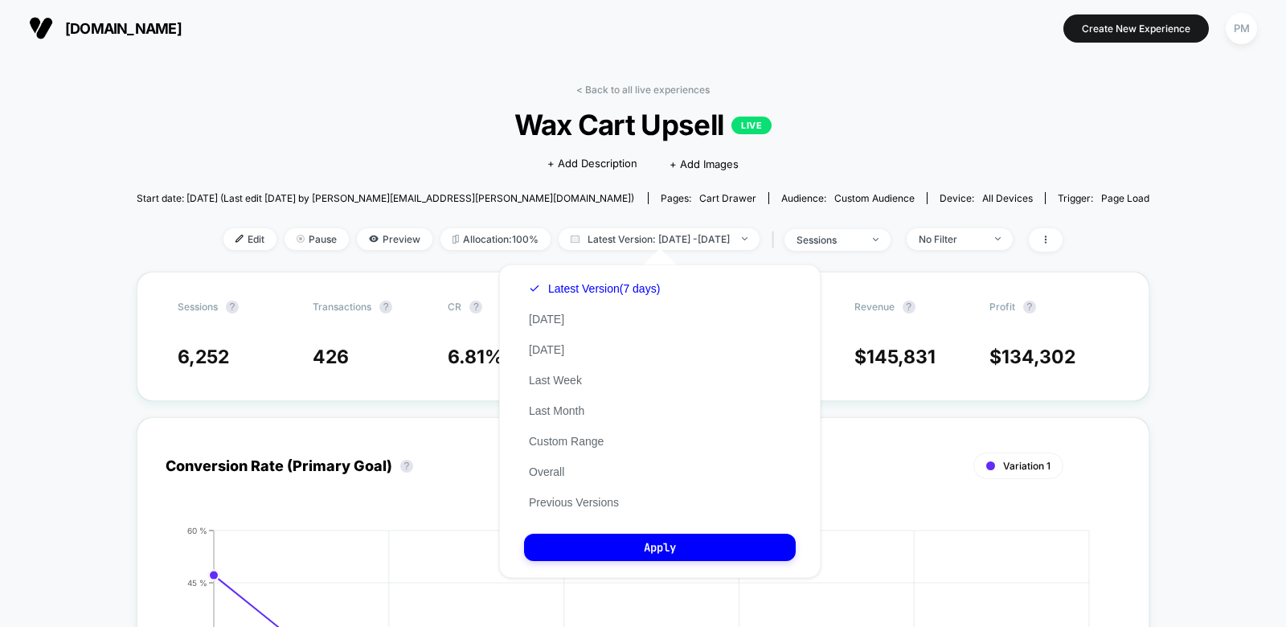
click at [546, 479] on div "Latest Version (7 days) [DATE] [DATE] Last Week Last Month Custom Range Overall…" at bounding box center [594, 395] width 141 height 244
click at [551, 471] on button "Overall" at bounding box center [546, 472] width 45 height 14
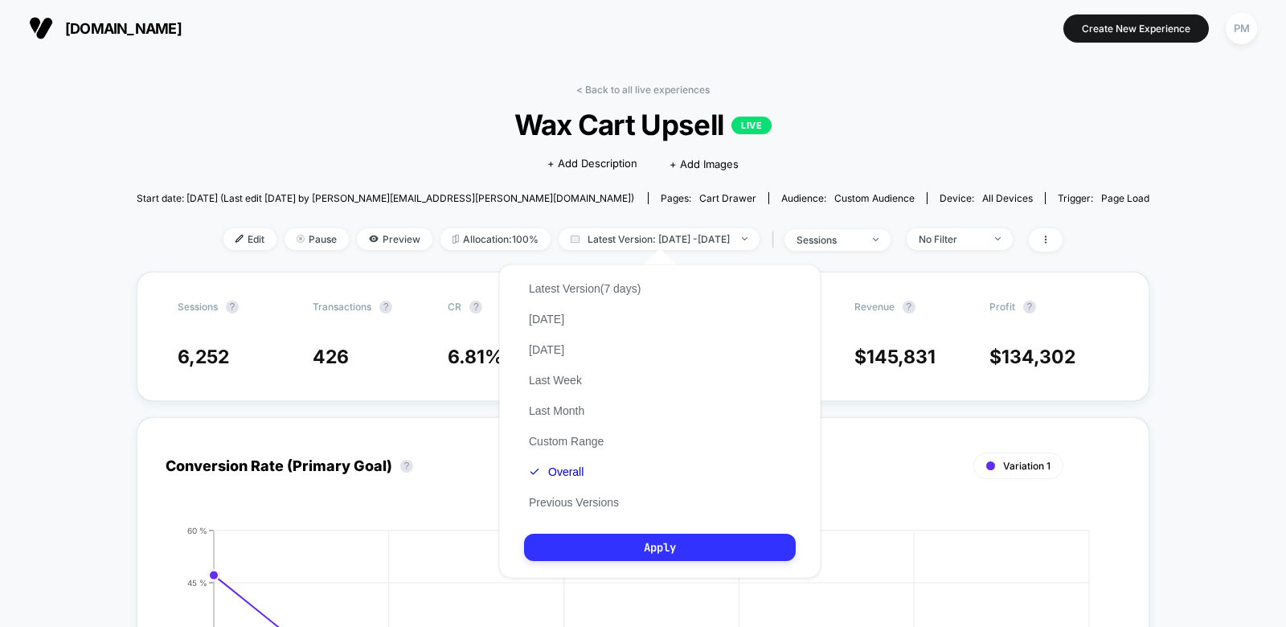
click at [584, 546] on button "Apply" at bounding box center [660, 547] width 272 height 27
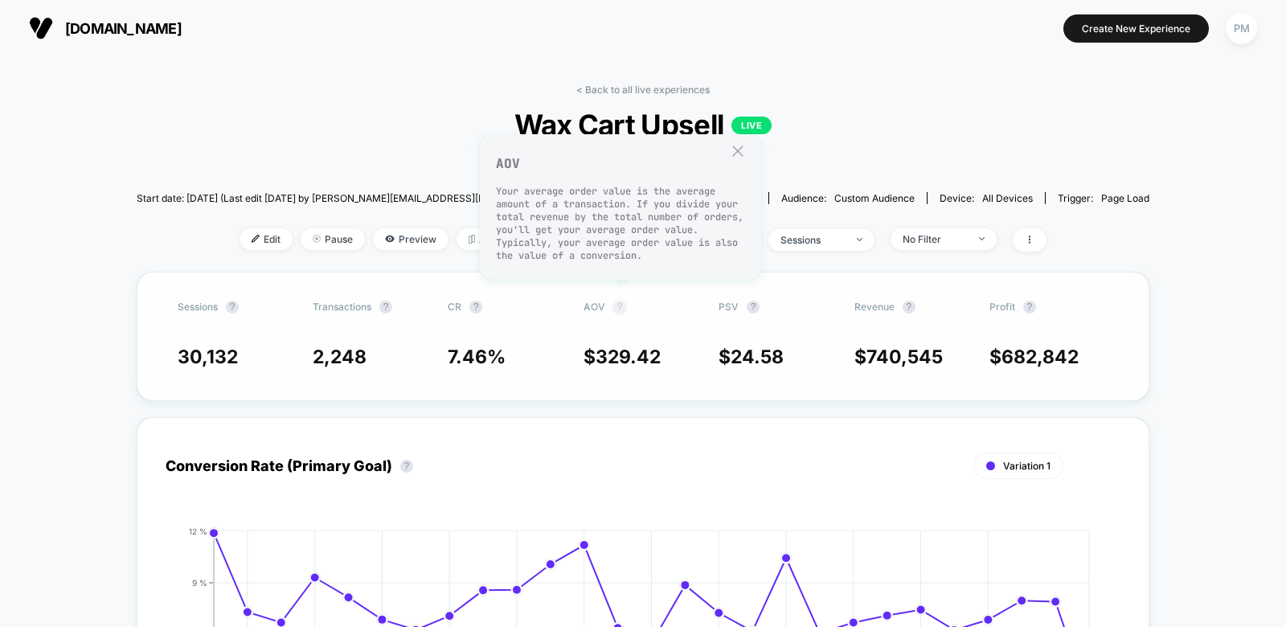
scroll to position [5, 0]
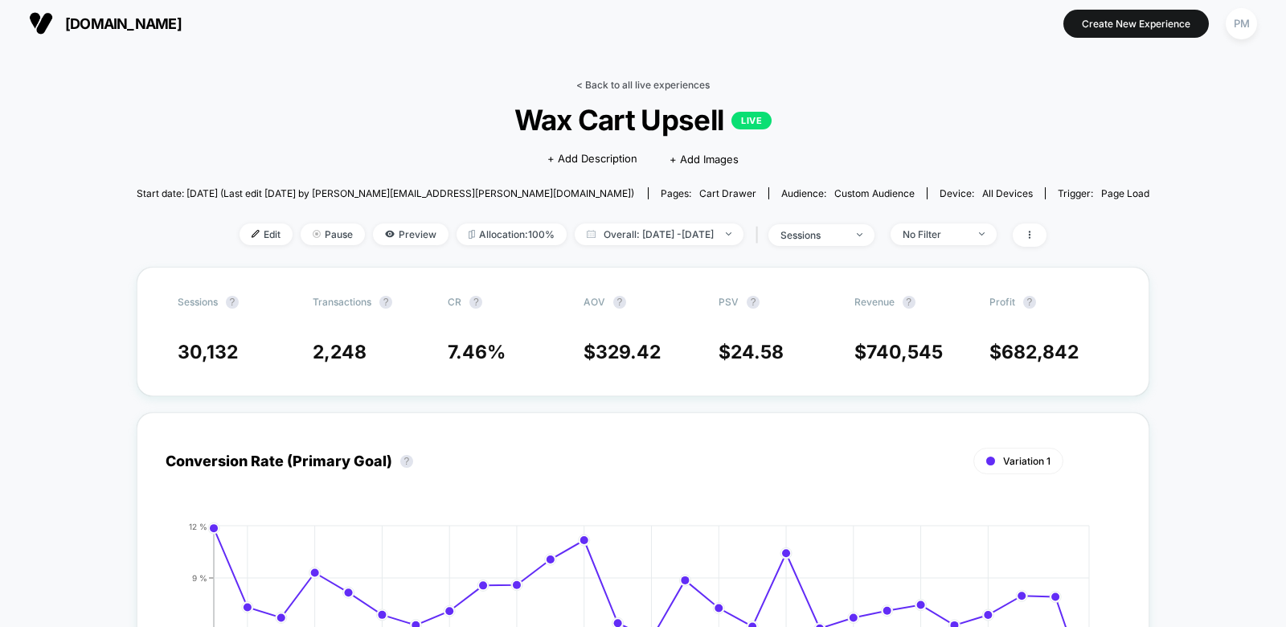
click at [633, 86] on link "< Back to all live experiences" at bounding box center [642, 85] width 133 height 12
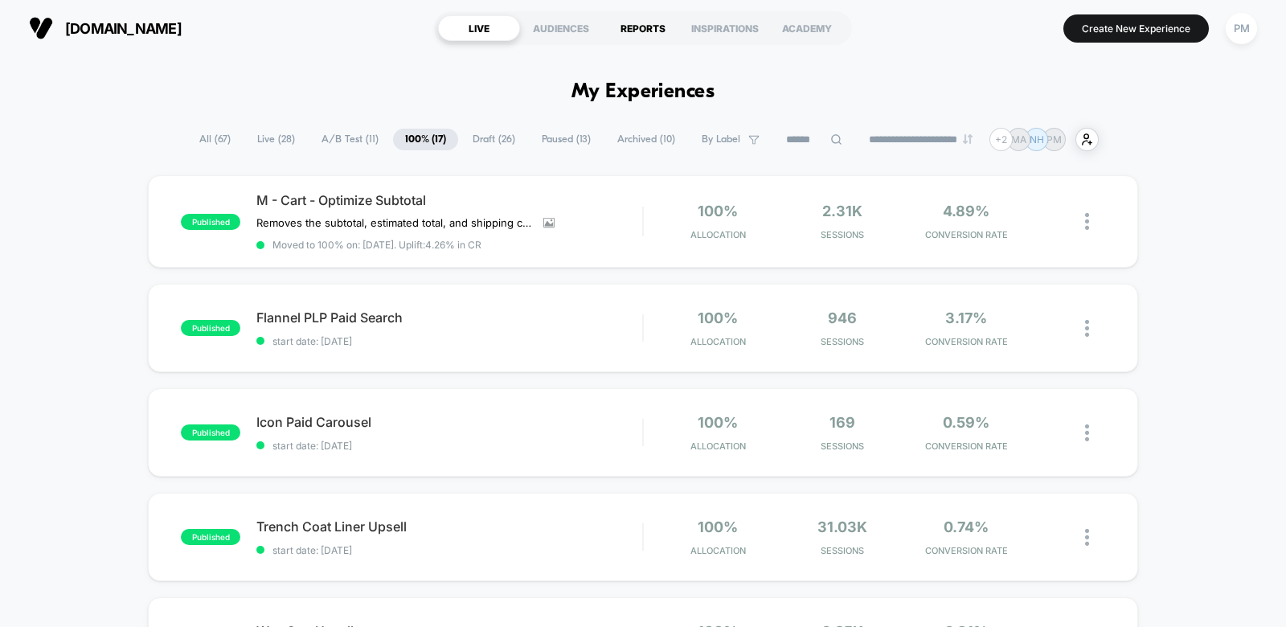
click at [661, 28] on div "REPORTS" at bounding box center [643, 28] width 82 height 26
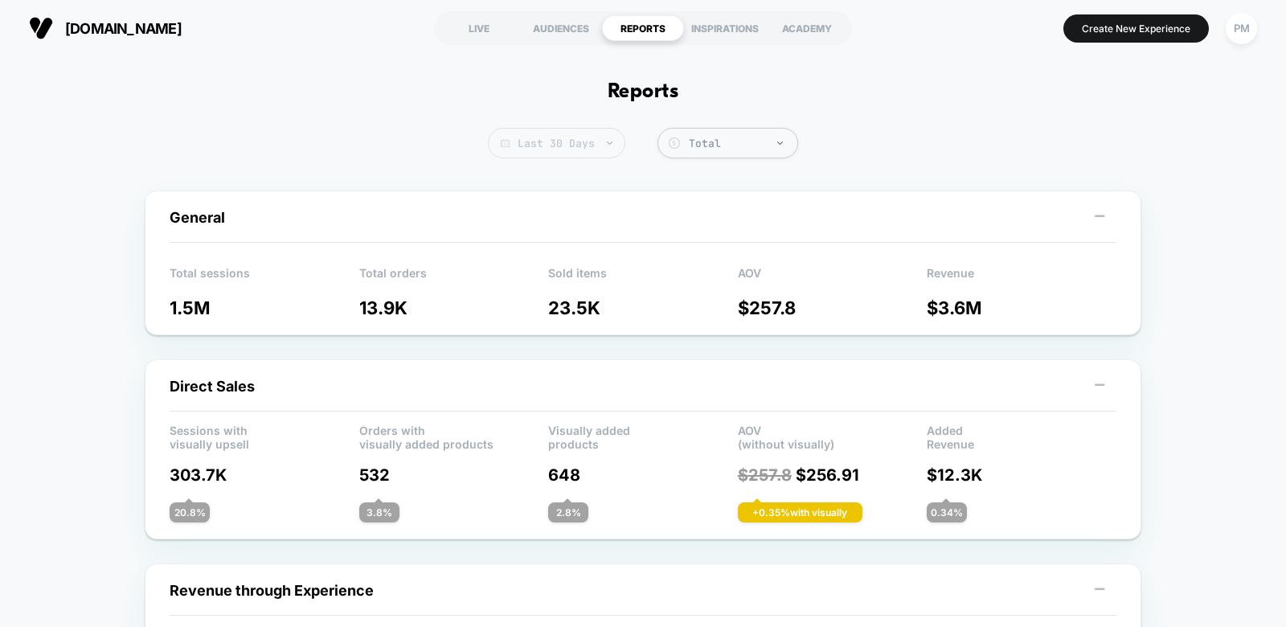
click at [588, 142] on span "Last 30 Days" at bounding box center [556, 143] width 137 height 31
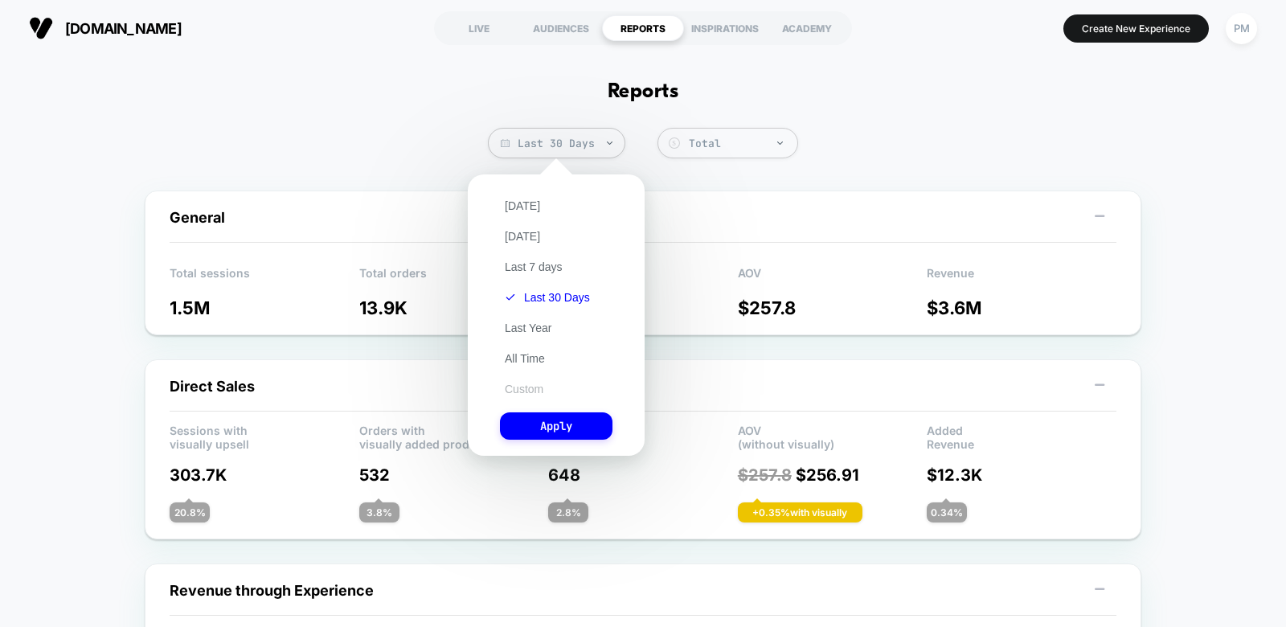
click at [521, 387] on button "Custom" at bounding box center [524, 389] width 48 height 14
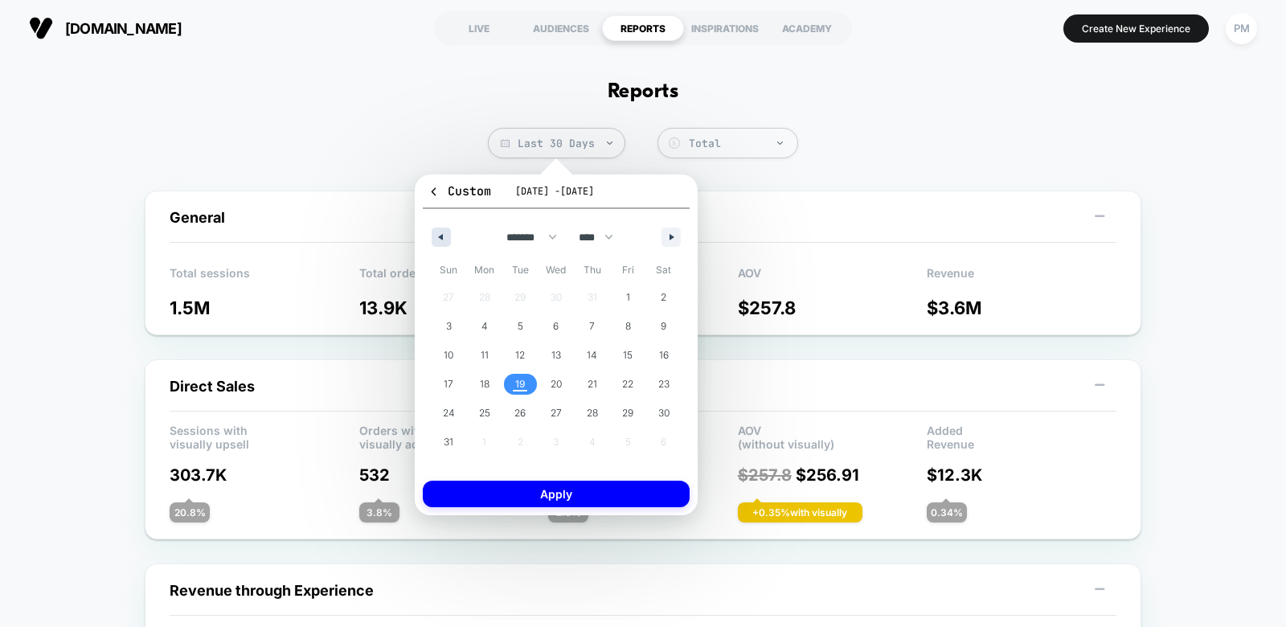
click at [442, 235] on button "button" at bounding box center [441, 236] width 19 height 19
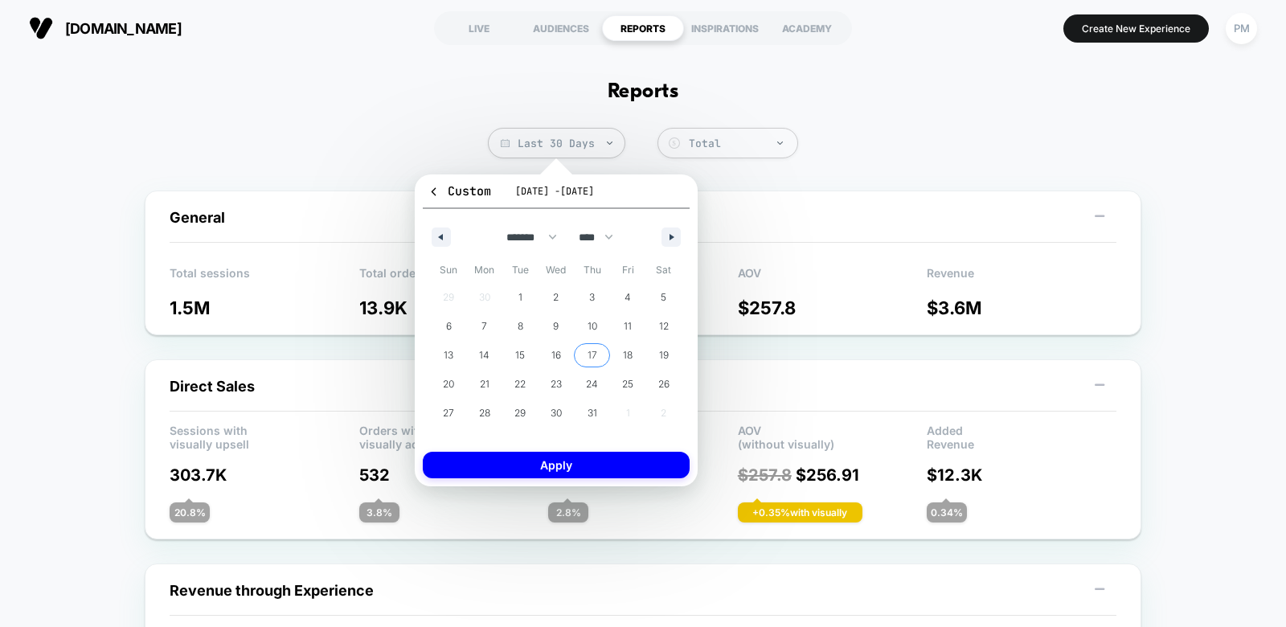
click at [588, 355] on span "17" at bounding box center [593, 355] width 10 height 29
click at [666, 243] on button "button" at bounding box center [670, 236] width 19 height 19
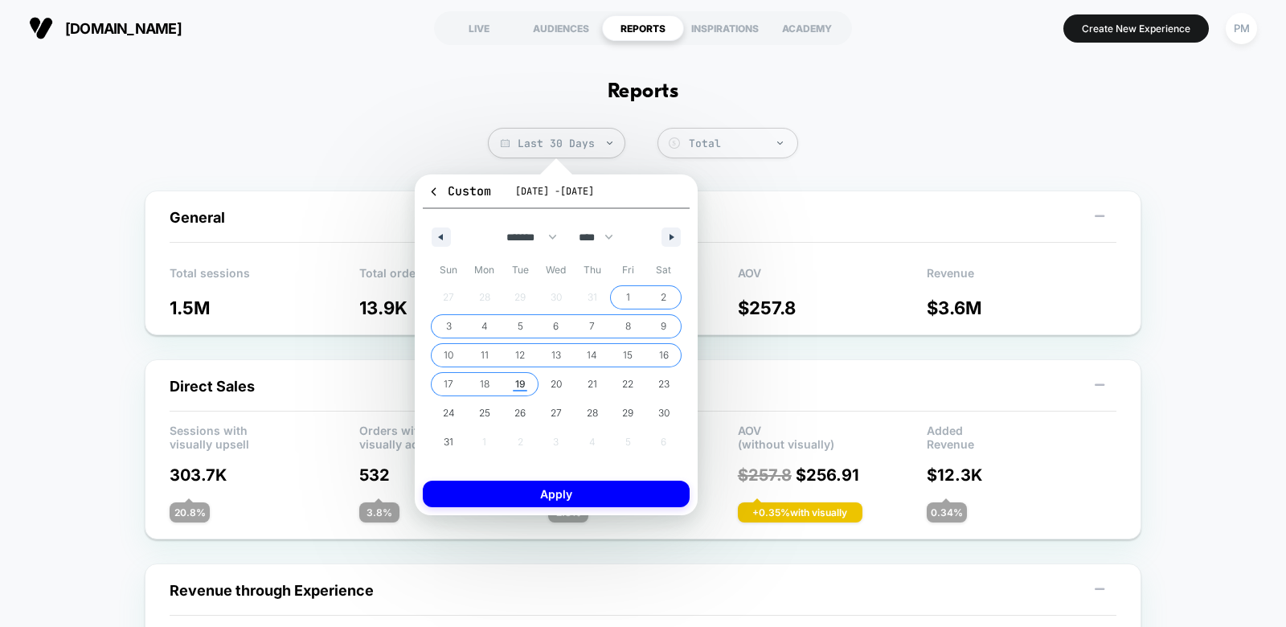
click at [518, 379] on span "19" at bounding box center [520, 384] width 10 height 29
select select "*"
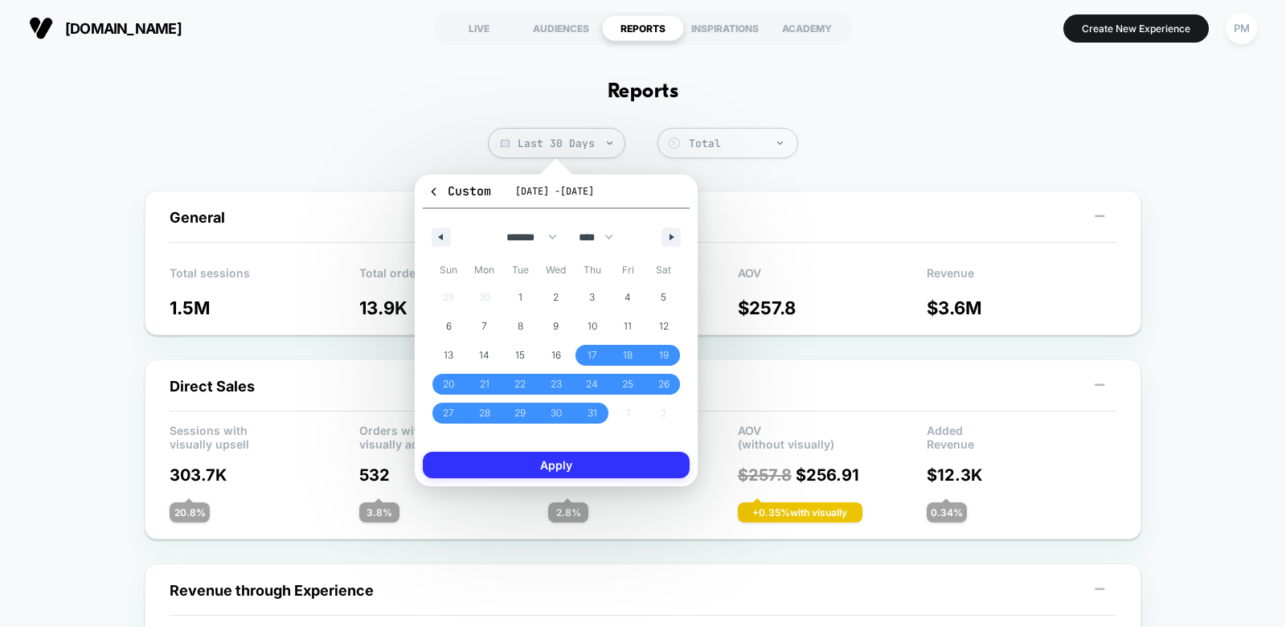
click at [544, 475] on button "Apply" at bounding box center [556, 465] width 267 height 27
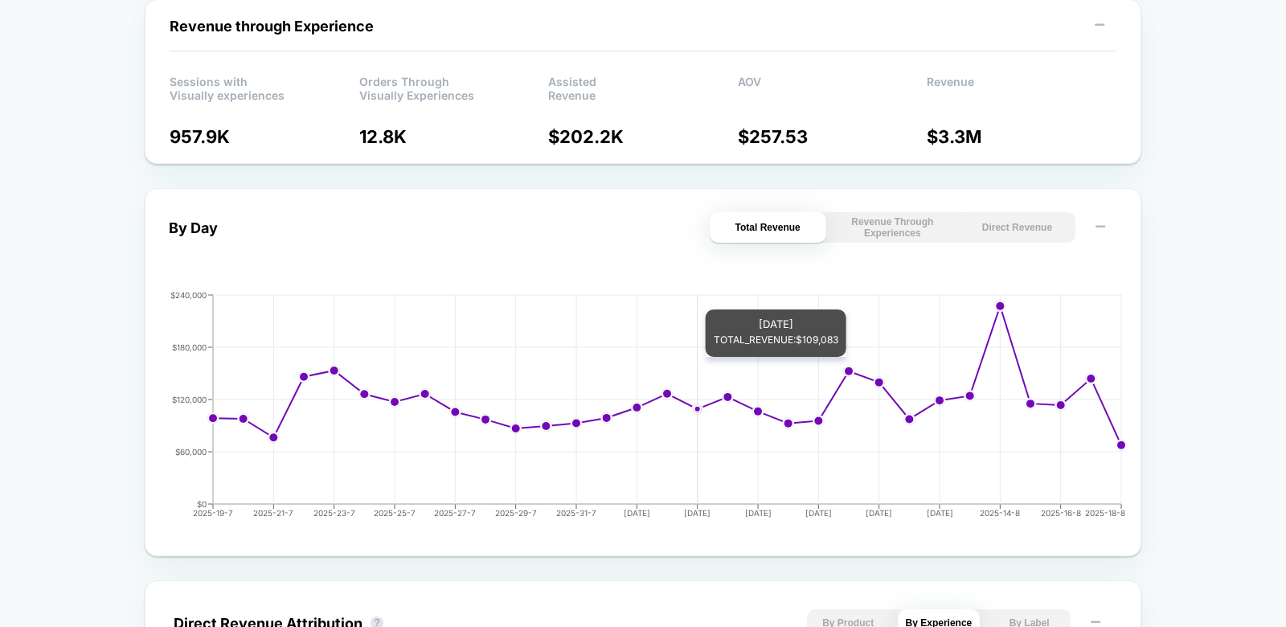
scroll to position [563, 0]
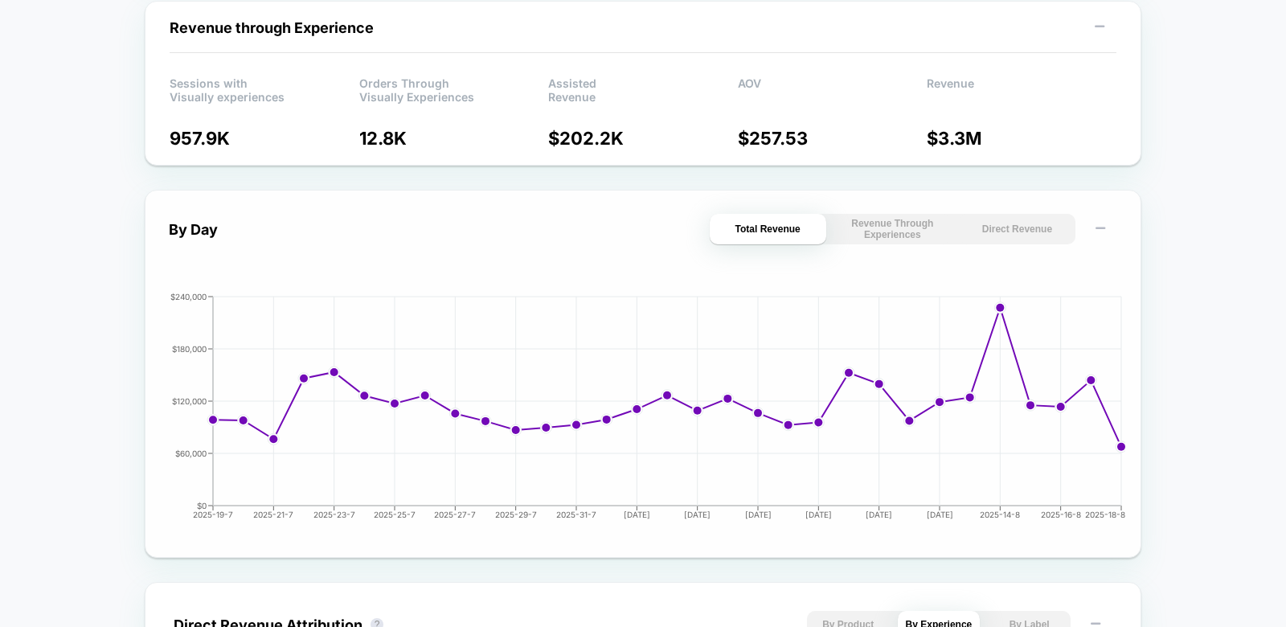
click at [997, 230] on button "Direct Revenue" at bounding box center [1017, 229] width 117 height 31
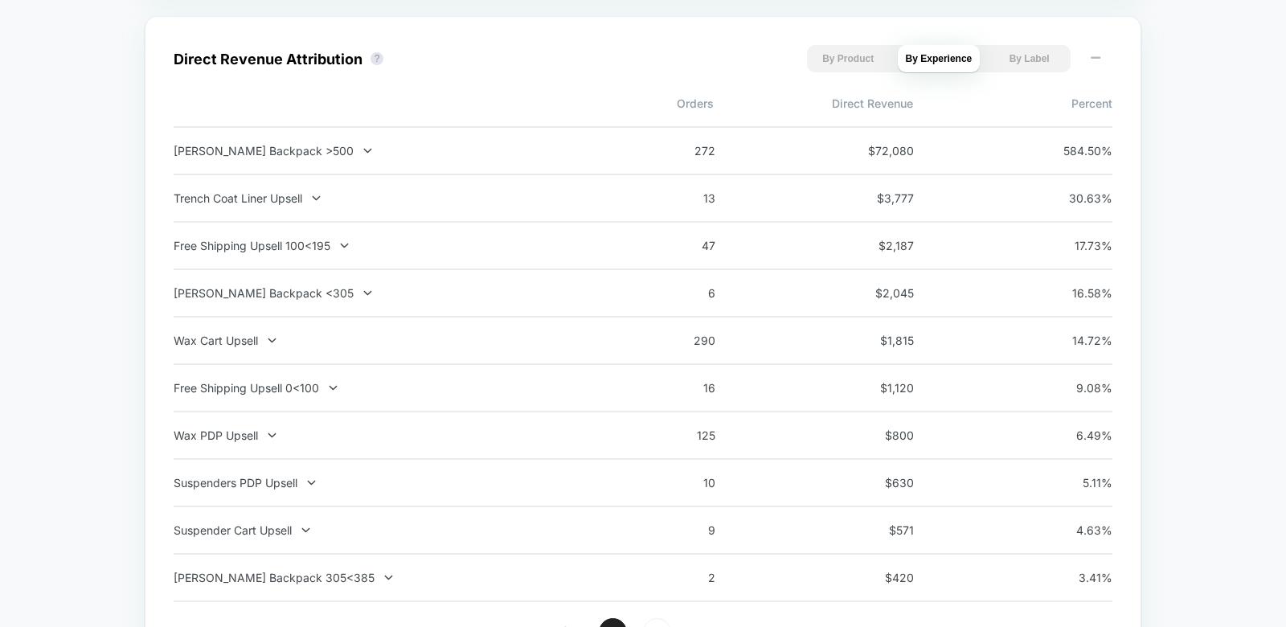
scroll to position [1194, 0]
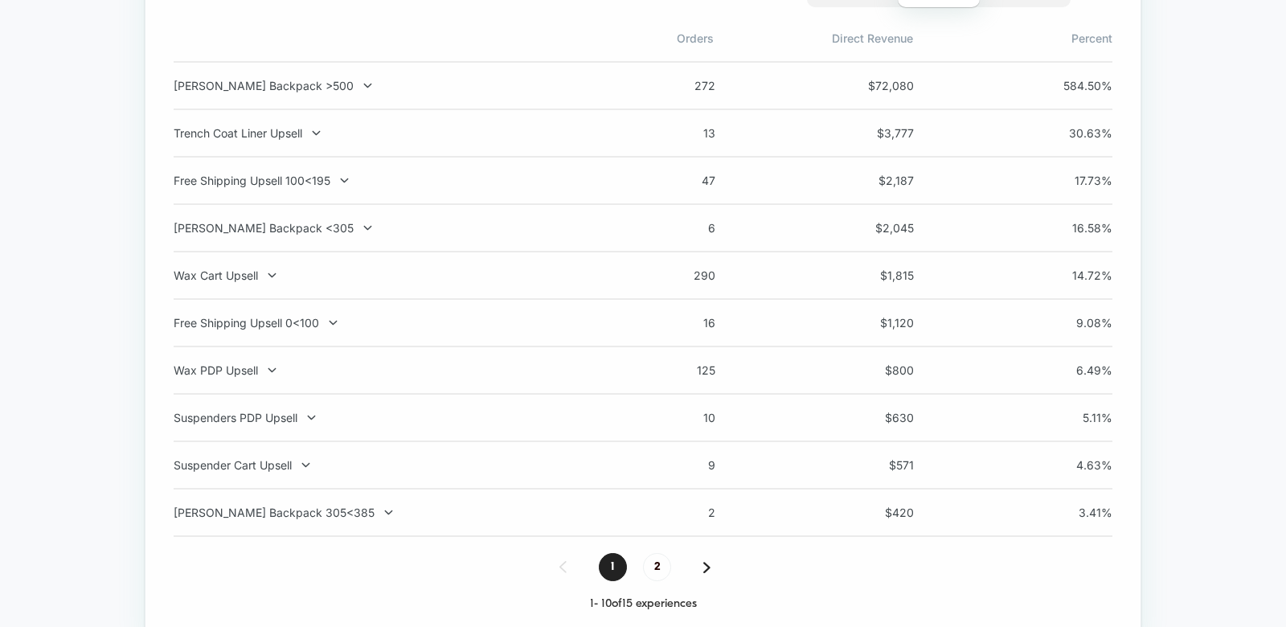
click at [711, 277] on span "290" at bounding box center [679, 275] width 72 height 14
click at [709, 272] on span "290" at bounding box center [679, 275] width 72 height 14
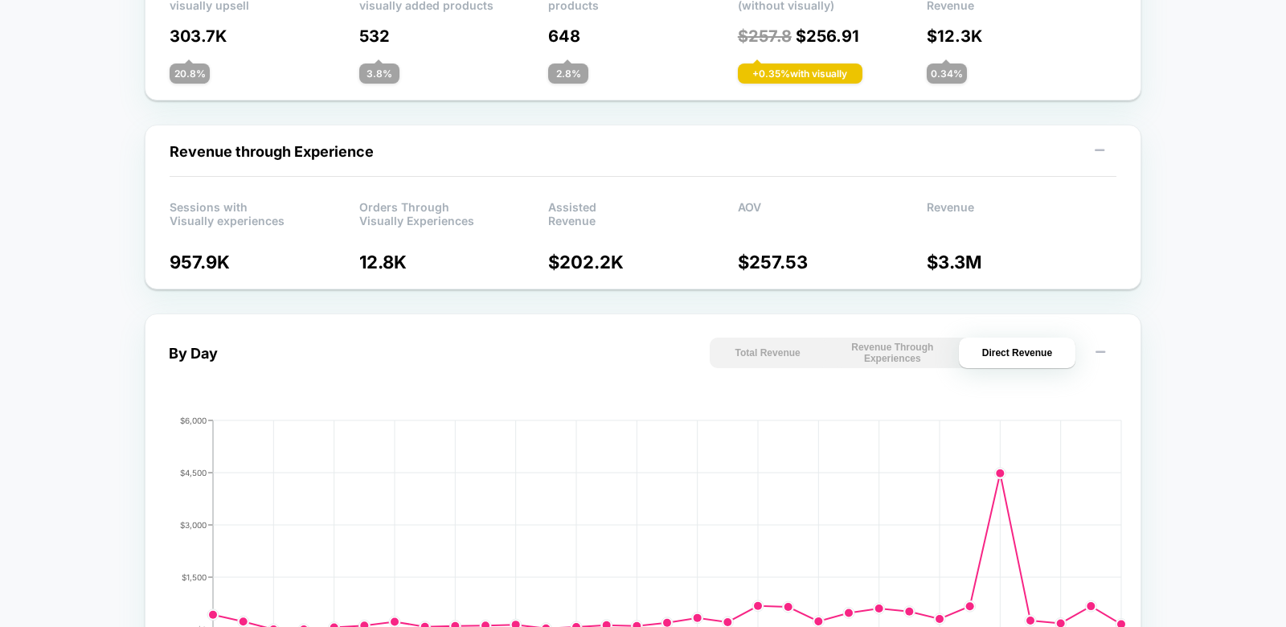
scroll to position [0, 0]
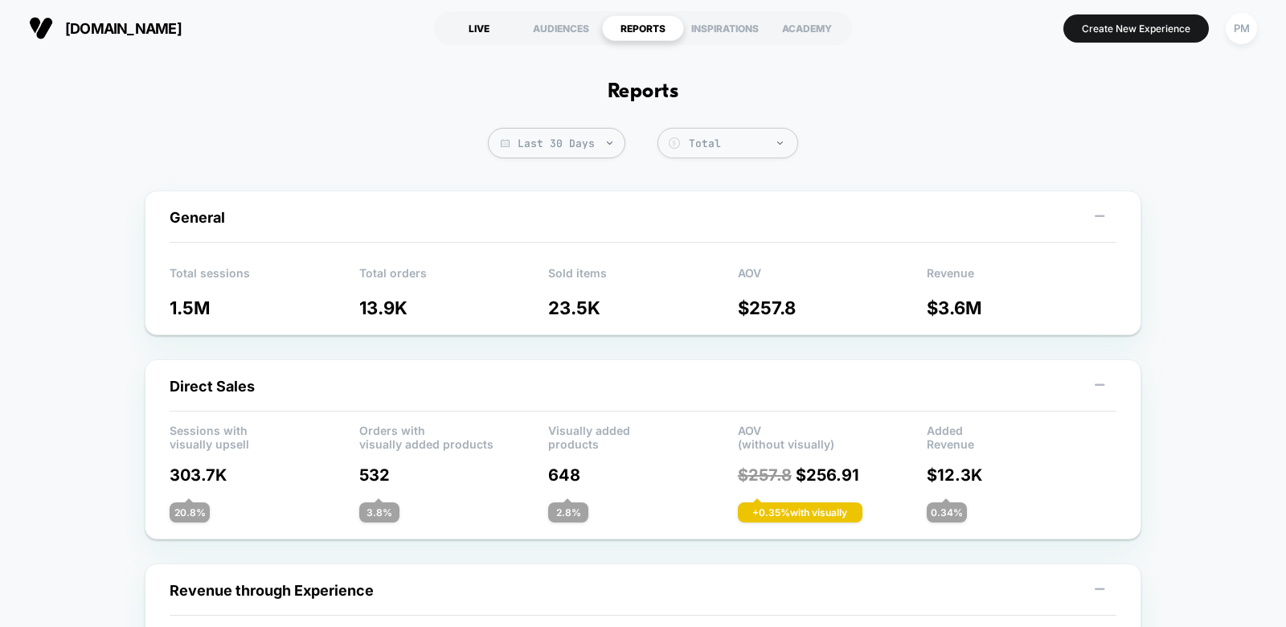
click at [482, 24] on div "LIVE" at bounding box center [479, 28] width 82 height 26
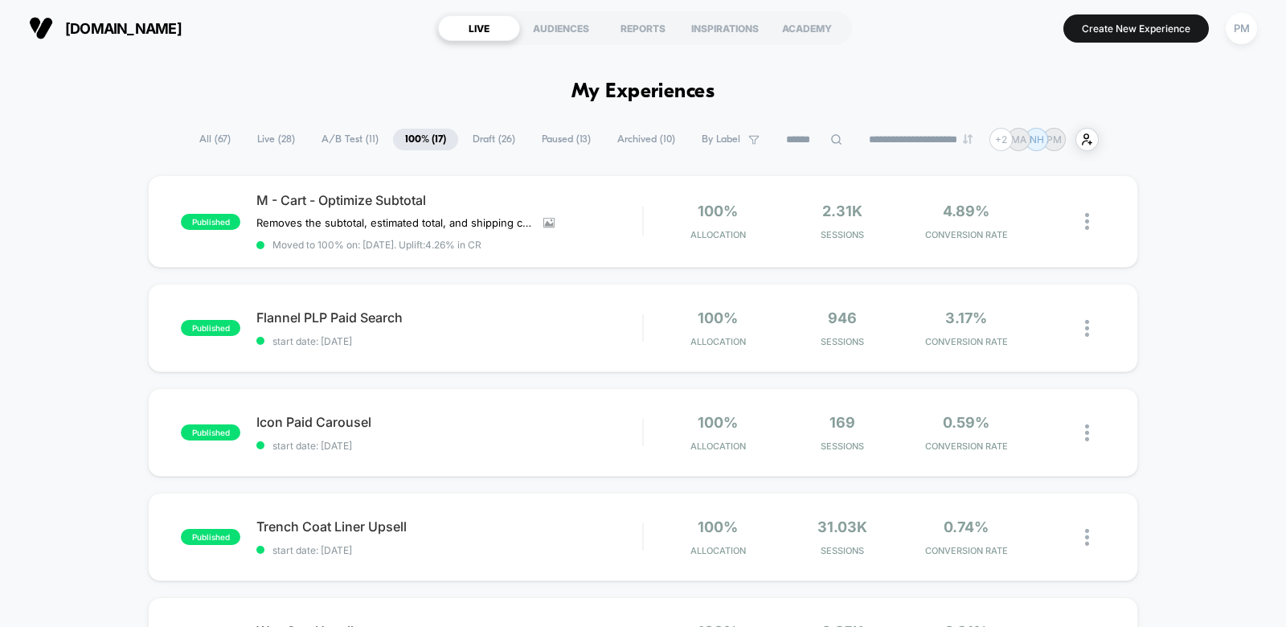
click at [262, 139] on span "Live ( 28 )" at bounding box center [276, 140] width 62 height 22
click at [407, 140] on span "100% ( 17 )" at bounding box center [427, 140] width 64 height 22
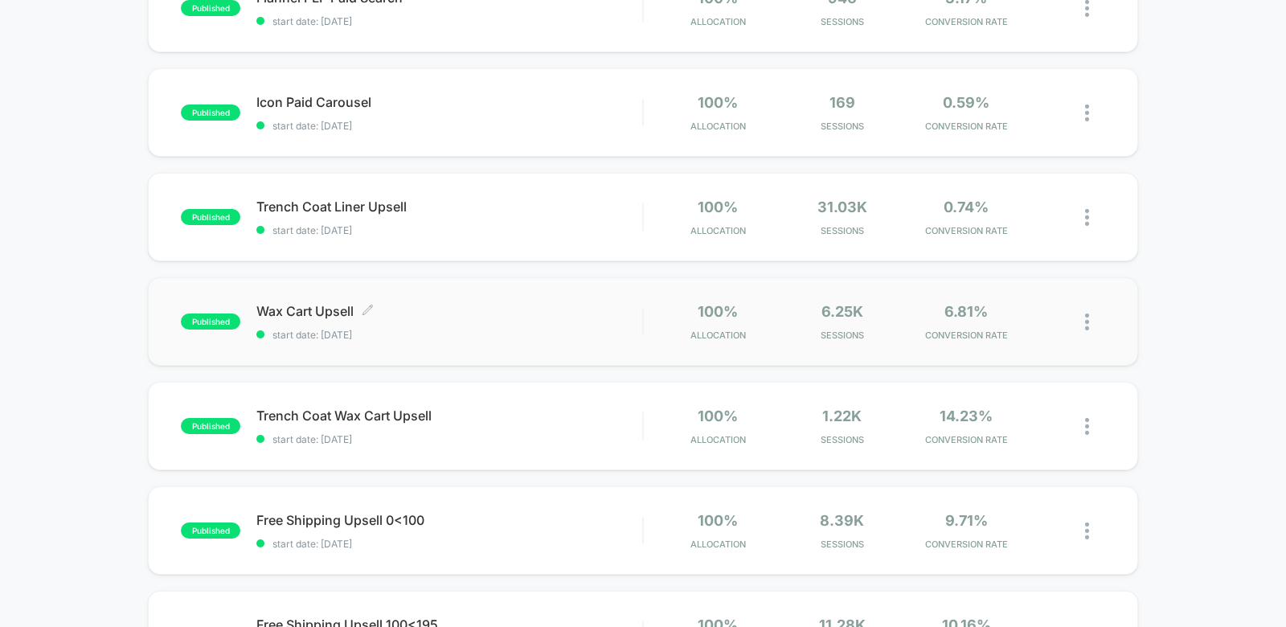
scroll to position [319, 0]
click at [475, 324] on div "Wax Cart Upsell Click to edit experience details Click to edit experience detai…" at bounding box center [449, 323] width 386 height 38
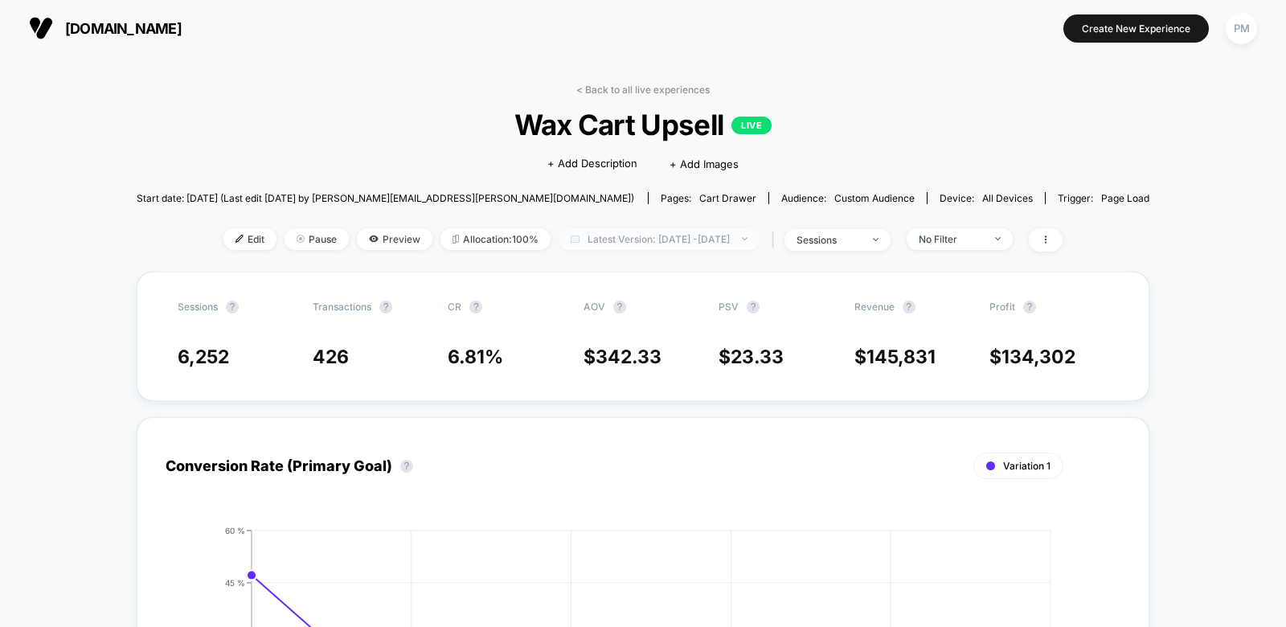
click at [616, 238] on span "Latest Version: [DATE] - [DATE]" at bounding box center [659, 239] width 201 height 22
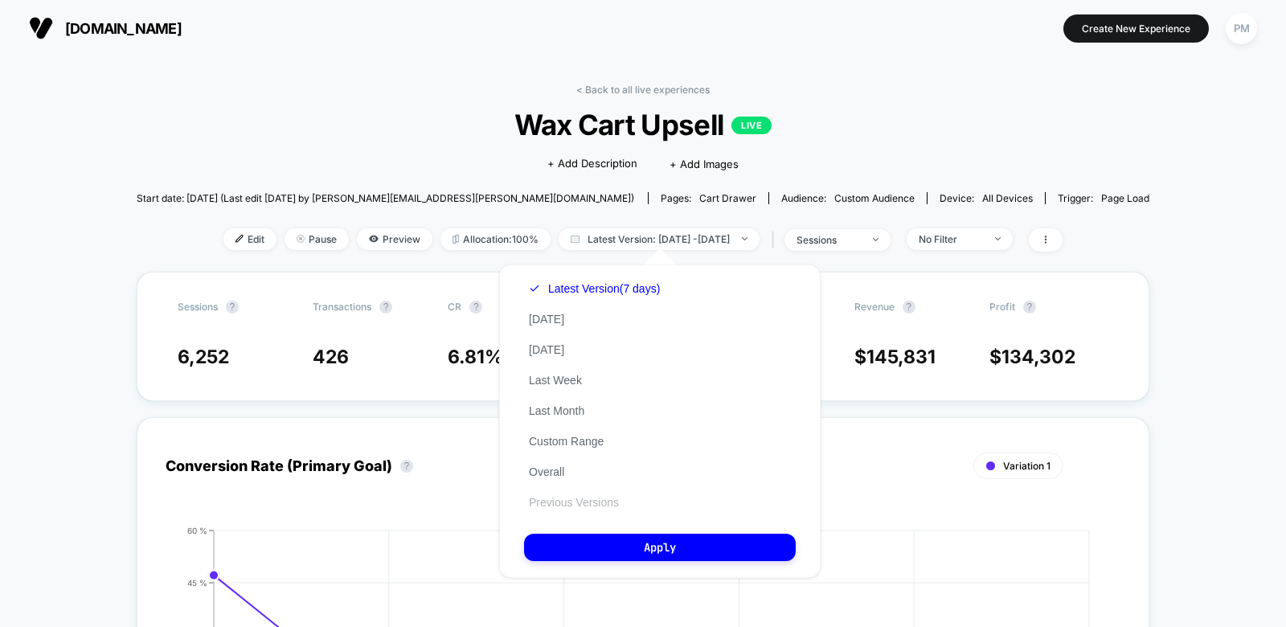
click at [563, 501] on button "Previous Versions" at bounding box center [574, 502] width 100 height 14
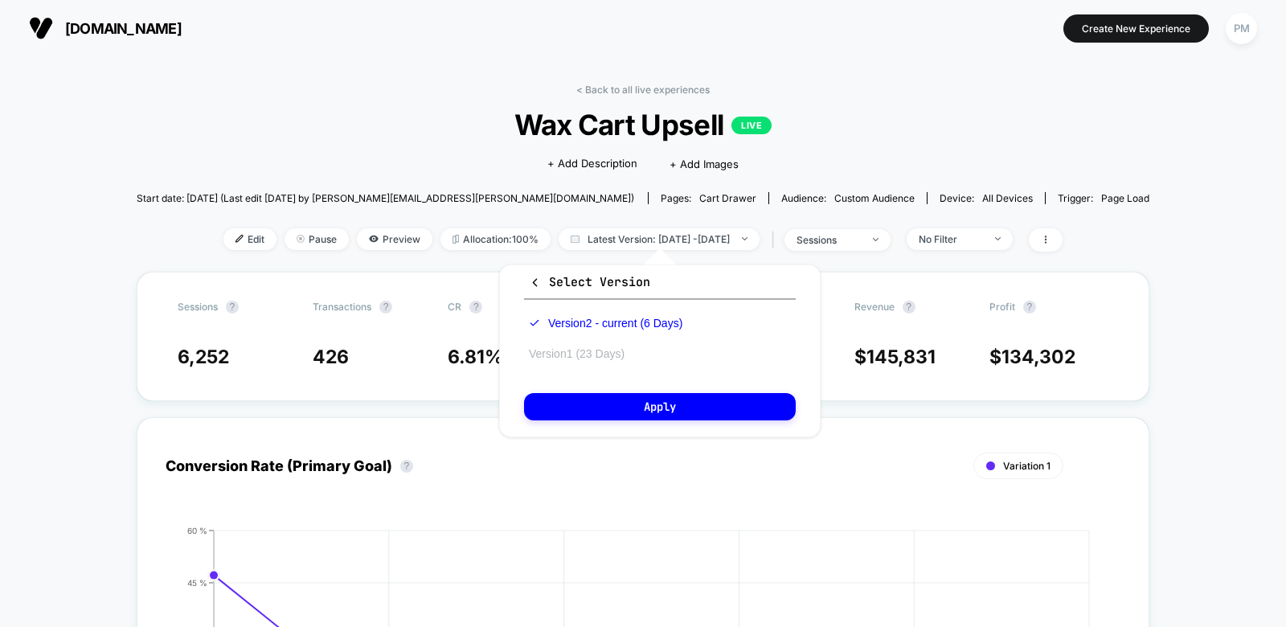
click at [584, 358] on button "Version 1 (23 Days)" at bounding box center [576, 353] width 105 height 14
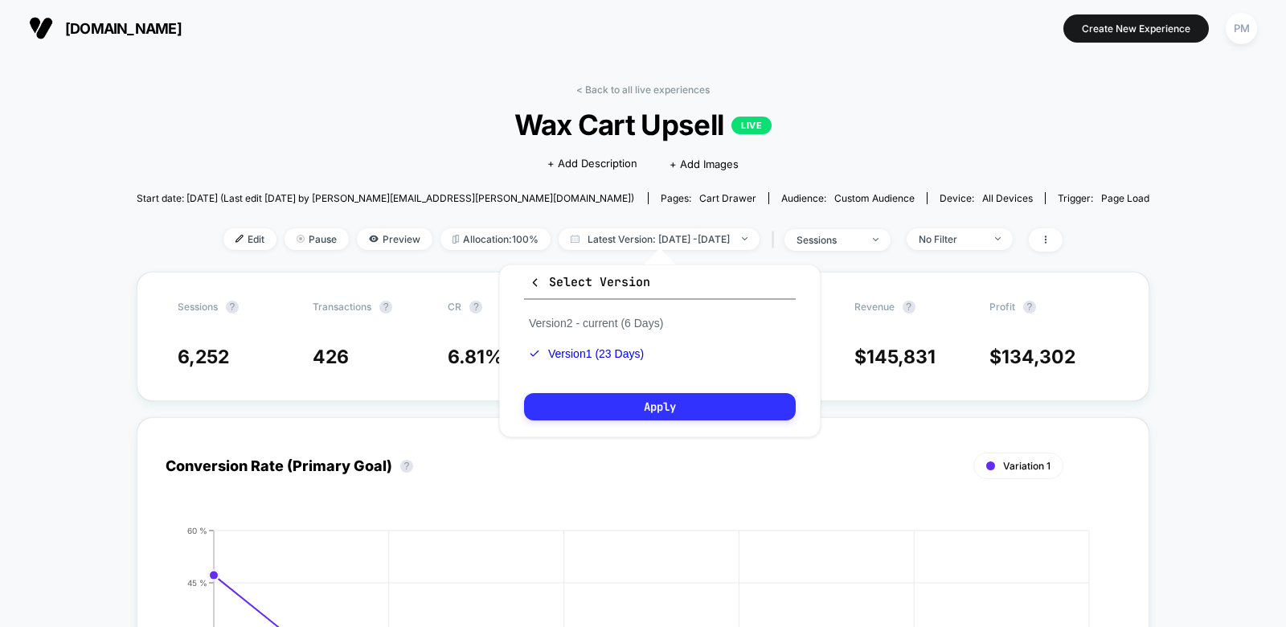
click at [598, 399] on button "Apply" at bounding box center [660, 406] width 272 height 27
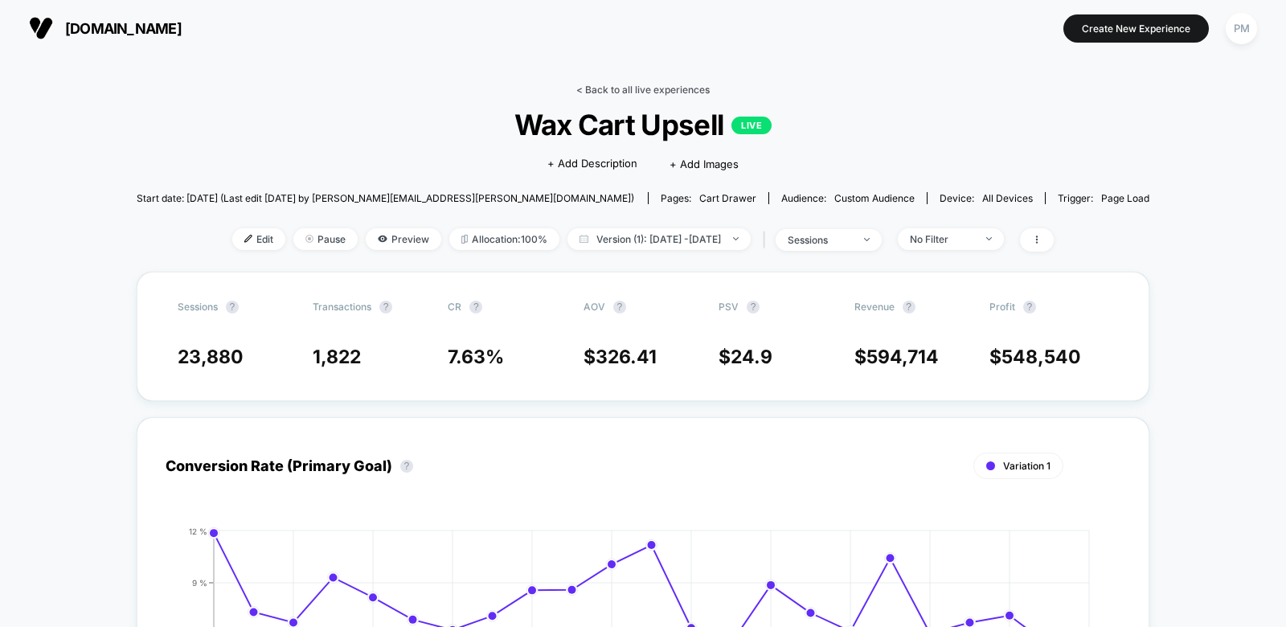
click at [684, 92] on link "< Back to all live experiences" at bounding box center [642, 90] width 133 height 12
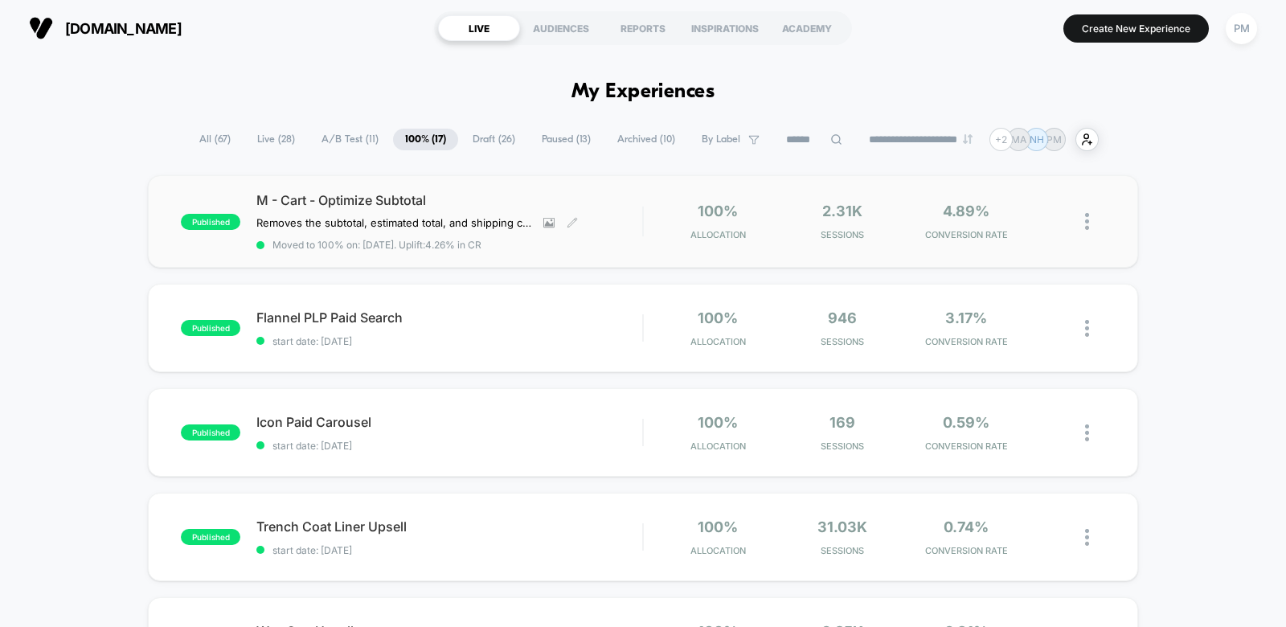
click at [546, 197] on span "M - Cart - Optimize Subtotal" at bounding box center [449, 200] width 386 height 16
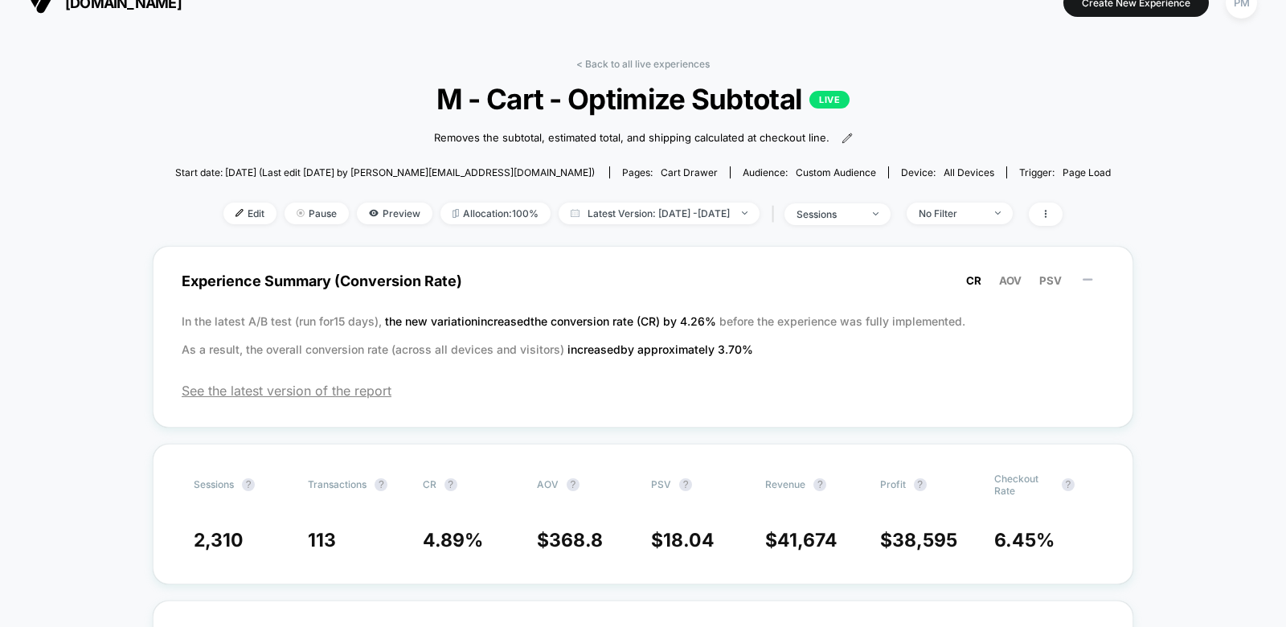
scroll to position [27, 0]
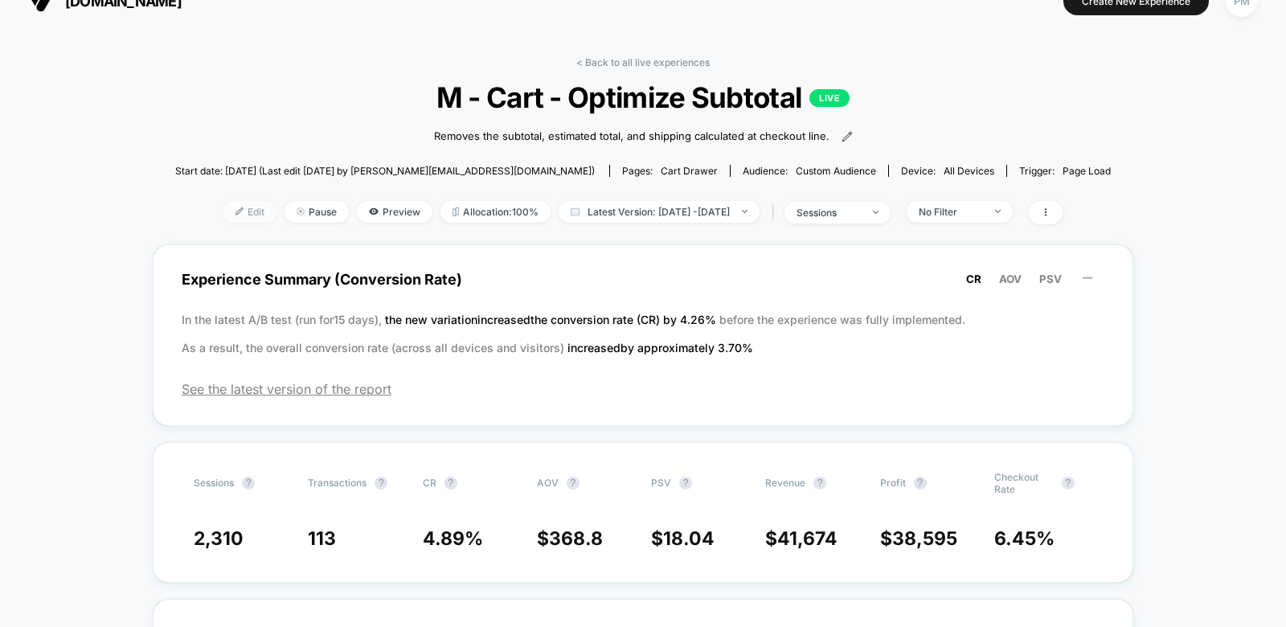
click at [223, 203] on span "Edit" at bounding box center [249, 212] width 53 height 22
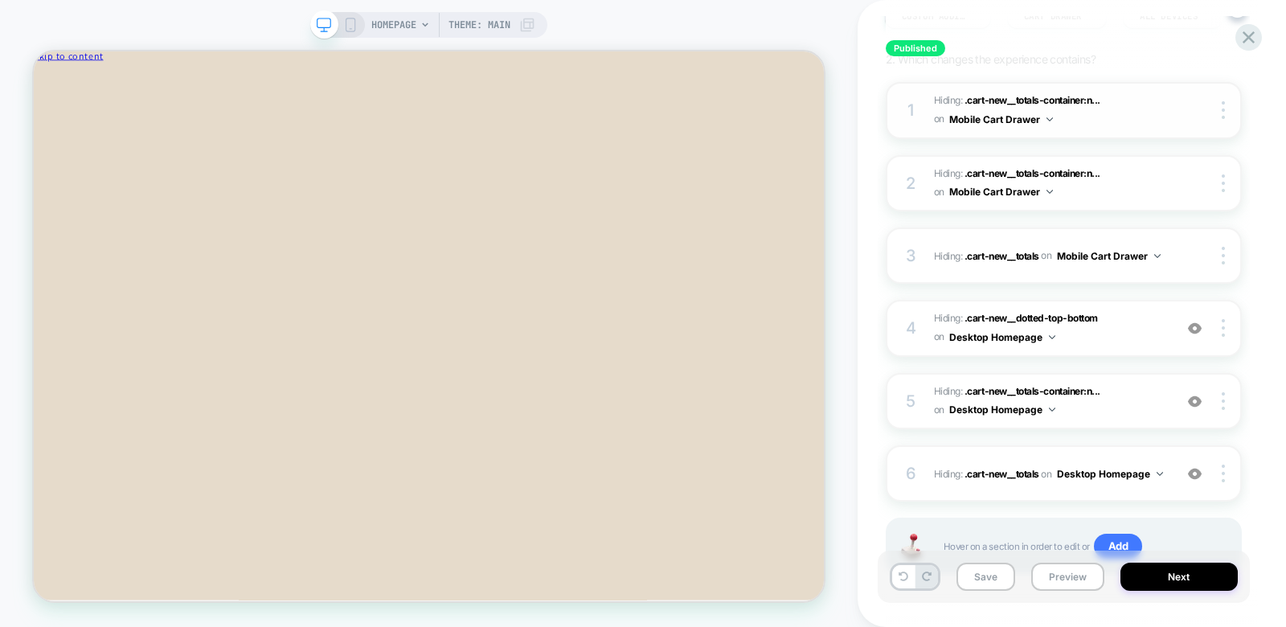
scroll to position [242, 0]
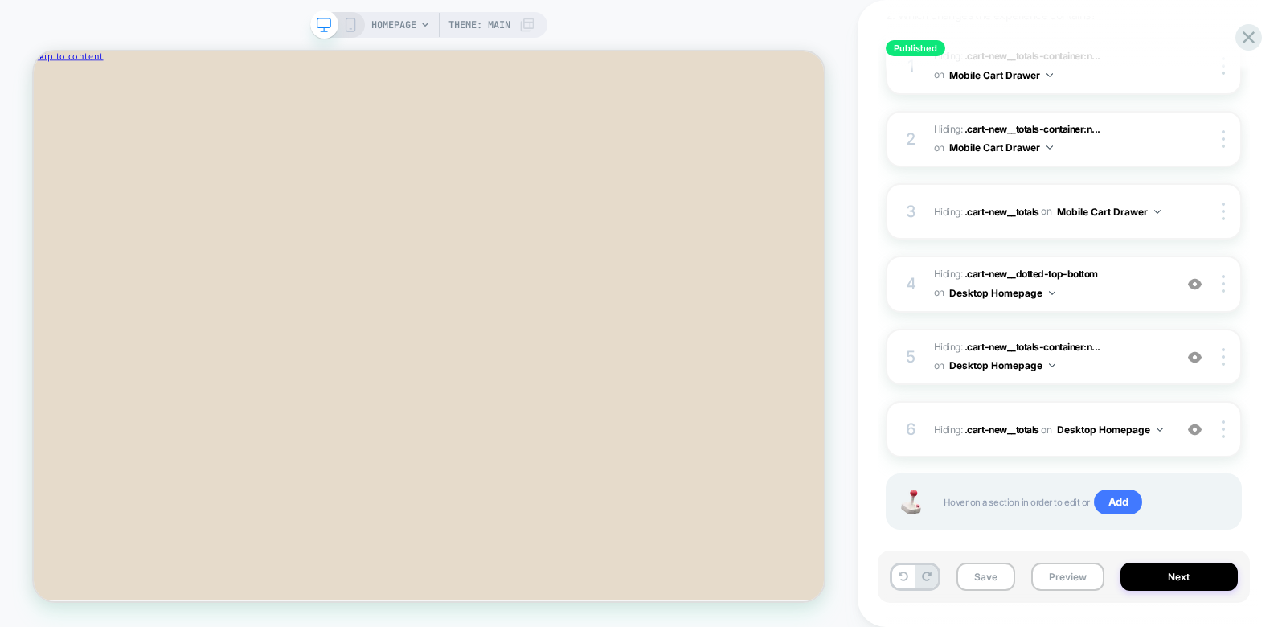
click at [347, 26] on icon at bounding box center [350, 25] width 14 height 14
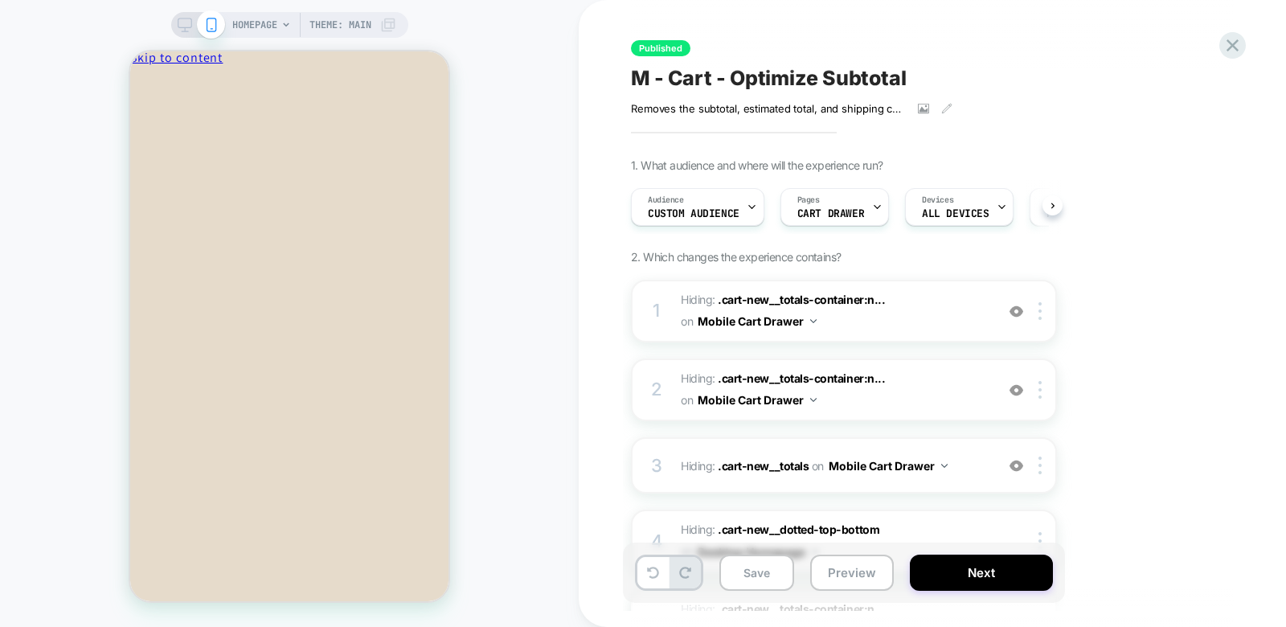
scroll to position [0, 1]
click at [182, 27] on rect at bounding box center [185, 22] width 14 height 9
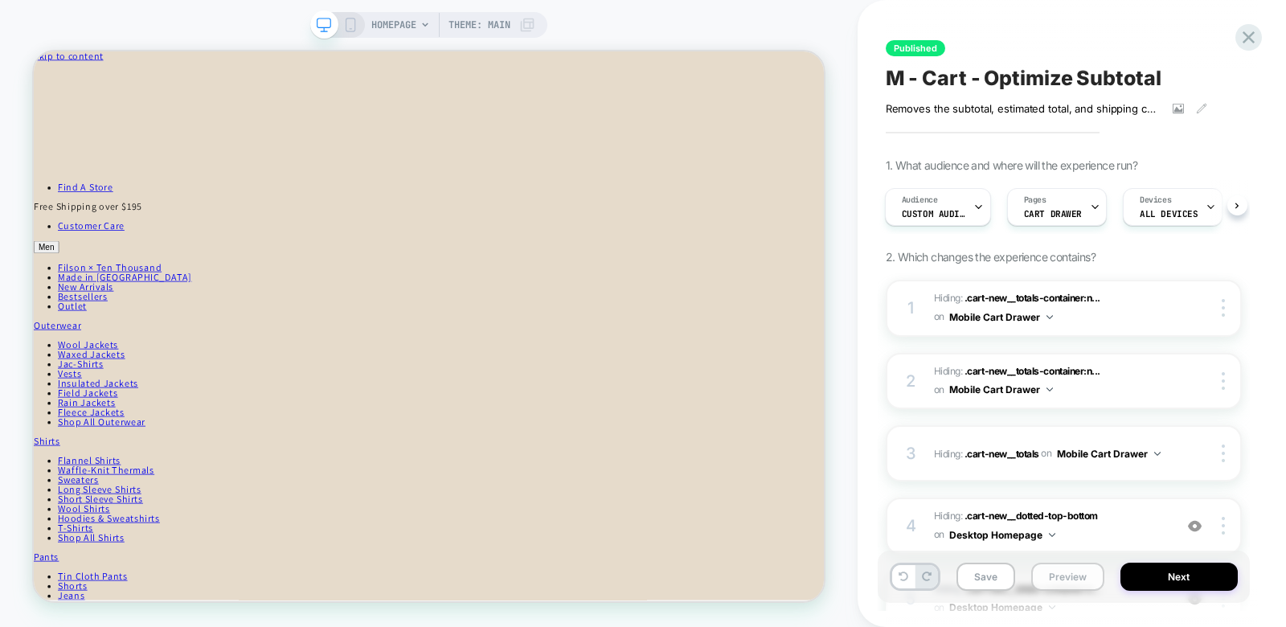
click at [1059, 577] on button "Preview" at bounding box center [1067, 577] width 73 height 28
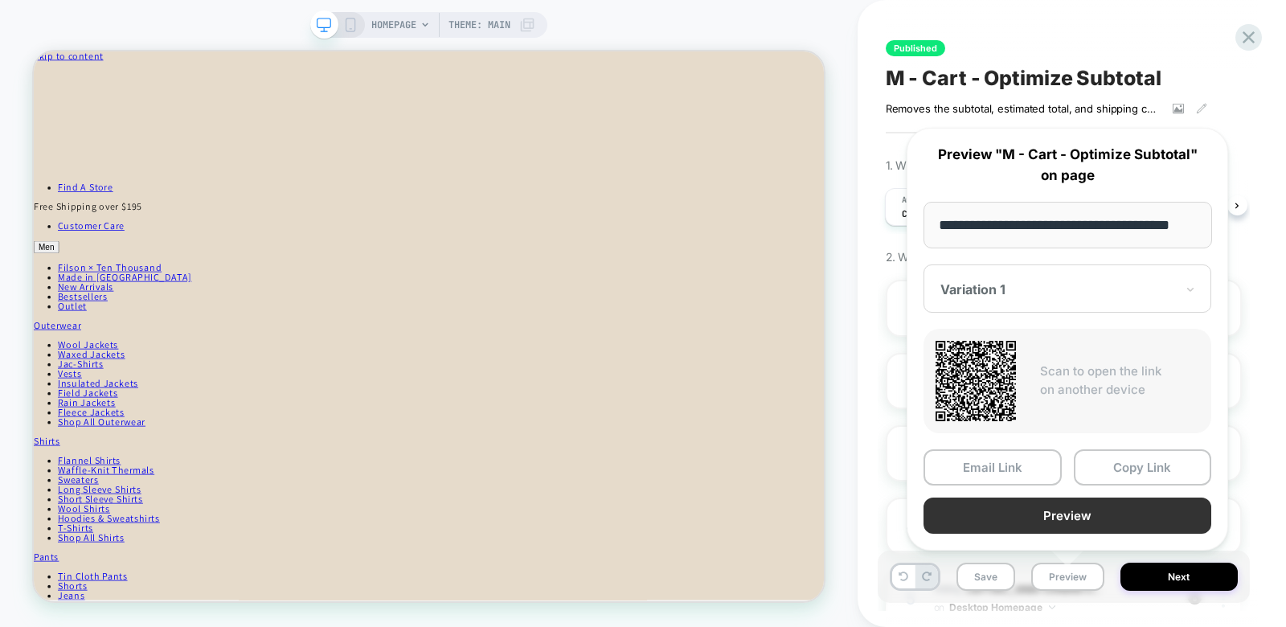
click at [1046, 510] on button "Preview" at bounding box center [1067, 516] width 288 height 36
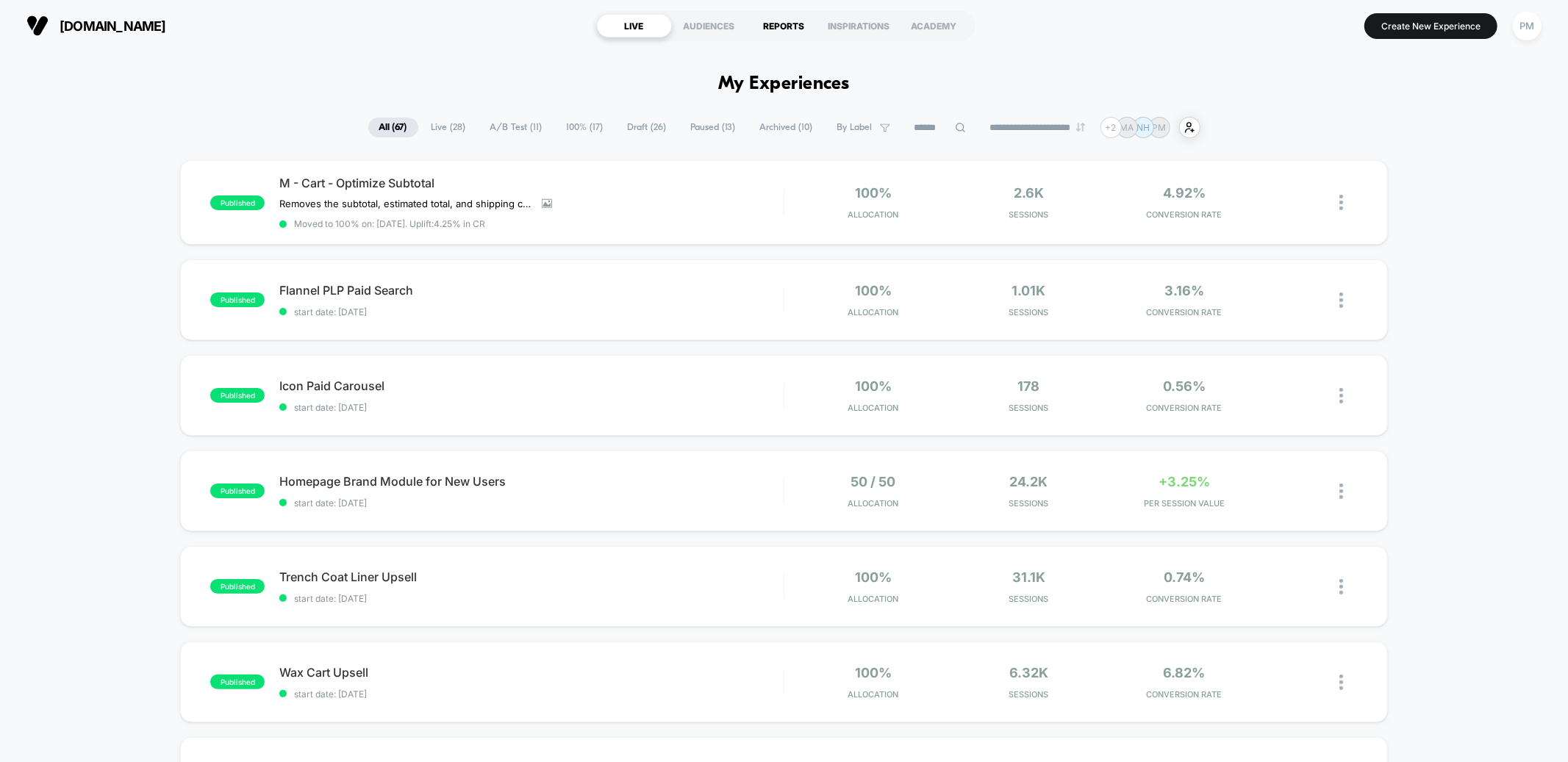
click at [777, 31] on div "REPORTS" at bounding box center [785, 26] width 75 height 24
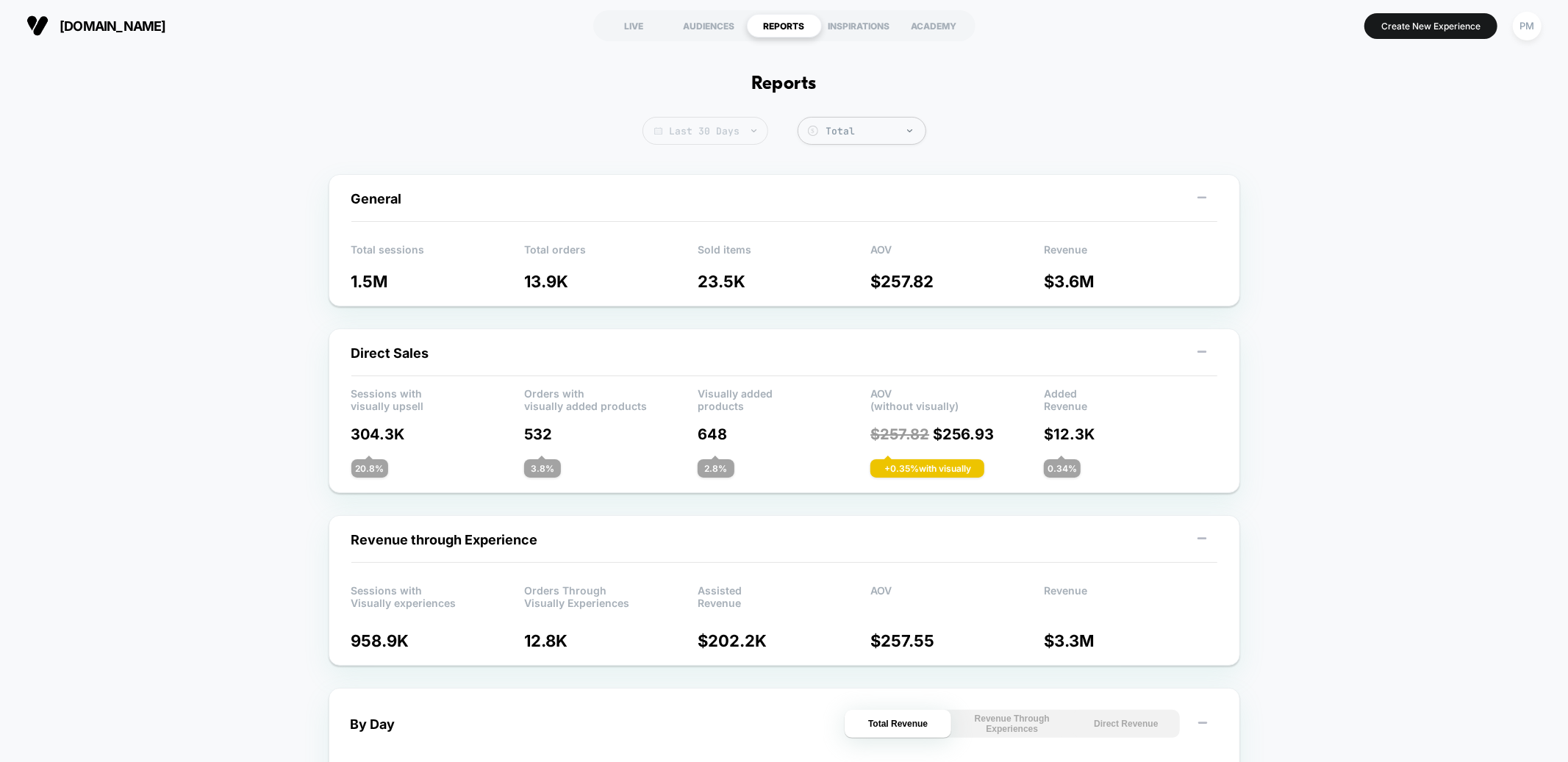
click at [706, 124] on span "Last 30 Days" at bounding box center [704, 131] width 125 height 28
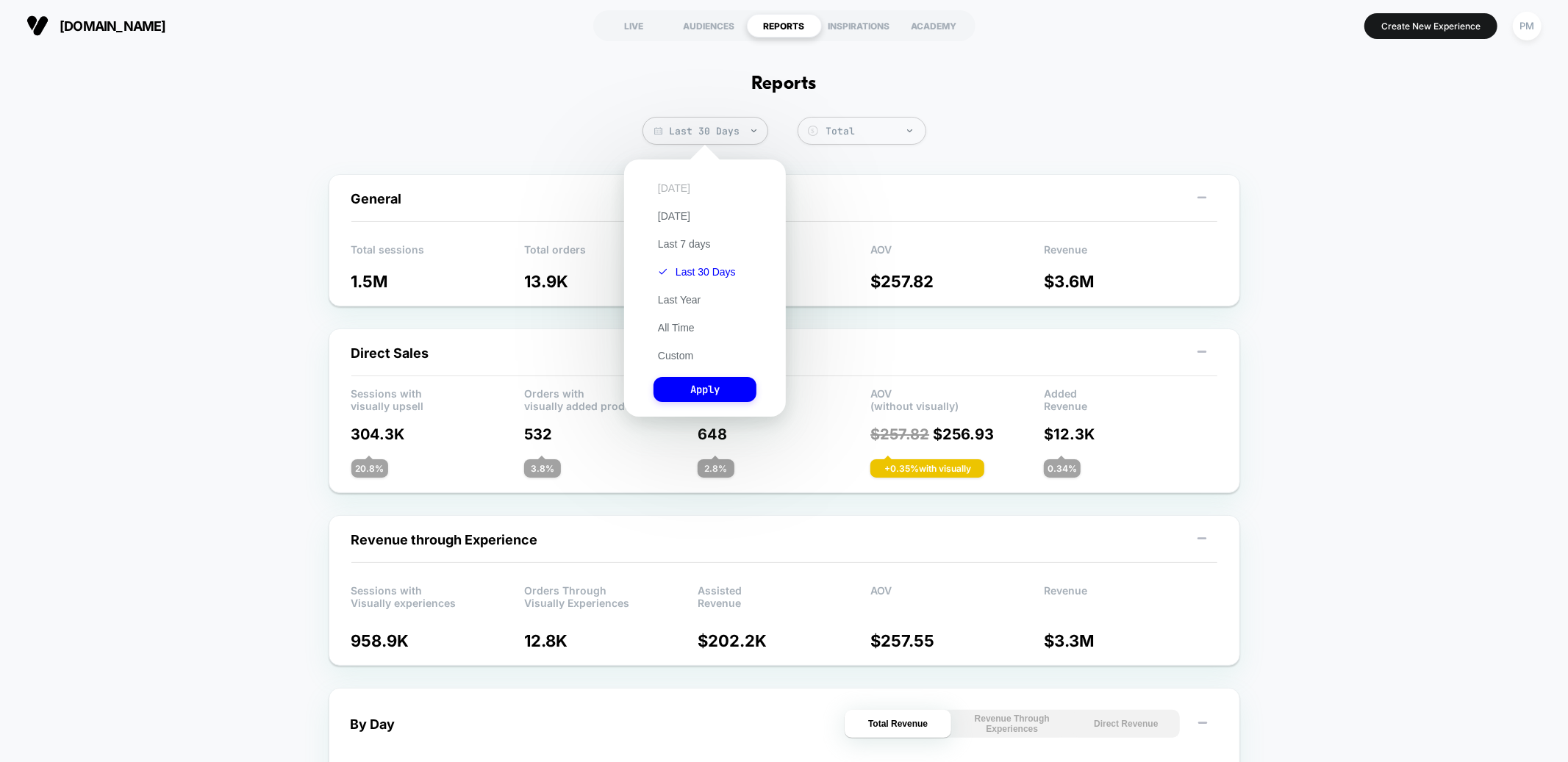
click at [676, 186] on button "Today" at bounding box center [674, 188] width 41 height 13
click at [709, 395] on button "Apply" at bounding box center [705, 389] width 103 height 25
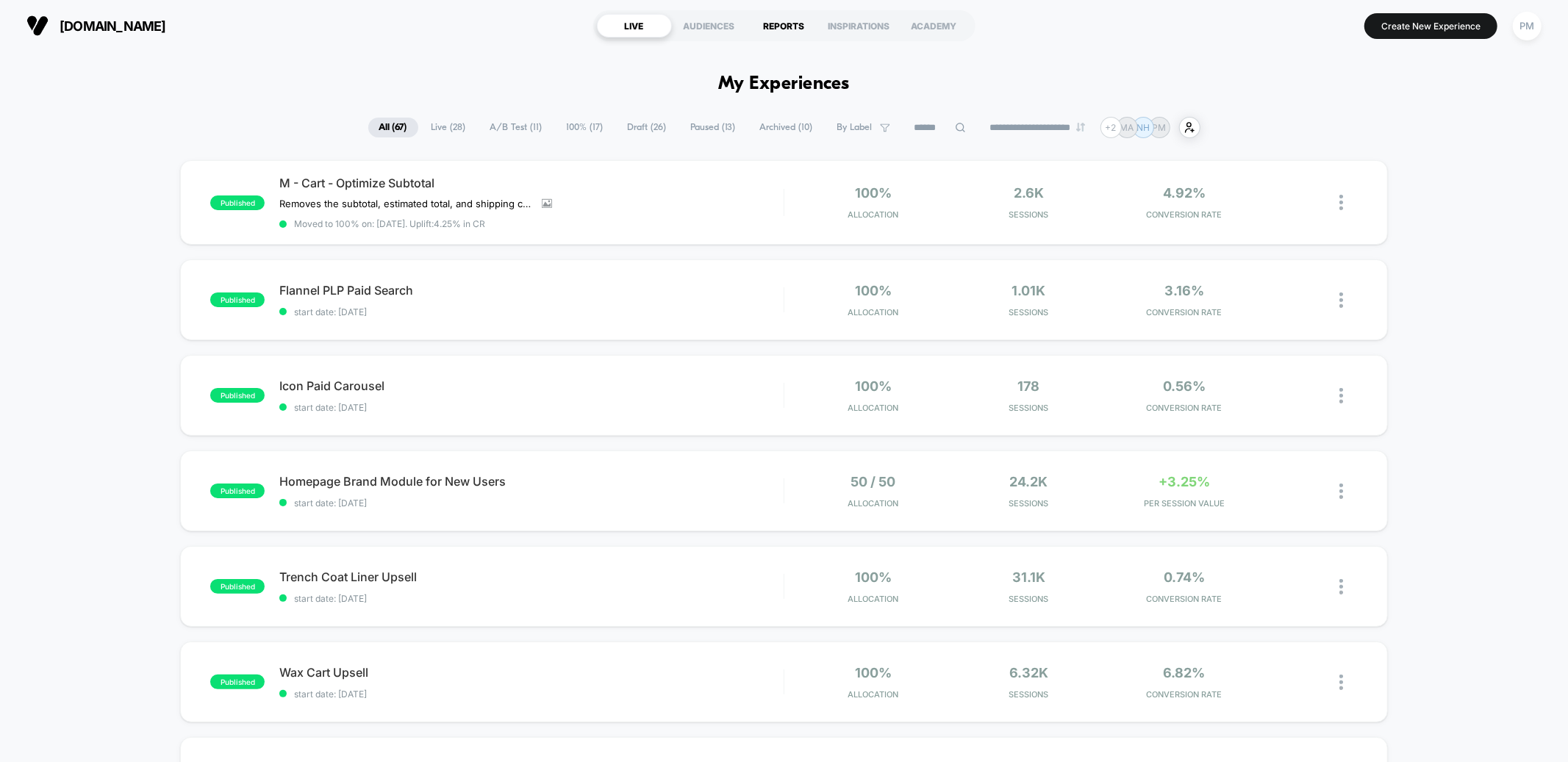
click at [778, 25] on div "REPORTS" at bounding box center [785, 26] width 75 height 24
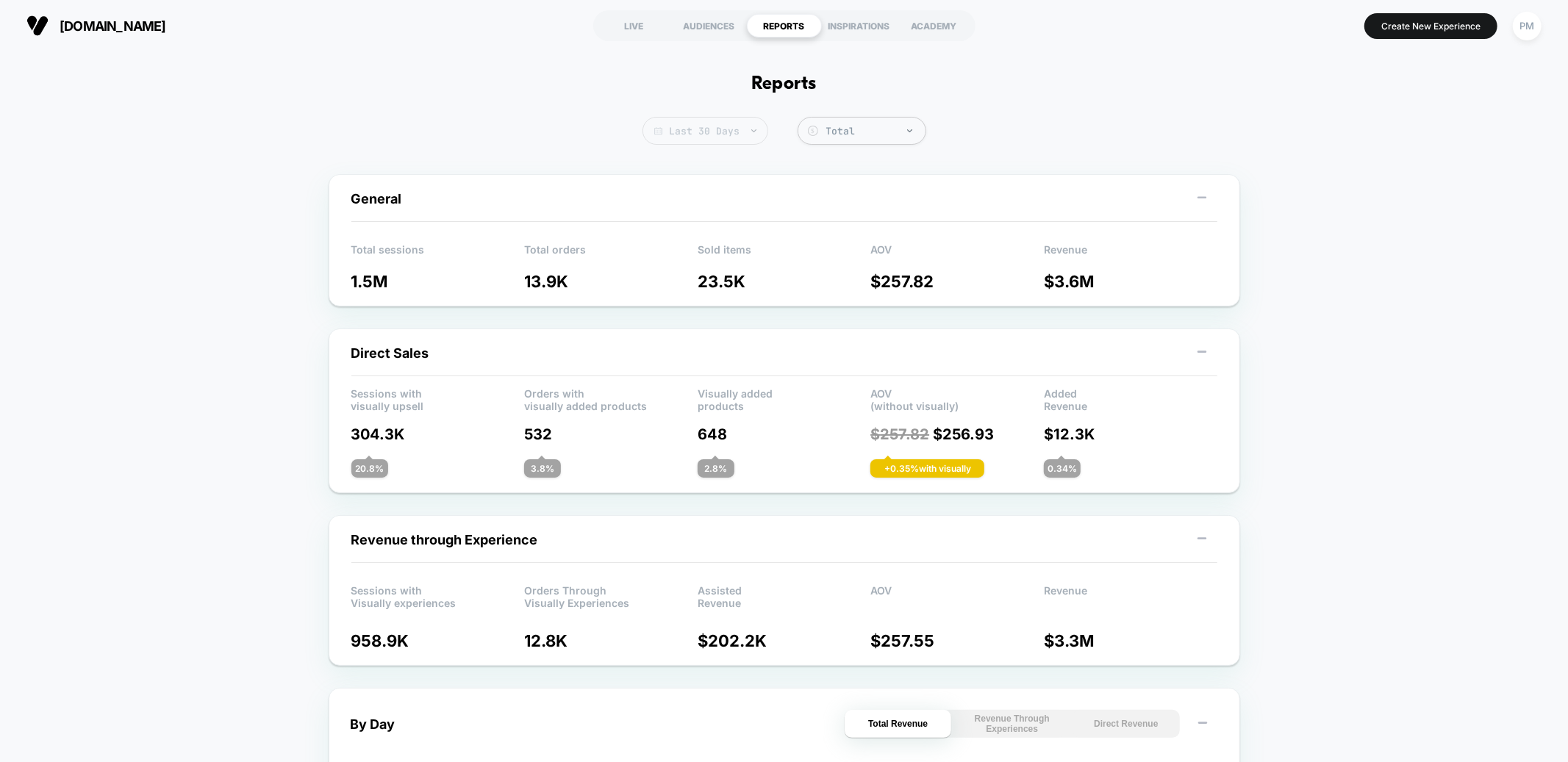
click at [744, 133] on span "Last 30 Days" at bounding box center [704, 131] width 125 height 28
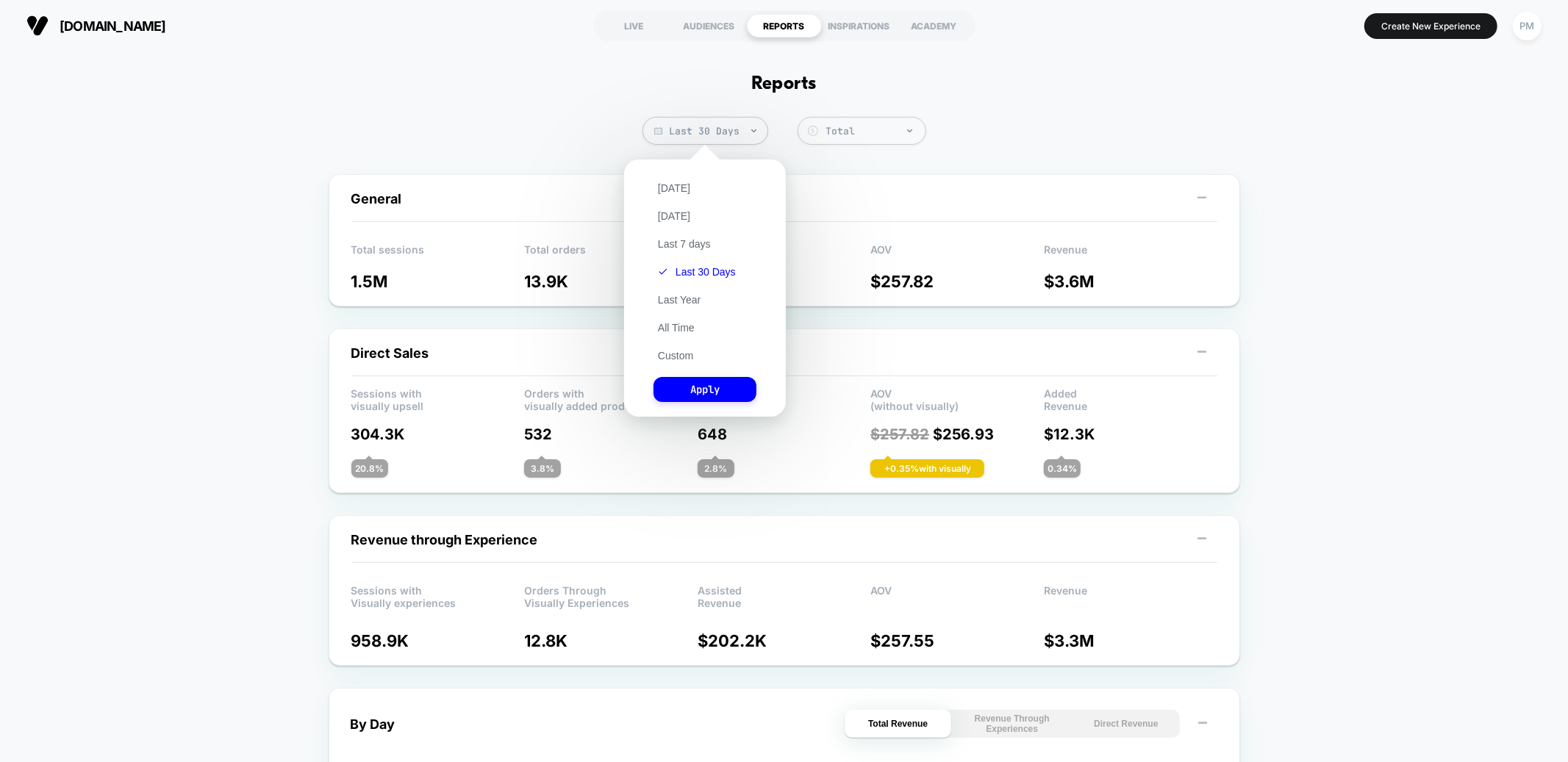
click at [690, 193] on div "Today Yesterday Last 7 days Last 30 Days Last Year All Time Custom Apply" at bounding box center [704, 287] width 147 height 242
click at [676, 190] on button "[DATE]" at bounding box center [674, 188] width 41 height 13
click at [694, 388] on button "Apply" at bounding box center [705, 389] width 103 height 25
